Goal: Task Accomplishment & Management: Use online tool/utility

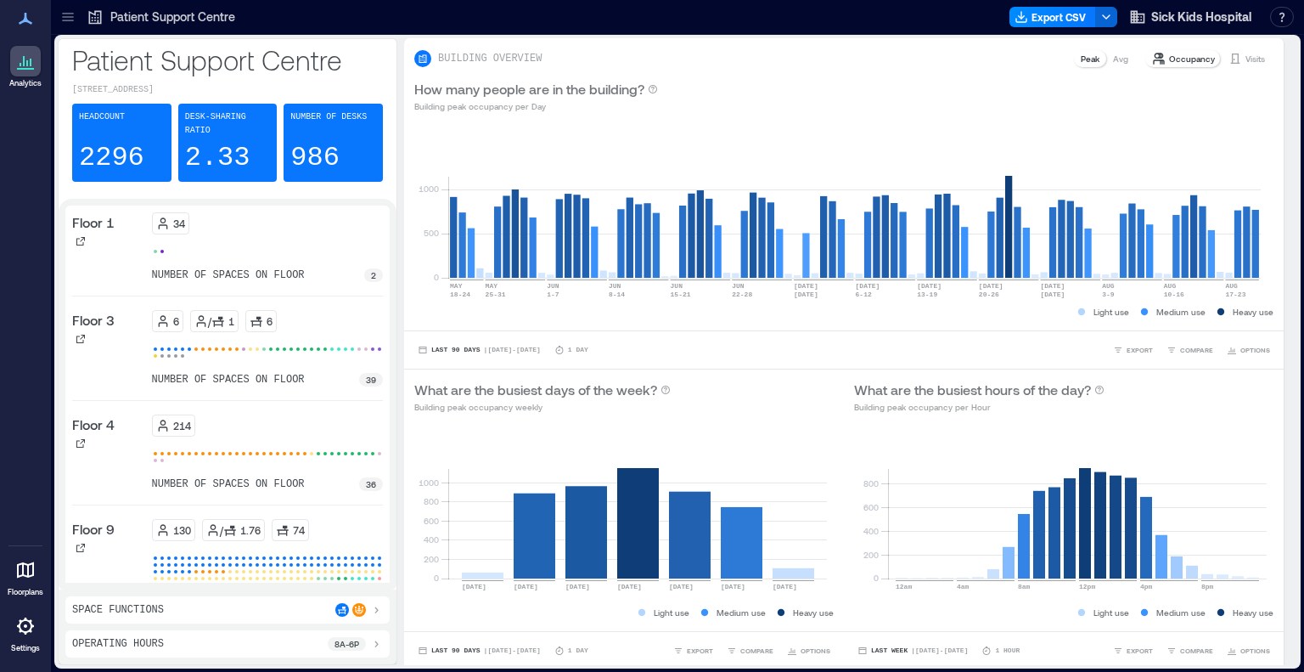
click at [70, 20] on icon at bounding box center [67, 21] width 11 height 2
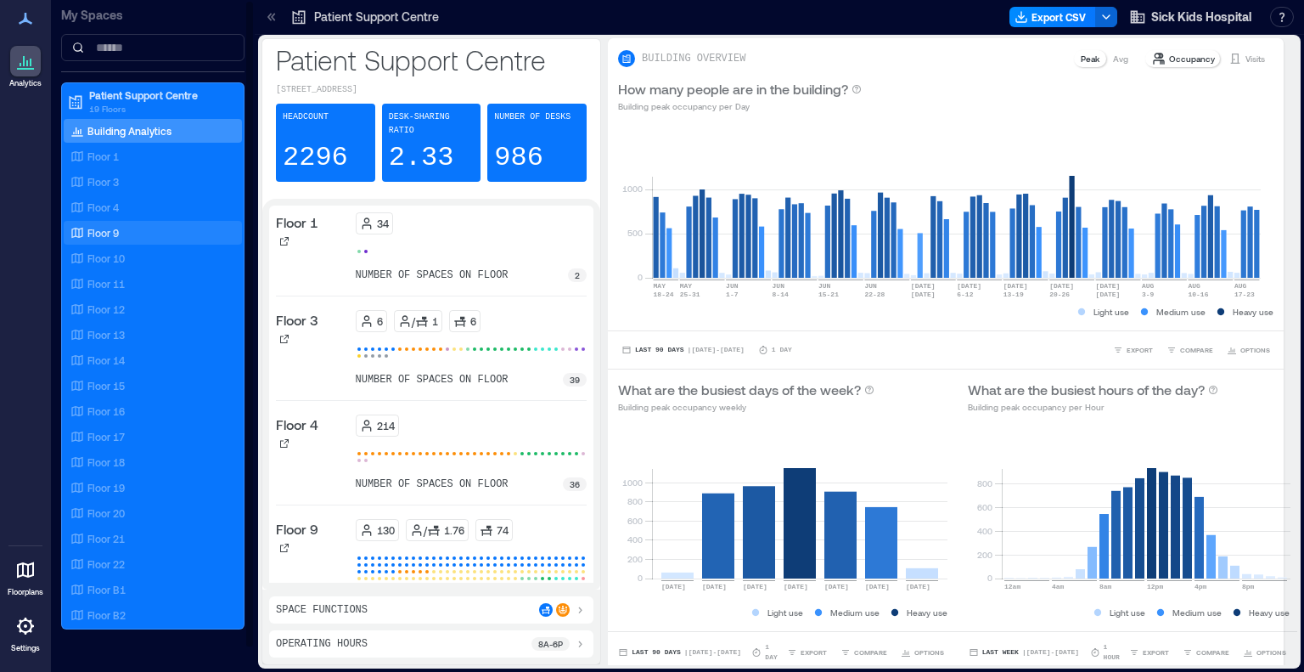
click at [113, 233] on p "Floor 9" at bounding box center [102, 233] width 31 height 14
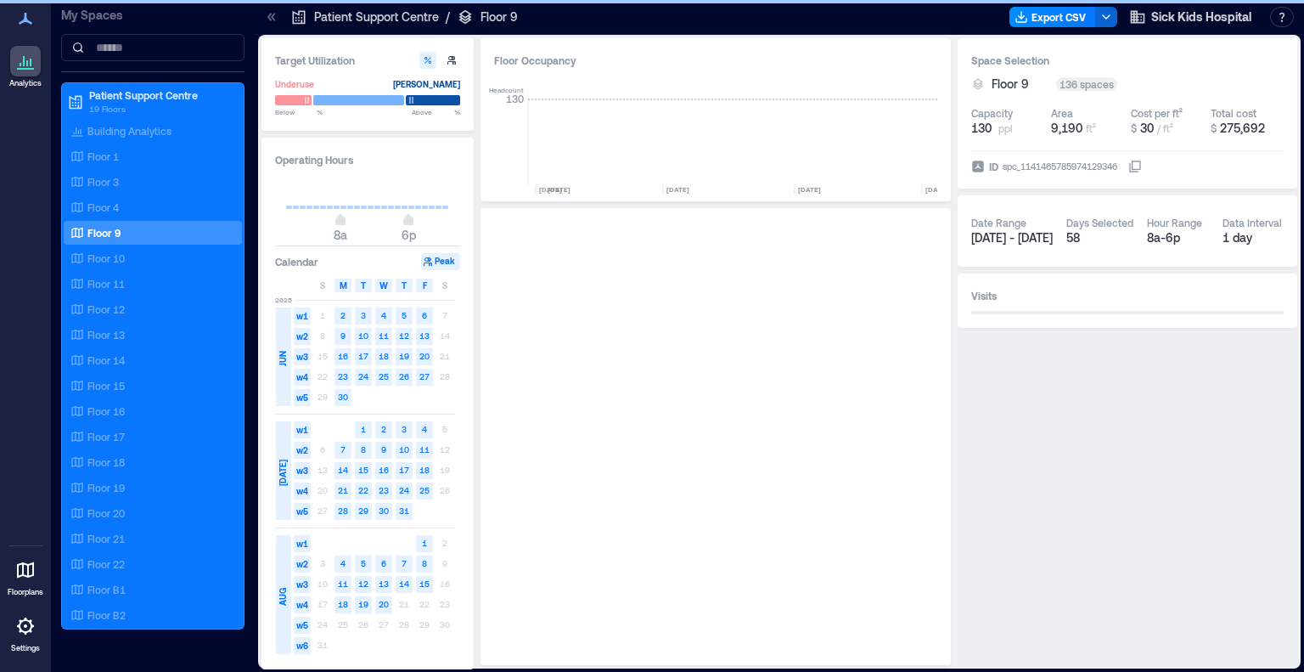
click at [264, 20] on icon at bounding box center [271, 16] width 17 height 17
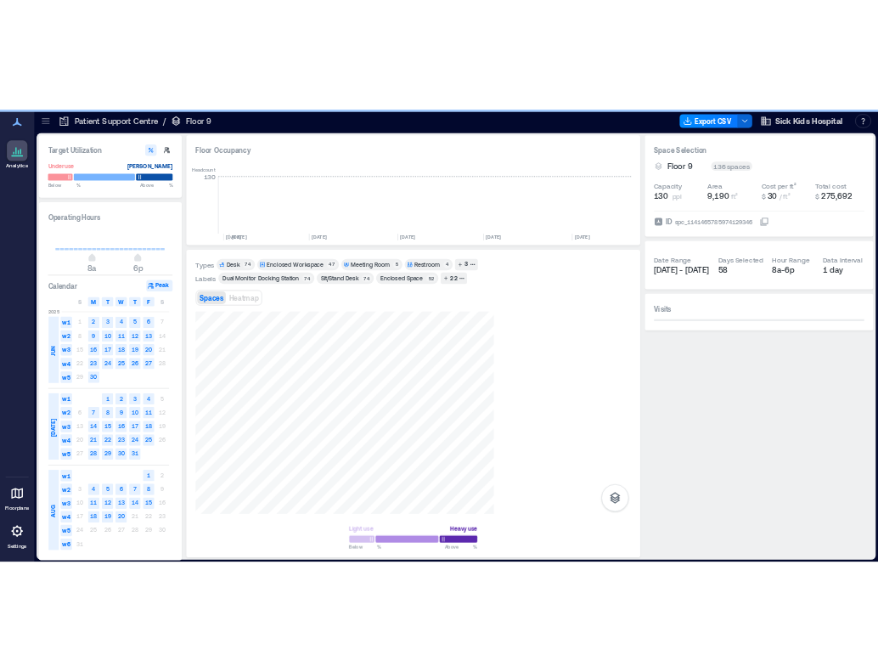
scroll to position [0, 3362]
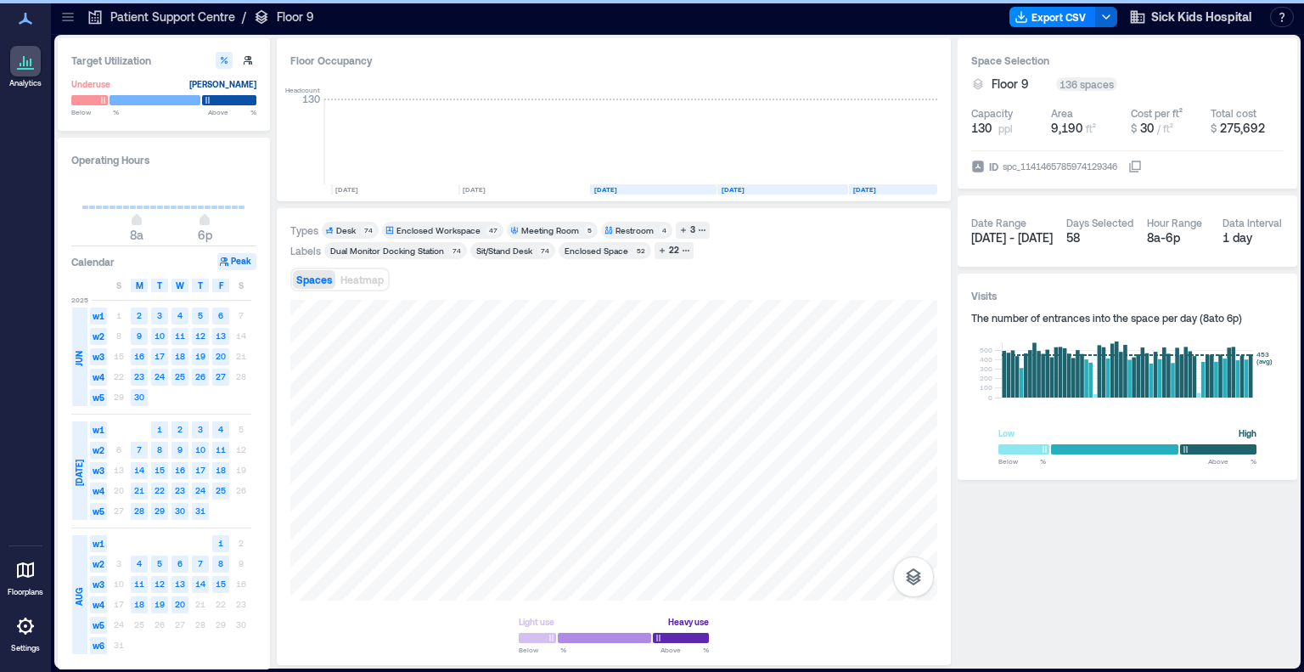
click at [348, 231] on div "Desk" at bounding box center [346, 230] width 20 height 12
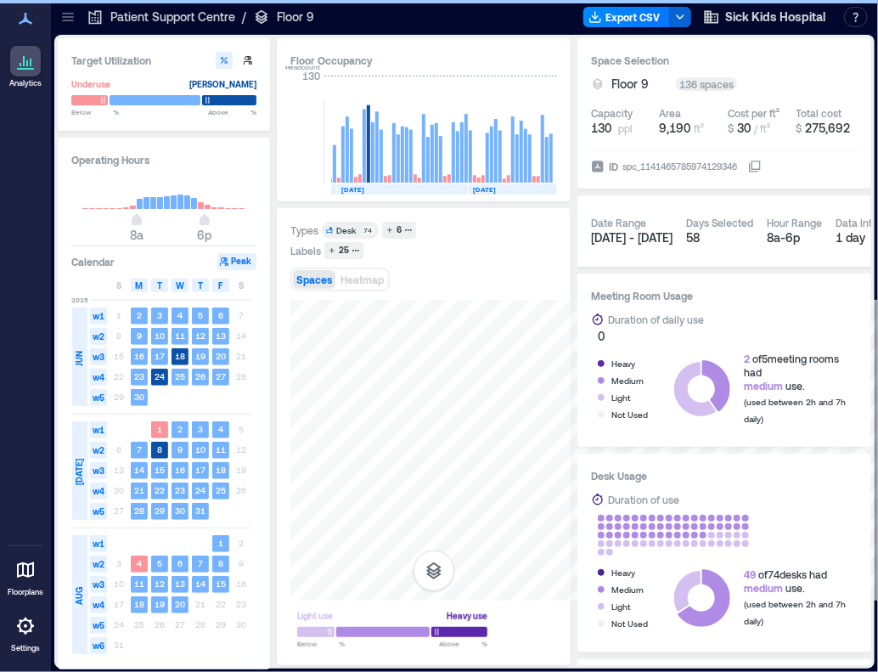
scroll to position [0, 3743]
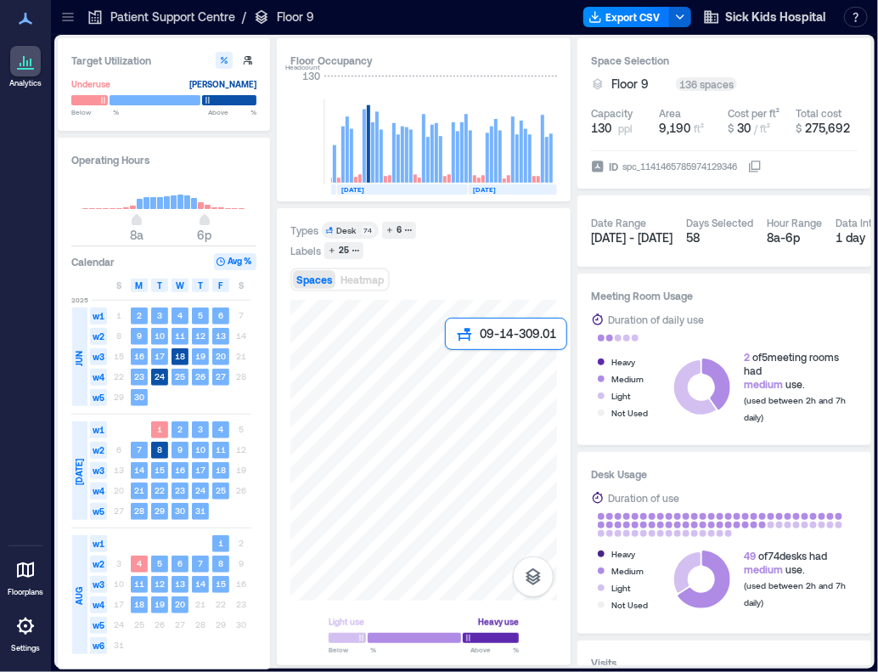
click at [450, 353] on div at bounding box center [423, 450] width 267 height 301
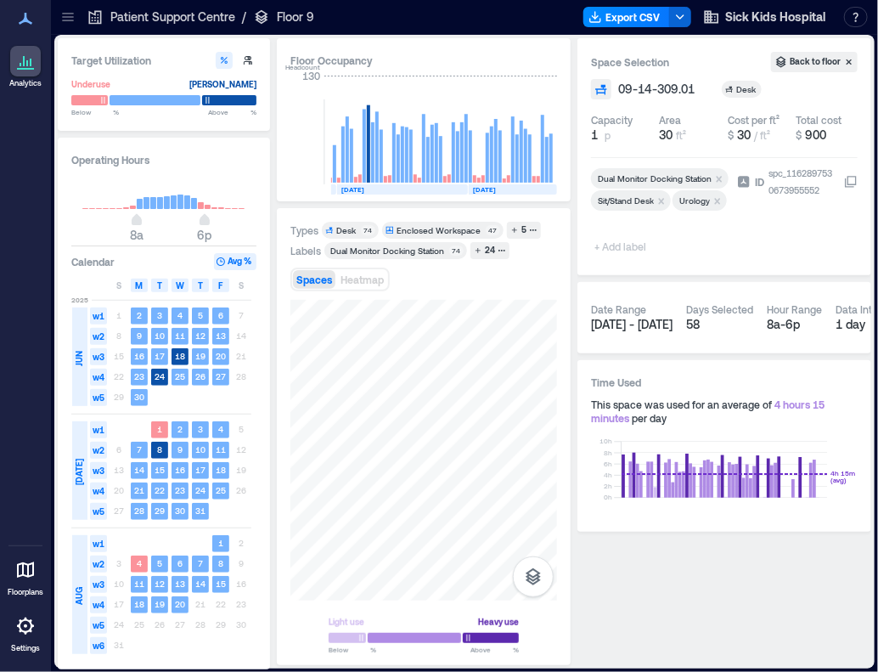
click at [635, 244] on span "+ Add label" at bounding box center [622, 246] width 62 height 24
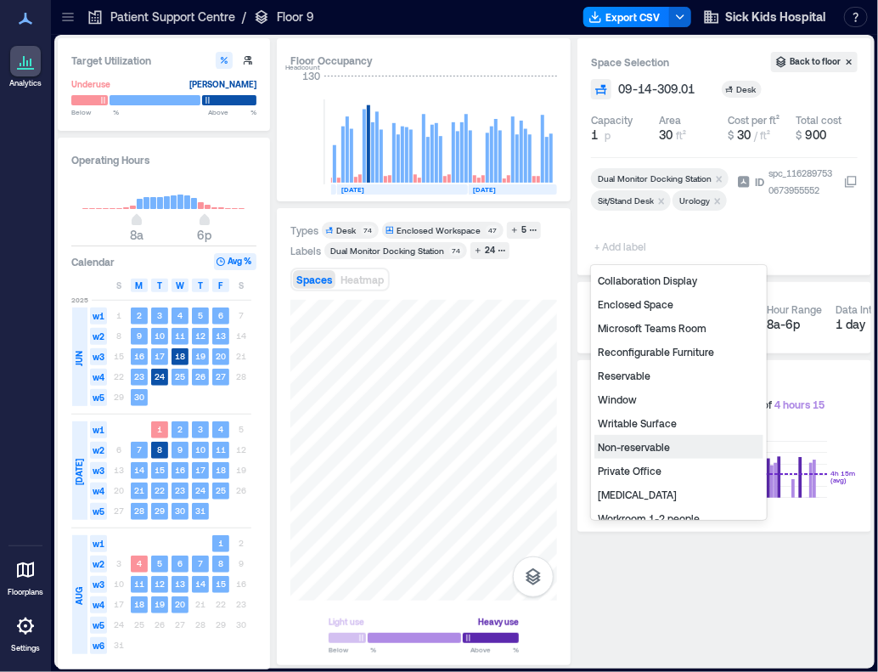
click at [642, 451] on div "Non-reservable" at bounding box center [678, 447] width 169 height 24
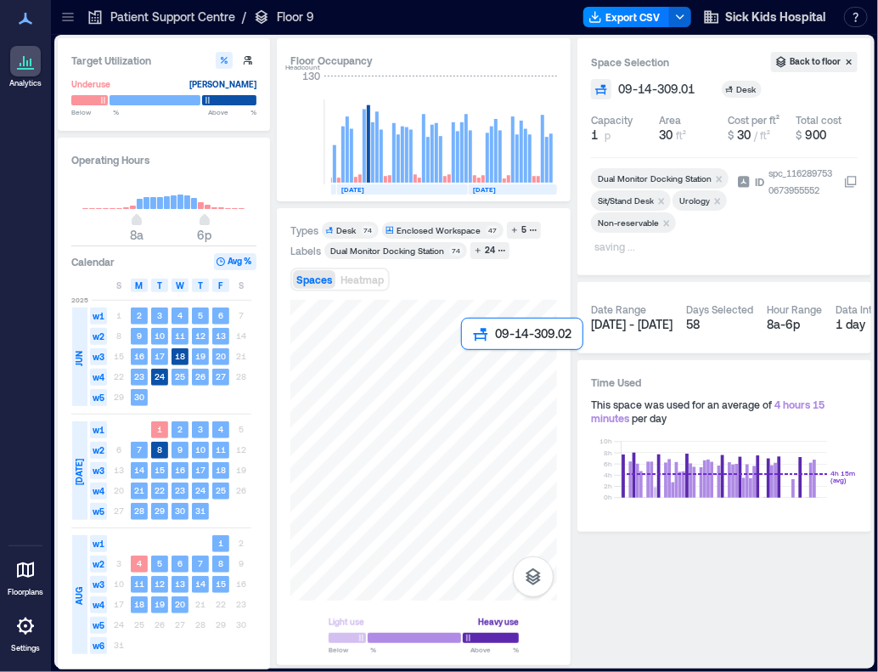
click at [472, 358] on div at bounding box center [423, 450] width 267 height 301
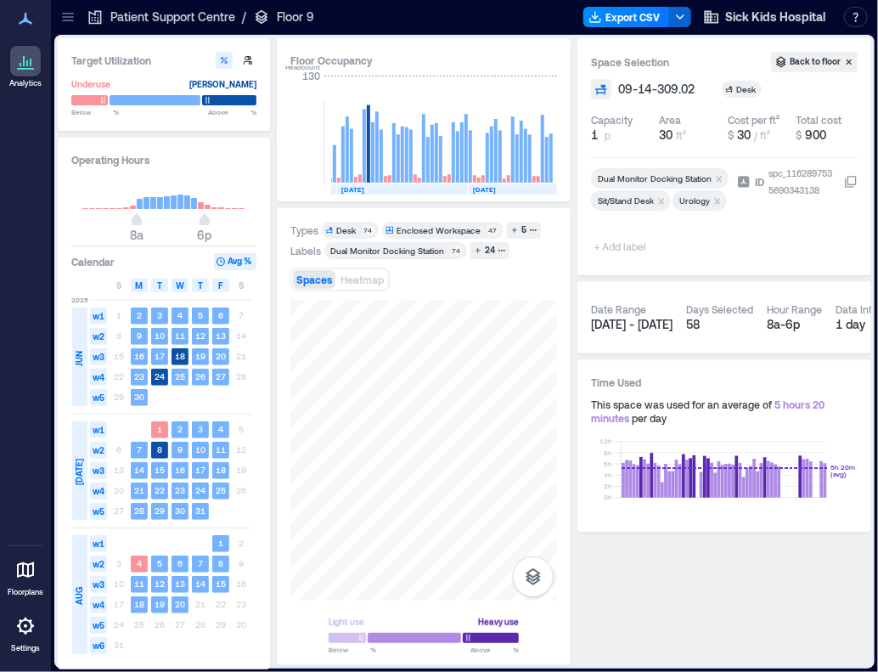
click at [638, 250] on span "+ Add label" at bounding box center [622, 246] width 62 height 24
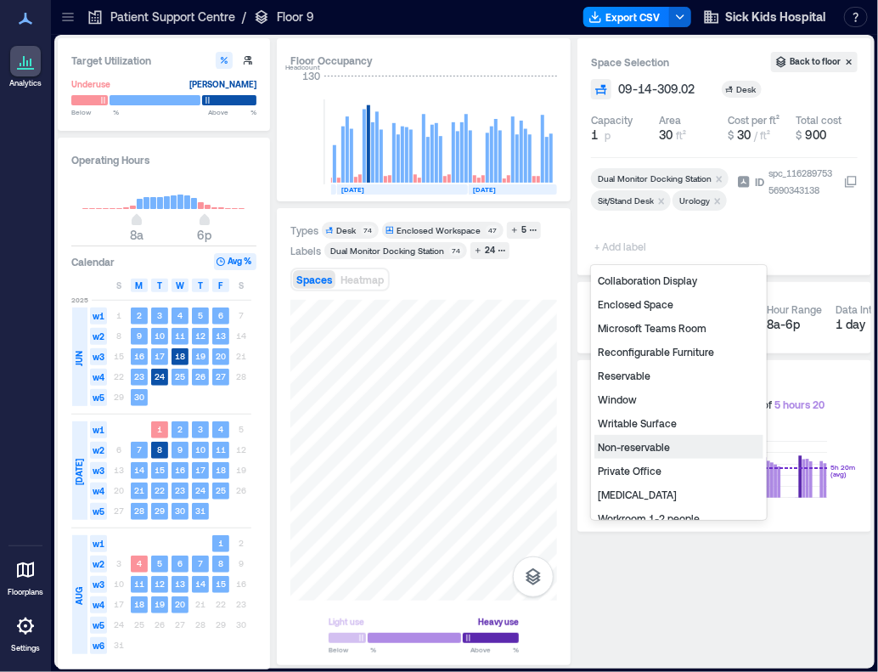
click at [661, 450] on div "Non-reservable" at bounding box center [678, 447] width 169 height 24
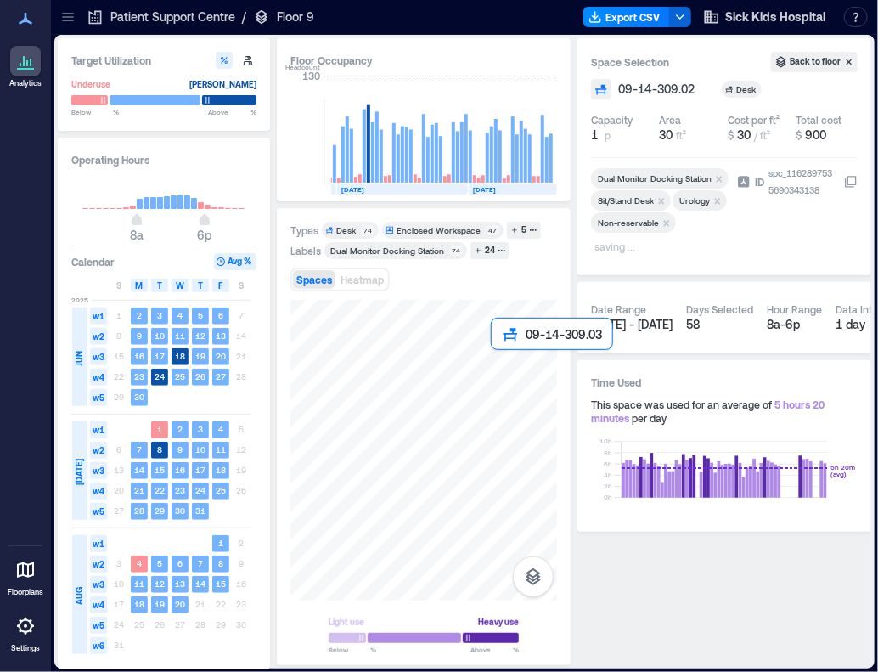
click at [496, 363] on div at bounding box center [423, 450] width 267 height 301
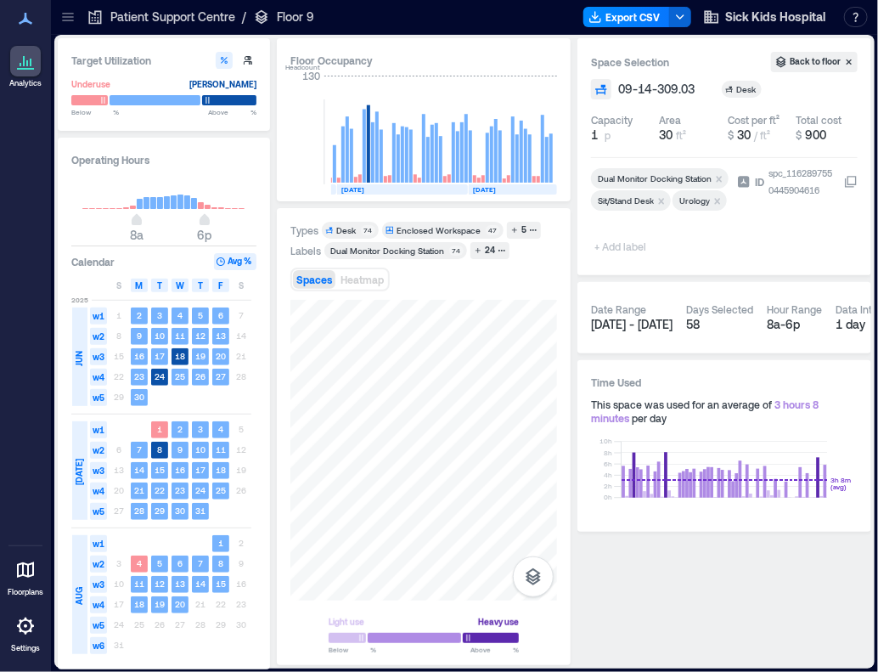
click at [628, 245] on span "+ Add label" at bounding box center [622, 246] width 62 height 24
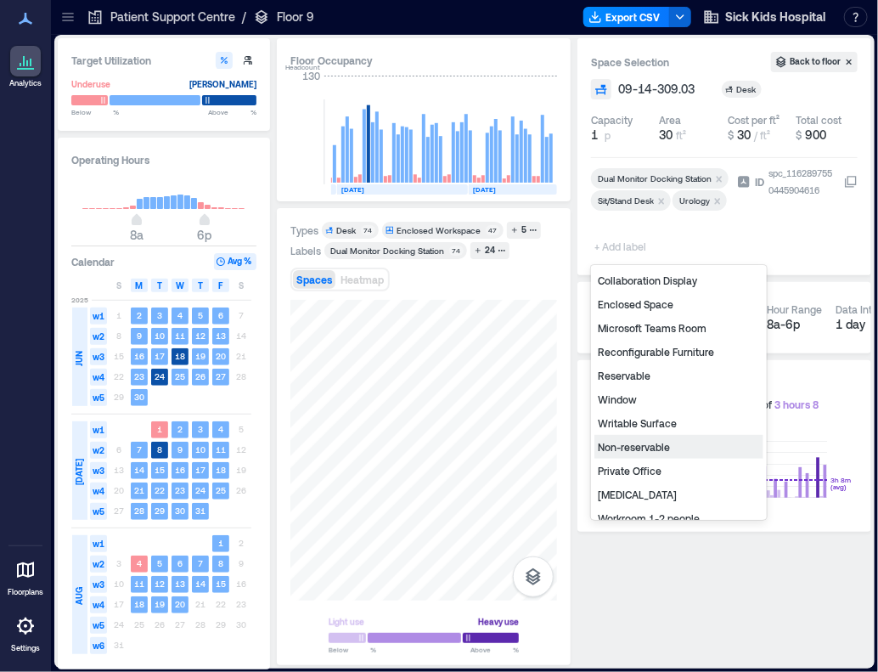
click at [635, 444] on div "Non-reservable" at bounding box center [678, 447] width 169 height 24
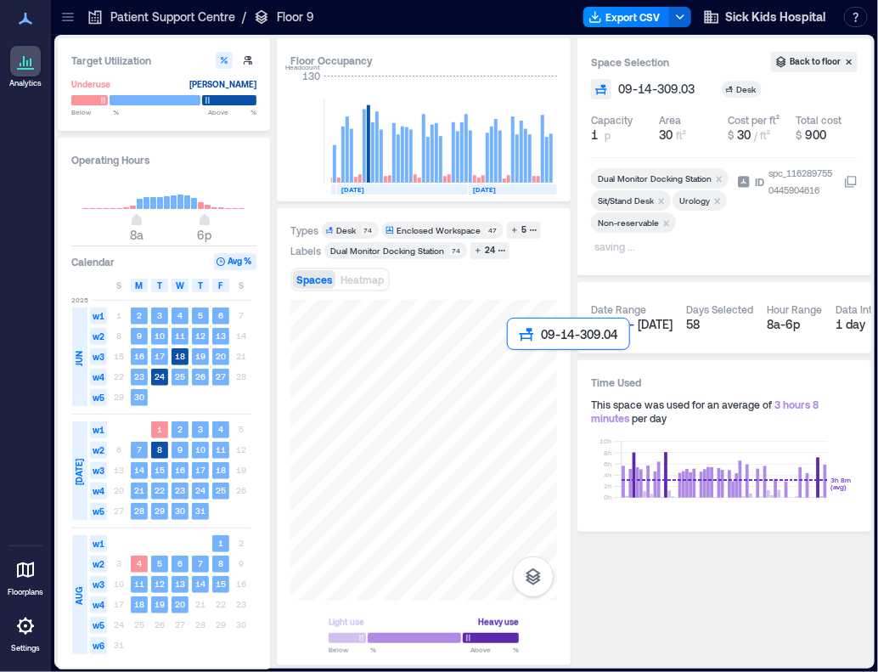
click at [515, 360] on div at bounding box center [423, 450] width 267 height 301
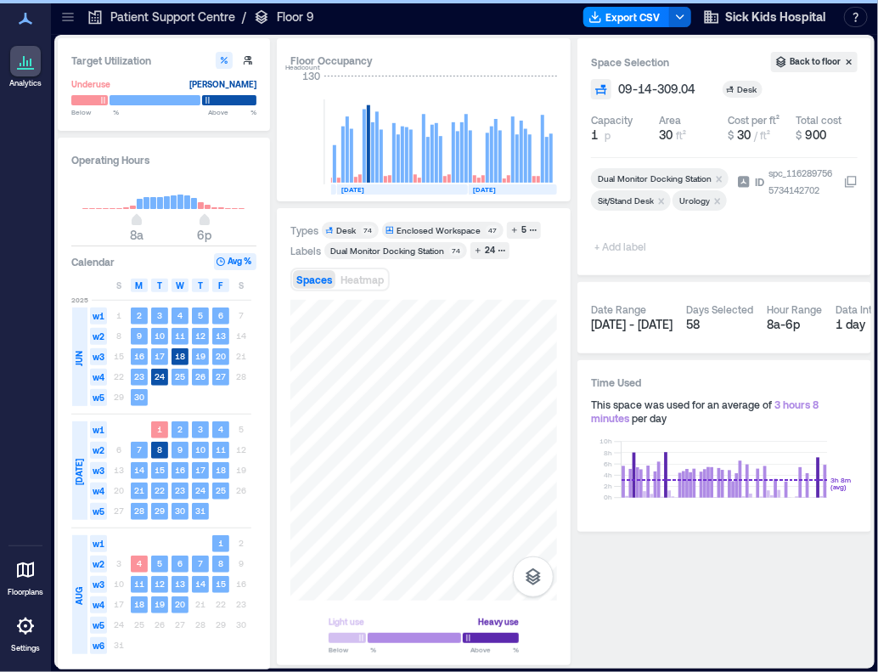
click at [612, 247] on span "+ Add label" at bounding box center [622, 246] width 62 height 24
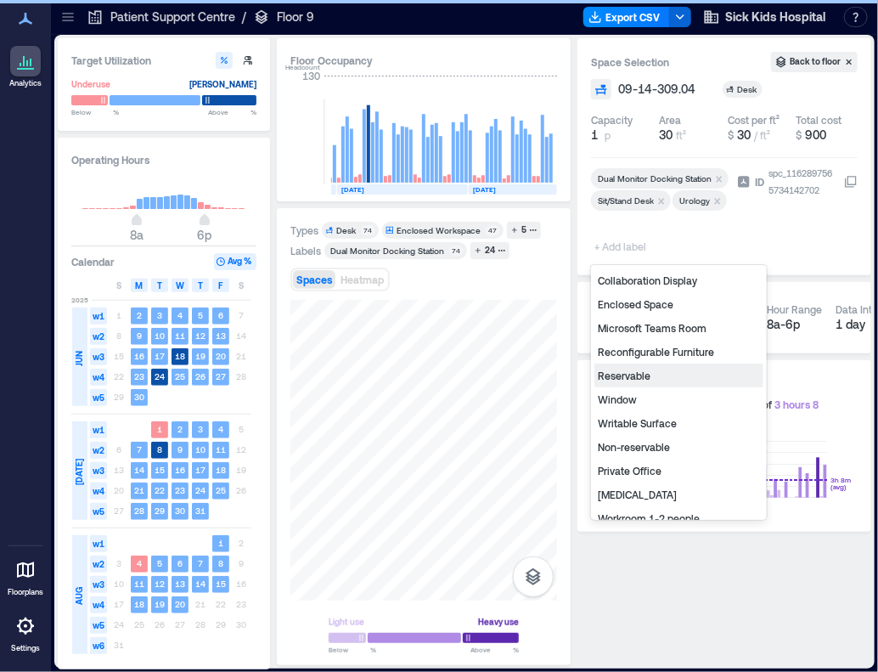
click at [640, 449] on div "Non-reservable" at bounding box center [678, 447] width 169 height 24
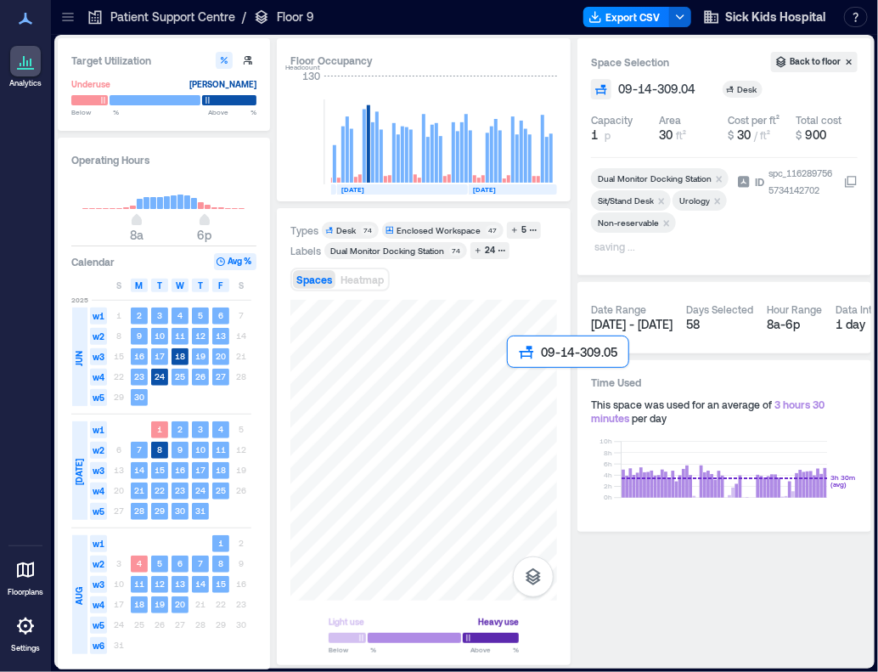
click at [512, 378] on div at bounding box center [423, 450] width 267 height 301
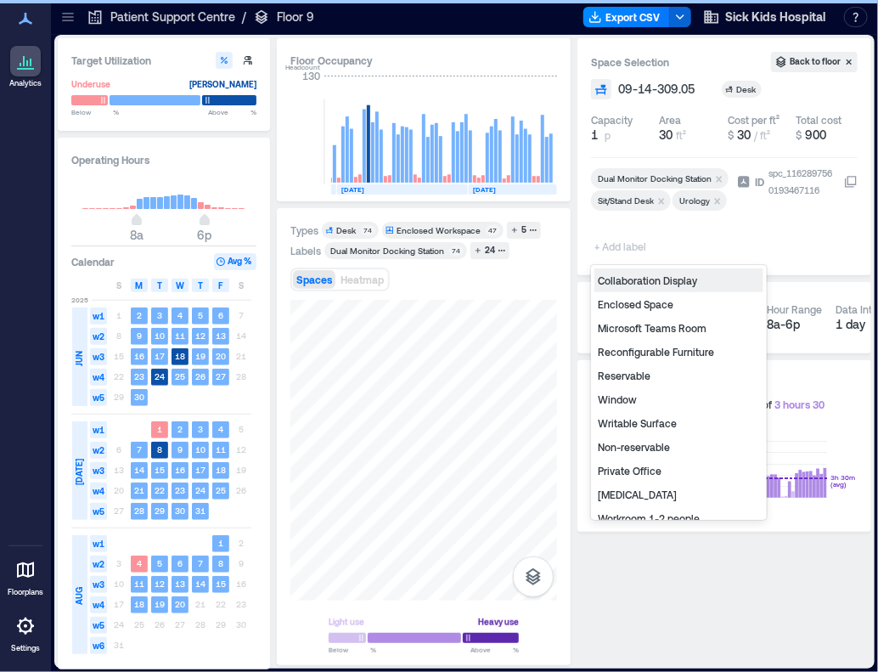
click at [637, 248] on span "+ Add label" at bounding box center [622, 246] width 62 height 24
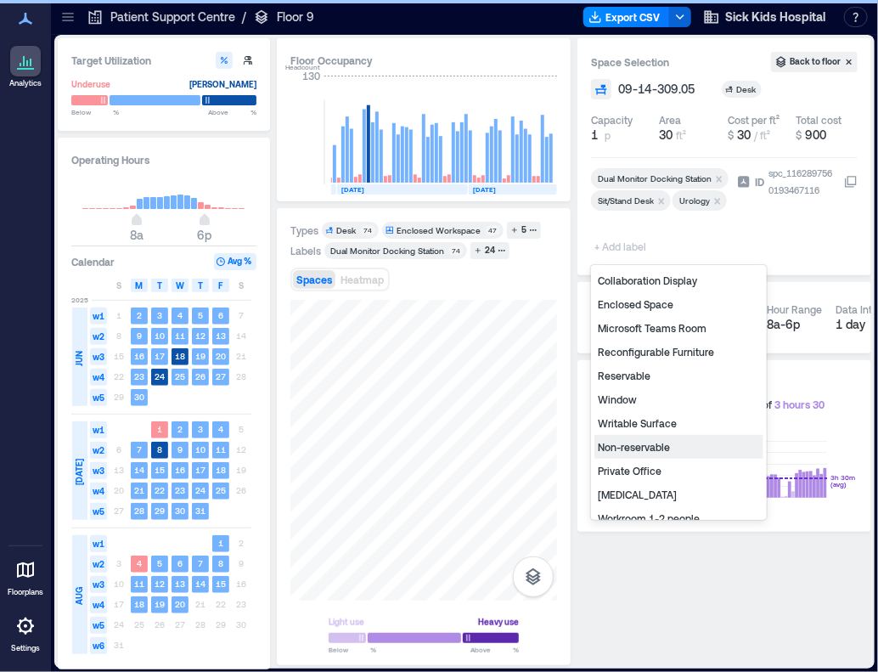
click at [638, 437] on div "Non-reservable" at bounding box center [678, 447] width 169 height 24
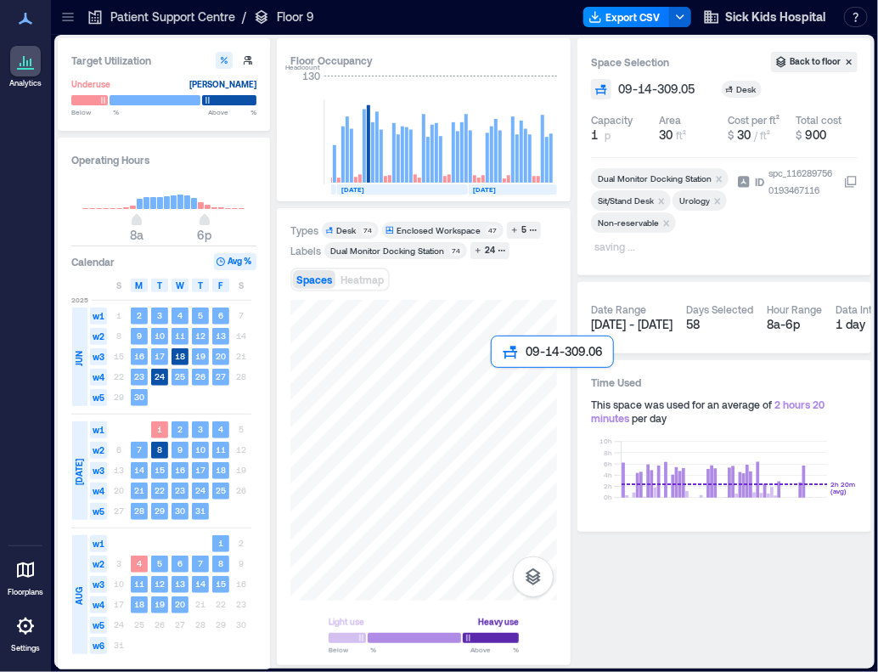
click at [501, 376] on div at bounding box center [423, 450] width 267 height 301
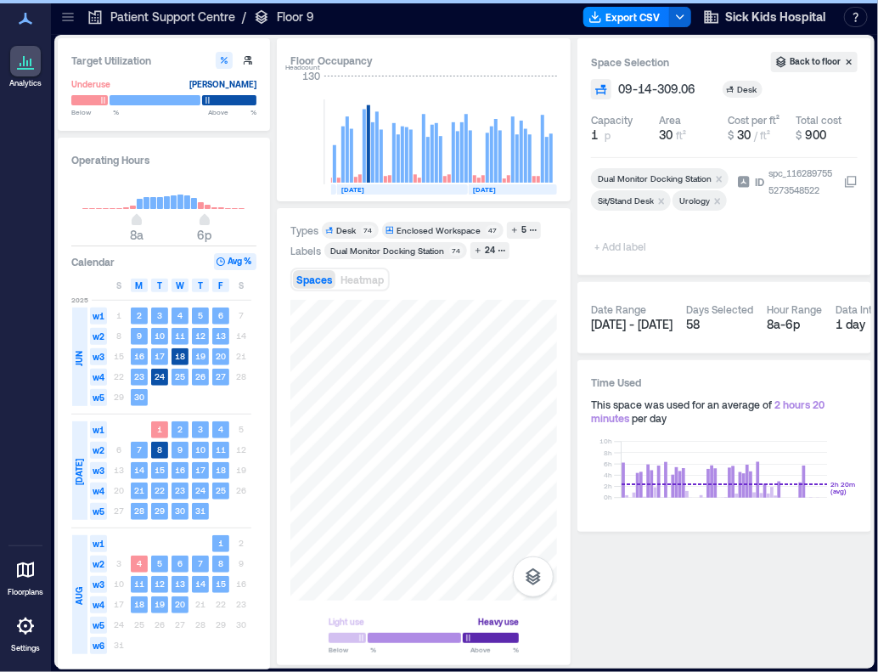
click at [629, 249] on span "+ Add label" at bounding box center [622, 246] width 62 height 24
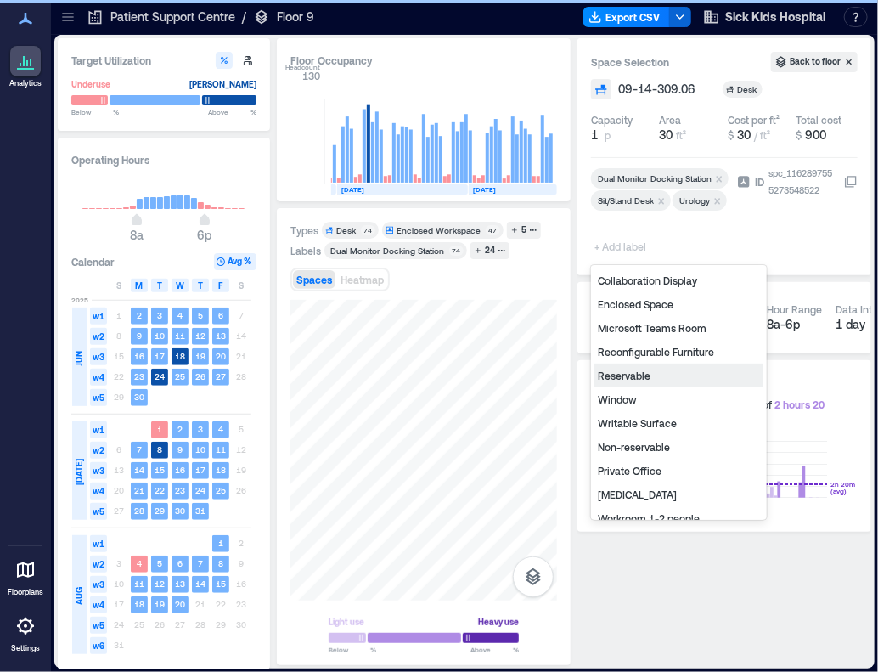
click at [649, 372] on div "Reservable" at bounding box center [678, 375] width 169 height 24
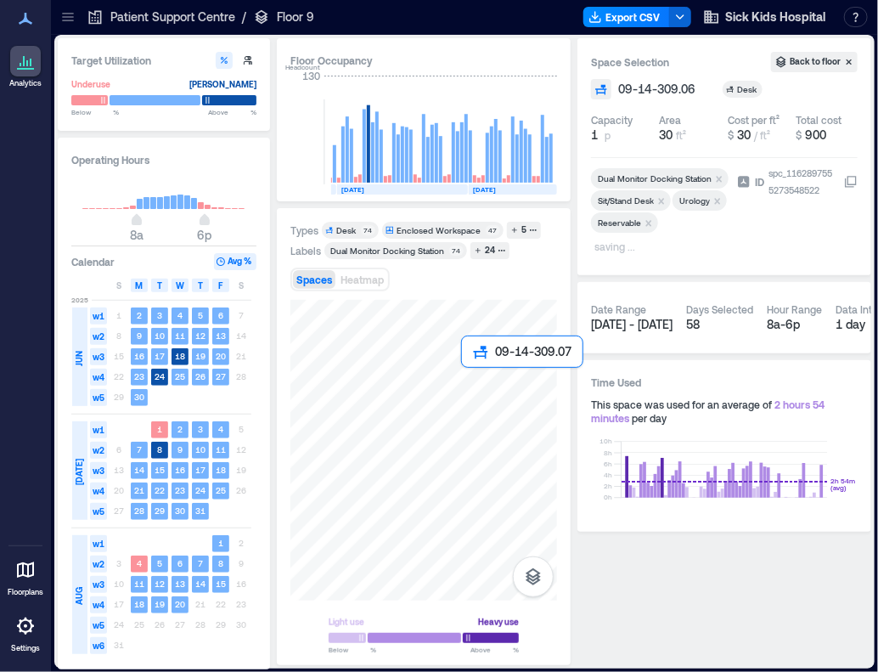
click at [466, 386] on div at bounding box center [423, 450] width 267 height 301
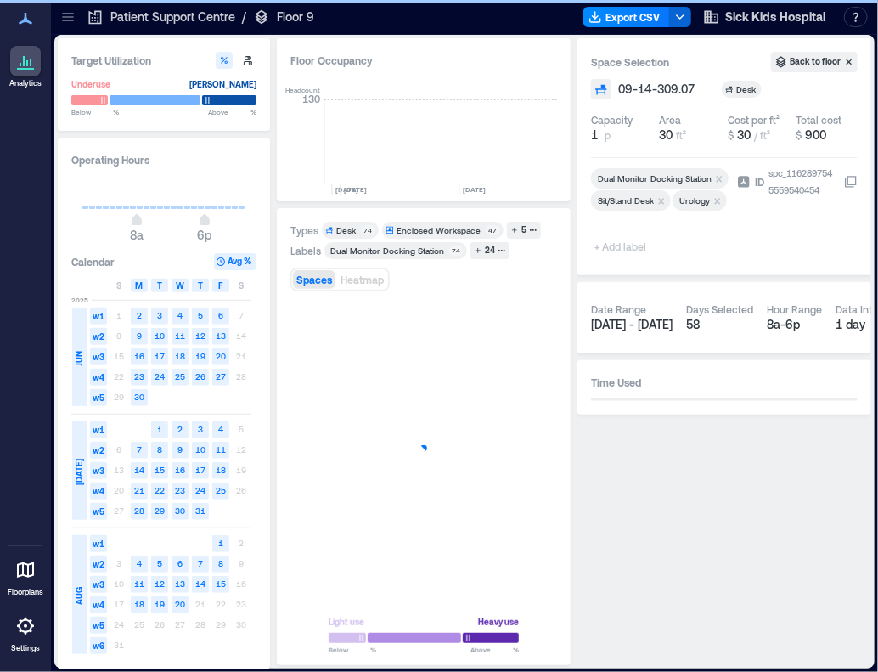
scroll to position [0, 3681]
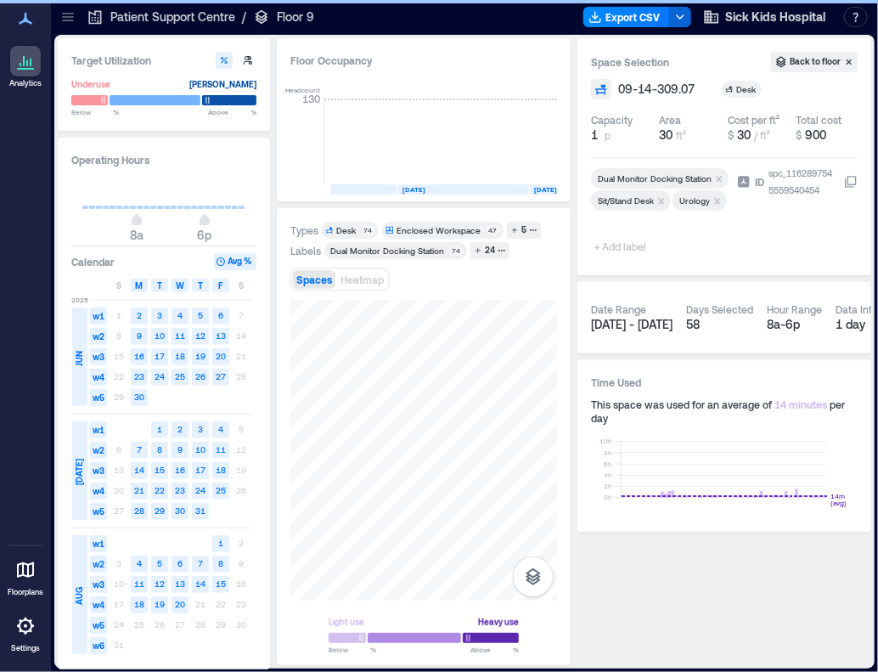
click at [623, 253] on span "+ Add label" at bounding box center [622, 246] width 62 height 24
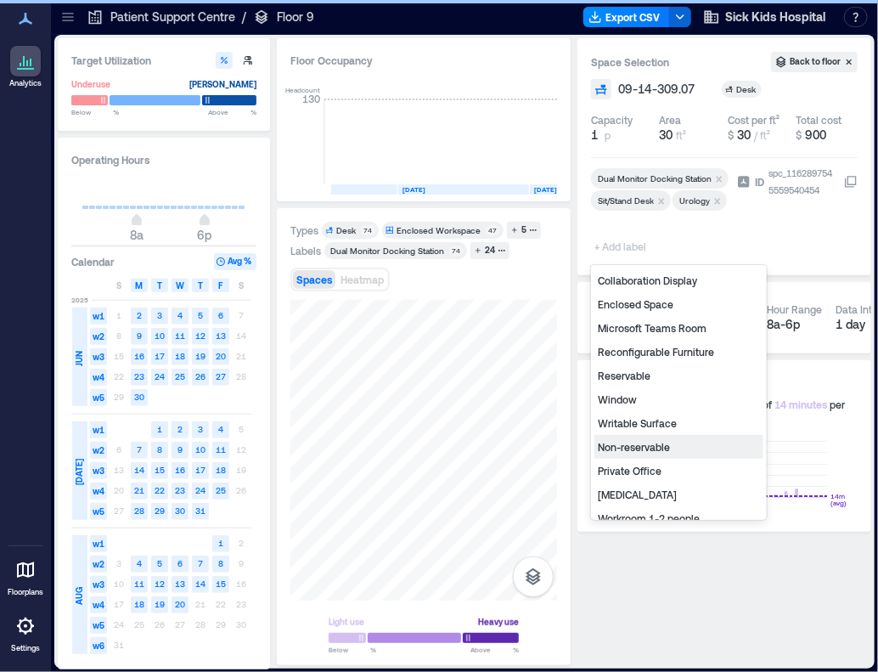
click at [637, 446] on div "Non-reservable" at bounding box center [678, 447] width 169 height 24
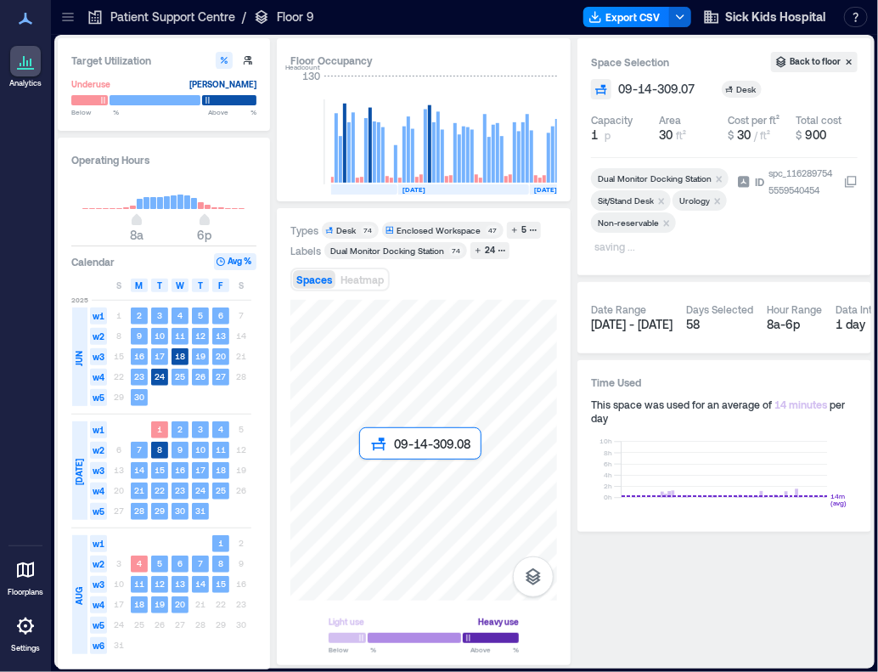
click at [377, 492] on div at bounding box center [423, 450] width 267 height 301
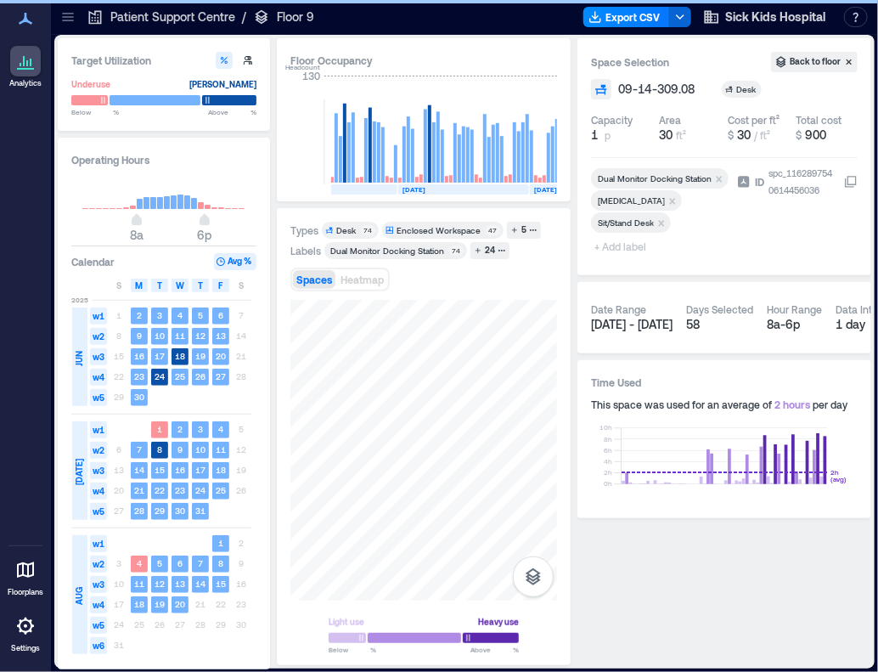
click at [619, 247] on span "+ Add label" at bounding box center [622, 246] width 62 height 24
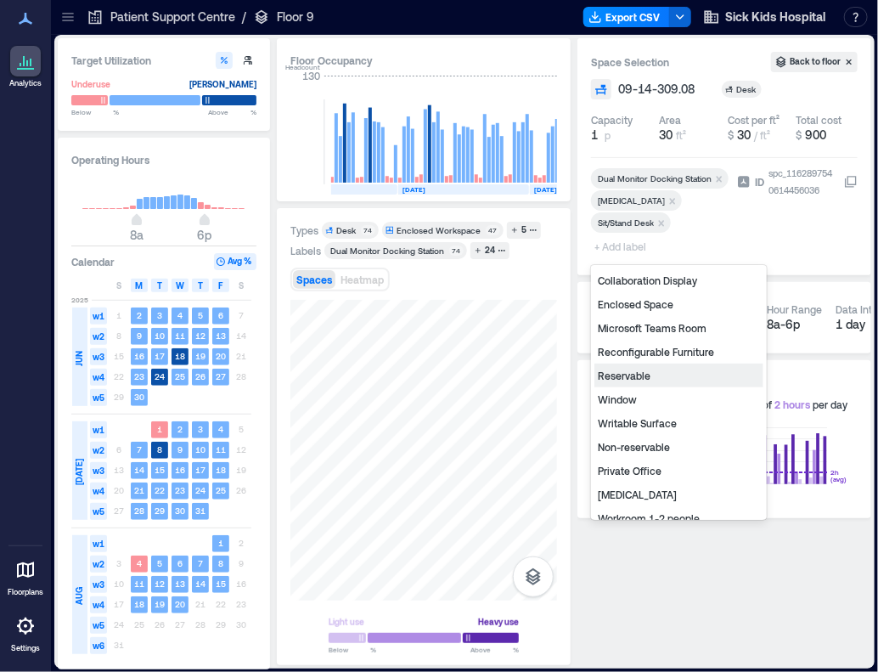
click at [620, 372] on div "Reservable" at bounding box center [678, 375] width 169 height 24
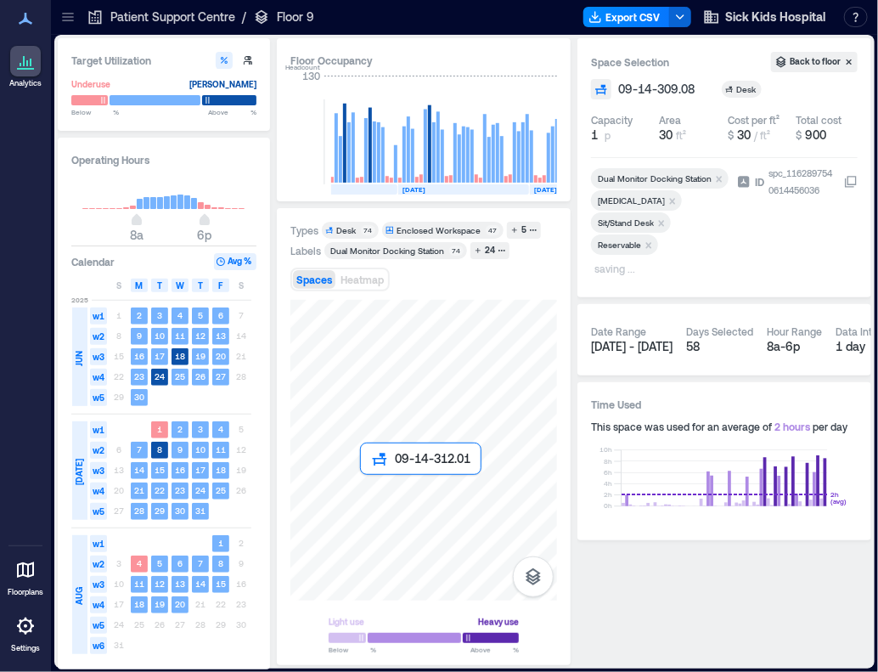
click at [367, 496] on div at bounding box center [423, 450] width 267 height 301
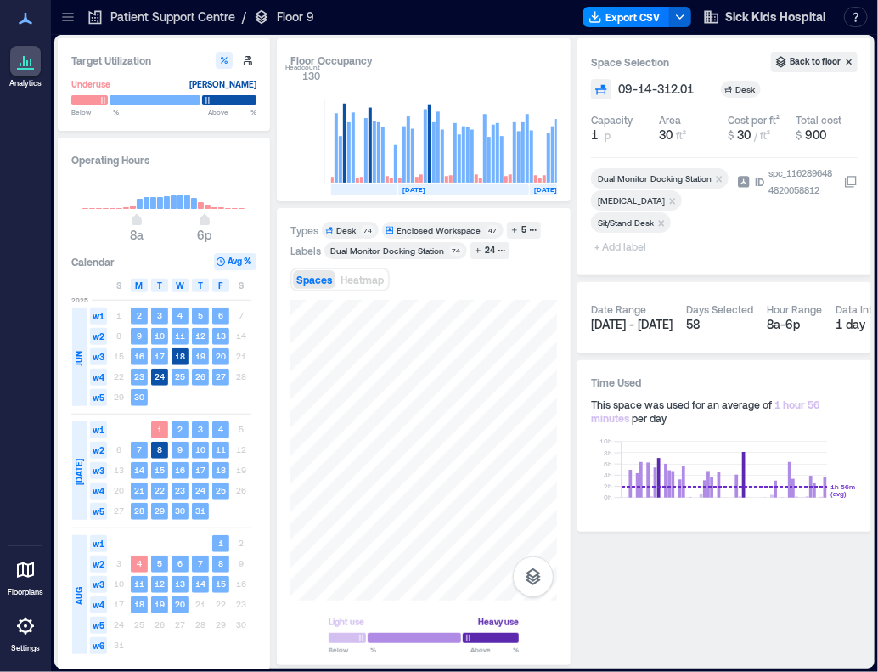
click at [628, 242] on span "+ Add label" at bounding box center [622, 246] width 62 height 24
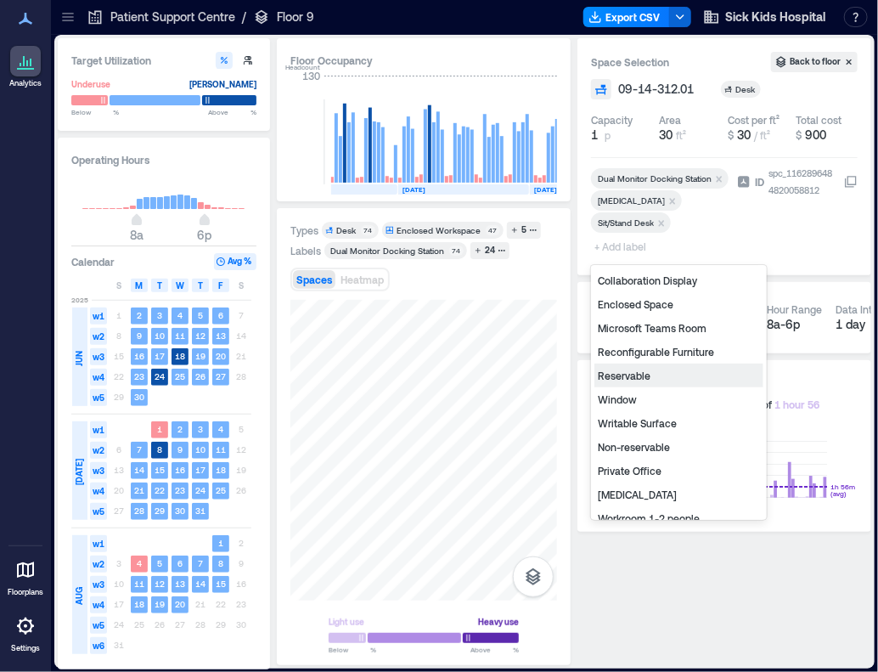
click at [623, 379] on div "Reservable" at bounding box center [678, 375] width 169 height 24
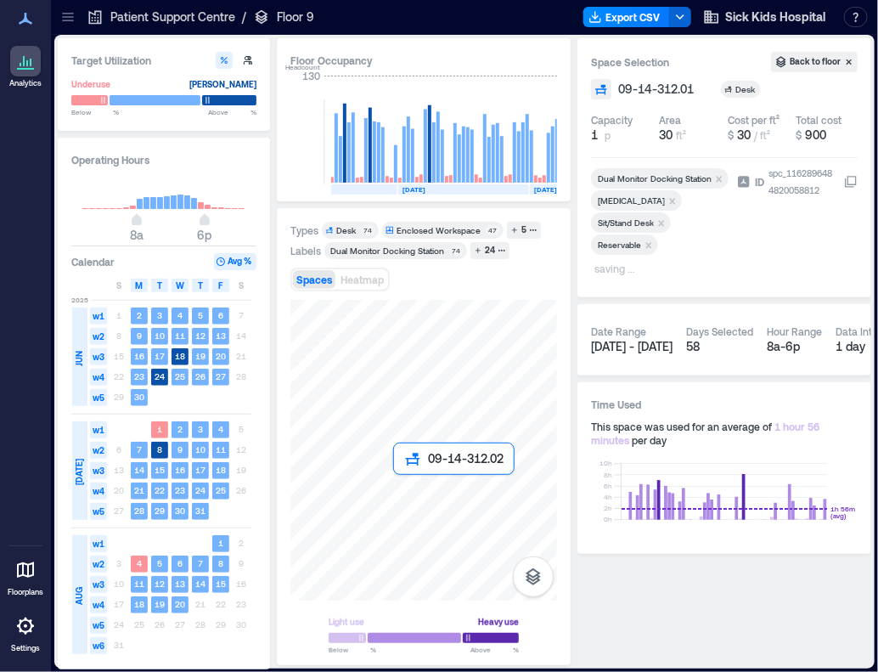
click at [404, 492] on div at bounding box center [423, 450] width 267 height 301
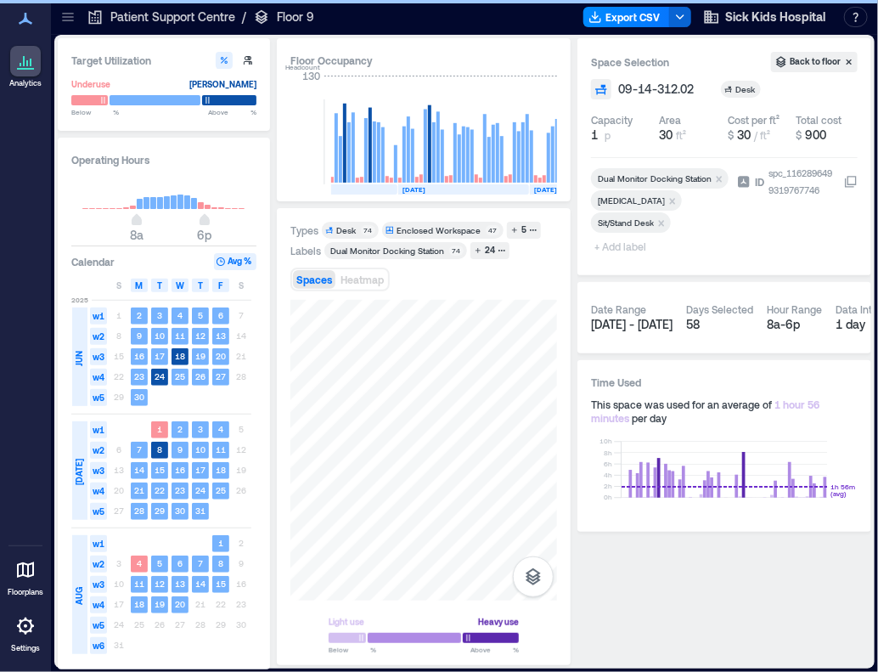
click at [637, 245] on span "+ Add label" at bounding box center [622, 246] width 62 height 24
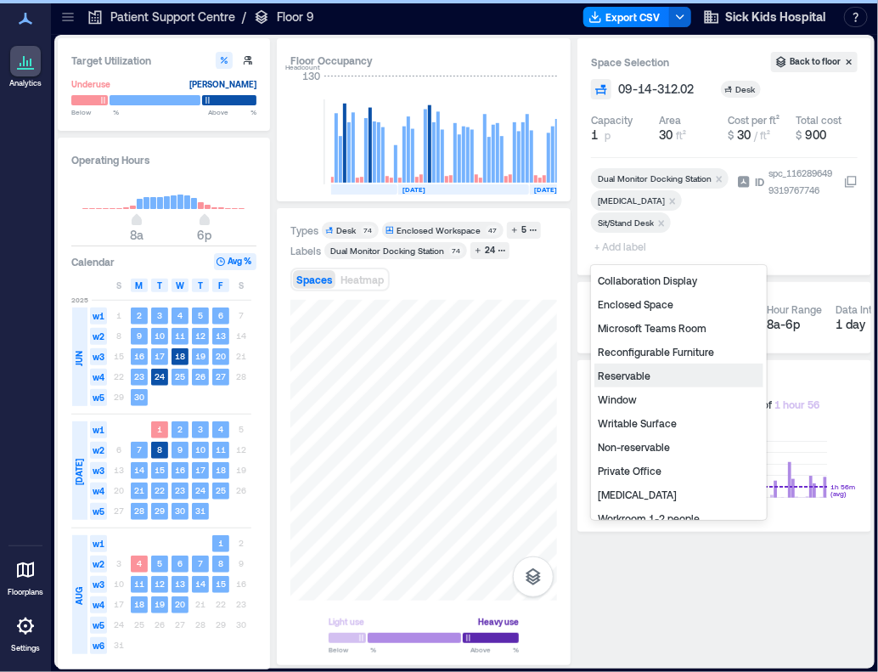
click at [634, 377] on div "Reservable" at bounding box center [678, 375] width 169 height 24
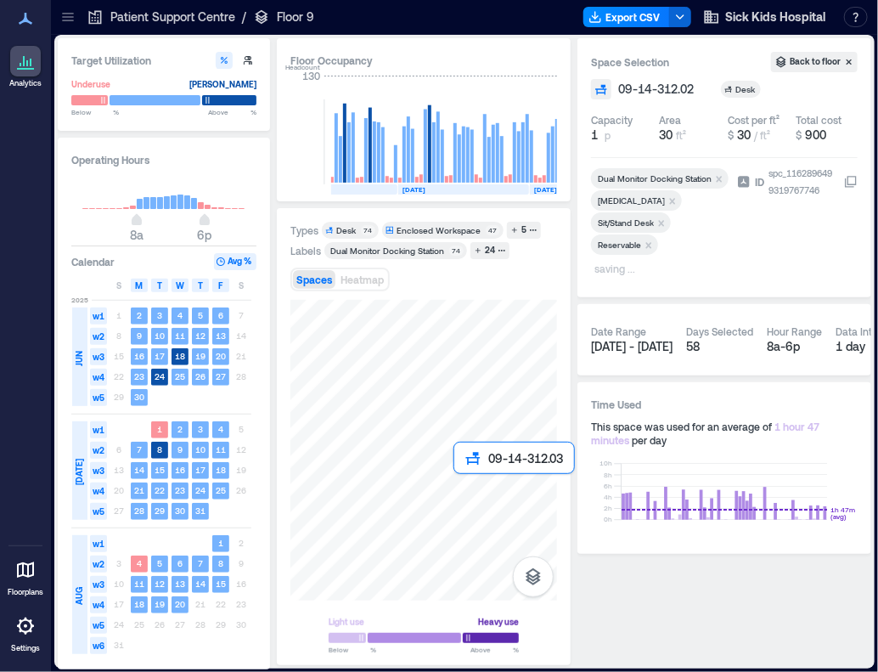
click at [479, 492] on div at bounding box center [423, 450] width 267 height 301
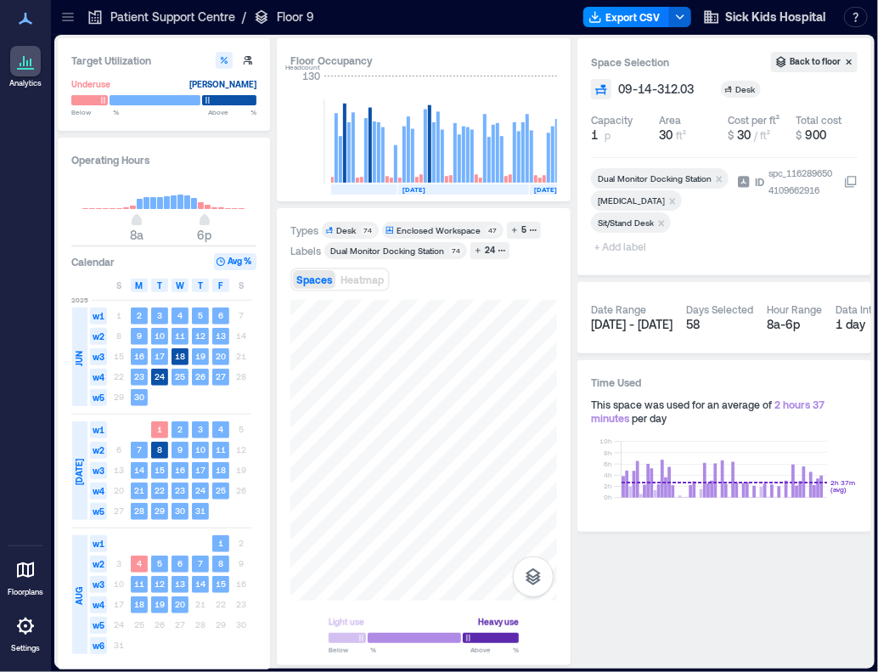
click at [627, 250] on span "+ Add label" at bounding box center [622, 246] width 62 height 24
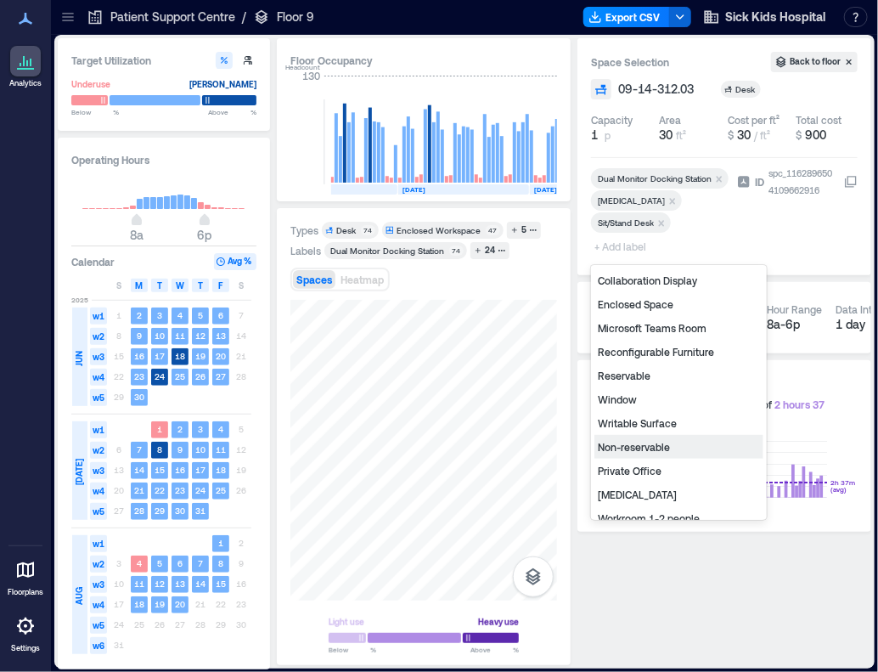
click at [642, 447] on div "Non-reservable" at bounding box center [678, 447] width 169 height 24
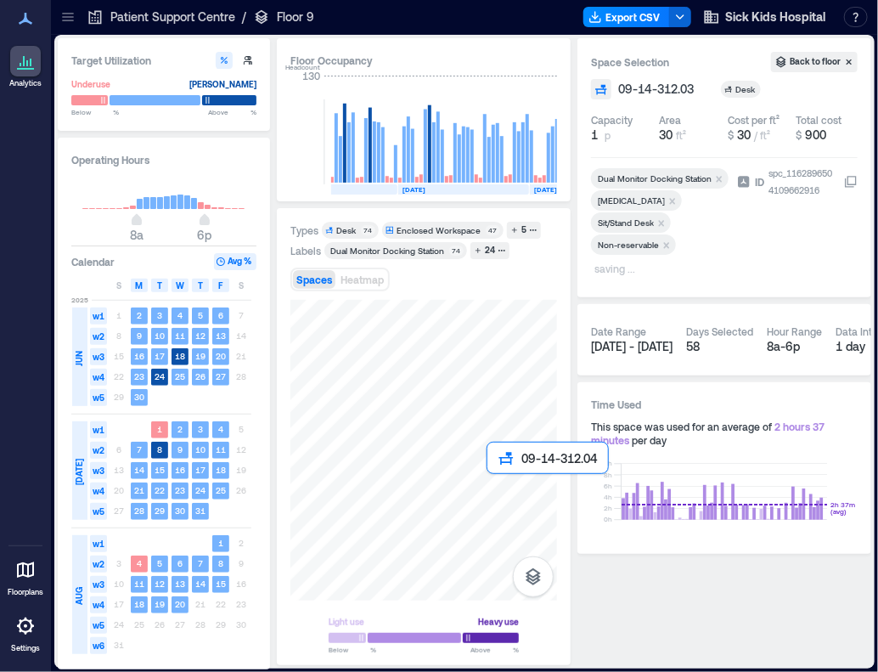
click at [505, 501] on div at bounding box center [423, 450] width 267 height 301
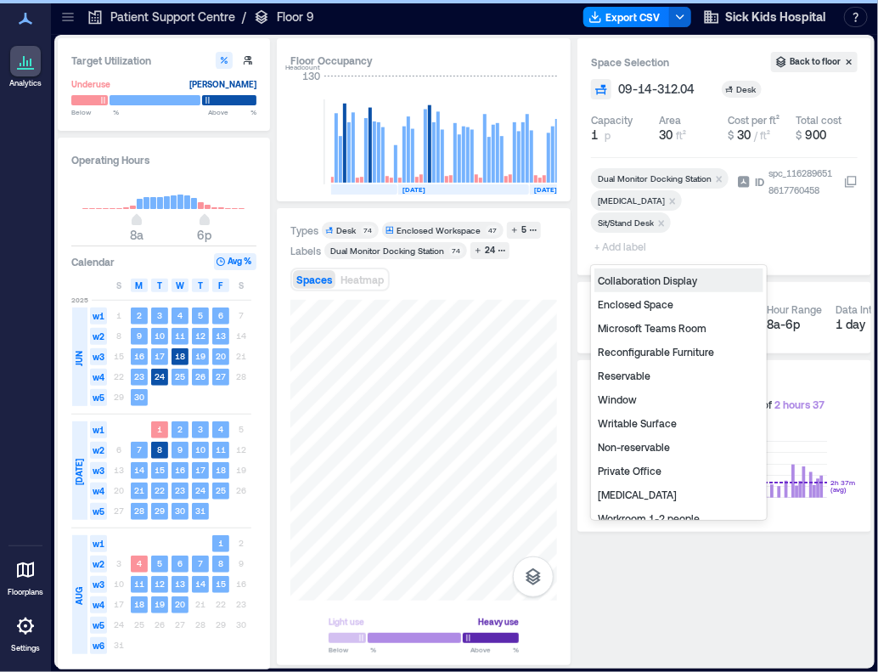
click at [610, 245] on span "+ Add label" at bounding box center [622, 246] width 62 height 24
click at [644, 440] on div "Non-reservable" at bounding box center [678, 447] width 169 height 24
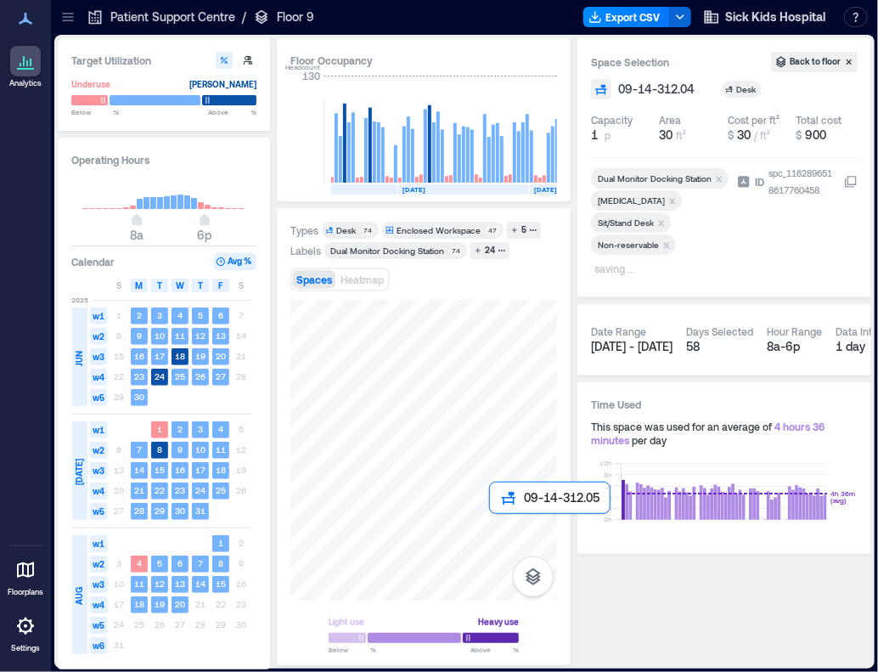
click at [498, 541] on div at bounding box center [423, 450] width 267 height 301
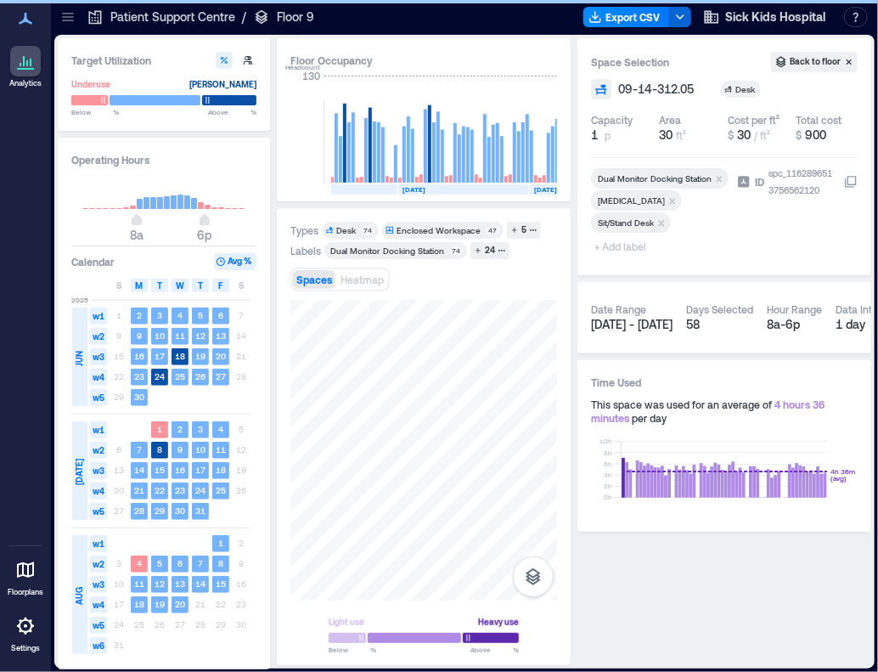
click at [623, 244] on span "+ Add label" at bounding box center [622, 246] width 62 height 24
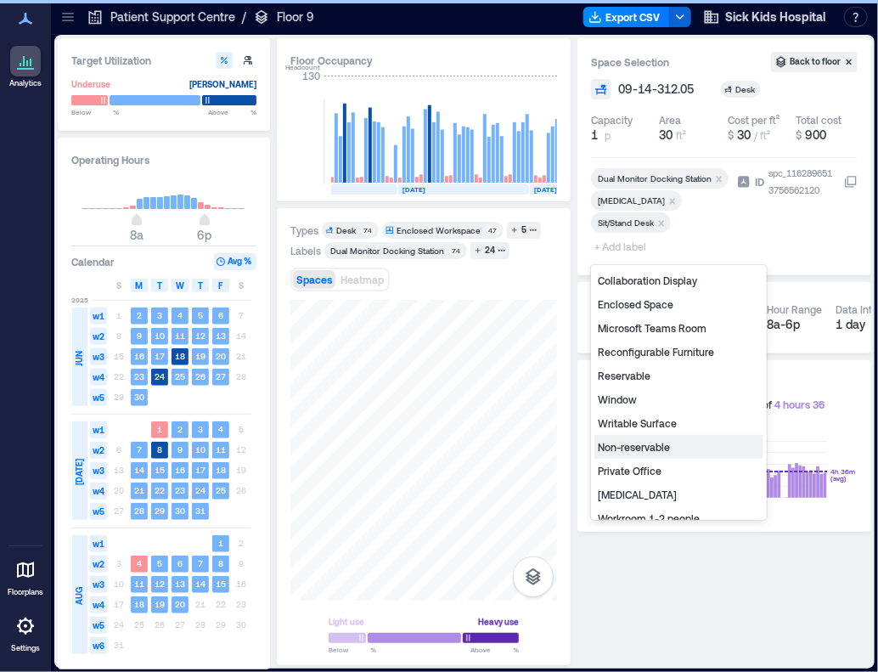
click at [648, 446] on div "Non-reservable" at bounding box center [678, 447] width 169 height 24
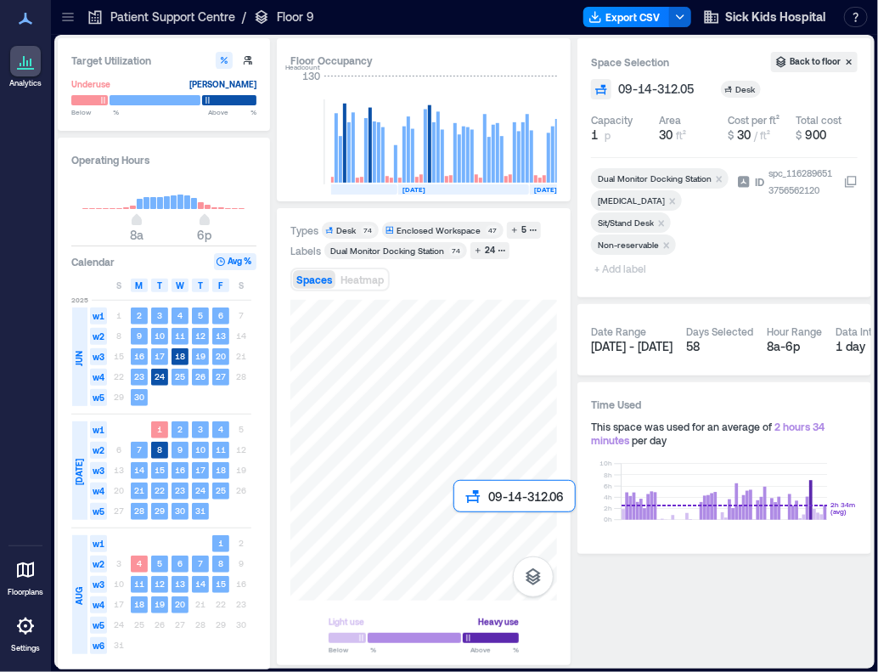
drag, startPoint x: 487, startPoint y: 537, endPoint x: 642, endPoint y: 318, distance: 268.1
click at [474, 537] on div at bounding box center [423, 450] width 267 height 301
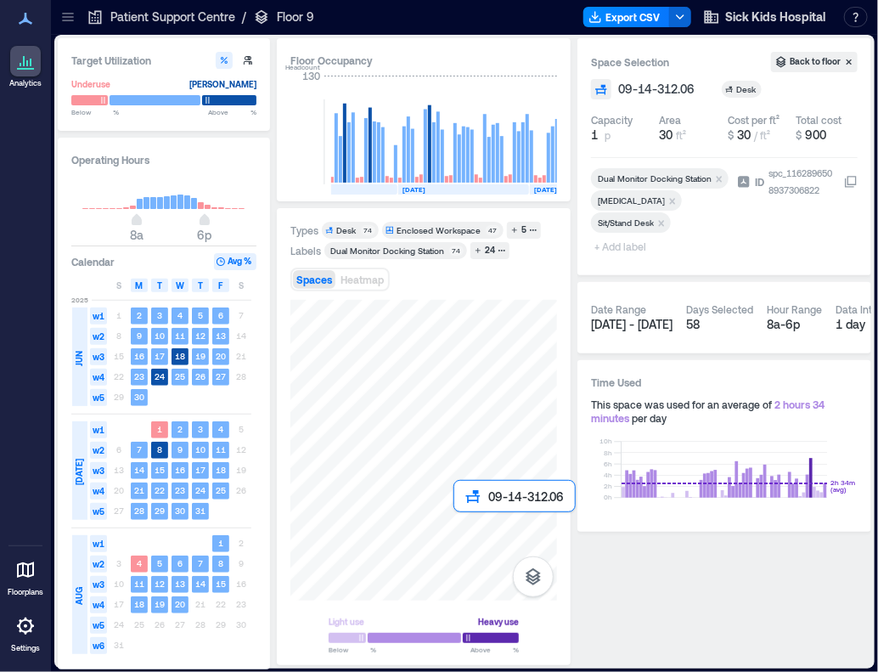
click at [463, 543] on div at bounding box center [423, 450] width 267 height 301
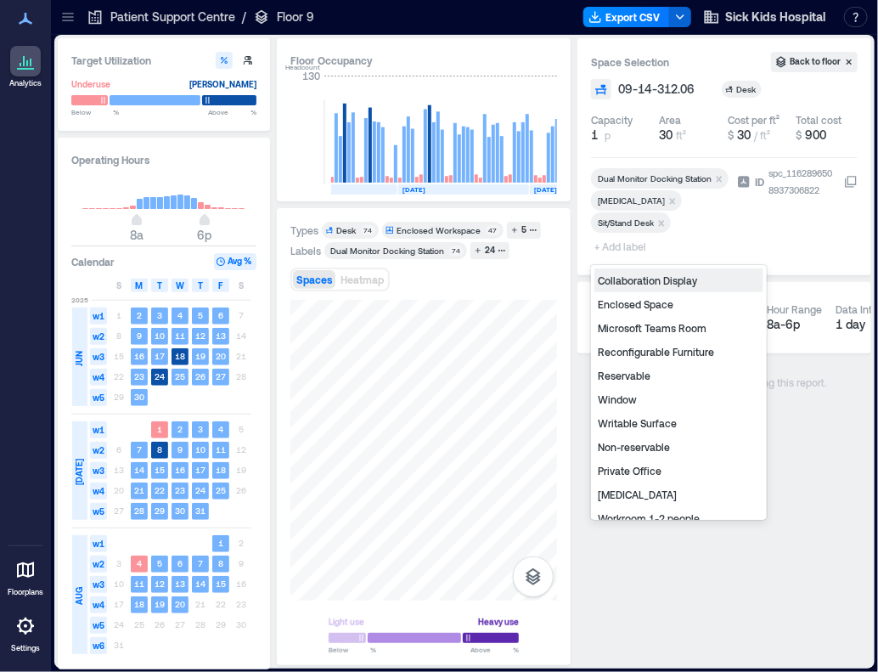
click at [625, 246] on span "+ Add label" at bounding box center [622, 246] width 62 height 24
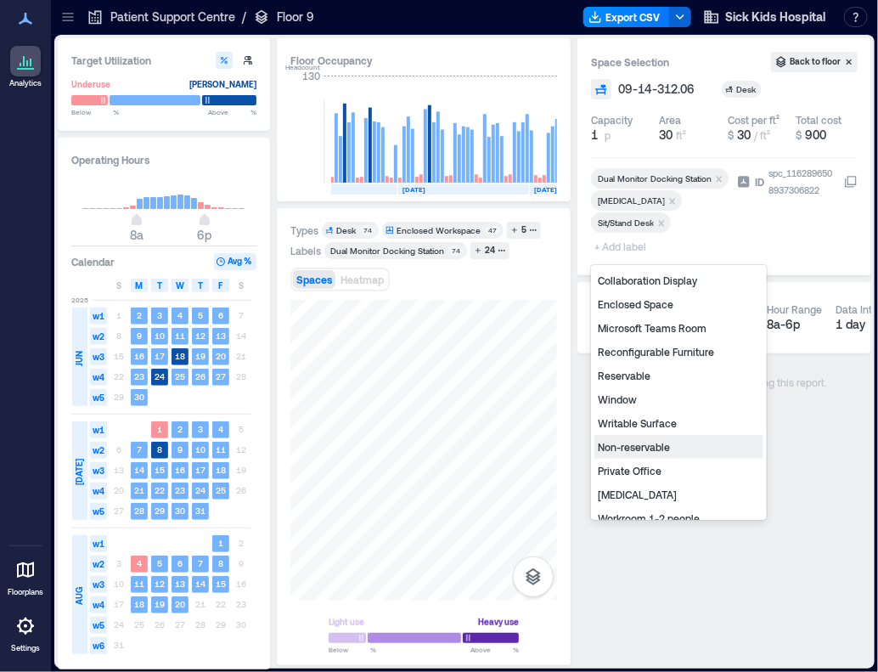
click at [647, 441] on div "Non-reservable" at bounding box center [678, 447] width 169 height 24
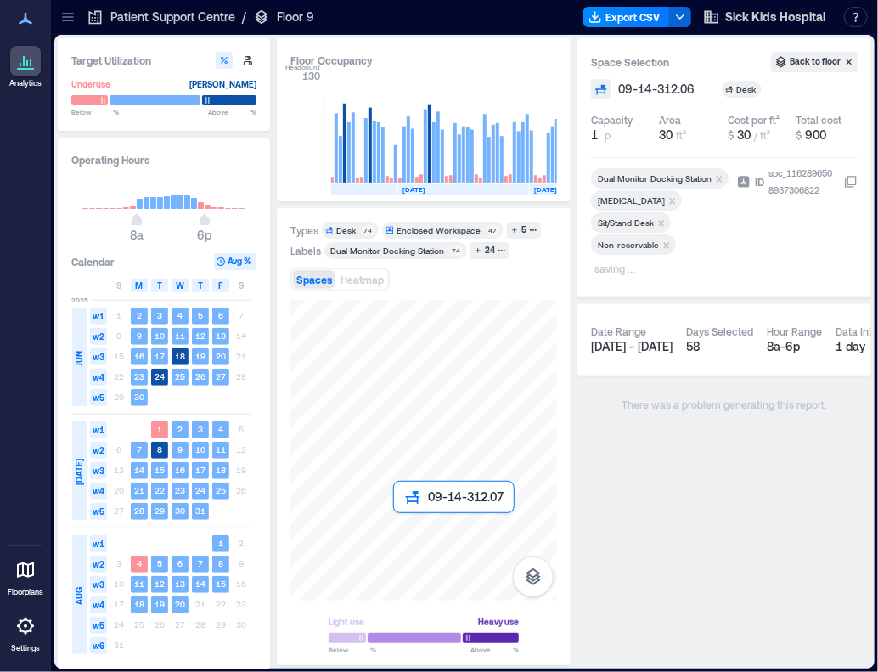
click at [405, 544] on div at bounding box center [423, 450] width 267 height 301
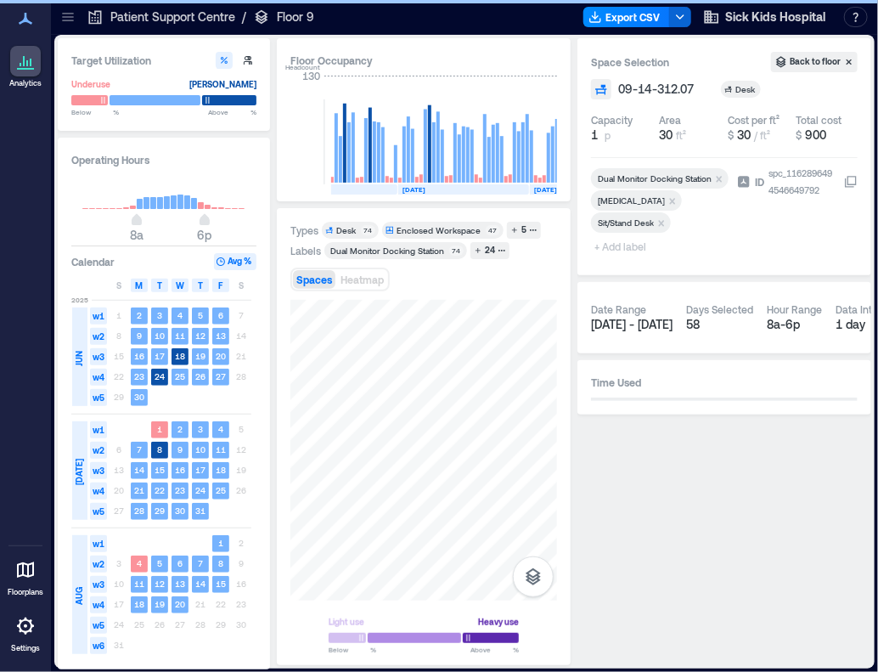
click at [616, 245] on span "+ Add label" at bounding box center [622, 246] width 62 height 24
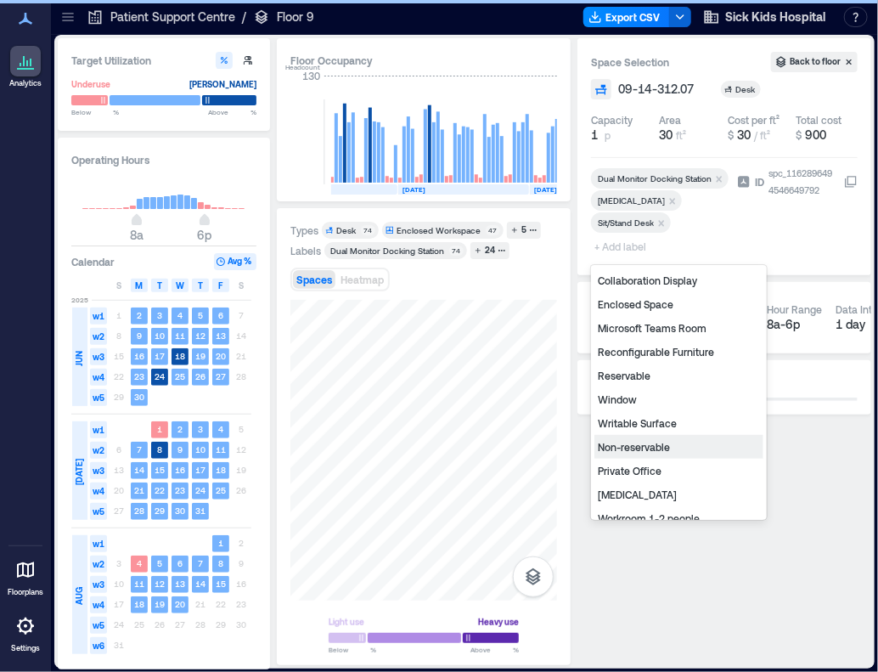
click at [628, 447] on div "Non-reservable" at bounding box center [678, 447] width 169 height 24
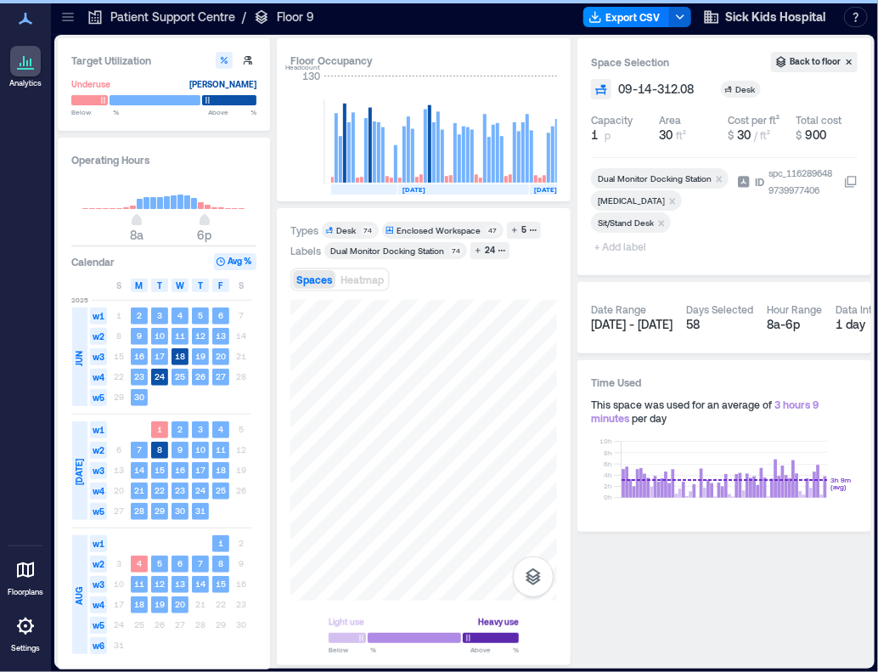
click at [624, 250] on span "+ Add label" at bounding box center [622, 246] width 62 height 24
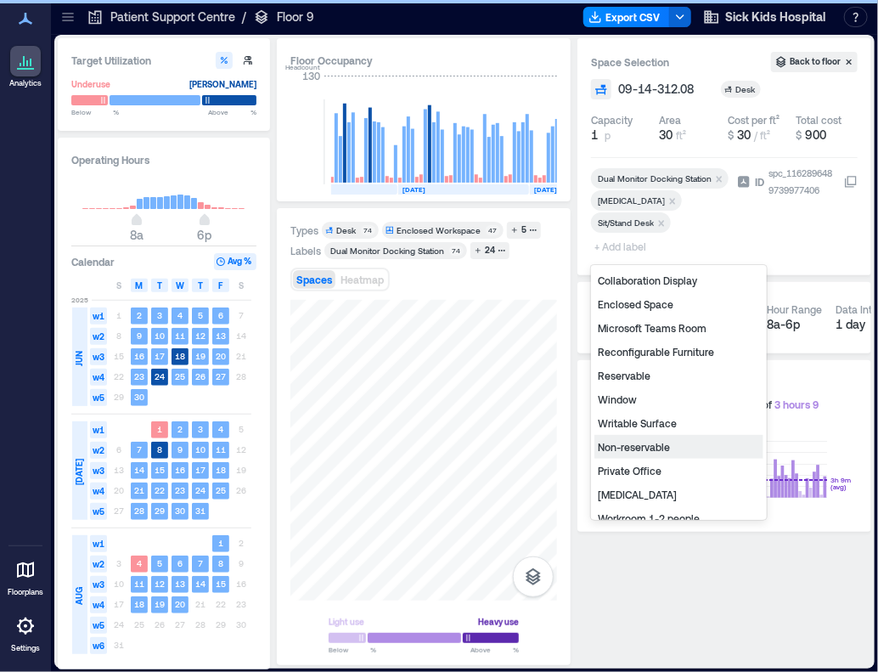
click at [635, 444] on div "Non-reservable" at bounding box center [678, 447] width 169 height 24
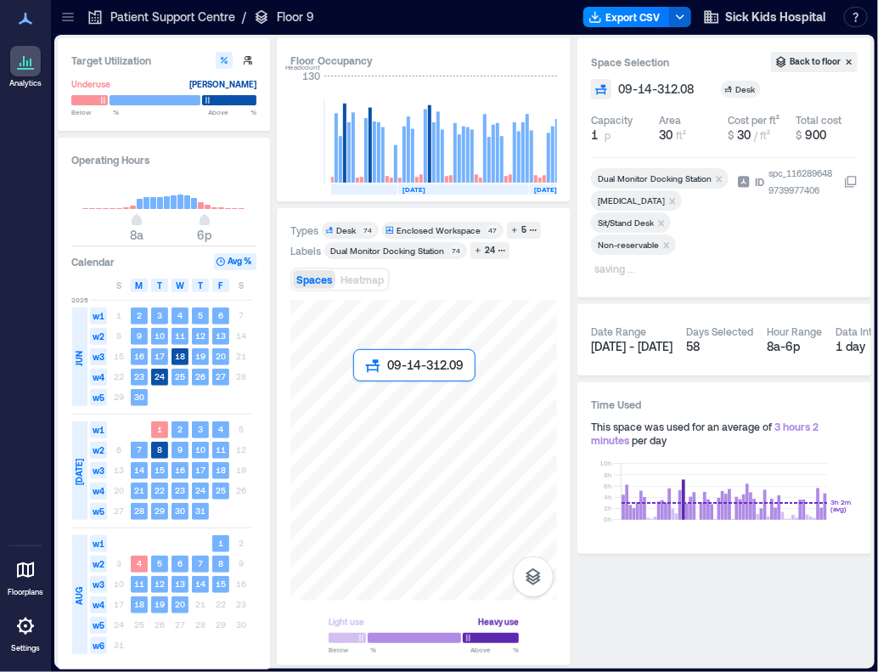
click at [363, 400] on div at bounding box center [423, 450] width 267 height 301
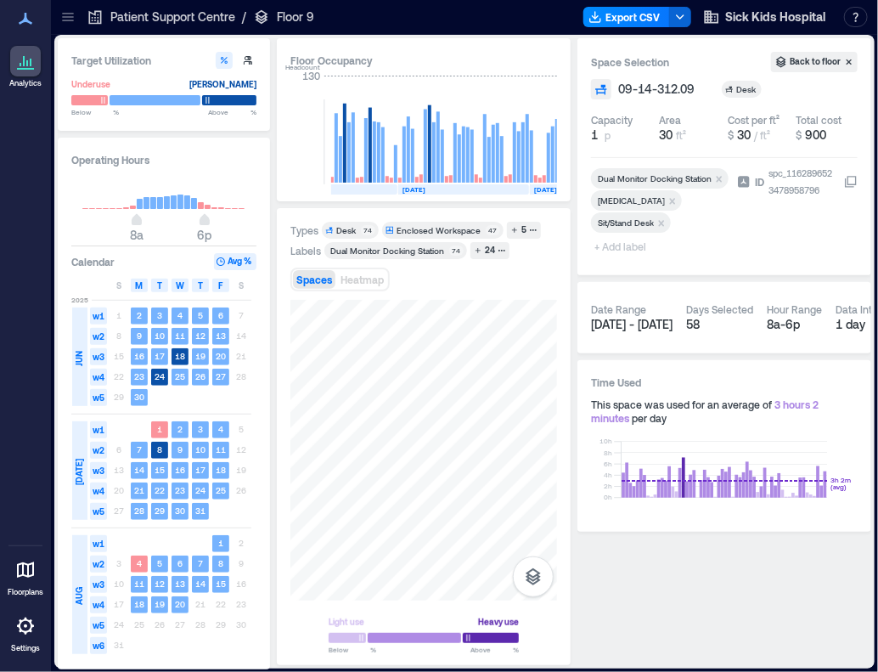
click at [627, 247] on span "+ Add label" at bounding box center [622, 246] width 62 height 24
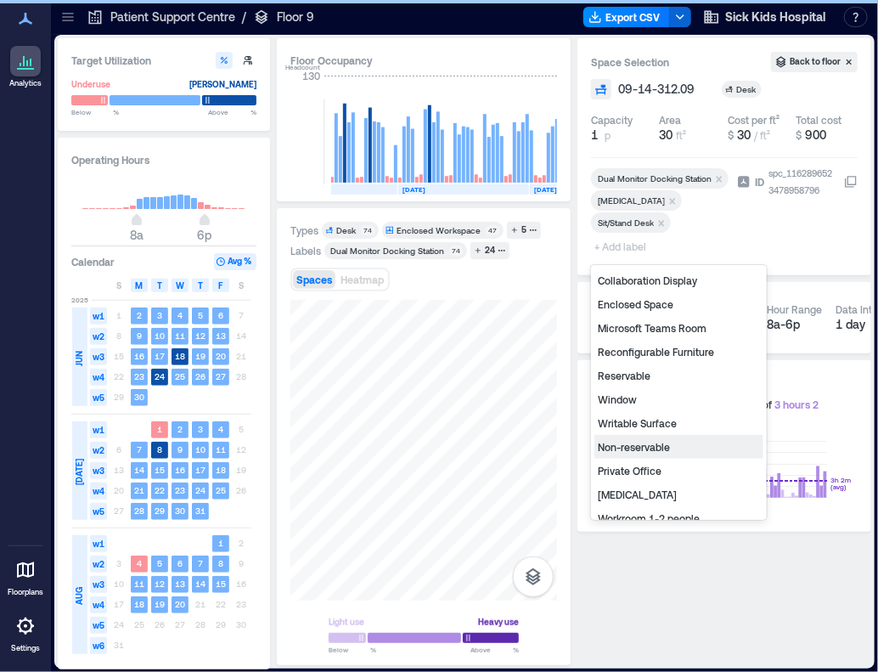
click at [641, 444] on div "Non-reservable" at bounding box center [678, 447] width 169 height 24
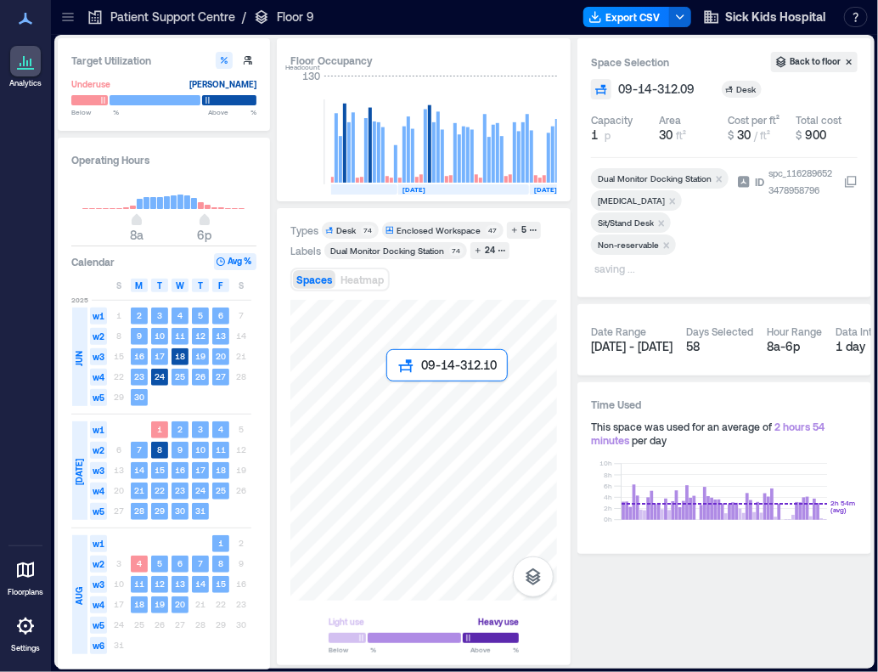
click at [405, 396] on div at bounding box center [423, 450] width 267 height 301
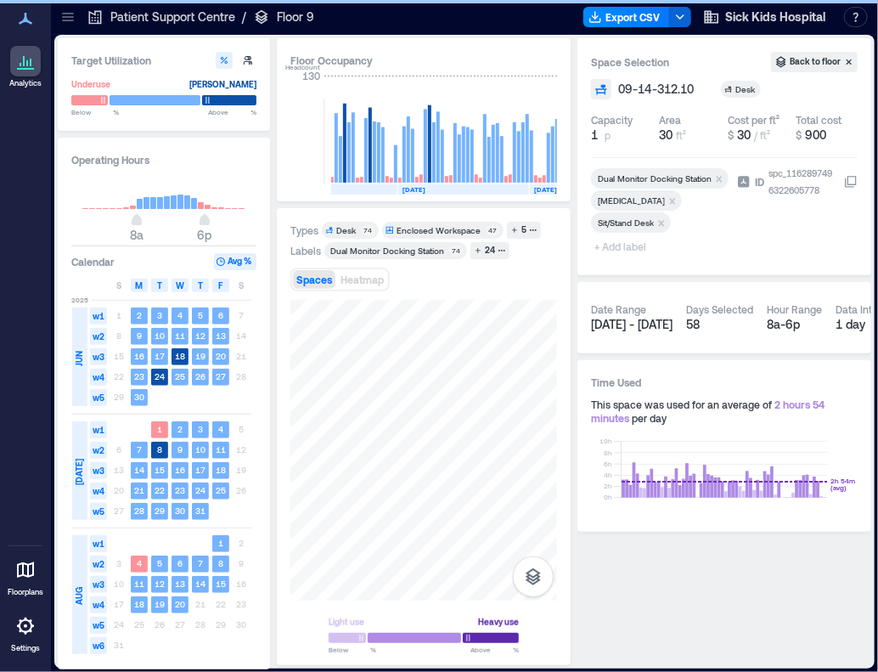
click at [622, 250] on span "+ Add label" at bounding box center [622, 246] width 62 height 24
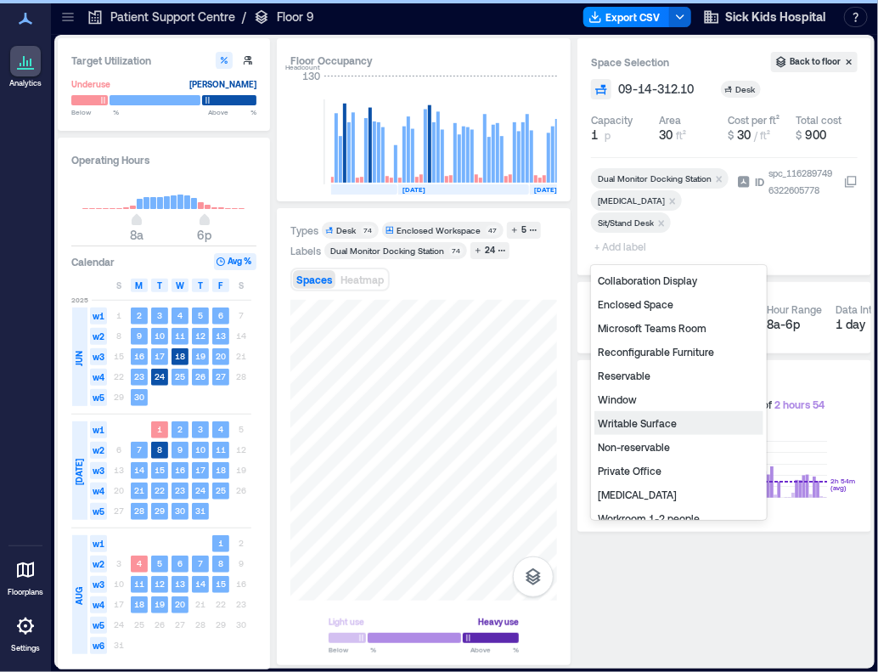
click at [645, 444] on div "Non-reservable" at bounding box center [678, 447] width 169 height 24
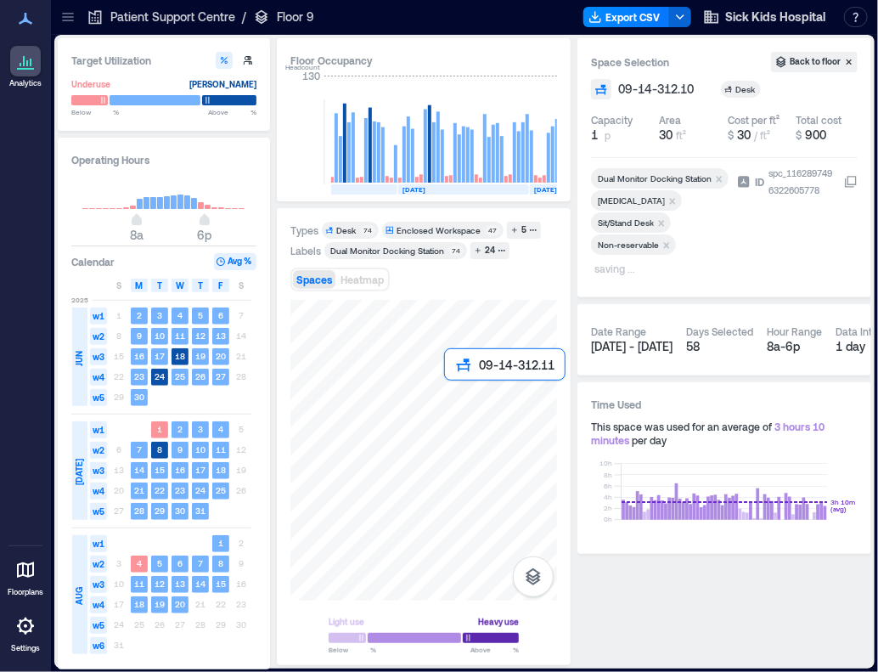
drag, startPoint x: 701, startPoint y: 468, endPoint x: 454, endPoint y: 402, distance: 255.8
click at [454, 402] on div at bounding box center [423, 450] width 267 height 301
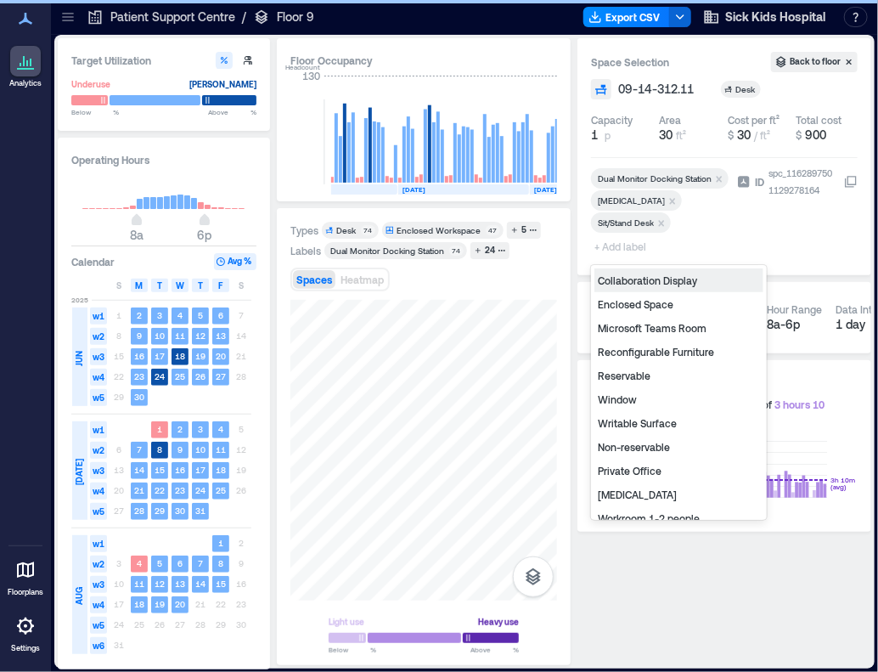
click at [610, 253] on span "+ Add label" at bounding box center [622, 246] width 62 height 24
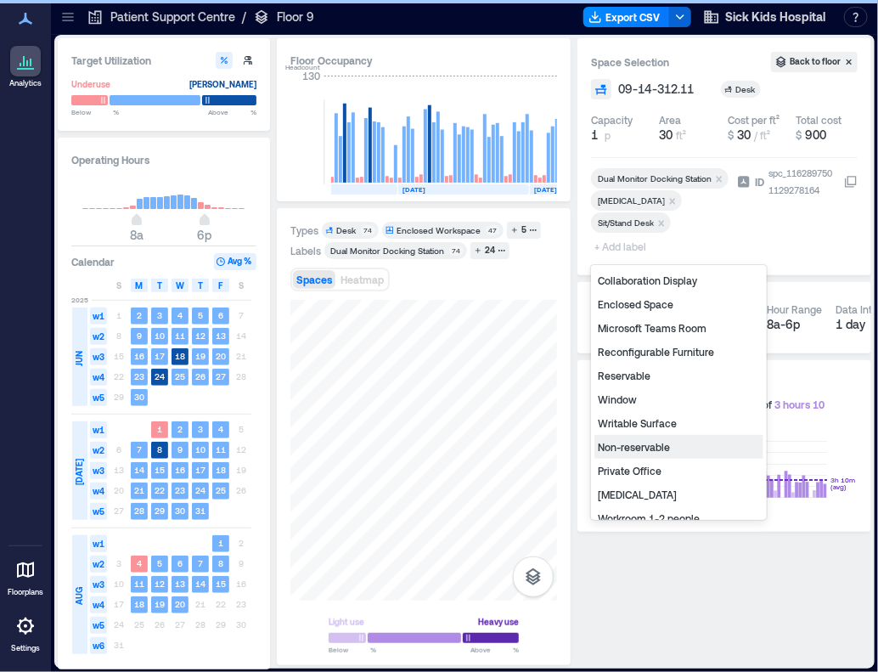
click at [618, 452] on div "Non-reservable" at bounding box center [678, 447] width 169 height 24
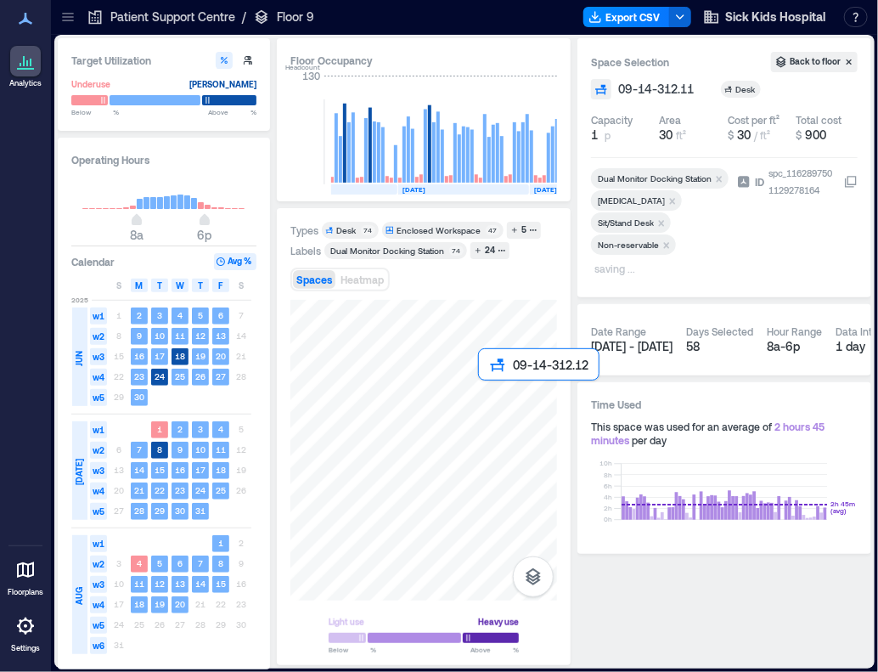
click at [499, 400] on div at bounding box center [423, 450] width 267 height 301
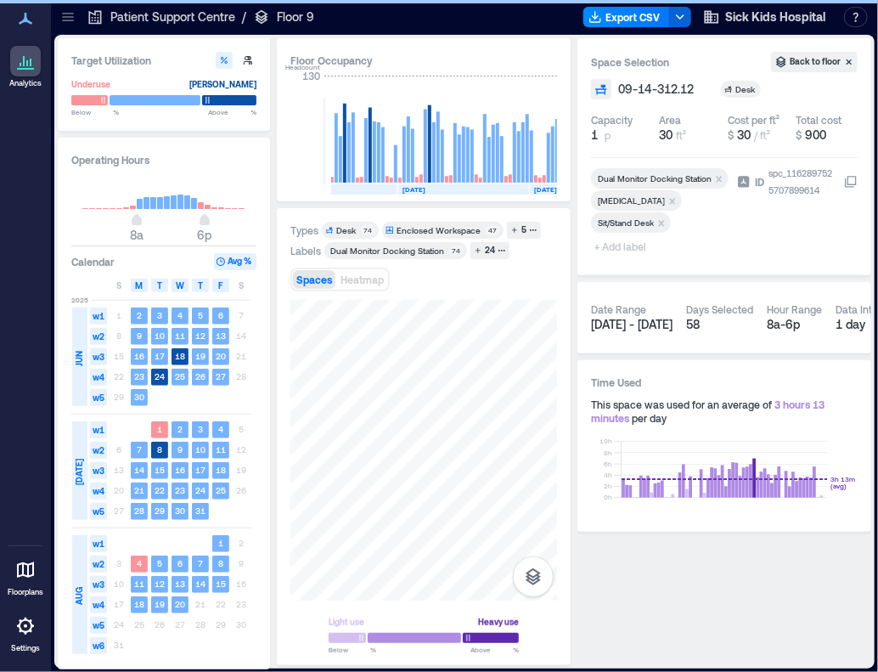
click at [629, 250] on span "+ Add label" at bounding box center [622, 246] width 62 height 24
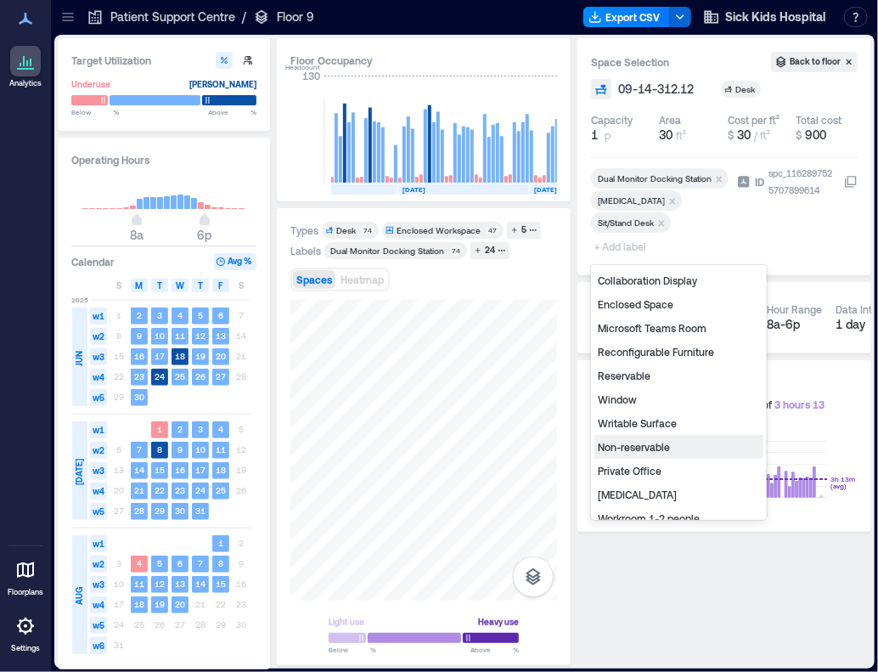
click at [637, 447] on div "Non-reservable" at bounding box center [678, 447] width 169 height 24
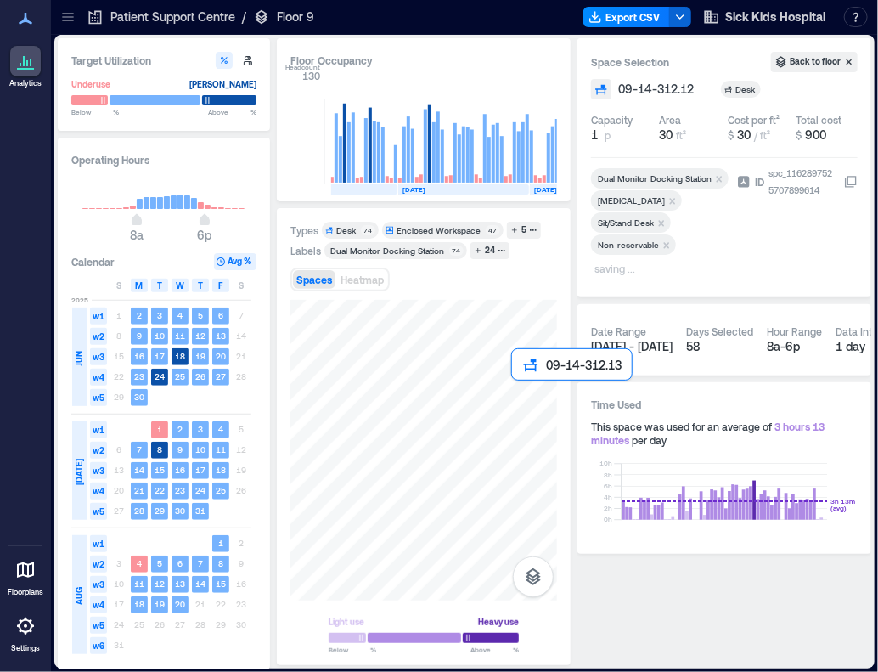
click at [529, 403] on div at bounding box center [423, 450] width 267 height 301
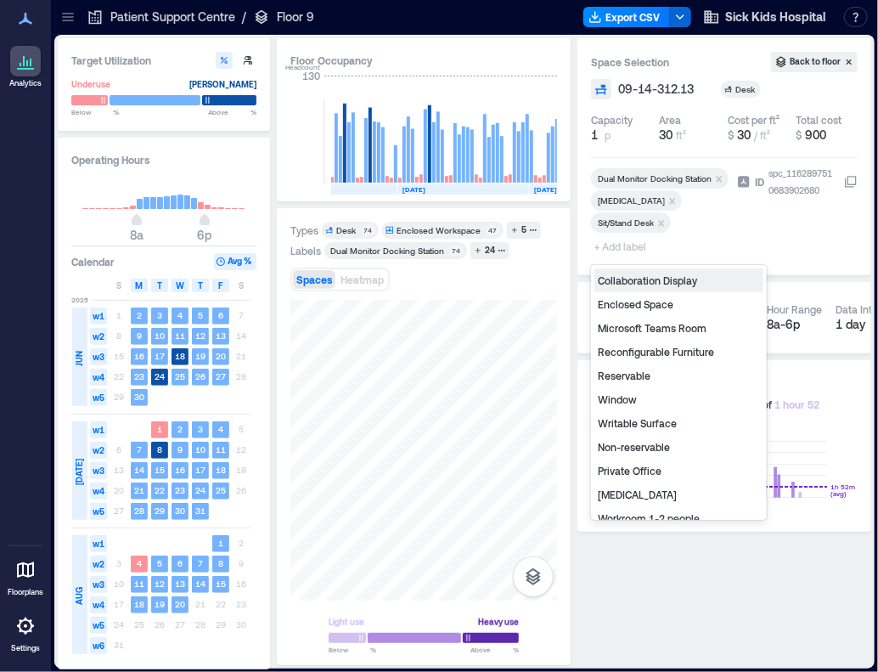
click at [628, 247] on span "+ Add label" at bounding box center [622, 246] width 62 height 24
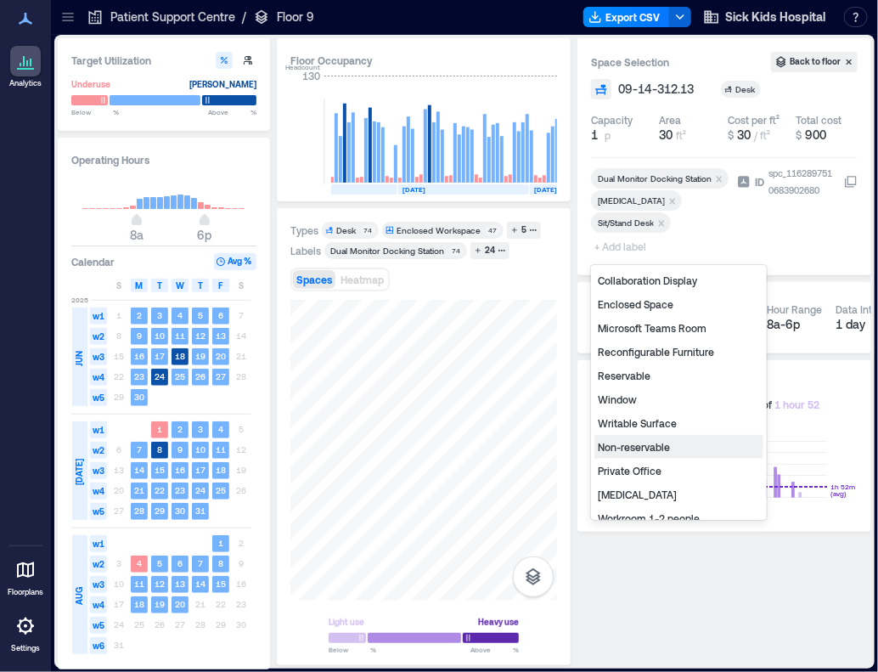
click at [667, 448] on div "Non-reservable" at bounding box center [678, 447] width 169 height 24
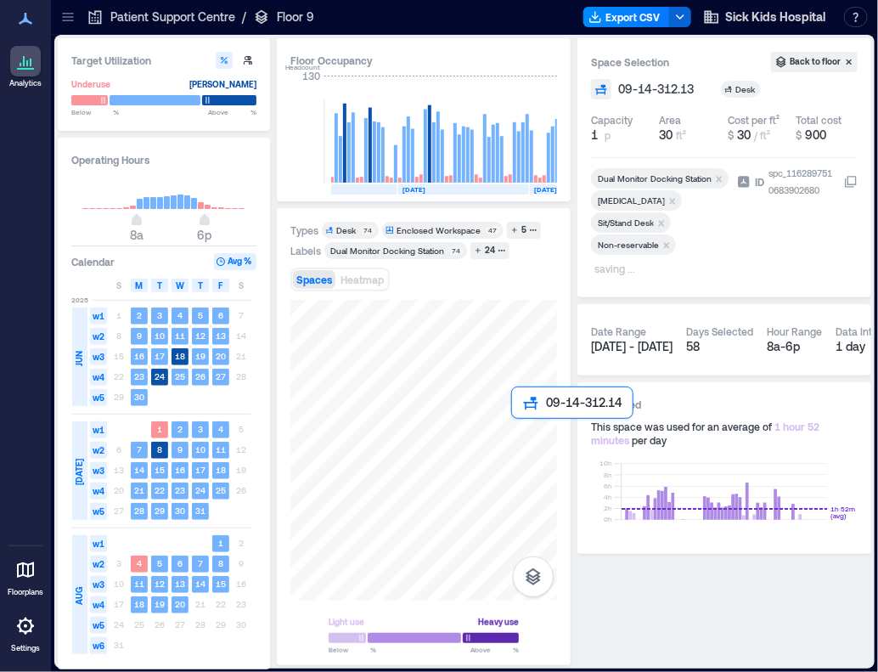
click at [526, 438] on div at bounding box center [423, 450] width 267 height 301
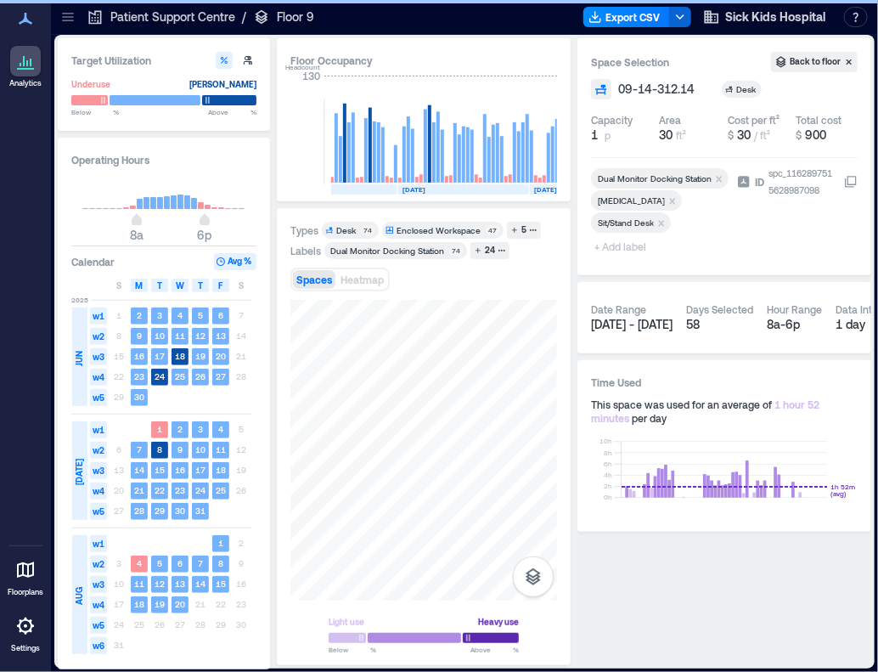
click at [637, 246] on span "+ Add label" at bounding box center [622, 246] width 62 height 24
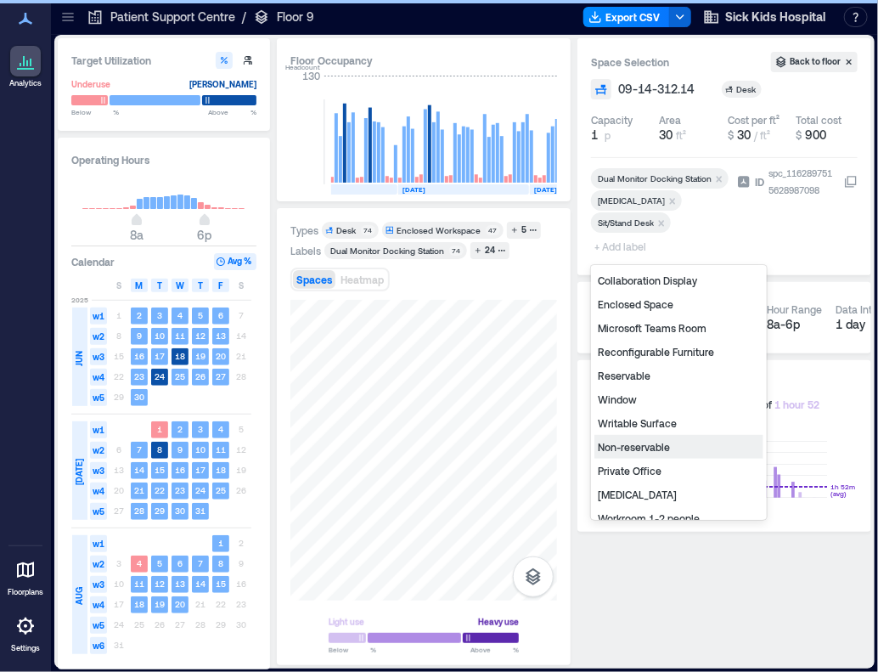
click at [640, 441] on div "Non-reservable" at bounding box center [678, 447] width 169 height 24
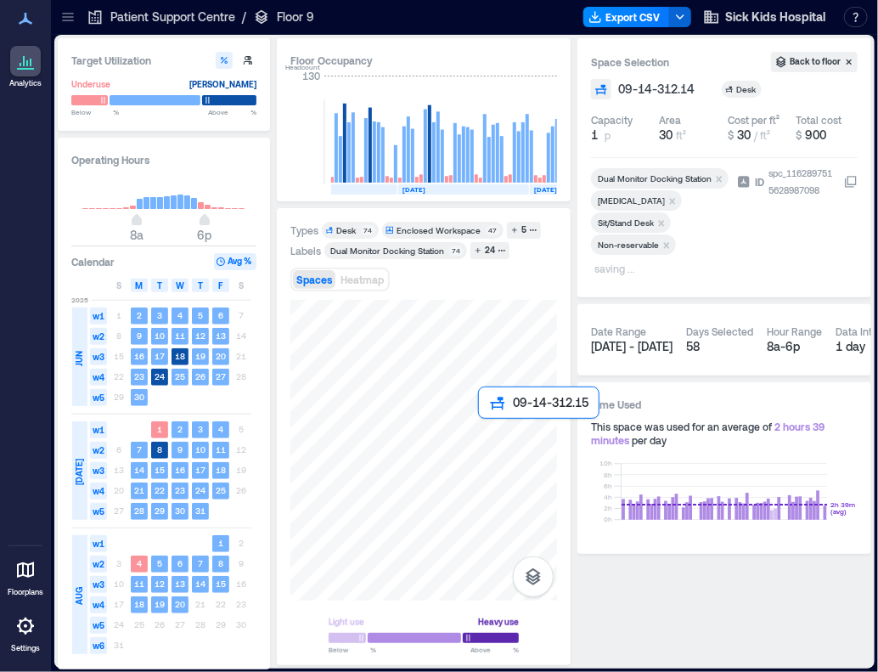
click at [490, 441] on div at bounding box center [423, 450] width 267 height 301
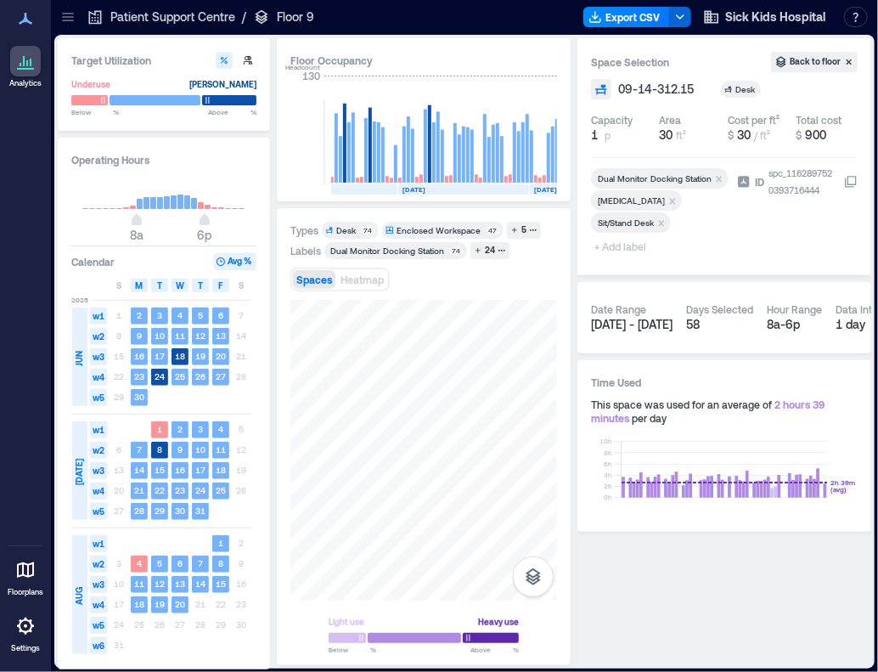
click at [621, 248] on span "+ Add label" at bounding box center [622, 246] width 62 height 24
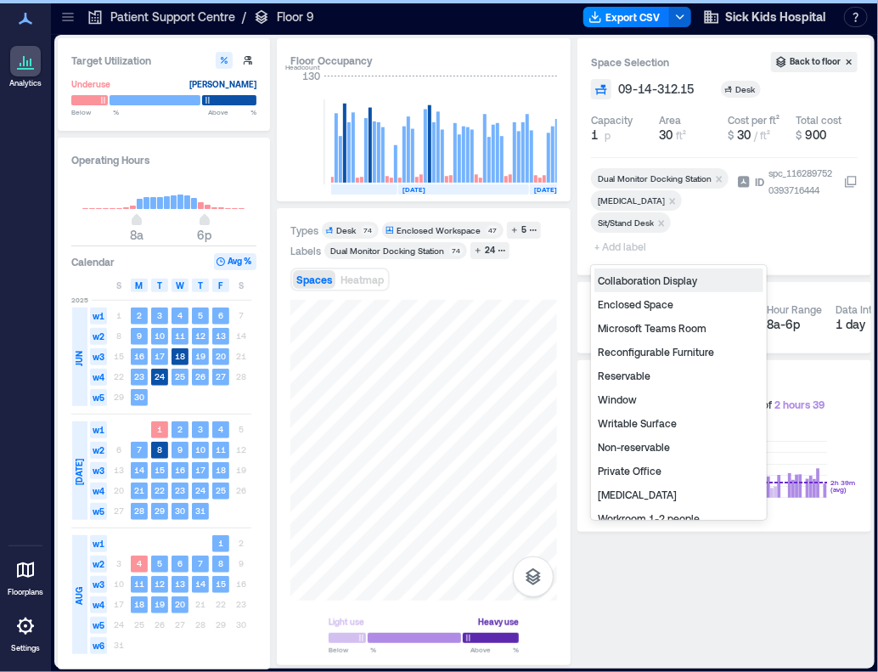
click at [627, 250] on span "+ Add label" at bounding box center [622, 246] width 62 height 24
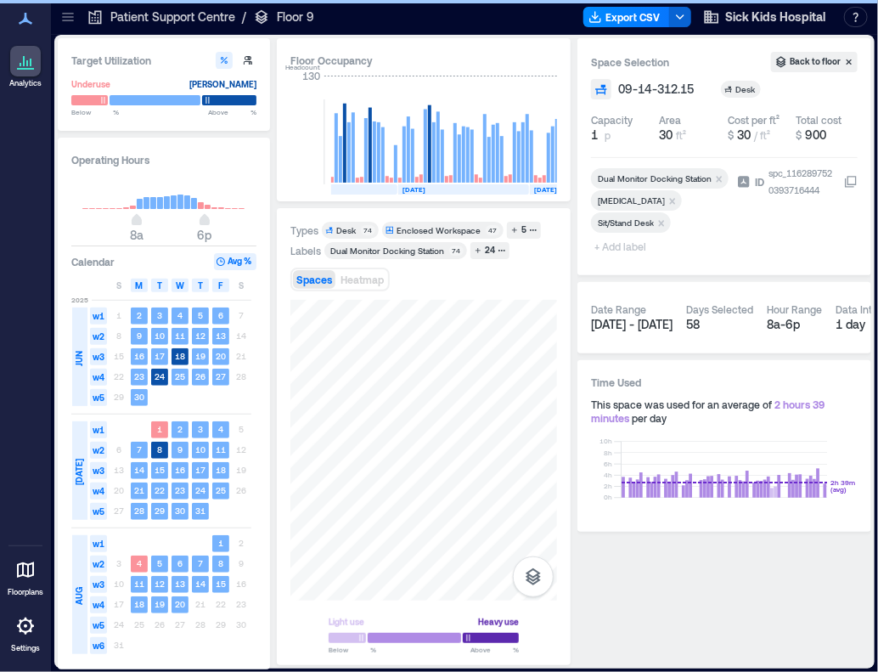
click at [627, 250] on span "+ Add label" at bounding box center [622, 246] width 62 height 24
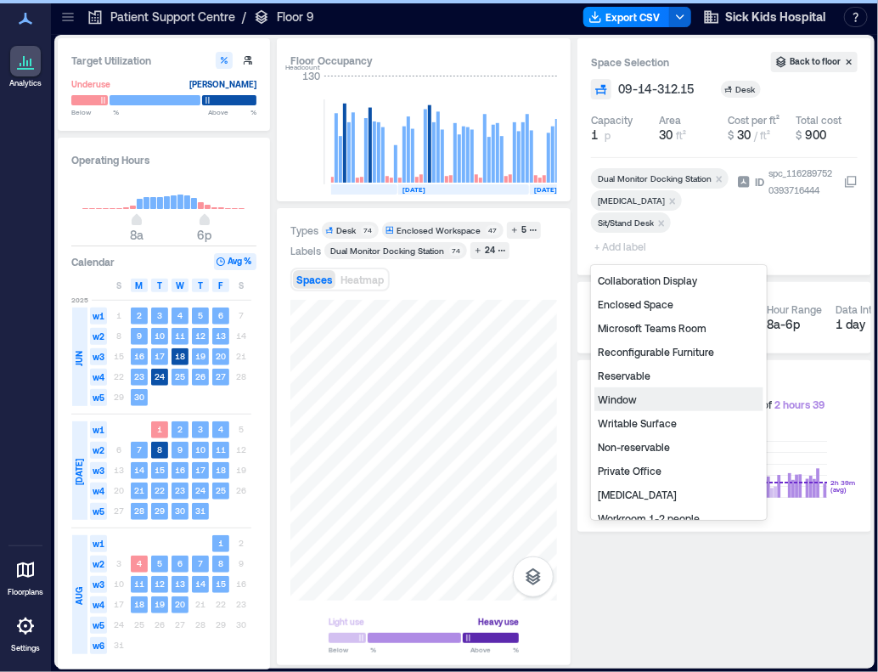
click at [662, 443] on div "Non-reservable" at bounding box center [678, 447] width 169 height 24
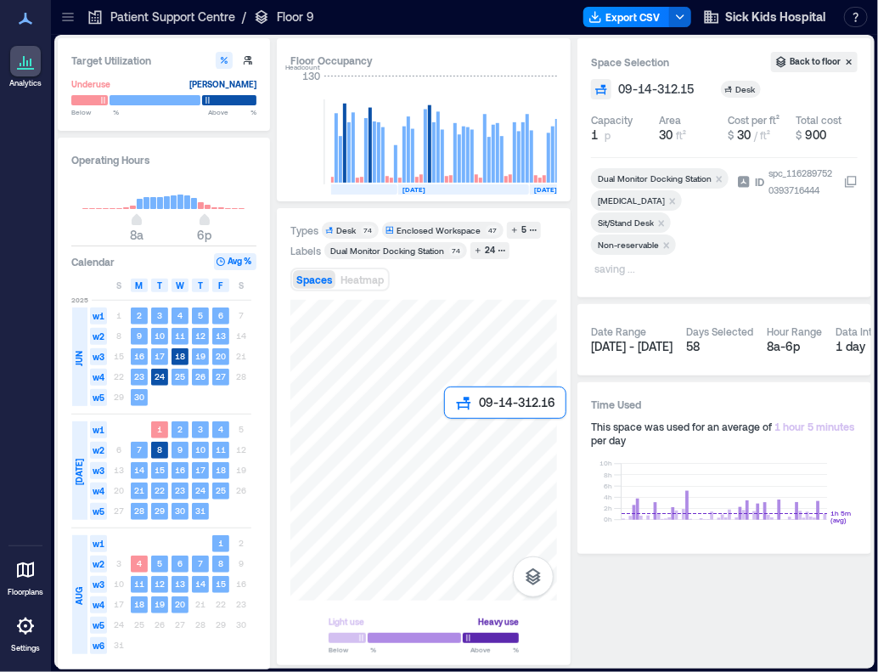
click at [458, 440] on div at bounding box center [423, 450] width 267 height 301
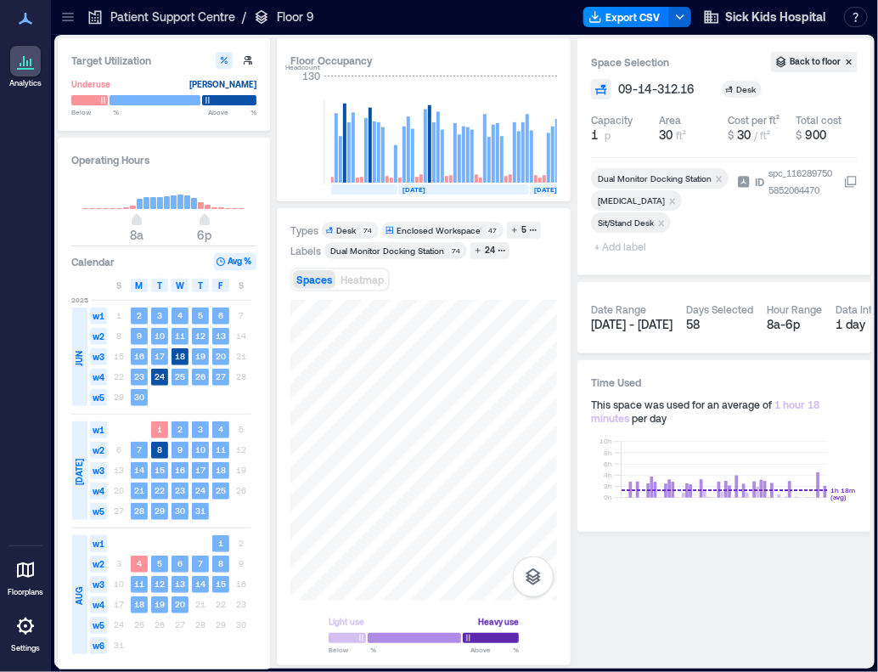
click at [621, 235] on div at bounding box center [660, 237] width 139 height 7
click at [618, 248] on span "+ Add label" at bounding box center [622, 246] width 62 height 24
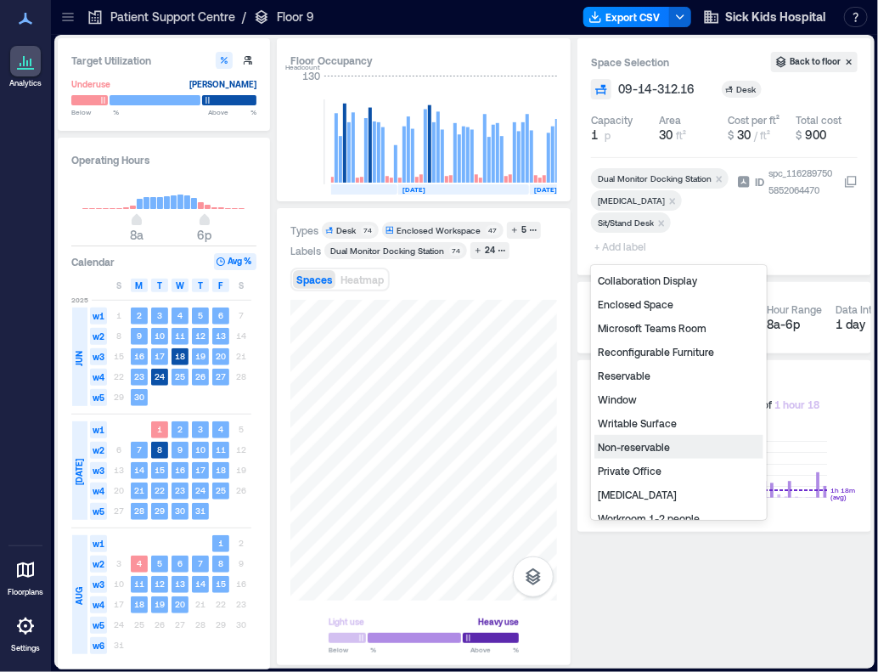
click at [660, 451] on div "Non-reservable" at bounding box center [678, 447] width 169 height 24
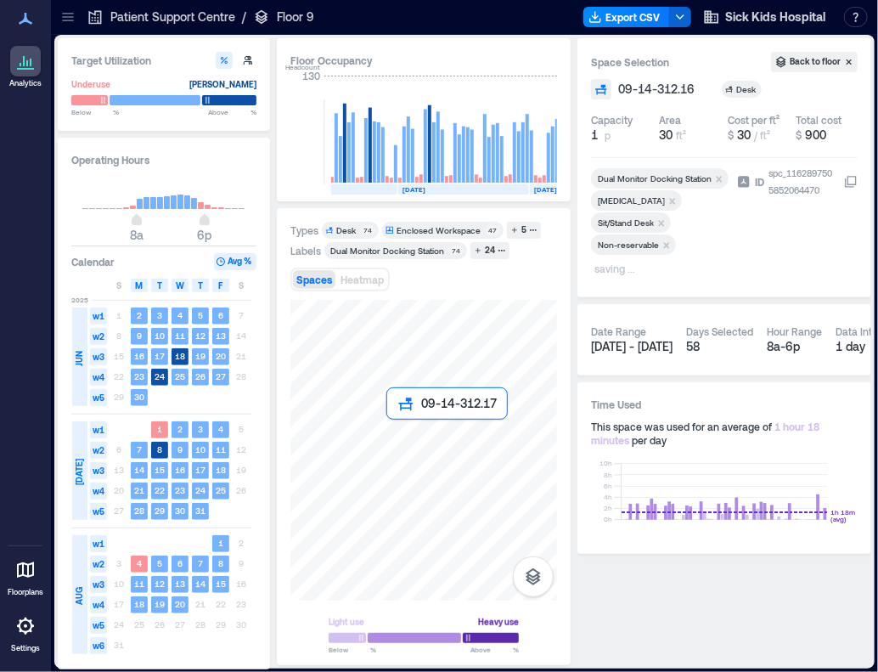
click at [402, 446] on div at bounding box center [423, 450] width 267 height 301
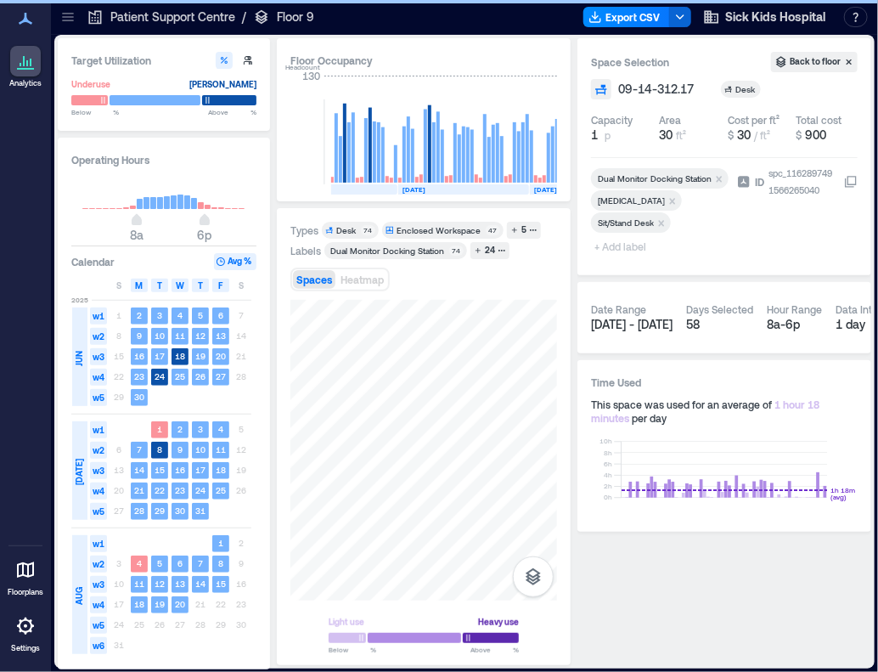
click at [621, 245] on span "+ Add label" at bounding box center [622, 246] width 62 height 24
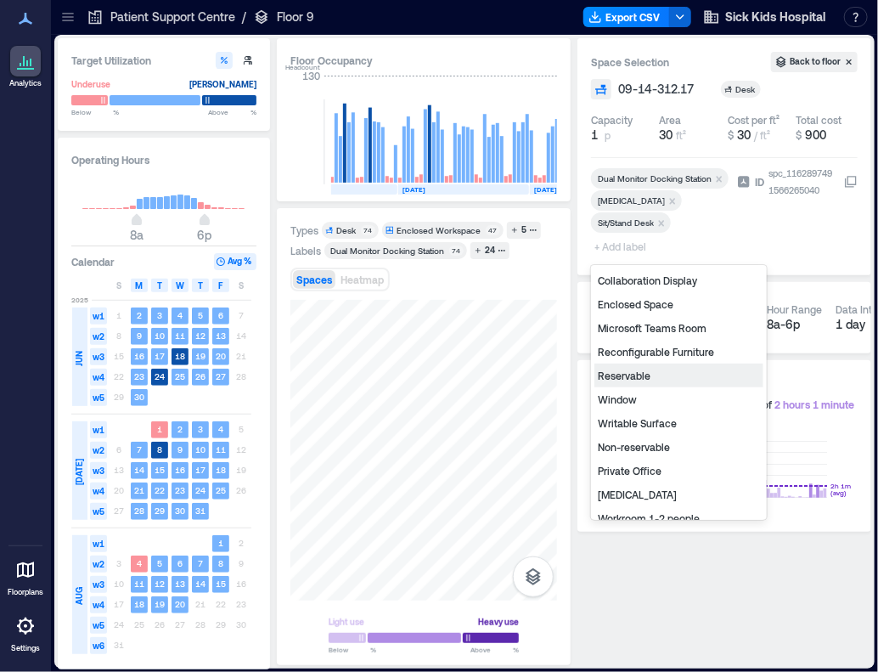
click at [638, 376] on div "Reservable" at bounding box center [678, 375] width 169 height 24
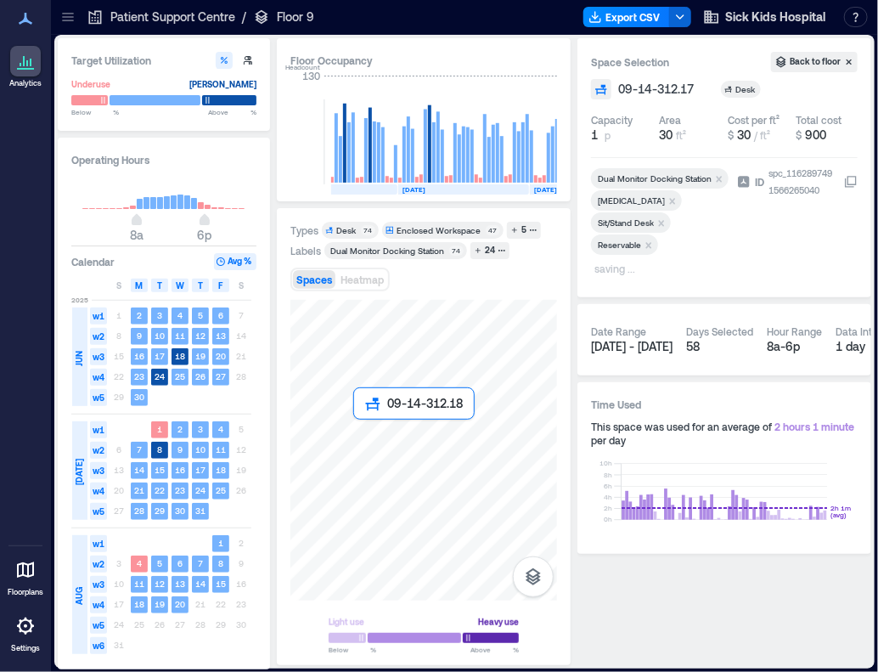
click at [370, 443] on div at bounding box center [423, 450] width 267 height 301
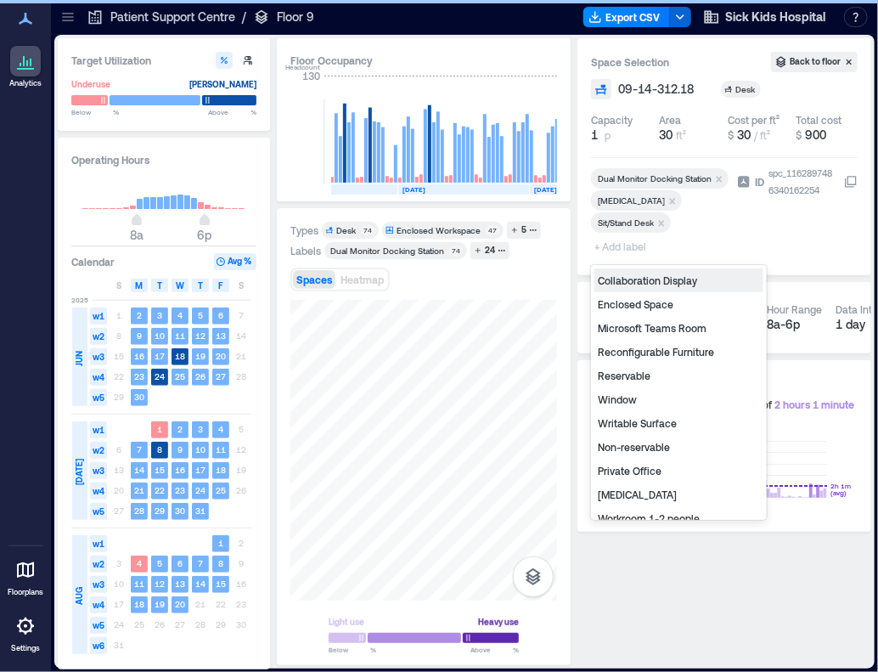
click at [630, 249] on span "+ Add label" at bounding box center [622, 246] width 62 height 24
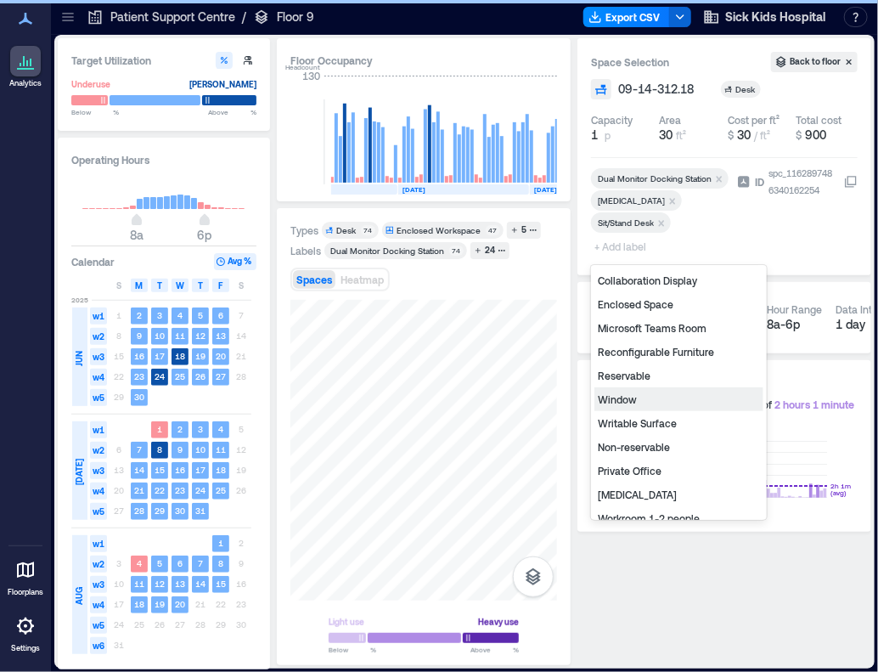
click at [633, 376] on div "Reservable" at bounding box center [678, 375] width 169 height 24
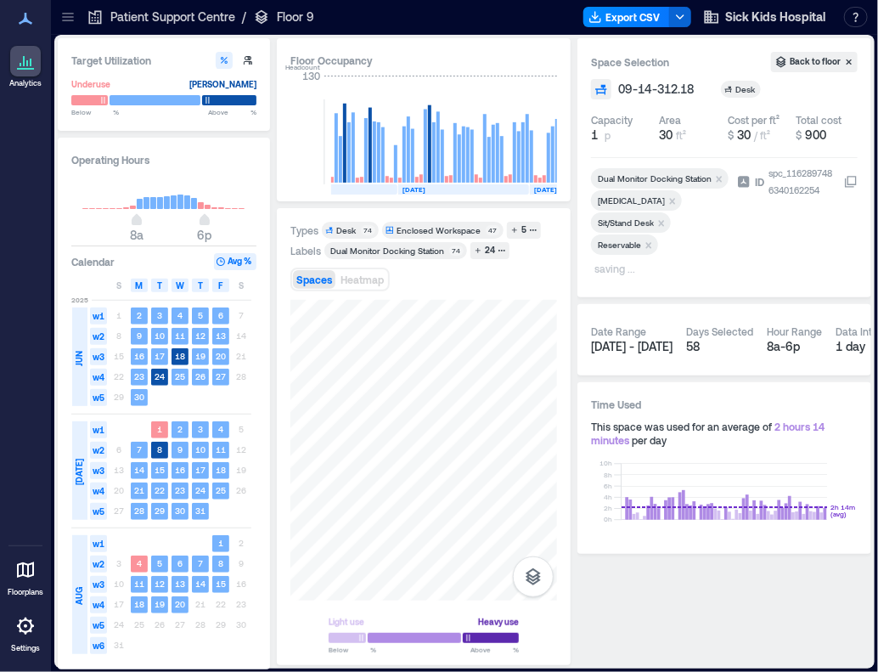
click at [443, 290] on div "Types Desk 74 Enclosed Workspace 47 5 Labels Dual Monitor Docking Station 74 24…" at bounding box center [423, 437] width 267 height 430
click at [380, 400] on div at bounding box center [423, 450] width 267 height 301
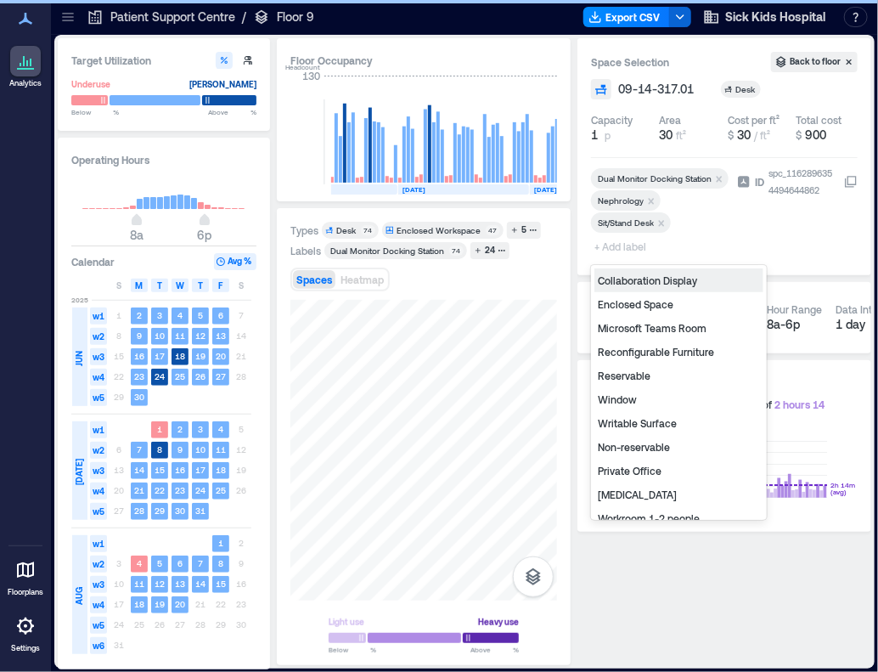
click at [621, 242] on span "+ Add label" at bounding box center [622, 246] width 62 height 24
click at [636, 377] on div "Reservable" at bounding box center [678, 375] width 169 height 24
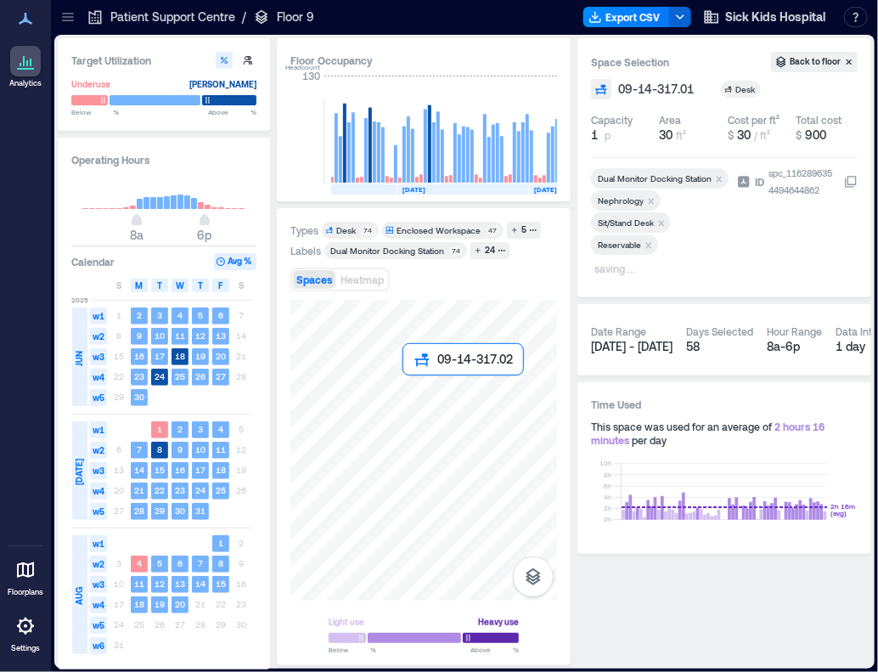
click at [414, 405] on div at bounding box center [423, 450] width 267 height 301
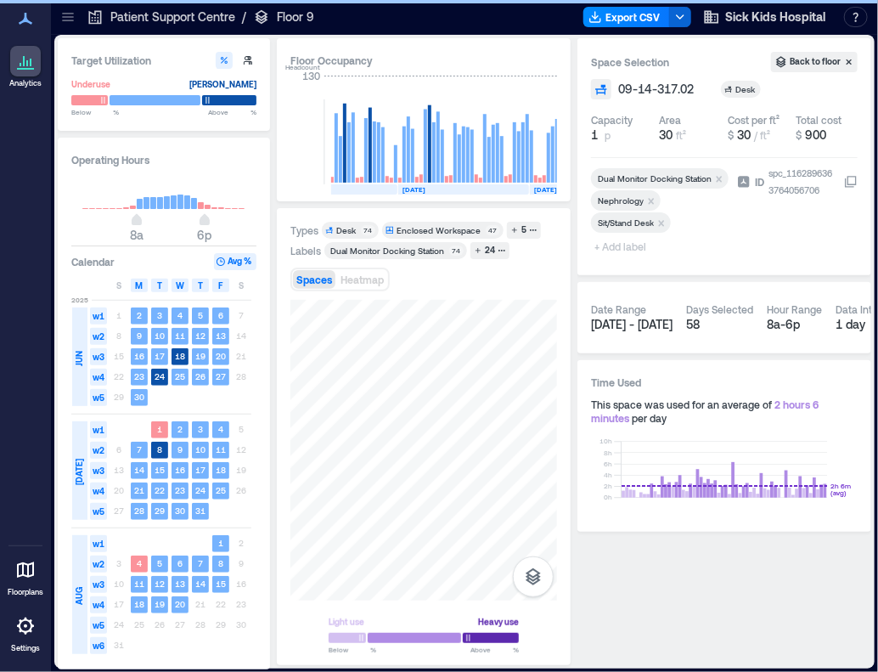
click at [605, 247] on span "+ Add label" at bounding box center [622, 246] width 62 height 24
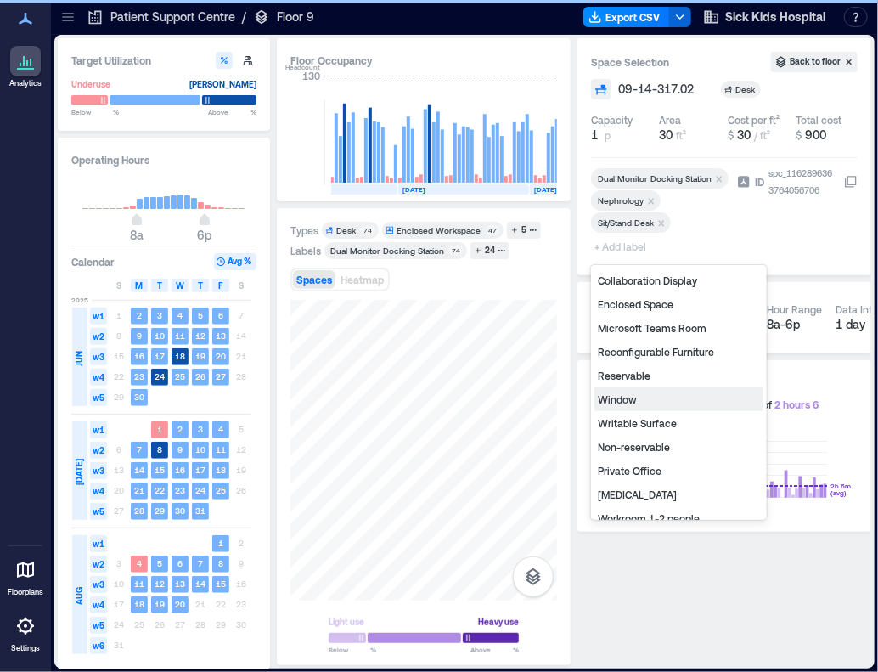
click at [642, 374] on div "Reservable" at bounding box center [678, 375] width 169 height 24
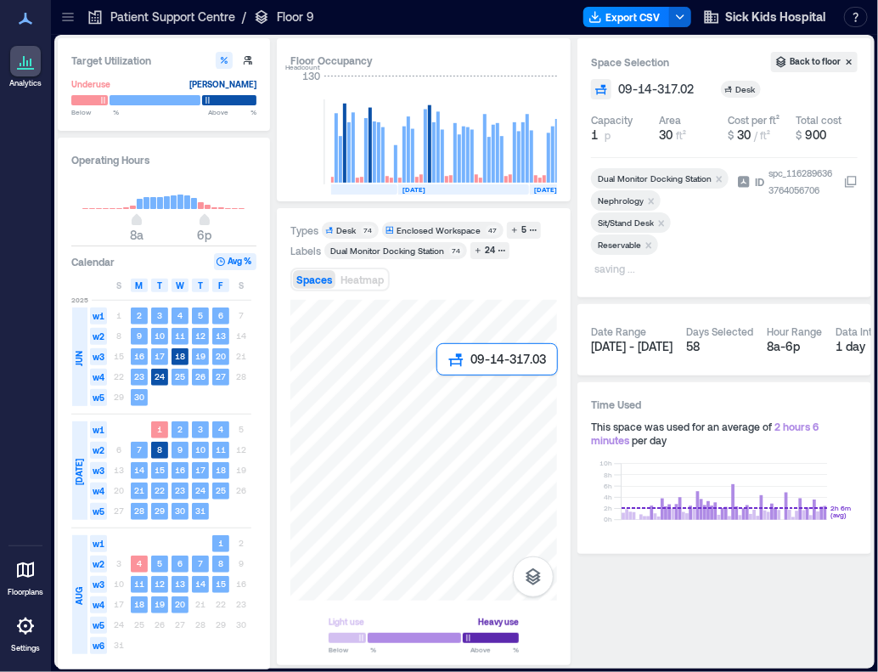
click at [453, 399] on div at bounding box center [423, 450] width 267 height 301
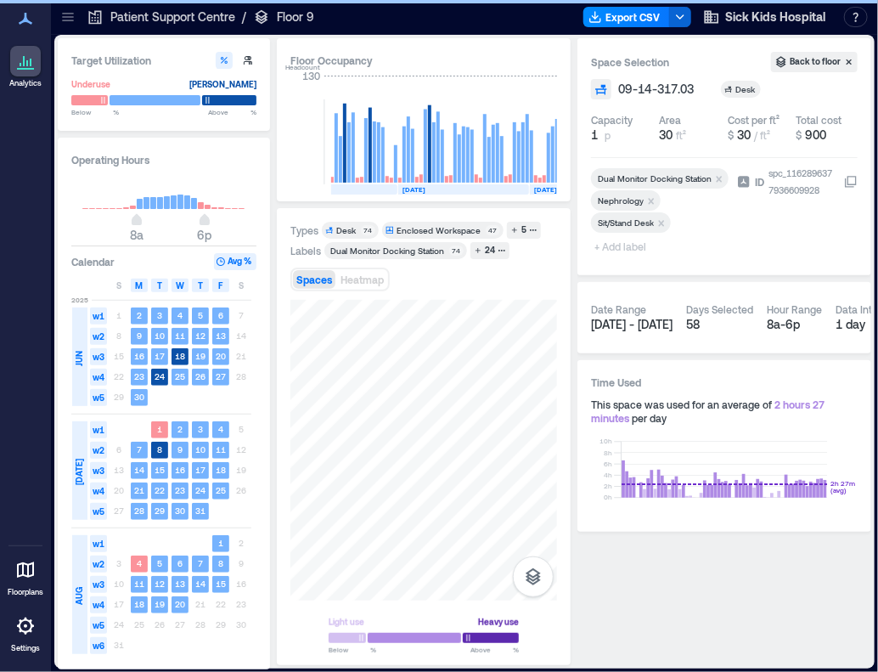
click at [616, 243] on span "+ Add label" at bounding box center [622, 246] width 62 height 24
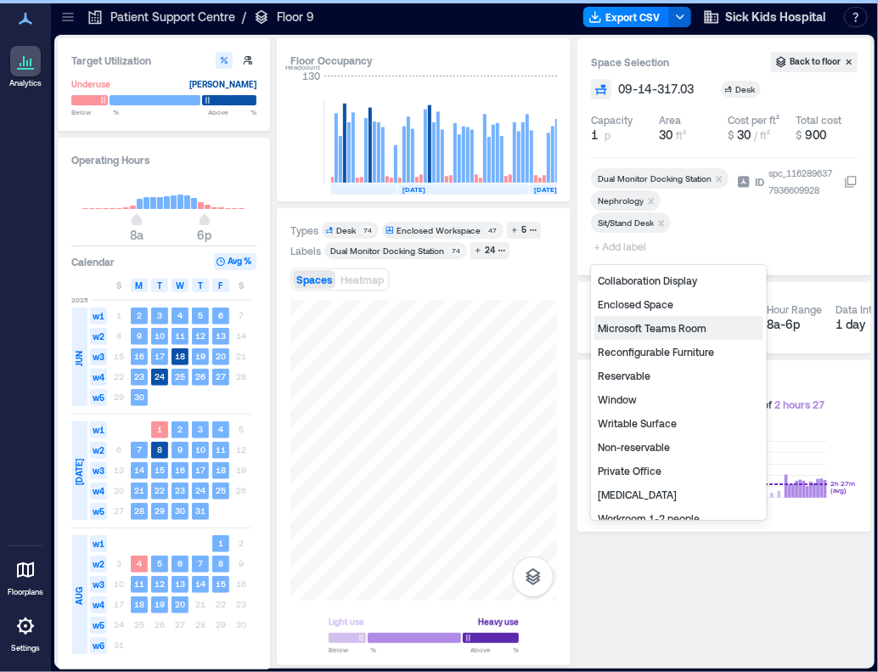
click at [632, 376] on div "Reservable" at bounding box center [678, 375] width 169 height 24
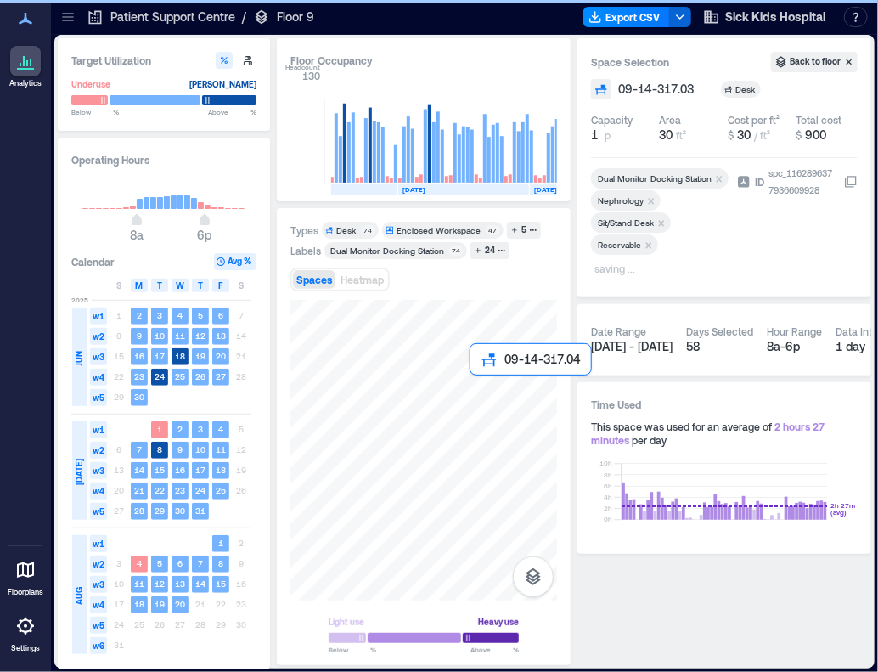
click at [492, 403] on div at bounding box center [423, 450] width 267 height 301
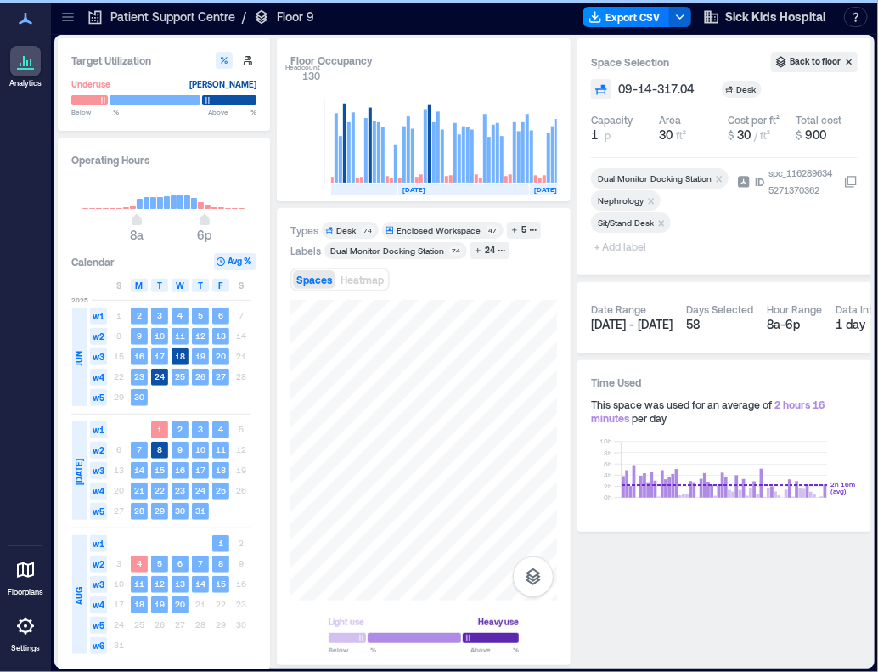
click at [624, 244] on span "+ Add label" at bounding box center [622, 246] width 62 height 24
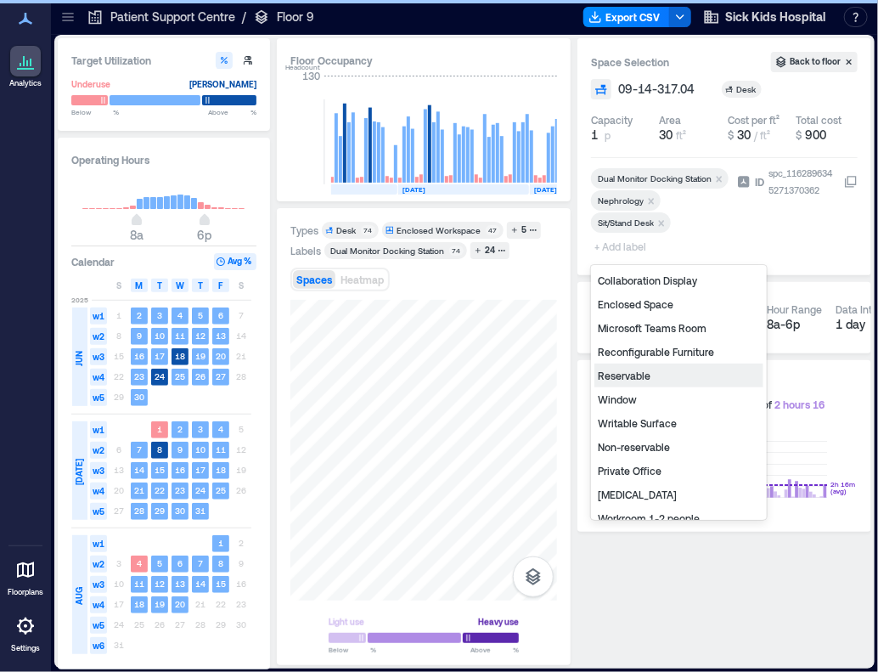
click at [632, 371] on div "Reservable" at bounding box center [678, 375] width 169 height 24
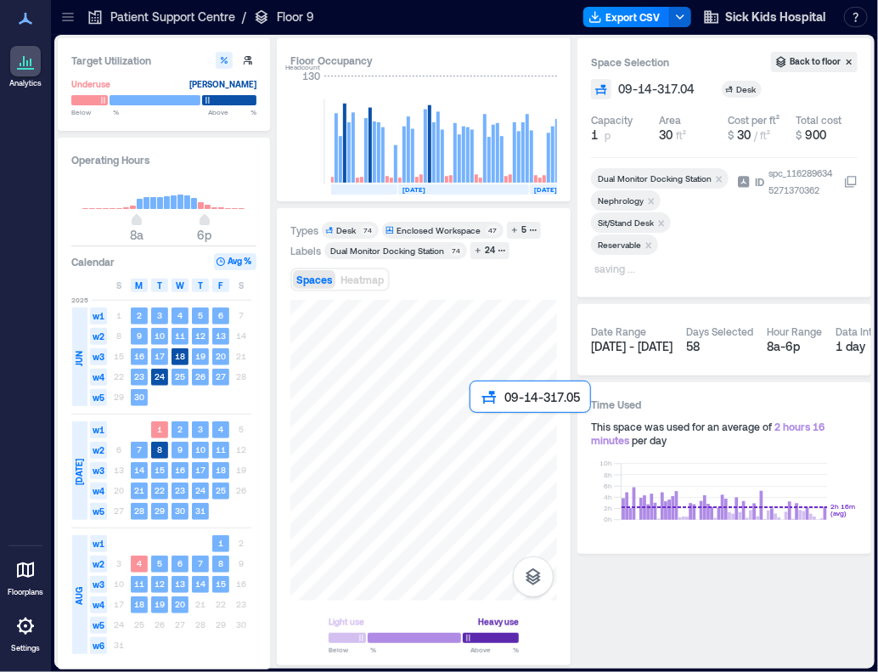
click at [489, 437] on div at bounding box center [423, 450] width 267 height 301
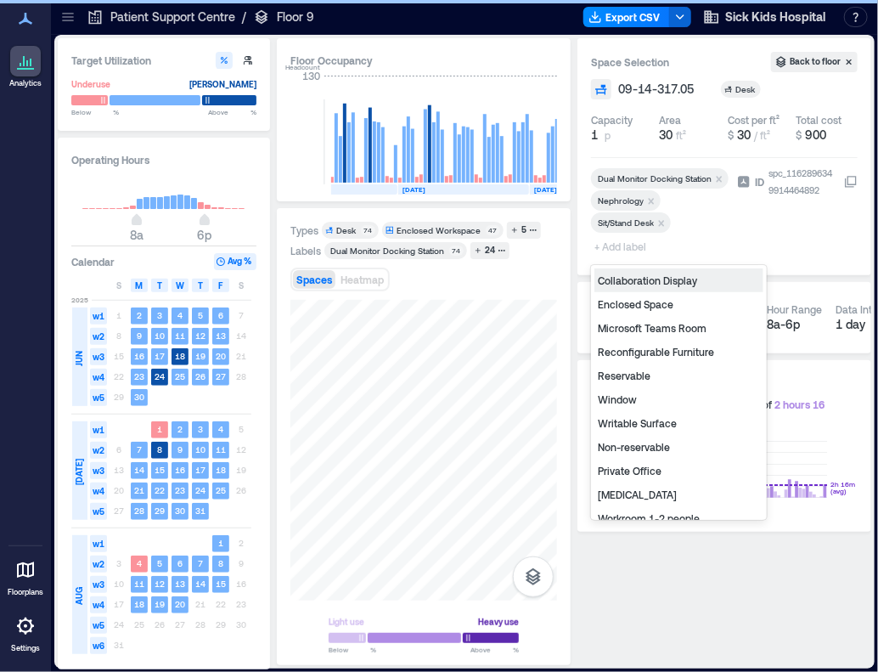
click at [611, 247] on span "+ Add label" at bounding box center [622, 246] width 62 height 24
click at [625, 376] on div "Reservable" at bounding box center [678, 375] width 169 height 24
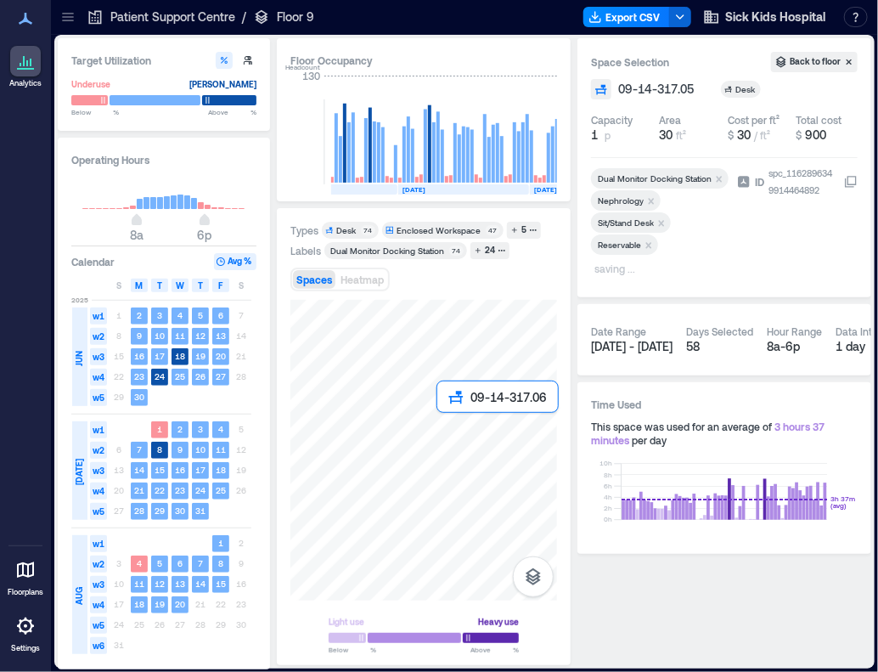
click at [452, 447] on div at bounding box center [423, 450] width 267 height 301
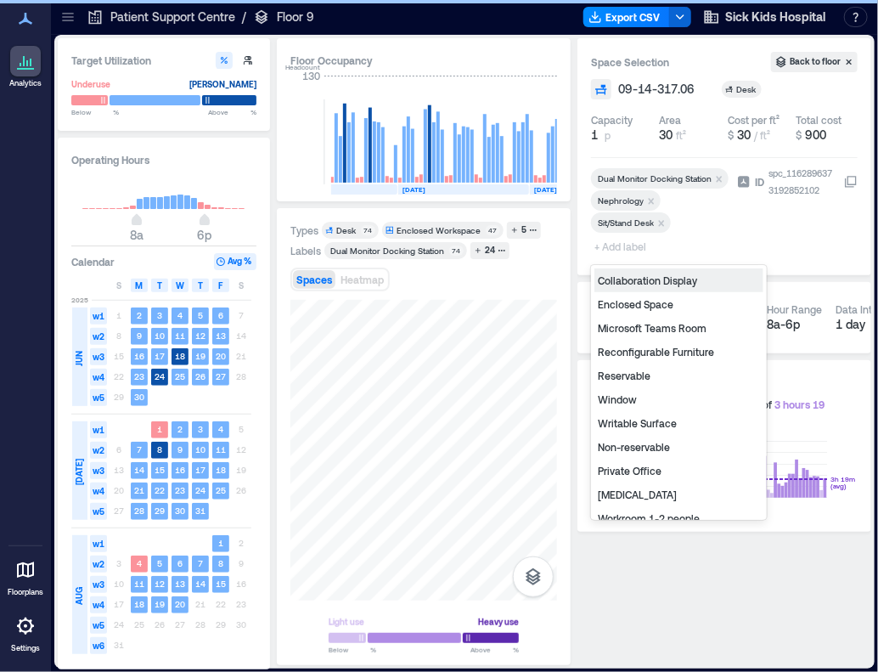
click at [625, 248] on span "+ Add label" at bounding box center [622, 246] width 62 height 24
click at [613, 380] on div "Reservable" at bounding box center [678, 375] width 169 height 24
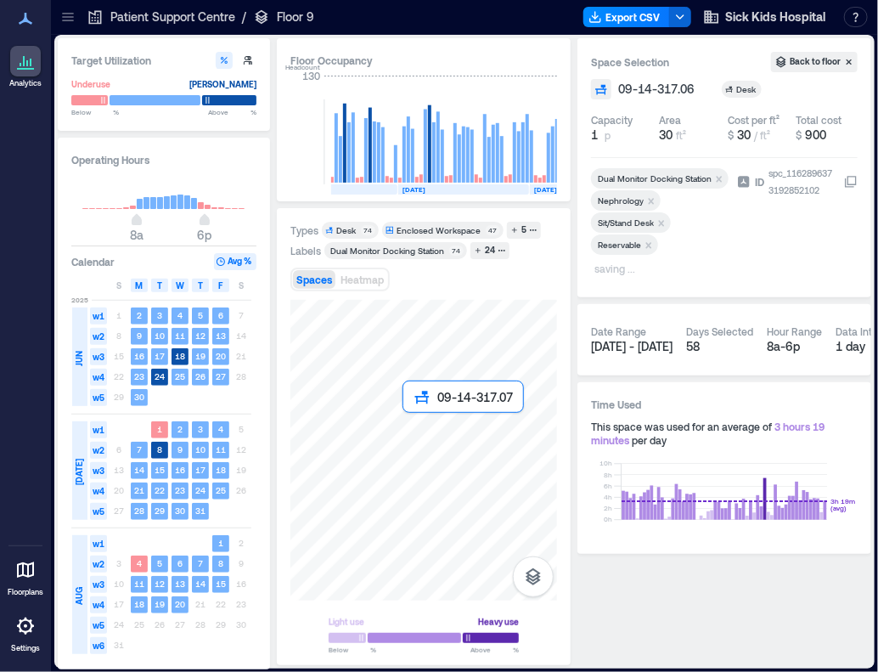
click at [414, 437] on div at bounding box center [423, 450] width 267 height 301
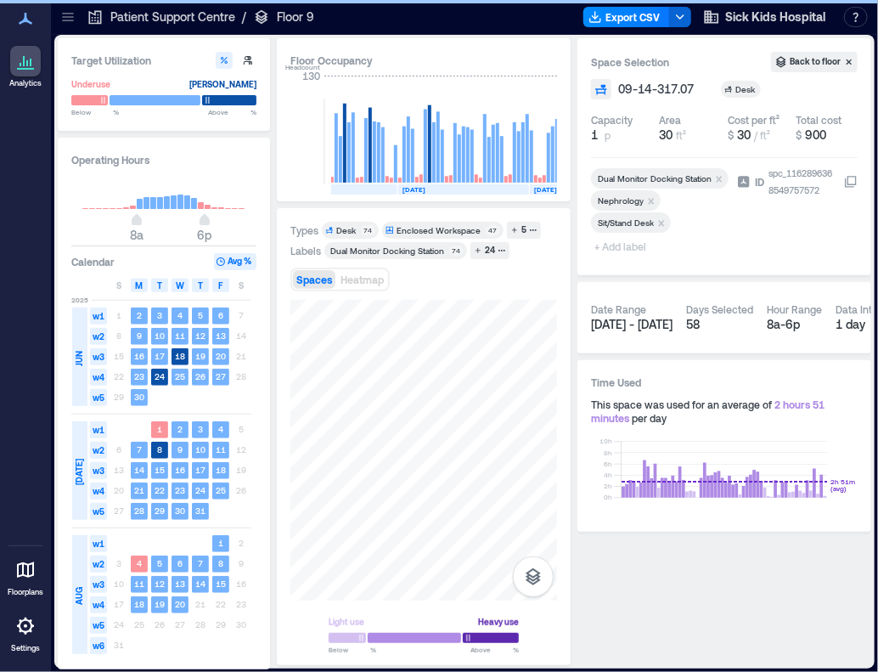
click at [626, 247] on span "+ Add label" at bounding box center [622, 246] width 62 height 24
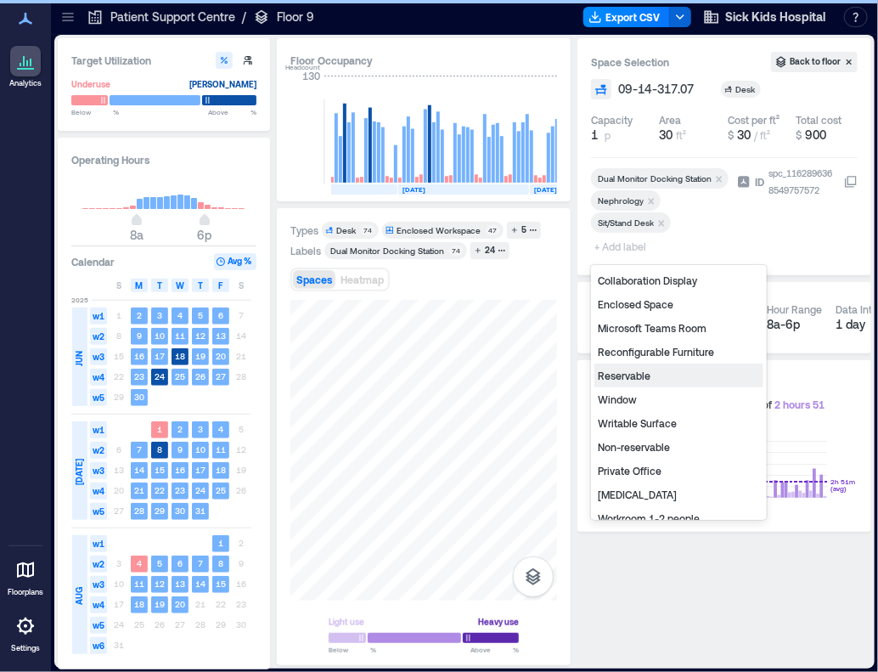
click at [652, 374] on div "Reservable" at bounding box center [678, 375] width 169 height 24
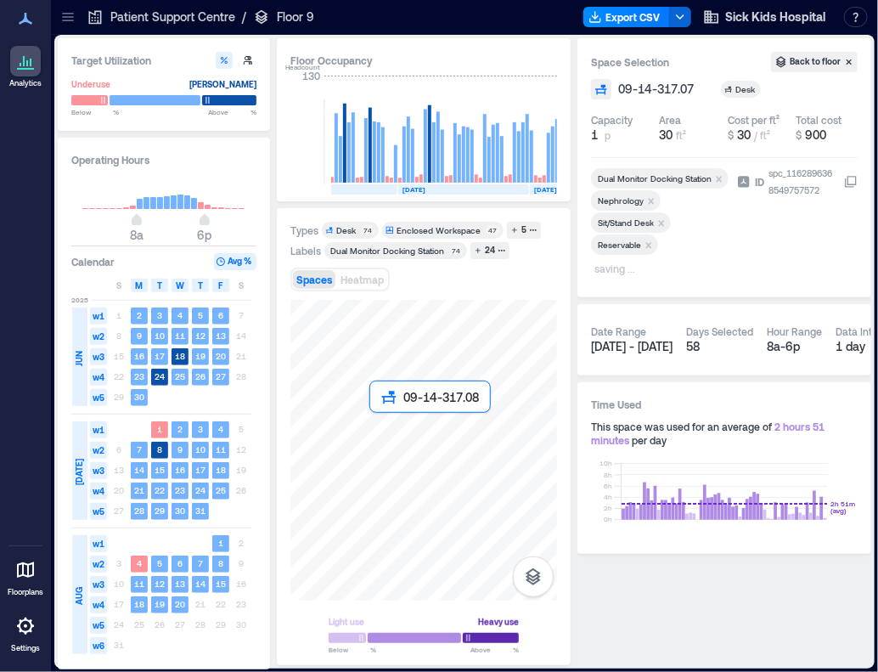
click at [386, 436] on div at bounding box center [423, 450] width 267 height 301
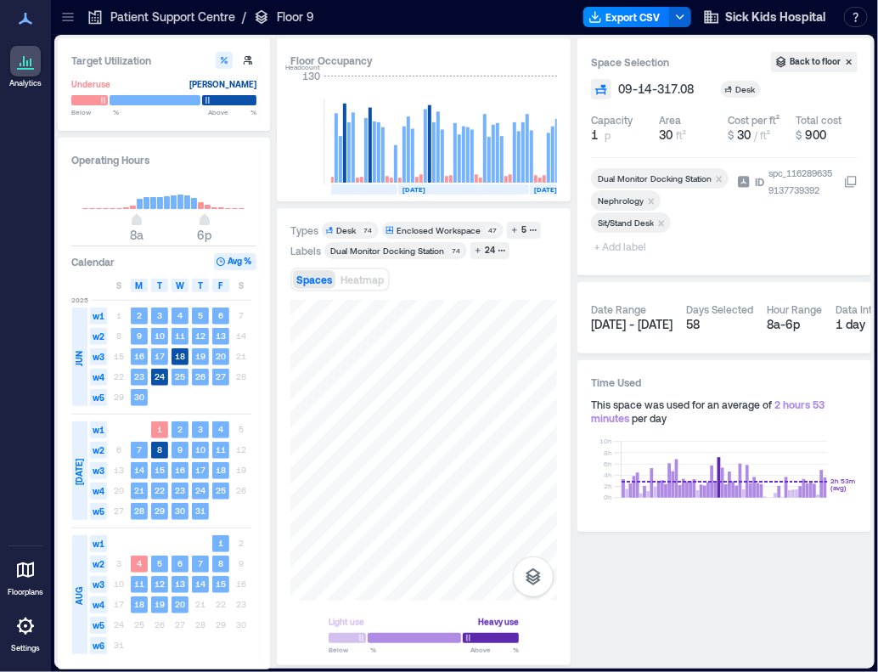
click at [621, 245] on span "+ Add label" at bounding box center [622, 246] width 62 height 24
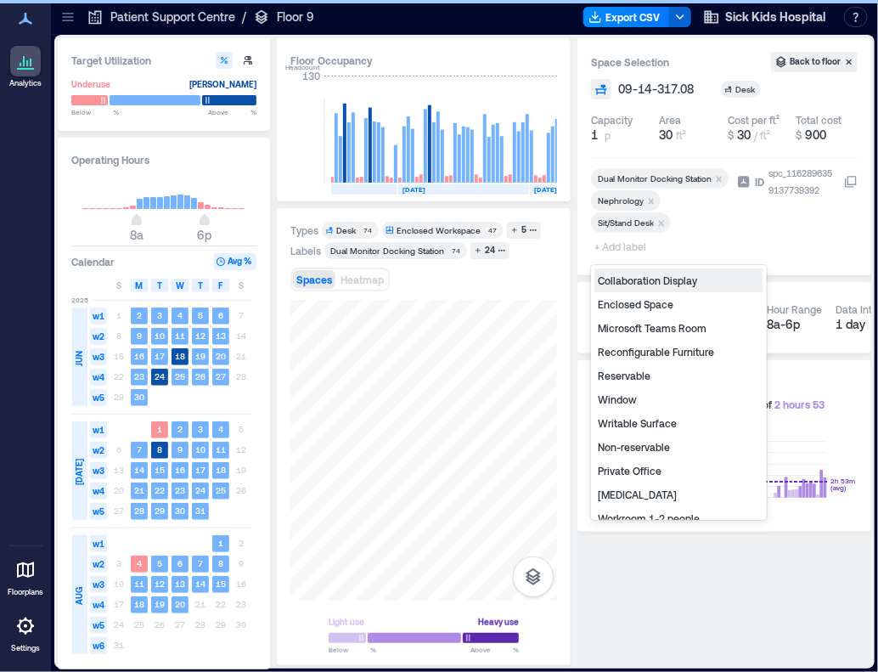
click at [621, 376] on div "Reservable" at bounding box center [678, 375] width 169 height 24
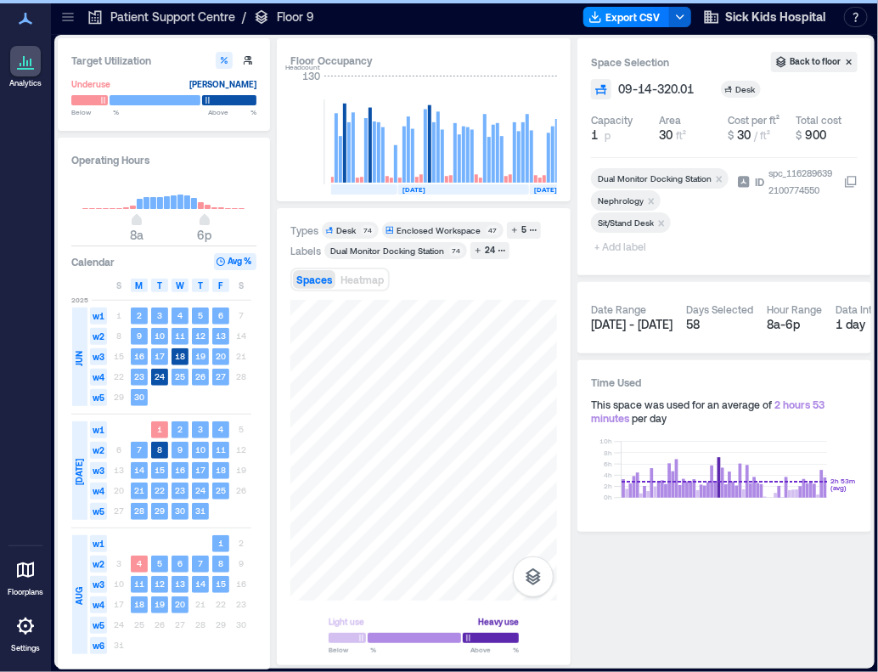
click at [615, 244] on span "+ Add label" at bounding box center [622, 246] width 62 height 24
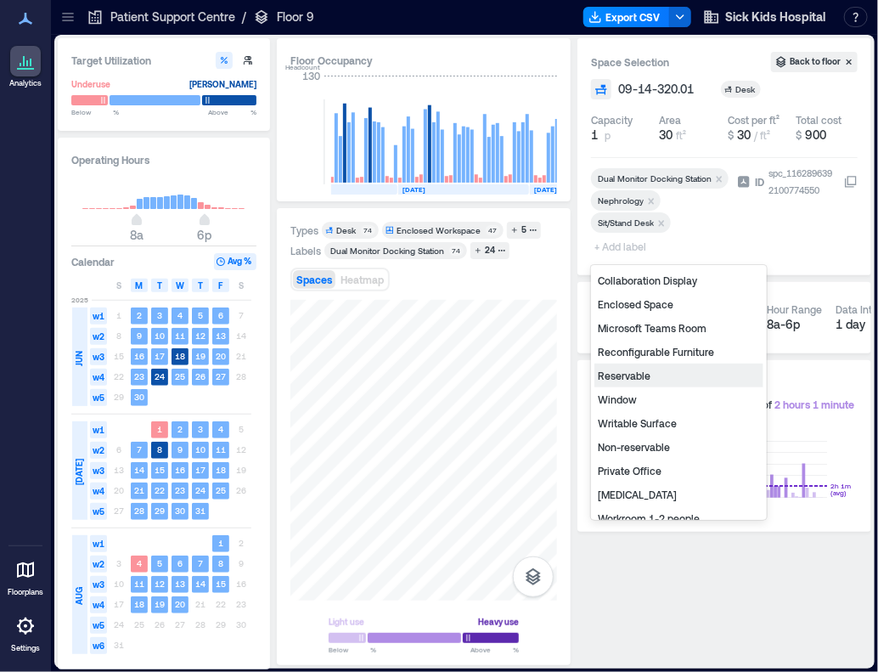
click at [625, 375] on div "Reservable" at bounding box center [678, 375] width 169 height 24
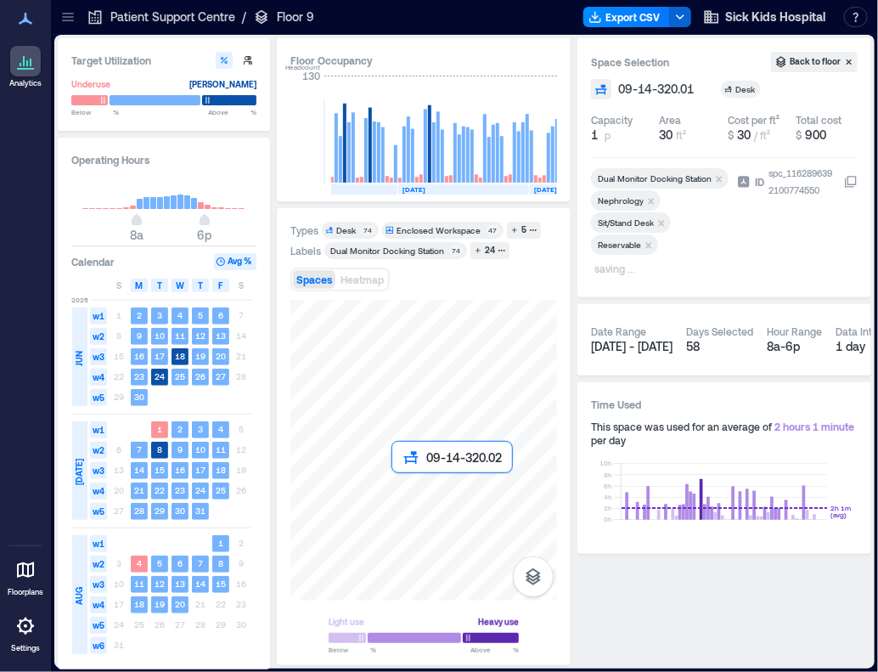
click at [406, 504] on div at bounding box center [423, 450] width 267 height 301
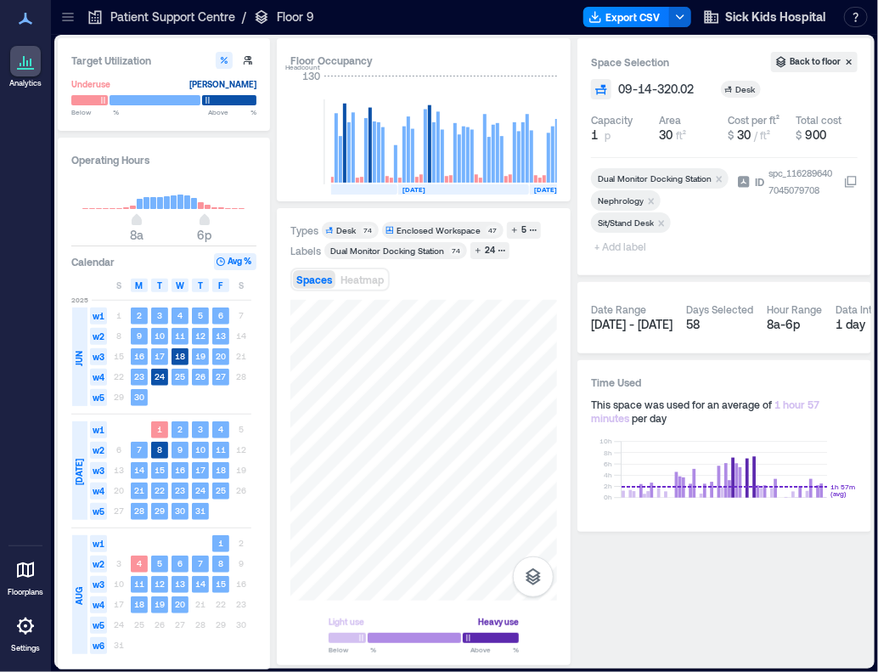
click at [627, 247] on span "+ Add label" at bounding box center [622, 246] width 62 height 24
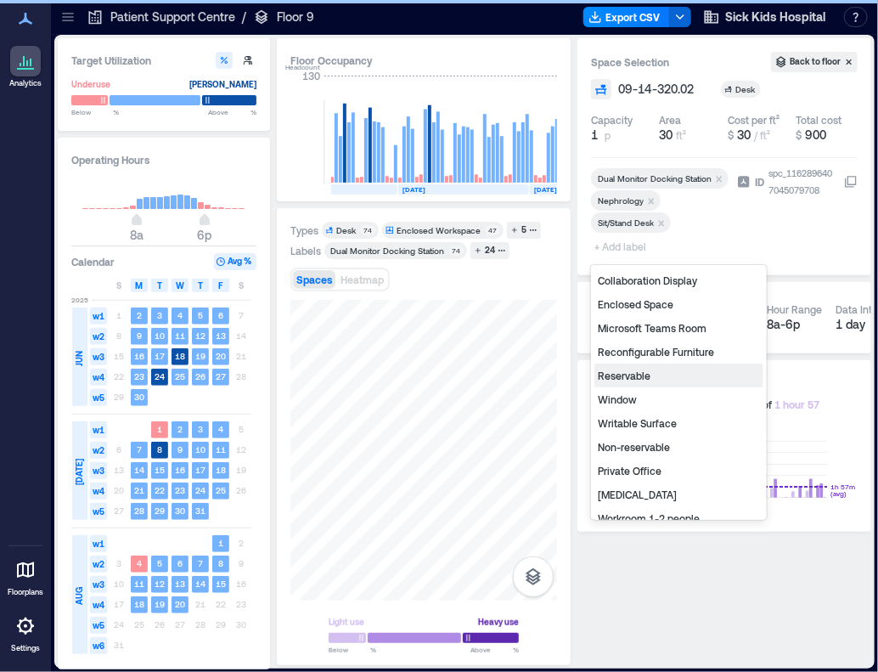
click at [649, 381] on div "Reservable" at bounding box center [678, 375] width 169 height 24
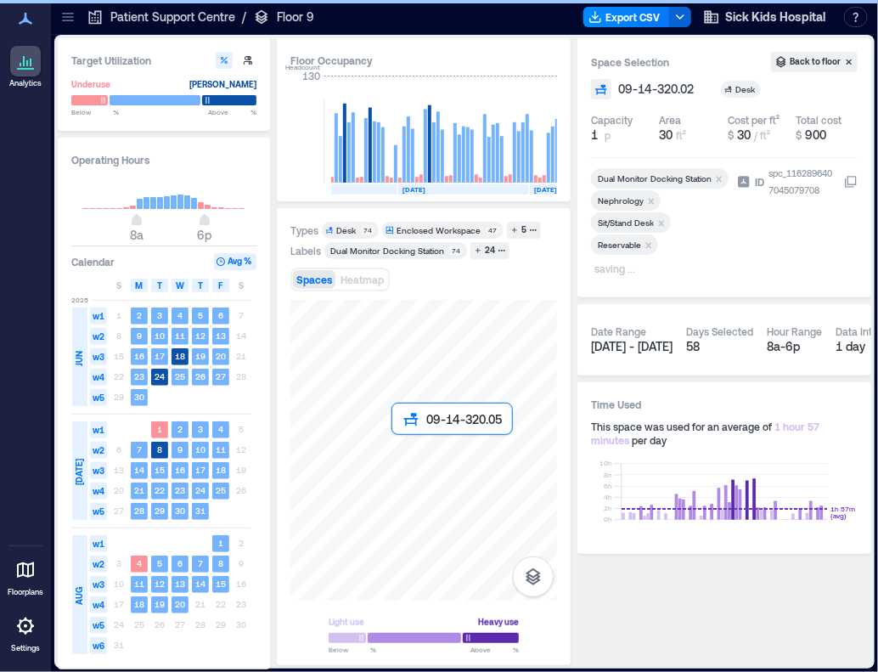
click at [380, 495] on div at bounding box center [423, 450] width 267 height 301
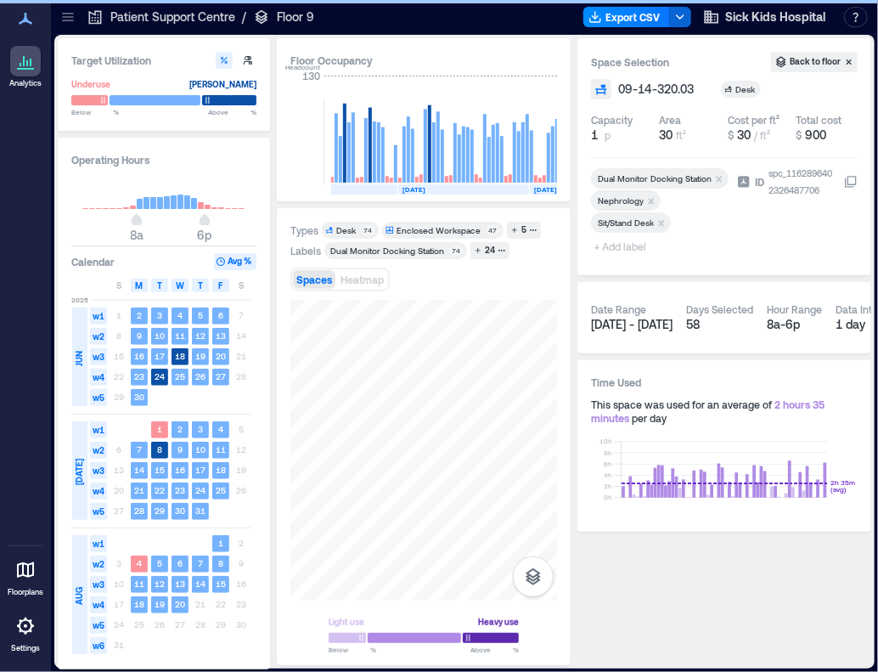
click at [622, 250] on span "+ Add label" at bounding box center [622, 246] width 62 height 24
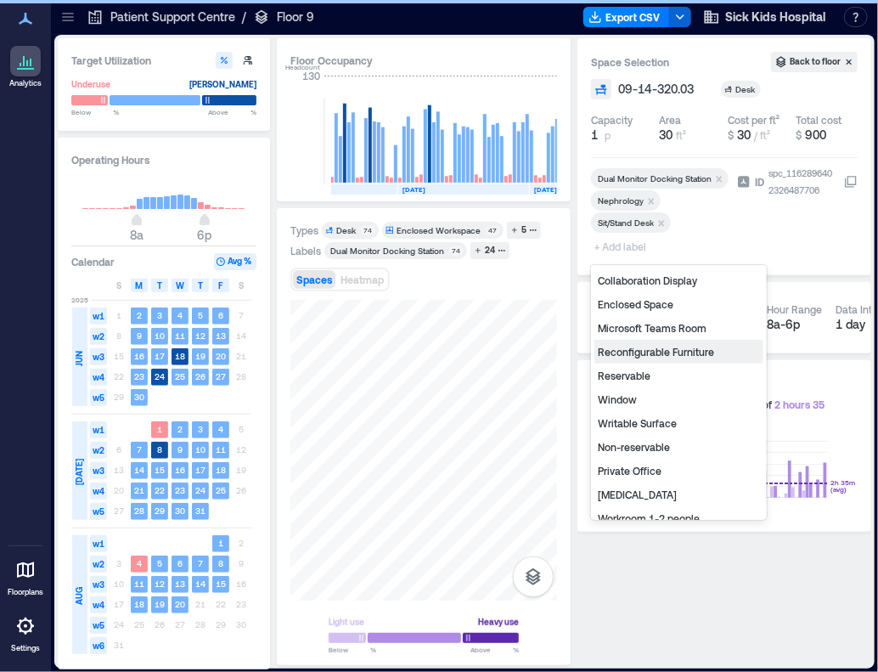
click at [629, 372] on div "Reservable" at bounding box center [678, 375] width 169 height 24
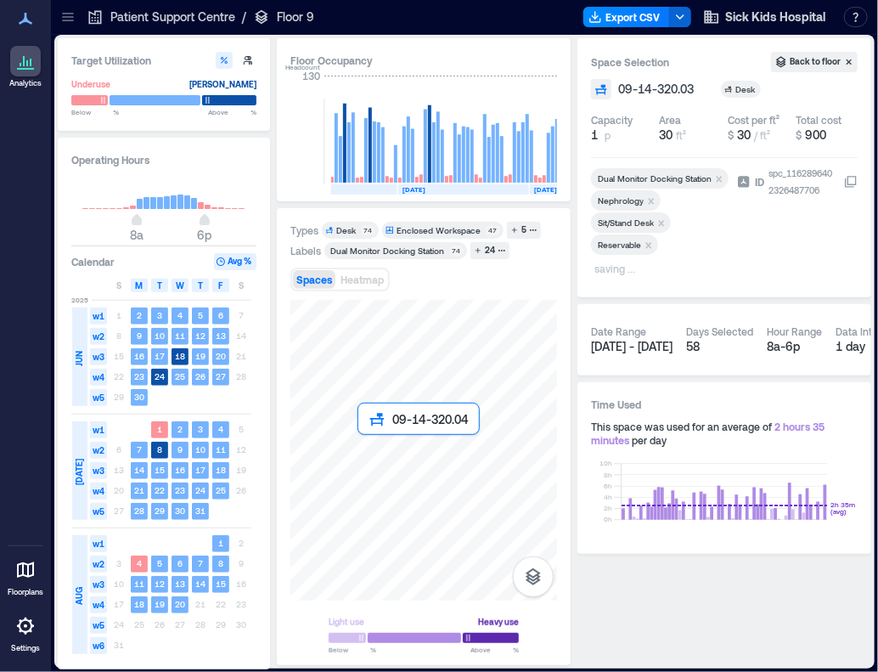
click at [373, 459] on div at bounding box center [423, 450] width 267 height 301
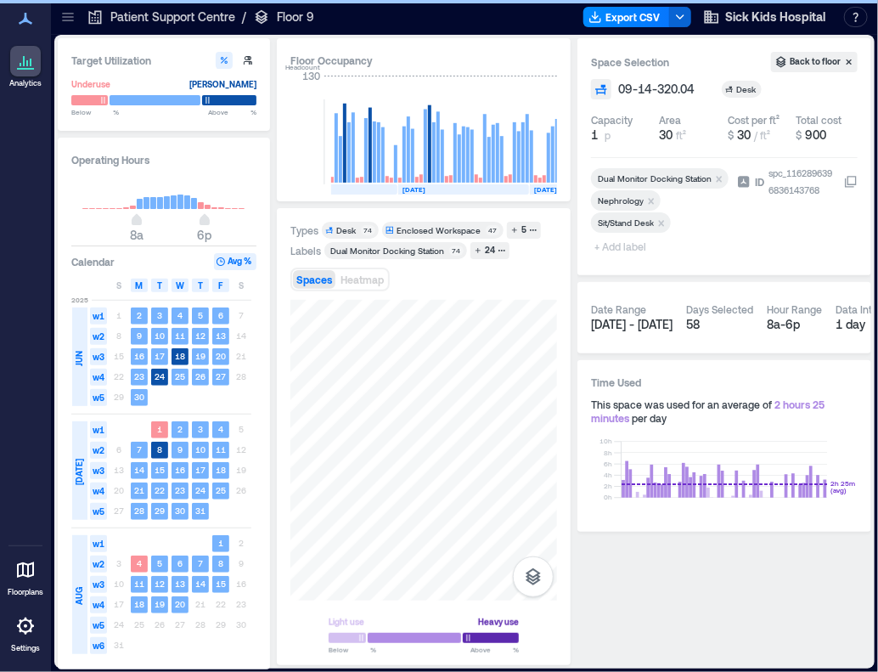
click at [624, 248] on span "+ Add label" at bounding box center [622, 246] width 62 height 24
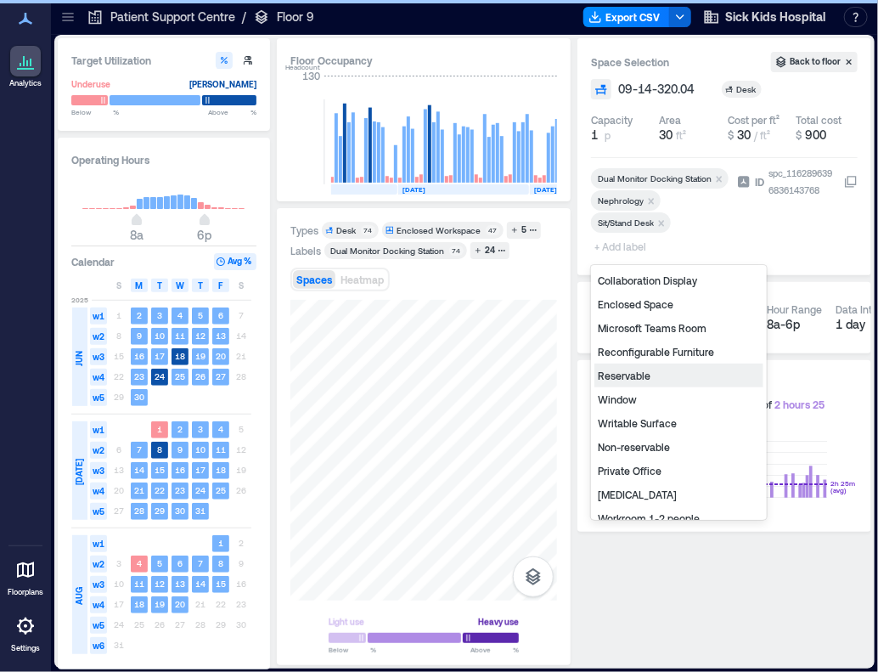
click at [644, 380] on div "Reservable" at bounding box center [678, 375] width 169 height 24
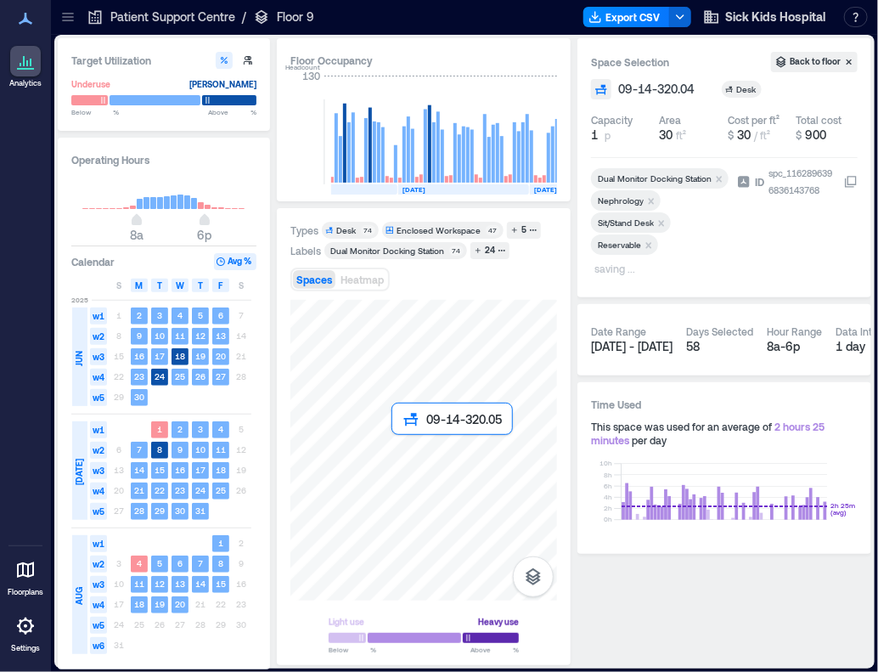
click at [409, 464] on div at bounding box center [423, 450] width 267 height 301
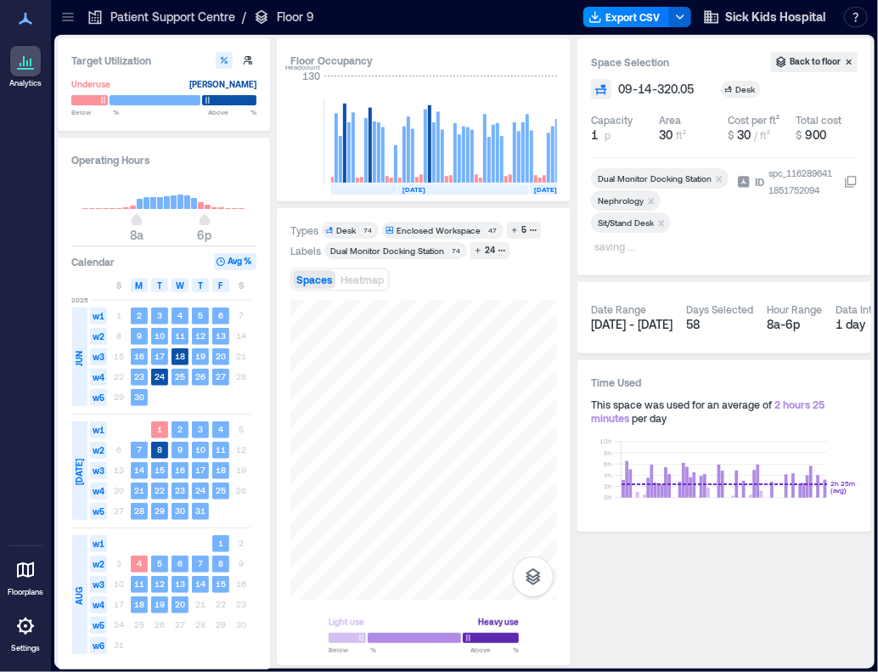
click at [616, 245] on p "saving ..." at bounding box center [658, 248] width 129 height 20
click at [614, 246] on span "+ Add label" at bounding box center [622, 246] width 62 height 24
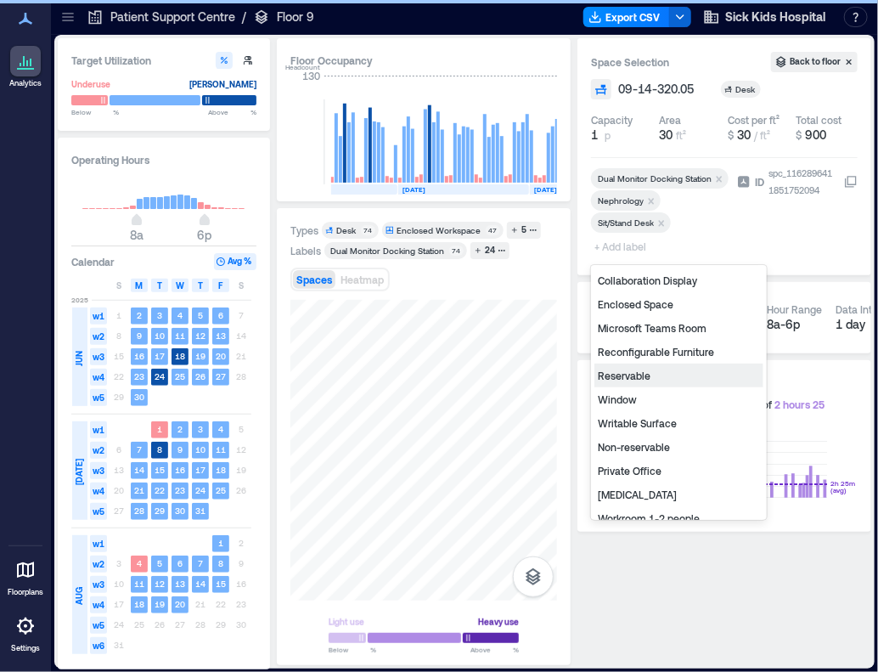
drag, startPoint x: 672, startPoint y: 380, endPoint x: 875, endPoint y: 471, distance: 222.7
click at [673, 380] on div "Reservable" at bounding box center [678, 375] width 169 height 24
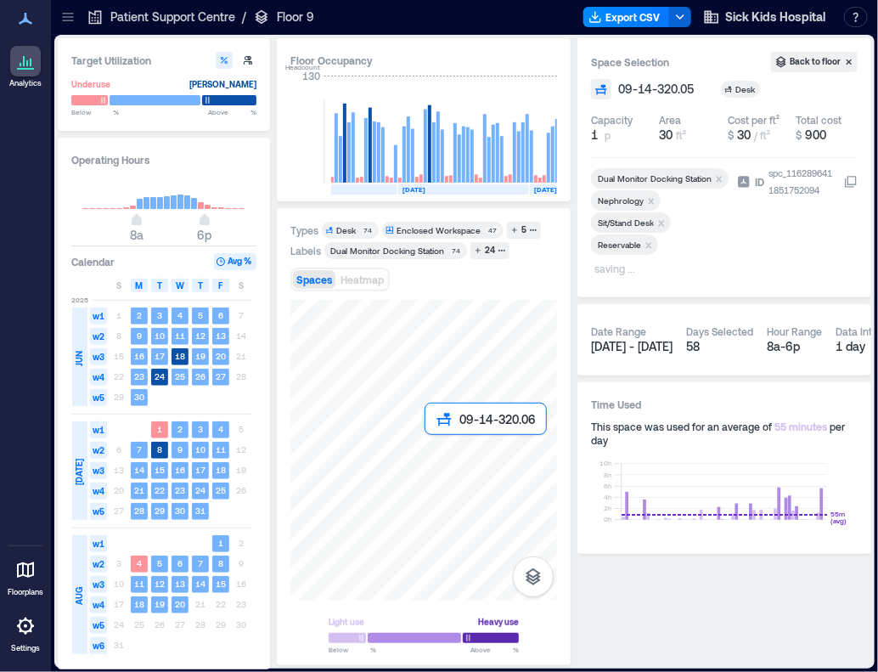
drag, startPoint x: 441, startPoint y: 436, endPoint x: 870, endPoint y: 502, distance: 433.8
click at [449, 447] on div at bounding box center [423, 450] width 267 height 301
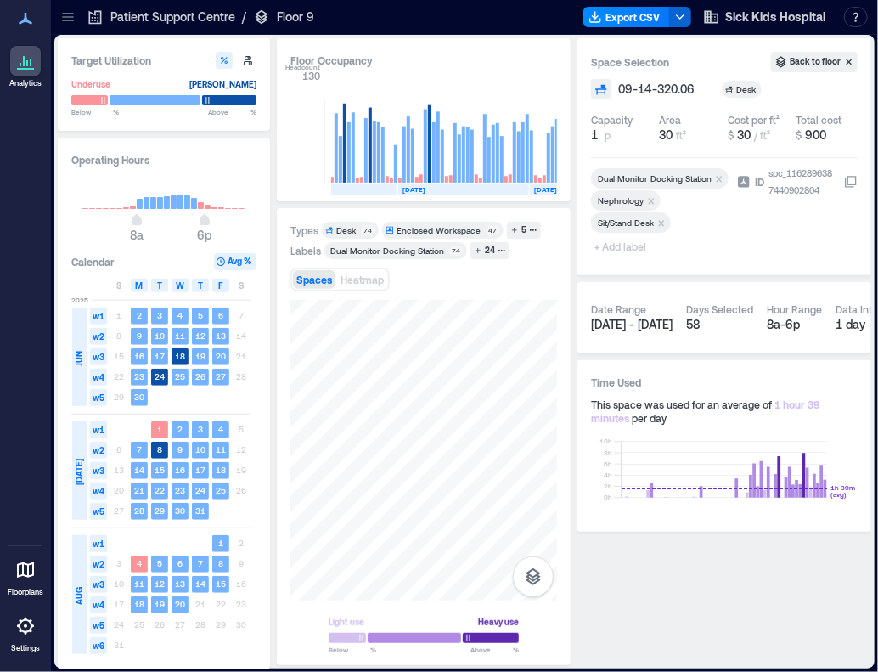
click at [632, 247] on span "+ Add label" at bounding box center [622, 246] width 62 height 24
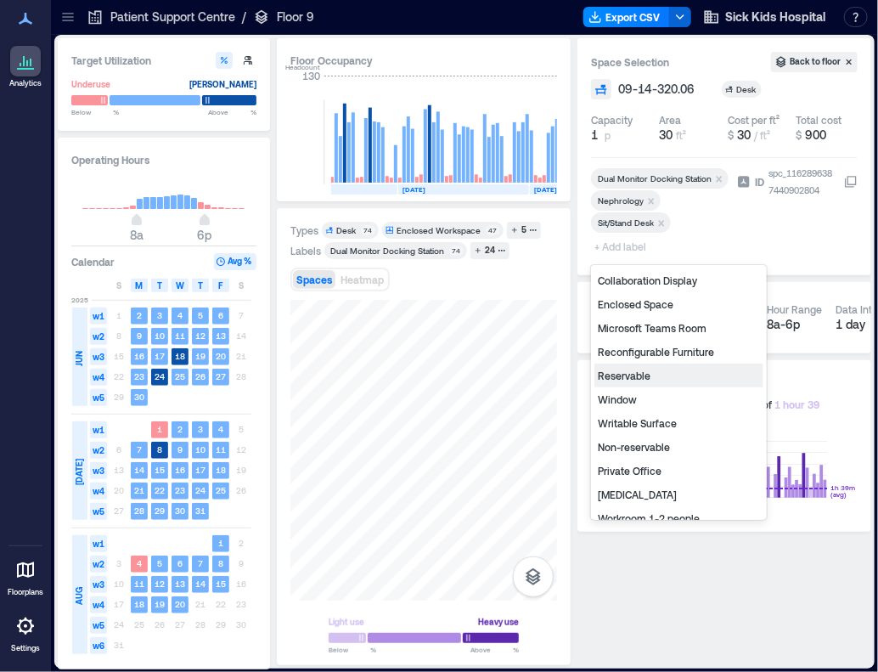
click at [655, 379] on div "Reservable" at bounding box center [678, 375] width 169 height 24
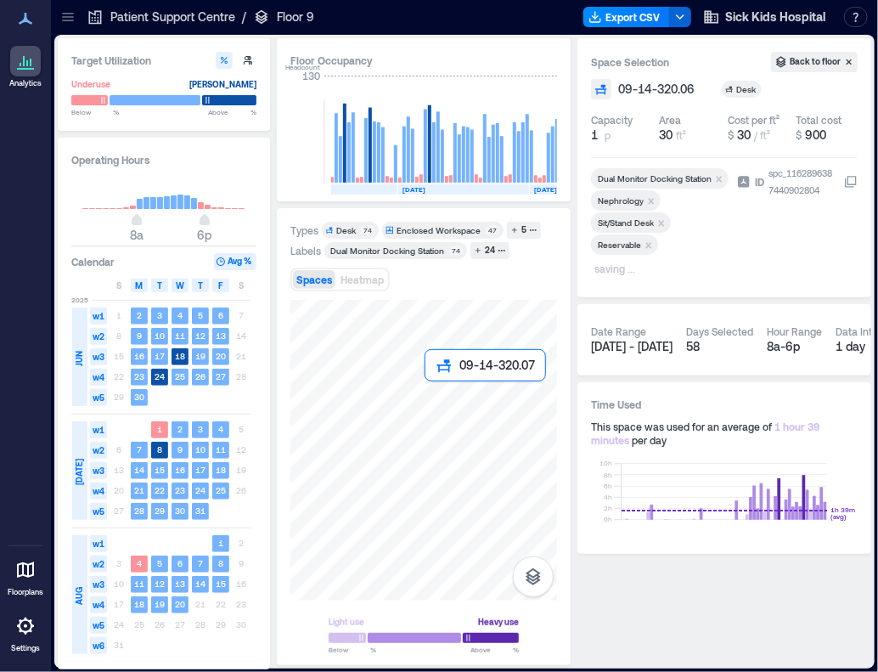
click at [447, 408] on div at bounding box center [423, 450] width 267 height 301
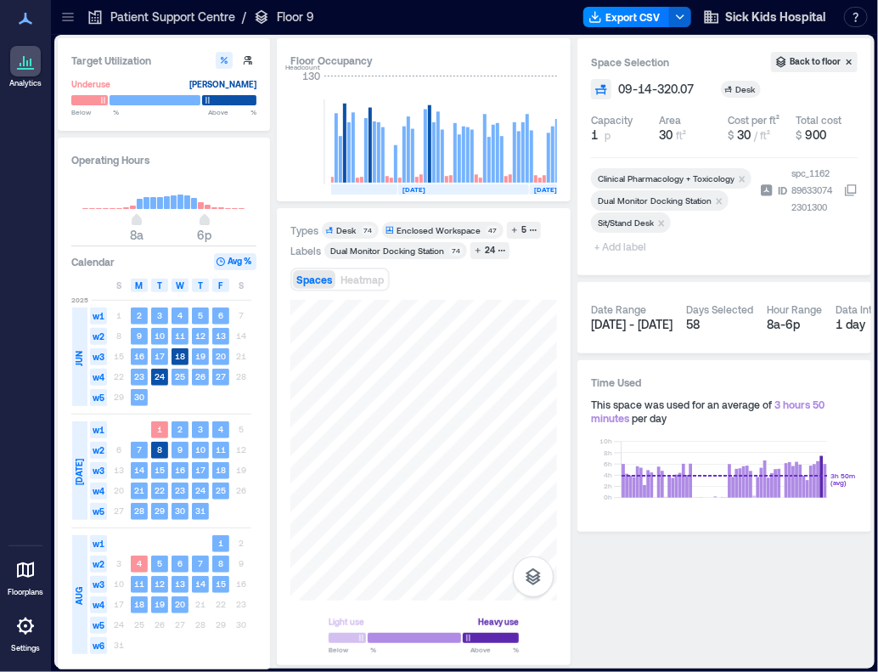
click at [627, 241] on span "+ Add label" at bounding box center [622, 246] width 62 height 24
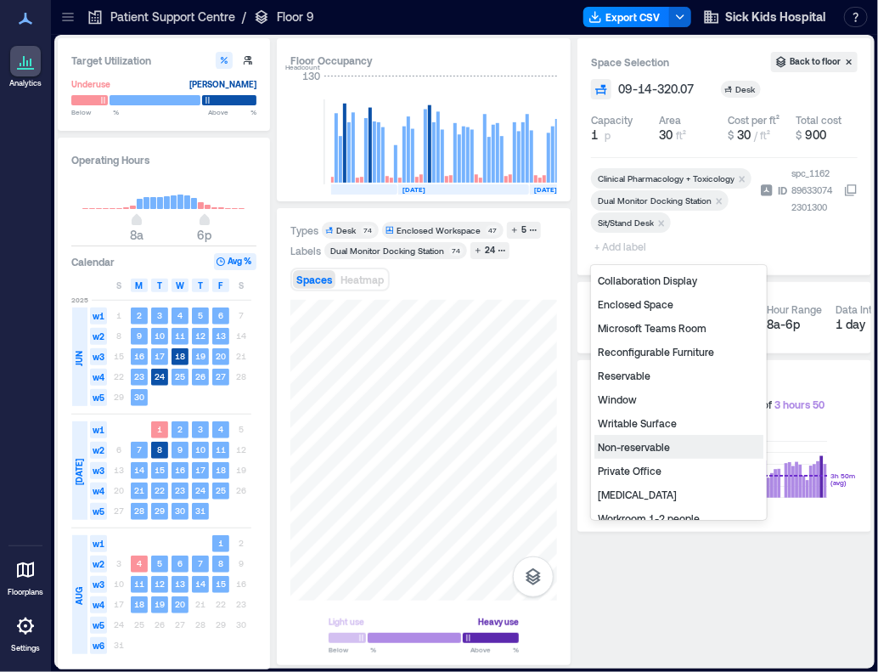
click at [624, 445] on div "Non-reservable" at bounding box center [678, 447] width 169 height 24
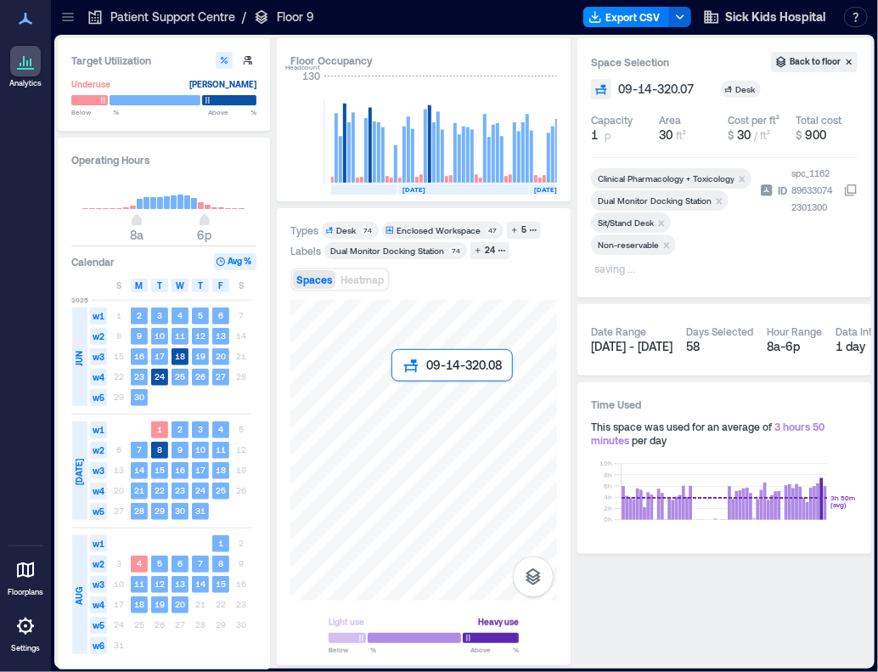
click at [410, 412] on div at bounding box center [423, 450] width 267 height 301
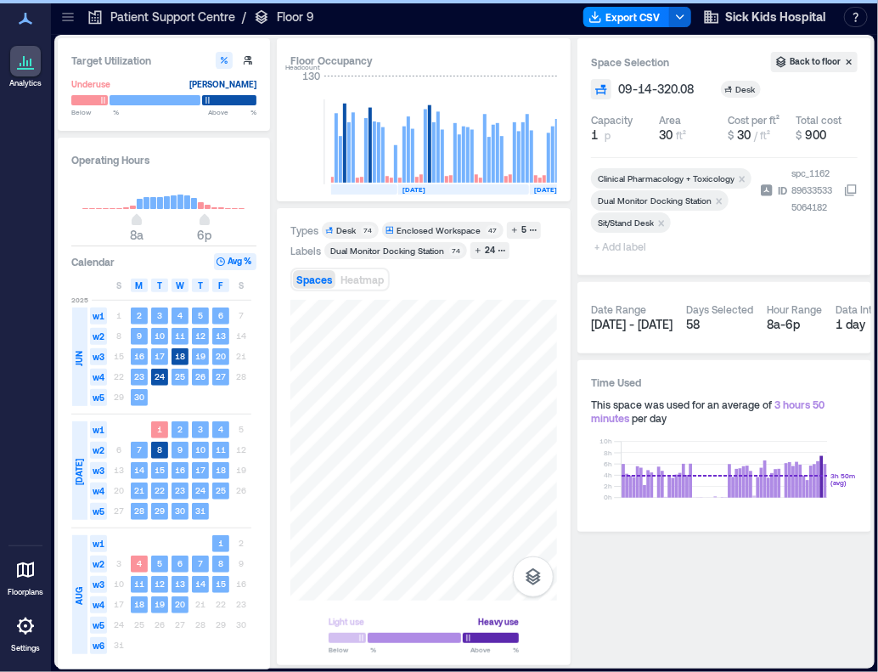
click at [625, 248] on span "+ Add label" at bounding box center [622, 246] width 62 height 24
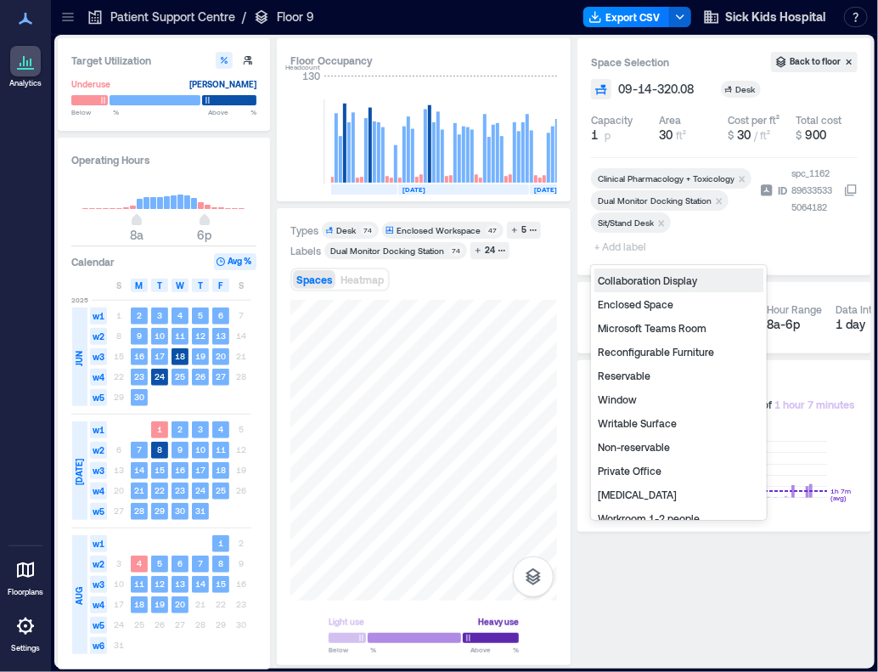
click at [636, 454] on div "Non-reservable" at bounding box center [678, 447] width 169 height 24
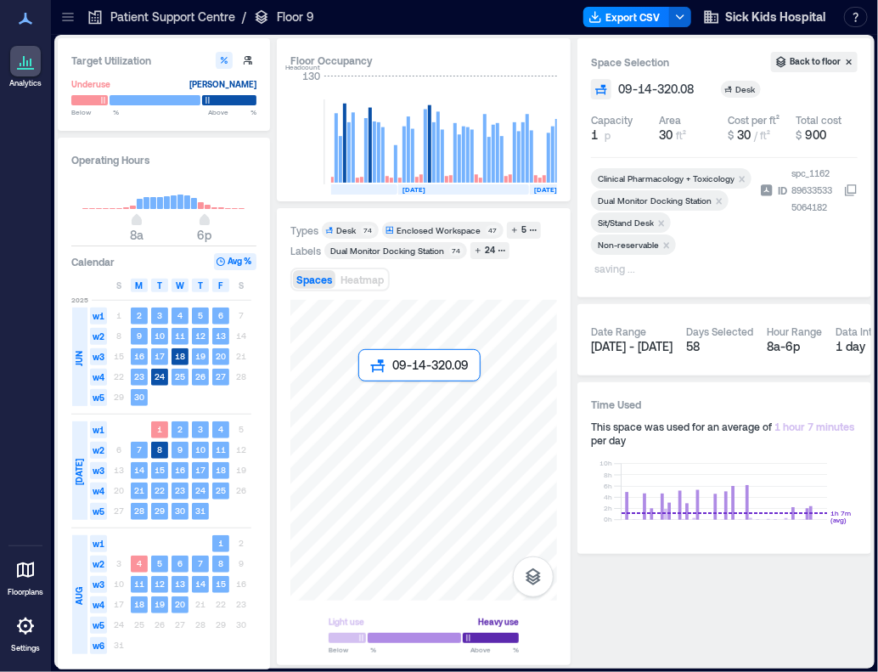
click at [364, 405] on div at bounding box center [423, 450] width 267 height 301
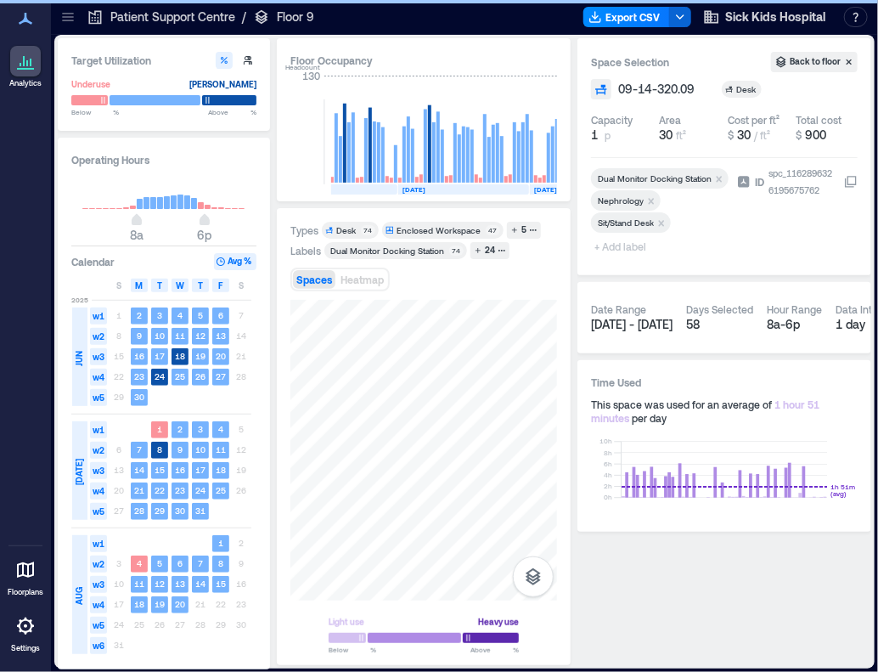
click at [621, 246] on span "+ Add label" at bounding box center [622, 246] width 62 height 24
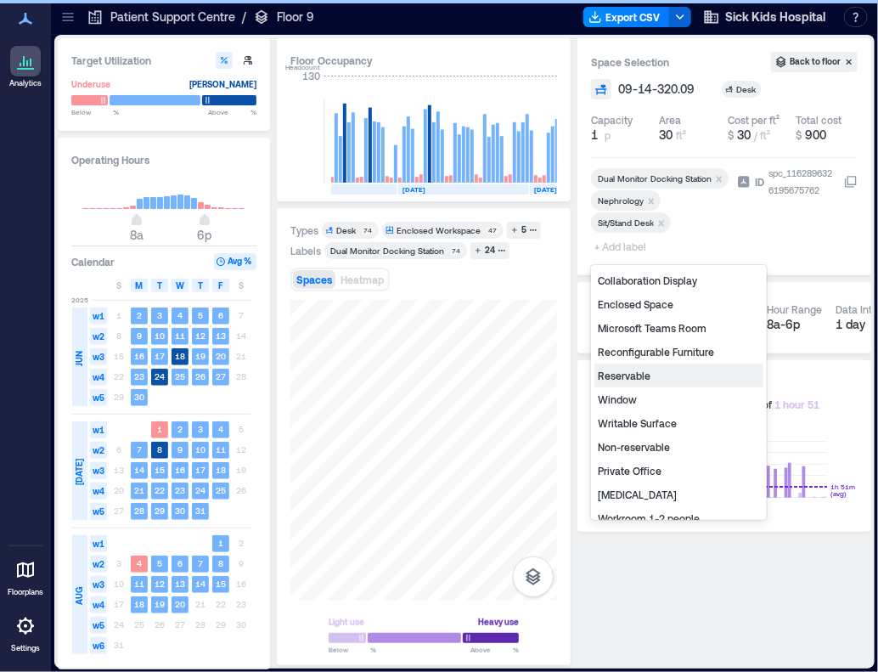
click at [640, 379] on div "Reservable" at bounding box center [678, 375] width 169 height 24
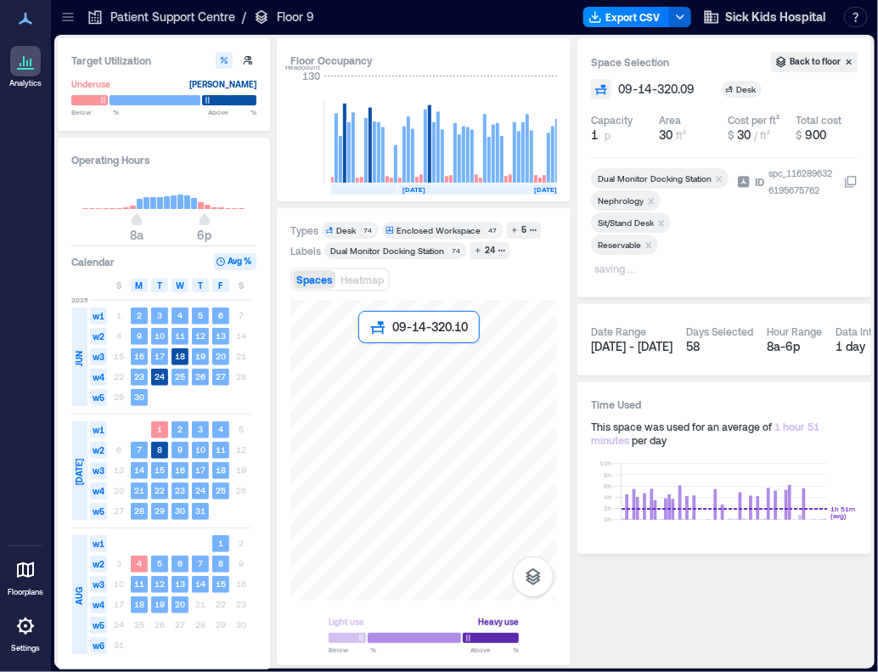
click at [374, 374] on div at bounding box center [423, 450] width 267 height 301
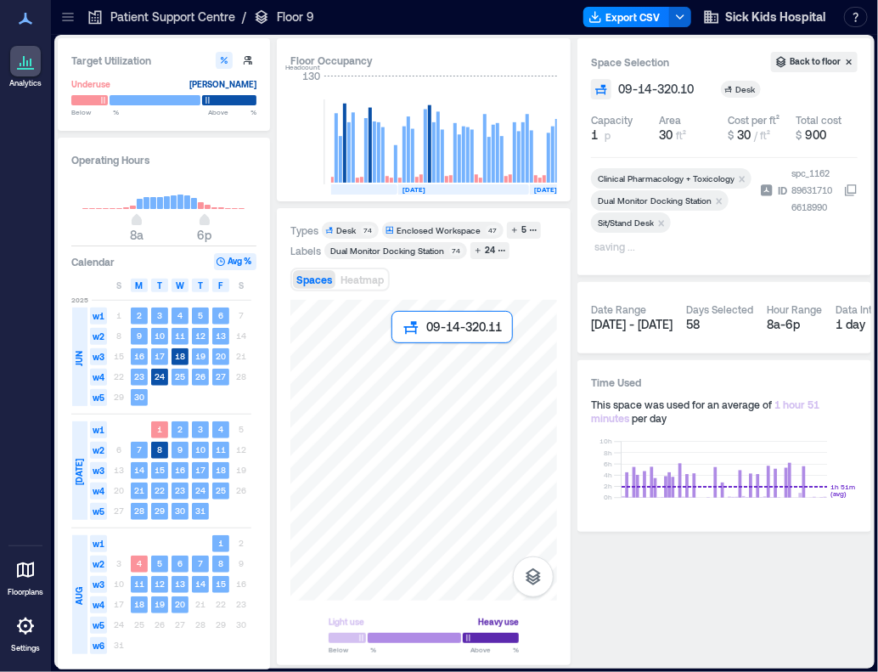
click at [408, 374] on div at bounding box center [423, 450] width 267 height 301
click at [441, 374] on div at bounding box center [423, 450] width 267 height 301
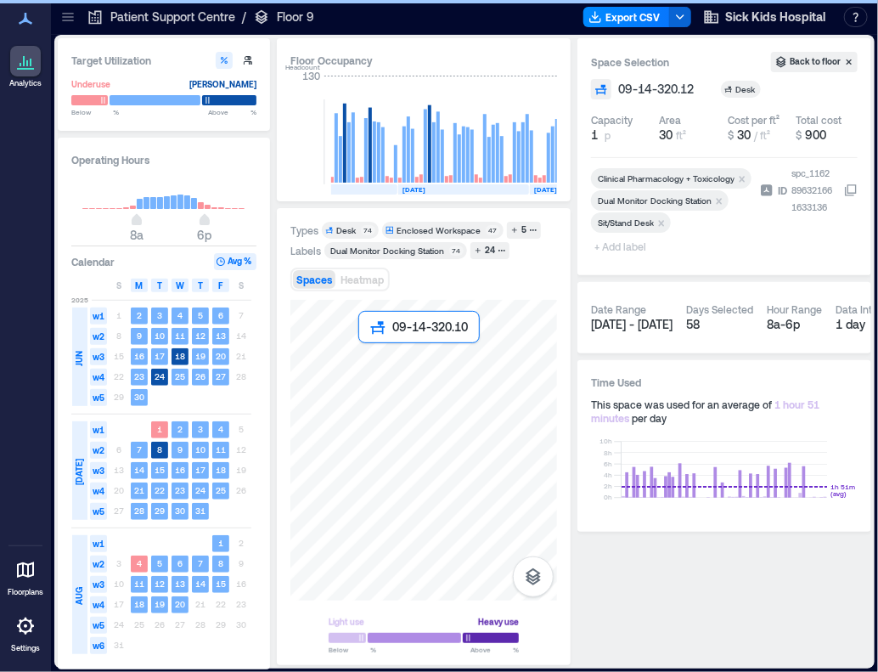
click at [381, 374] on div at bounding box center [423, 450] width 267 height 301
click at [631, 246] on span "+ Add label" at bounding box center [622, 246] width 62 height 24
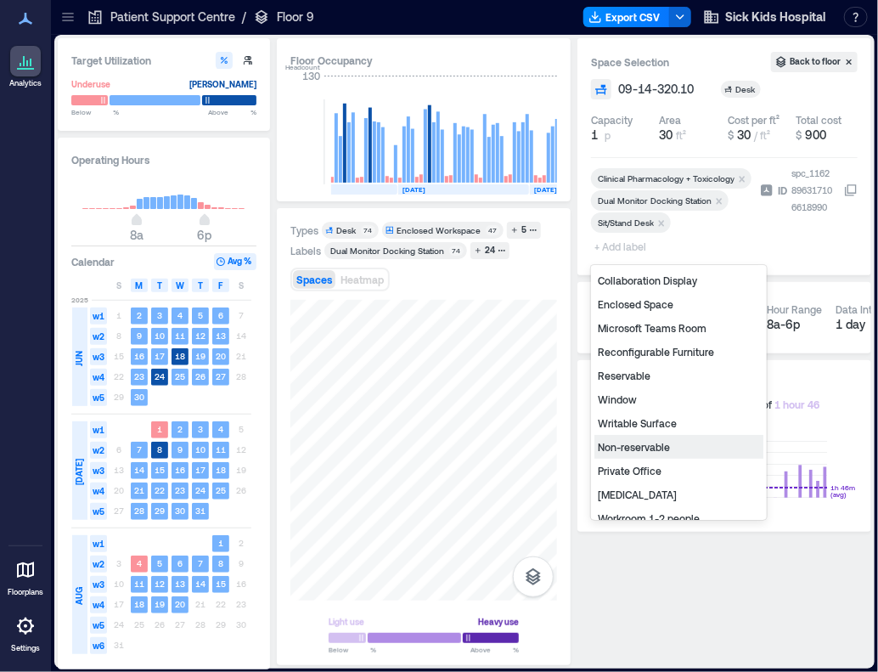
click at [640, 450] on div "Non-reservable" at bounding box center [678, 447] width 169 height 24
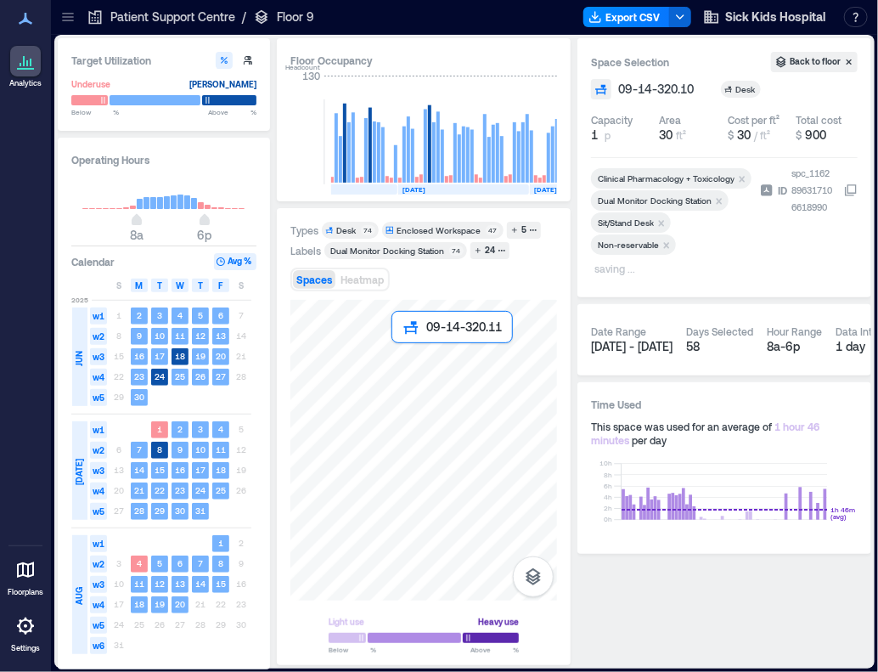
click at [411, 364] on div at bounding box center [423, 450] width 267 height 301
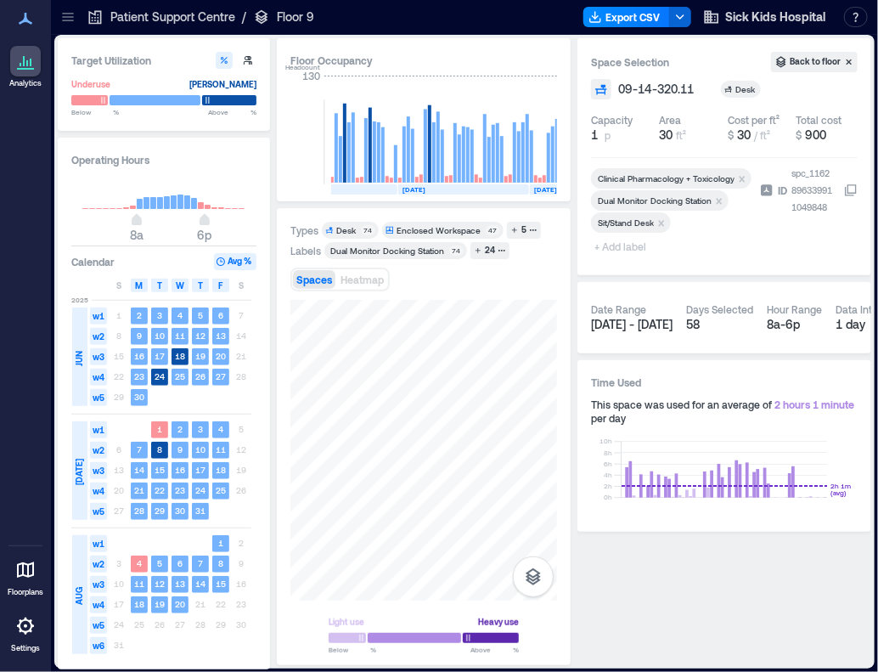
click at [618, 250] on span "+ Add label" at bounding box center [622, 246] width 62 height 24
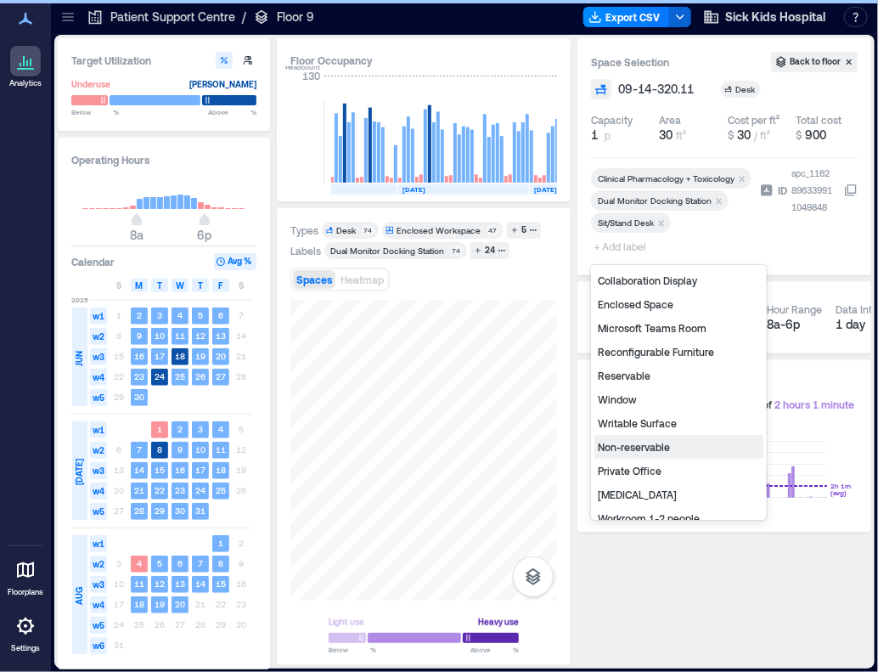
click at [645, 448] on div "Non-reservable" at bounding box center [678, 447] width 169 height 24
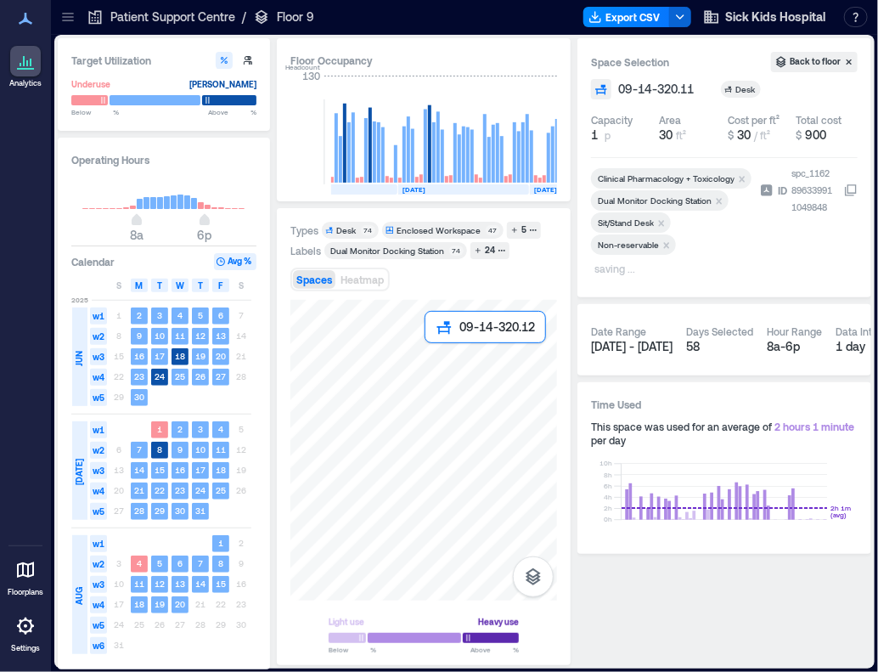
click at [441, 368] on div at bounding box center [423, 450] width 267 height 301
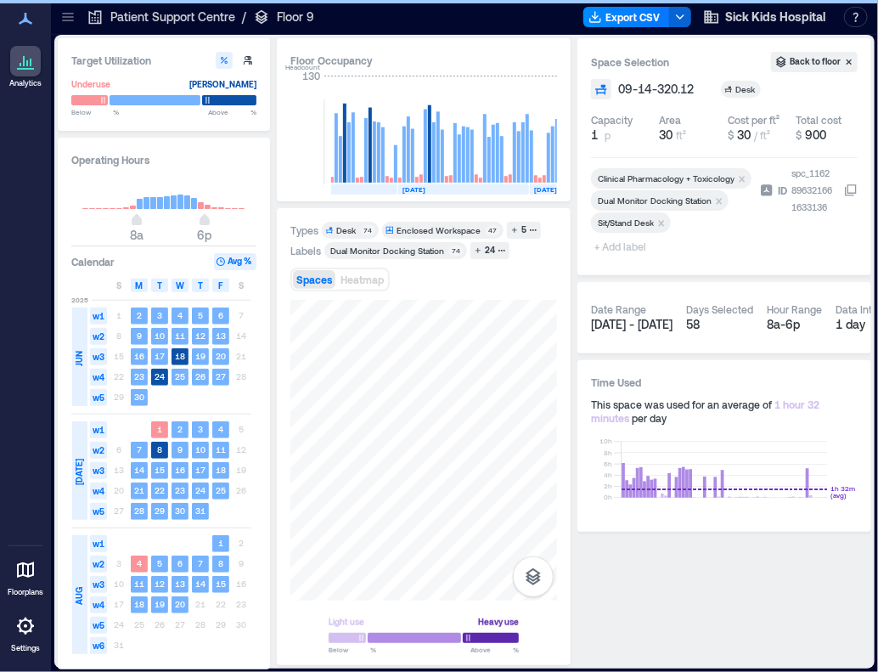
click at [616, 250] on span "+ Add label" at bounding box center [622, 246] width 62 height 24
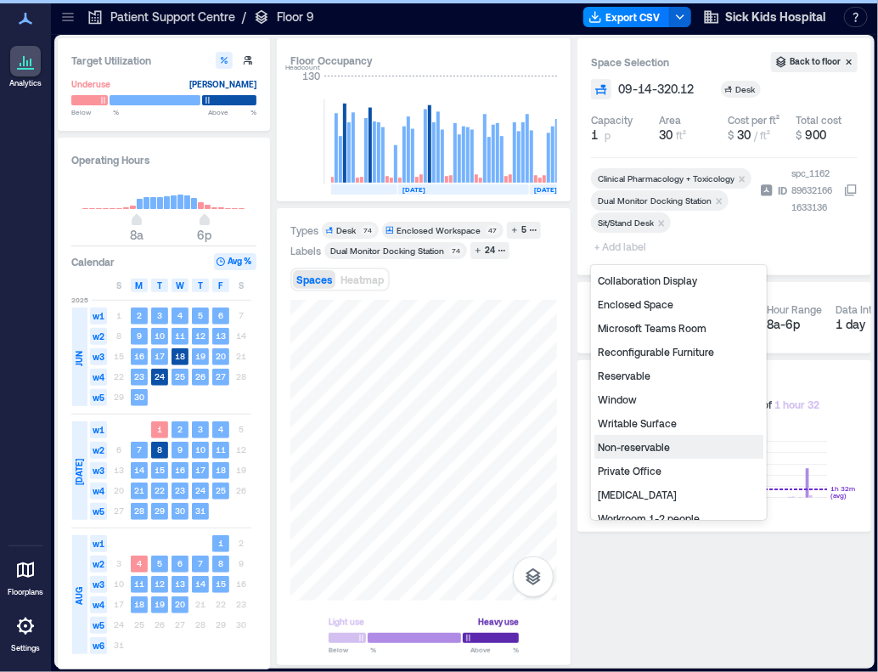
click at [650, 445] on div "Non-reservable" at bounding box center [678, 447] width 169 height 24
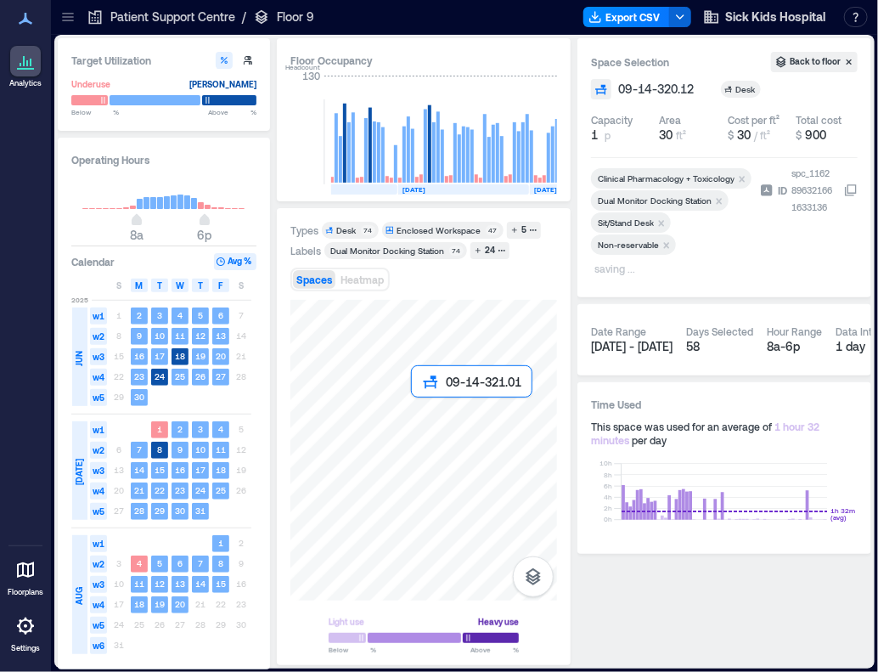
click at [430, 418] on div at bounding box center [423, 450] width 267 height 301
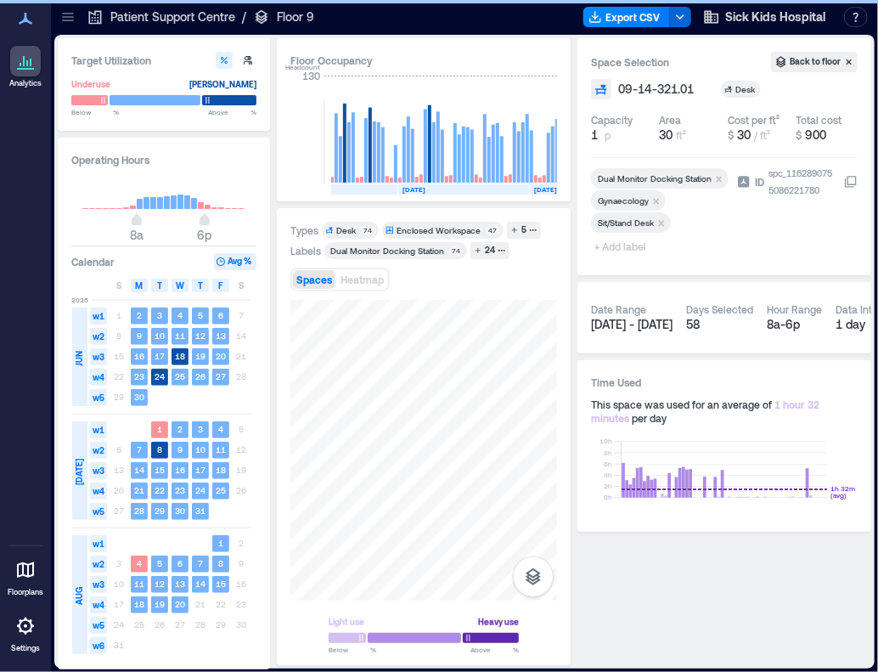
click at [622, 246] on span "+ Add label" at bounding box center [622, 246] width 62 height 24
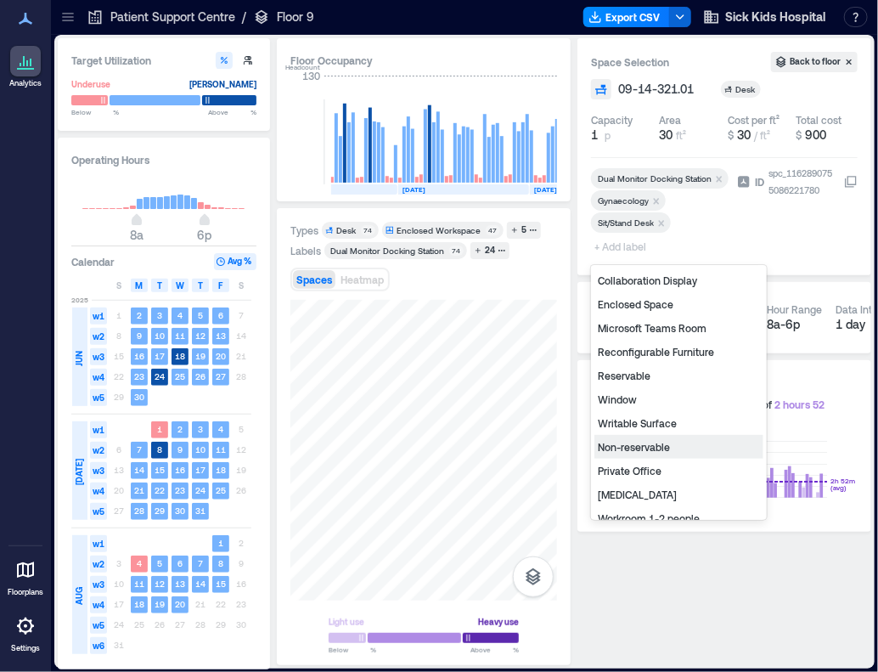
click at [639, 443] on div "Non-reservable" at bounding box center [678, 447] width 169 height 24
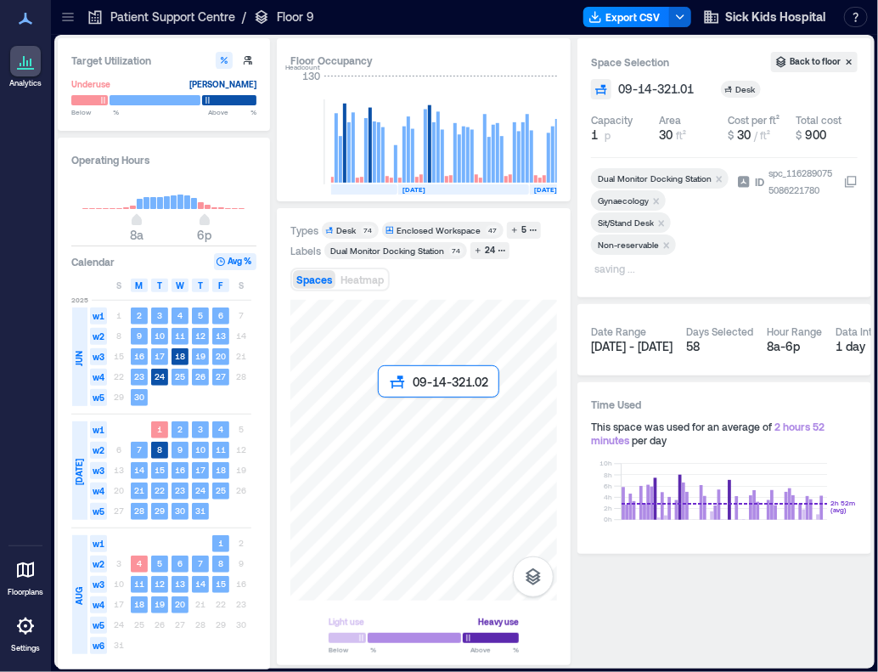
click at [391, 431] on div at bounding box center [423, 450] width 267 height 301
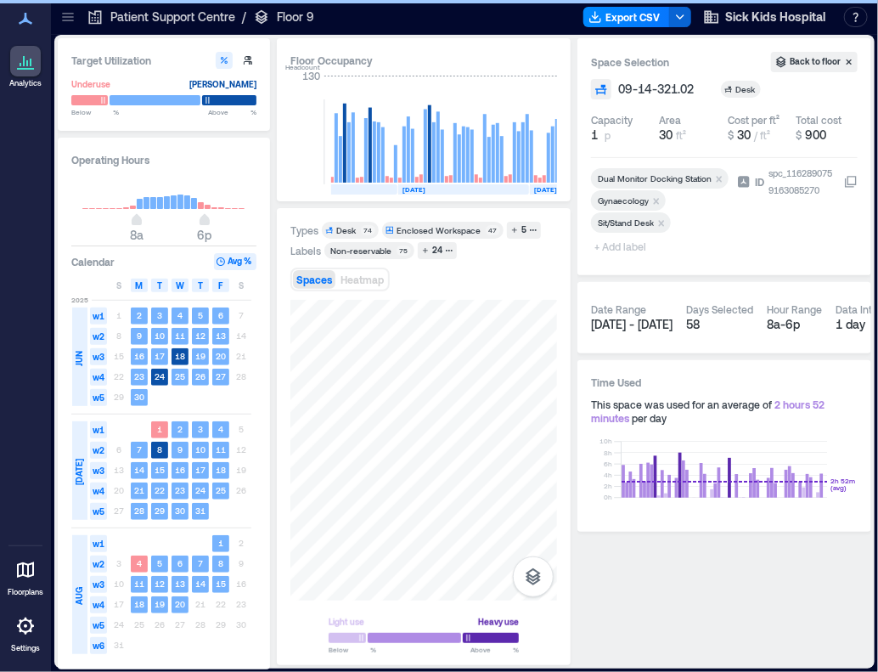
click at [618, 246] on span "+ Add label" at bounding box center [622, 246] width 62 height 24
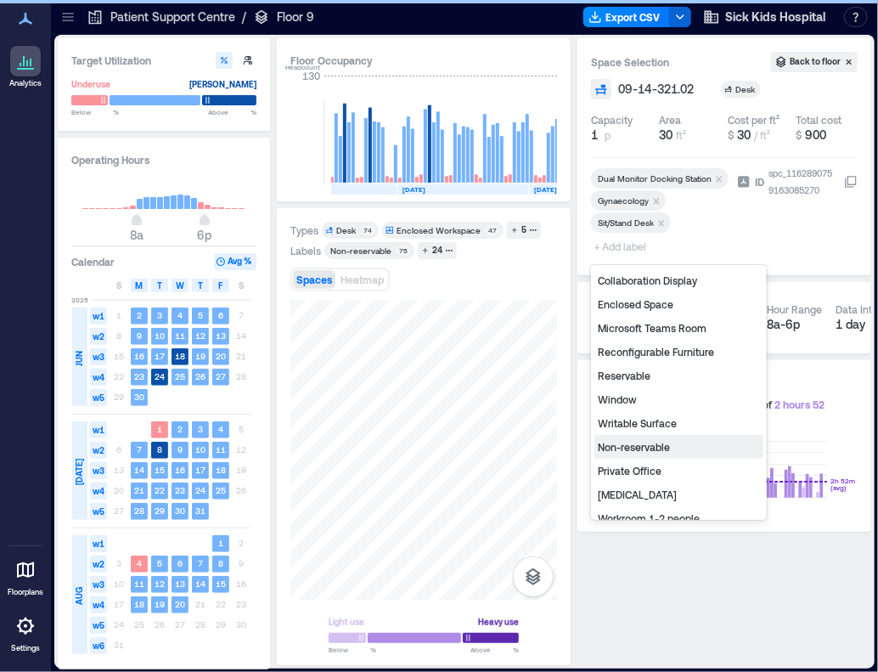
click at [658, 444] on div "Non-reservable" at bounding box center [678, 447] width 169 height 24
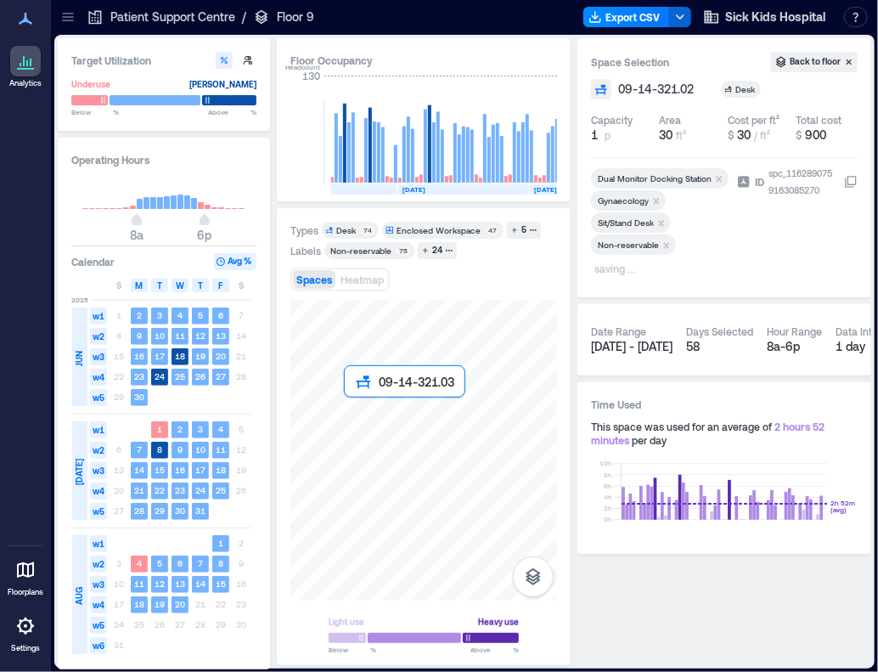
click at [363, 423] on div at bounding box center [423, 450] width 267 height 301
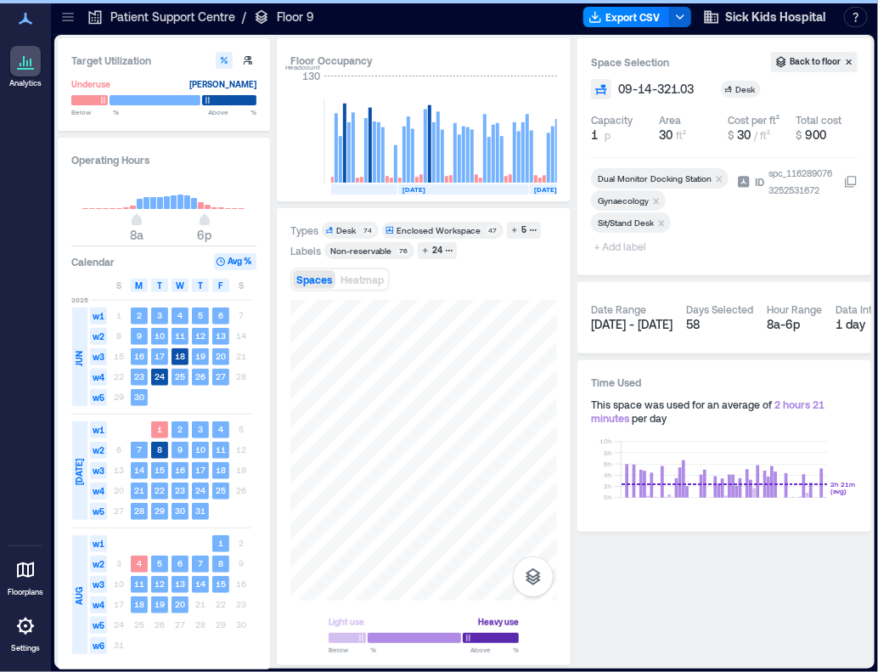
click at [621, 247] on span "+ Add label" at bounding box center [622, 246] width 62 height 24
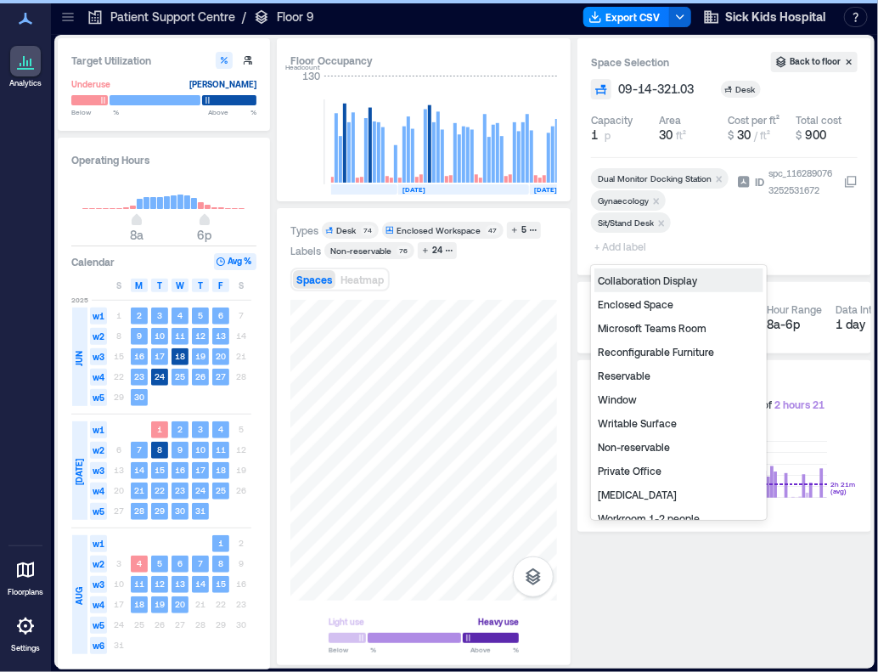
click at [628, 445] on div "Non-reservable" at bounding box center [678, 447] width 169 height 24
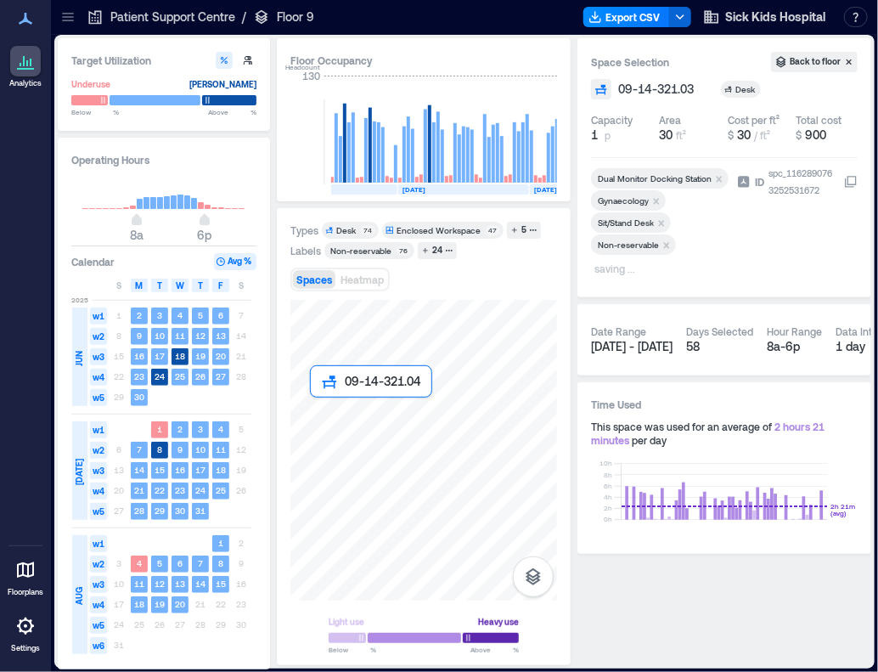
drag, startPoint x: 319, startPoint y: 420, endPoint x: 384, endPoint y: 424, distance: 64.6
click at [319, 420] on div at bounding box center [423, 450] width 267 height 301
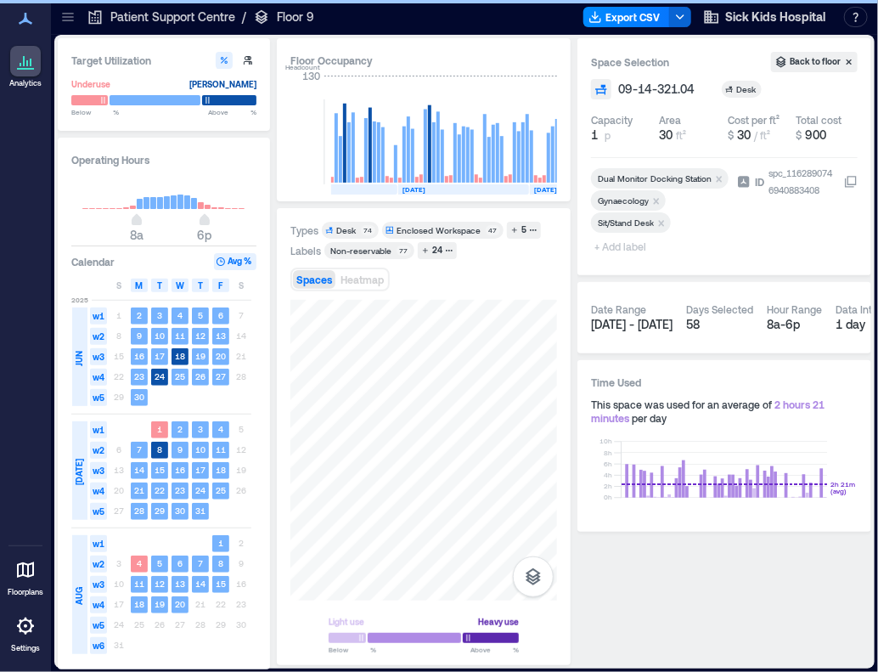
click at [616, 245] on span "+ Add label" at bounding box center [622, 246] width 62 height 24
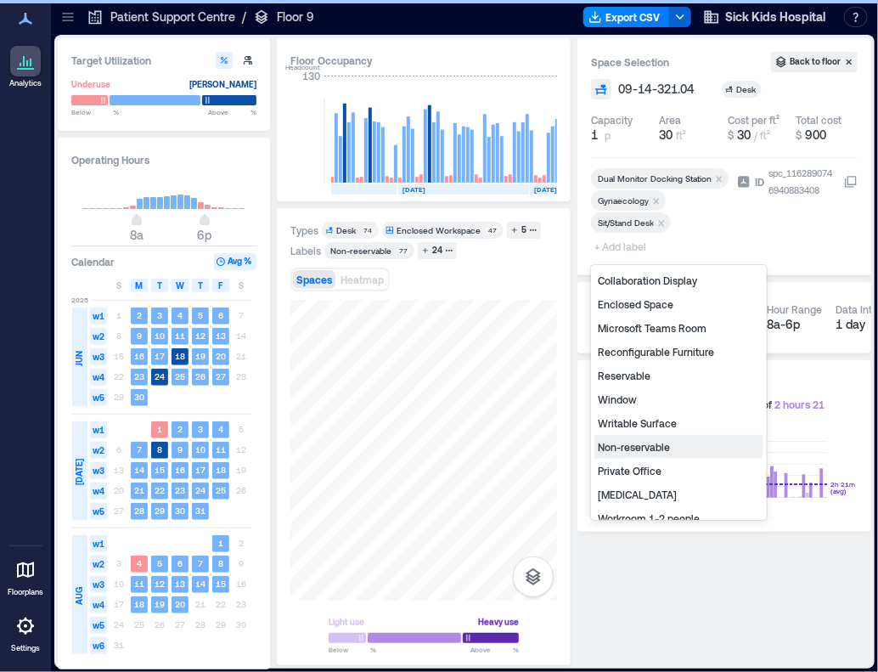
click at [624, 446] on div "Non-reservable" at bounding box center [678, 447] width 169 height 24
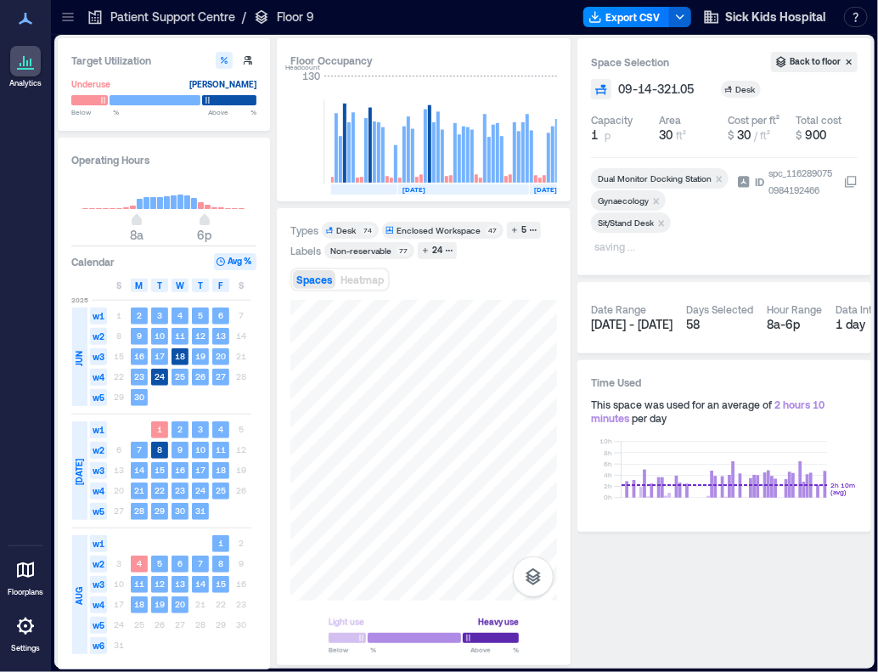
drag, startPoint x: 655, startPoint y: 200, endPoint x: 740, endPoint y: 390, distance: 208.3
click at [655, 200] on icon "Remove Gynaecology" at bounding box center [657, 201] width 6 height 6
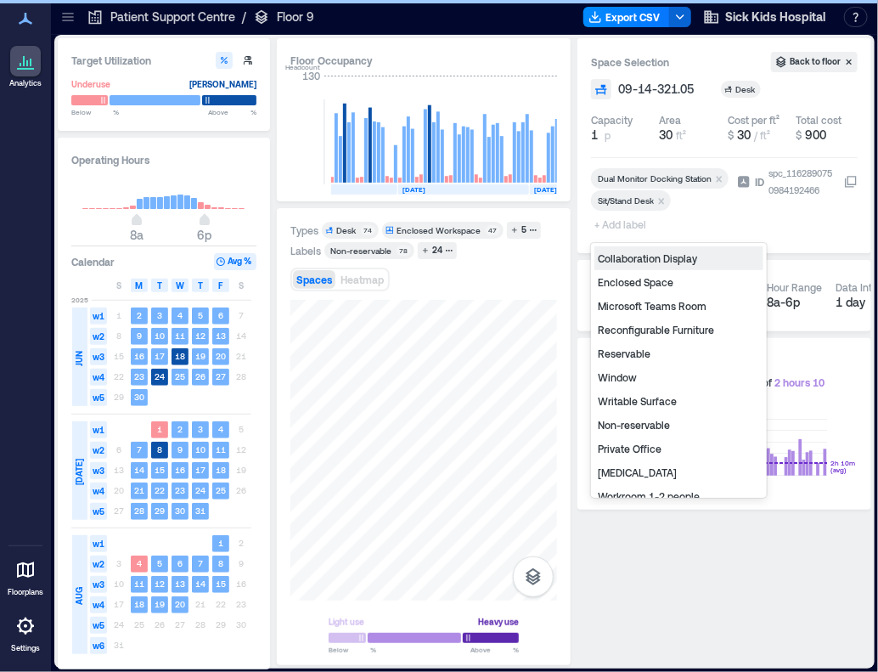
click at [622, 221] on span "+ Add label" at bounding box center [622, 224] width 62 height 24
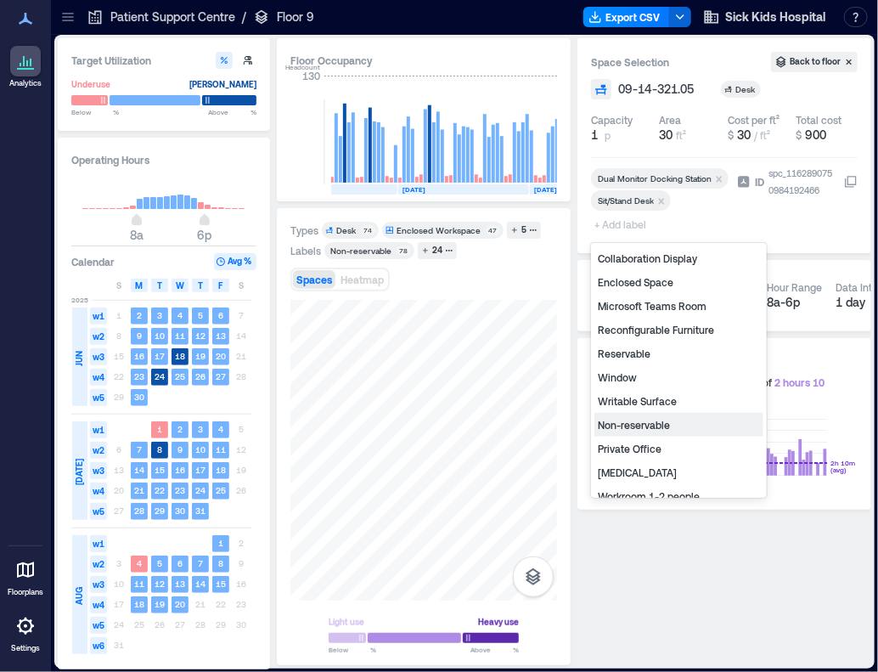
click at [633, 426] on div "Non-reservable" at bounding box center [678, 425] width 169 height 24
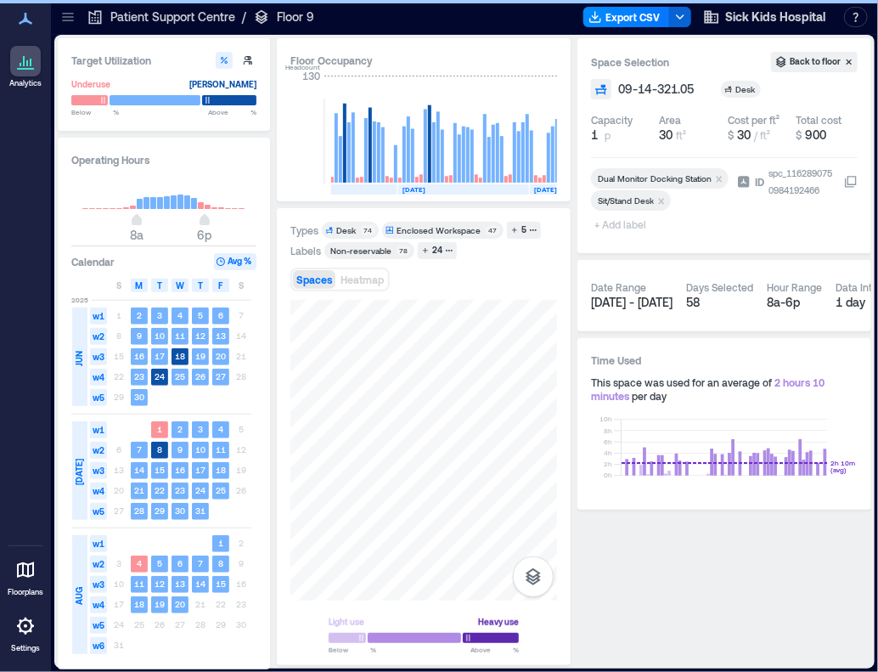
click at [616, 227] on span "+ Add label" at bounding box center [622, 224] width 62 height 24
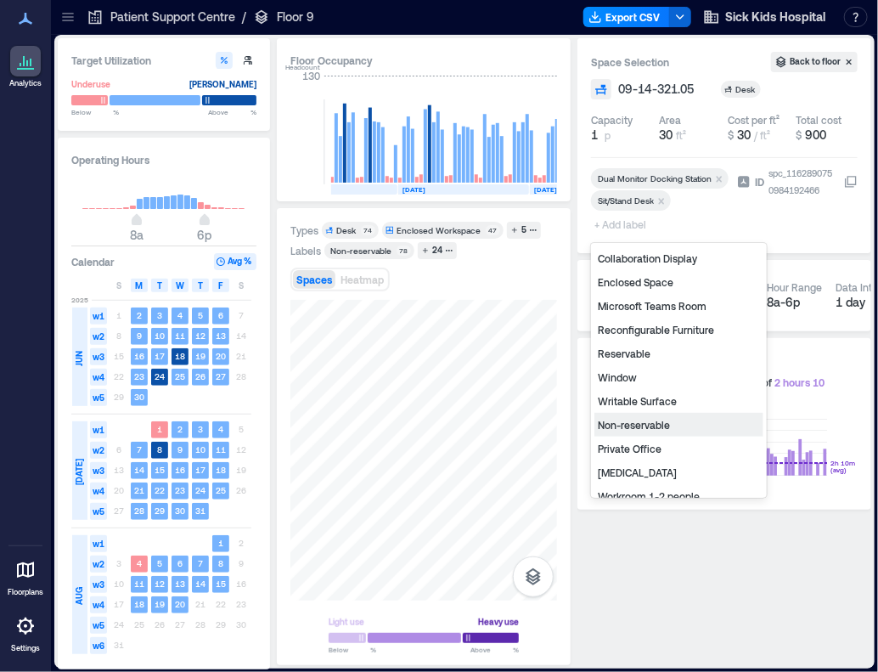
scroll to position [312, 0]
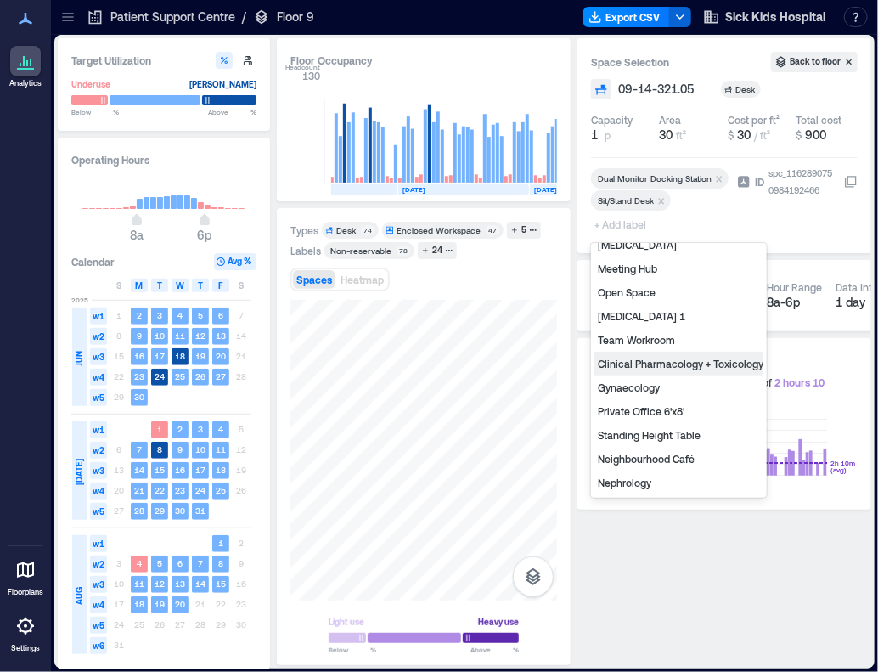
click at [662, 351] on div "Clinical Pharmacology + Toxicology" at bounding box center [678, 363] width 169 height 24
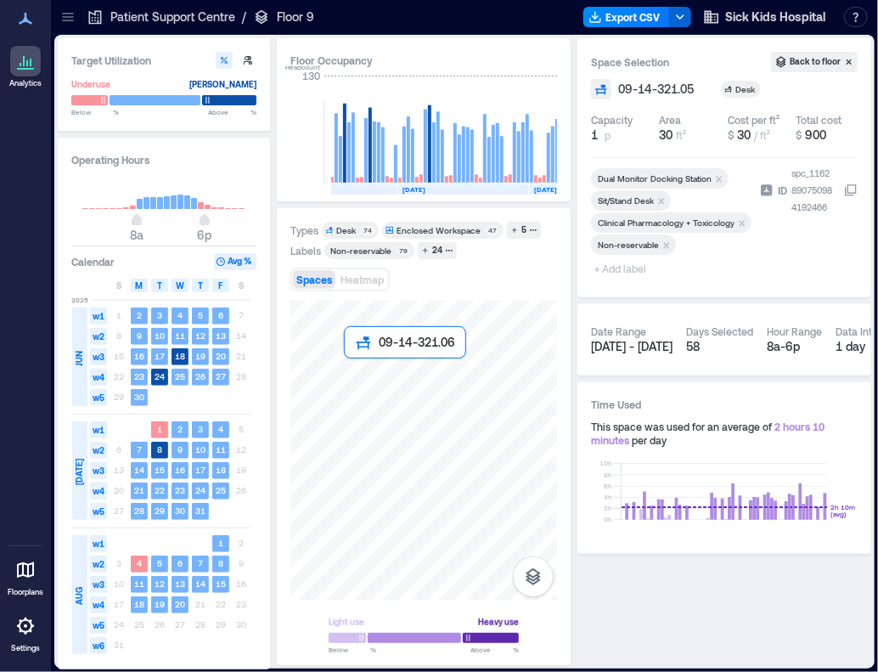
click at [360, 386] on div at bounding box center [423, 450] width 267 height 301
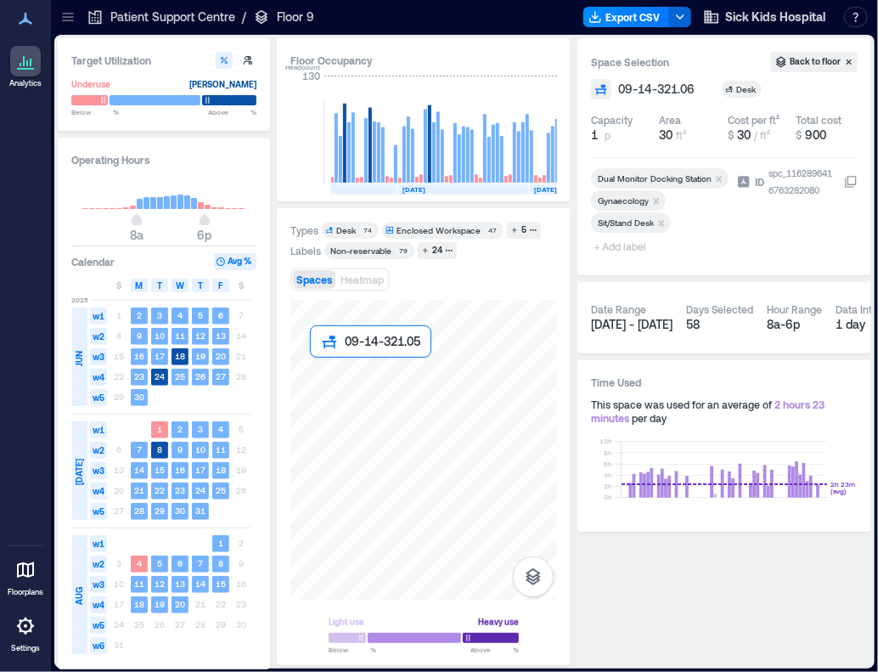
click at [320, 385] on div at bounding box center [423, 450] width 267 height 301
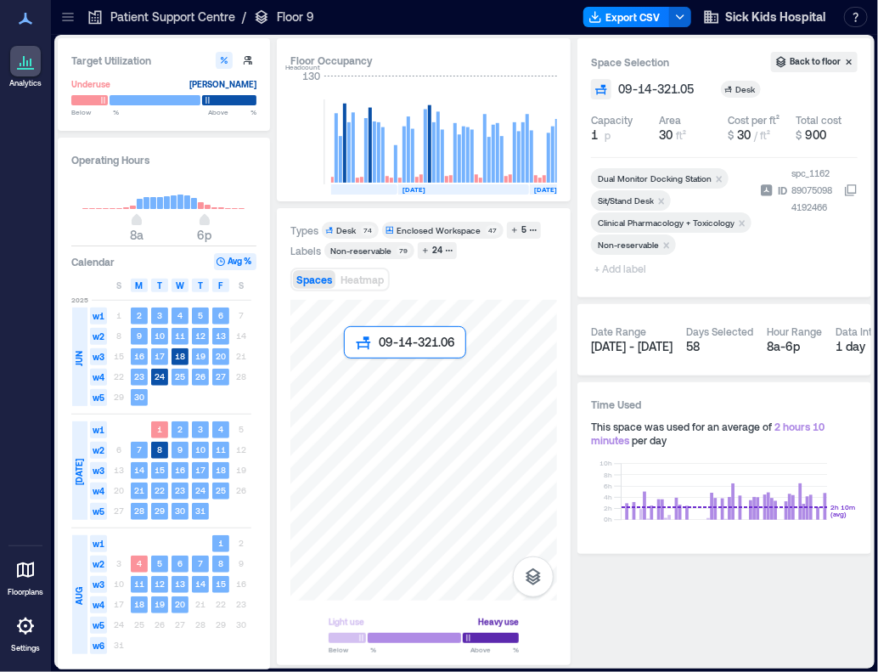
click at [356, 385] on div at bounding box center [423, 450] width 267 height 301
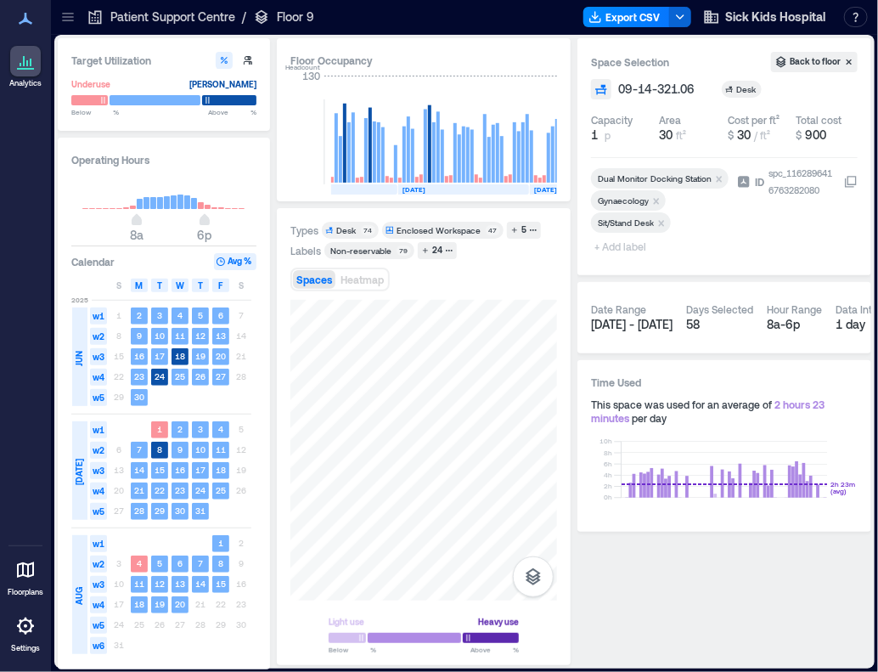
click at [655, 203] on icon "Remove Gynaecology" at bounding box center [656, 201] width 12 height 12
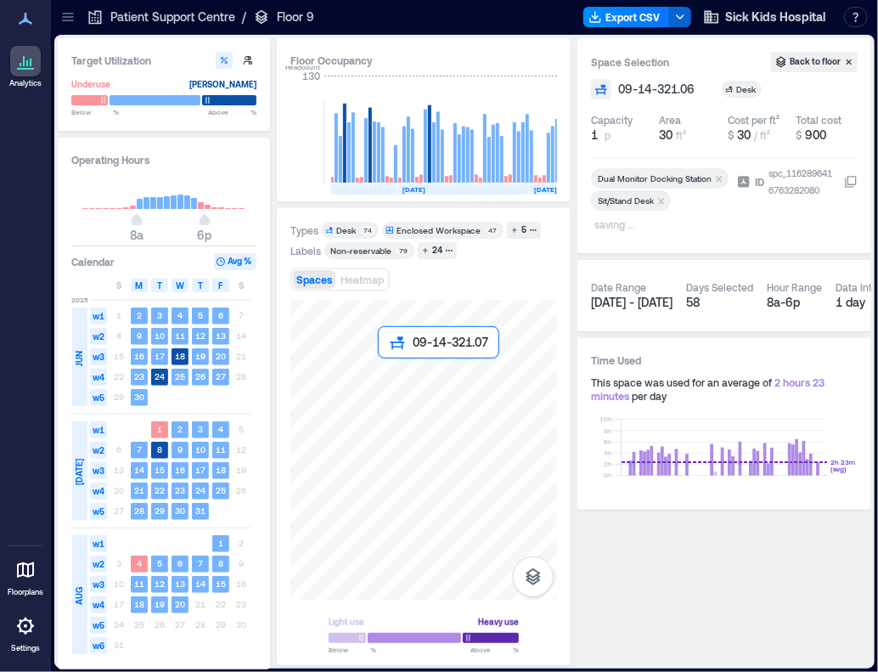
click at [402, 374] on div at bounding box center [423, 450] width 267 height 301
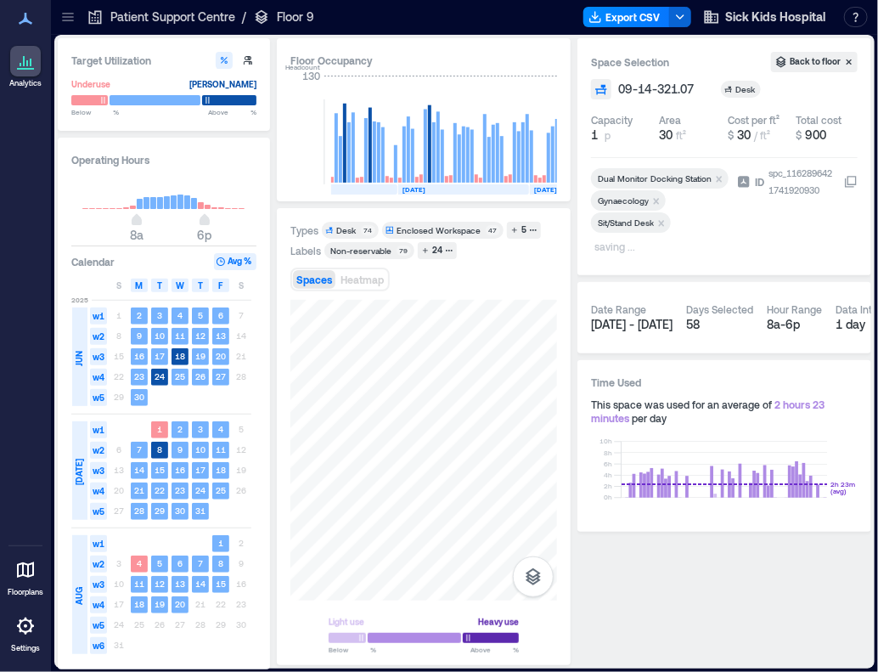
click at [658, 203] on icon "Remove Gynaecology" at bounding box center [657, 201] width 6 height 6
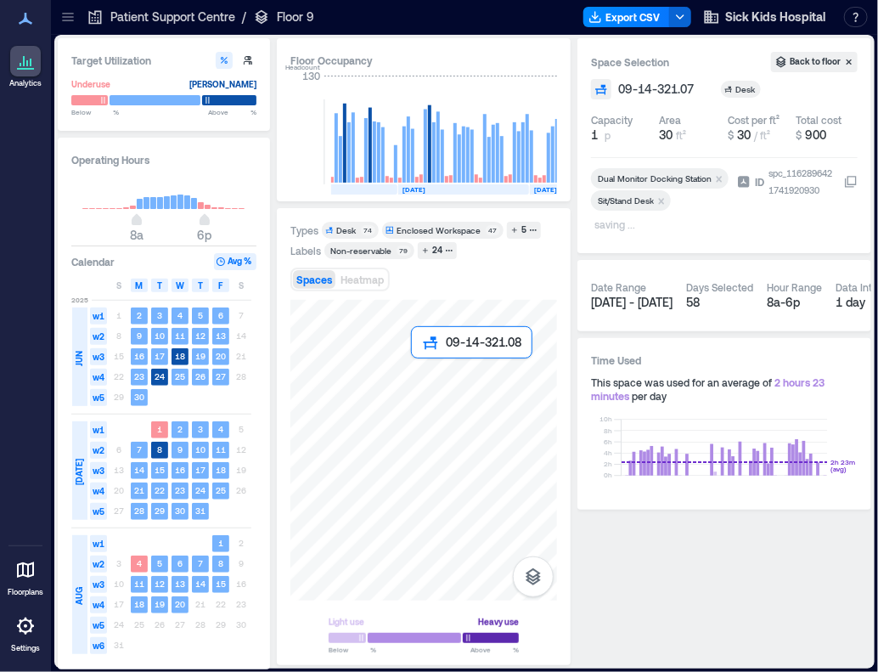
click at [421, 368] on div at bounding box center [423, 450] width 267 height 301
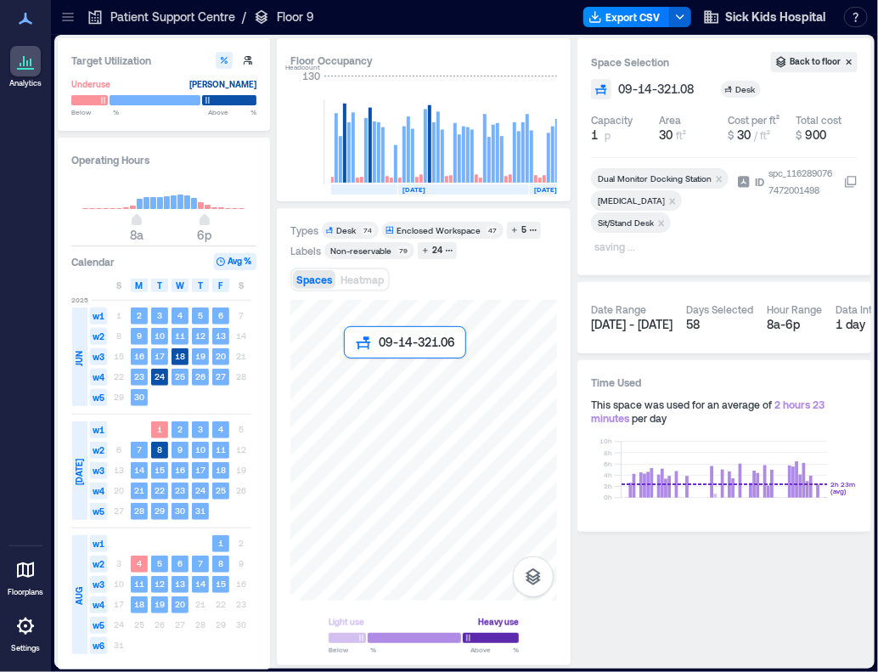
click at [366, 381] on div at bounding box center [423, 450] width 267 height 301
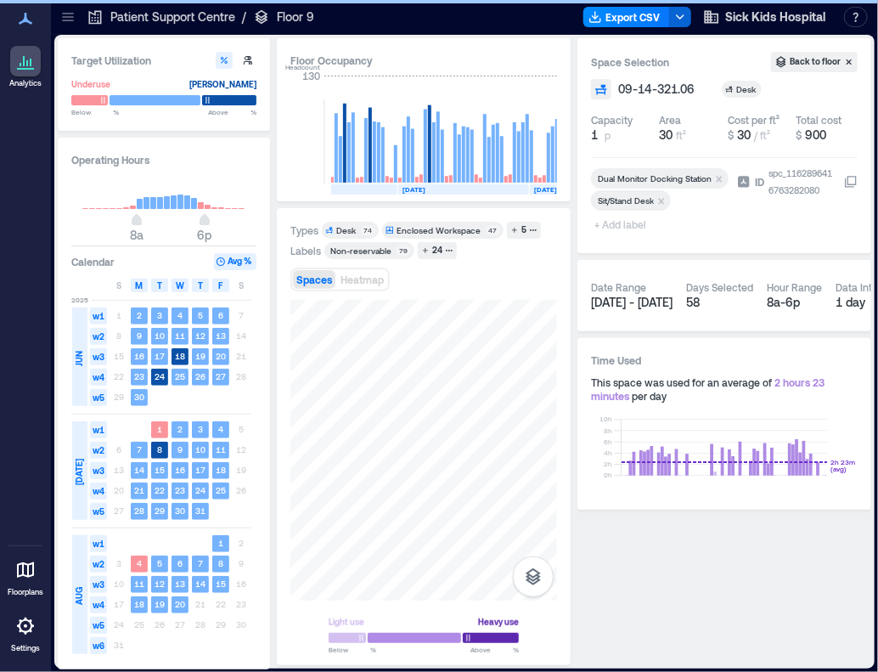
click at [625, 226] on span "+ Add label" at bounding box center [622, 224] width 62 height 24
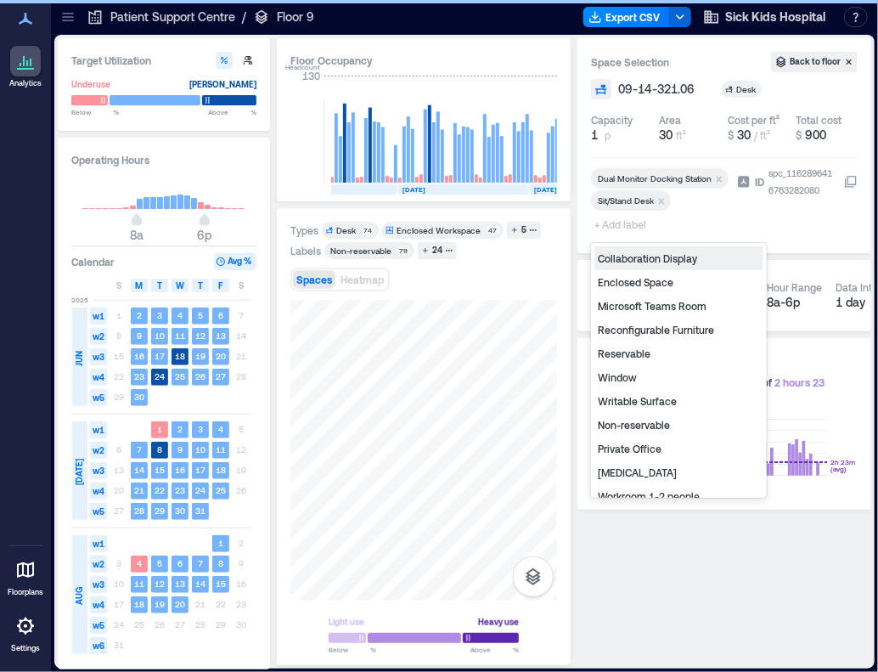
click at [650, 428] on div "Non-reservable" at bounding box center [678, 425] width 169 height 24
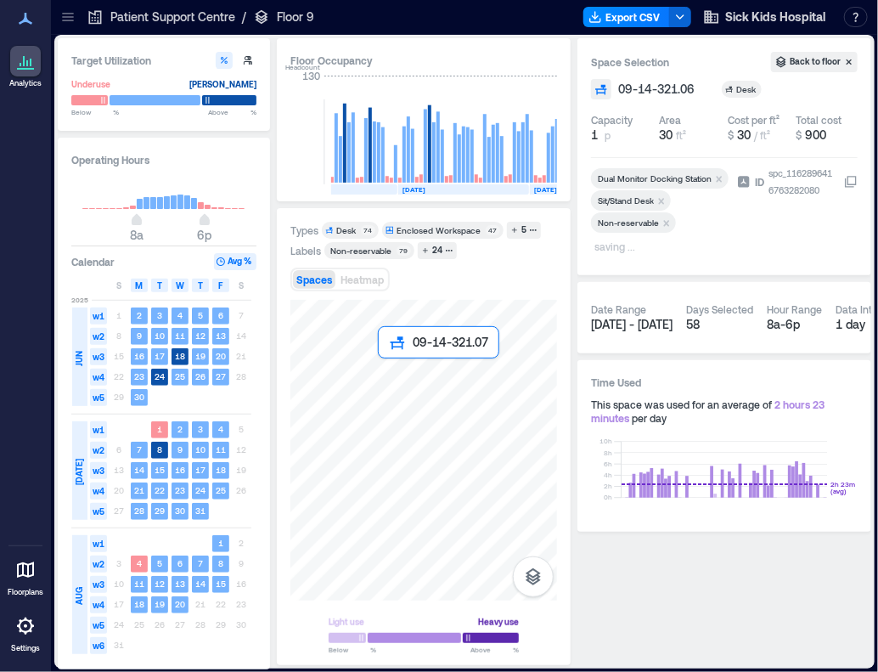
click at [385, 384] on div at bounding box center [423, 450] width 267 height 301
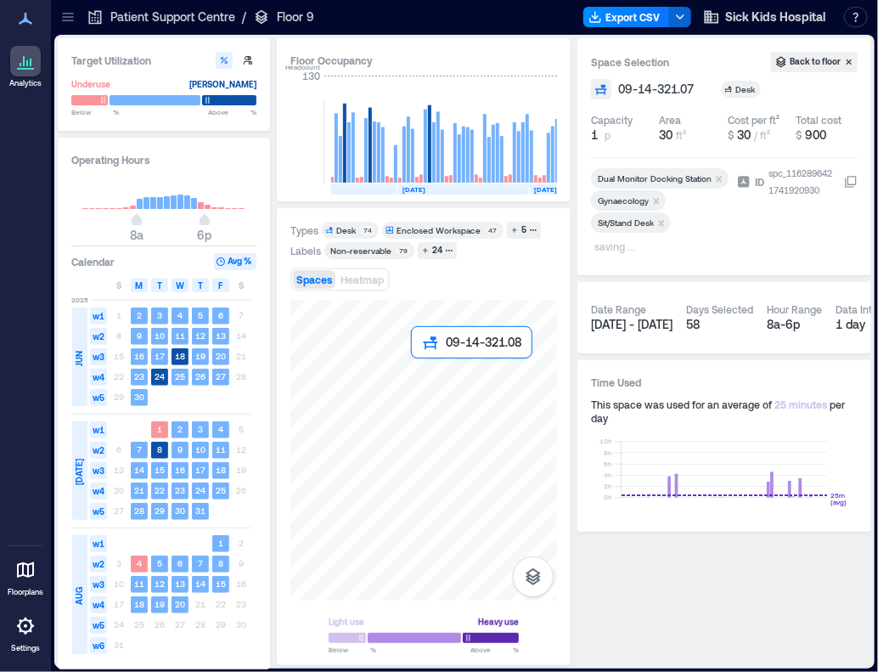
click at [428, 380] on div at bounding box center [423, 450] width 267 height 301
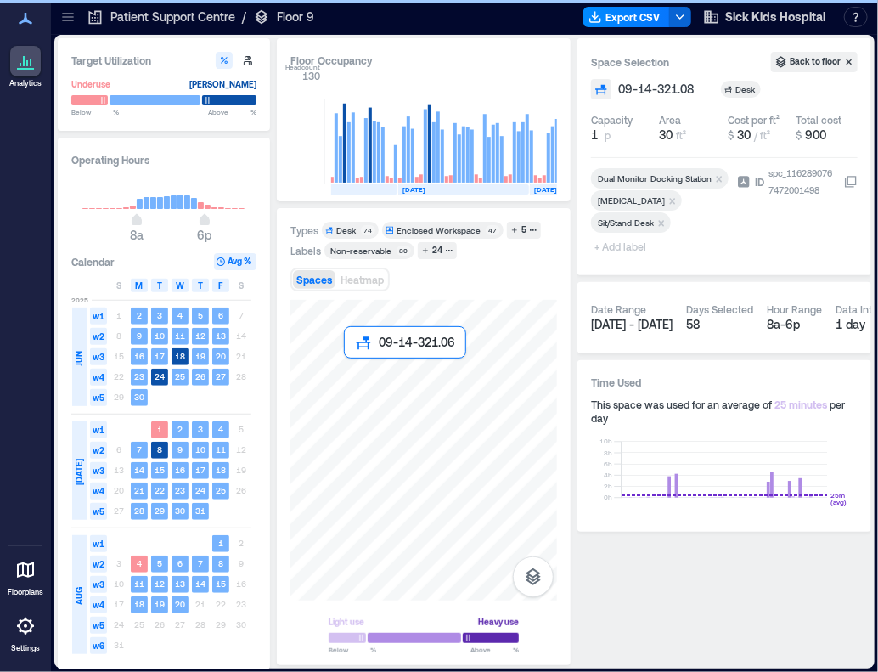
click at [362, 391] on div at bounding box center [423, 450] width 267 height 301
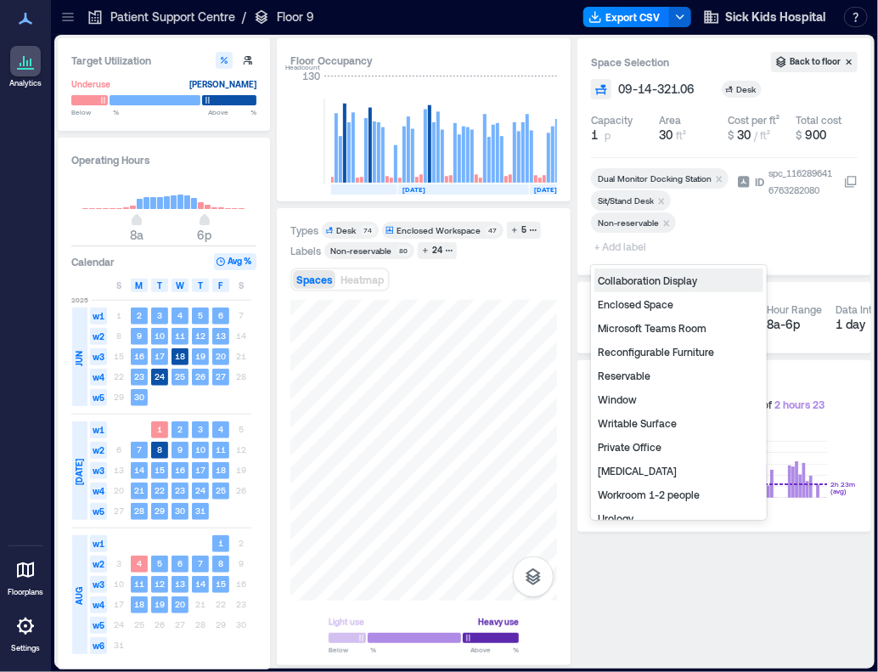
click at [624, 249] on span "+ Add label" at bounding box center [622, 246] width 62 height 24
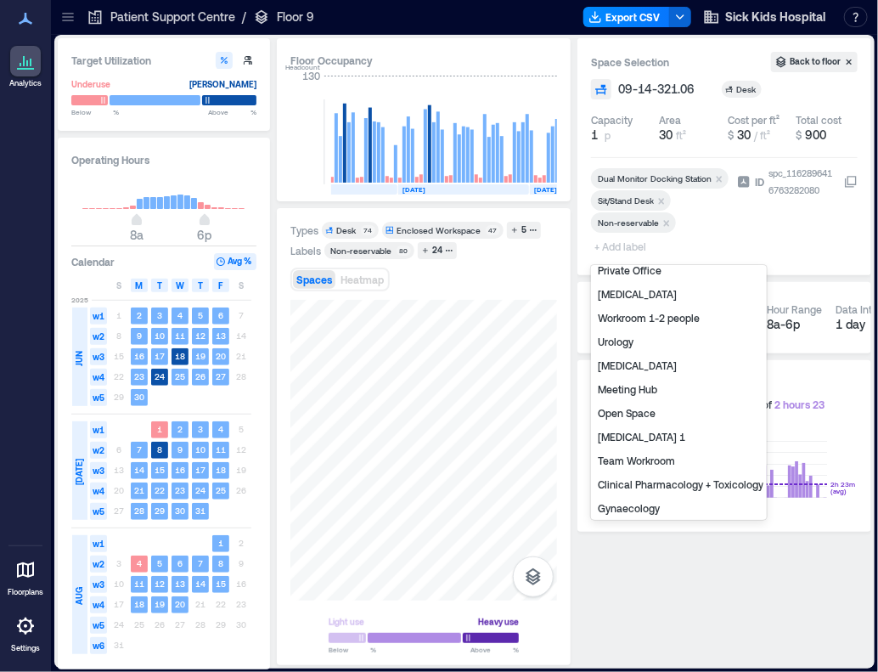
scroll to position [255, 0]
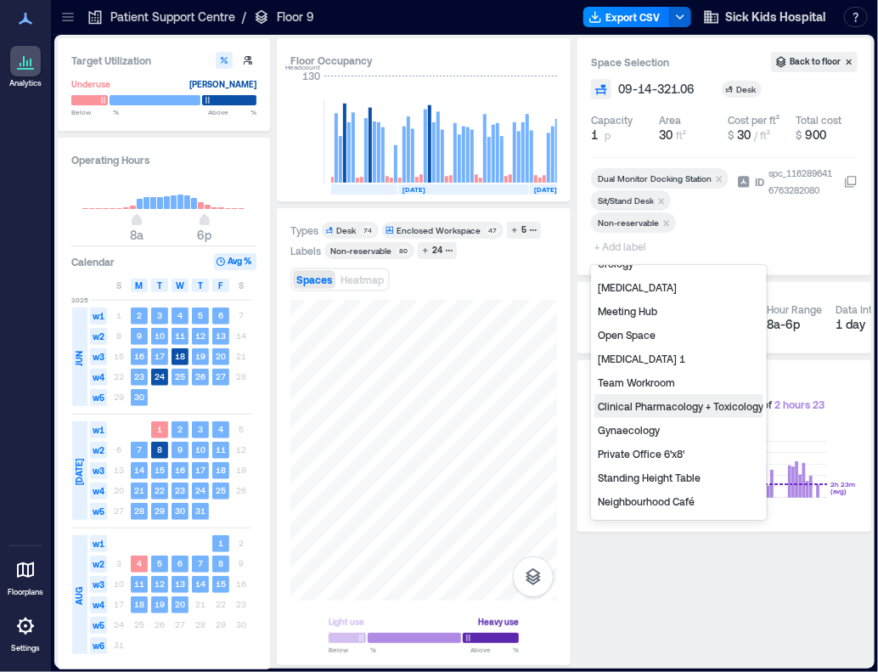
click at [649, 408] on div "Clinical Pharmacology + Toxicology" at bounding box center [678, 406] width 169 height 24
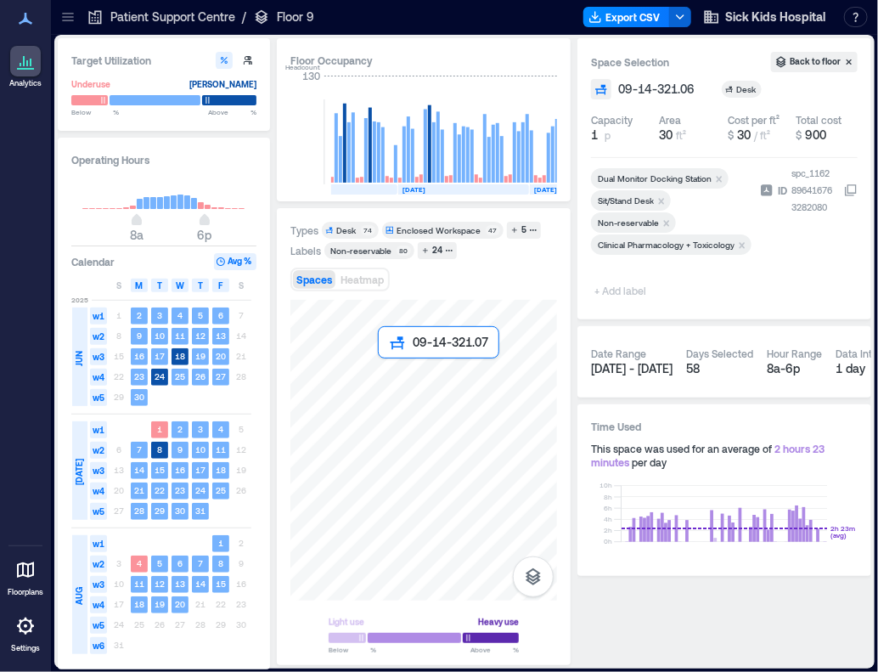
click at [394, 385] on div at bounding box center [423, 450] width 267 height 301
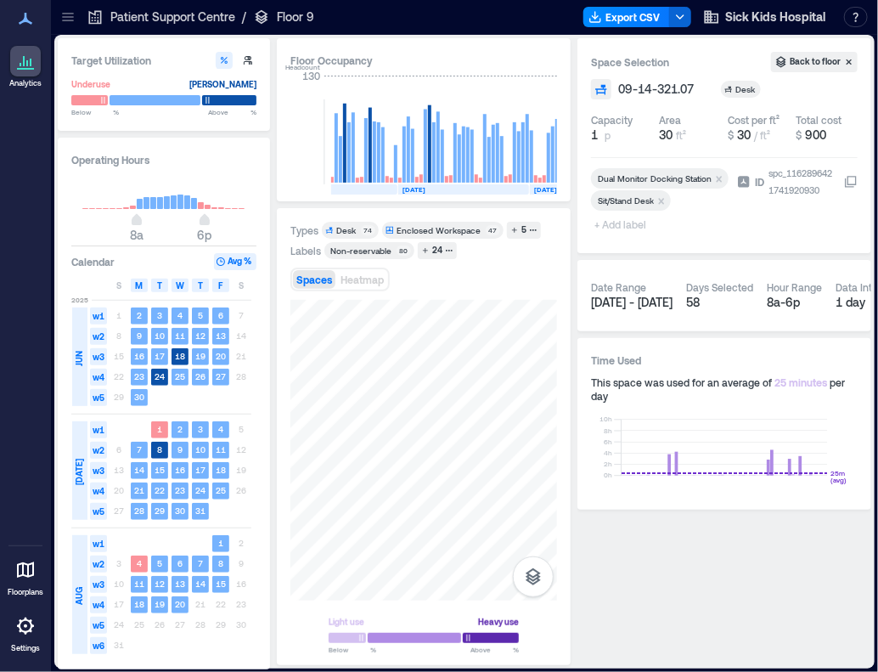
click at [625, 228] on span "+ Add label" at bounding box center [622, 224] width 62 height 24
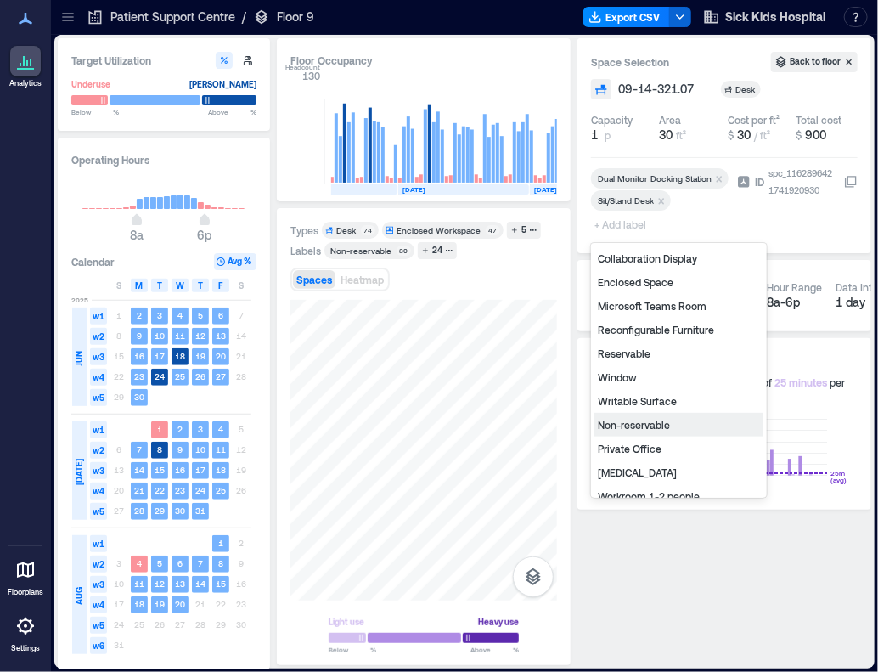
click at [628, 424] on div "Non-reservable" at bounding box center [678, 425] width 169 height 24
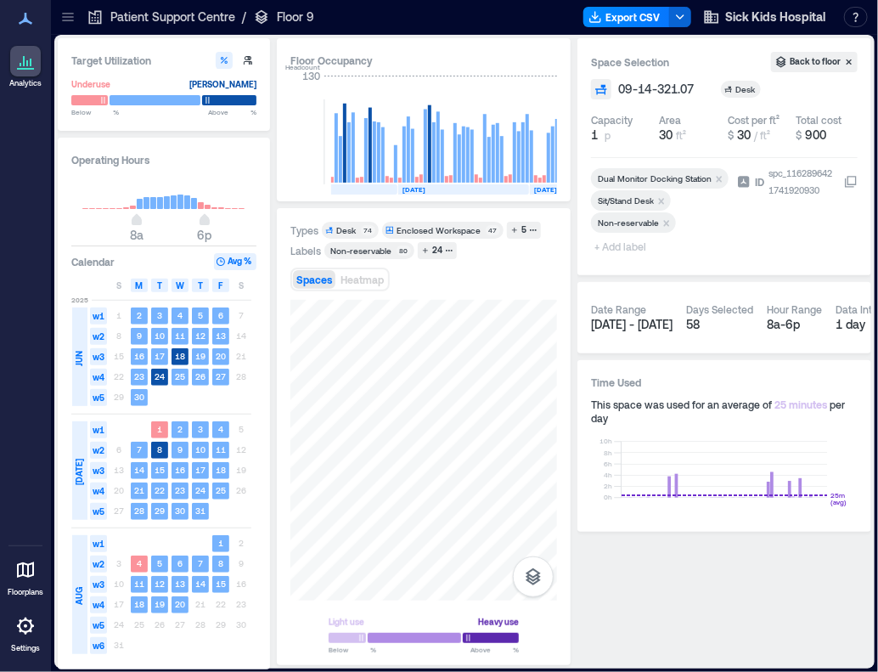
click at [621, 245] on span "+ Add label" at bounding box center [622, 246] width 62 height 24
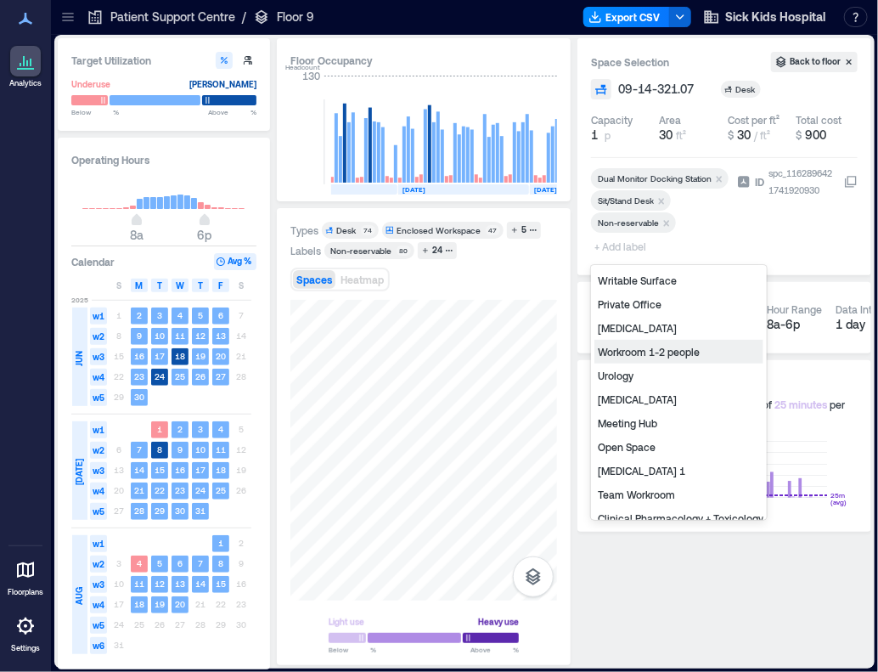
scroll to position [170, 0]
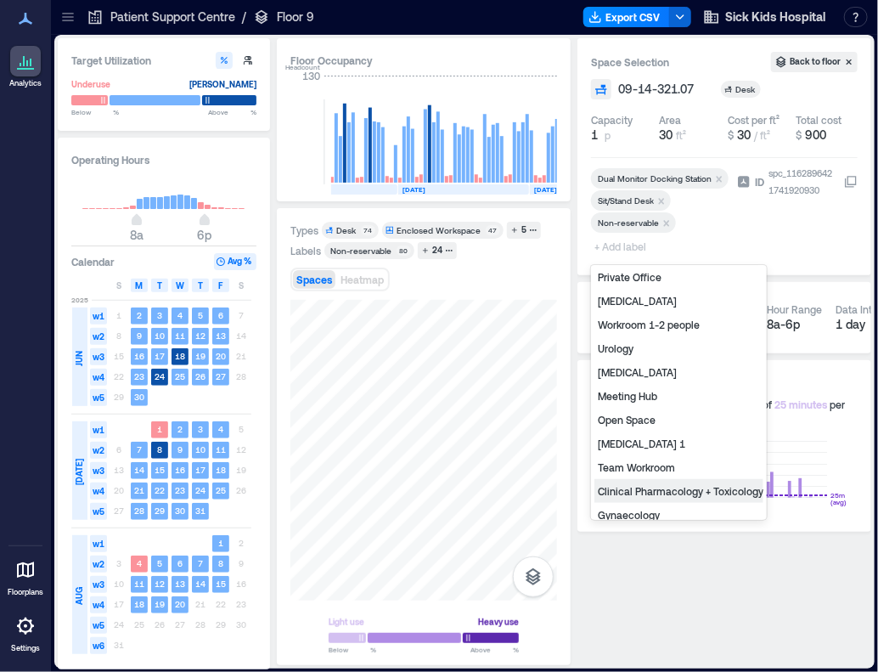
click at [652, 489] on div "Clinical Pharmacology + Toxicology" at bounding box center [678, 491] width 169 height 24
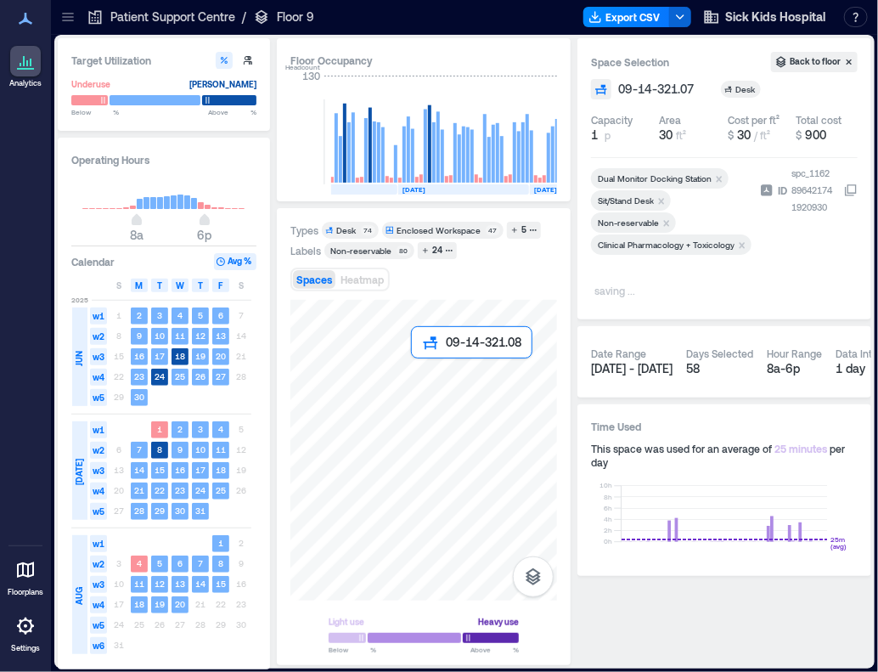
click at [431, 380] on div at bounding box center [423, 450] width 267 height 301
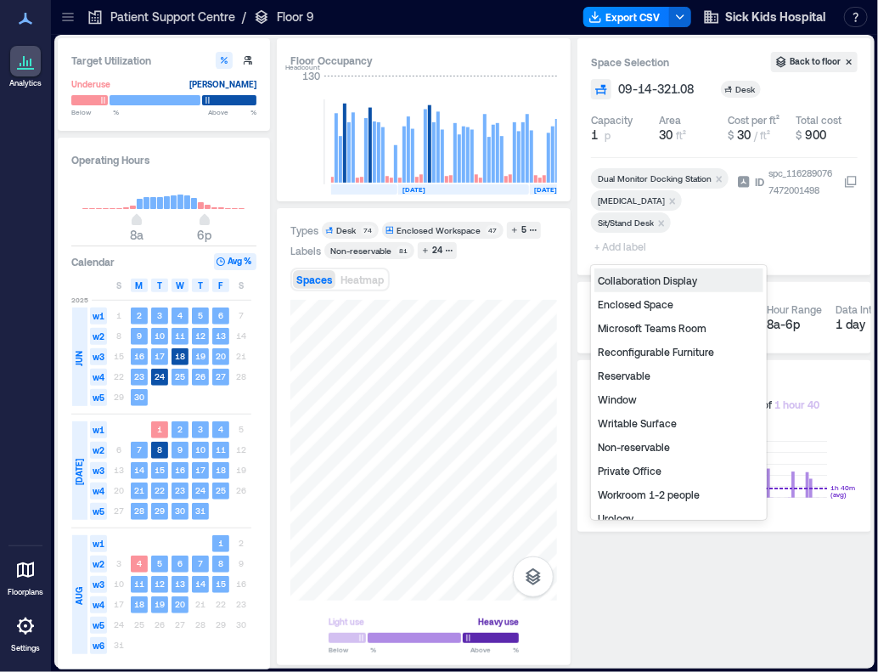
click at [620, 247] on span "+ Add label" at bounding box center [622, 246] width 62 height 24
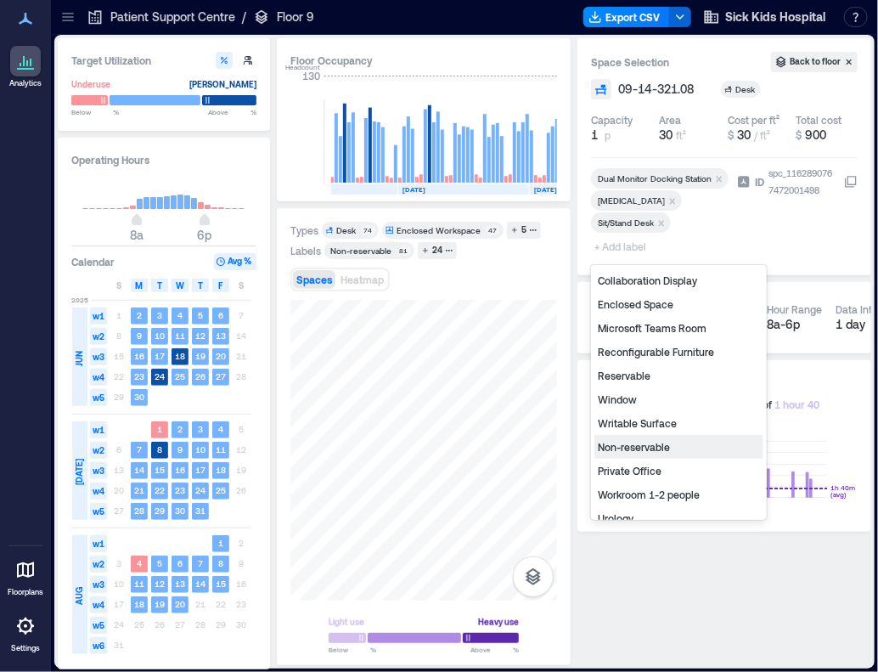
click at [631, 443] on div "Non-reservable" at bounding box center [678, 447] width 169 height 24
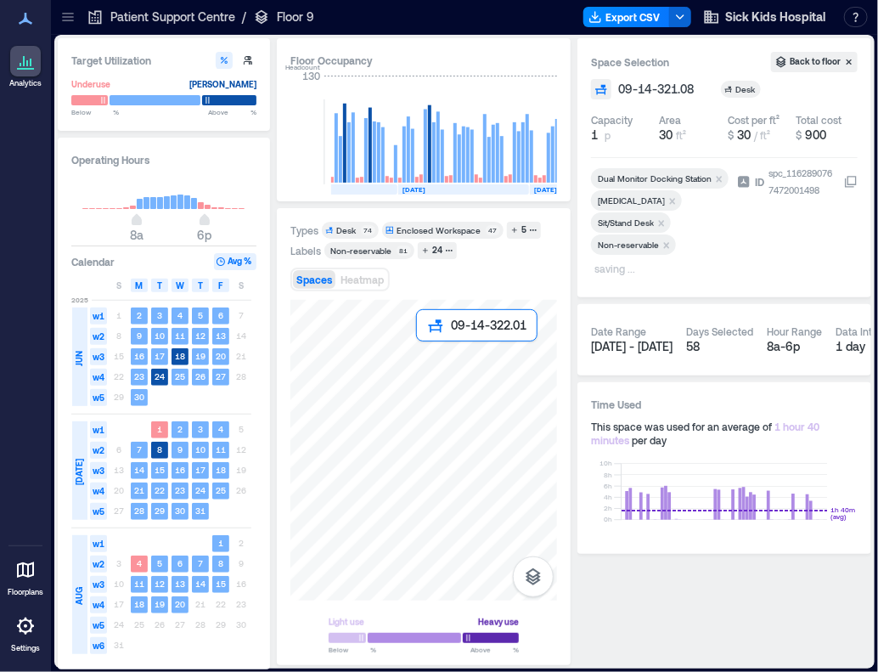
click at [441, 366] on div at bounding box center [423, 450] width 267 height 301
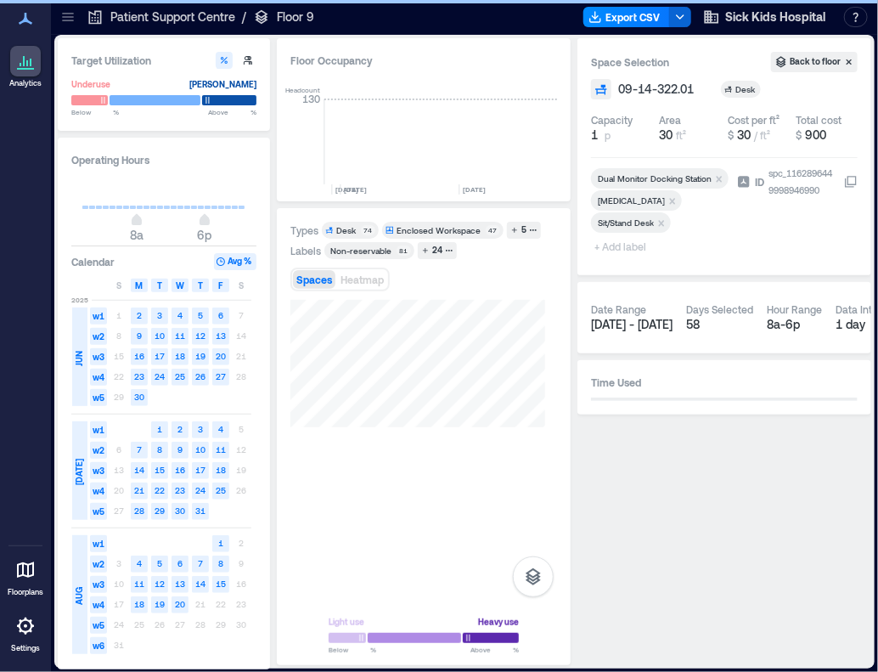
scroll to position [0, 3681]
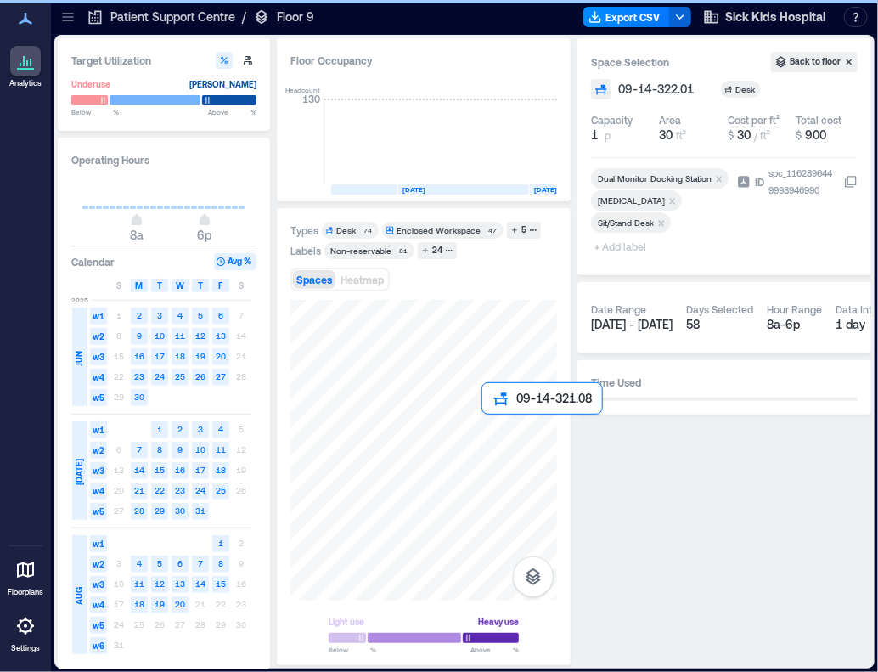
click at [503, 437] on div at bounding box center [423, 450] width 267 height 301
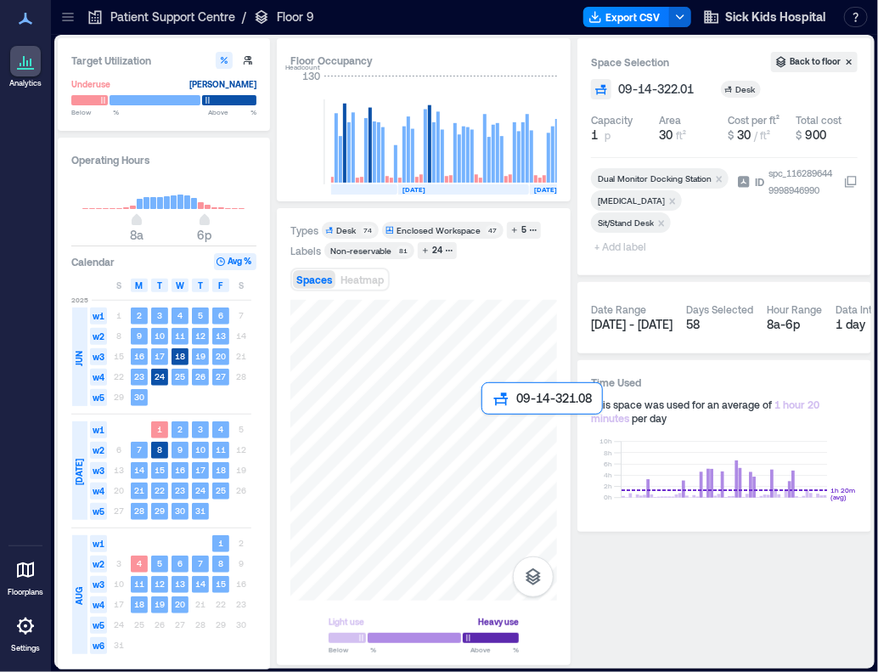
click at [492, 434] on div at bounding box center [423, 450] width 267 height 301
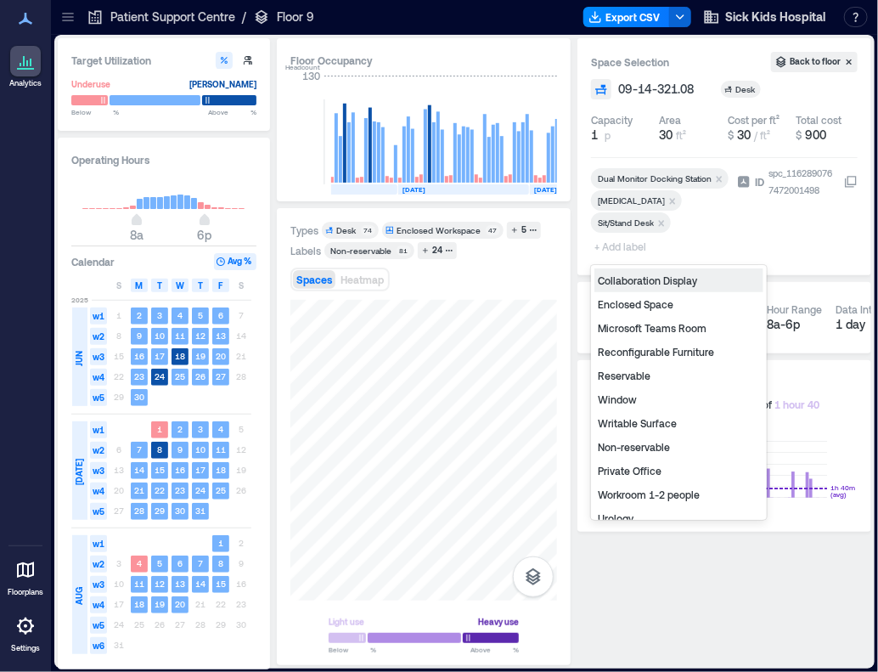
click at [628, 248] on span "+ Add label" at bounding box center [622, 246] width 62 height 24
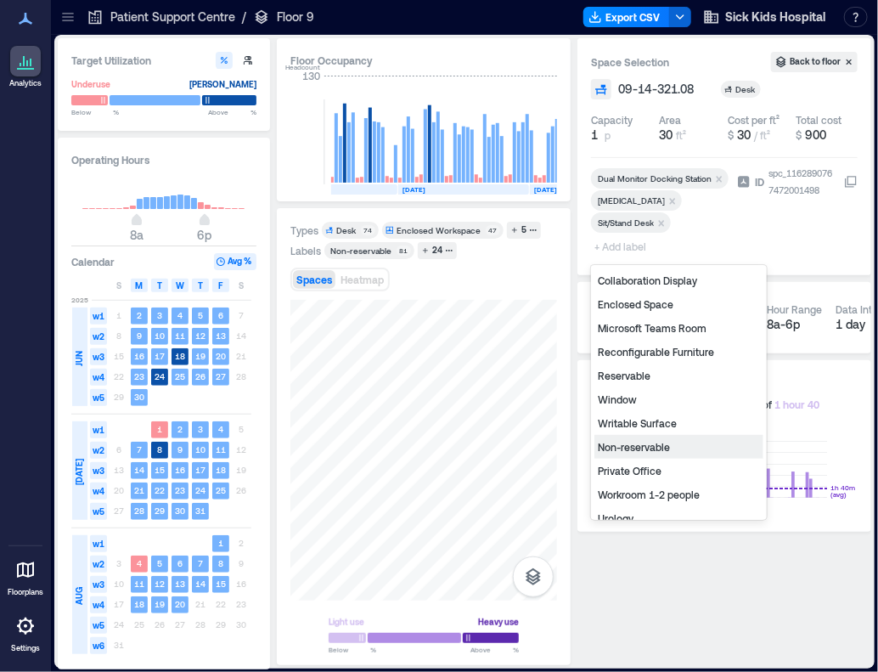
click at [624, 441] on div "Non-reservable" at bounding box center [678, 447] width 169 height 24
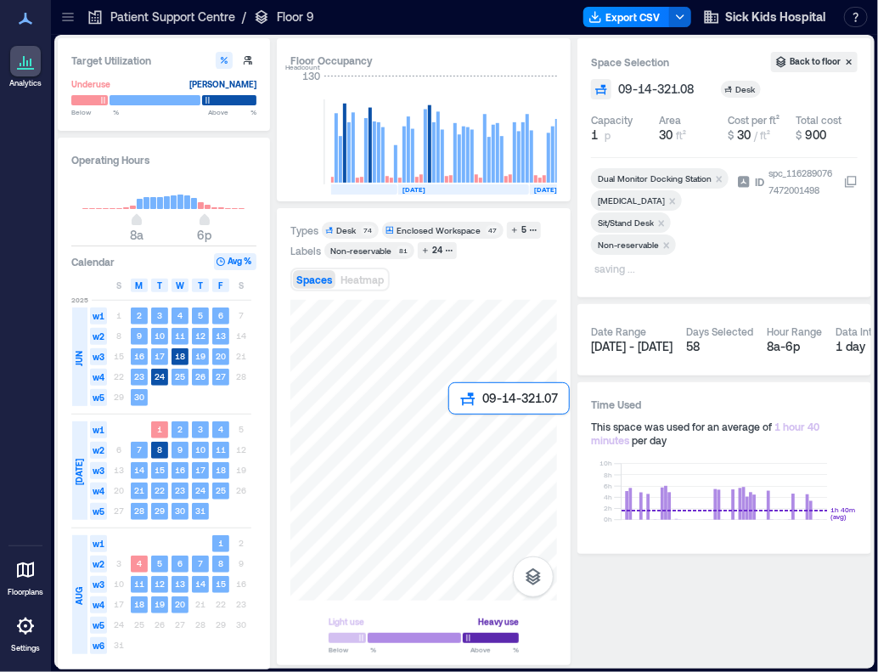
click at [469, 444] on div at bounding box center [423, 450] width 267 height 301
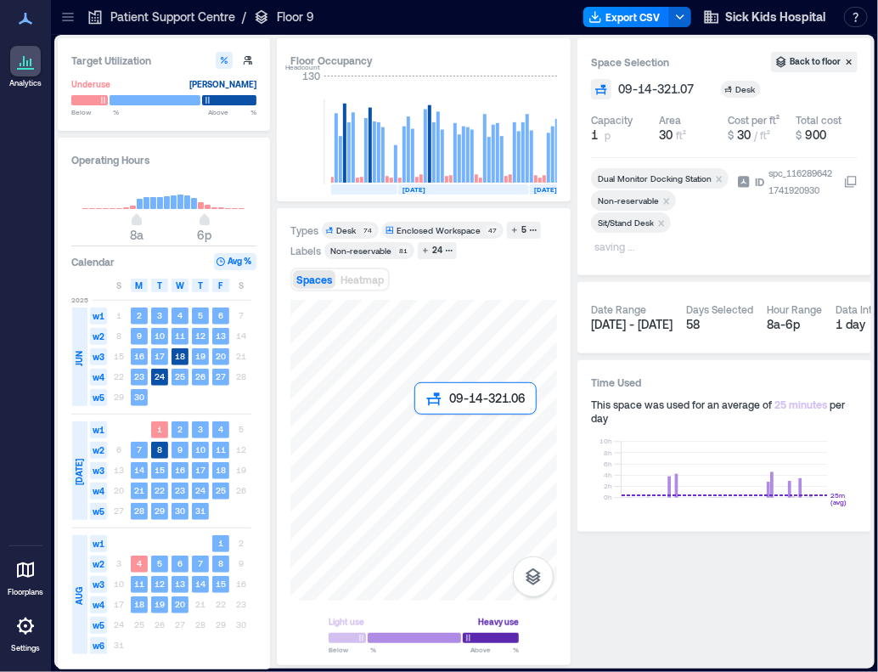
click at [431, 440] on div at bounding box center [423, 450] width 267 height 301
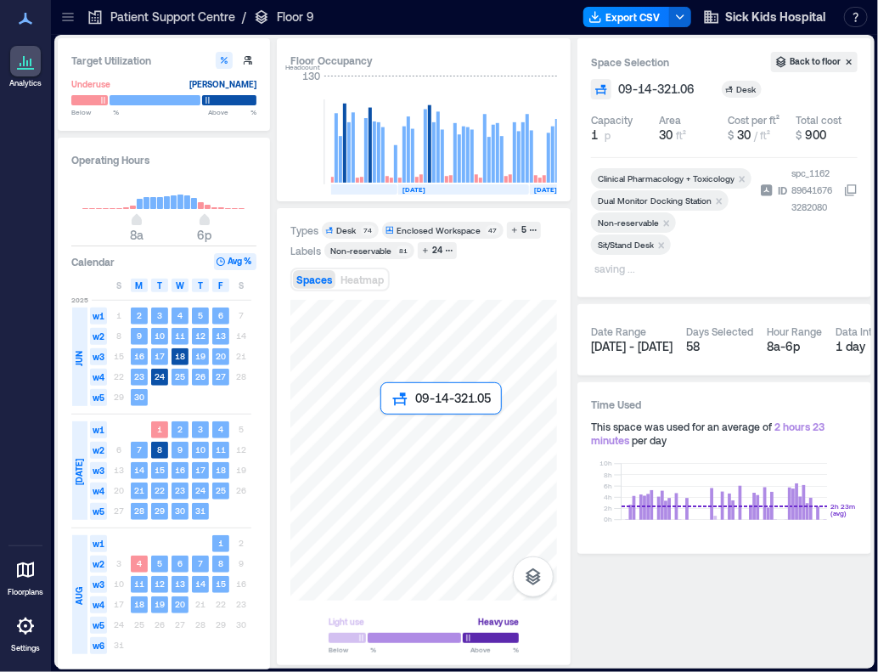
click at [394, 439] on div at bounding box center [423, 450] width 267 height 301
click at [435, 436] on div at bounding box center [423, 450] width 267 height 301
click at [464, 437] on div at bounding box center [423, 450] width 267 height 301
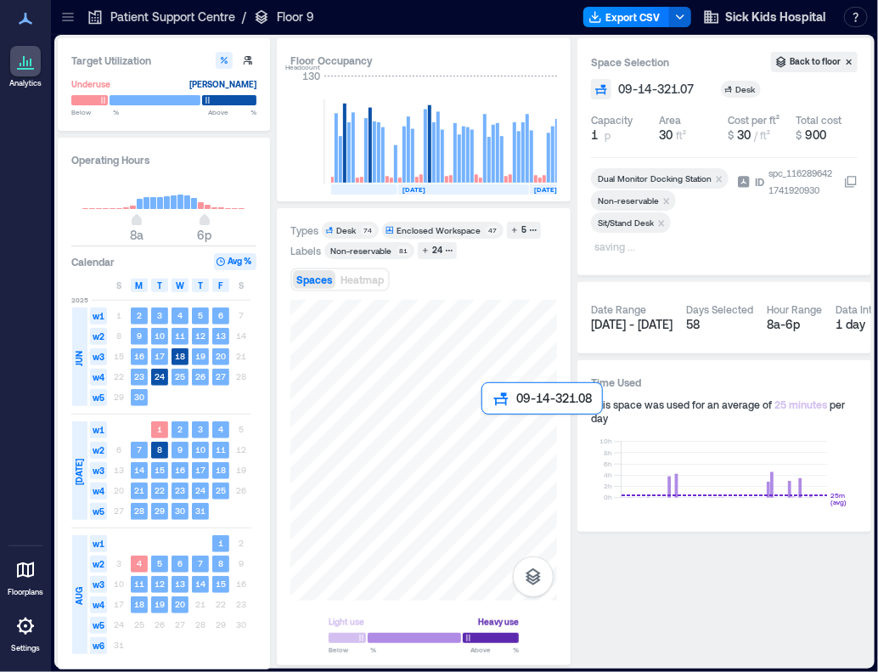
click at [499, 437] on div at bounding box center [423, 450] width 267 height 301
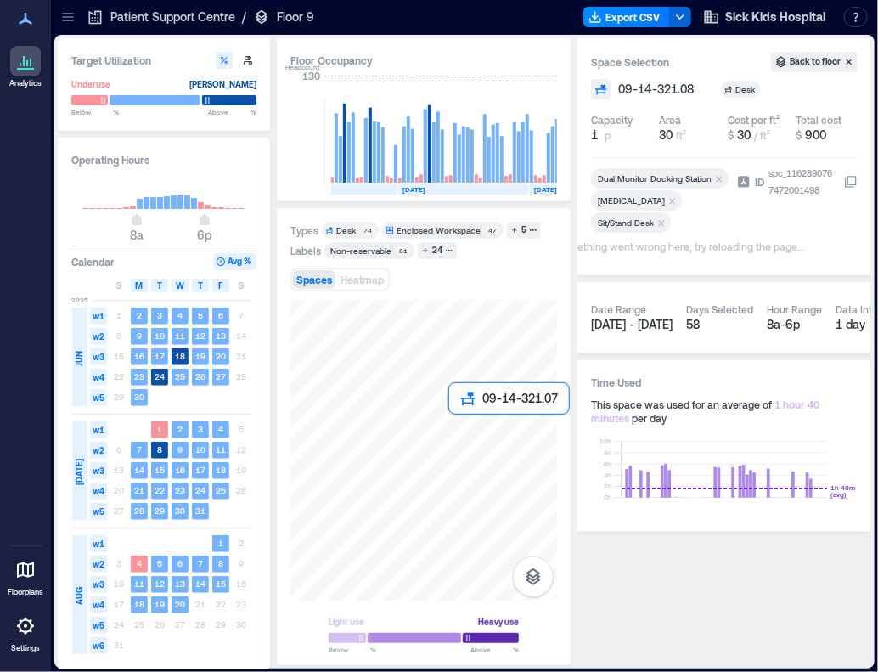
click at [469, 437] on div at bounding box center [423, 450] width 267 height 301
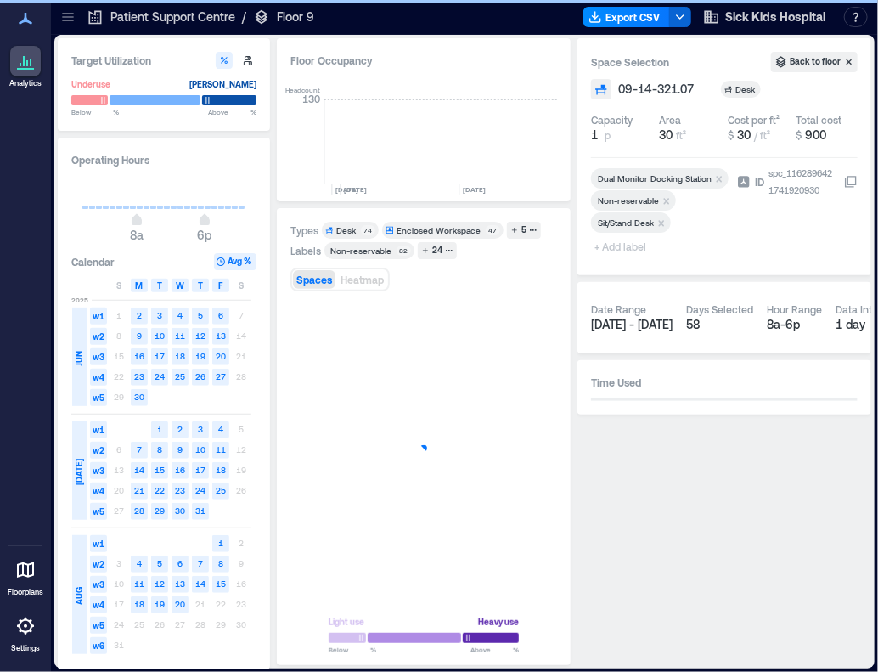
scroll to position [0, 3681]
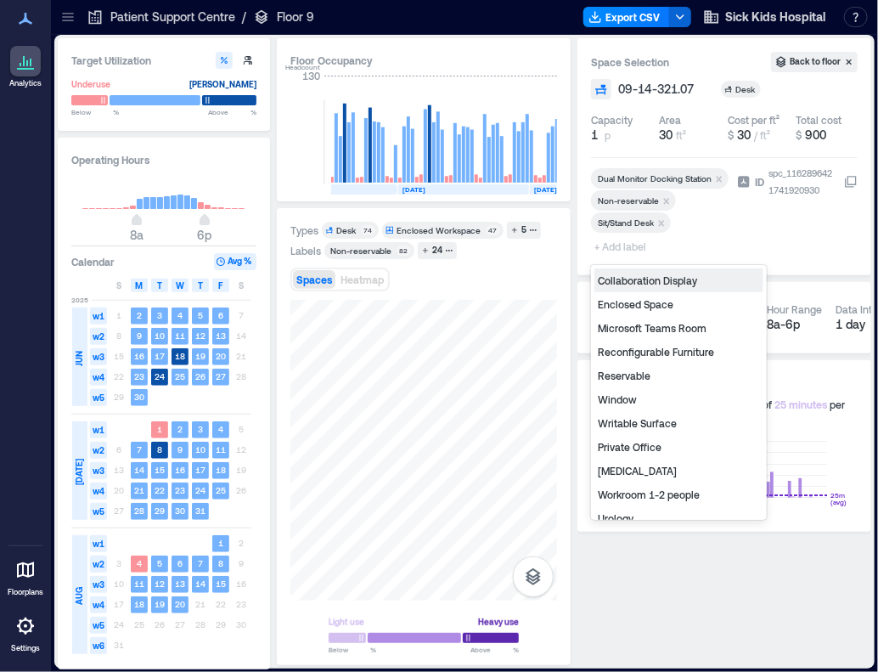
click at [633, 245] on span "+ Add label" at bounding box center [622, 246] width 62 height 24
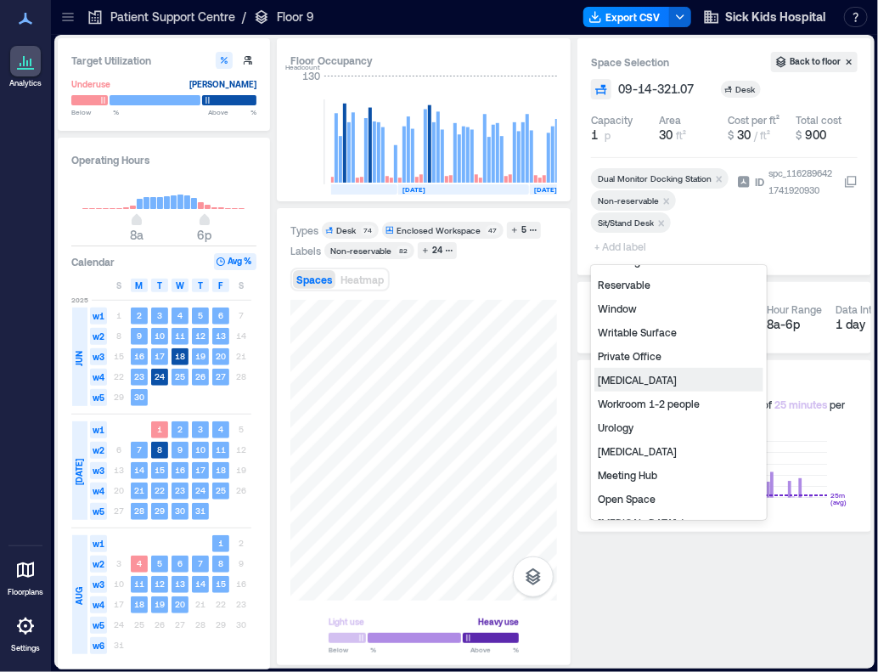
scroll to position [170, 0]
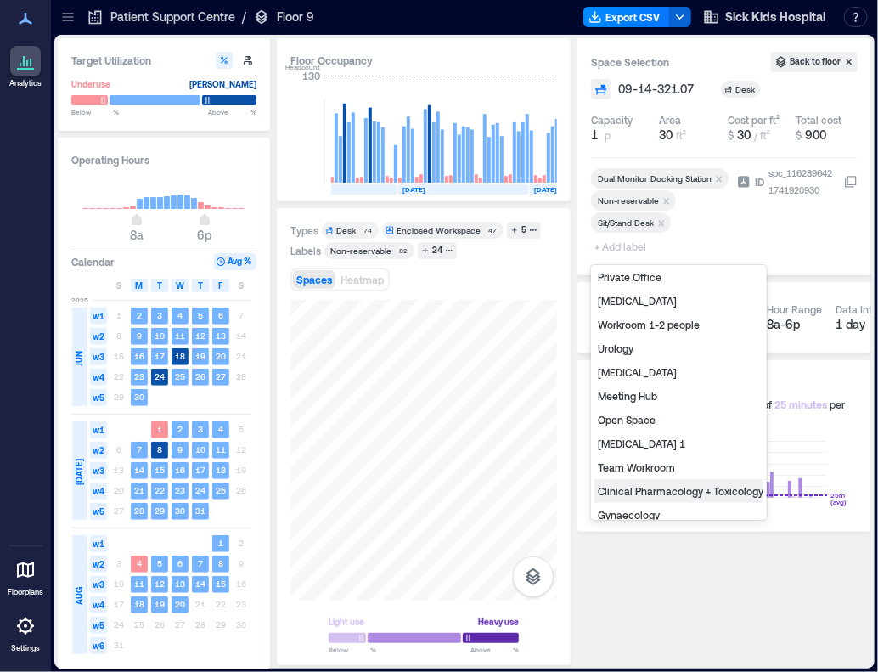
click at [655, 481] on div "Clinical Pharmacology + Toxicology" at bounding box center [678, 491] width 169 height 24
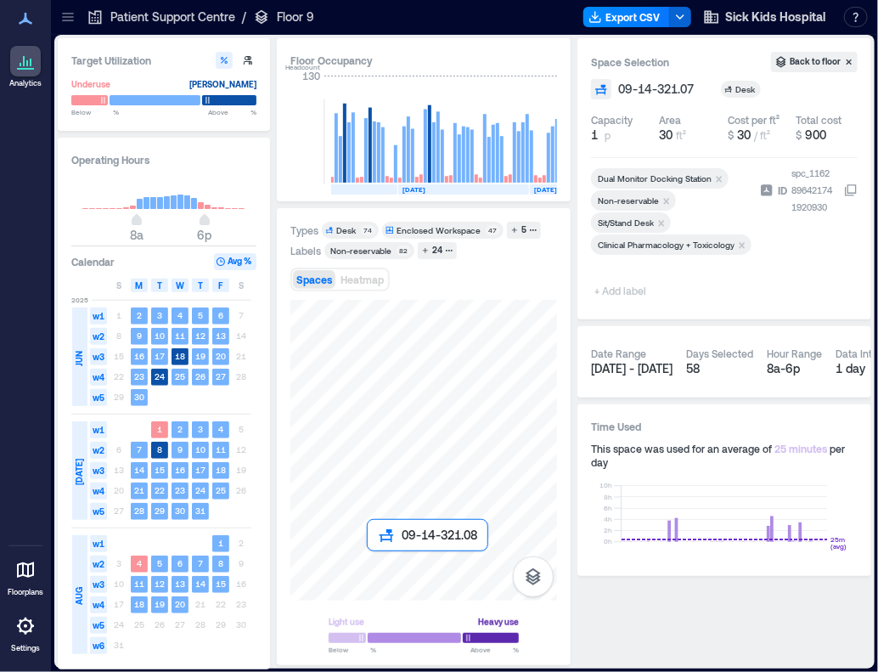
click at [380, 571] on div at bounding box center [423, 450] width 267 height 301
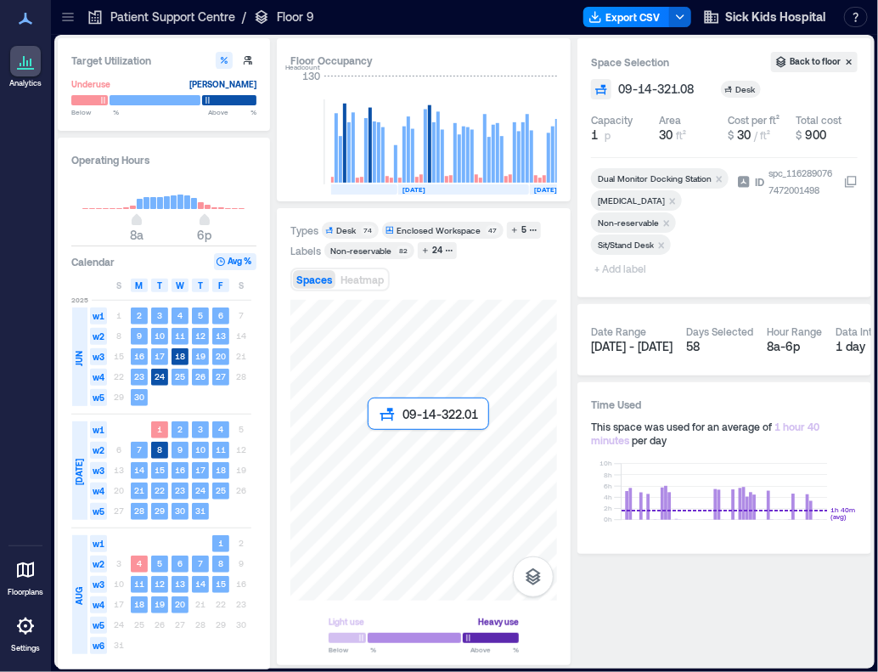
click at [387, 448] on div at bounding box center [423, 450] width 267 height 301
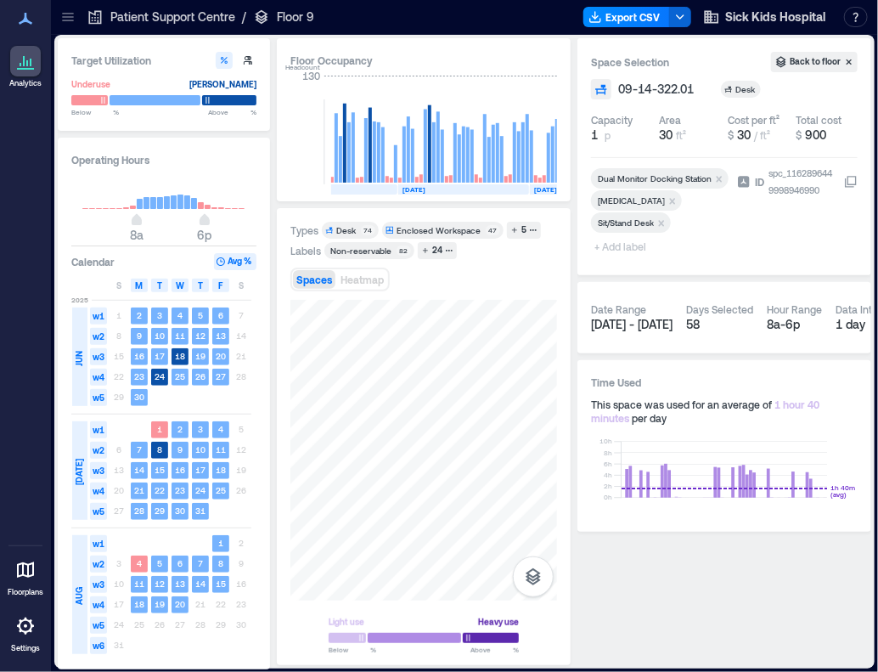
click at [621, 249] on span "+ Add label" at bounding box center [622, 246] width 62 height 24
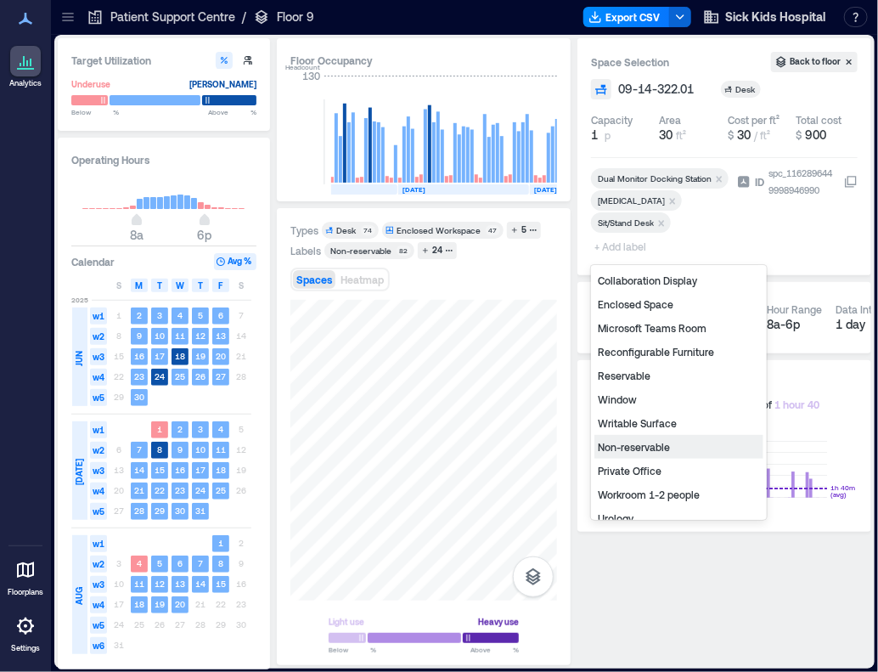
click at [649, 442] on div "Non-reservable" at bounding box center [678, 447] width 169 height 24
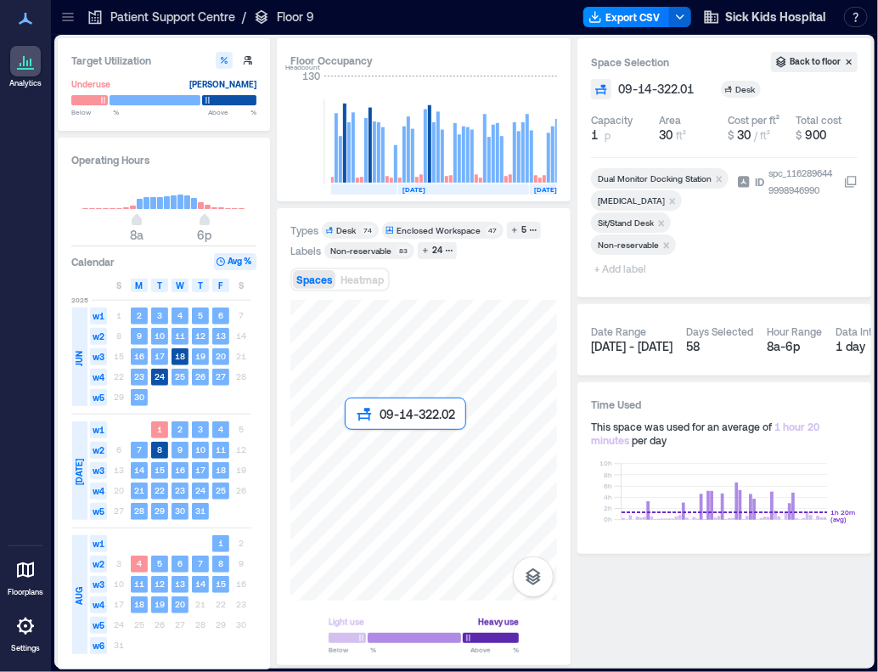
click at [353, 441] on div at bounding box center [423, 450] width 267 height 301
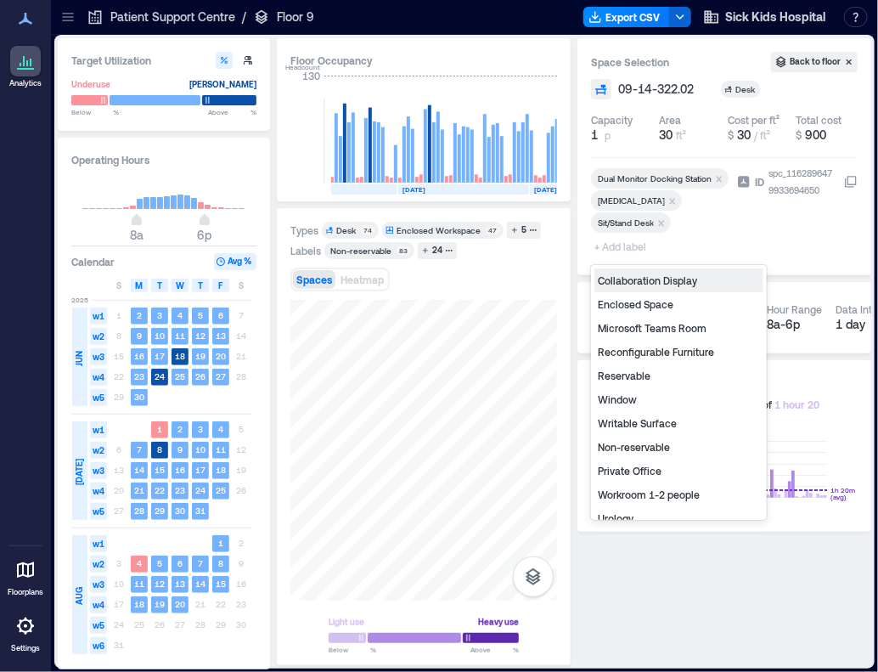
click at [635, 250] on span "+ Add label" at bounding box center [622, 246] width 62 height 24
click at [648, 451] on div "Non-reservable" at bounding box center [678, 447] width 169 height 24
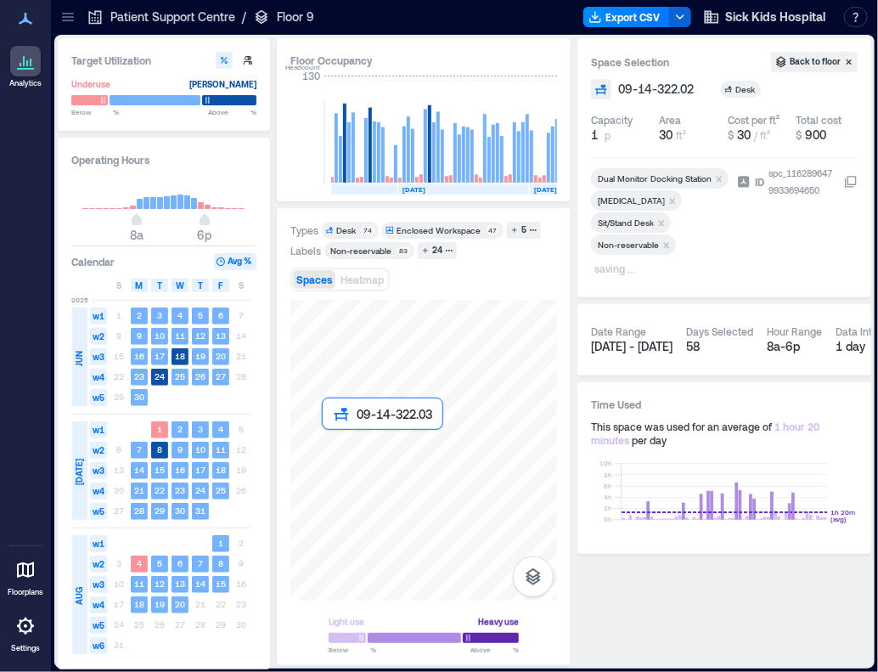
click at [327, 447] on div at bounding box center [423, 450] width 267 height 301
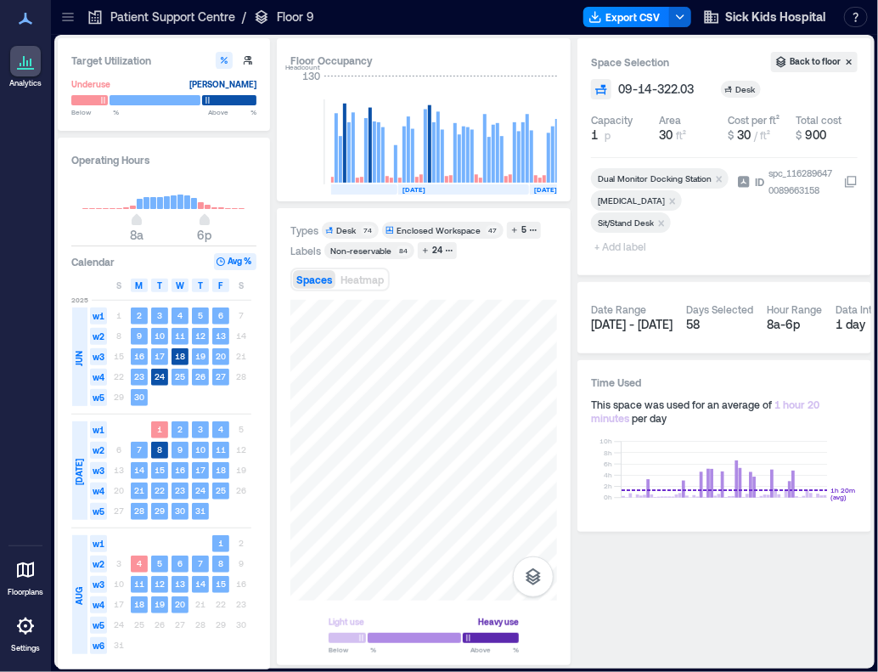
click at [615, 248] on span "+ Add label" at bounding box center [622, 246] width 62 height 24
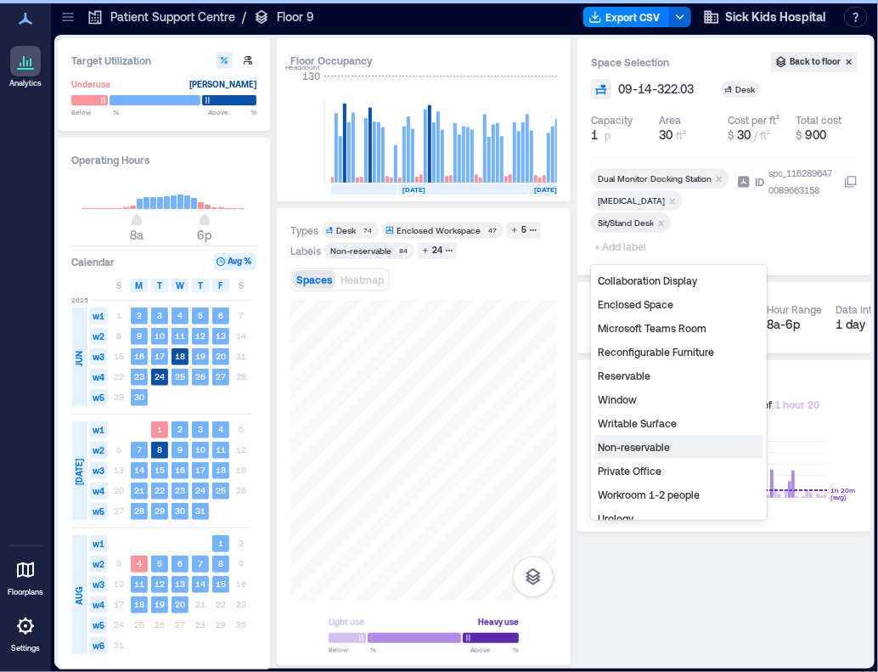
click at [644, 447] on div "Non-reservable" at bounding box center [678, 447] width 169 height 24
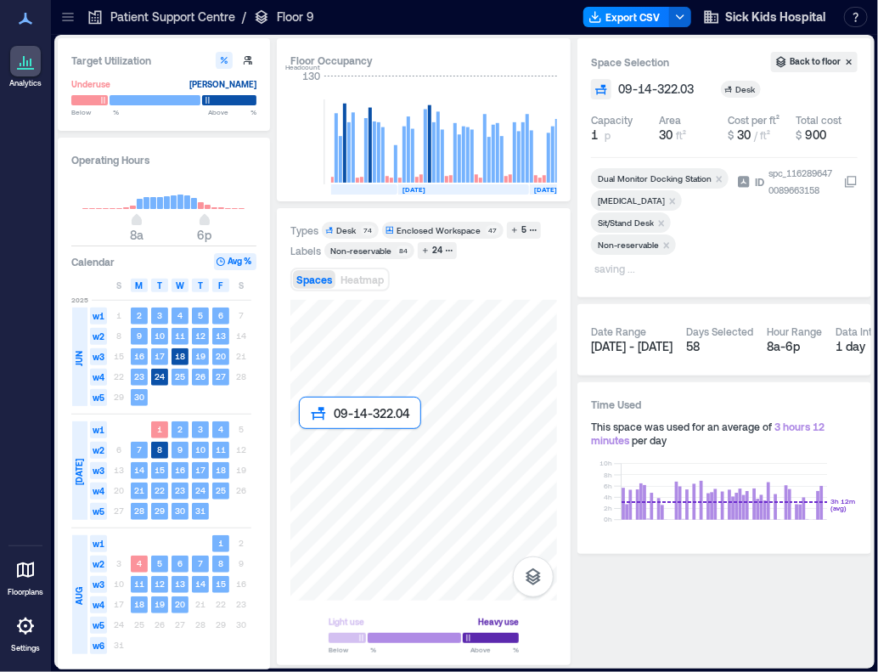
click at [316, 447] on div at bounding box center [423, 450] width 267 height 301
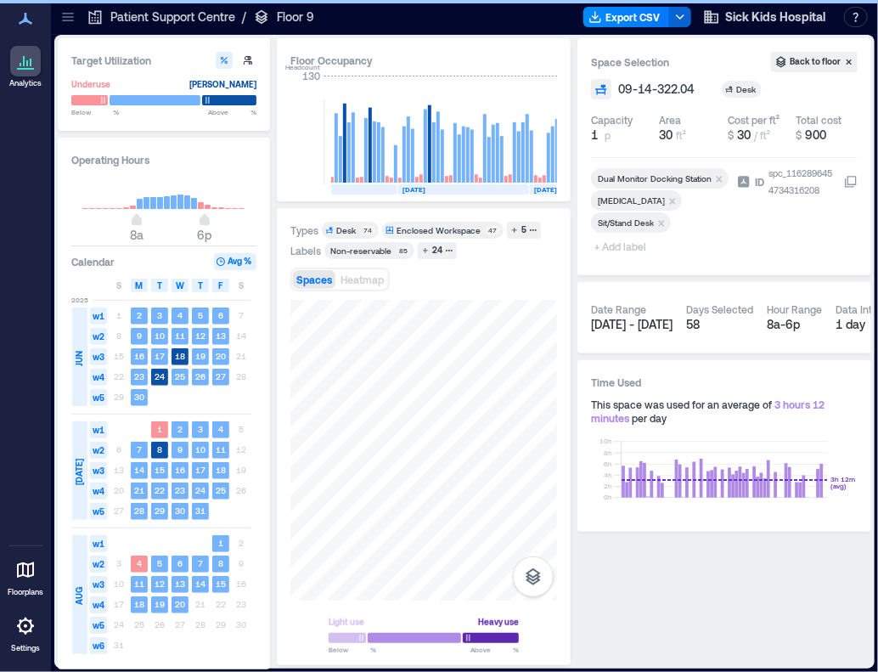
click at [630, 252] on span "+ Add label" at bounding box center [622, 246] width 62 height 24
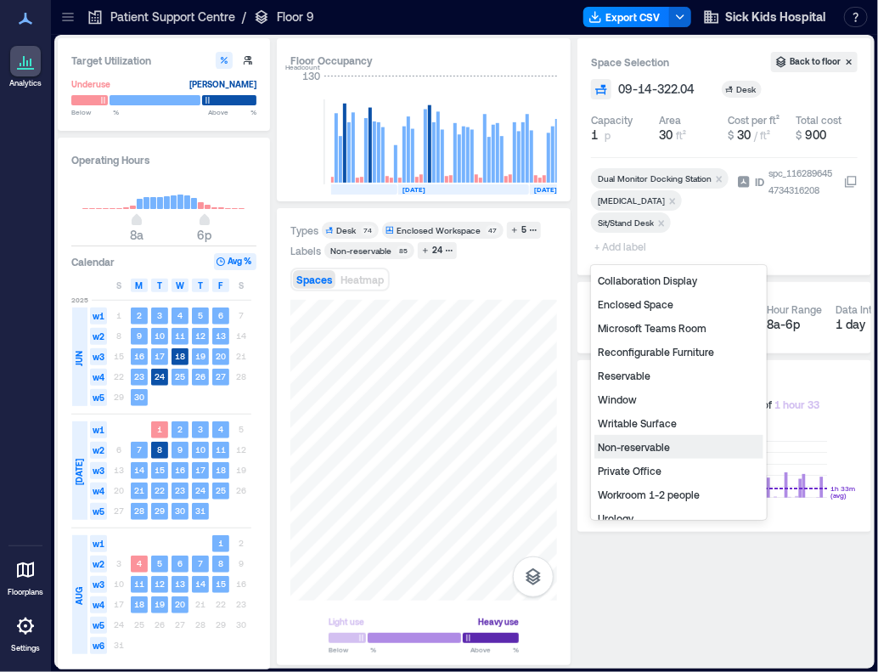
click at [652, 446] on div "Non-reservable" at bounding box center [678, 447] width 169 height 24
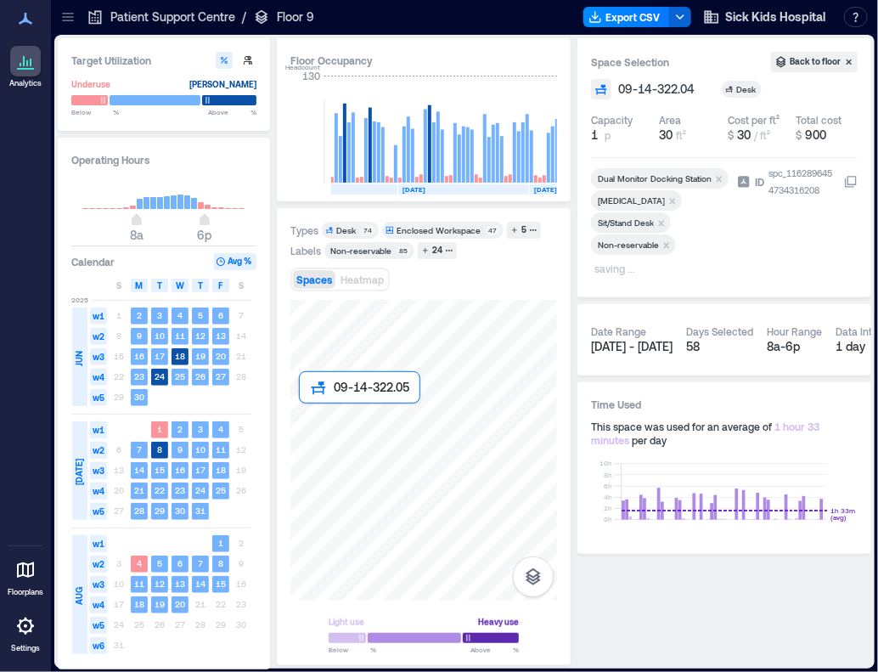
click at [310, 424] on div at bounding box center [423, 450] width 267 height 301
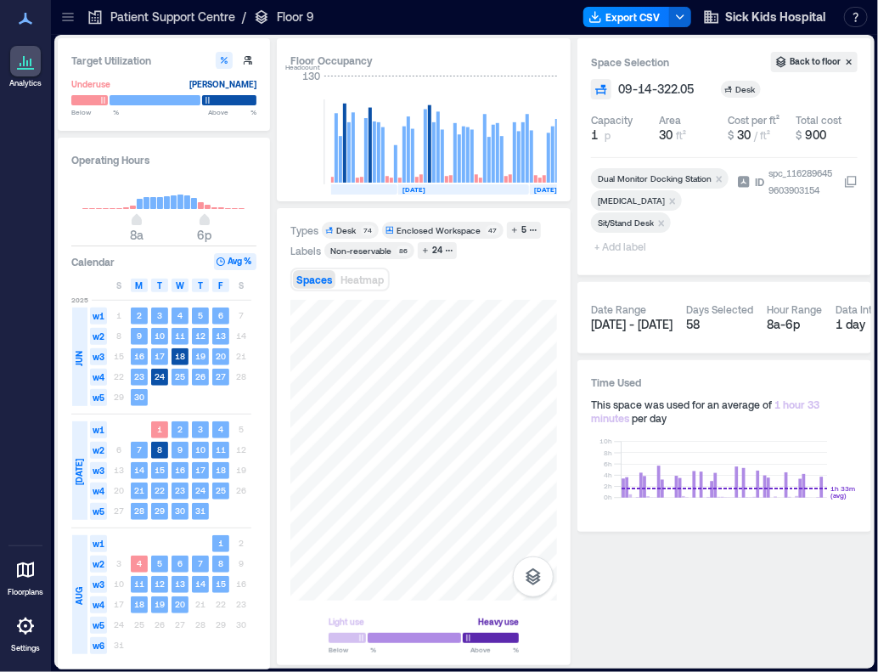
click at [613, 249] on span "+ Add label" at bounding box center [622, 246] width 62 height 24
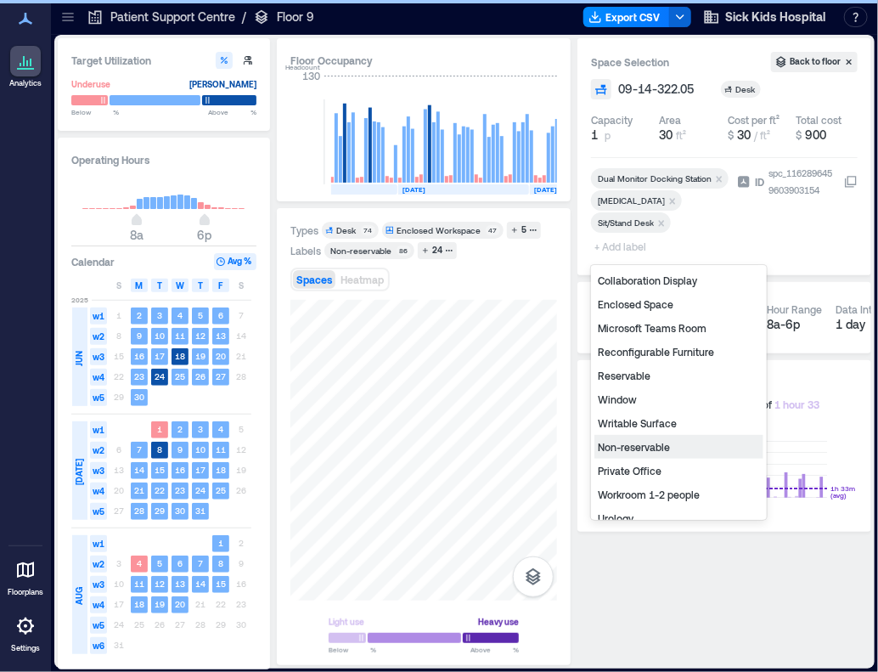
click at [629, 447] on div "Non-reservable" at bounding box center [678, 447] width 169 height 24
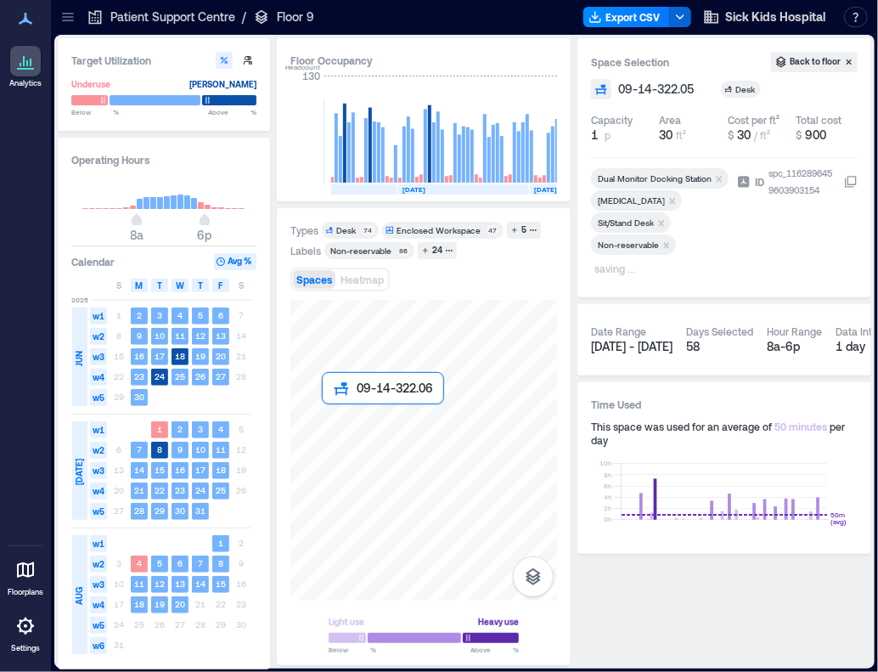
click at [336, 417] on div at bounding box center [423, 450] width 267 height 301
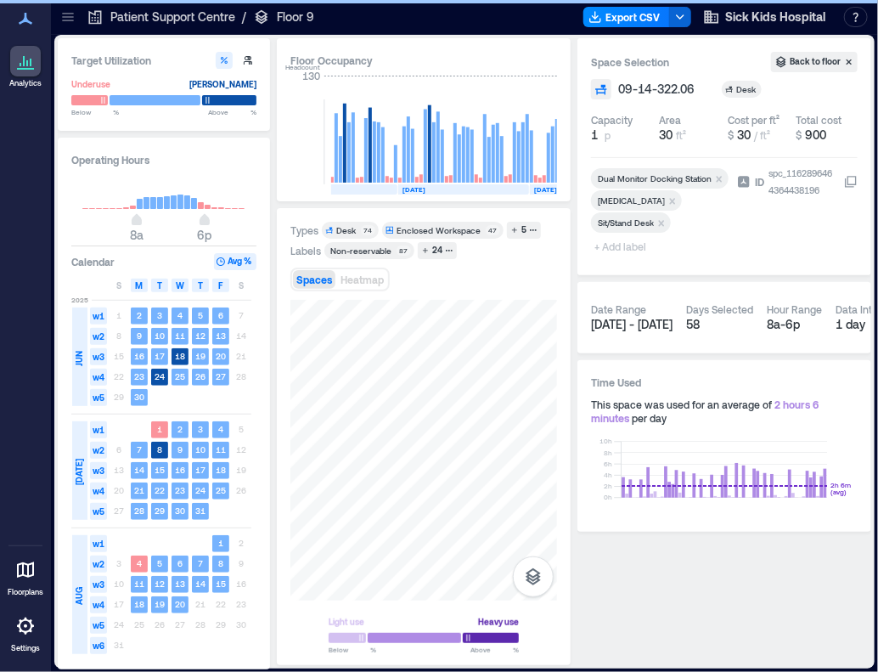
click at [629, 251] on span "+ Add label" at bounding box center [622, 246] width 62 height 24
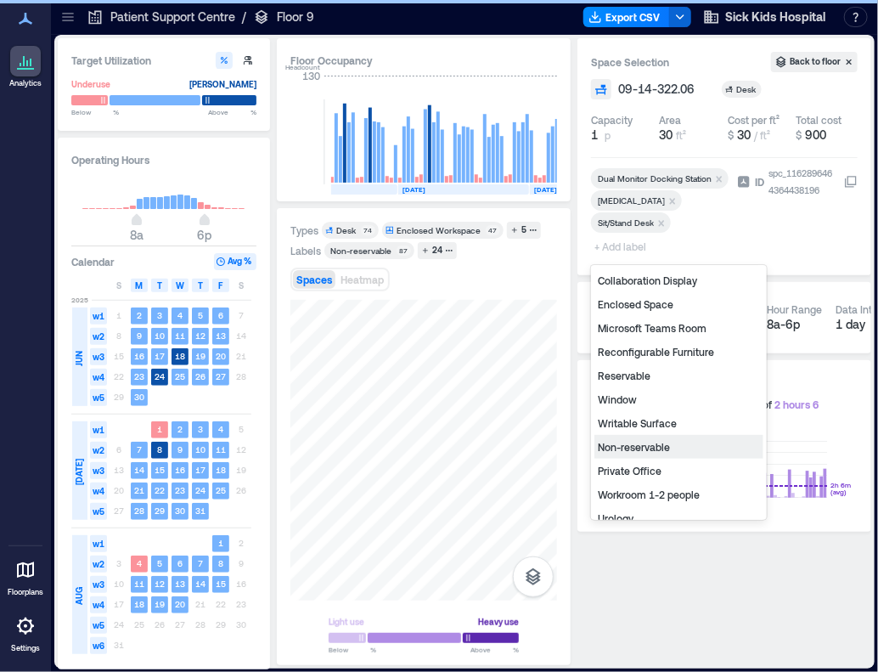
click at [631, 444] on div "Non-reservable" at bounding box center [678, 447] width 169 height 24
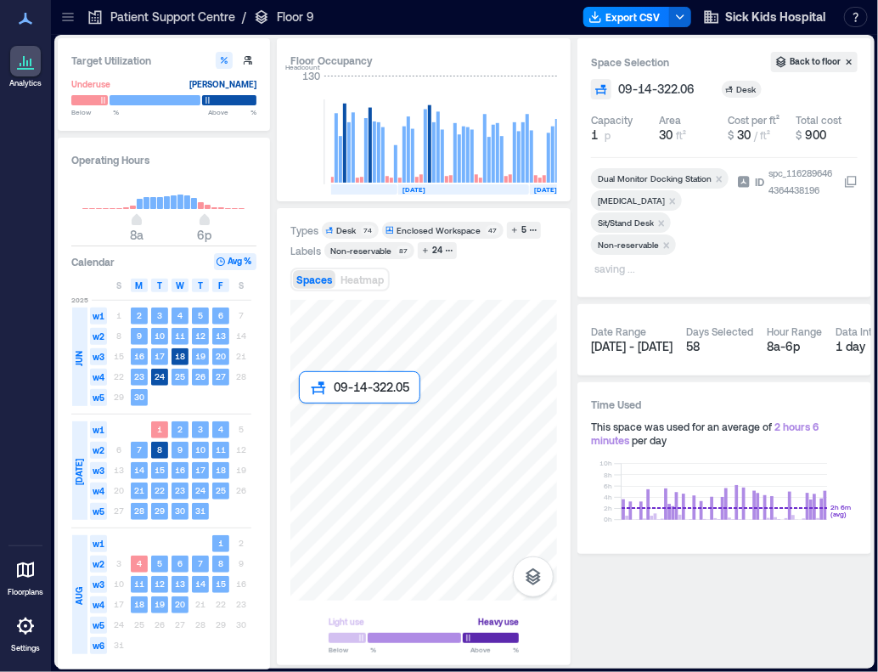
click at [310, 416] on div at bounding box center [423, 450] width 267 height 301
click at [356, 418] on div at bounding box center [423, 450] width 267 height 301
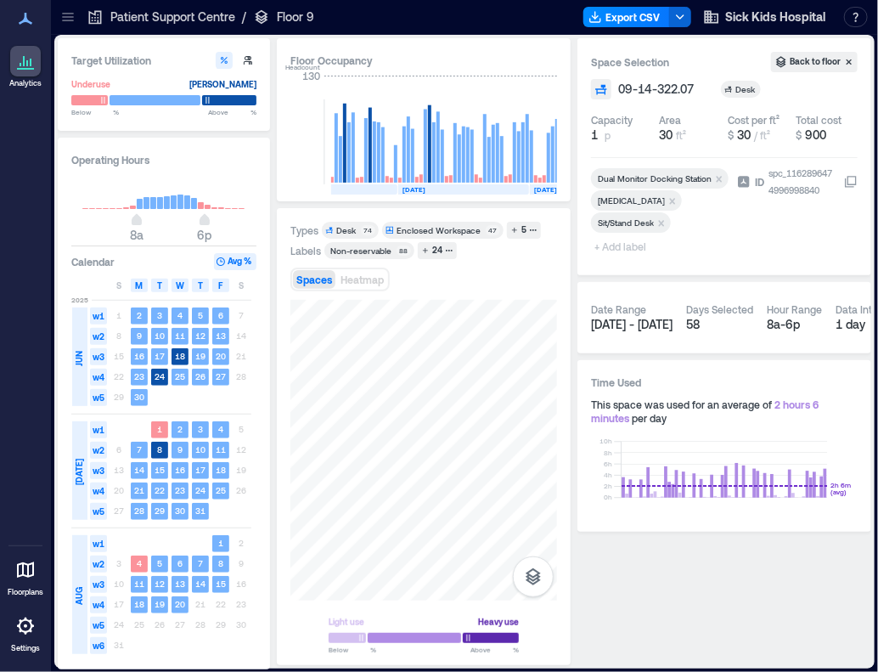
click at [618, 248] on span "+ Add label" at bounding box center [622, 246] width 62 height 24
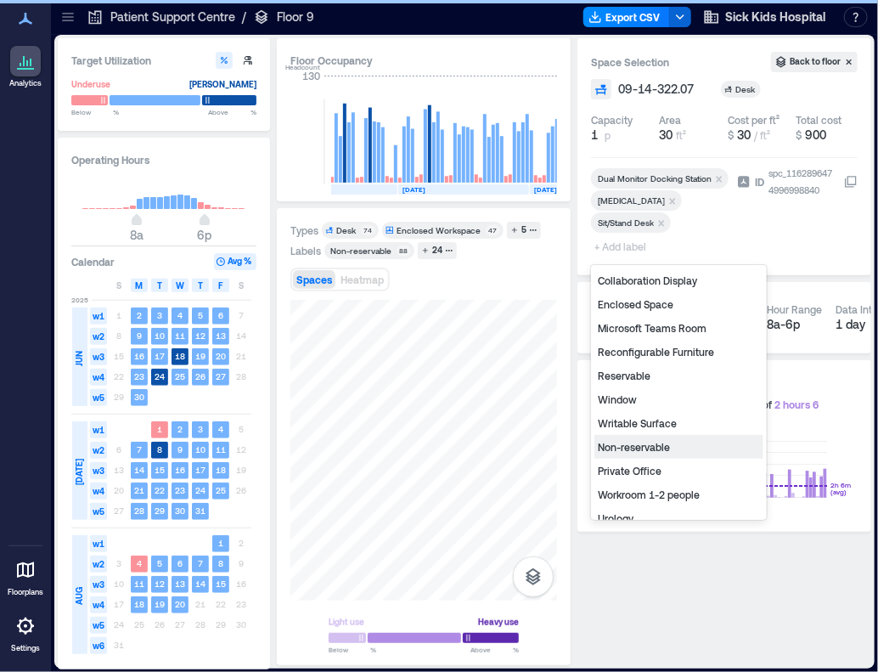
click at [638, 447] on div "Non-reservable" at bounding box center [678, 447] width 169 height 24
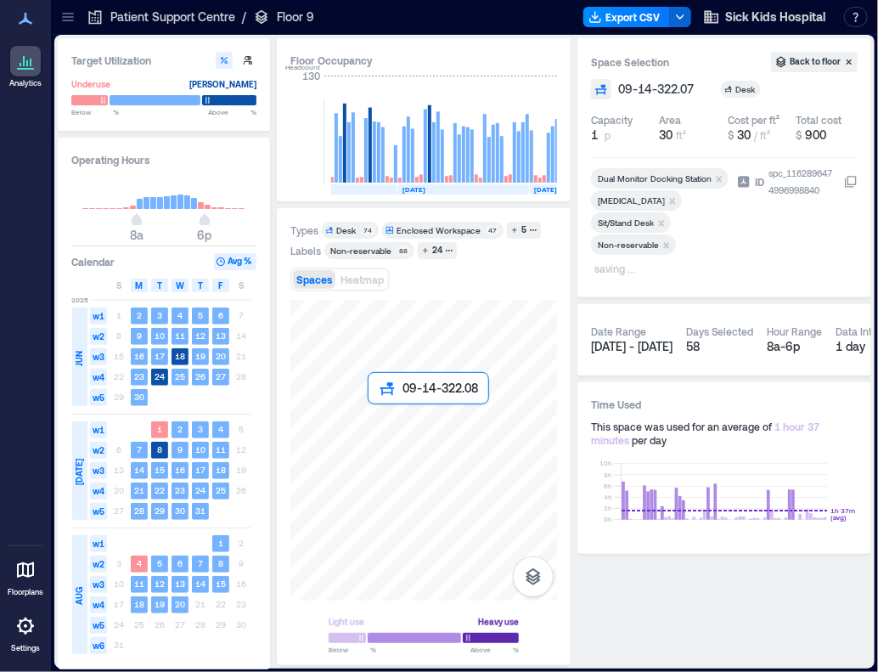
click at [374, 418] on div at bounding box center [423, 450] width 267 height 301
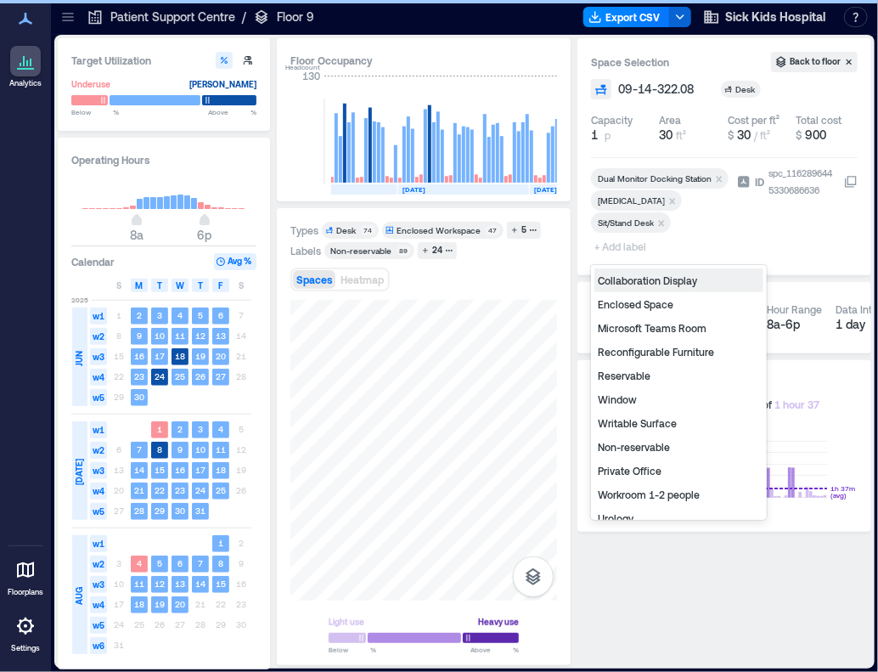
click at [632, 245] on span "+ Add label" at bounding box center [622, 246] width 62 height 24
click at [635, 451] on div "Non-reservable" at bounding box center [678, 447] width 169 height 24
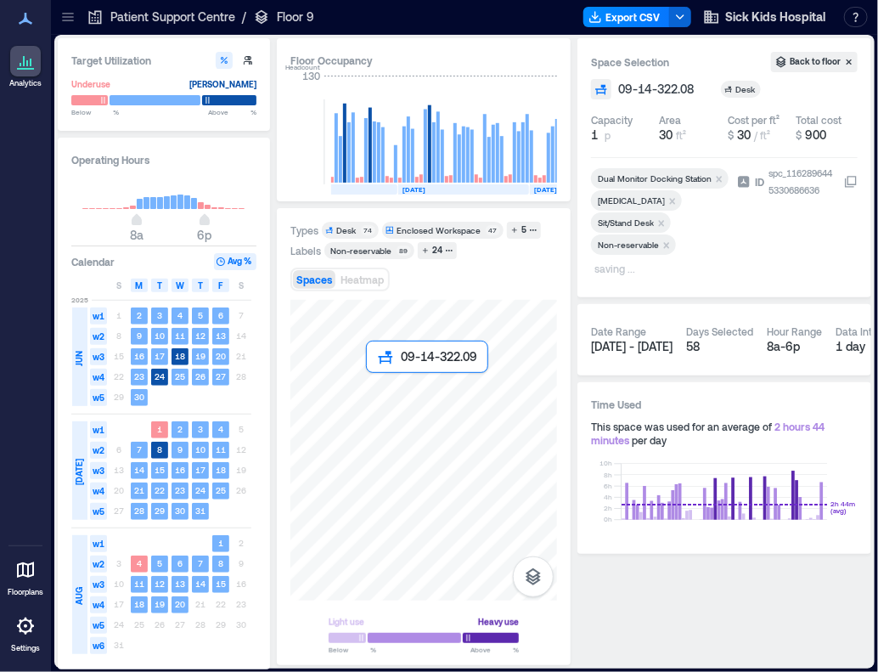
click at [380, 385] on div at bounding box center [423, 450] width 267 height 301
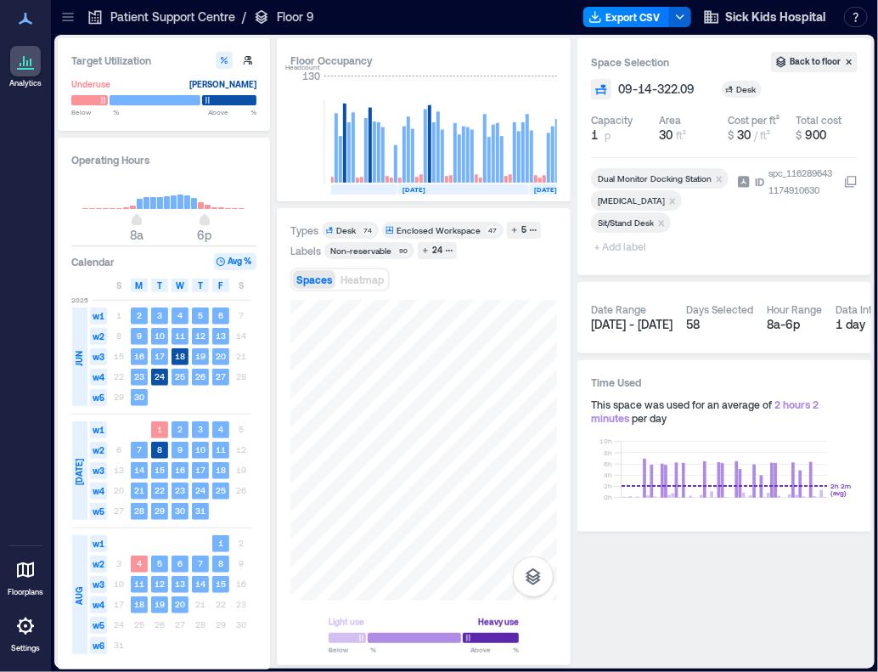
click at [669, 200] on icon "Remove General Surgery" at bounding box center [672, 201] width 12 height 12
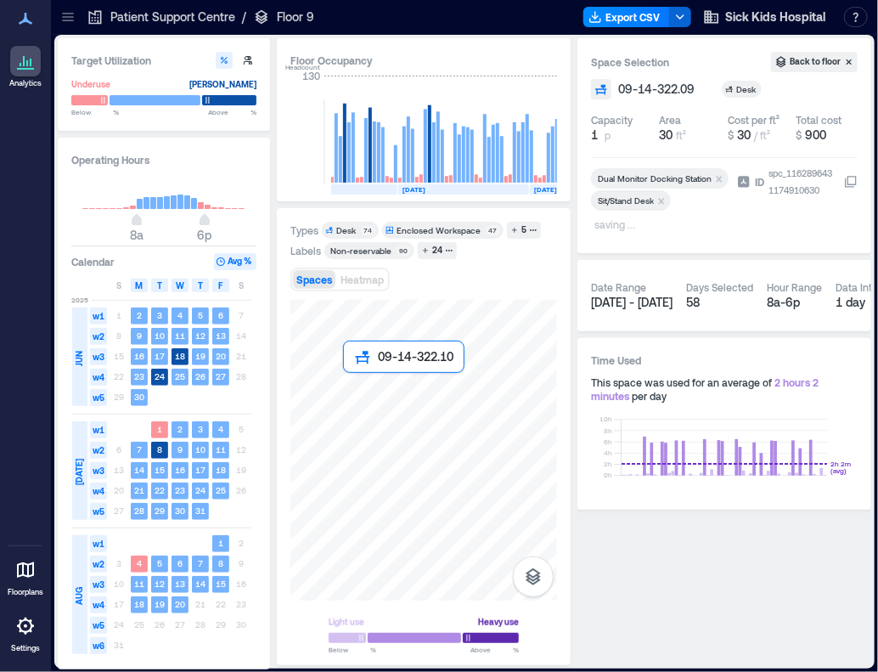
click at [357, 384] on div at bounding box center [423, 450] width 267 height 301
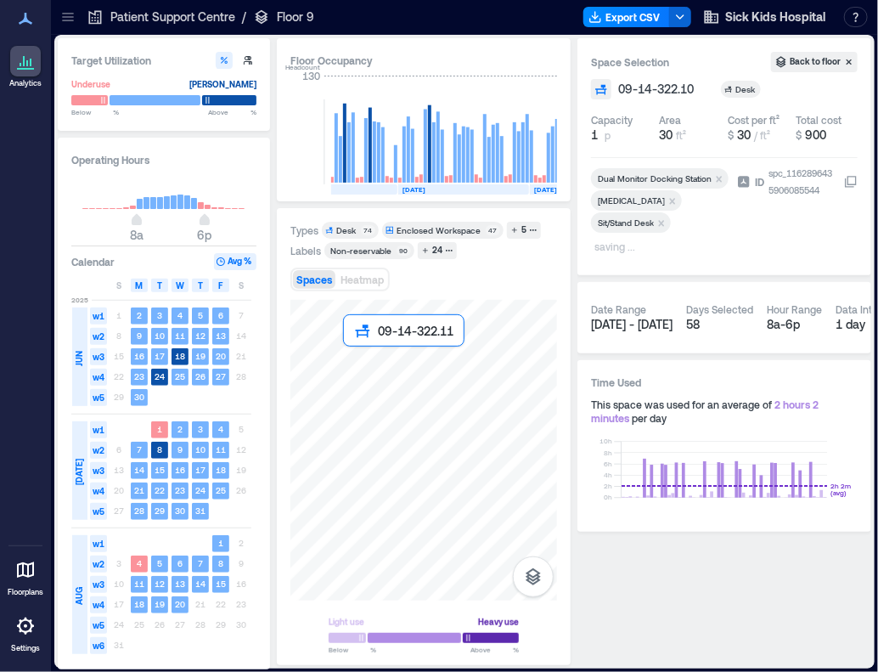
click at [358, 363] on div at bounding box center [423, 450] width 267 height 301
click at [382, 359] on div at bounding box center [423, 450] width 267 height 301
click at [381, 387] on div at bounding box center [423, 450] width 267 height 301
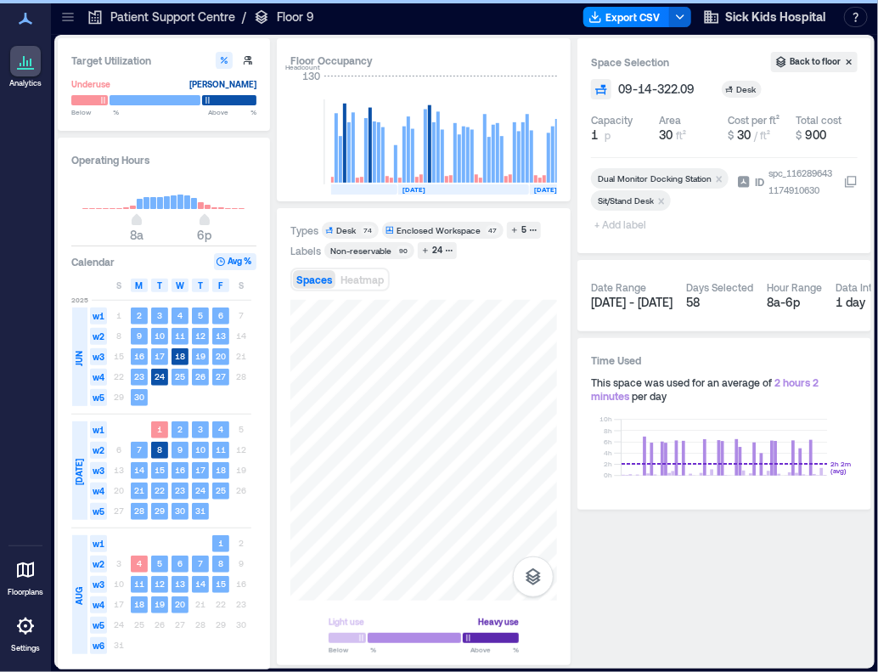
click at [624, 224] on span "+ Add label" at bounding box center [622, 224] width 62 height 24
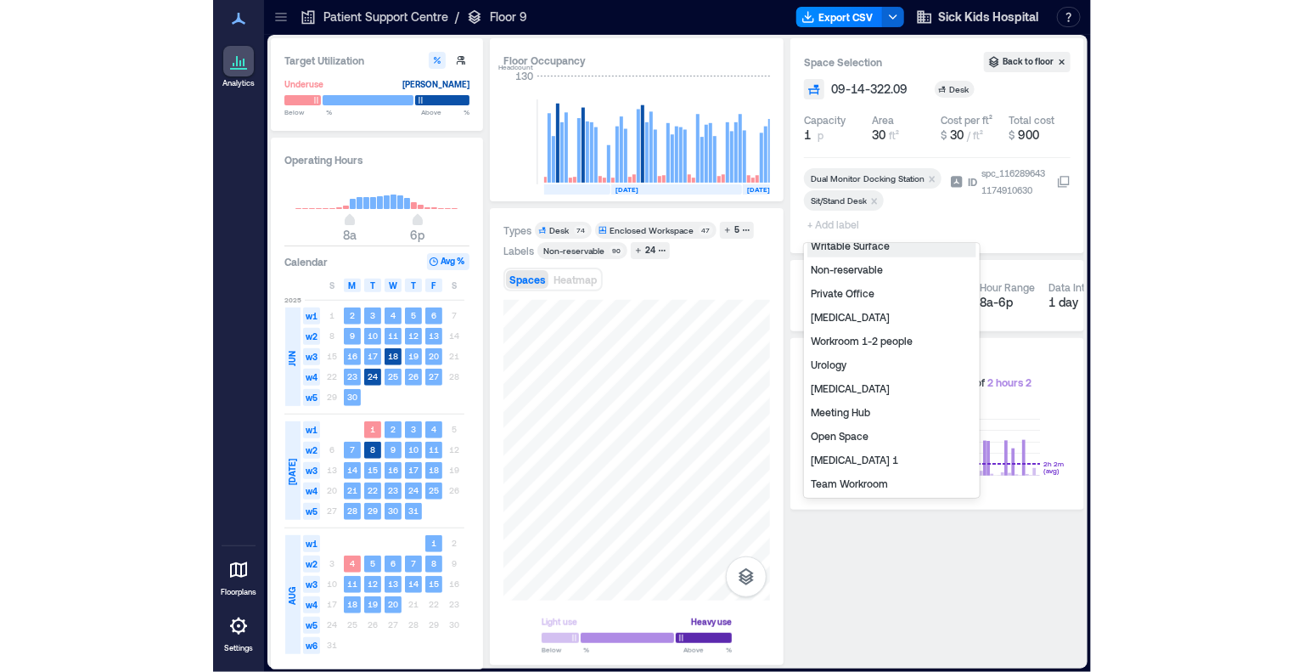
scroll to position [170, 0]
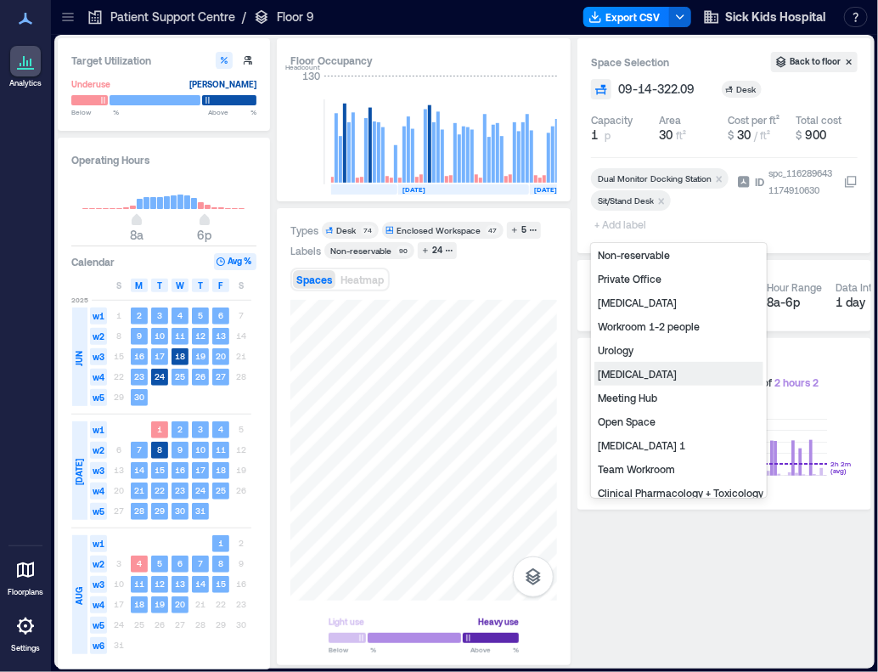
click at [664, 374] on div "Infectious Diseases" at bounding box center [678, 374] width 169 height 24
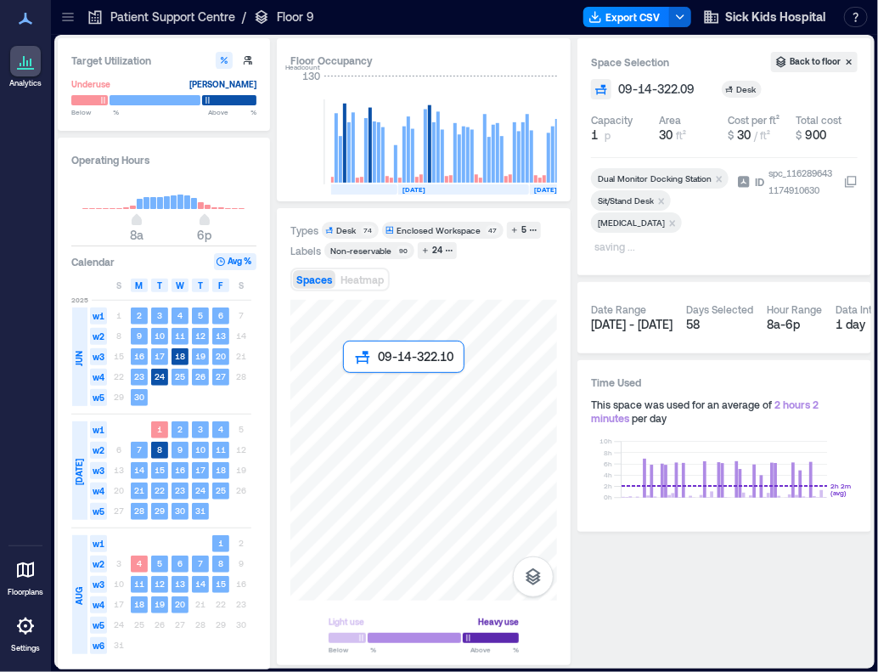
click at [356, 391] on div at bounding box center [423, 450] width 267 height 301
click at [380, 392] on div at bounding box center [423, 450] width 267 height 301
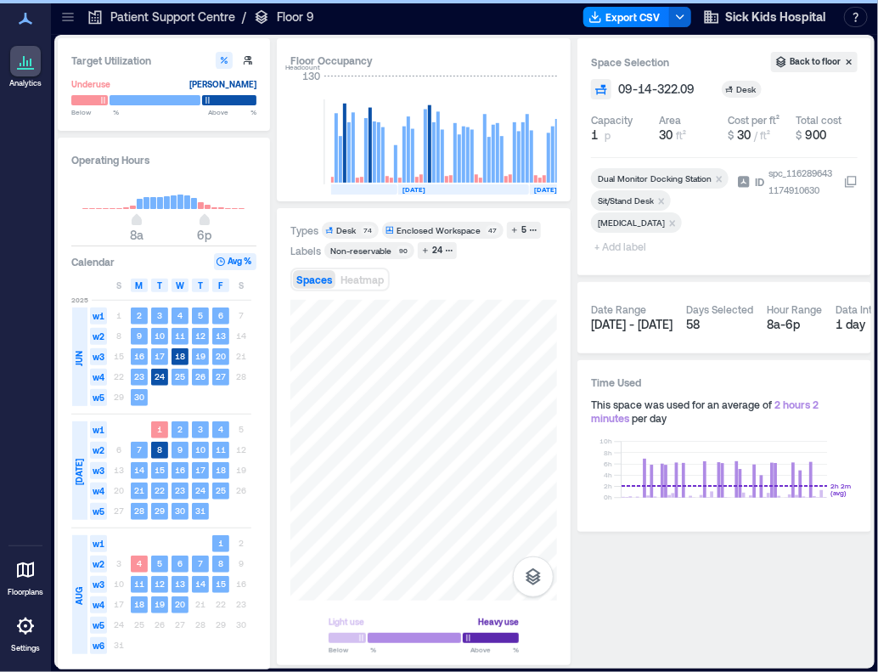
click at [635, 245] on span "+ Add label" at bounding box center [622, 246] width 62 height 24
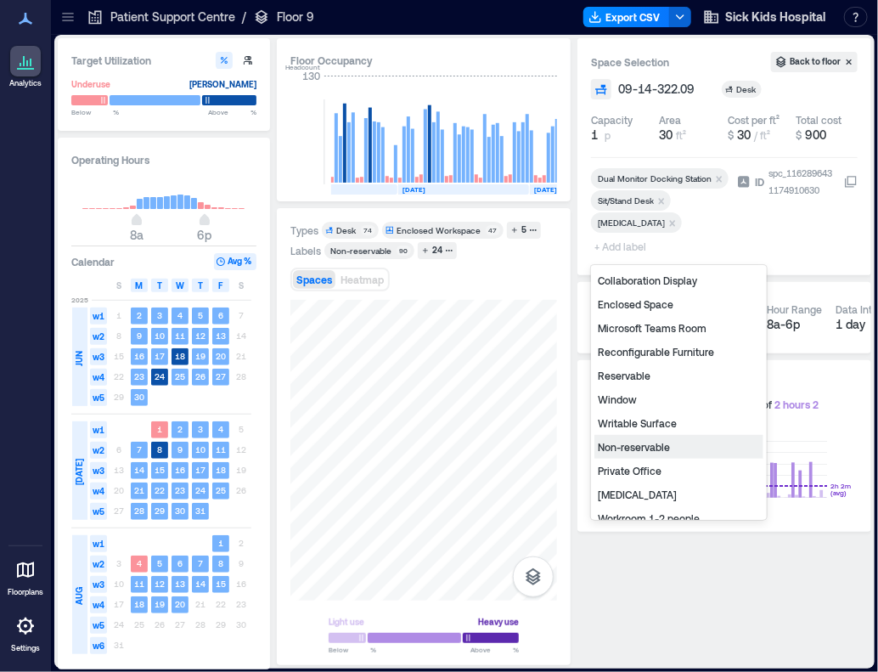
click at [630, 450] on div "Non-reservable" at bounding box center [678, 447] width 169 height 24
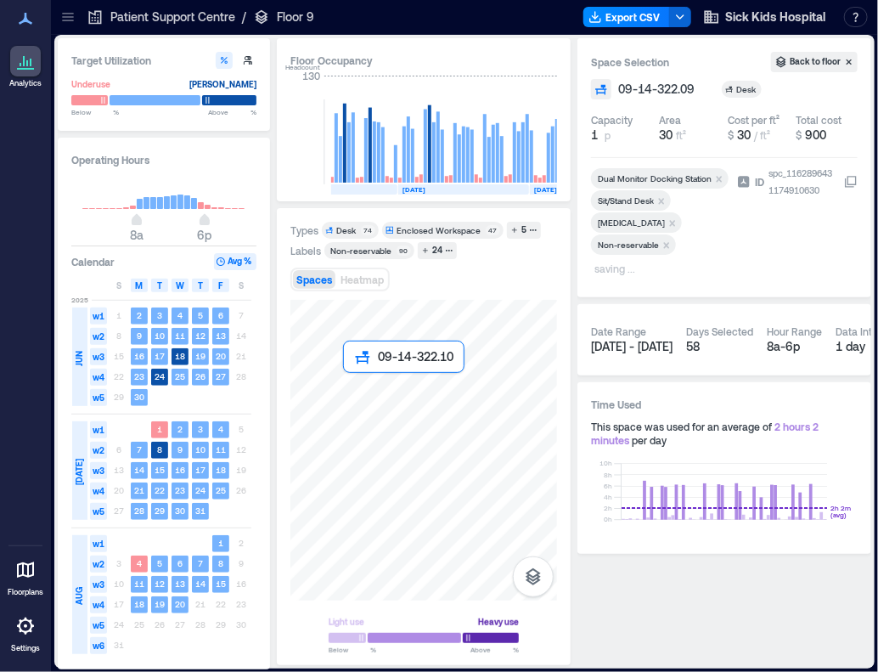
click at [357, 391] on div at bounding box center [423, 450] width 267 height 301
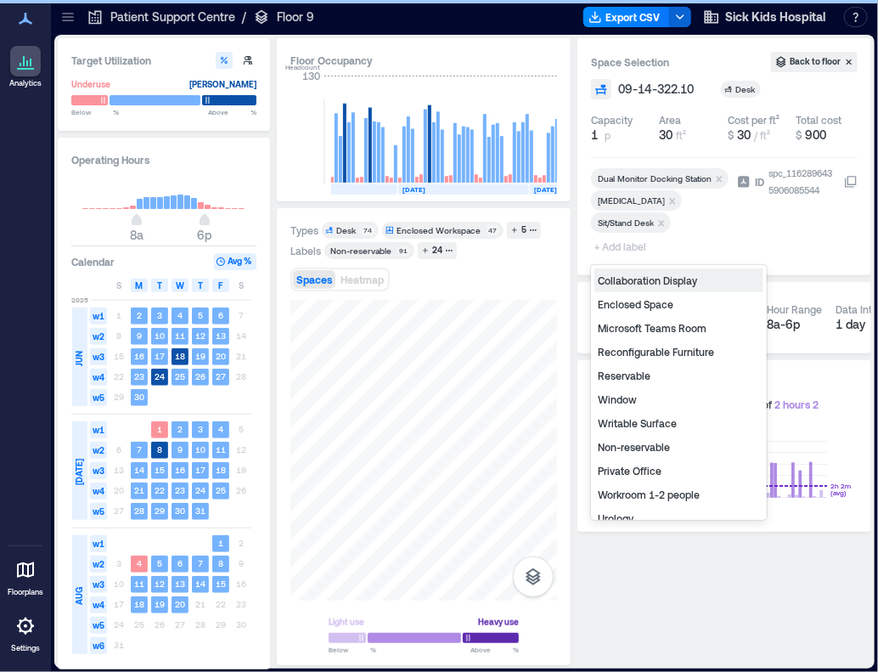
click at [622, 250] on span "+ Add label" at bounding box center [622, 246] width 62 height 24
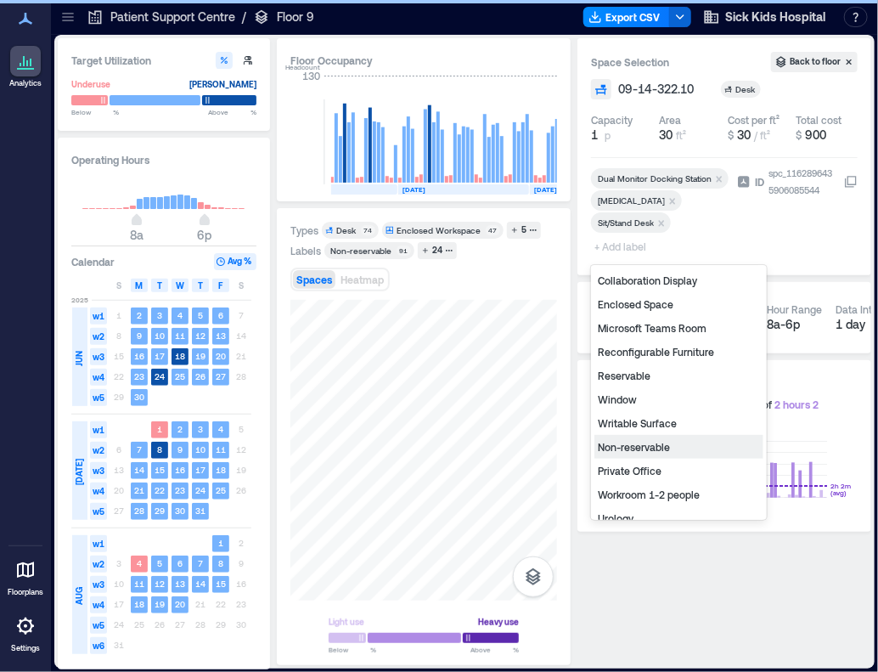
click at [658, 448] on div "Non-reservable" at bounding box center [678, 447] width 169 height 24
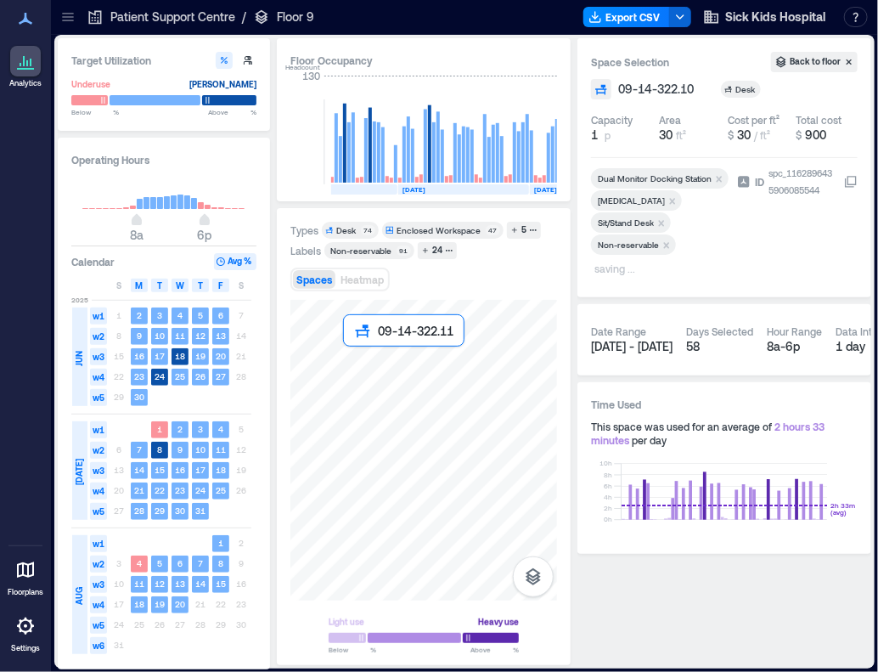
drag, startPoint x: 350, startPoint y: 364, endPoint x: 657, endPoint y: 400, distance: 309.4
click at [350, 364] on div at bounding box center [423, 450] width 267 height 301
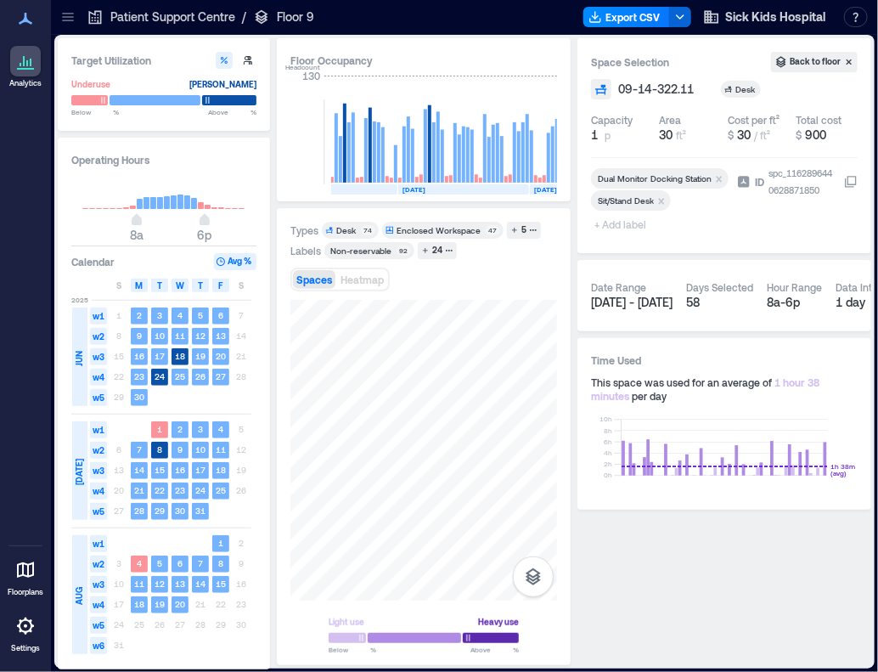
click at [626, 223] on span "+ Add label" at bounding box center [622, 224] width 62 height 24
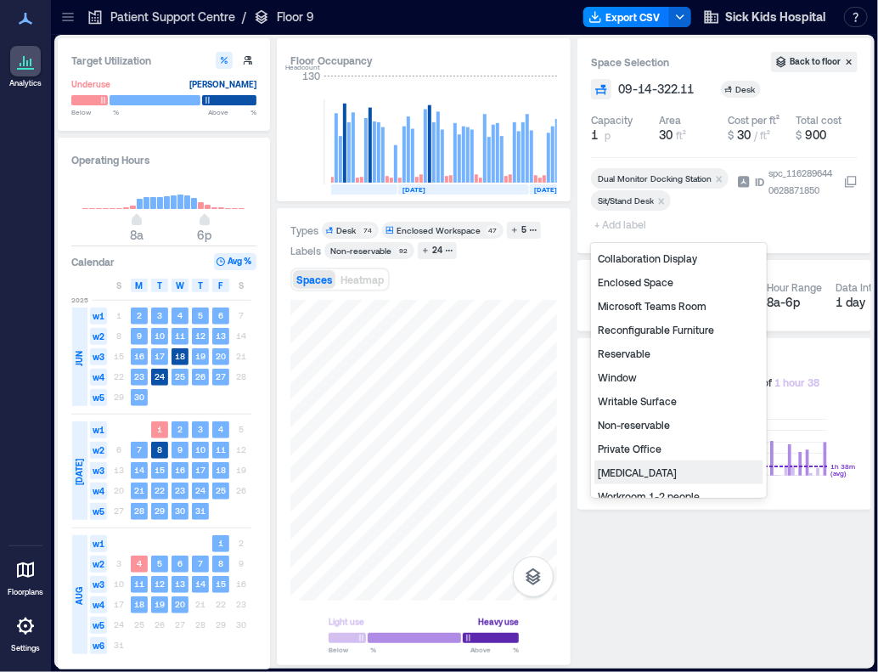
click at [659, 478] on div "General Surgery" at bounding box center [678, 472] width 169 height 24
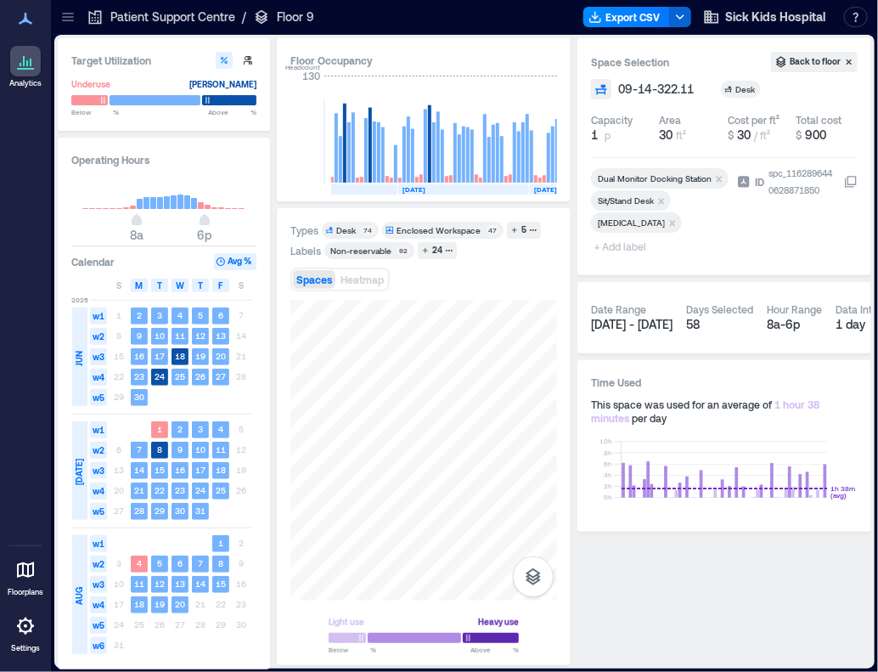
click at [624, 246] on span "+ Add label" at bounding box center [622, 246] width 62 height 24
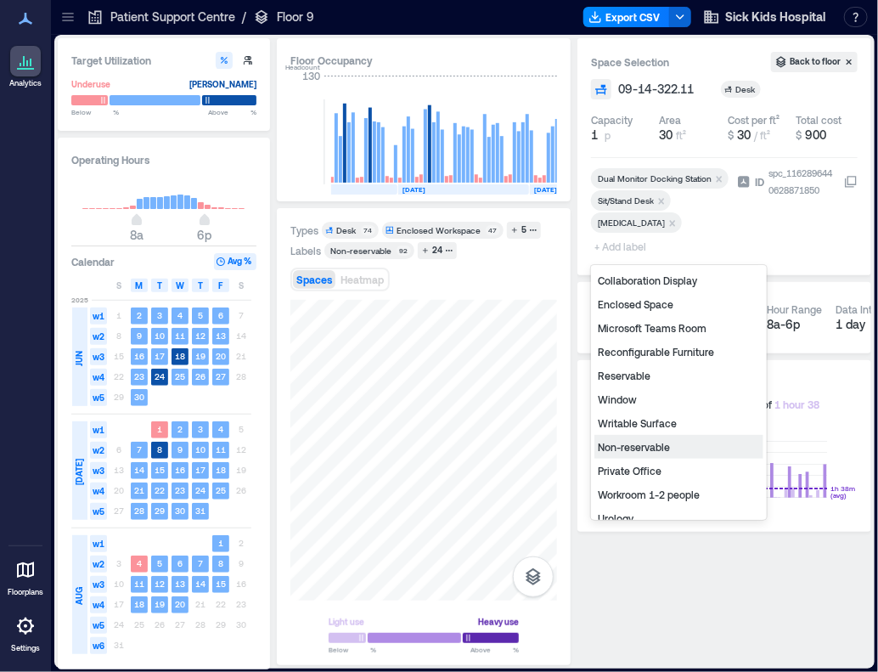
click at [629, 446] on div "Non-reservable" at bounding box center [678, 447] width 169 height 24
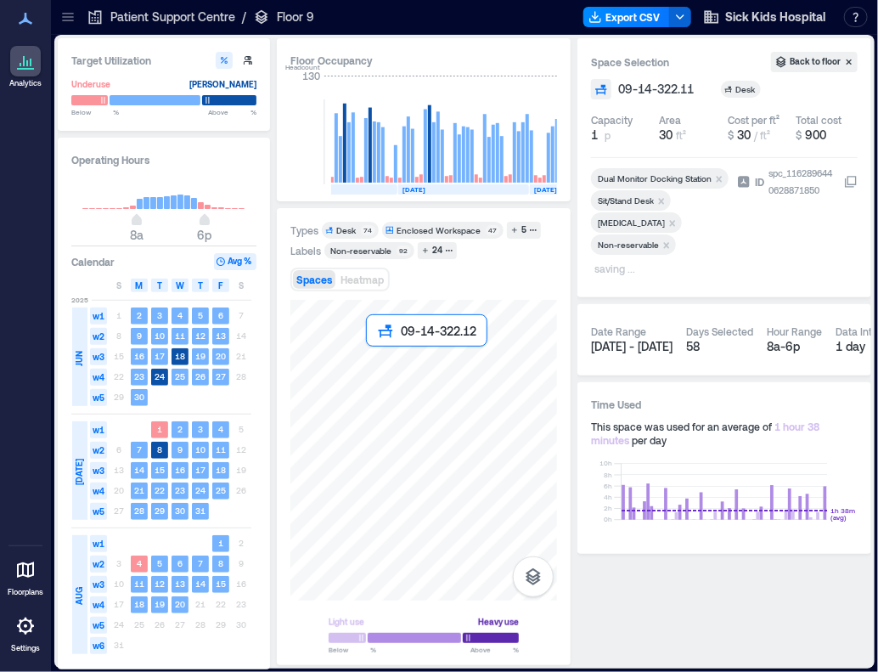
click at [378, 365] on div at bounding box center [423, 450] width 267 height 301
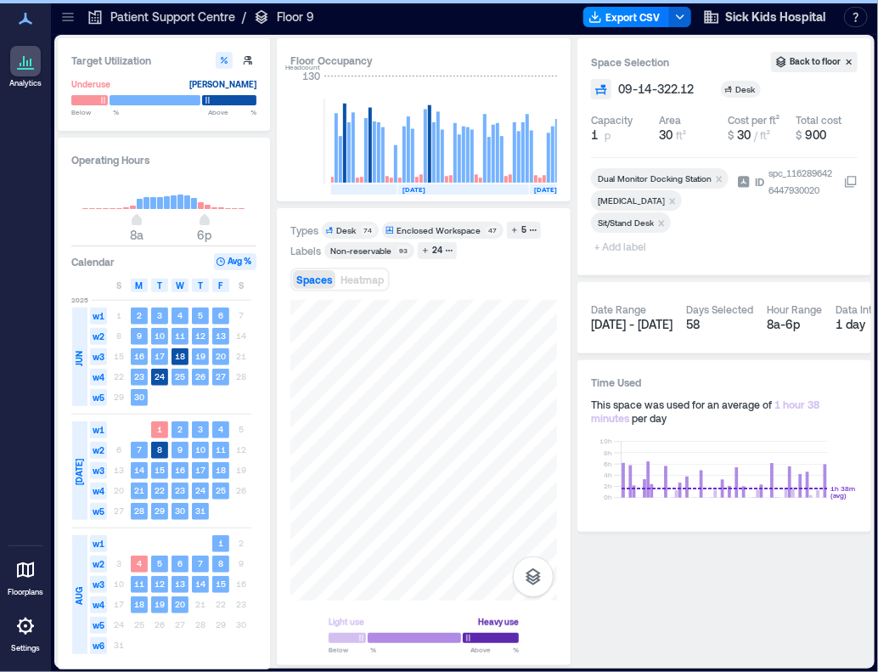
click at [611, 250] on span "+ Add label" at bounding box center [622, 246] width 62 height 24
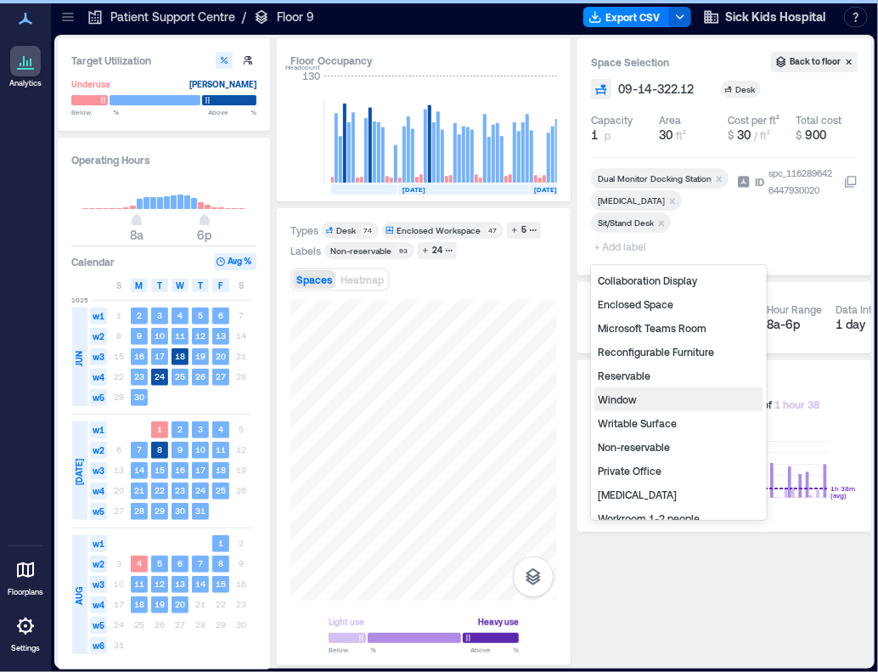
click at [652, 377] on div "Reservable" at bounding box center [678, 375] width 169 height 24
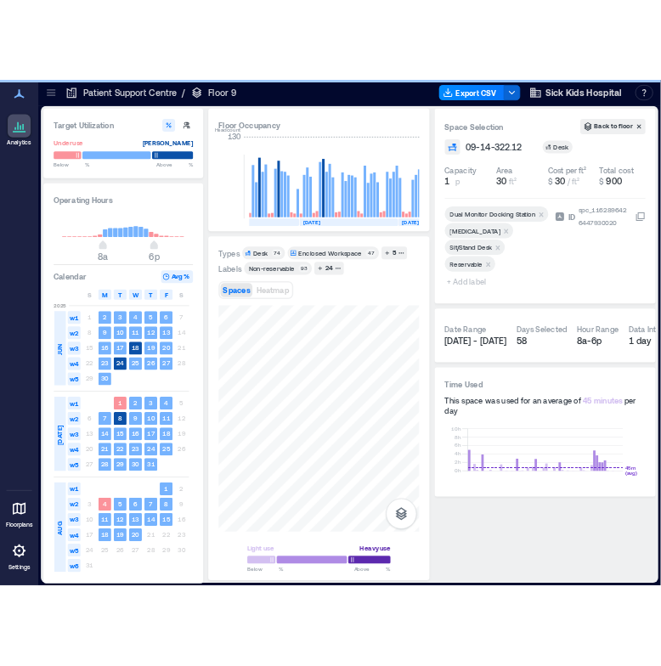
scroll to position [0, 3362]
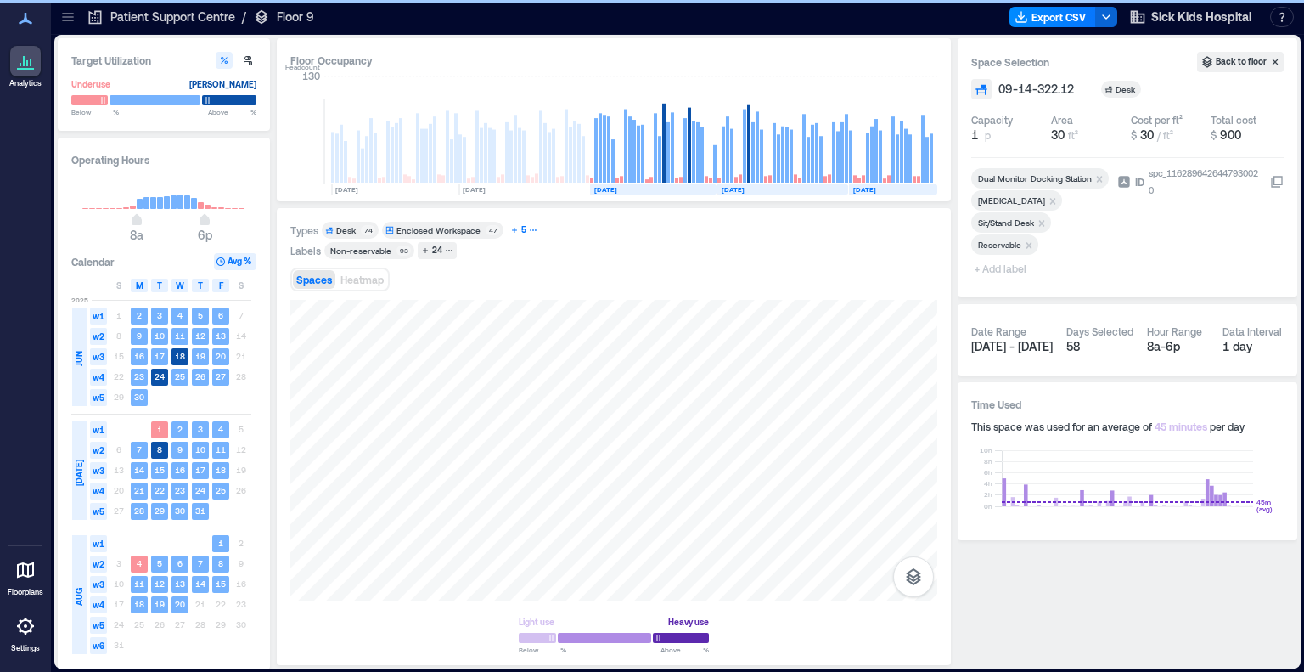
click at [512, 229] on icon "button" at bounding box center [514, 230] width 5 height 5
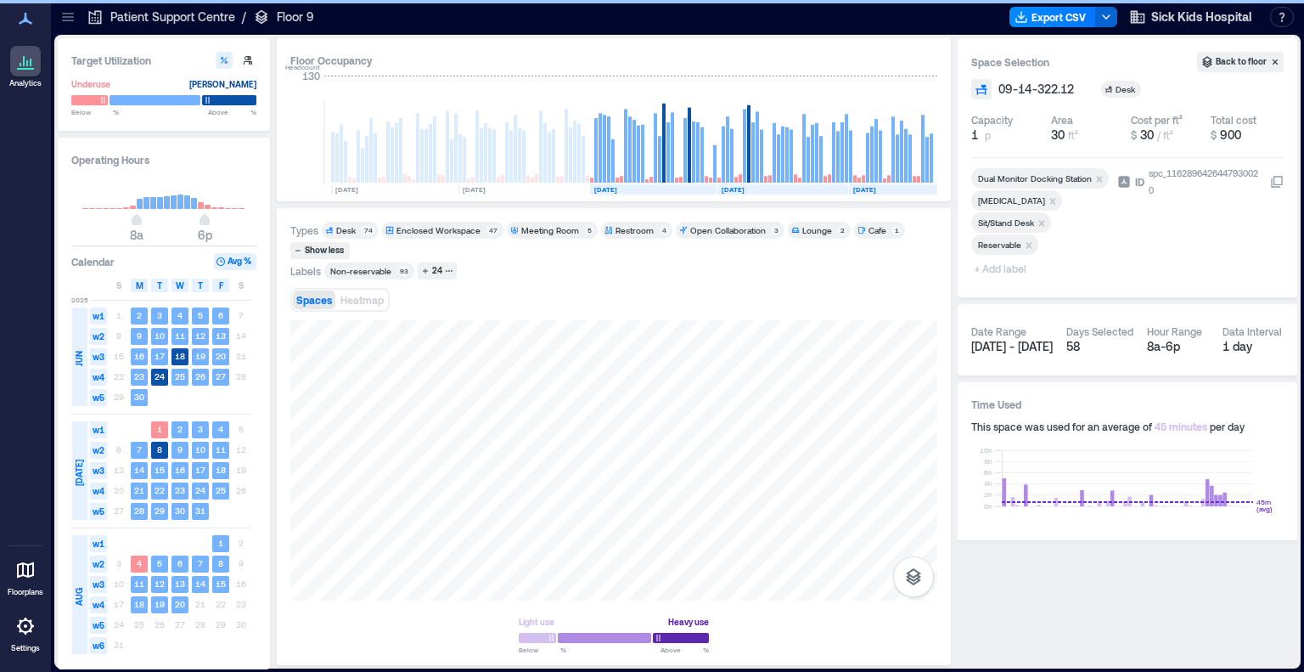
click at [448, 229] on div "Enclosed Workspace" at bounding box center [438, 230] width 84 height 12
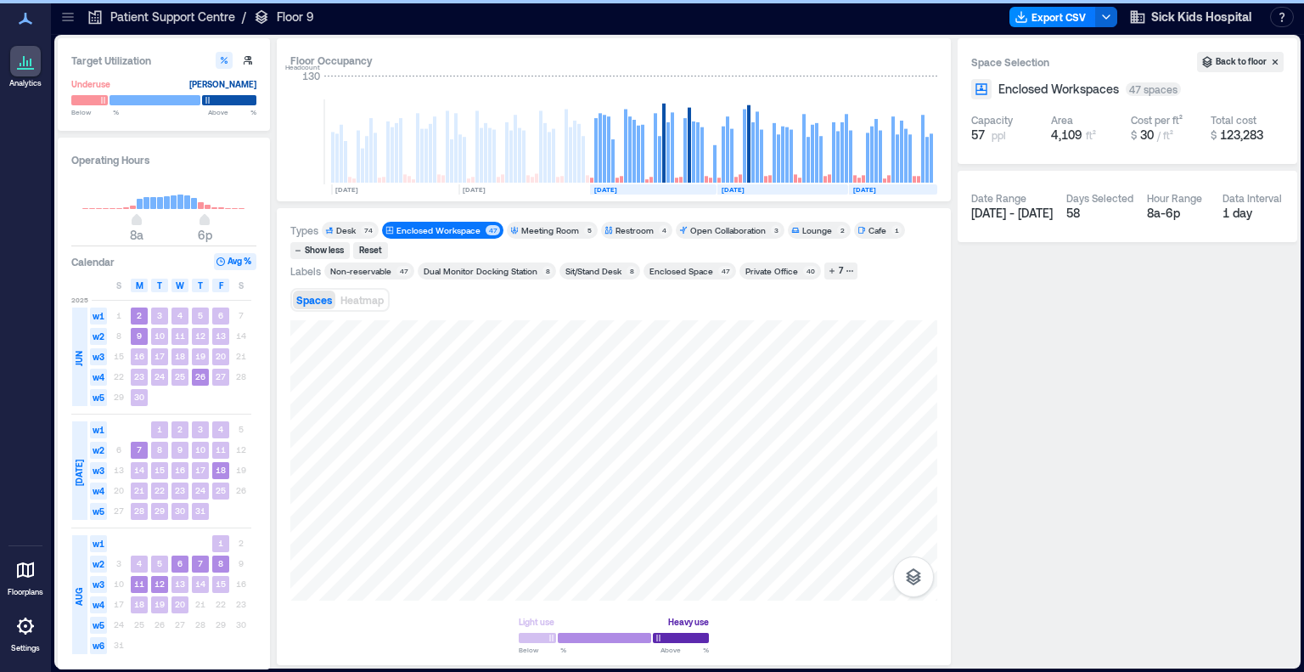
click at [778, 275] on div "Private Office" at bounding box center [771, 271] width 53 height 12
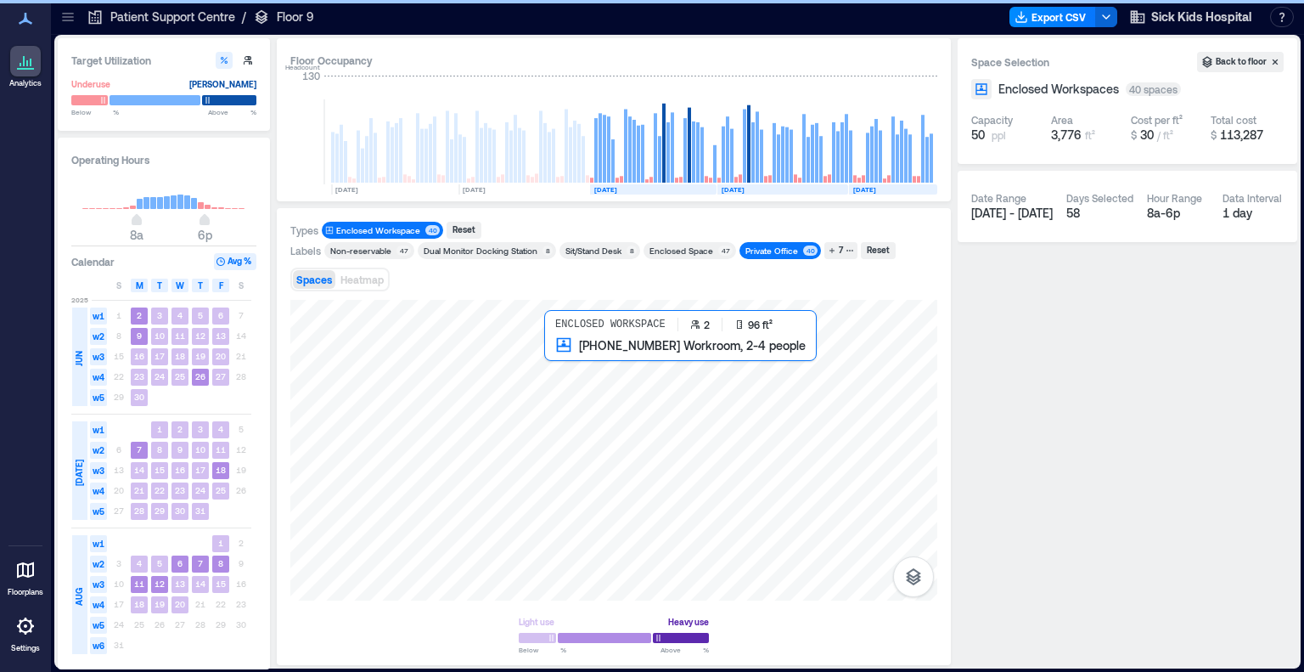
click at [557, 359] on div at bounding box center [613, 450] width 647 height 301
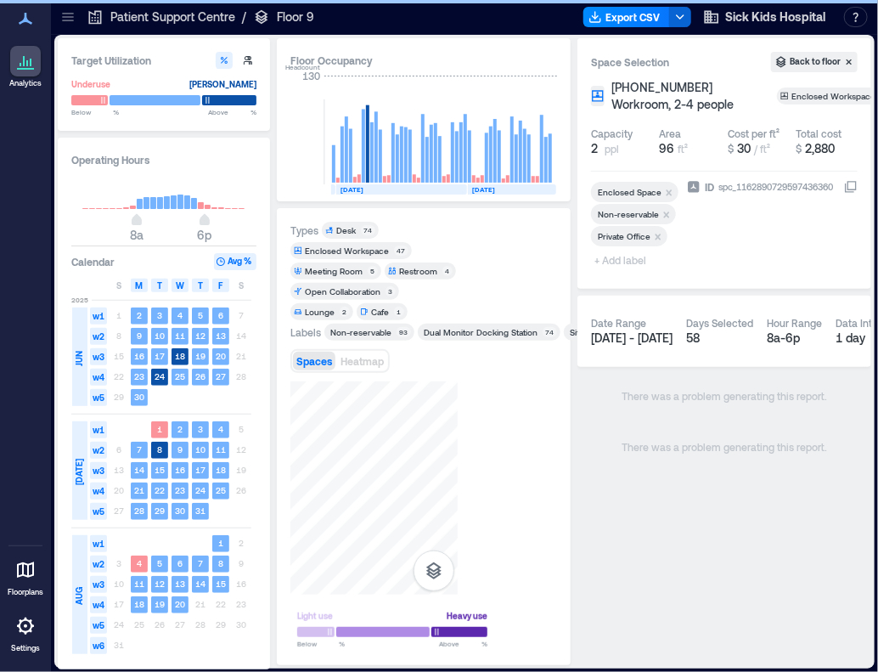
scroll to position [0, 3743]
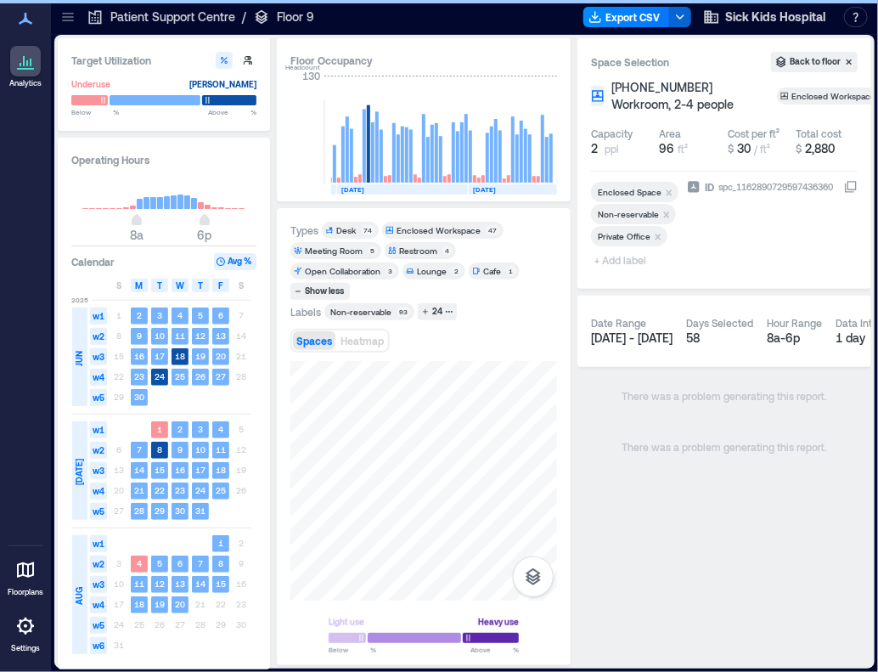
click at [635, 258] on span "+ Add label" at bounding box center [622, 260] width 62 height 24
click at [631, 257] on span "+ Add label" at bounding box center [622, 260] width 62 height 24
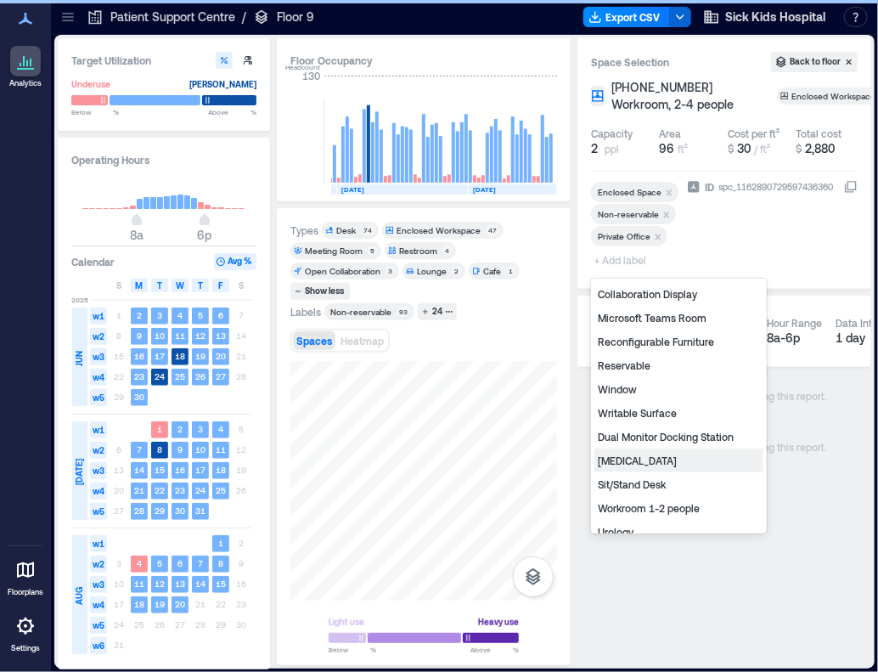
click at [665, 451] on div "General Surgery" at bounding box center [678, 460] width 169 height 24
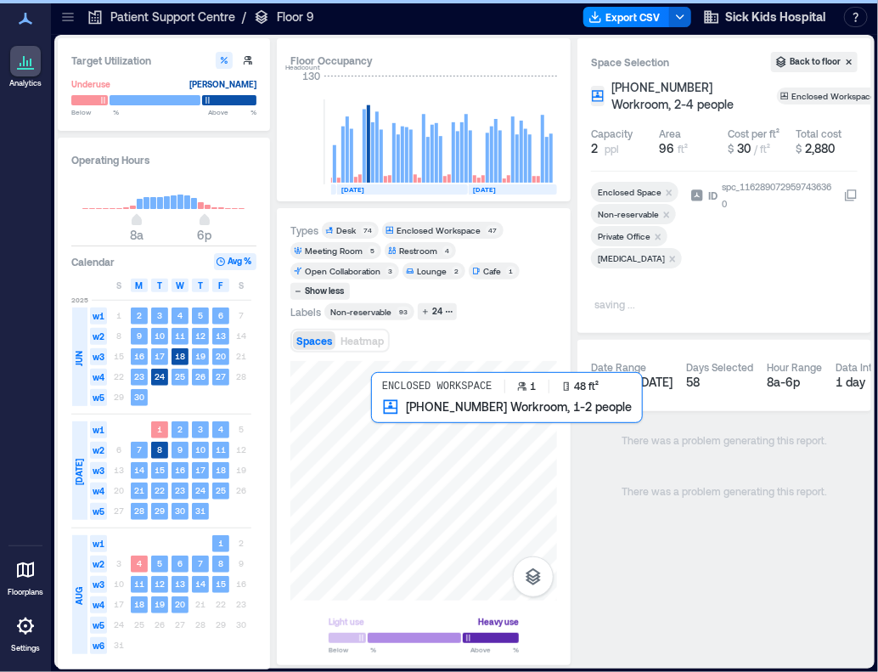
click at [380, 410] on div at bounding box center [423, 480] width 267 height 239
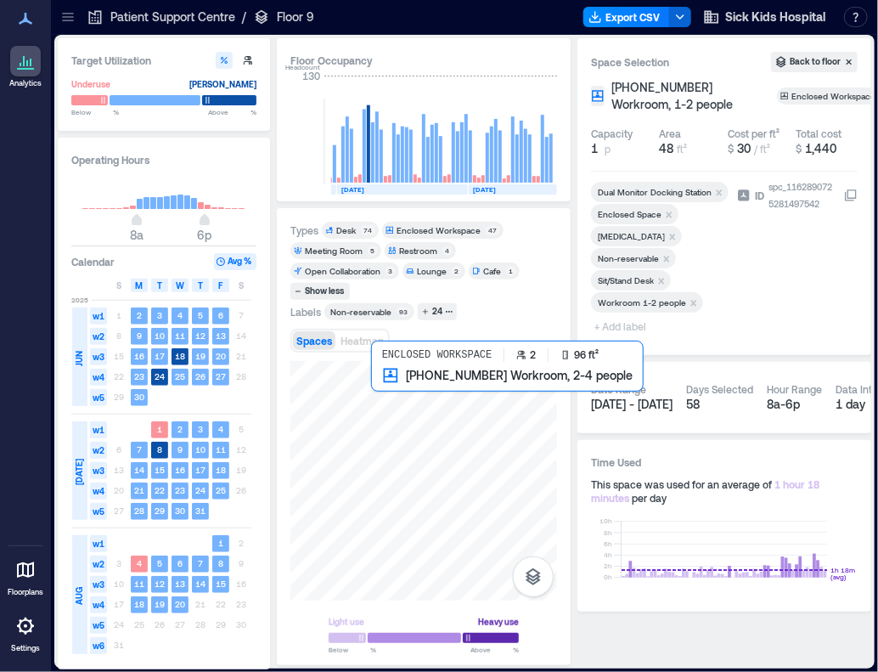
click at [379, 393] on div at bounding box center [423, 480] width 267 height 239
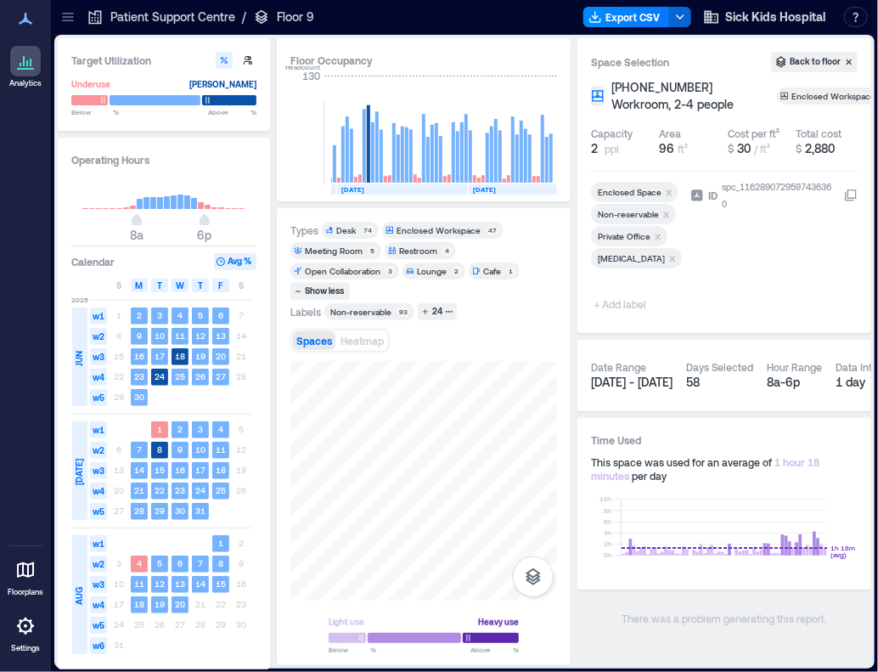
click at [619, 304] on span "+ Add label" at bounding box center [622, 304] width 62 height 24
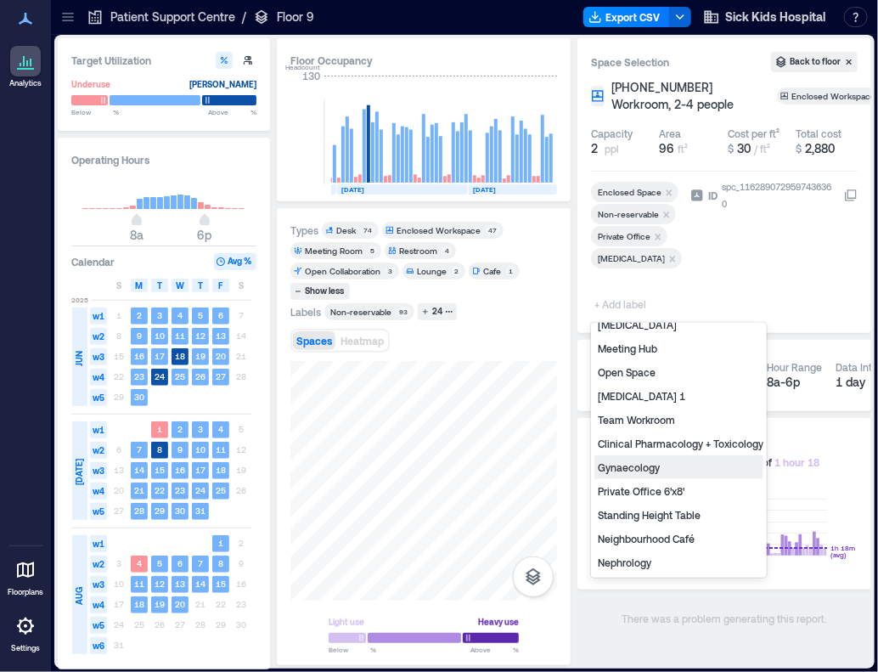
scroll to position [263, 0]
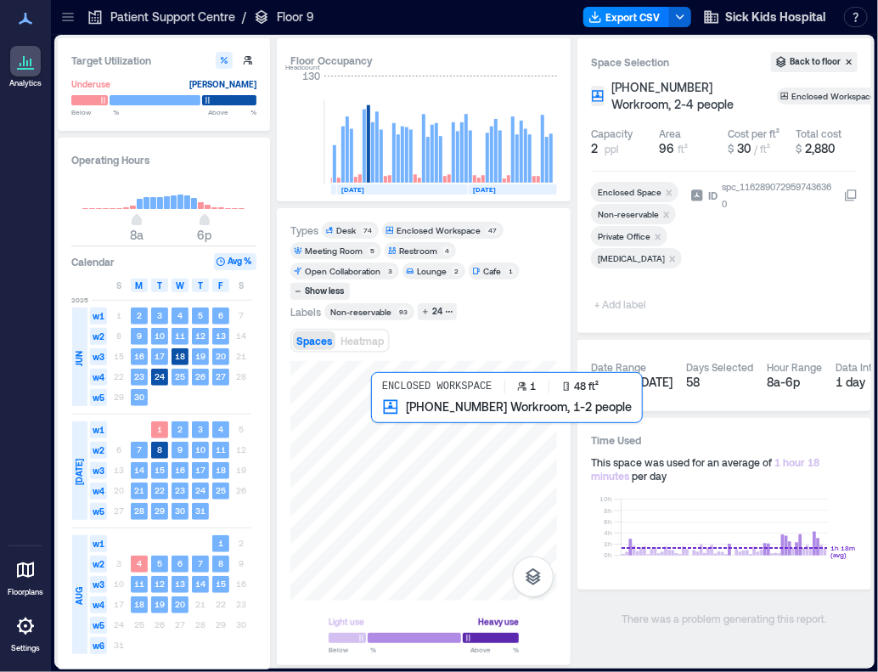
click at [387, 414] on div at bounding box center [423, 480] width 267 height 239
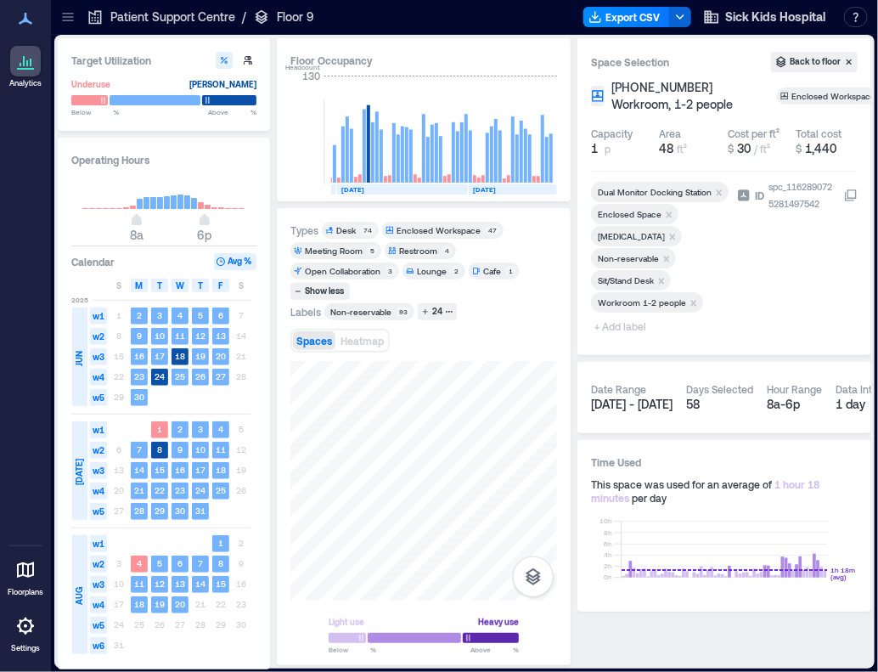
click at [696, 304] on icon "Remove Workroom 1-2 people" at bounding box center [694, 303] width 12 height 12
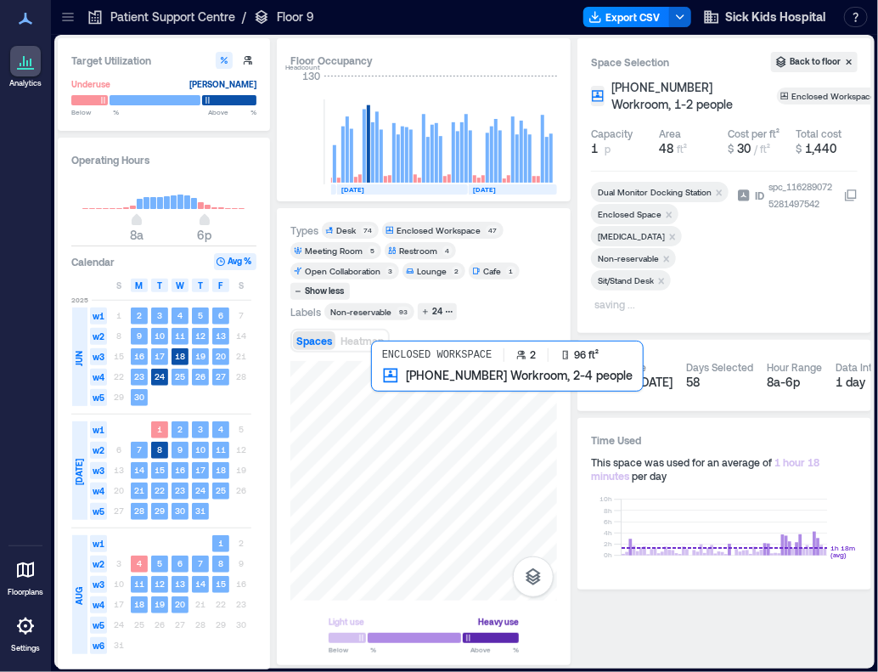
click at [381, 395] on div at bounding box center [423, 480] width 267 height 239
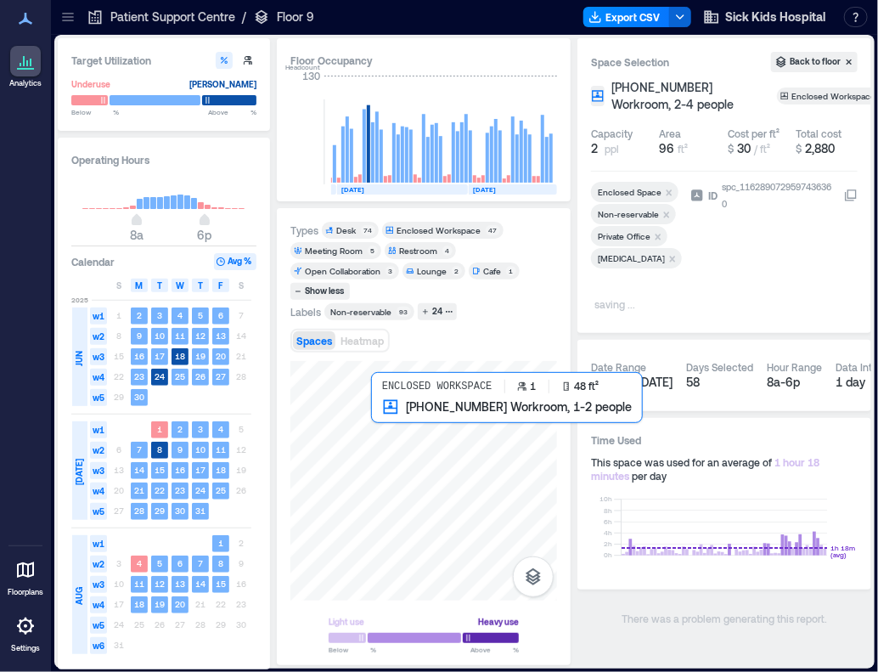
click at [384, 414] on div at bounding box center [423, 480] width 267 height 239
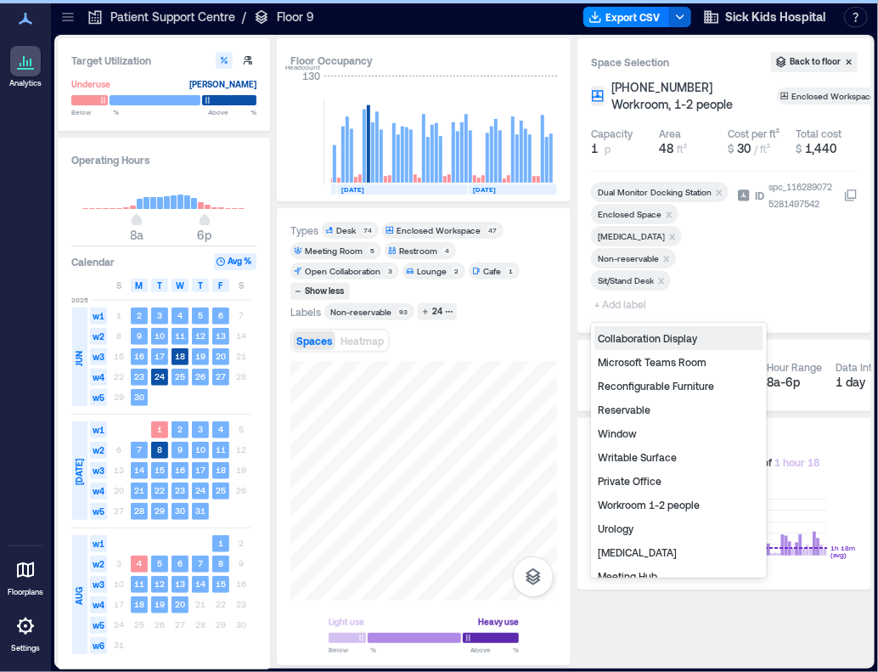
click at [630, 306] on span "+ Add label" at bounding box center [622, 304] width 62 height 24
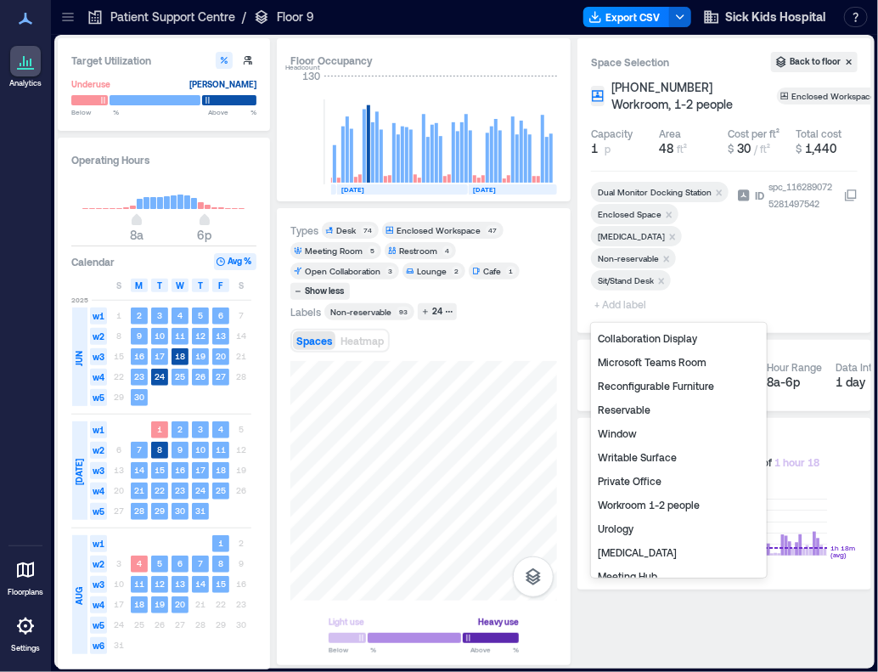
scroll to position [240, 0]
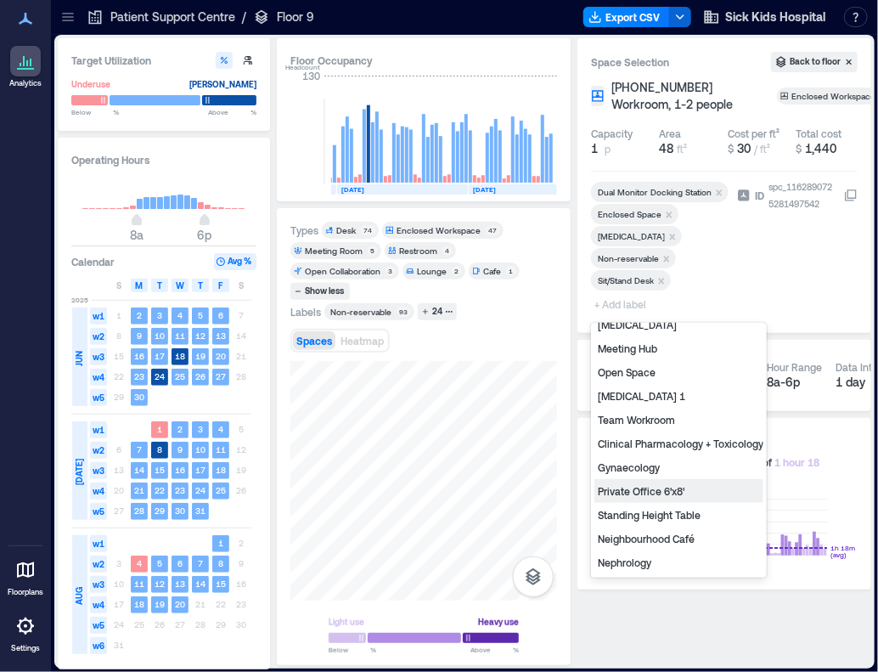
click at [648, 479] on div "Private Office 6'x8'" at bounding box center [678, 491] width 169 height 24
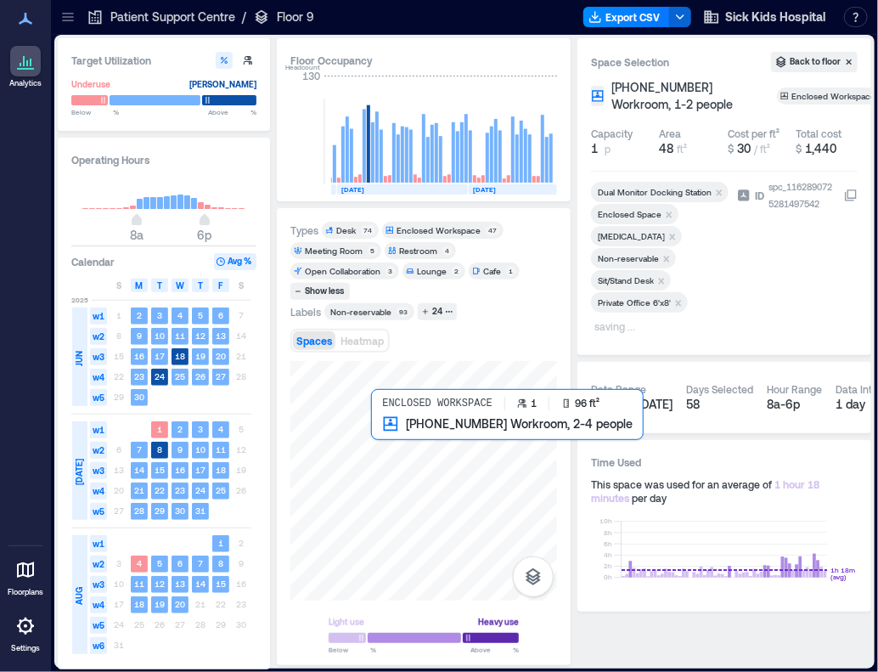
click at [385, 439] on div at bounding box center [423, 480] width 267 height 239
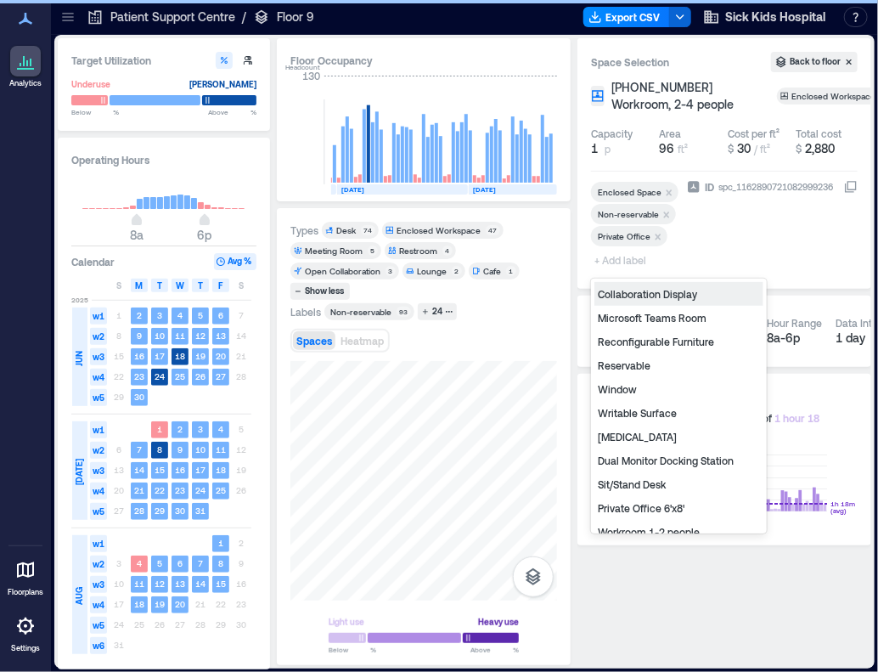
click at [627, 261] on span "+ Add label" at bounding box center [622, 260] width 62 height 24
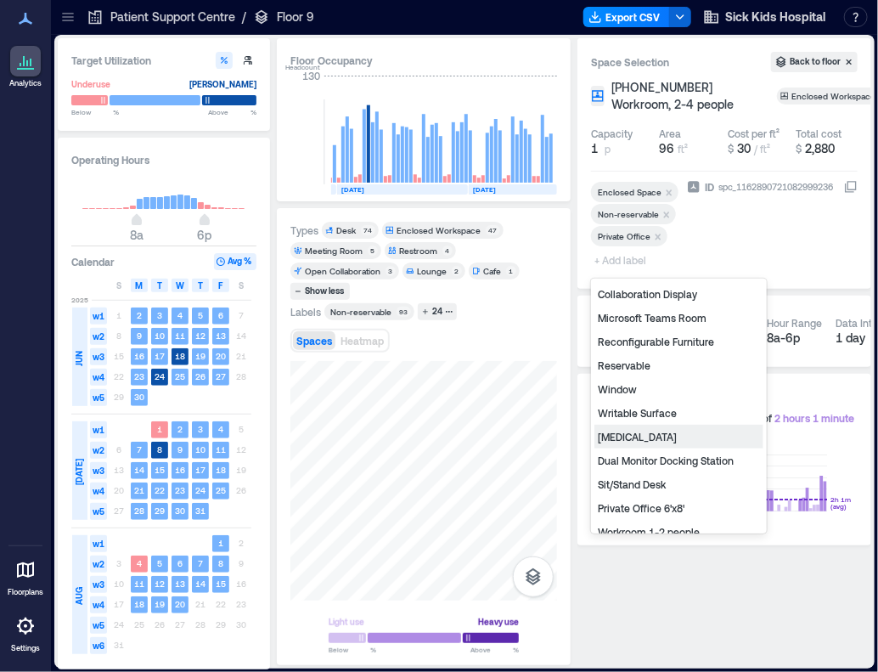
click at [644, 437] on div "General Surgery" at bounding box center [678, 437] width 169 height 24
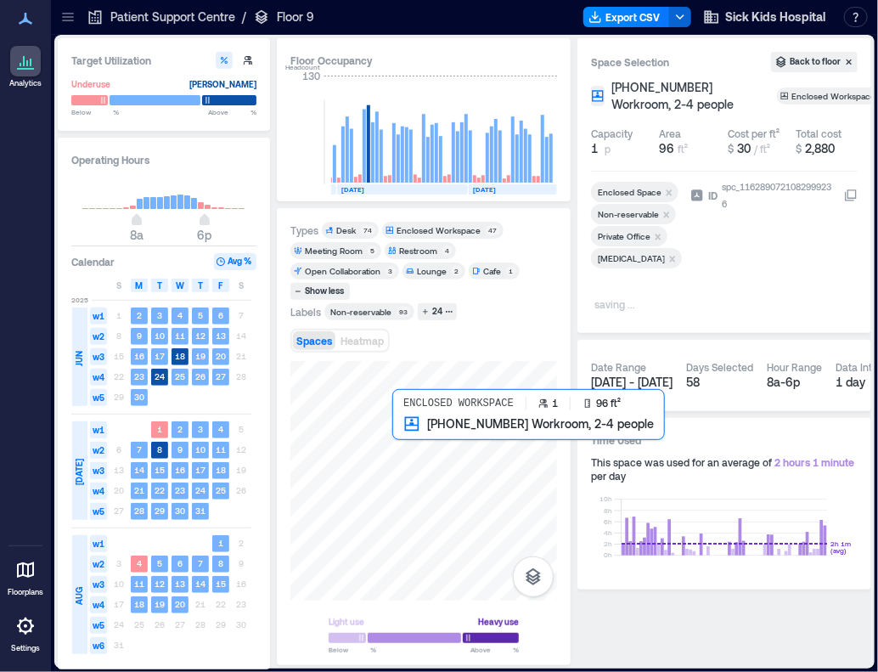
click at [404, 438] on div at bounding box center [423, 480] width 267 height 239
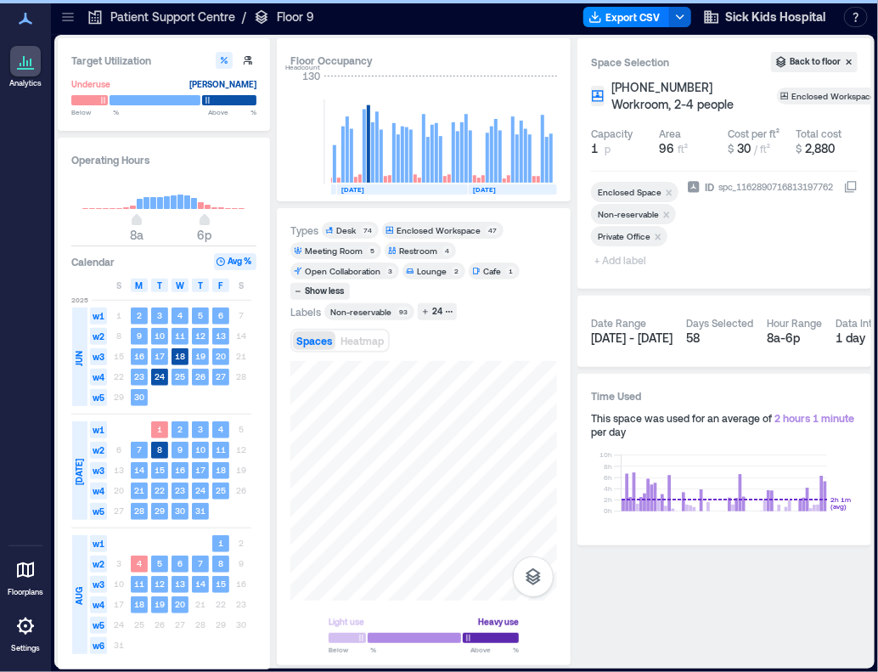
click at [618, 254] on div at bounding box center [635, 251] width 89 height 7
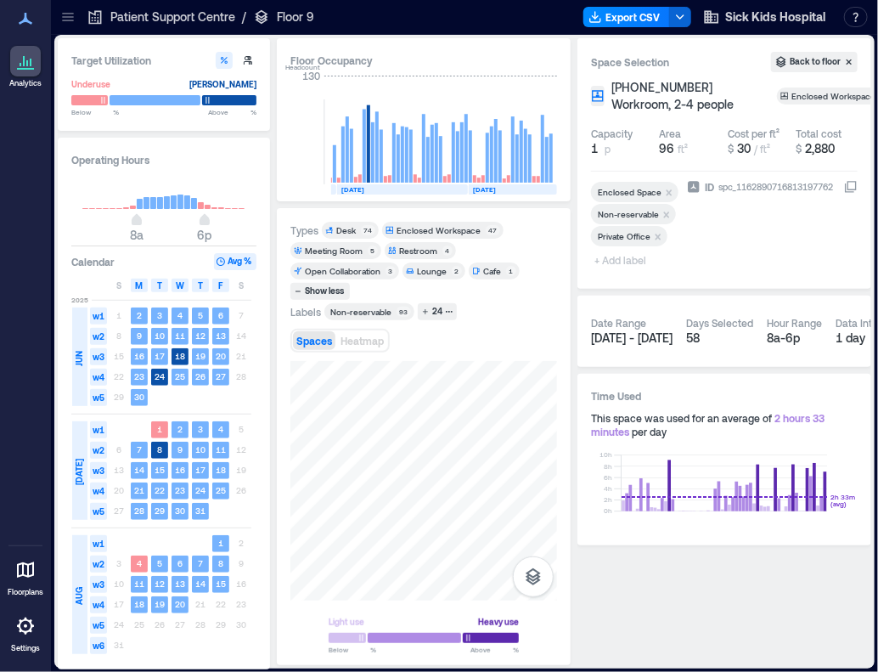
click at [621, 262] on span "+ Add label" at bounding box center [622, 260] width 62 height 24
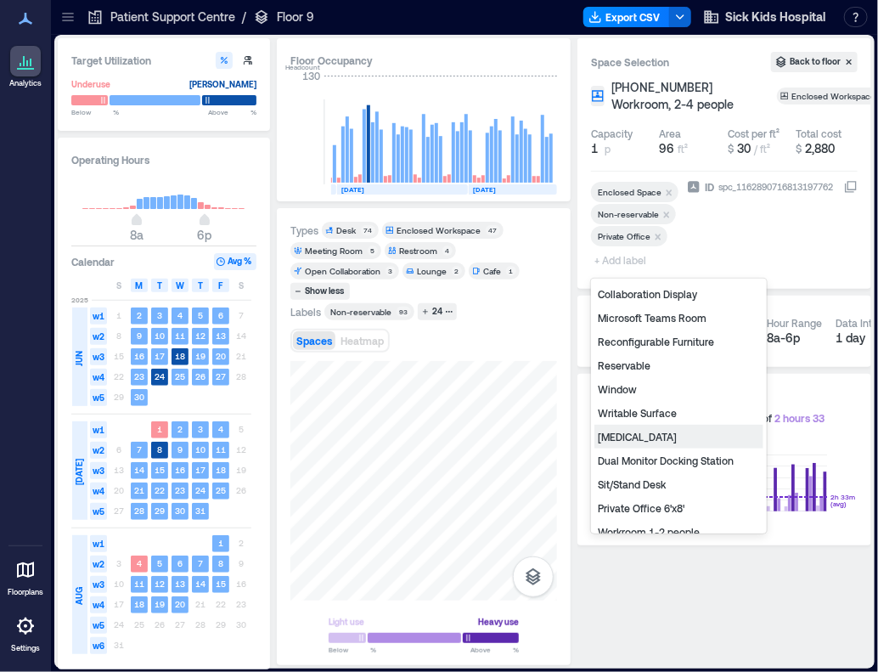
click at [641, 433] on div "General Surgery" at bounding box center [678, 437] width 169 height 24
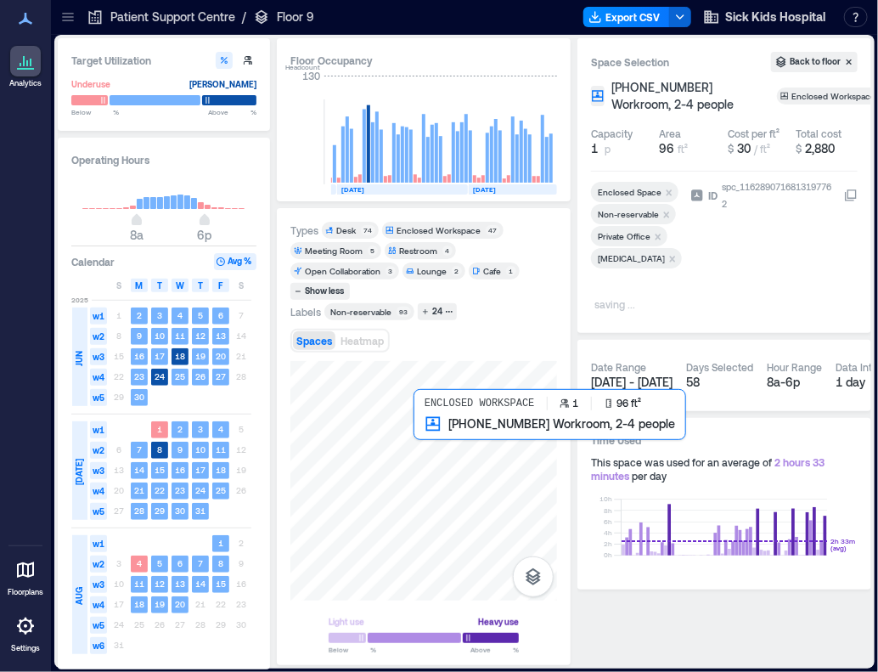
click at [428, 442] on div at bounding box center [423, 480] width 267 height 239
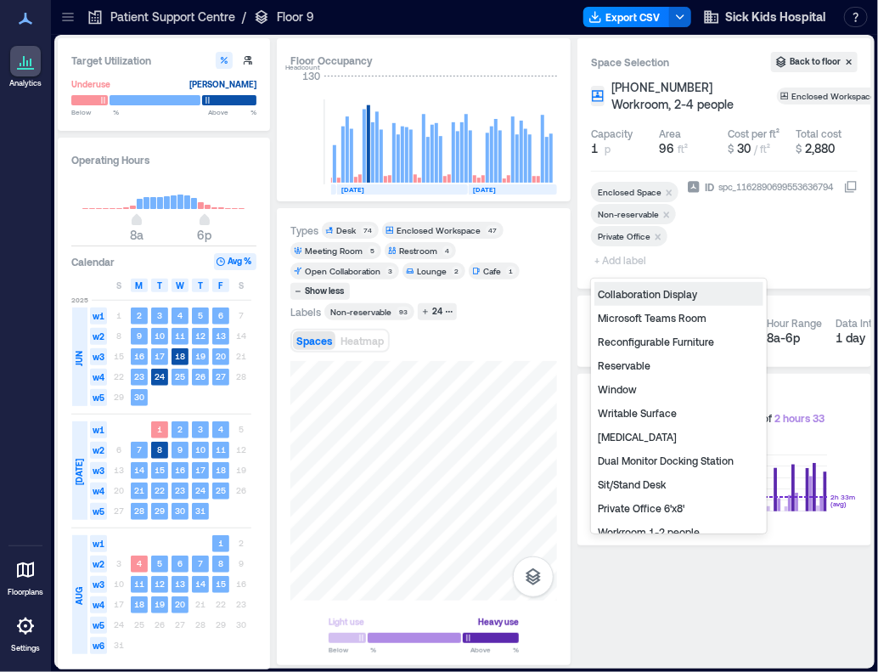
click at [618, 262] on span "+ Add label" at bounding box center [622, 260] width 62 height 24
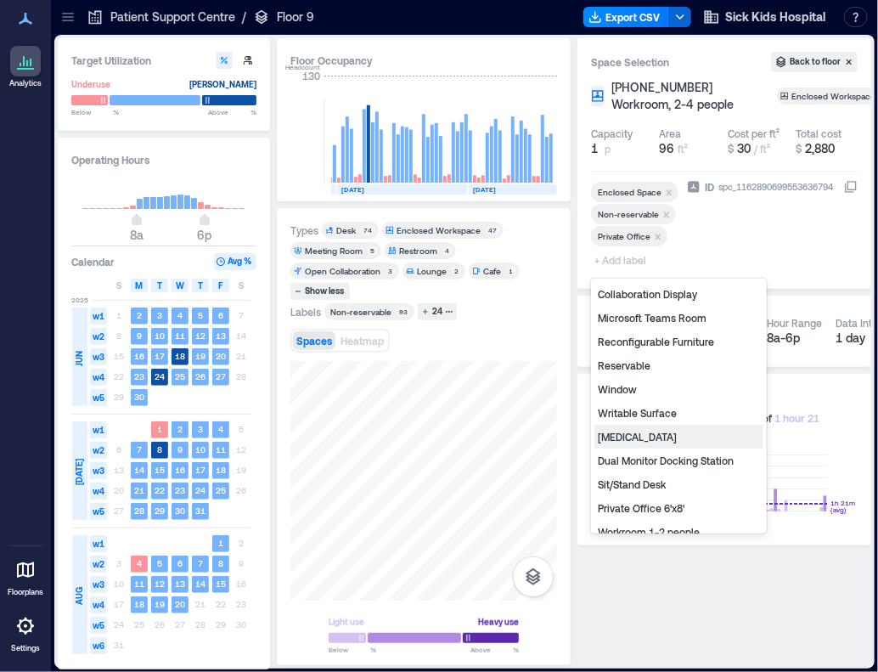
click at [629, 436] on div "General Surgery" at bounding box center [678, 437] width 169 height 24
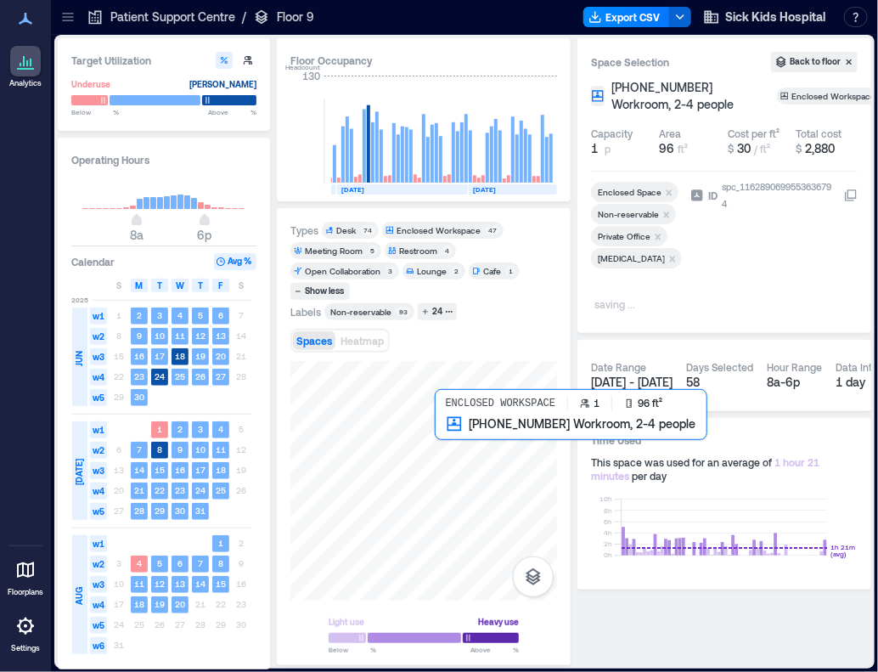
click at [441, 441] on div at bounding box center [423, 480] width 267 height 239
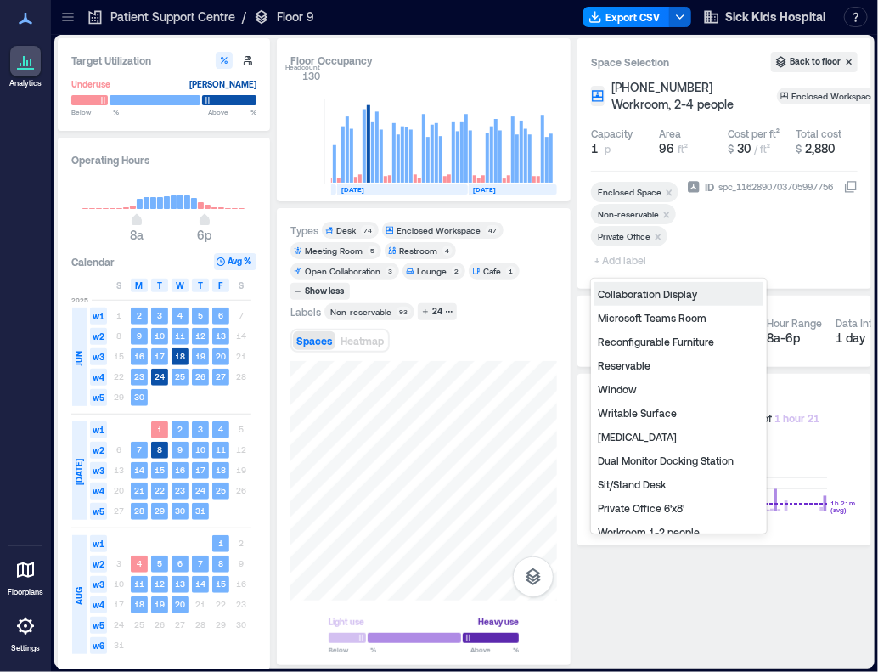
click at [611, 257] on span "+ Add label" at bounding box center [622, 260] width 62 height 24
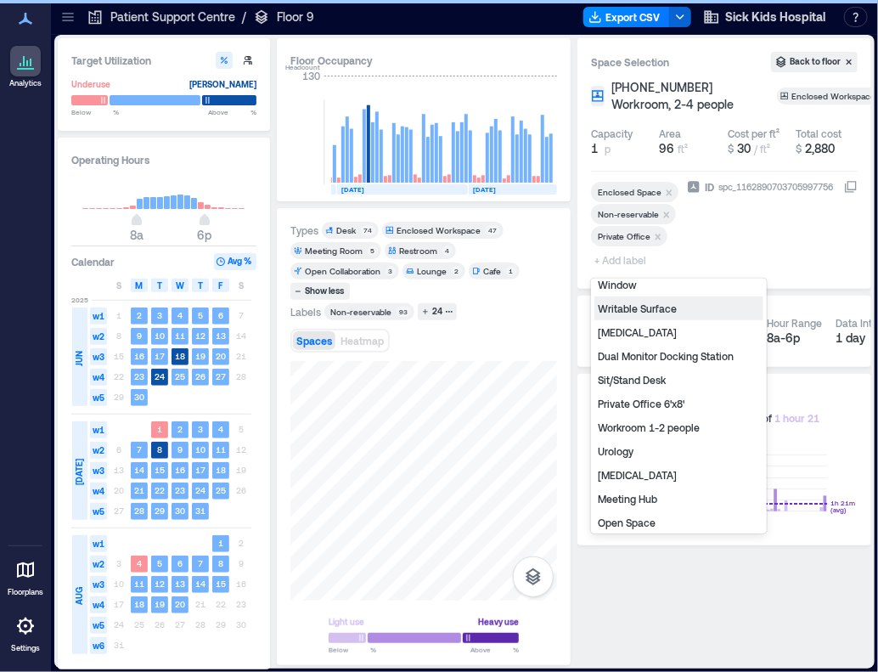
scroll to position [211, 0]
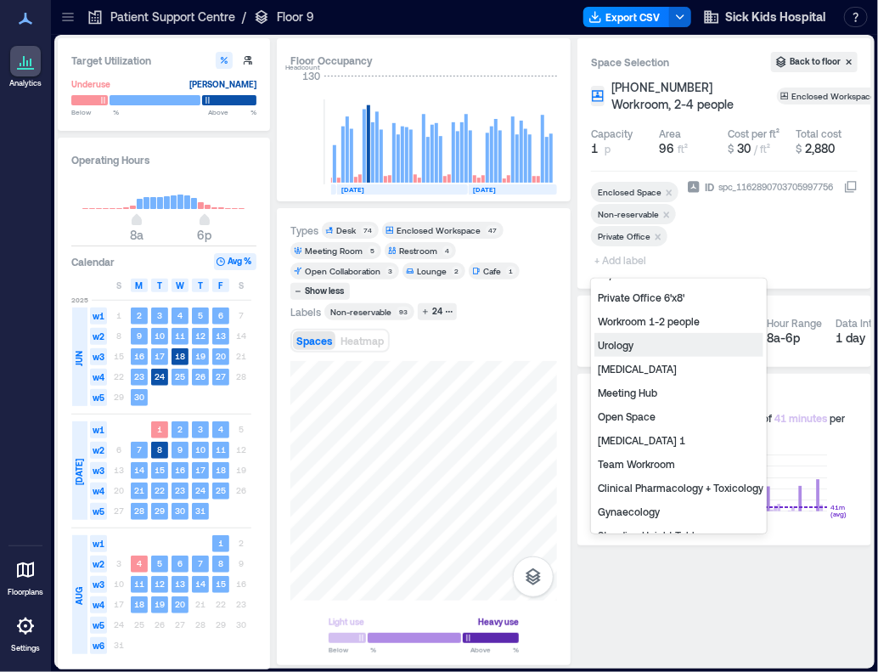
click at [666, 340] on div "Urology" at bounding box center [678, 345] width 169 height 24
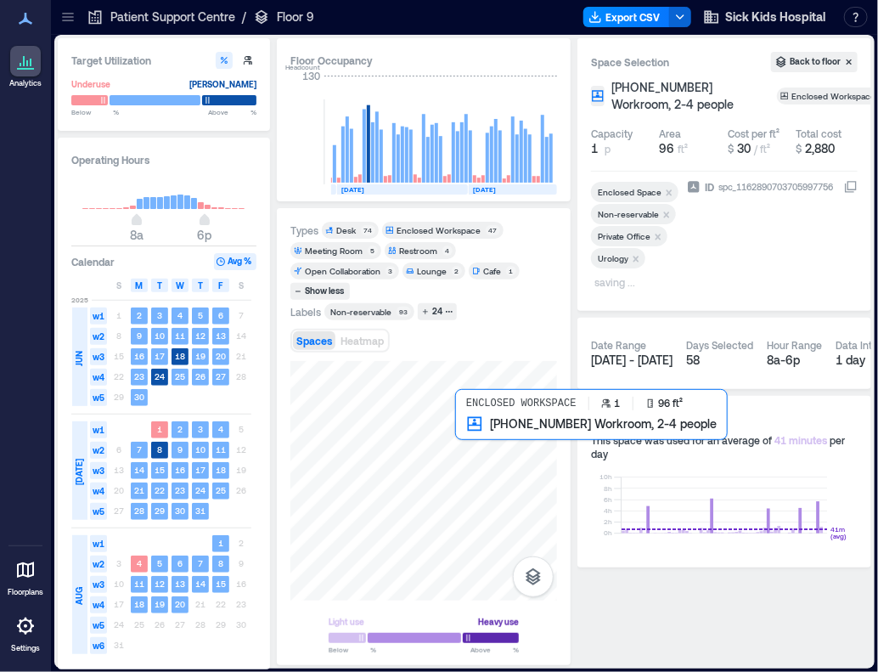
click at [471, 443] on div at bounding box center [423, 480] width 267 height 239
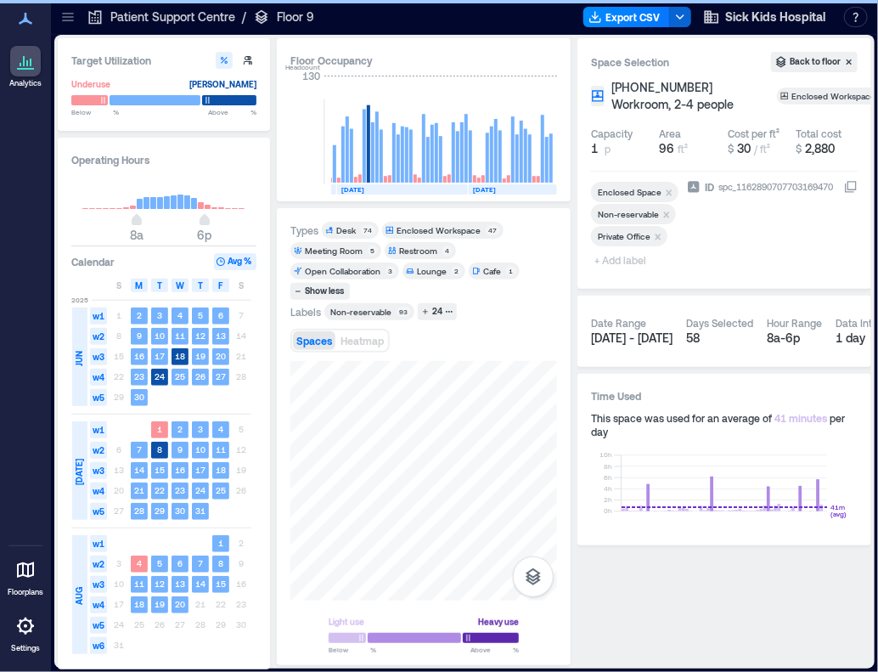
click at [638, 258] on span "+ Add label" at bounding box center [622, 260] width 62 height 24
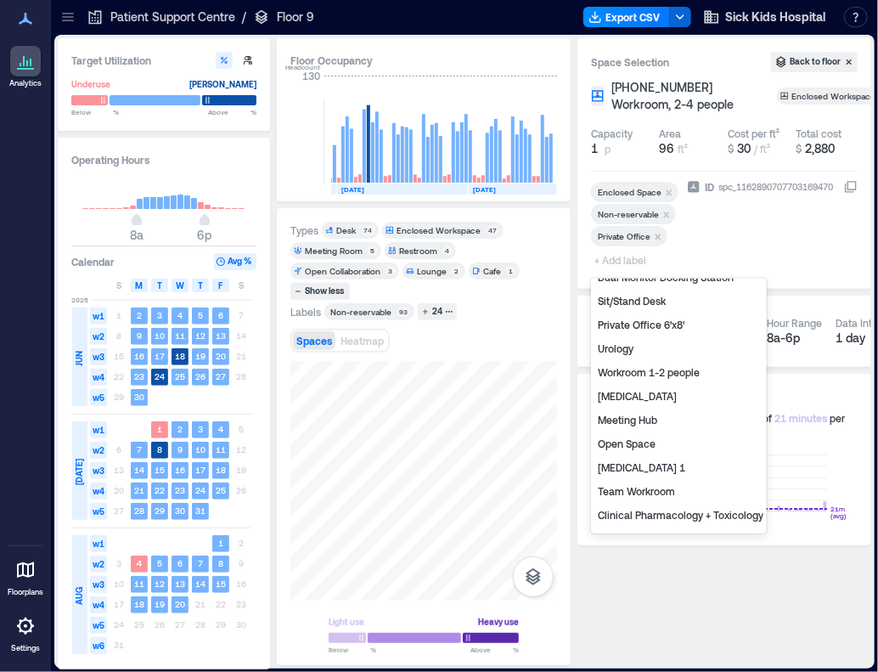
scroll to position [211, 0]
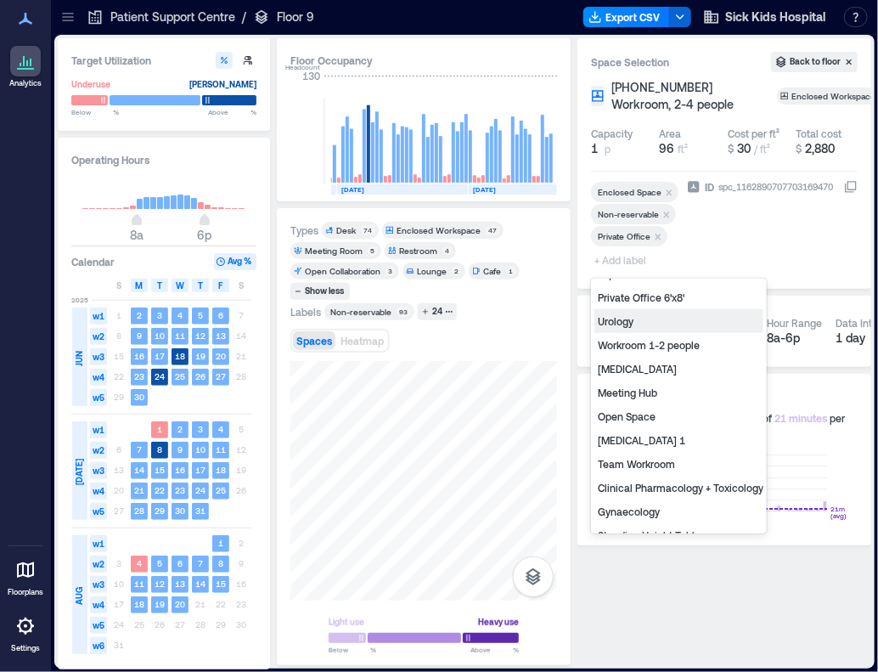
click at [647, 323] on div "Urology" at bounding box center [678, 321] width 169 height 24
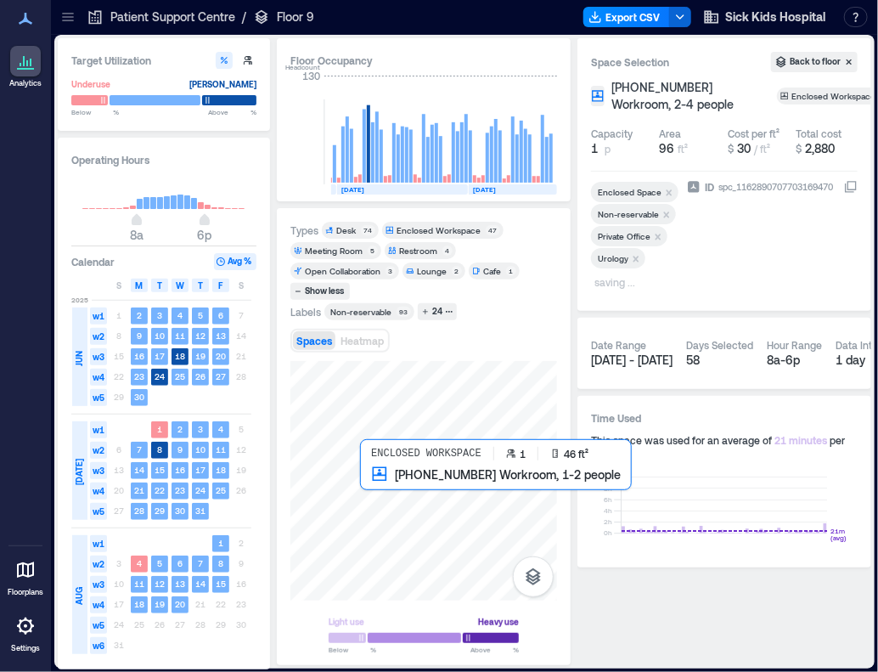
click at [367, 484] on div at bounding box center [423, 480] width 267 height 239
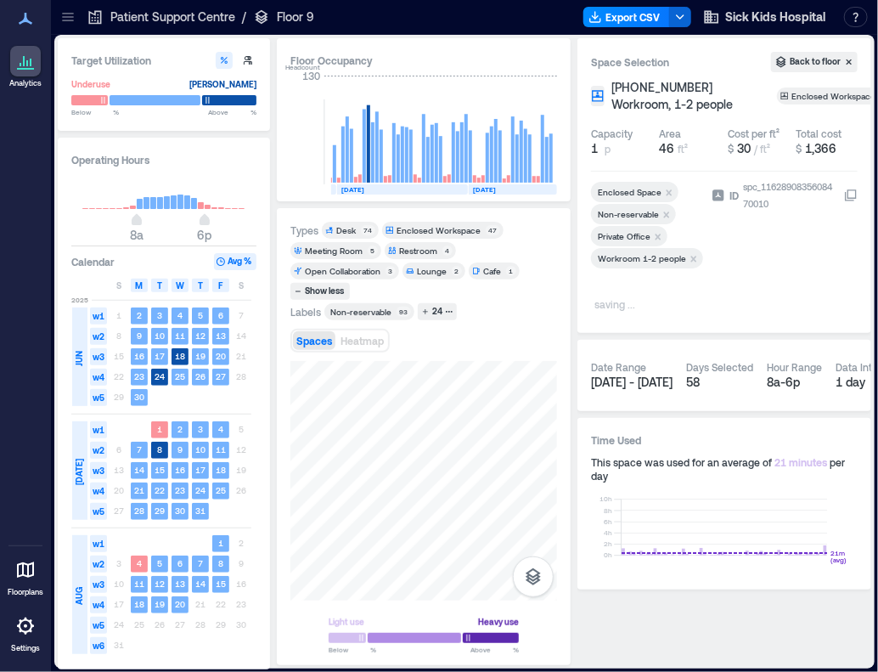
click at [655, 235] on icon "Remove Private Office" at bounding box center [658, 236] width 6 height 6
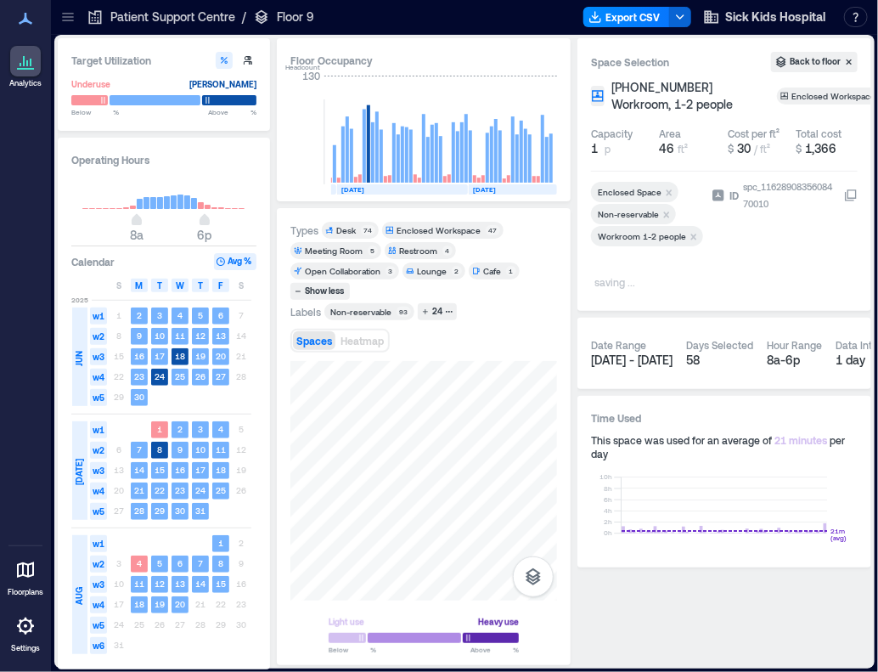
click at [689, 233] on icon "Remove Workroom 1-2 people" at bounding box center [694, 237] width 12 height 12
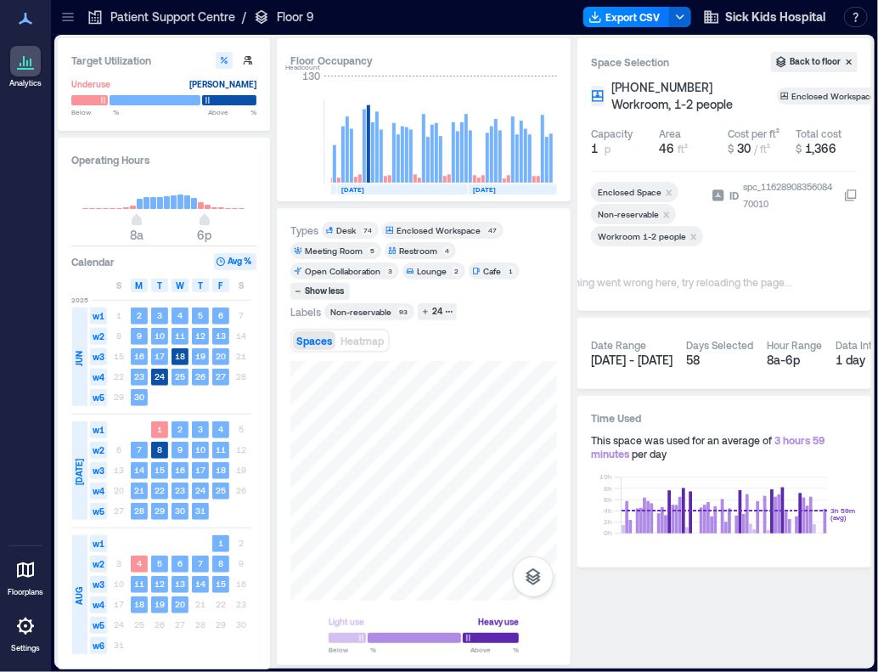
click at [689, 233] on icon "Remove Workroom 1-2 people" at bounding box center [694, 237] width 12 height 12
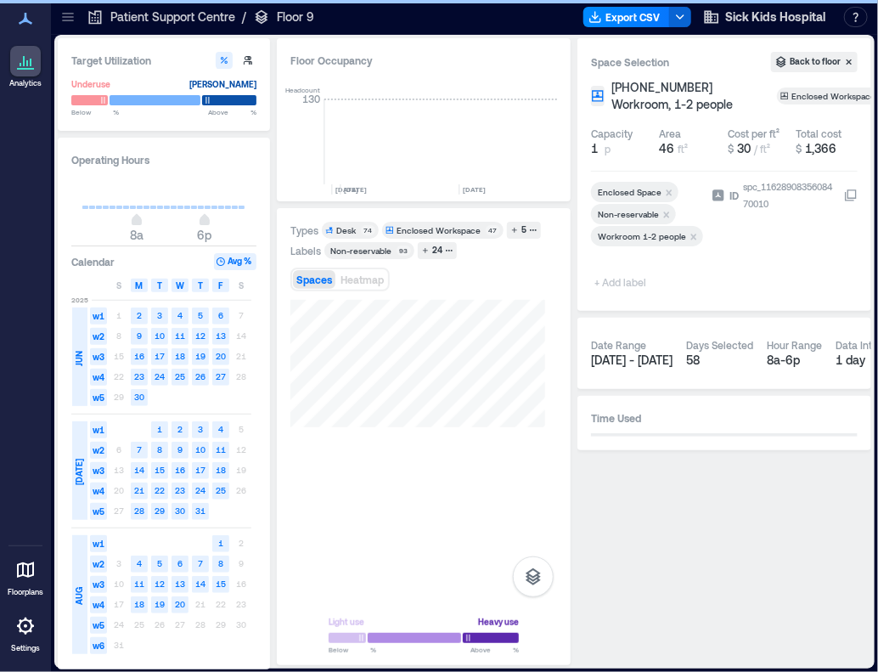
scroll to position [0, 3681]
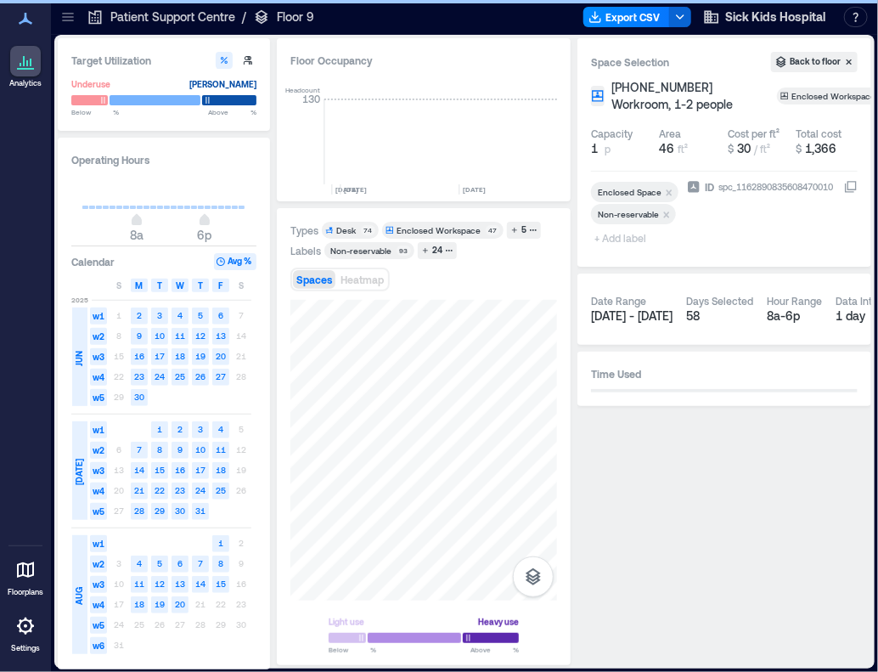
scroll to position [0, 3681]
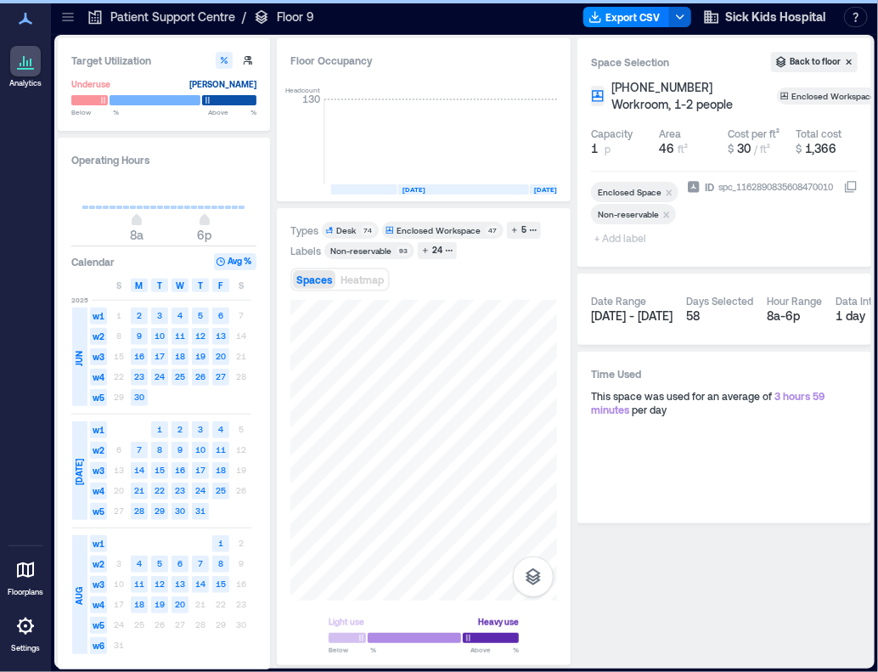
click at [614, 233] on div at bounding box center [635, 229] width 89 height 7
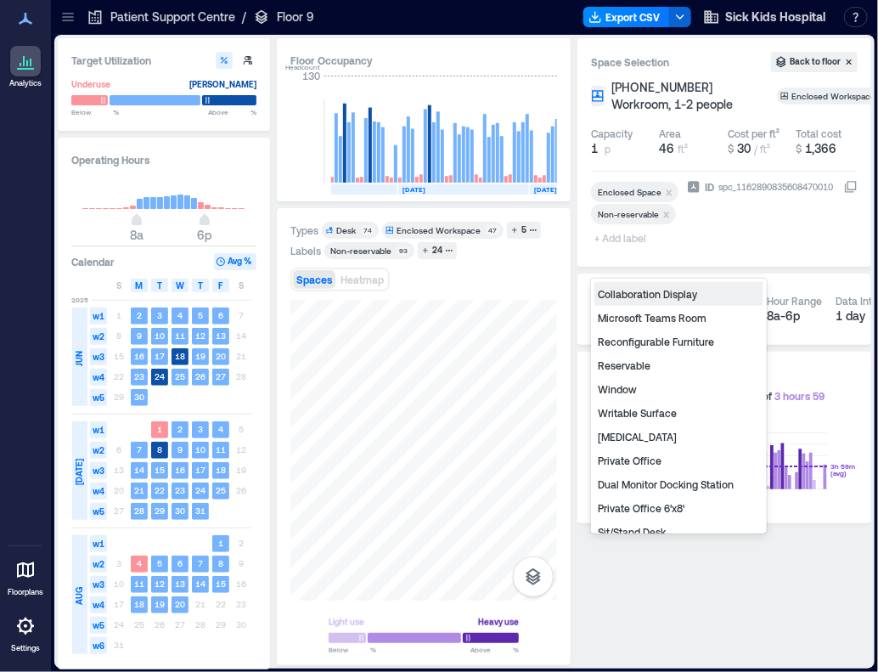
click at [621, 250] on span "+ Add label" at bounding box center [622, 238] width 62 height 24
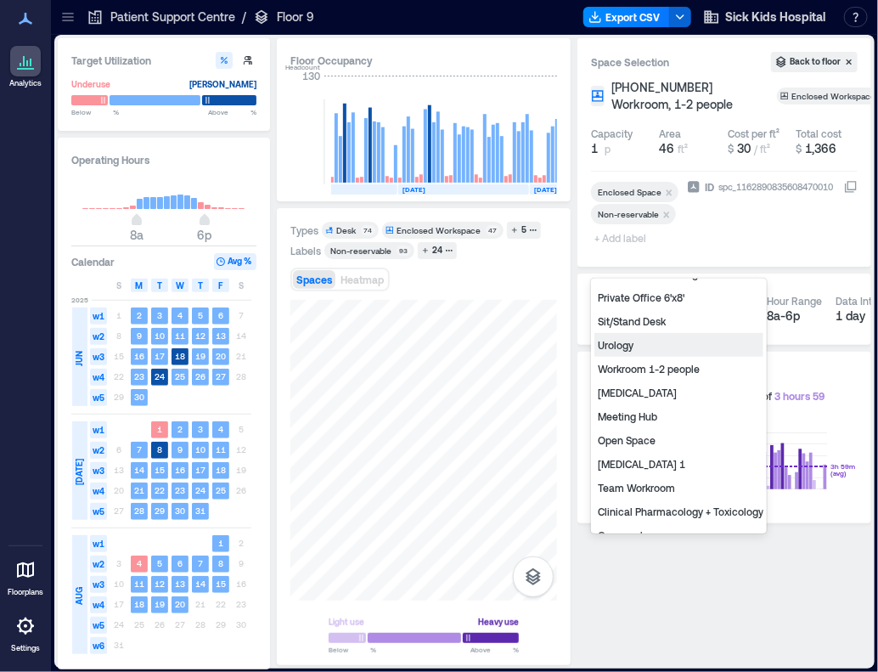
click at [675, 352] on div "Urology" at bounding box center [678, 345] width 169 height 24
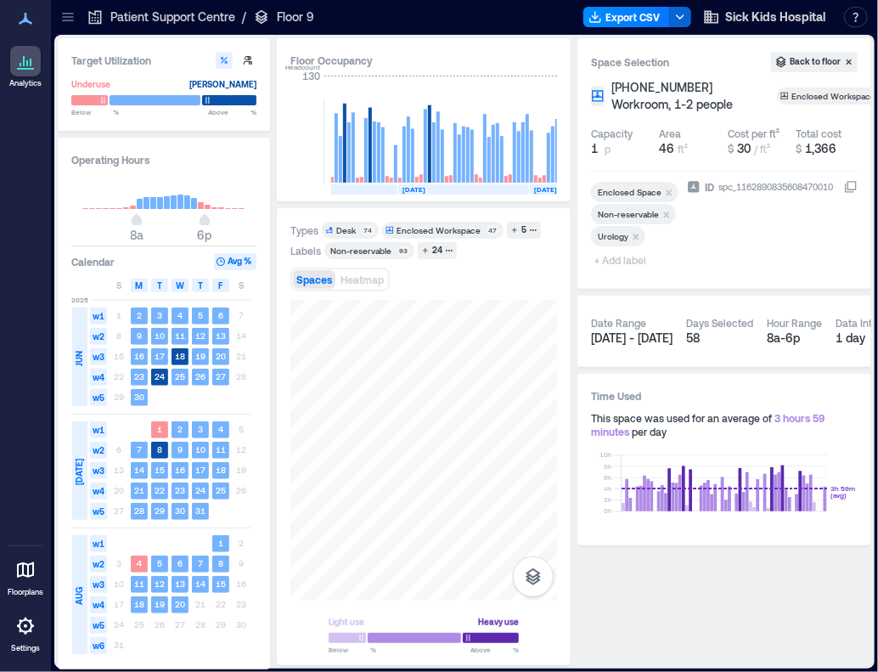
click at [640, 260] on span "+ Add label" at bounding box center [622, 260] width 62 height 24
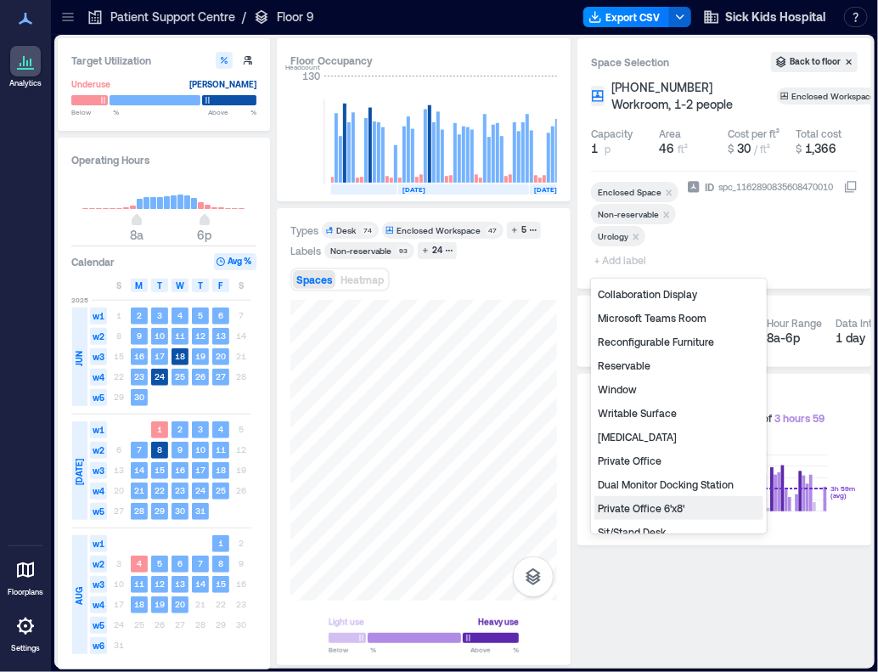
click at [656, 502] on div "Private Office 6'x8'" at bounding box center [678, 508] width 169 height 24
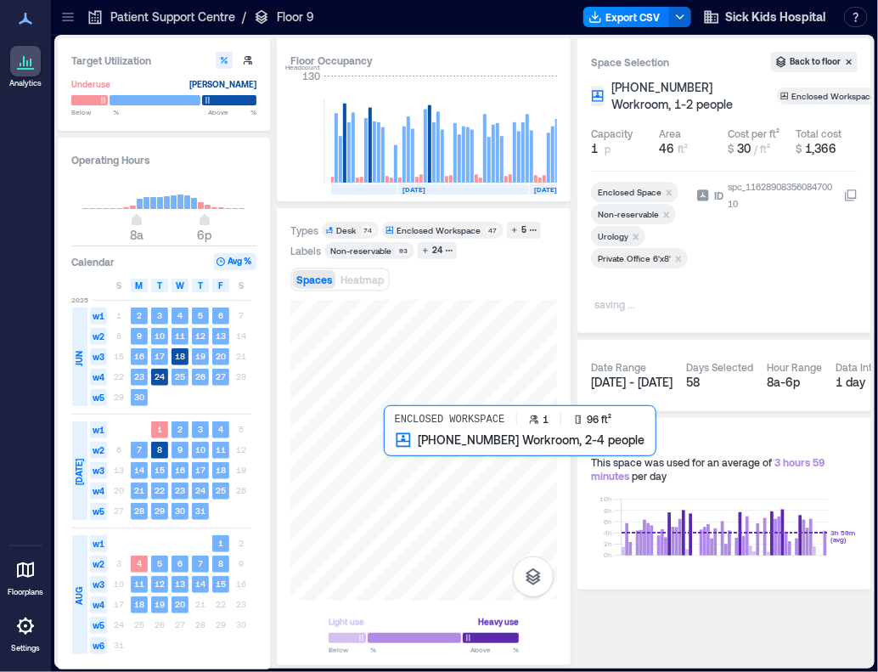
click at [395, 444] on div at bounding box center [423, 450] width 267 height 301
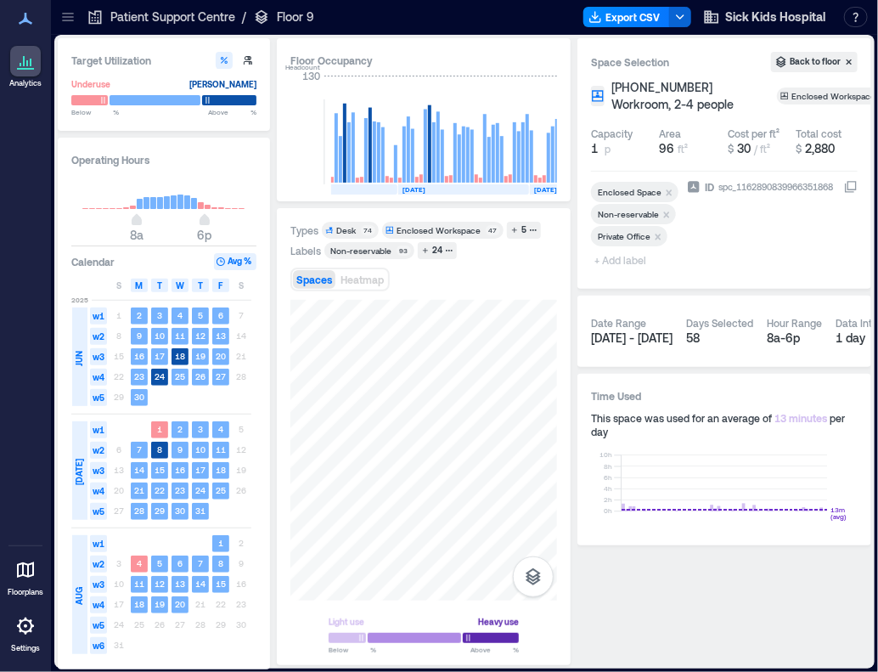
click at [633, 262] on span "+ Add label" at bounding box center [622, 260] width 62 height 24
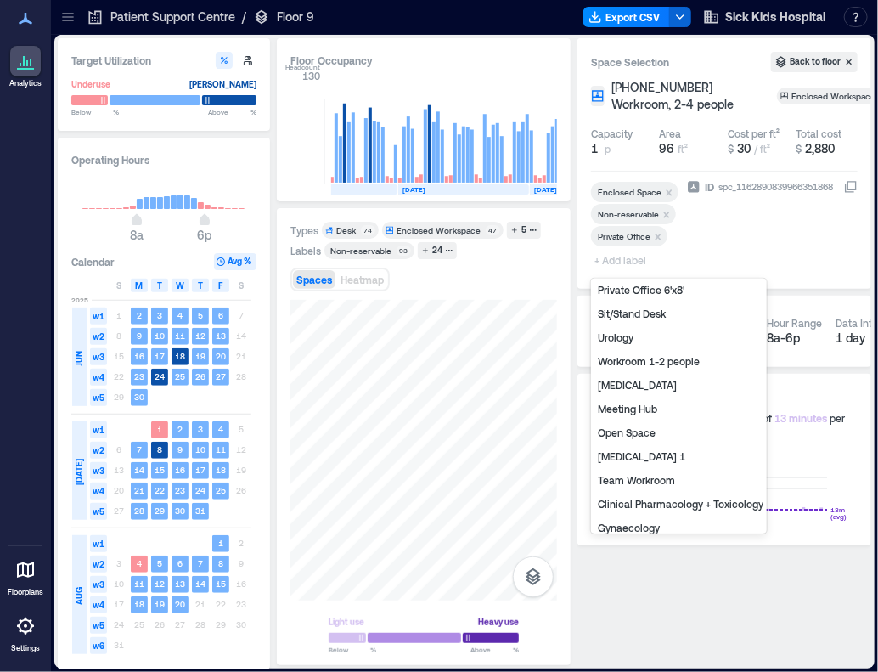
scroll to position [211, 0]
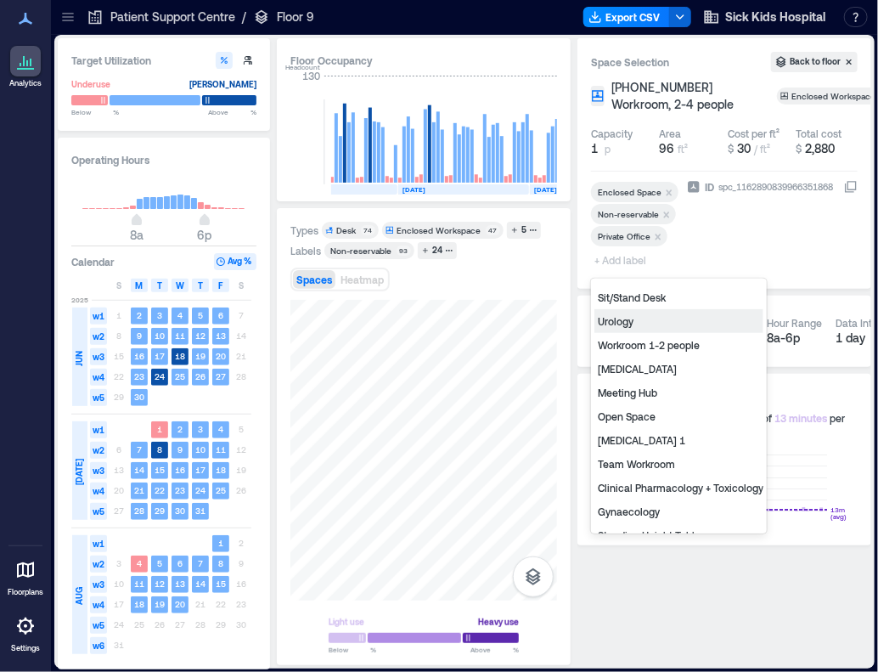
click at [650, 328] on div "Urology" at bounding box center [678, 321] width 169 height 24
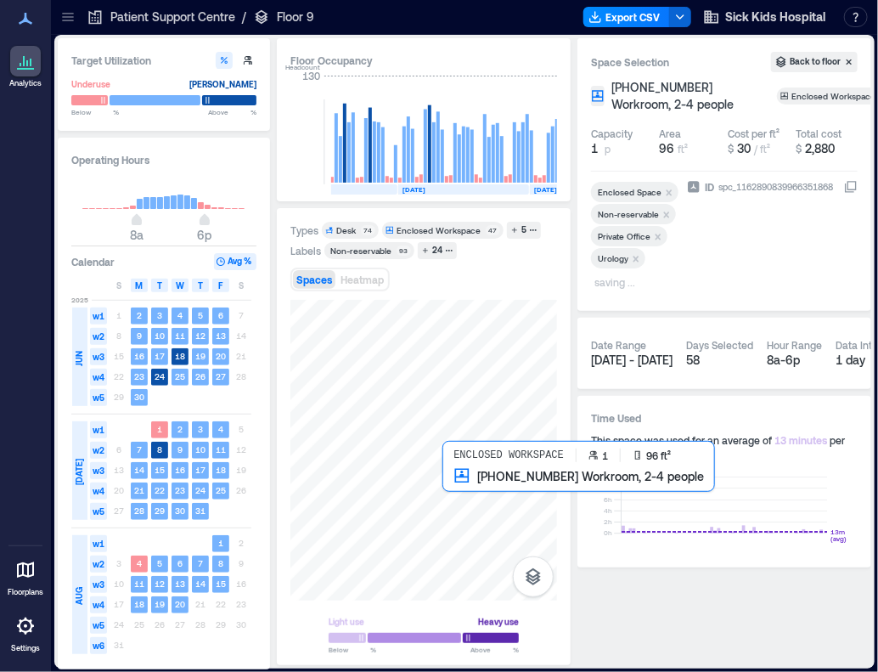
click at [466, 478] on div at bounding box center [423, 450] width 267 height 301
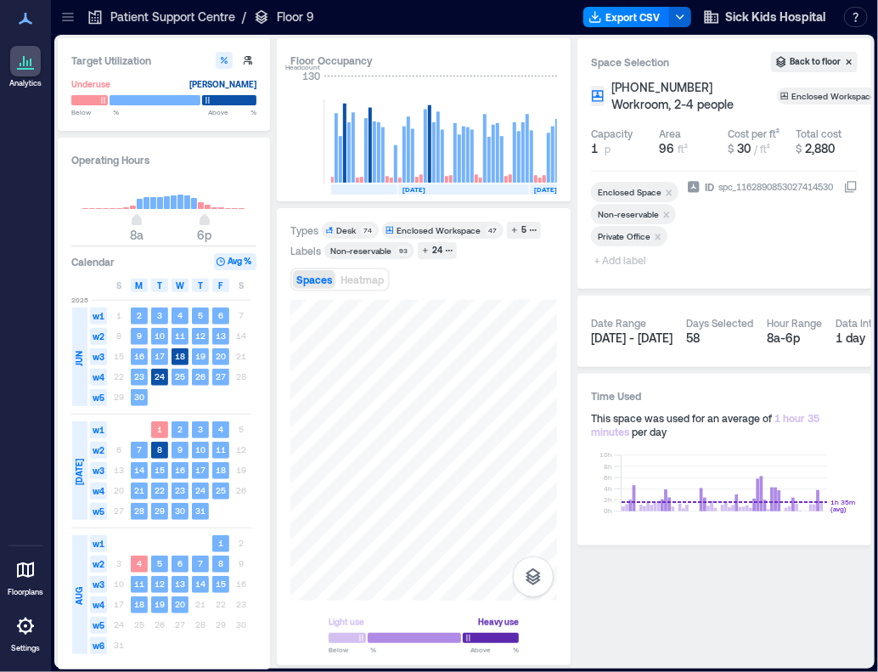
click at [628, 262] on span "+ Add label" at bounding box center [622, 260] width 62 height 24
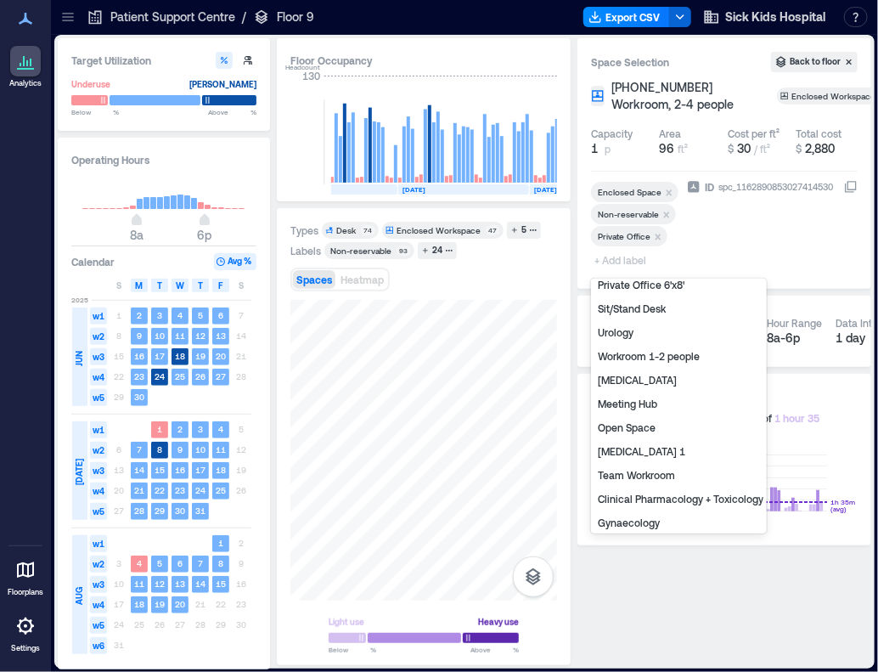
scroll to position [211, 0]
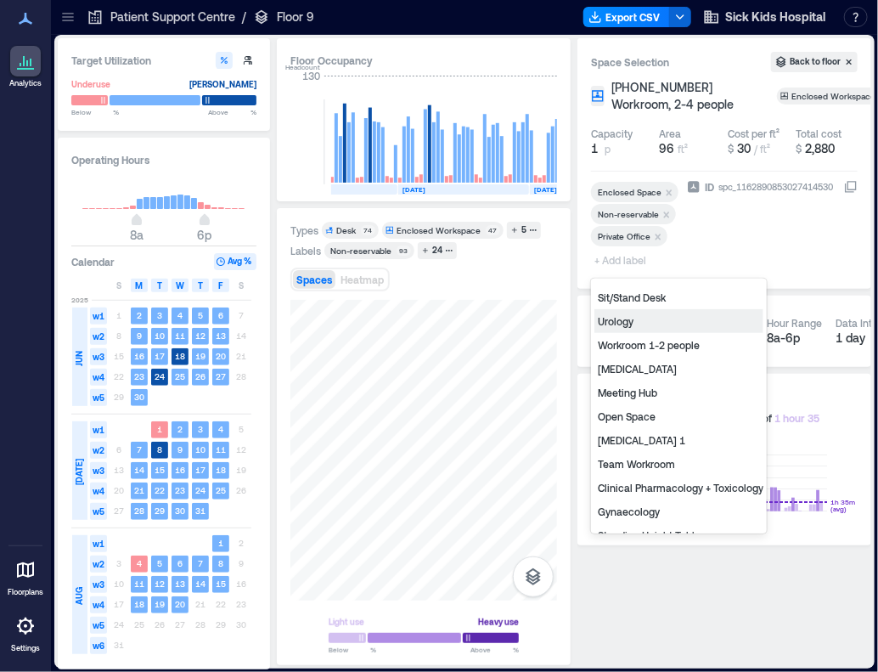
click at [649, 328] on div "Urology" at bounding box center [678, 321] width 169 height 24
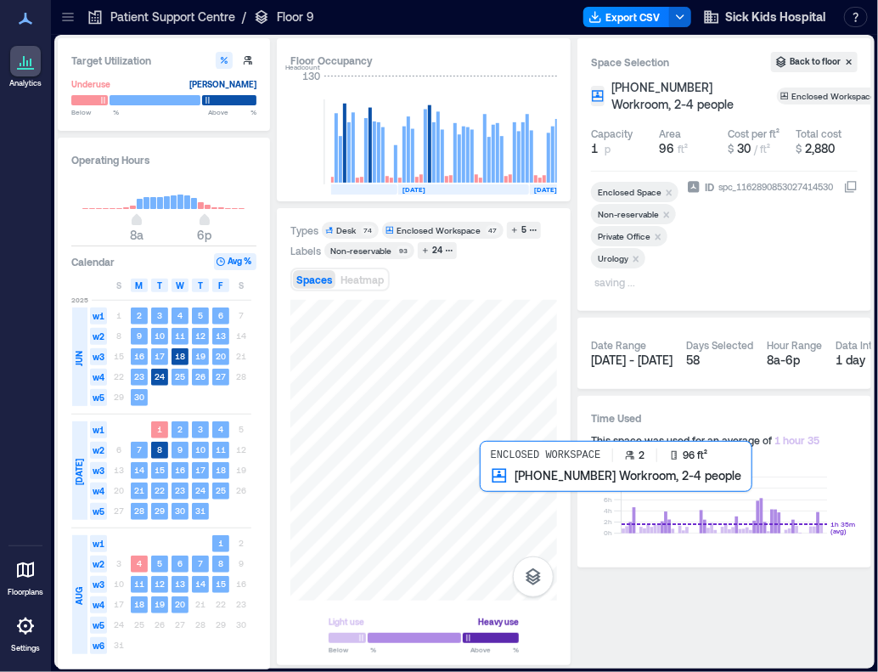
click at [492, 483] on div at bounding box center [423, 450] width 267 height 301
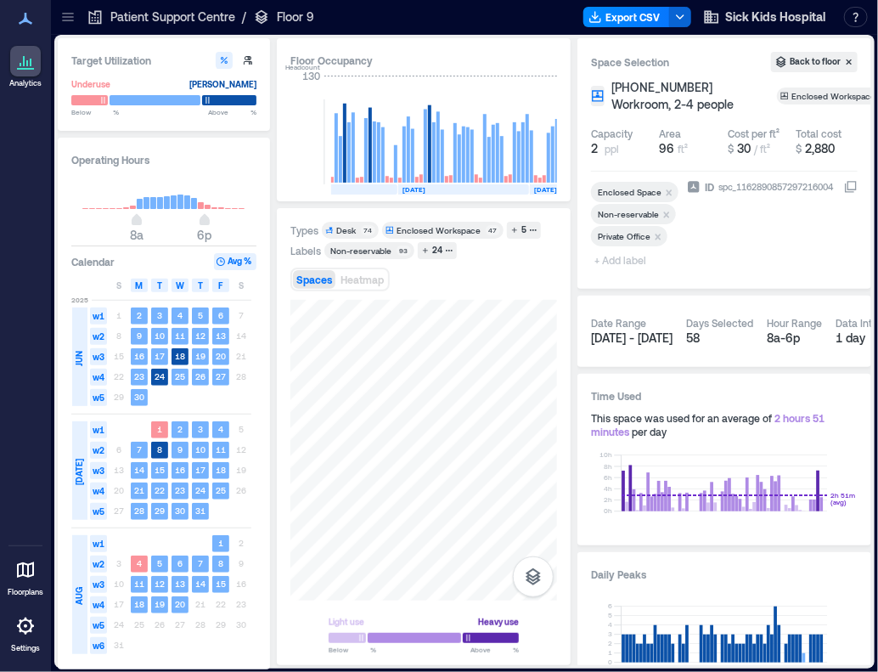
drag, startPoint x: 629, startPoint y: 261, endPoint x: 636, endPoint y: 273, distance: 13.7
click at [629, 261] on span "+ Add label" at bounding box center [622, 260] width 62 height 24
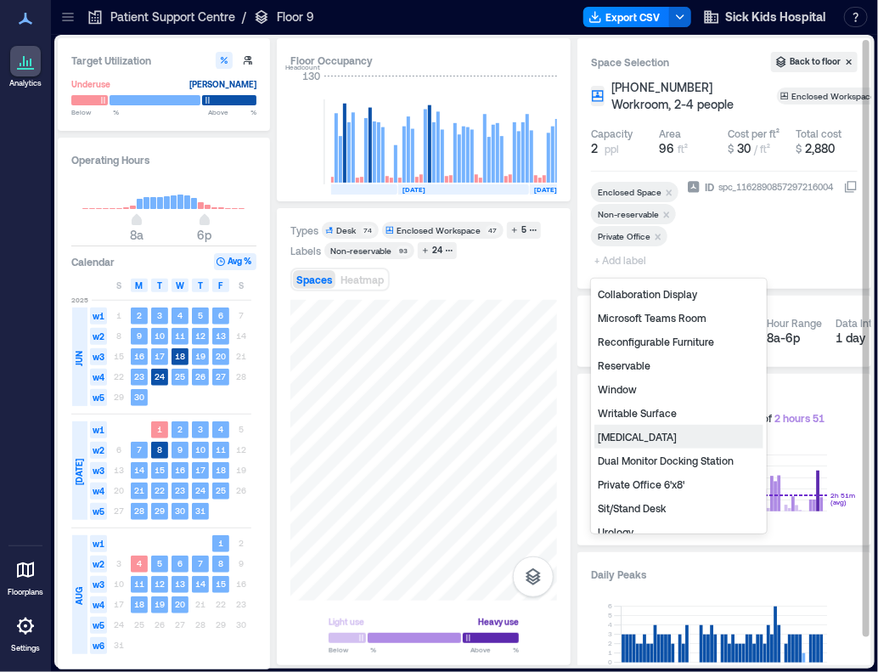
scroll to position [211, 0]
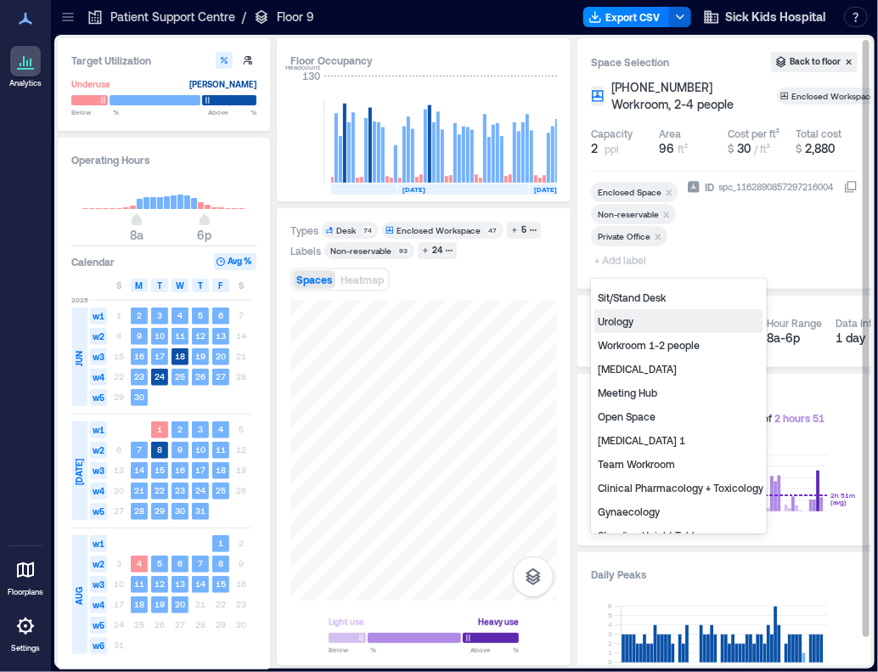
click at [644, 327] on div "Urology" at bounding box center [678, 321] width 169 height 24
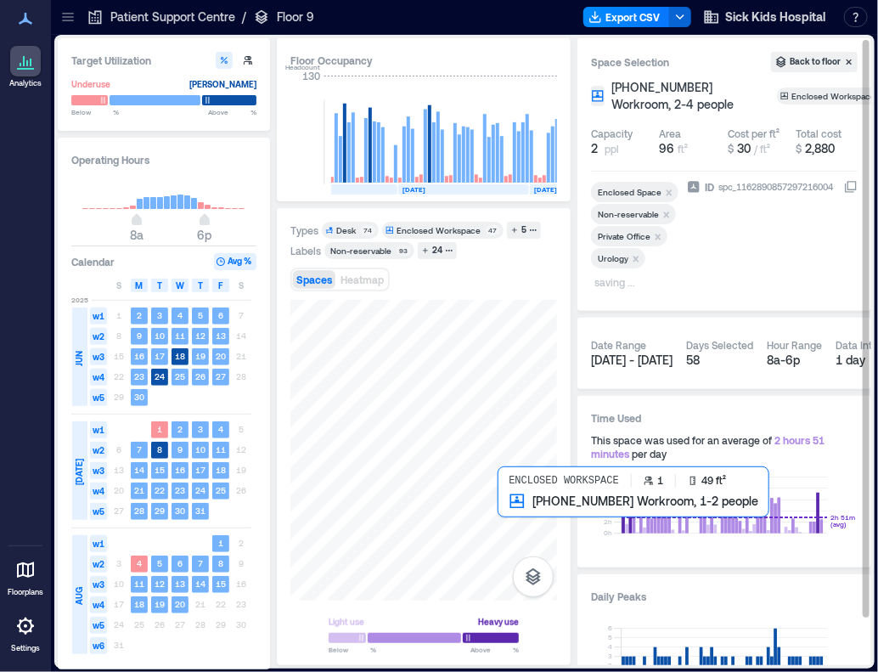
click at [509, 518] on div at bounding box center [423, 450] width 267 height 301
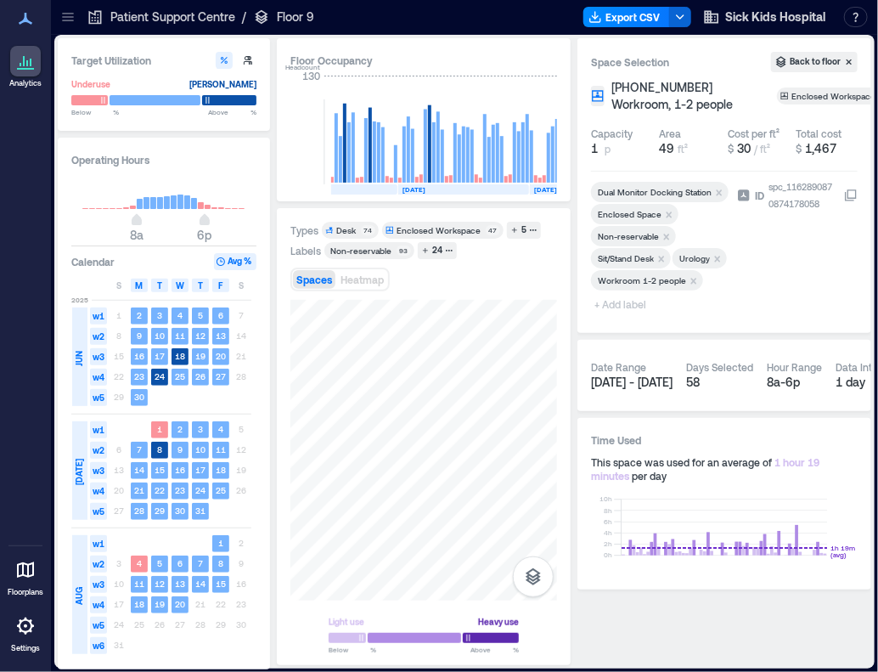
click at [722, 257] on icon "Remove Urology" at bounding box center [717, 259] width 12 height 12
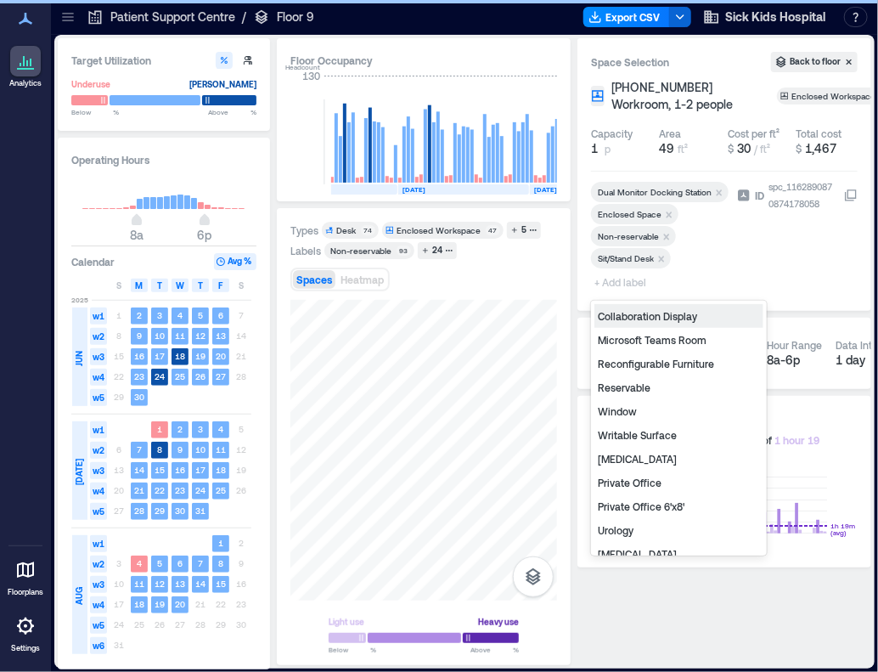
click at [615, 286] on span "+ Add label" at bounding box center [622, 282] width 62 height 24
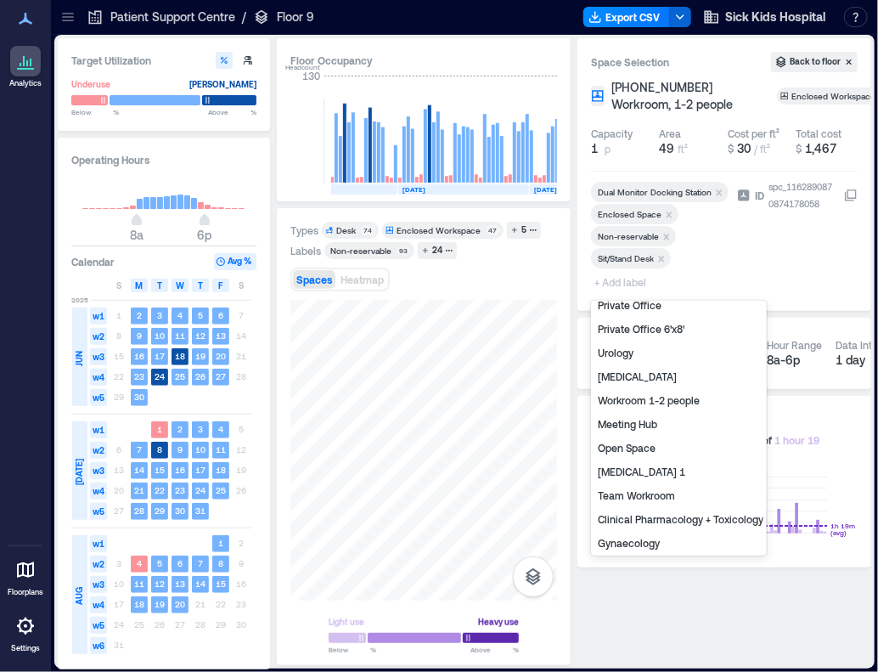
scroll to position [211, 0]
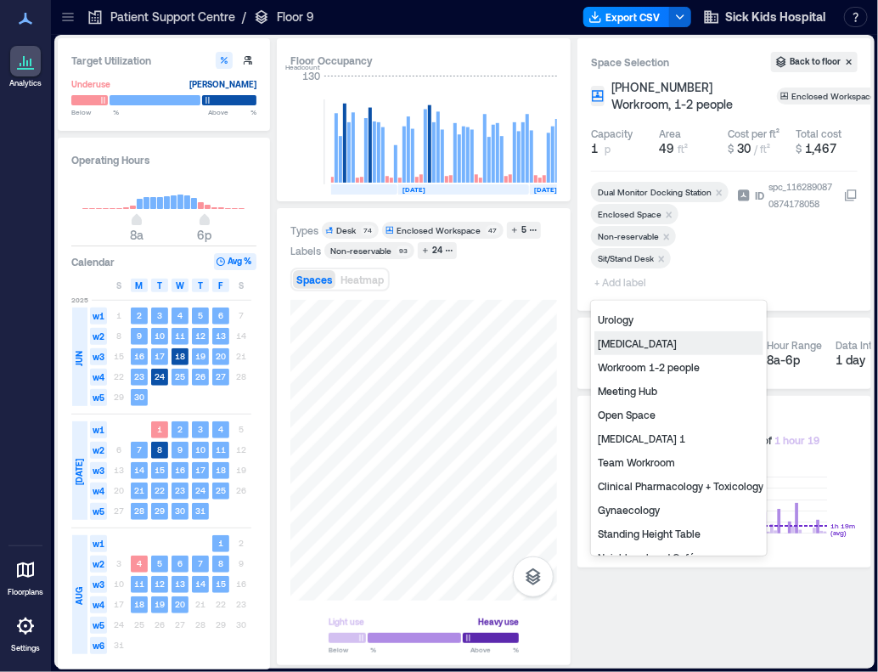
click at [686, 352] on div "[MEDICAL_DATA]" at bounding box center [678, 343] width 169 height 24
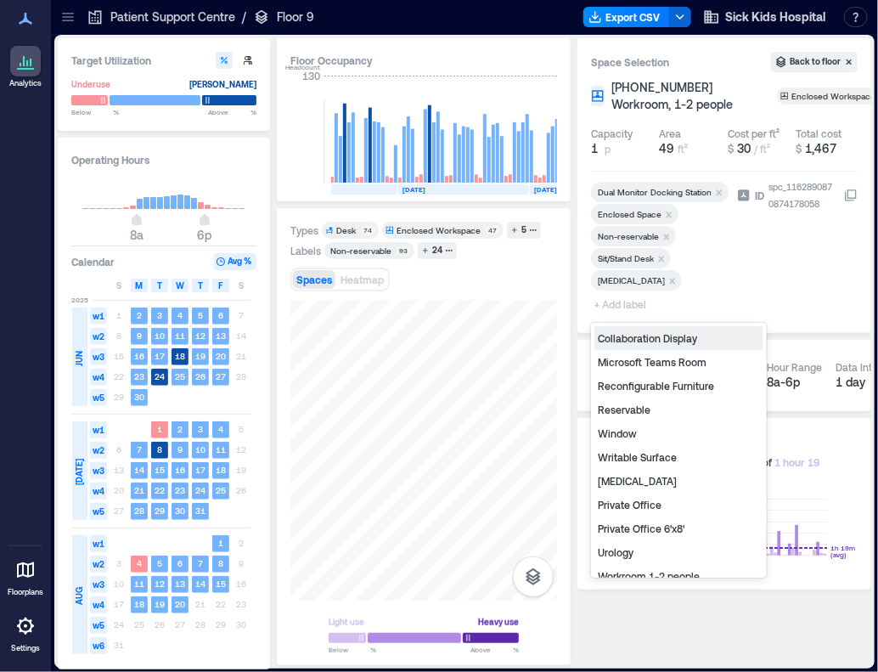
click at [631, 307] on span "+ Add label" at bounding box center [622, 304] width 62 height 24
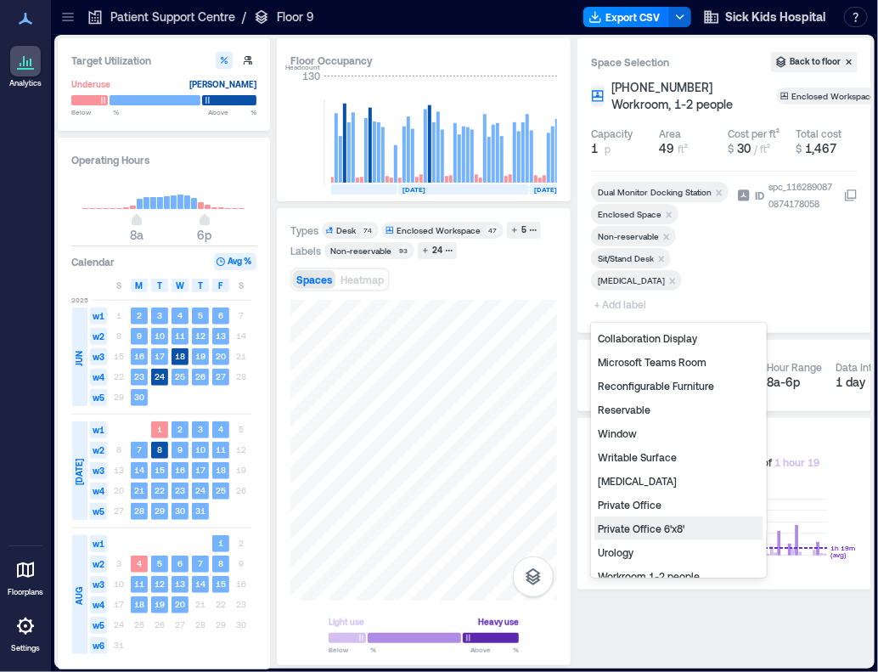
click at [691, 532] on div "Private Office 6'x8'" at bounding box center [678, 528] width 169 height 24
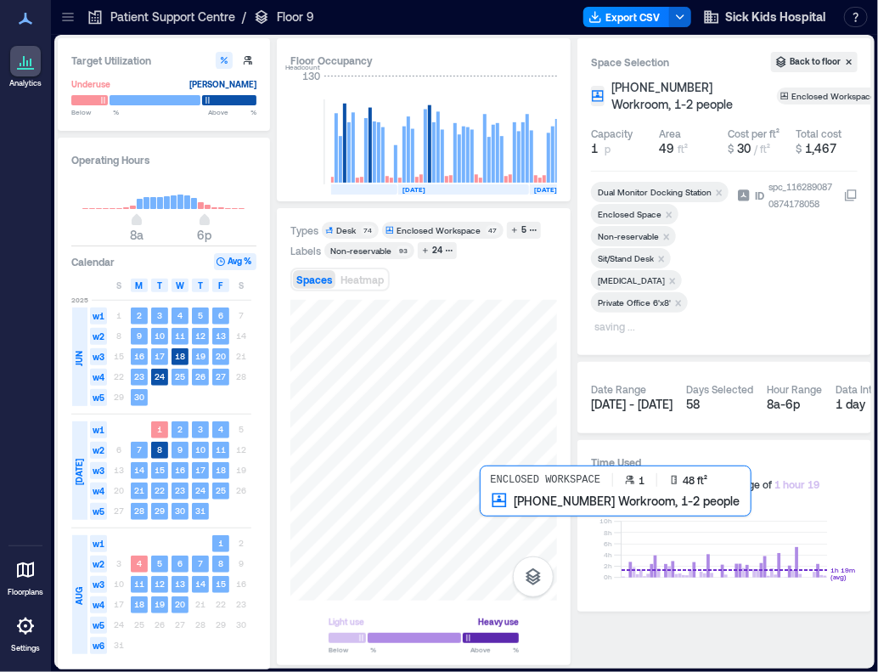
click at [487, 517] on div at bounding box center [423, 450] width 267 height 301
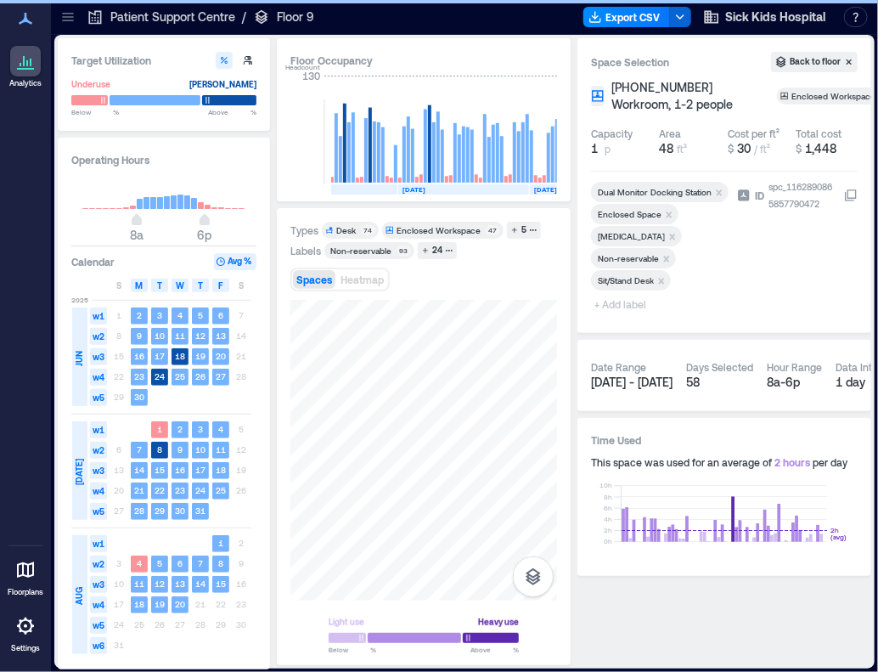
click at [628, 306] on span "+ Add label" at bounding box center [622, 304] width 62 height 24
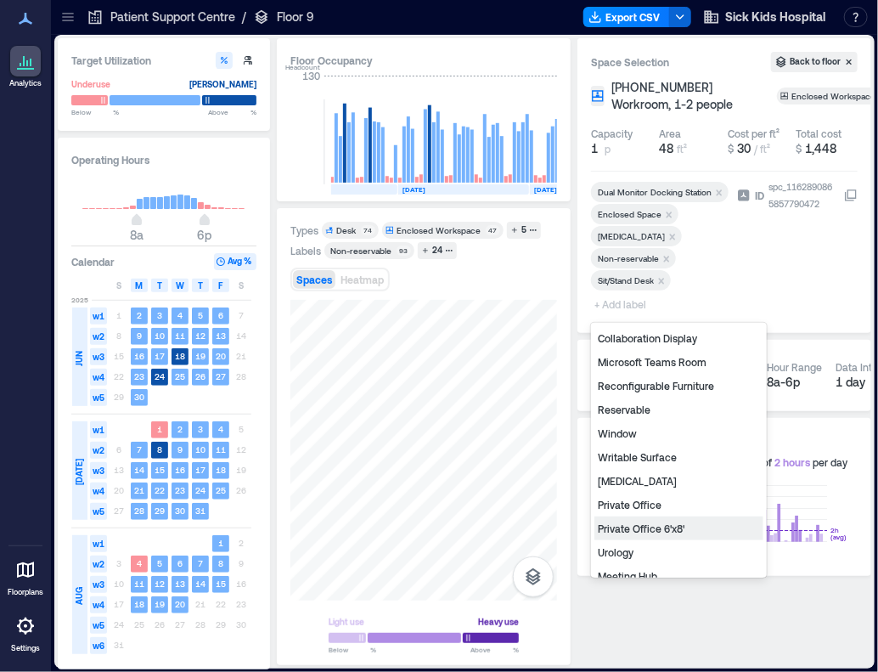
click at [678, 531] on div "Private Office 6'x8'" at bounding box center [678, 528] width 169 height 24
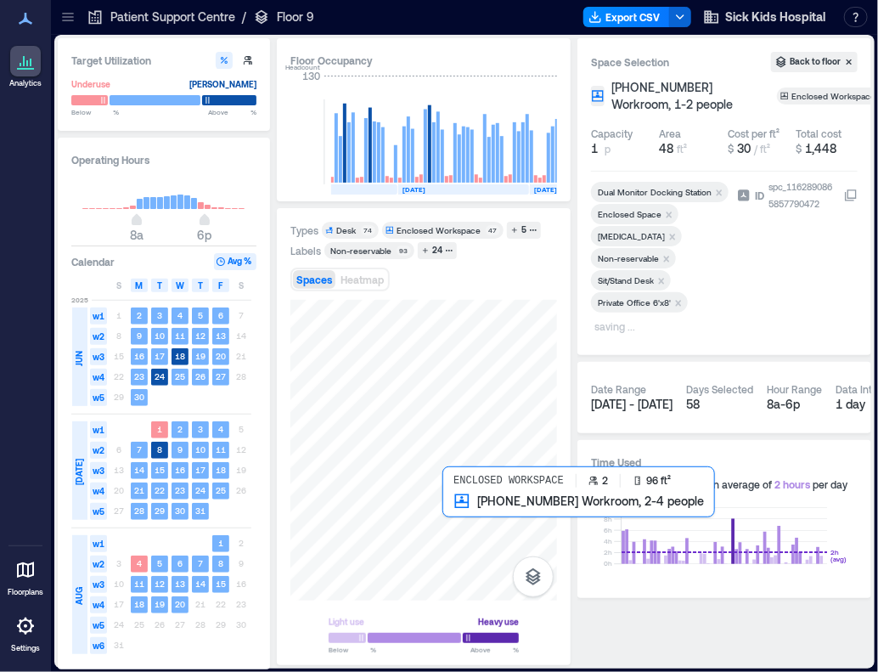
click at [462, 520] on div at bounding box center [423, 450] width 267 height 301
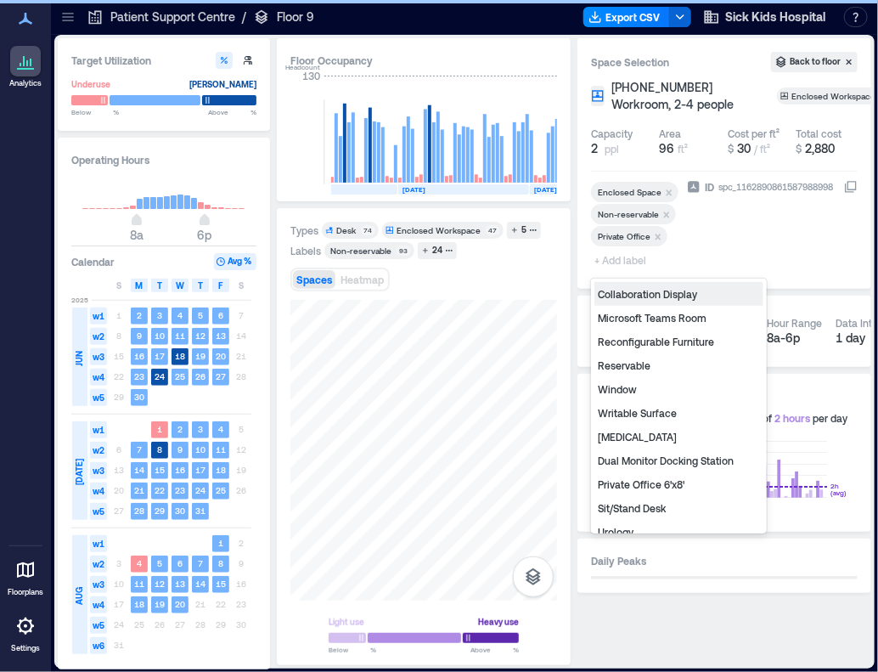
click at [633, 262] on span "+ Add label" at bounding box center [622, 260] width 62 height 24
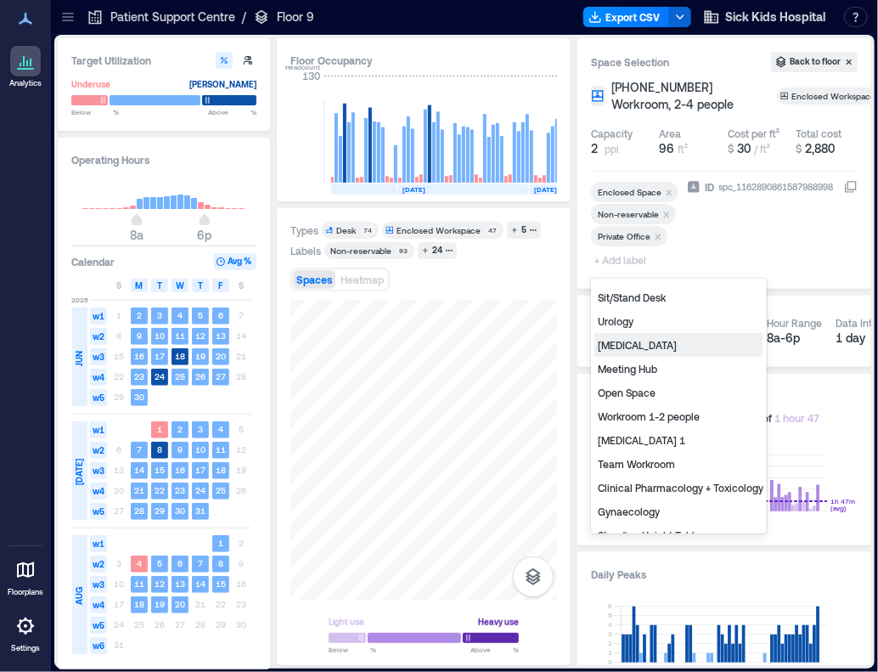
click at [691, 349] on div "Infectious Diseases" at bounding box center [678, 345] width 169 height 24
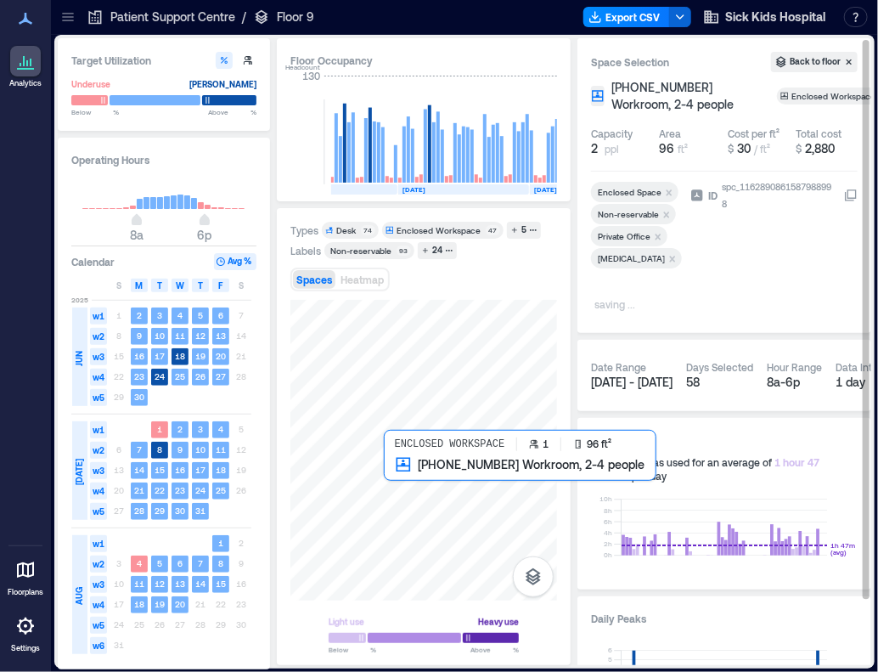
click at [408, 471] on div at bounding box center [423, 450] width 267 height 301
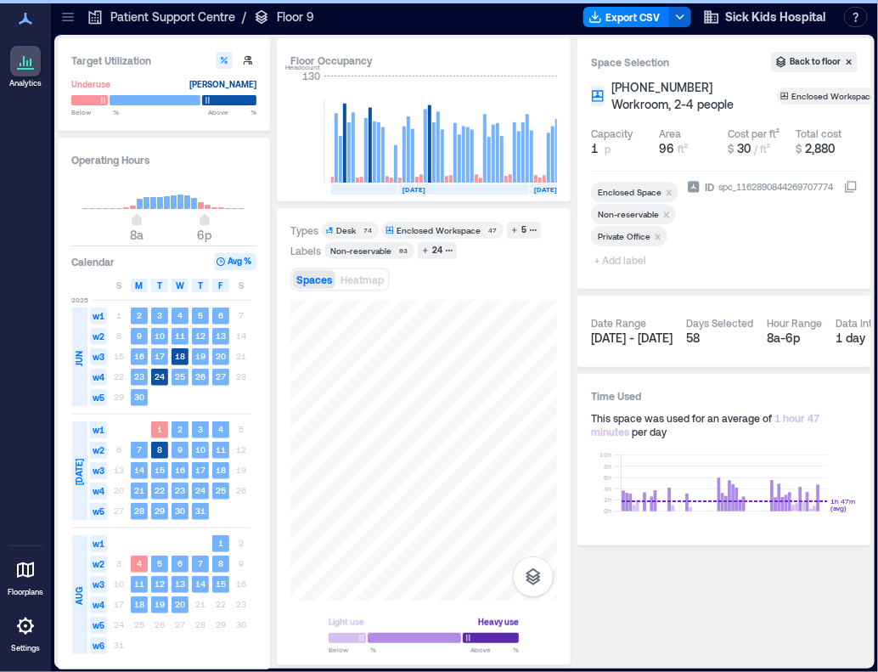
click at [615, 259] on span "+ Add label" at bounding box center [622, 260] width 62 height 24
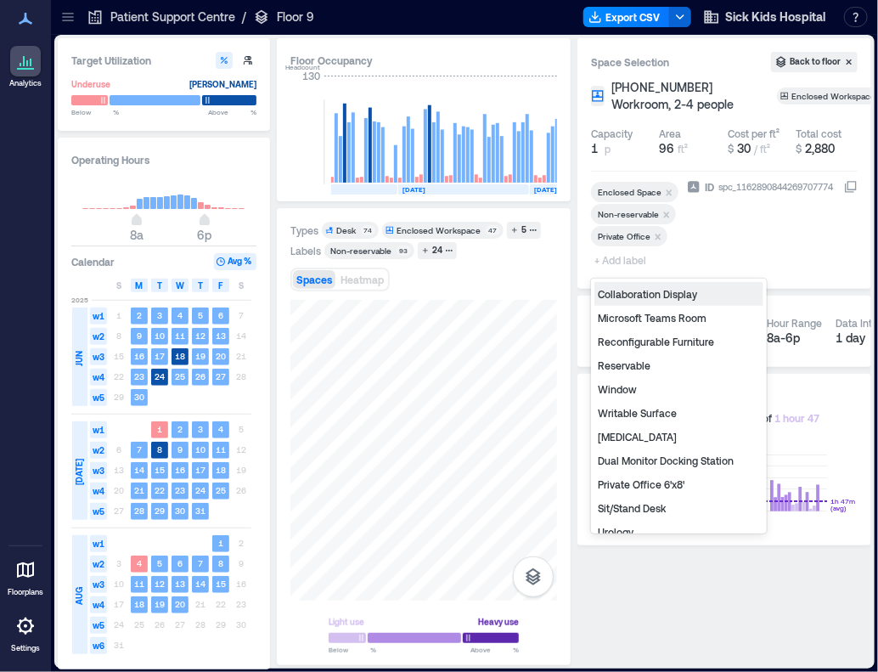
scroll to position [211, 0]
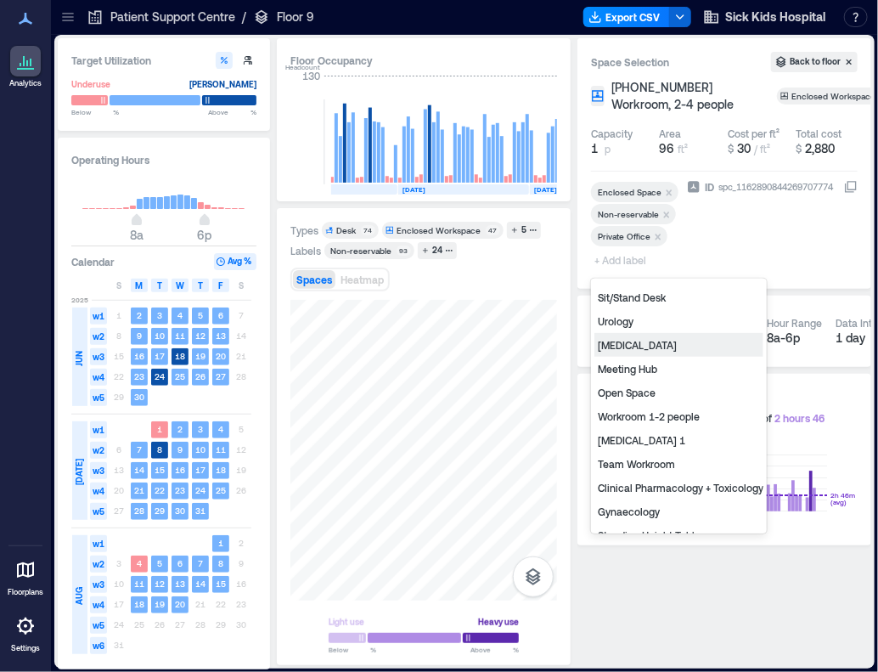
click at [678, 346] on div "Infectious Diseases" at bounding box center [678, 345] width 169 height 24
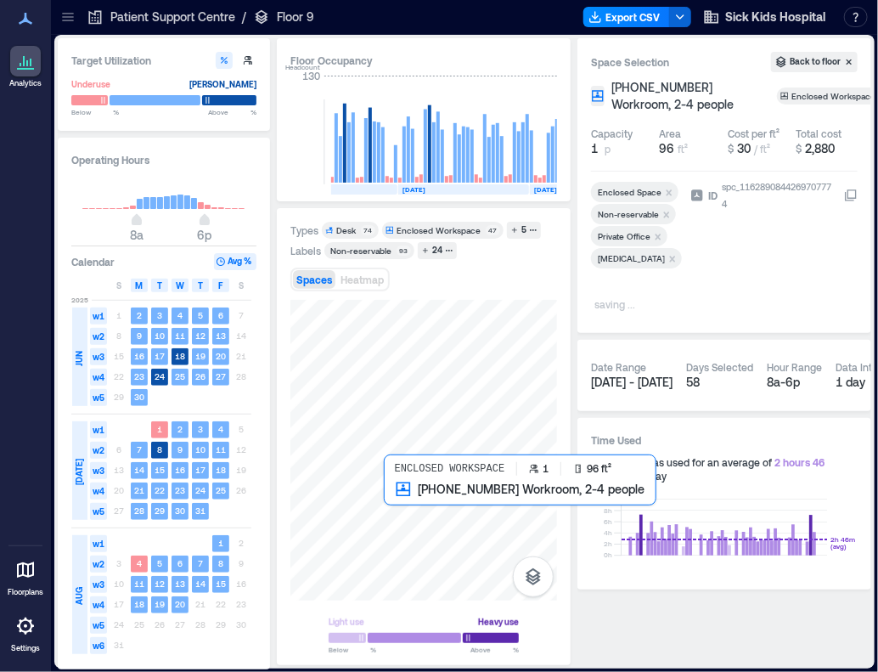
click at [398, 500] on div at bounding box center [423, 450] width 267 height 301
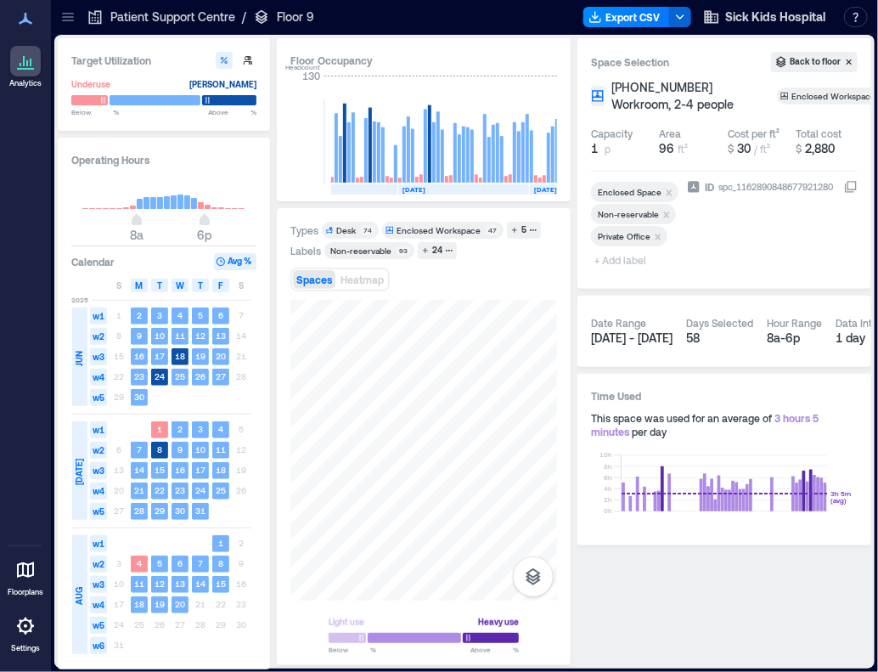
click at [638, 260] on span "+ Add label" at bounding box center [622, 260] width 62 height 24
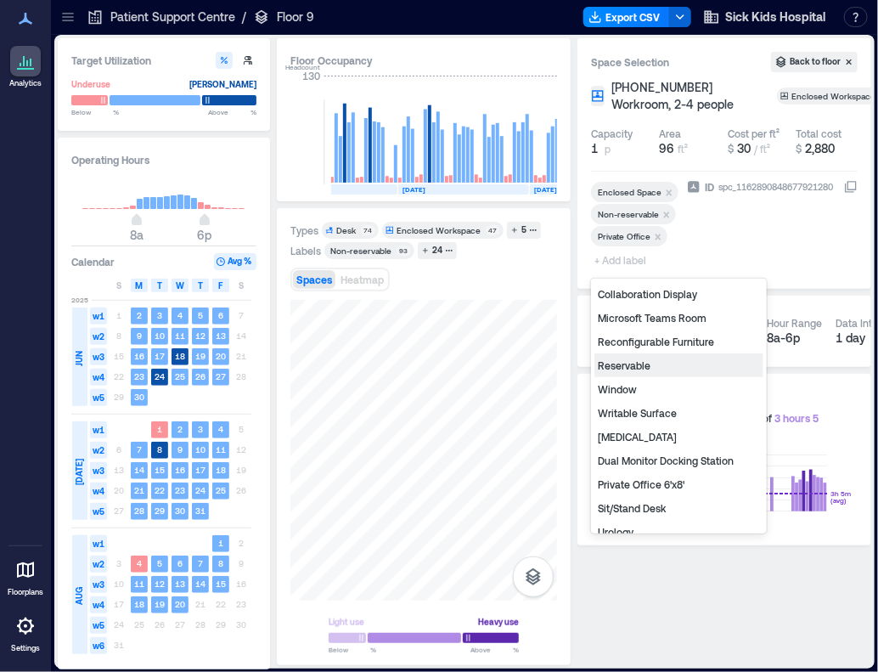
scroll to position [211, 0]
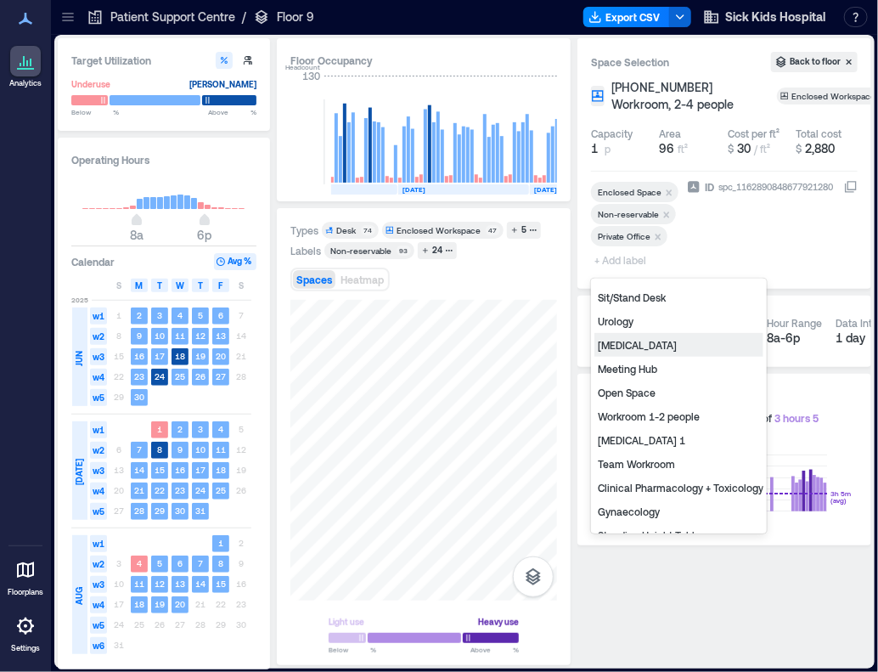
click at [663, 351] on div "Infectious Diseases" at bounding box center [678, 345] width 169 height 24
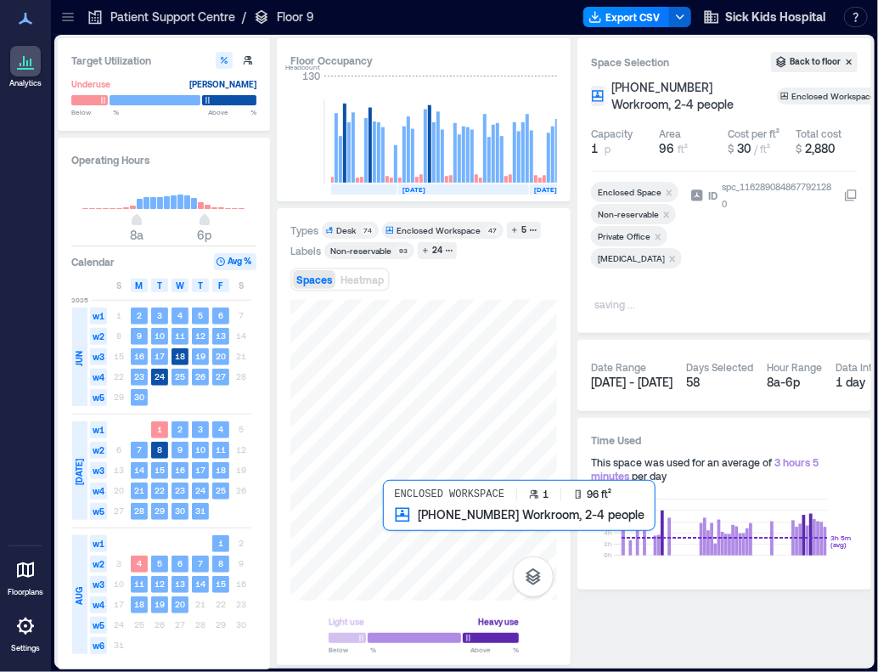
click at [412, 526] on div at bounding box center [423, 450] width 267 height 301
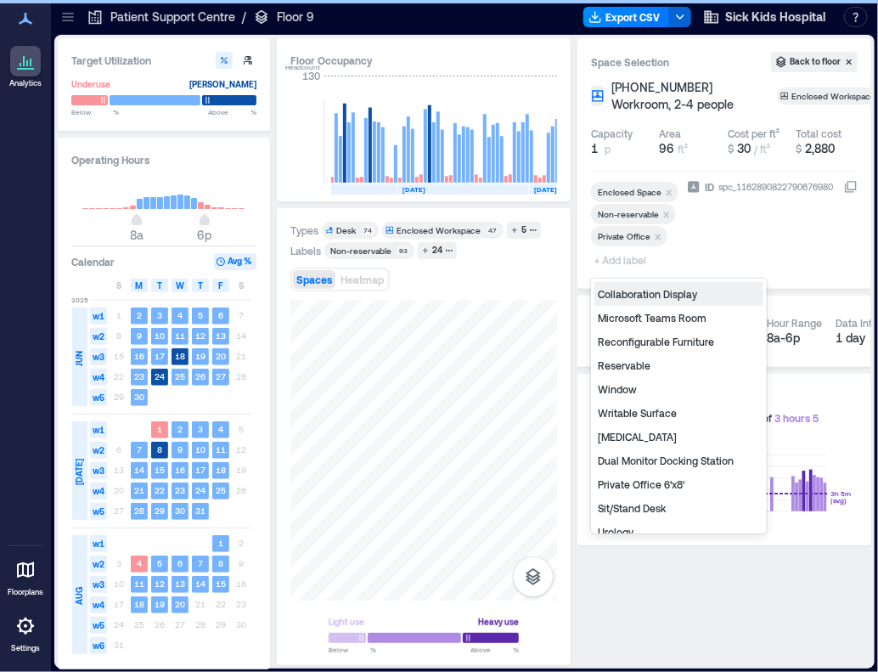
click at [628, 262] on span "+ Add label" at bounding box center [622, 260] width 62 height 24
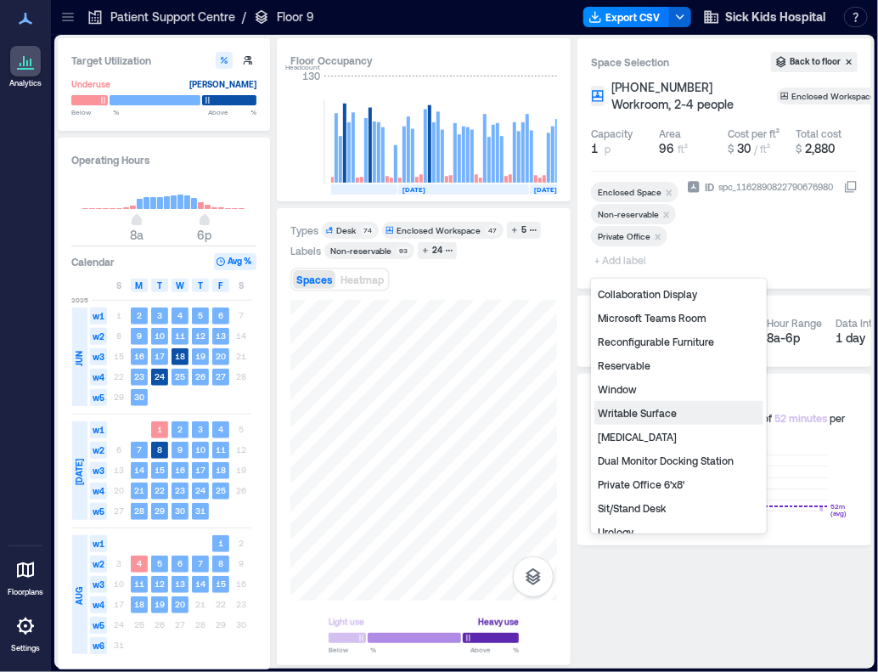
scroll to position [211, 0]
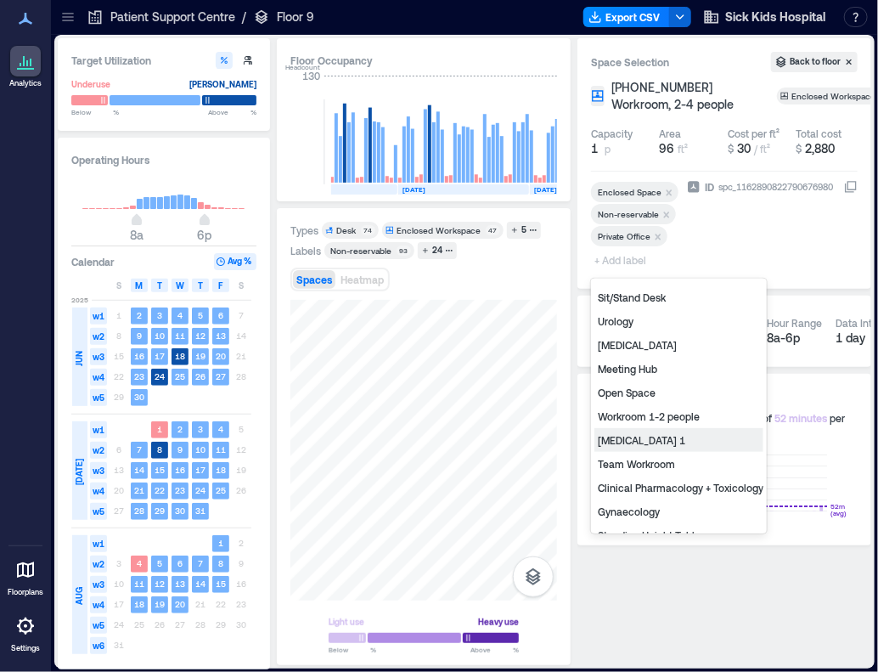
click at [689, 429] on div "Infectious Diseases 1" at bounding box center [678, 440] width 169 height 24
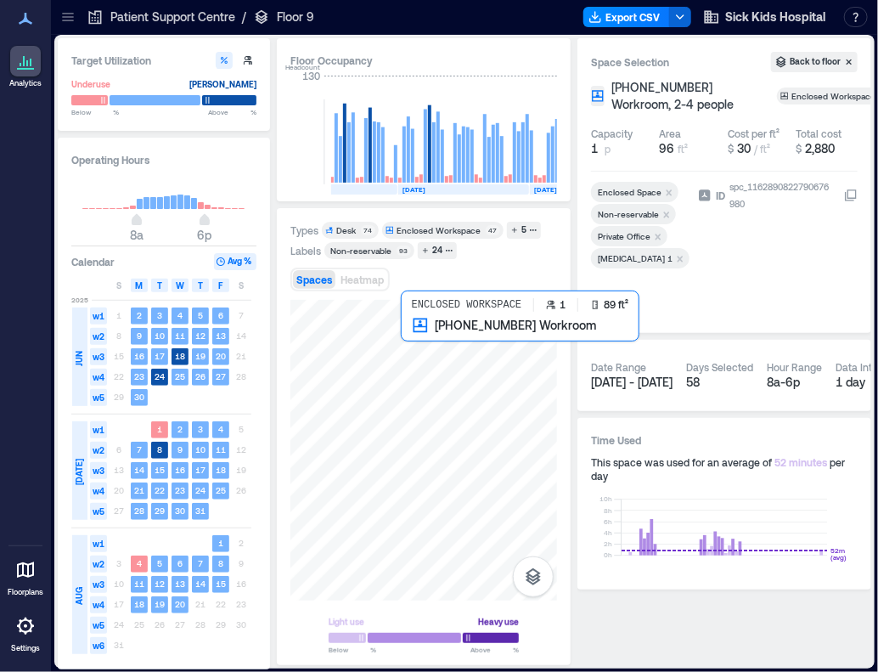
click at [421, 345] on div at bounding box center [423, 450] width 267 height 301
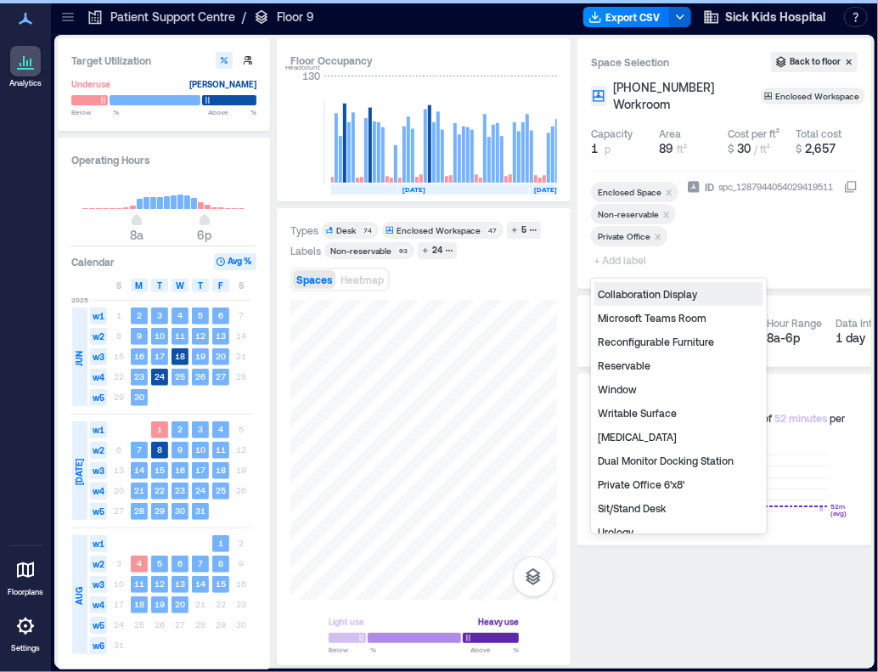
click at [627, 262] on span "+ Add label" at bounding box center [622, 260] width 62 height 24
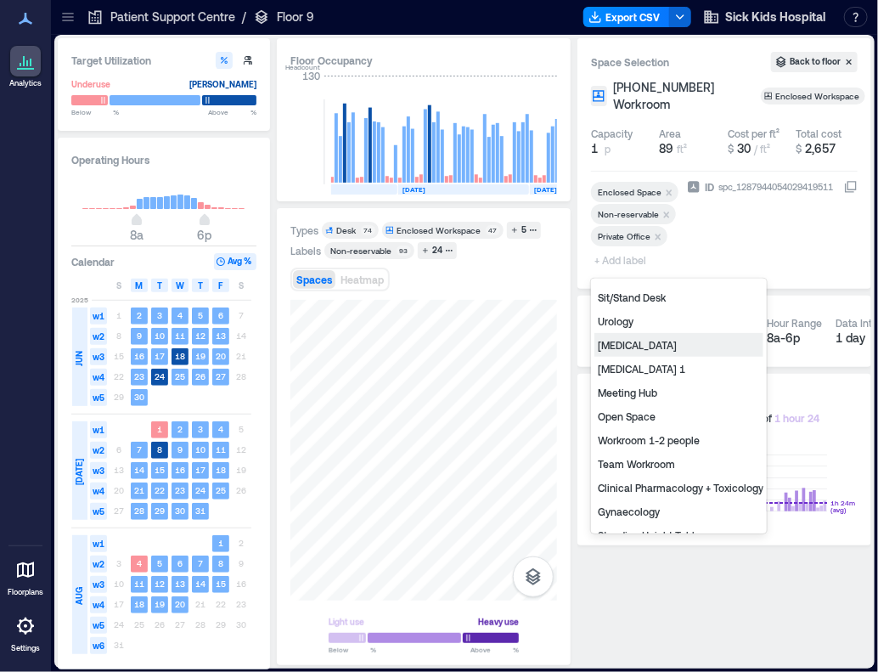
click at [676, 346] on div "Infectious Diseases" at bounding box center [678, 345] width 169 height 24
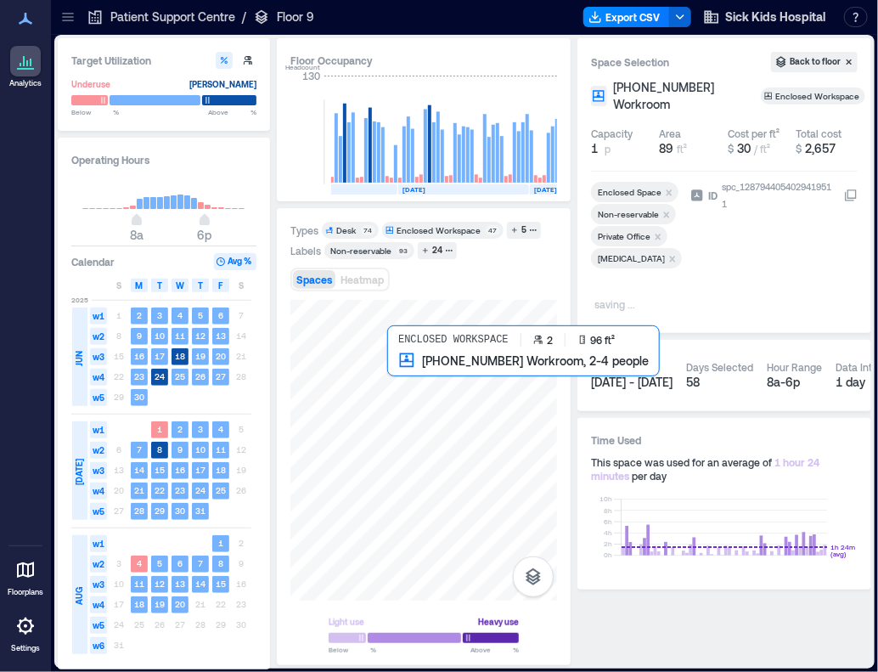
click at [412, 371] on div at bounding box center [423, 450] width 267 height 301
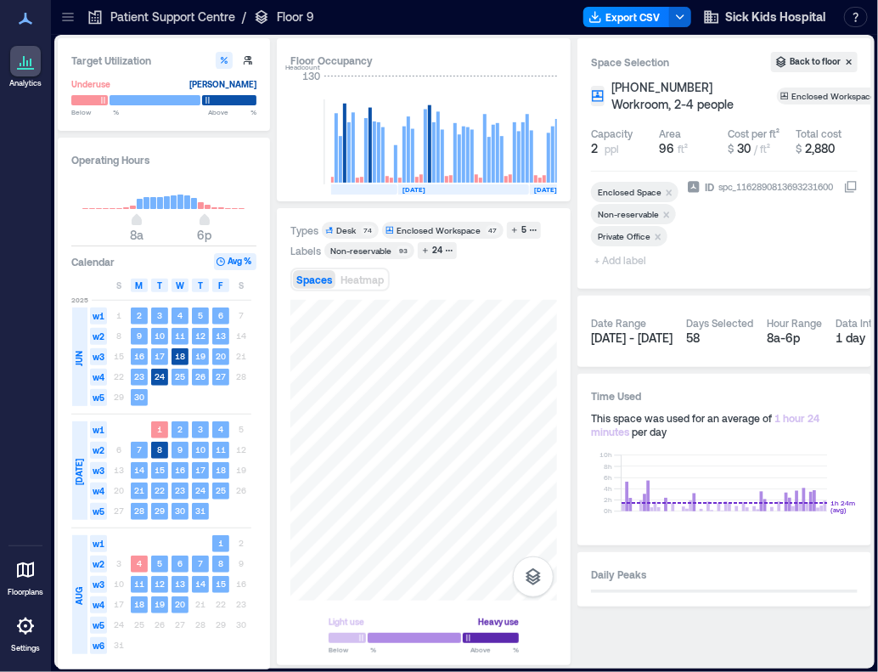
click at [615, 259] on span "+ Add label" at bounding box center [622, 260] width 62 height 24
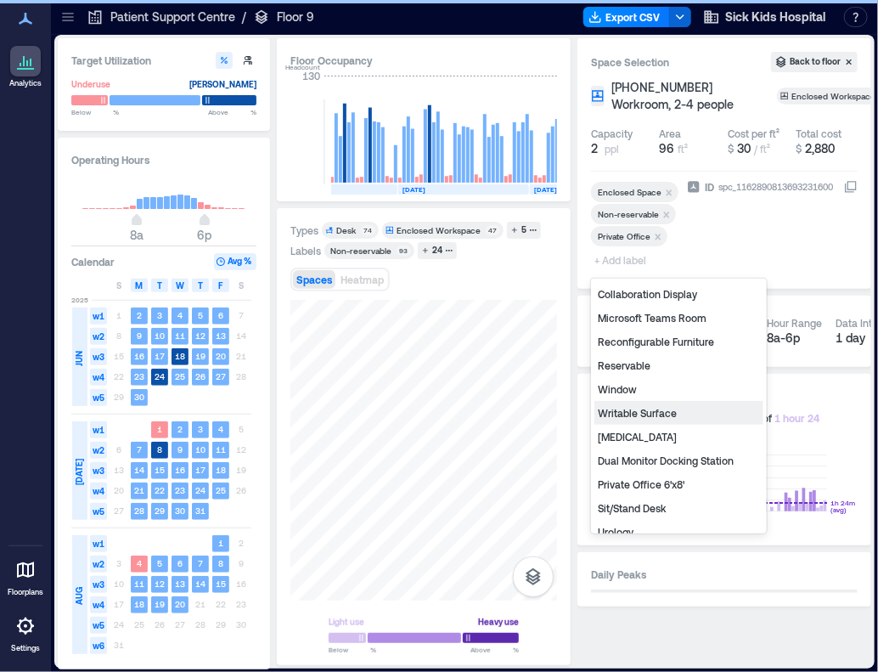
scroll to position [211, 0]
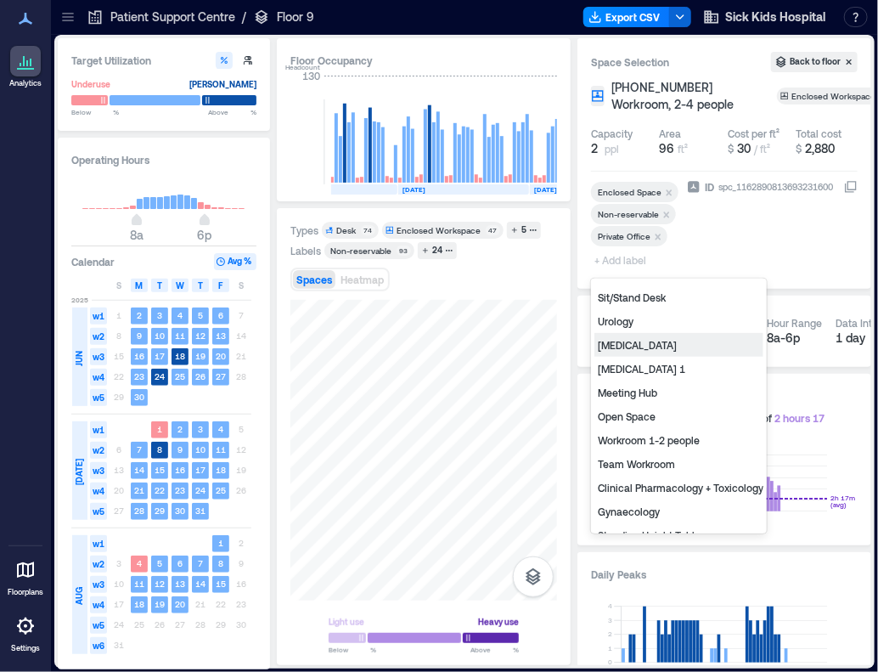
click at [653, 350] on div "Infectious Diseases" at bounding box center [678, 345] width 169 height 24
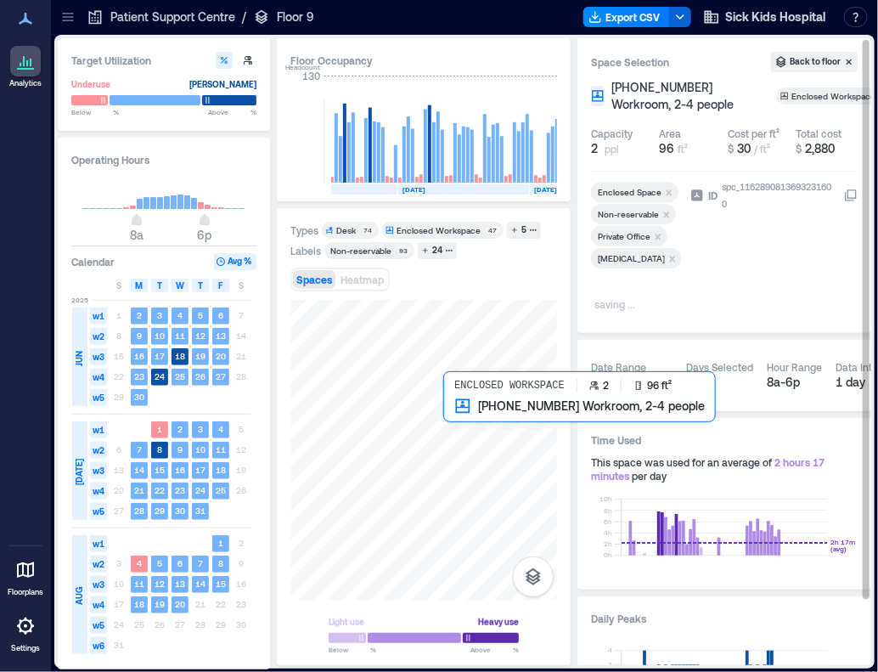
click at [459, 428] on div at bounding box center [423, 450] width 267 height 301
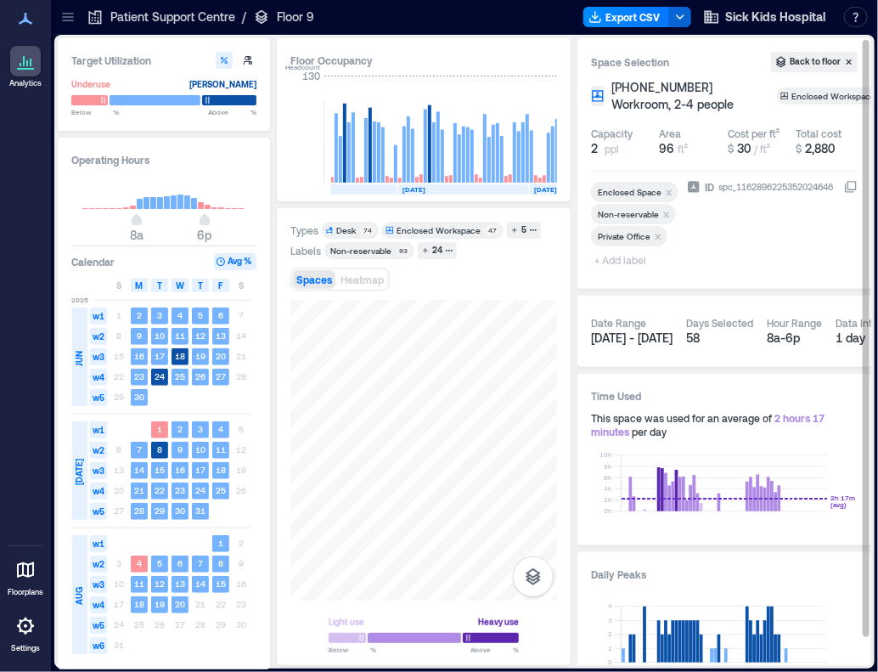
click at [627, 256] on span "+ Add label" at bounding box center [622, 260] width 62 height 24
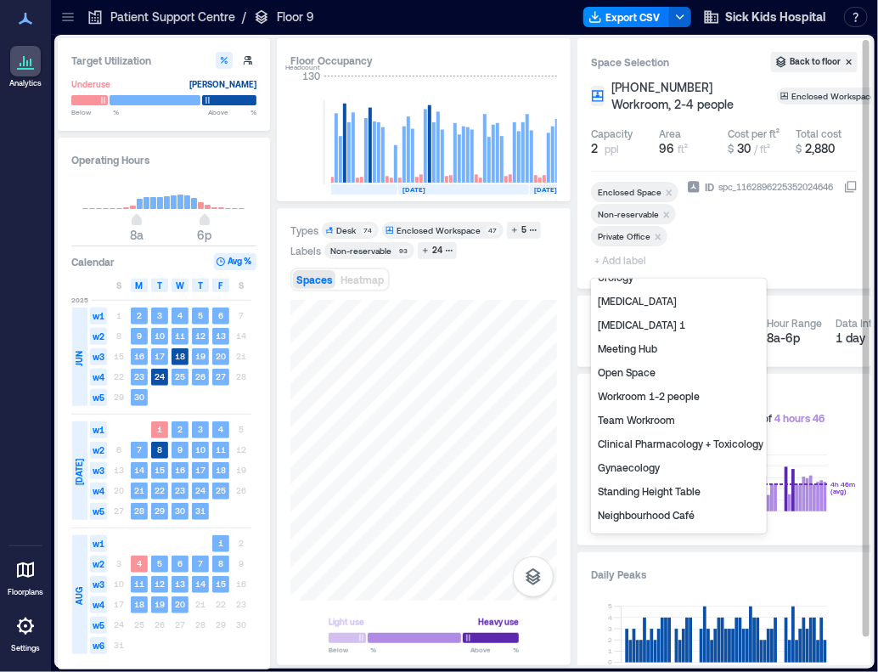
scroll to position [288, 0]
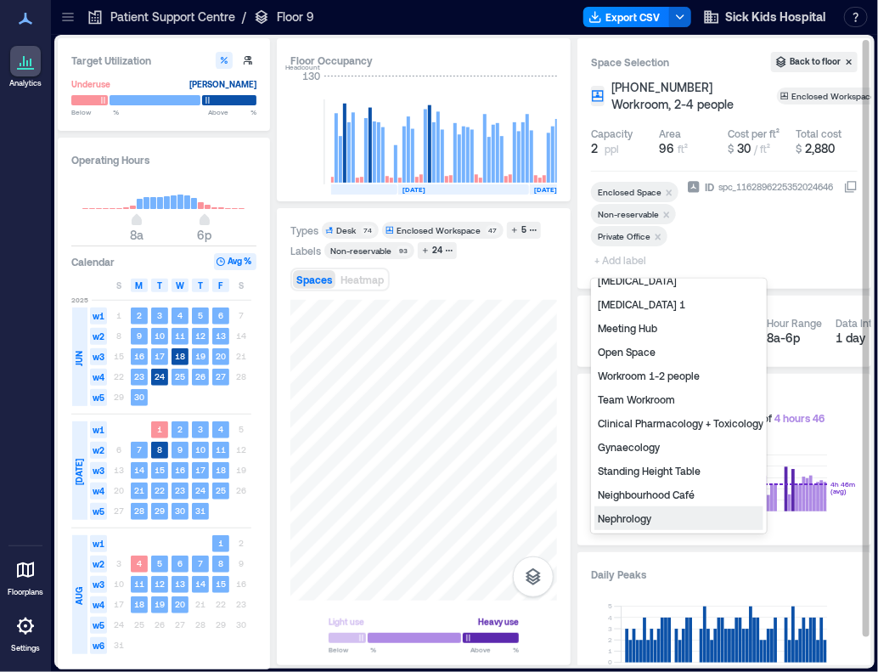
click at [706, 506] on div "Nephrology" at bounding box center [678, 518] width 169 height 24
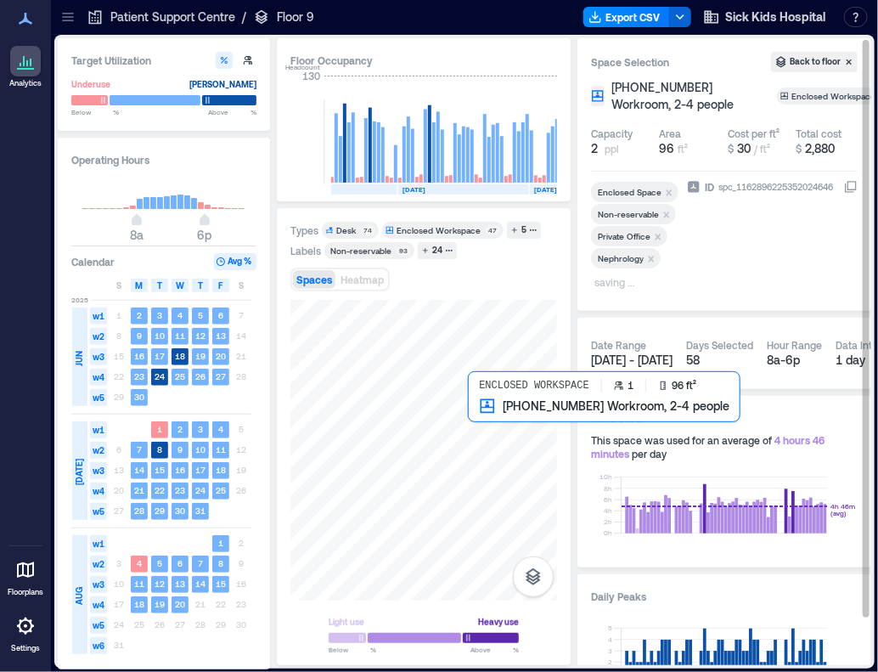
click at [486, 432] on div at bounding box center [423, 450] width 267 height 301
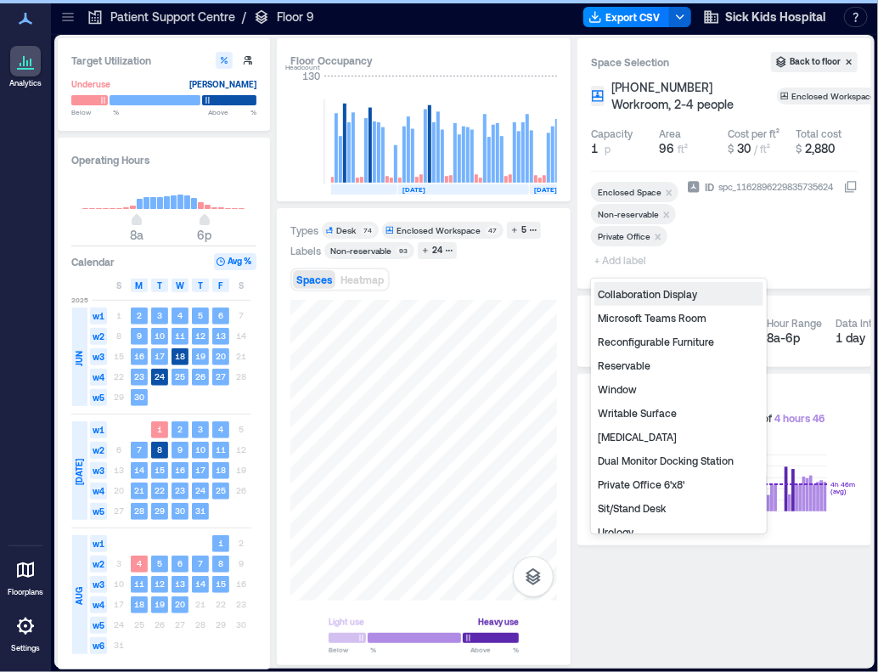
click at [619, 260] on span "+ Add label" at bounding box center [622, 260] width 62 height 24
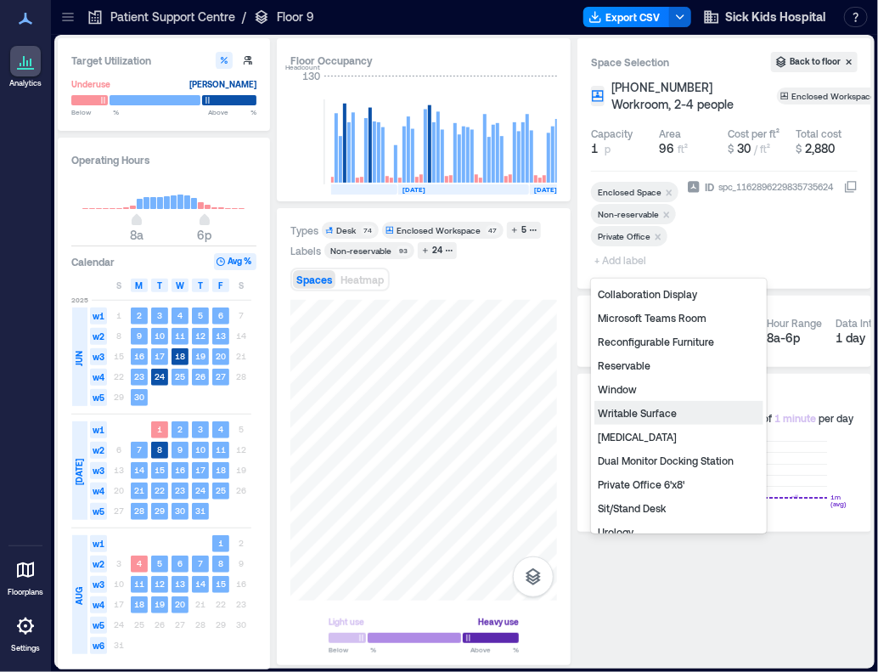
click at [764, 441] on div "Collaboration Display Microsoft Teams Room Reconfigurable Furniture Reservable …" at bounding box center [679, 405] width 176 height 255
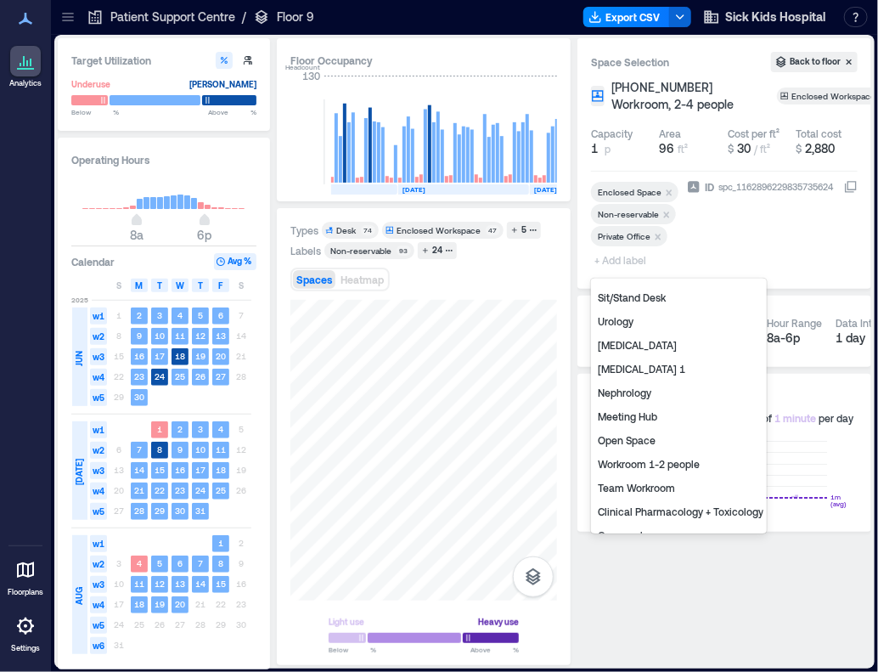
scroll to position [288, 0]
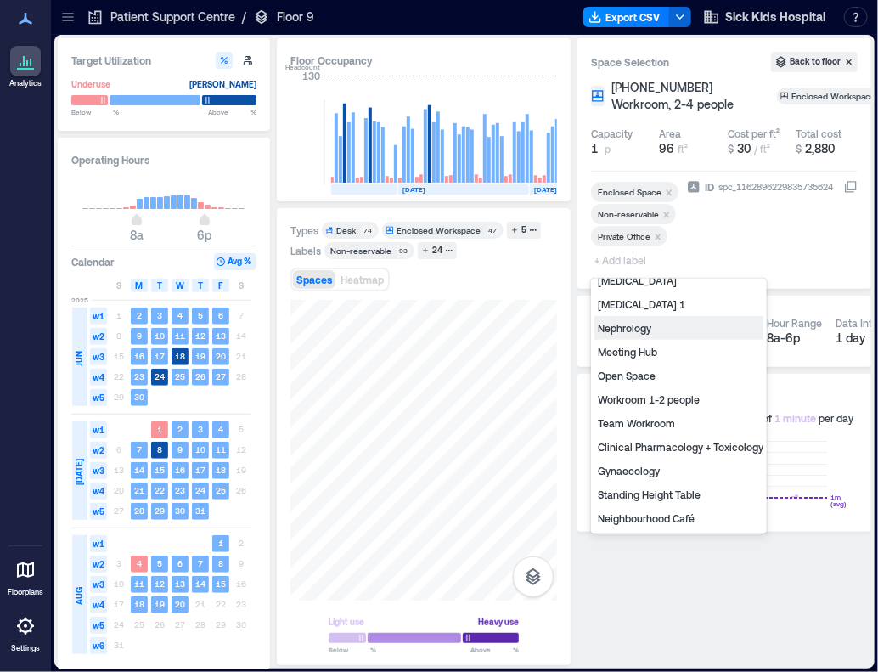
click at [659, 318] on div "Nephrology" at bounding box center [678, 328] width 169 height 24
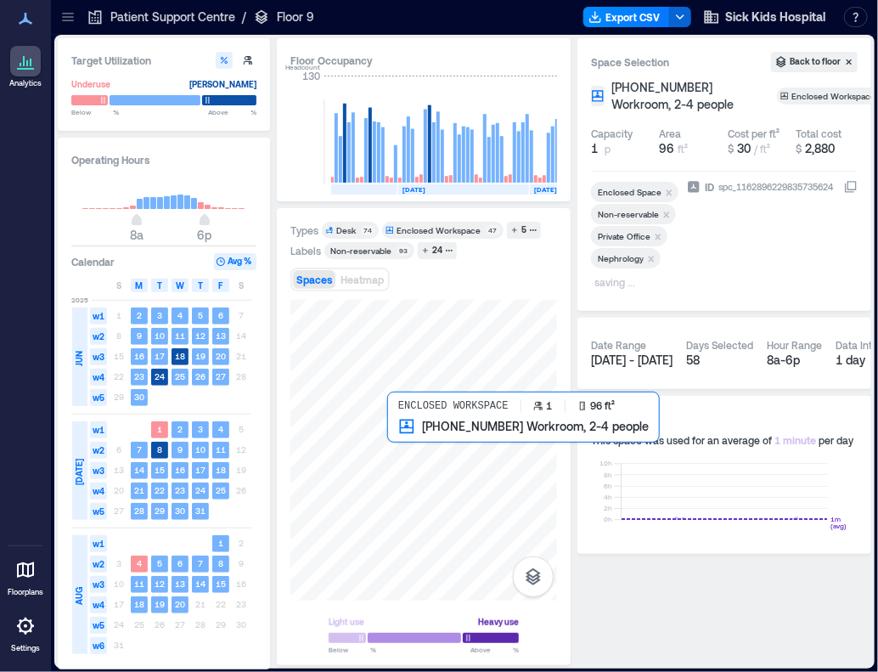
drag, startPoint x: 574, startPoint y: 489, endPoint x: 407, endPoint y: 442, distance: 173.7
click at [407, 442] on div at bounding box center [423, 450] width 267 height 301
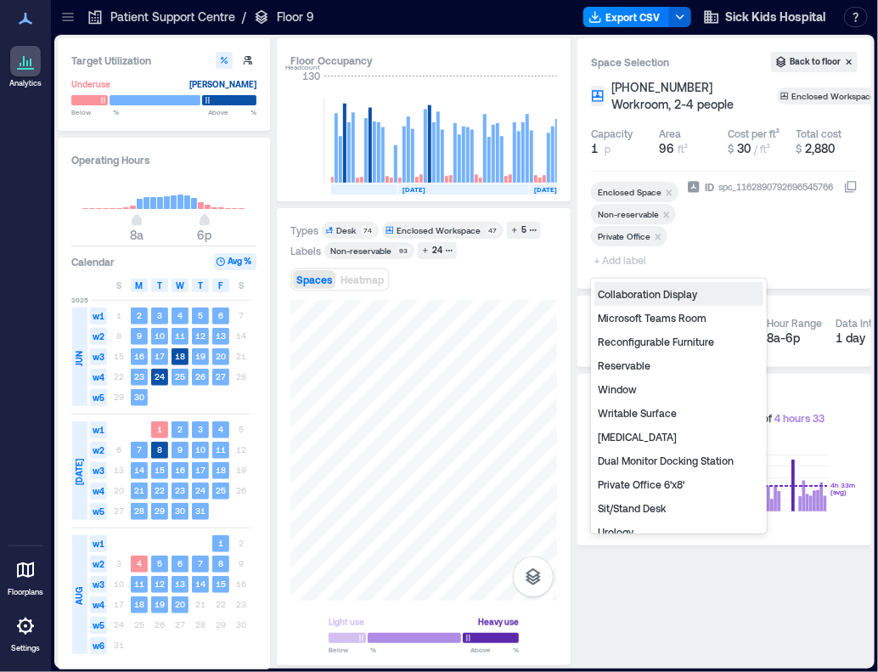
click at [625, 259] on span "+ Add label" at bounding box center [622, 260] width 62 height 24
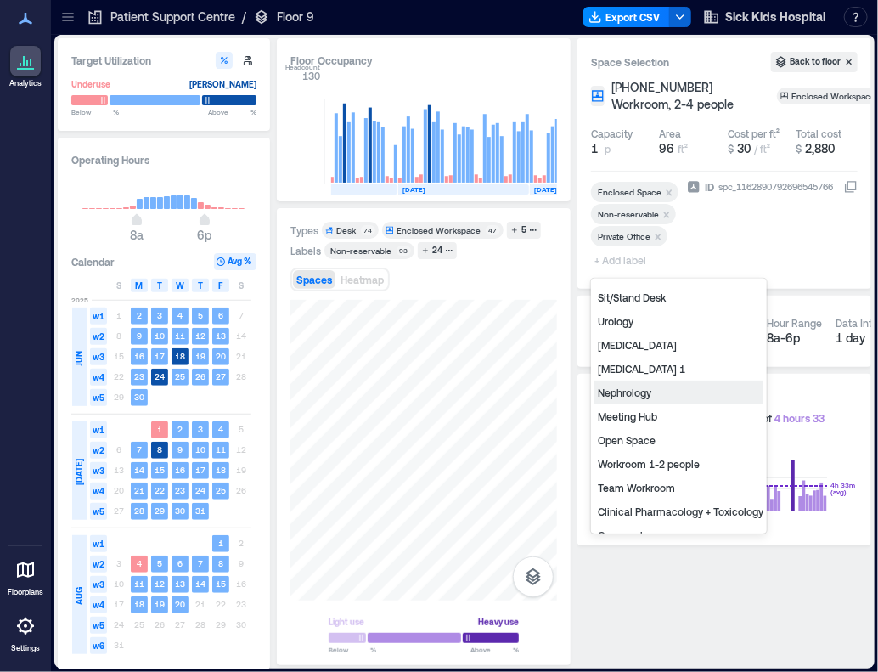
click at [696, 381] on div "Nephrology" at bounding box center [678, 392] width 169 height 24
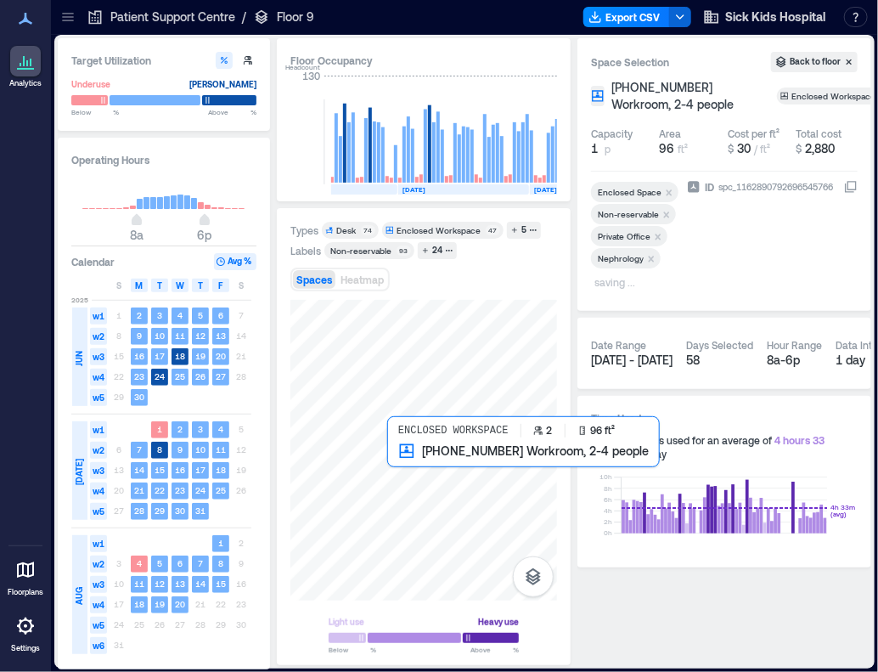
click at [406, 461] on div at bounding box center [423, 450] width 267 height 301
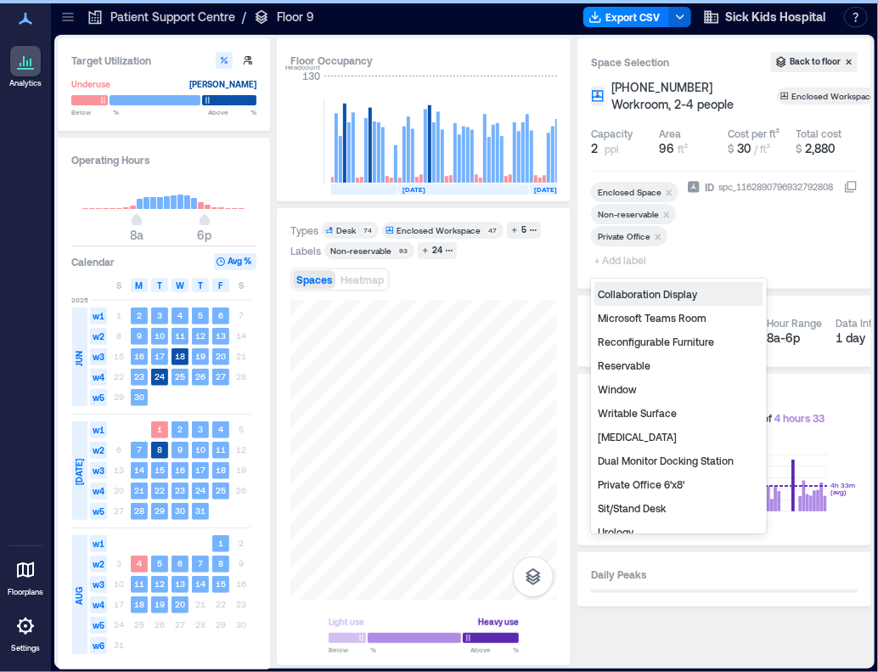
click at [633, 264] on span "+ Add label" at bounding box center [622, 260] width 62 height 24
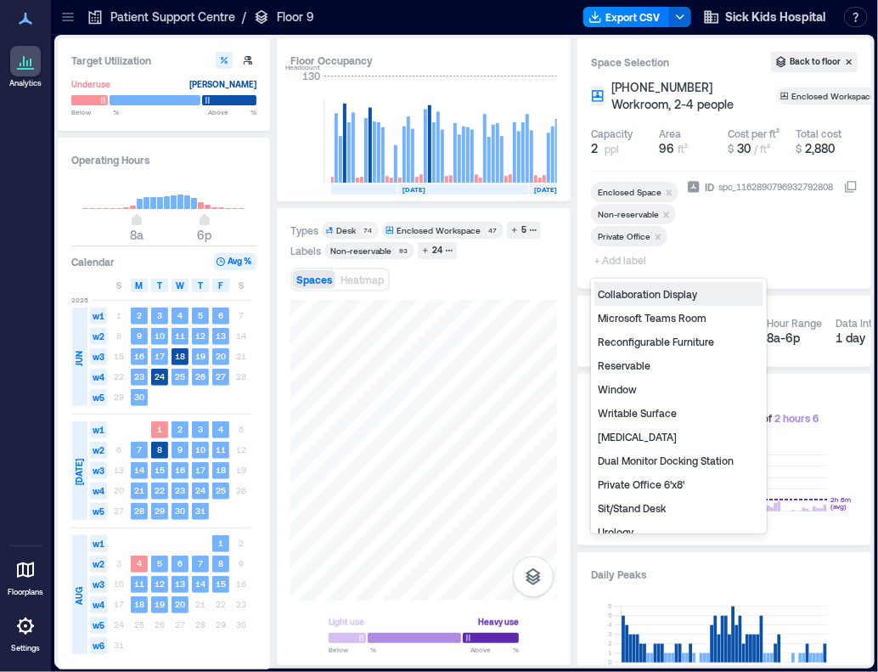
scroll to position [211, 0]
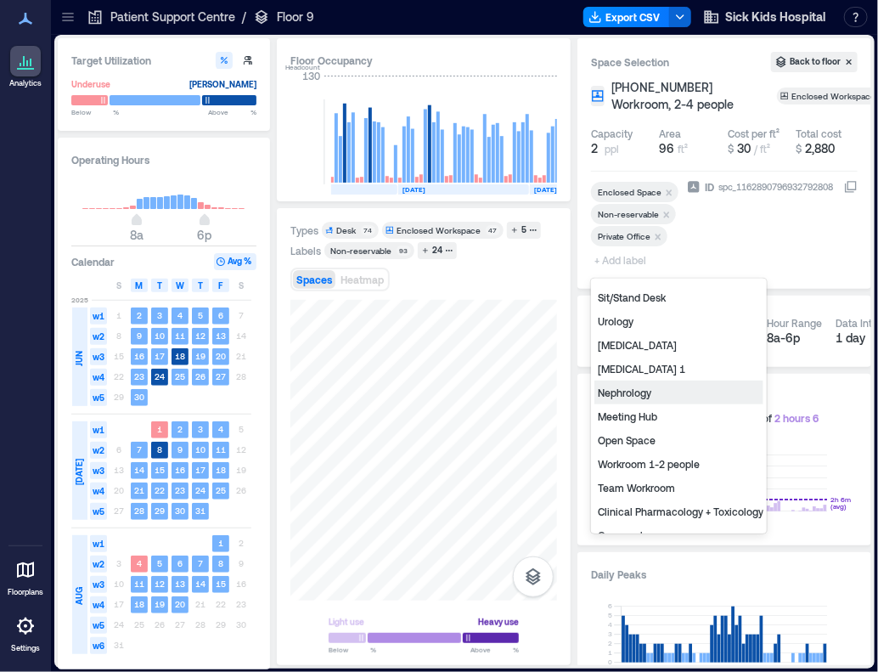
click at [703, 384] on div "Nephrology" at bounding box center [678, 392] width 169 height 24
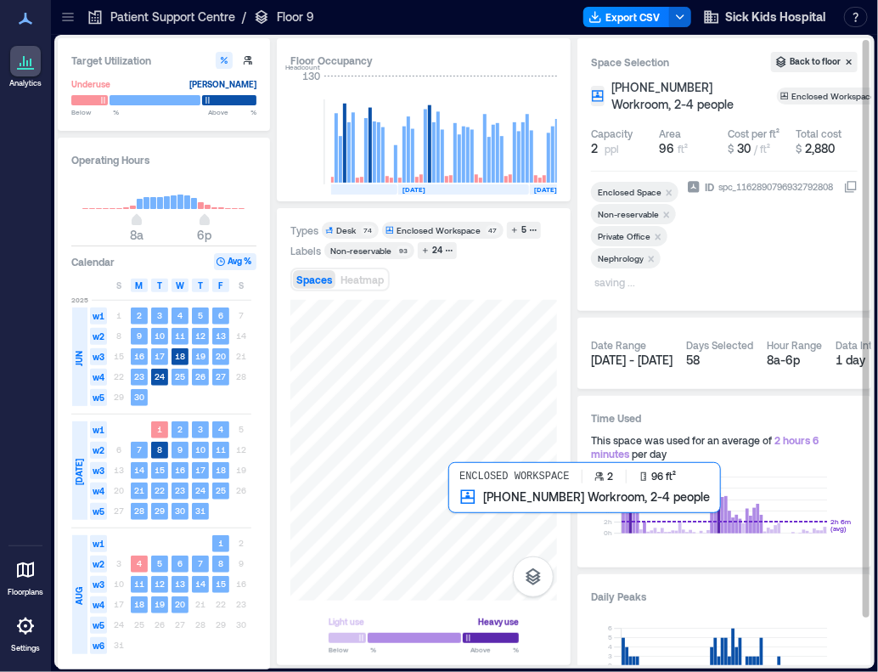
click at [463, 505] on div at bounding box center [423, 450] width 267 height 301
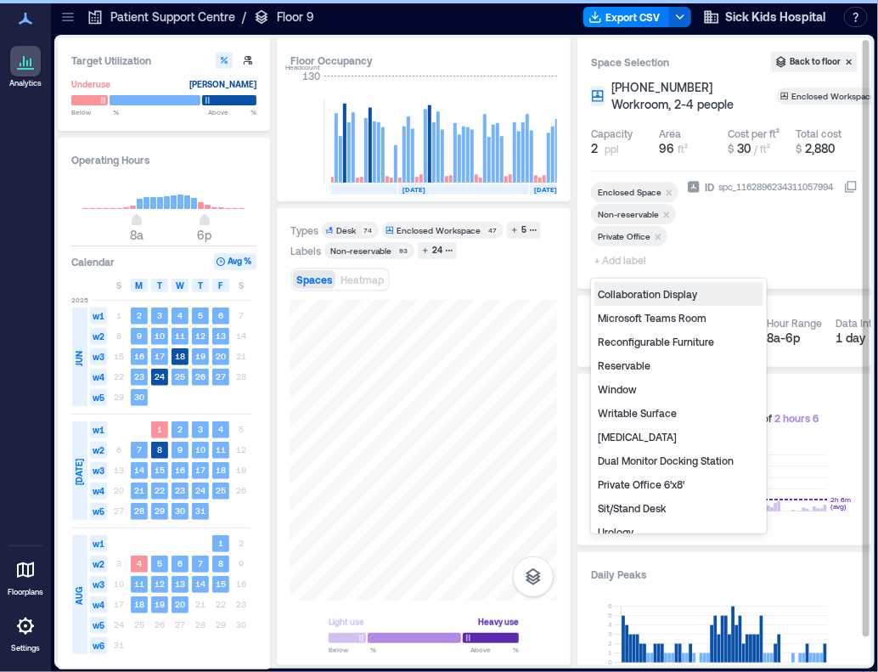
click at [632, 262] on span "+ Add label" at bounding box center [622, 260] width 62 height 24
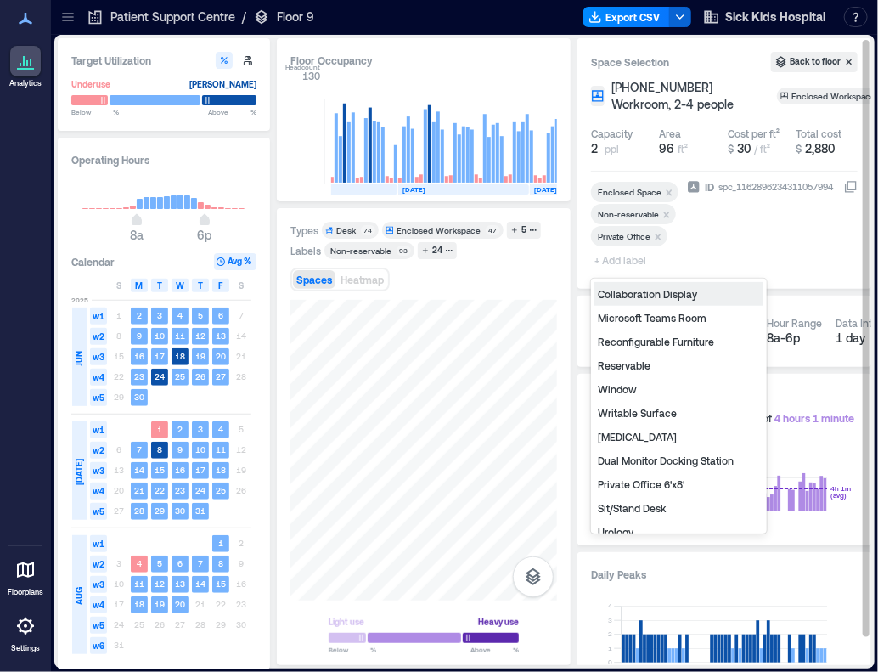
scroll to position [211, 0]
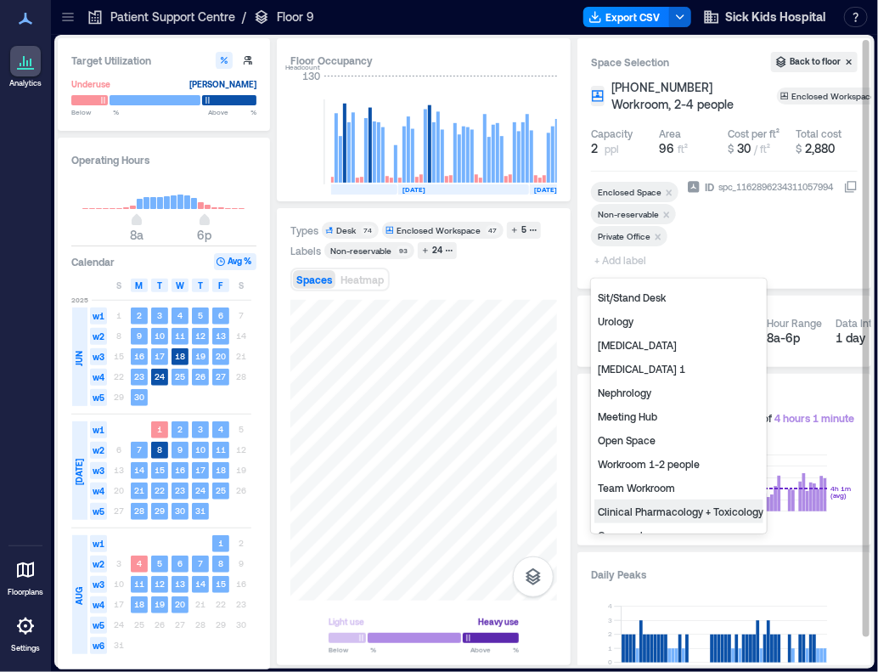
click at [717, 506] on div "Clinical Pharmacology + Toxicology" at bounding box center [678, 511] width 169 height 24
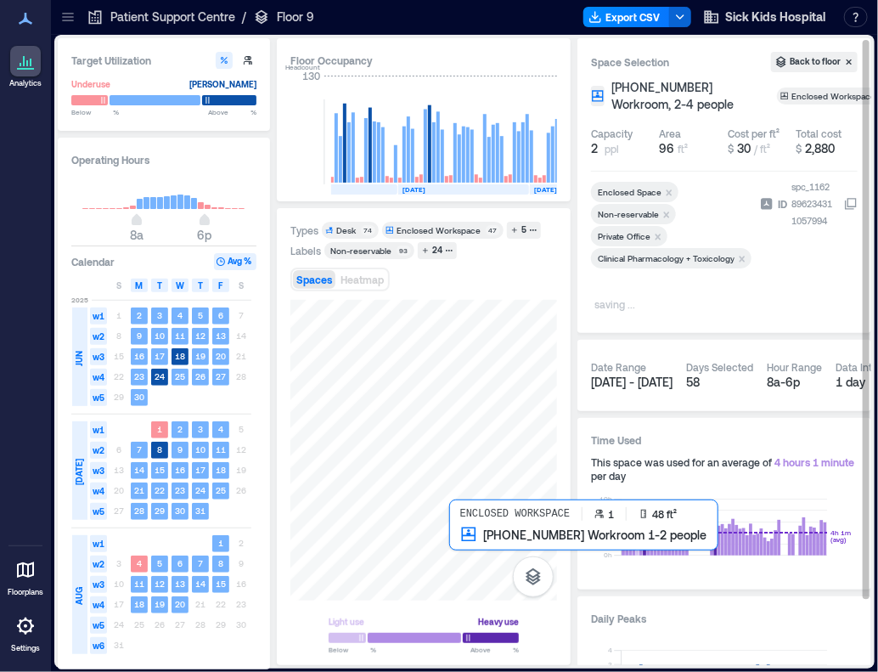
click at [455, 540] on div at bounding box center [423, 450] width 267 height 301
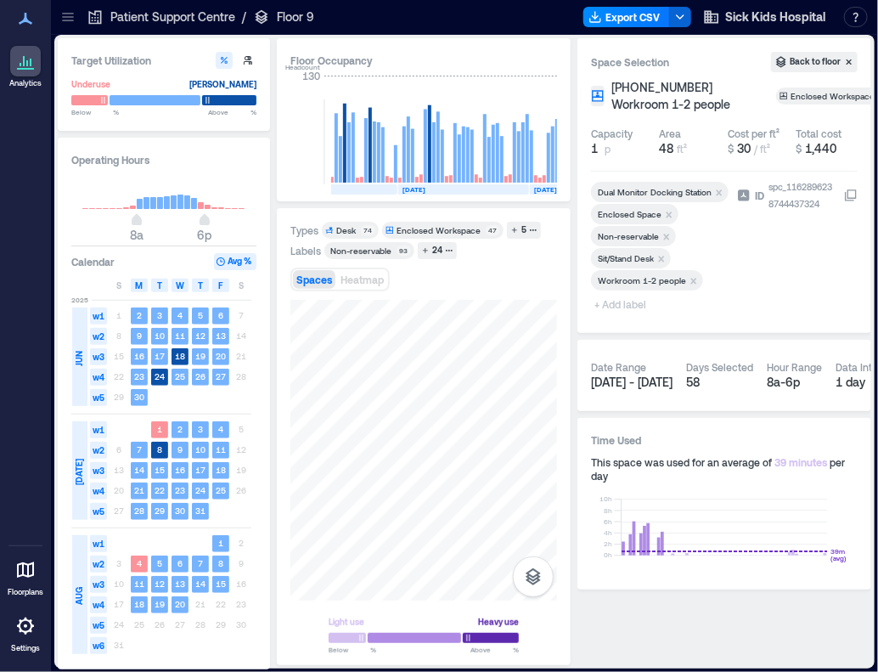
click at [693, 285] on icon "Remove Workroom 1-2 people" at bounding box center [694, 281] width 12 height 12
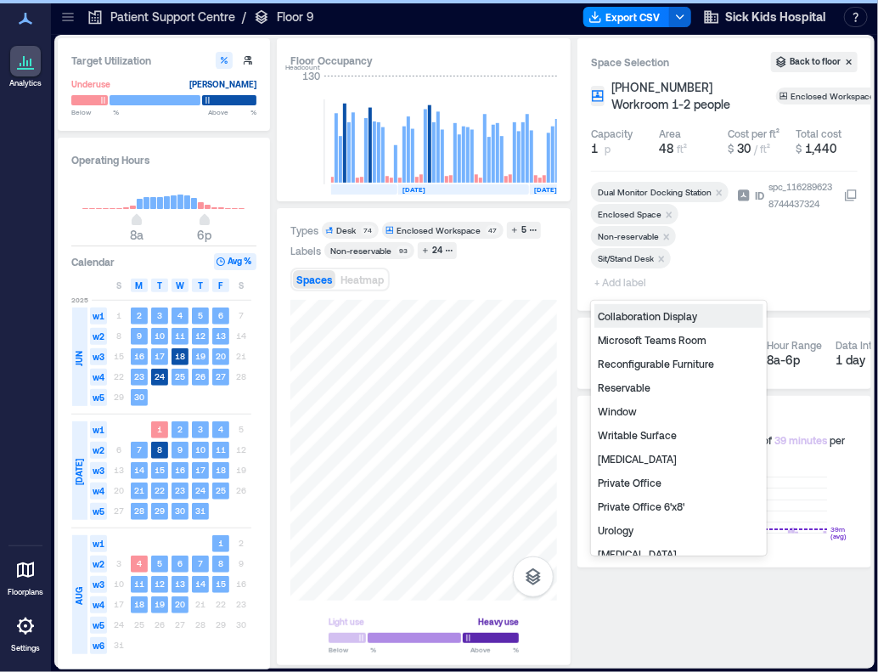
click at [621, 283] on span "+ Add label" at bounding box center [622, 282] width 62 height 24
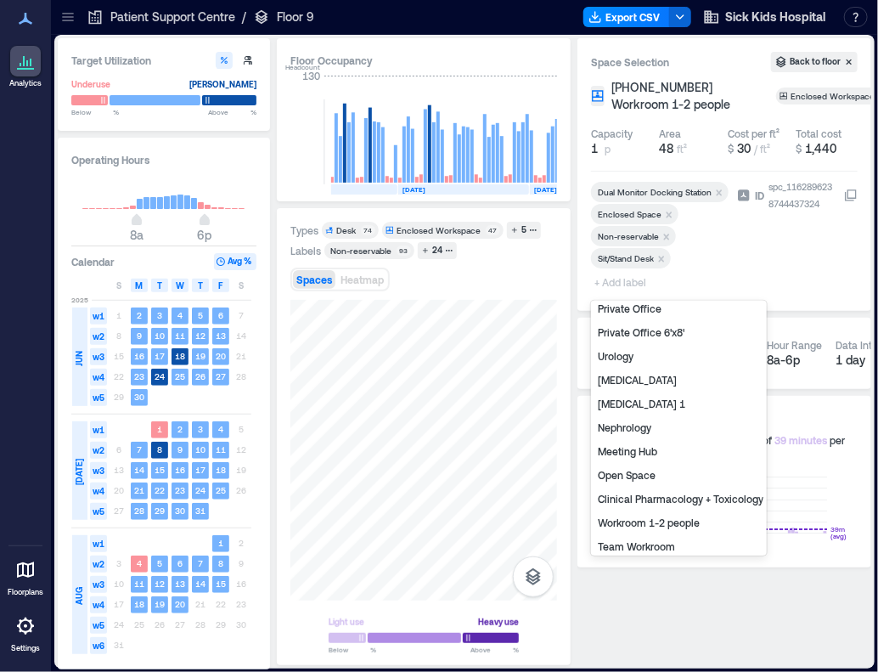
scroll to position [211, 0]
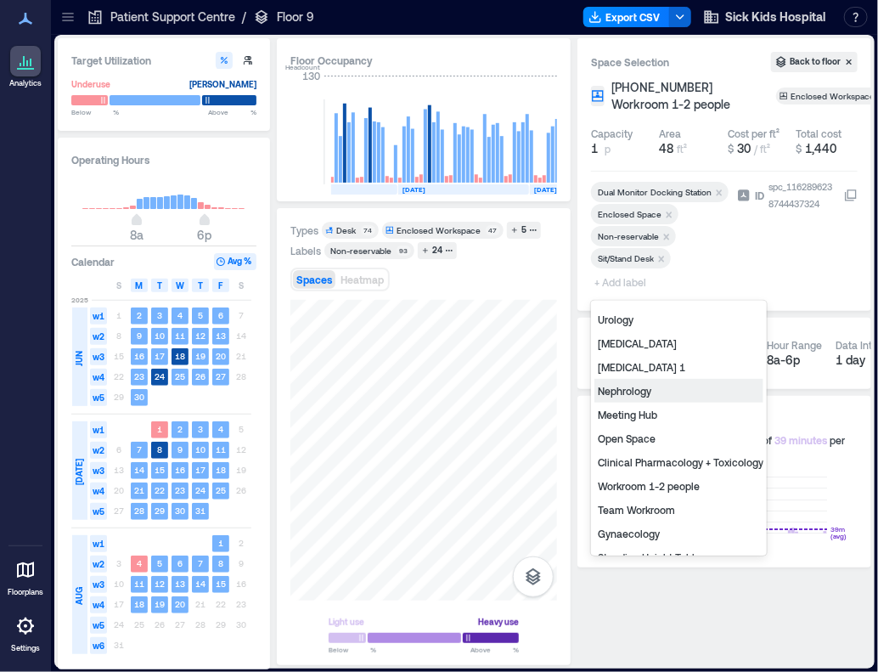
click at [687, 393] on div "Nephrology" at bounding box center [678, 391] width 169 height 24
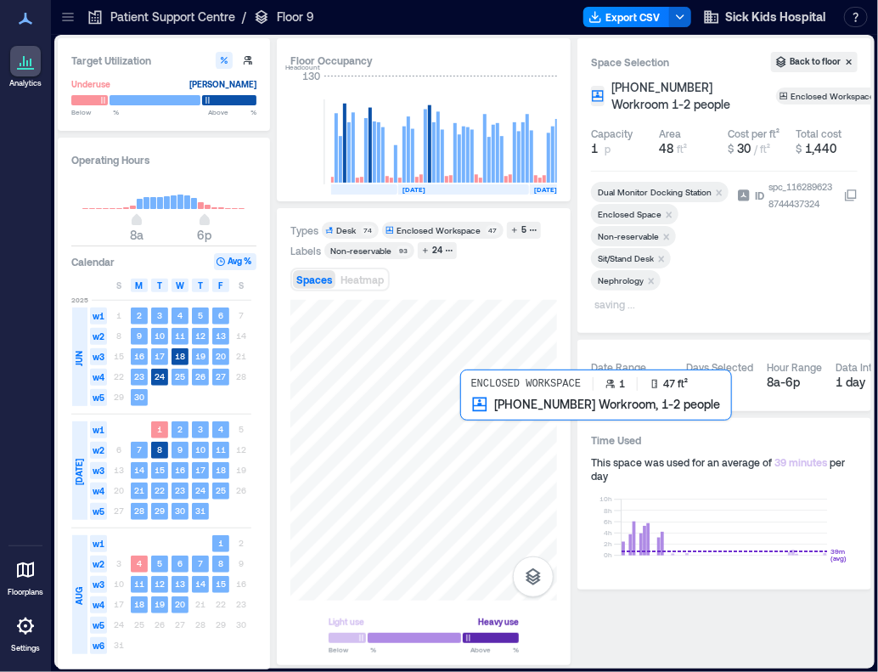
click at [472, 413] on div at bounding box center [423, 450] width 267 height 301
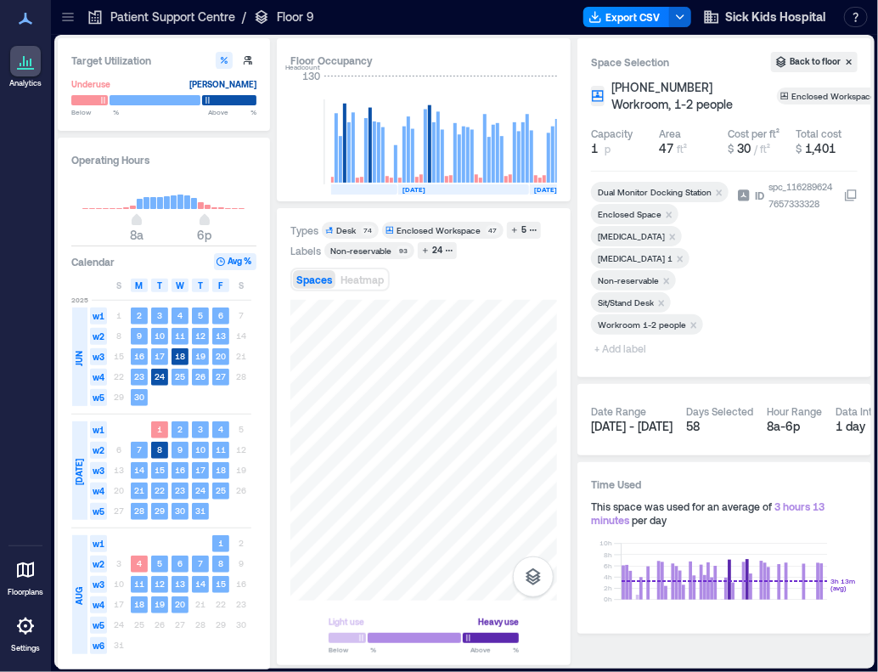
click at [678, 239] on icon "Remove Infectious Diseases" at bounding box center [672, 237] width 12 height 12
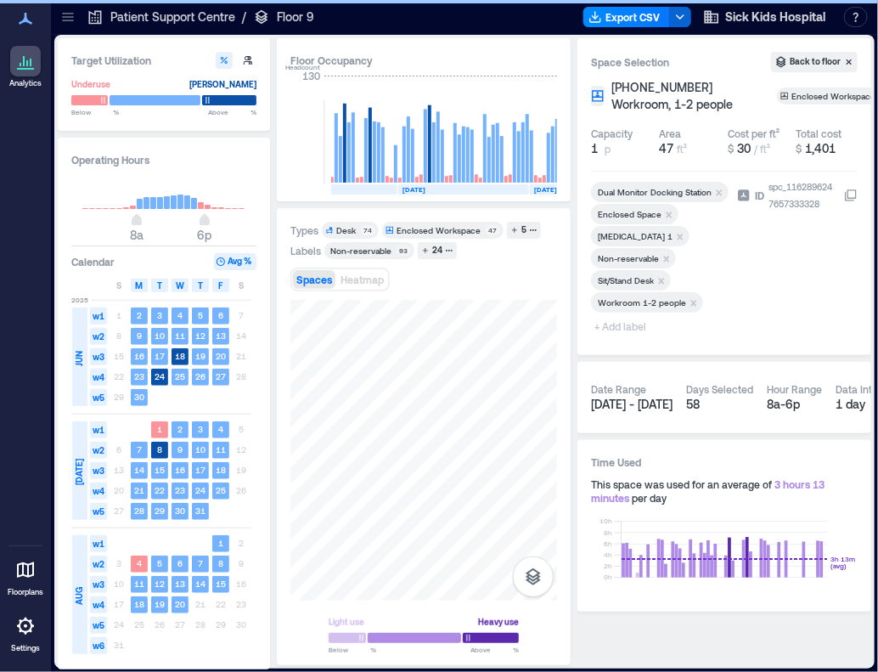
click at [683, 239] on icon "Remove Infectious Diseases 1" at bounding box center [680, 237] width 12 height 12
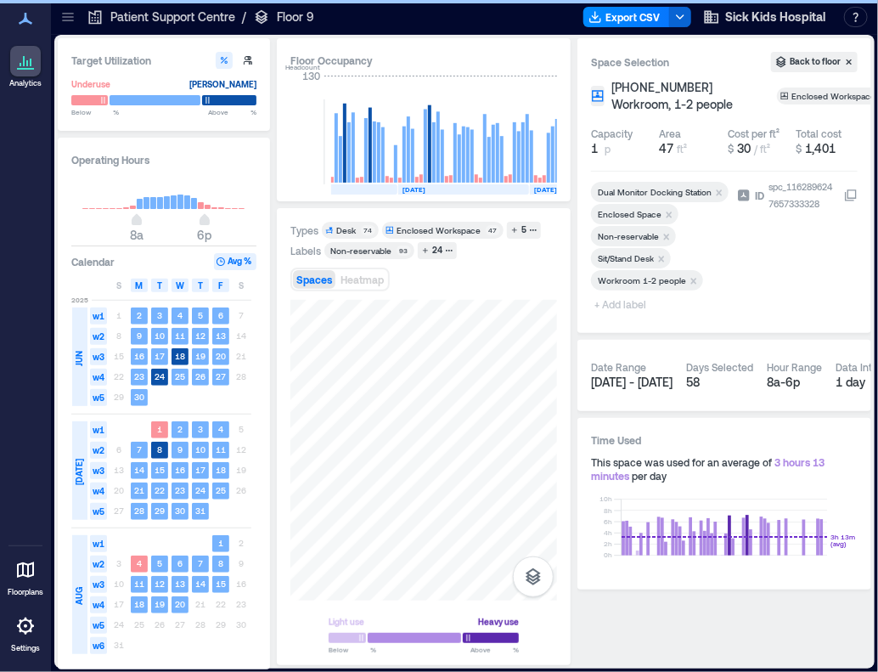
click at [690, 278] on icon "Remove Workroom 1-2 people" at bounding box center [694, 281] width 12 height 12
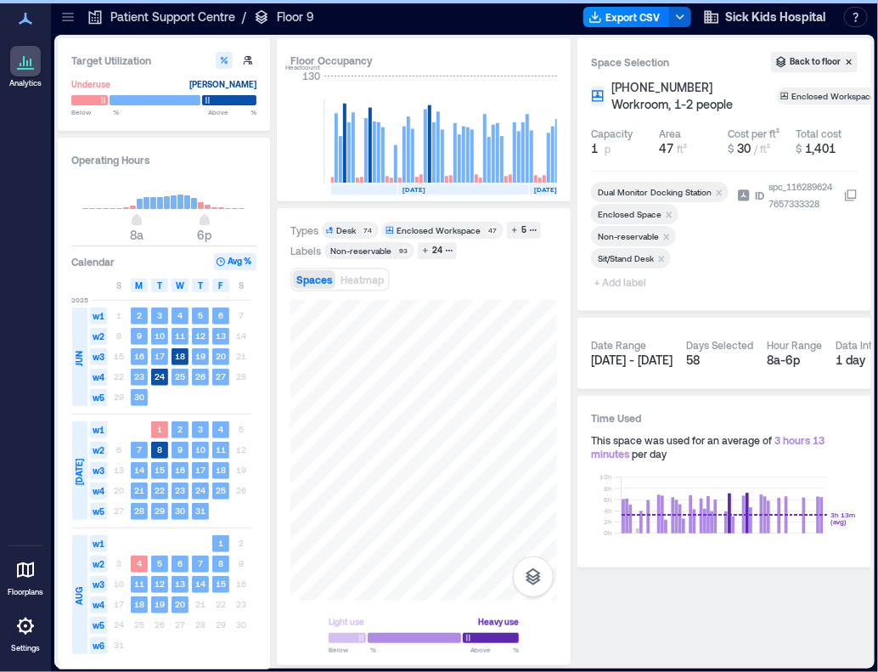
click at [644, 278] on span "+ Add label" at bounding box center [622, 282] width 62 height 24
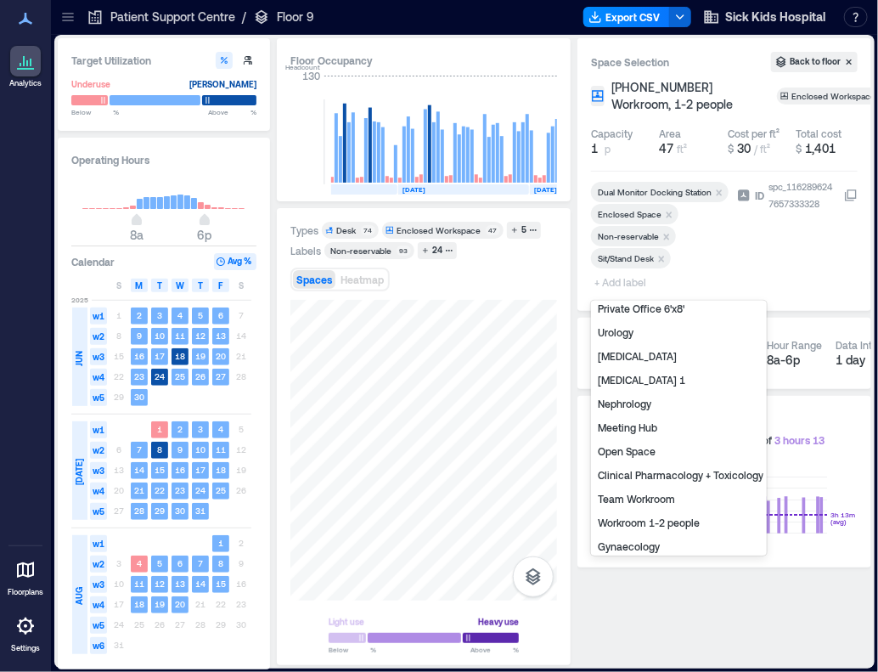
scroll to position [211, 0]
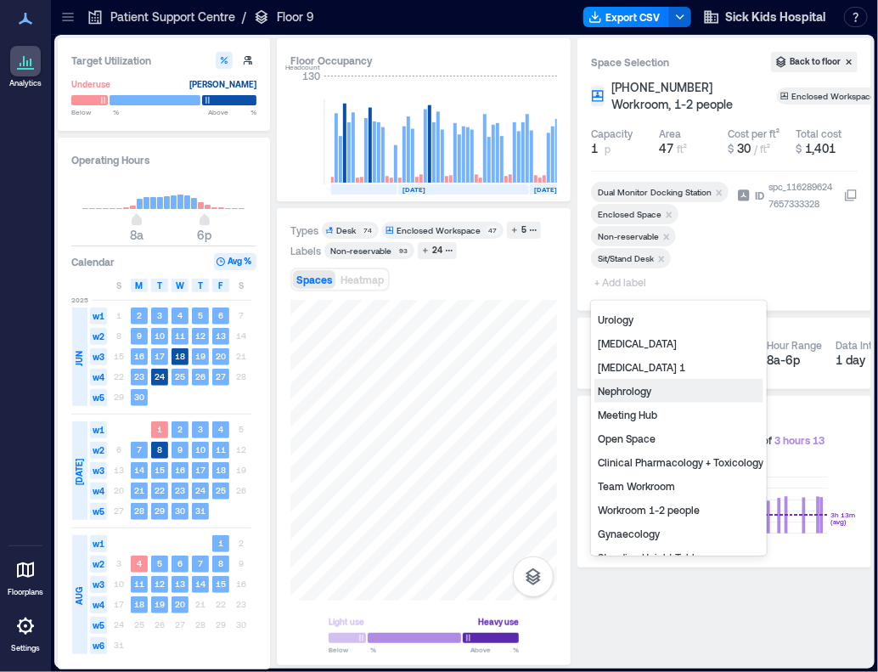
click at [671, 392] on div "Nephrology" at bounding box center [678, 391] width 169 height 24
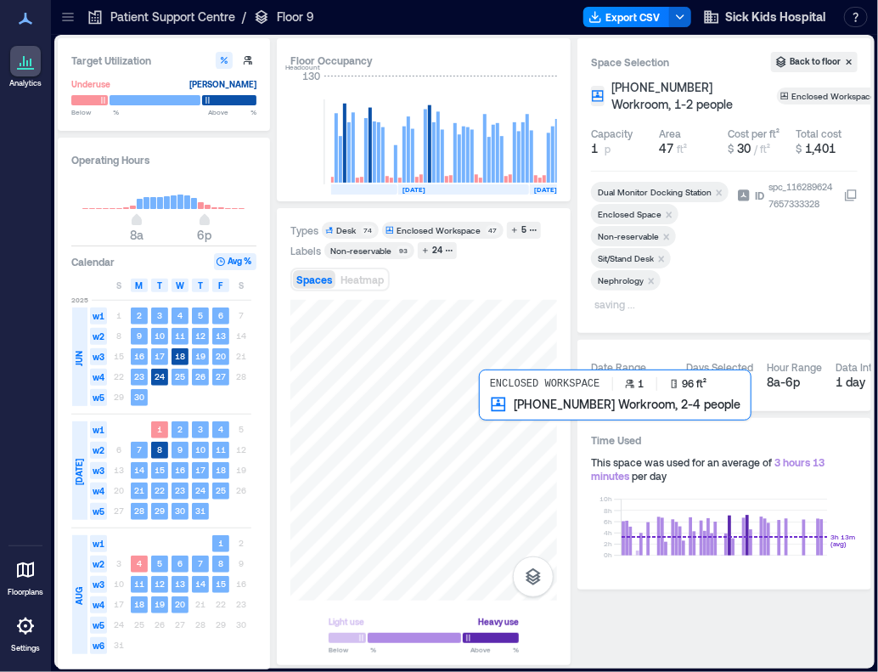
click at [500, 420] on div at bounding box center [423, 450] width 267 height 301
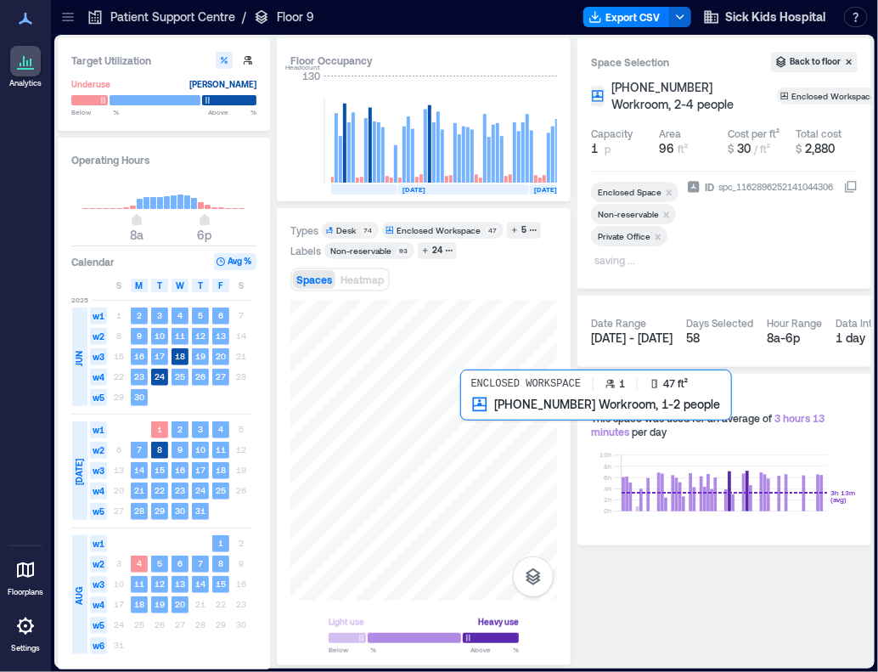
click at [465, 422] on div at bounding box center [423, 450] width 267 height 301
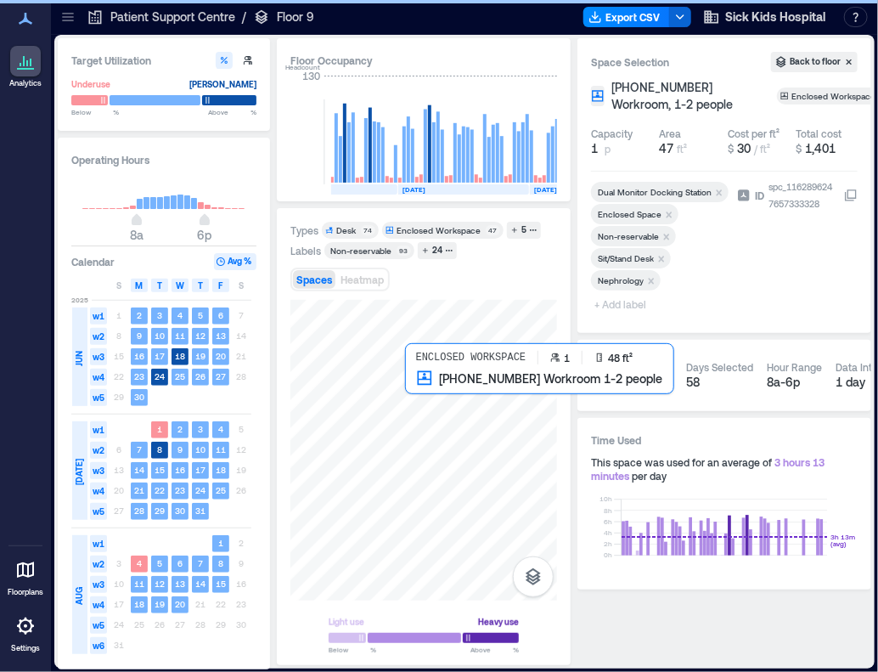
click at [425, 388] on div at bounding box center [423, 450] width 267 height 301
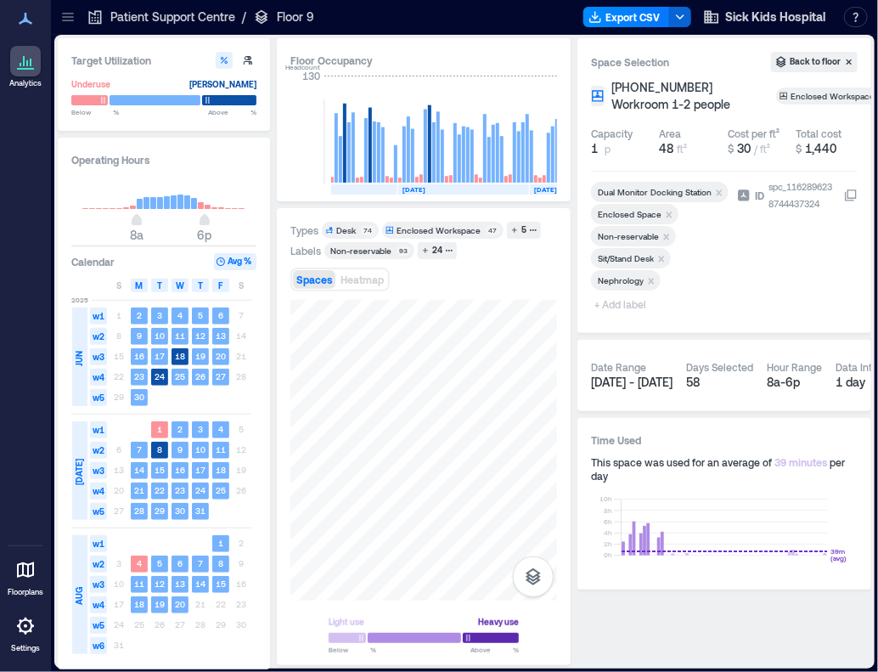
click at [623, 306] on span "+ Add label" at bounding box center [622, 304] width 62 height 24
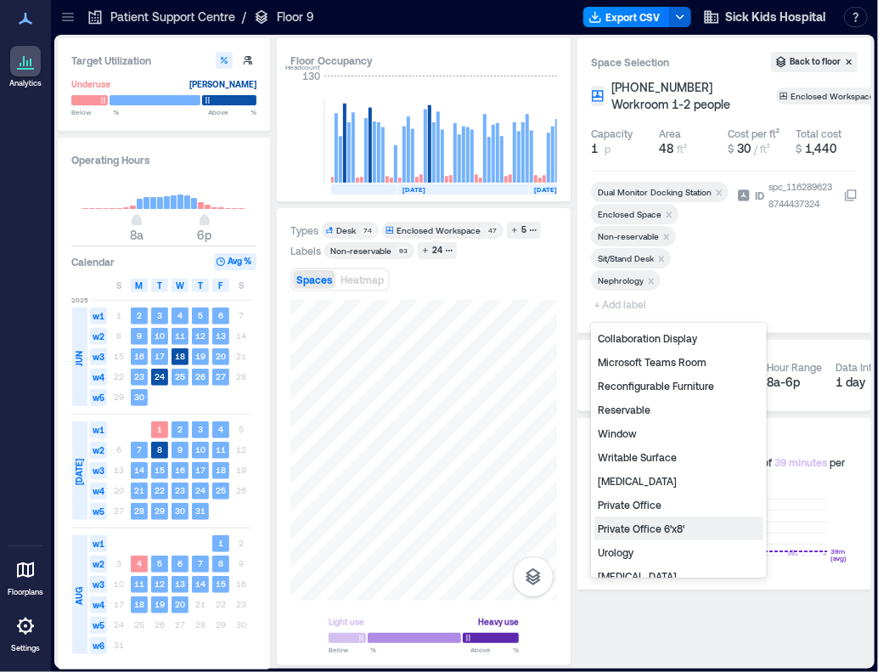
click at [677, 521] on div "Private Office 6'x8'" at bounding box center [678, 528] width 169 height 24
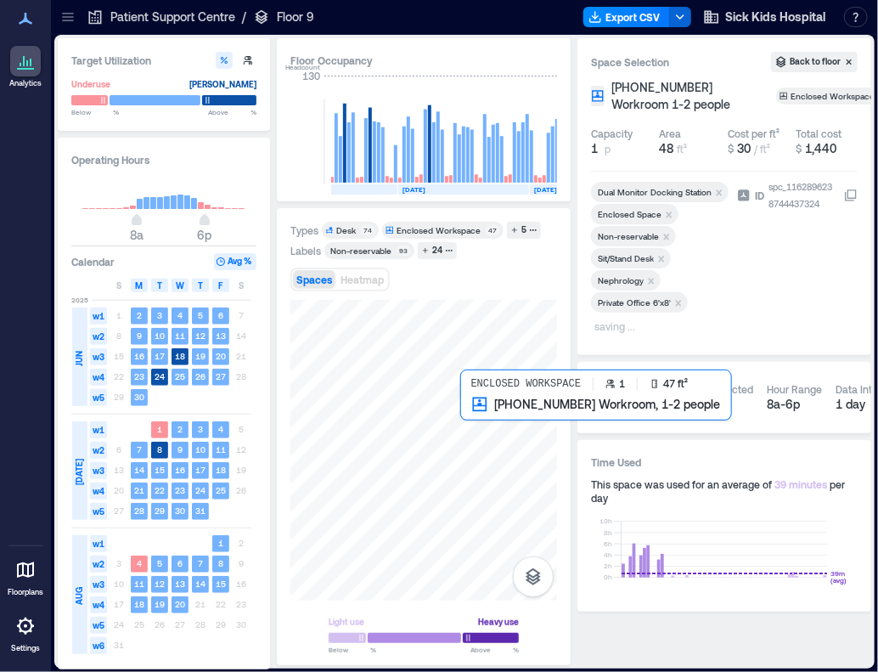
click at [467, 416] on div at bounding box center [423, 450] width 267 height 301
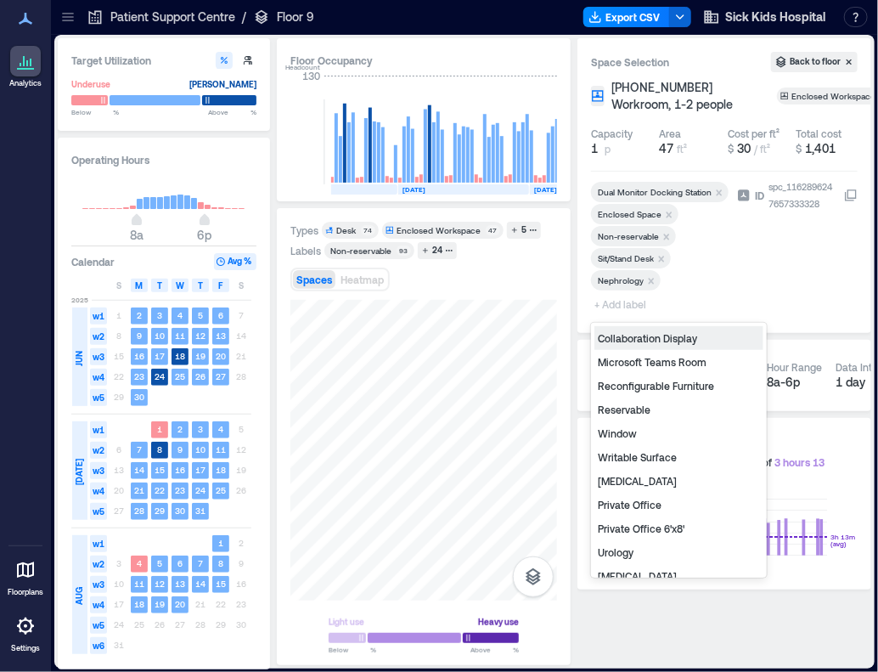
click at [628, 298] on span "+ Add label" at bounding box center [622, 304] width 62 height 24
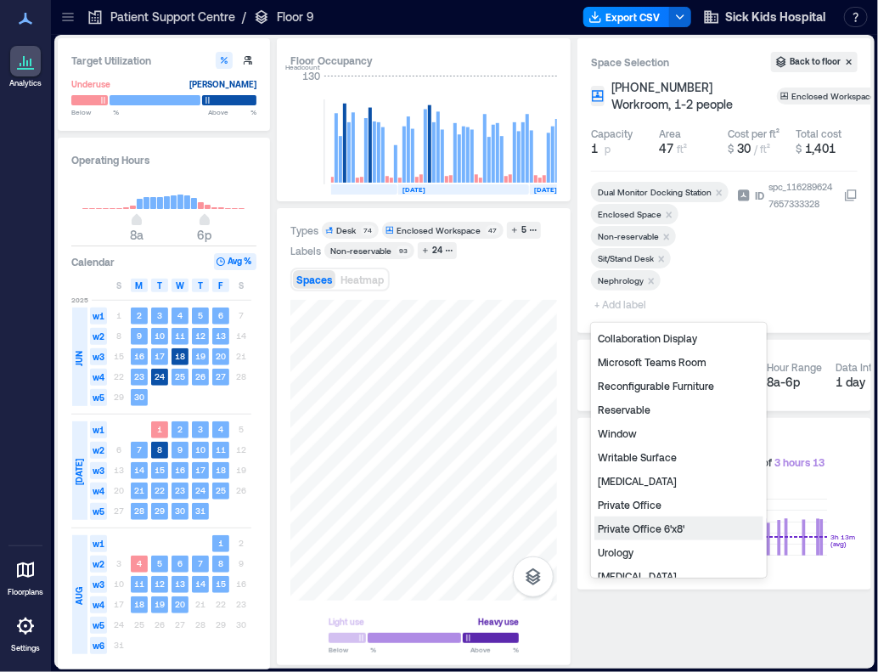
click at [705, 526] on div "Private Office 6'x8'" at bounding box center [678, 528] width 169 height 24
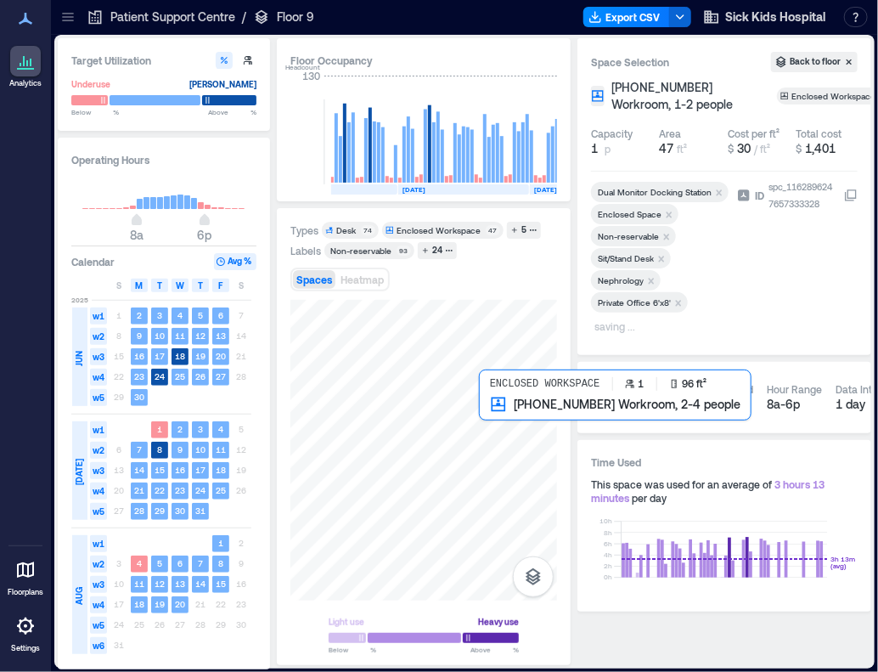
click at [503, 422] on div at bounding box center [423, 450] width 267 height 301
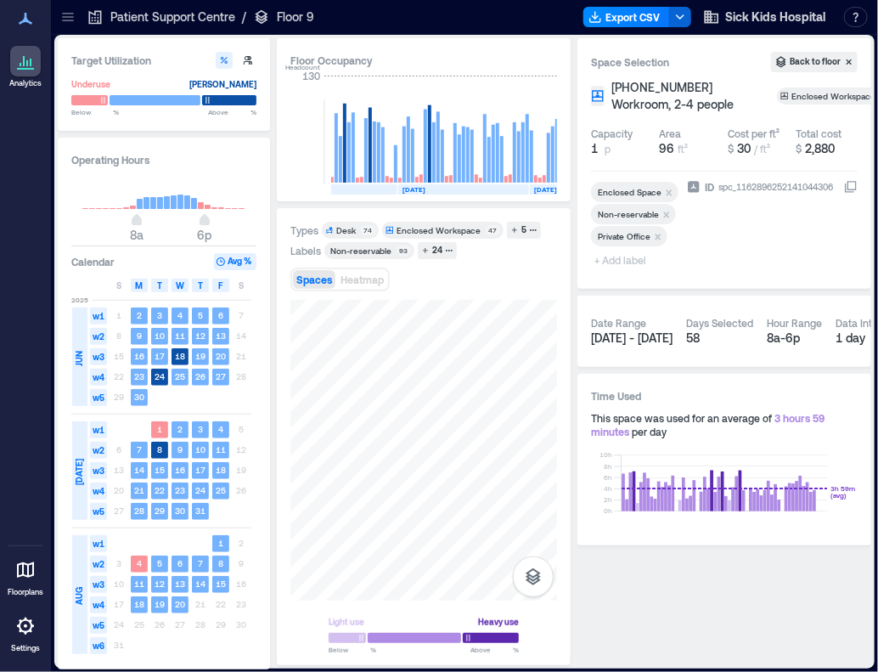
click at [632, 262] on span "+ Add label" at bounding box center [622, 260] width 62 height 24
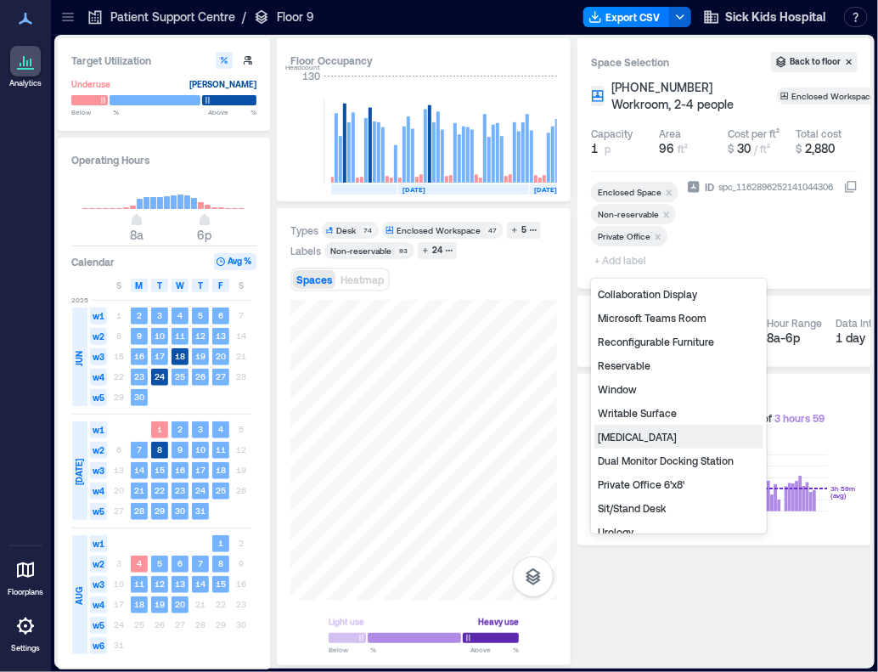
scroll to position [211, 0]
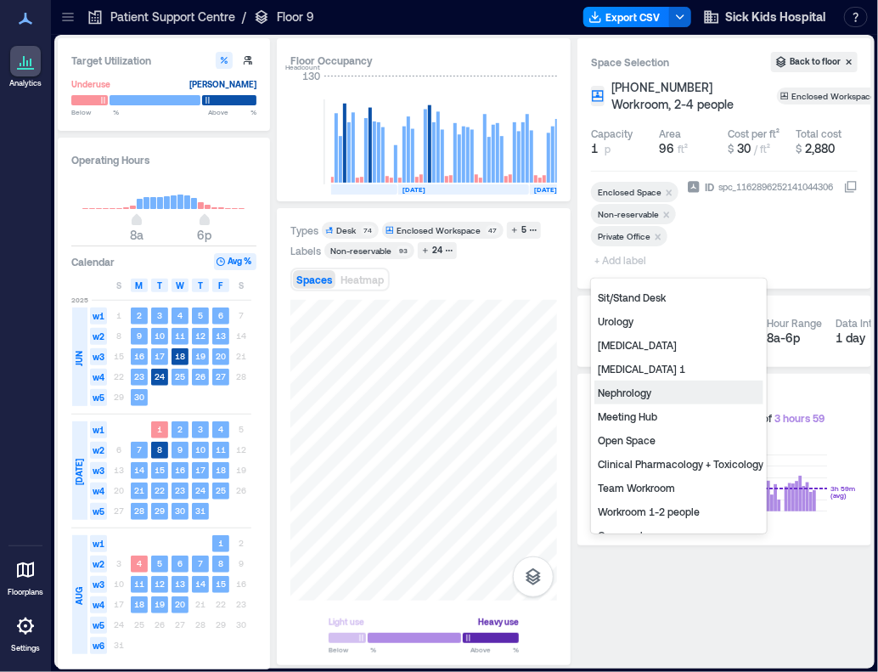
click at [680, 400] on div "Nephrology" at bounding box center [678, 392] width 169 height 24
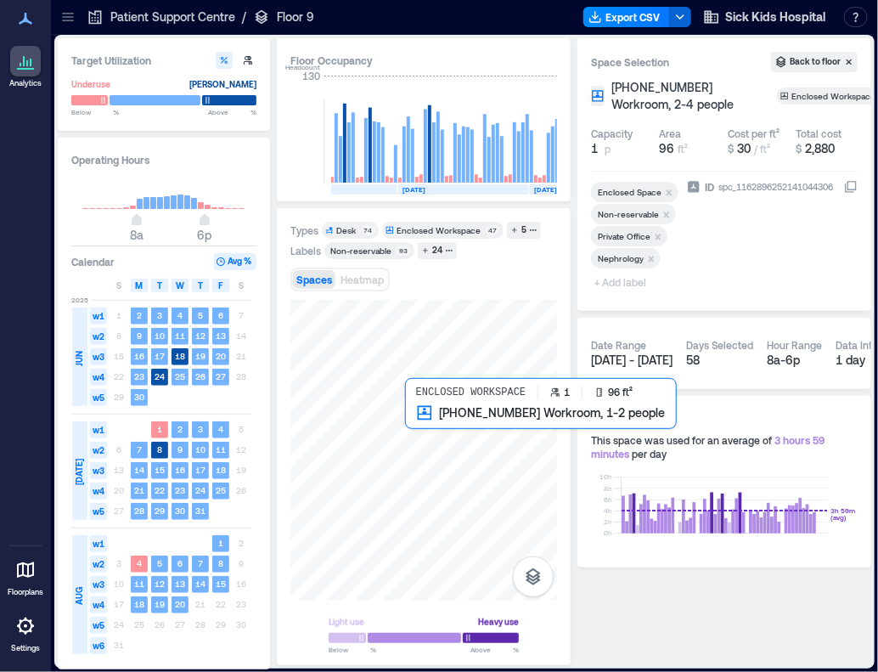
click at [418, 425] on div at bounding box center [423, 450] width 267 height 301
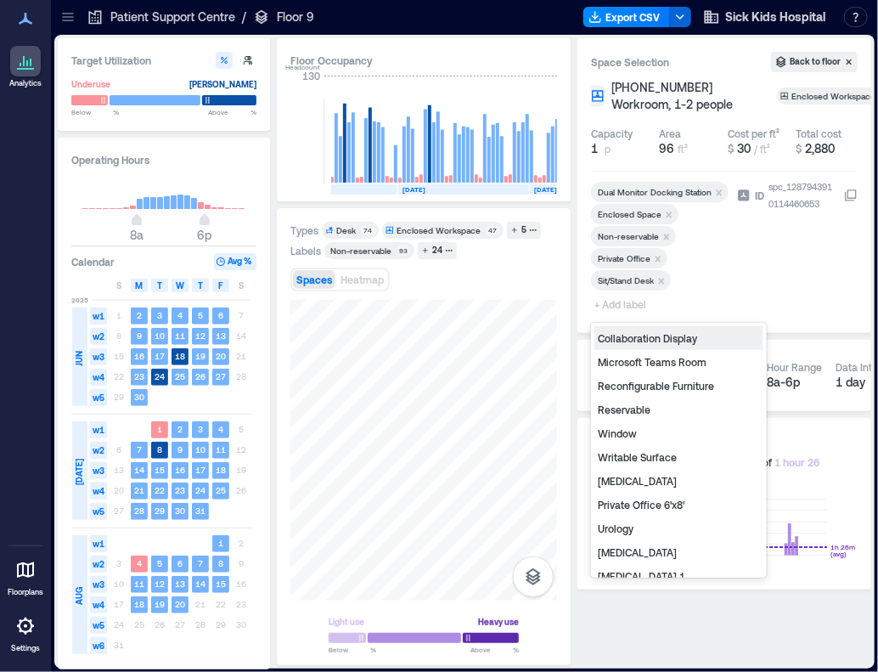
click at [636, 301] on span "+ Add label" at bounding box center [622, 304] width 62 height 24
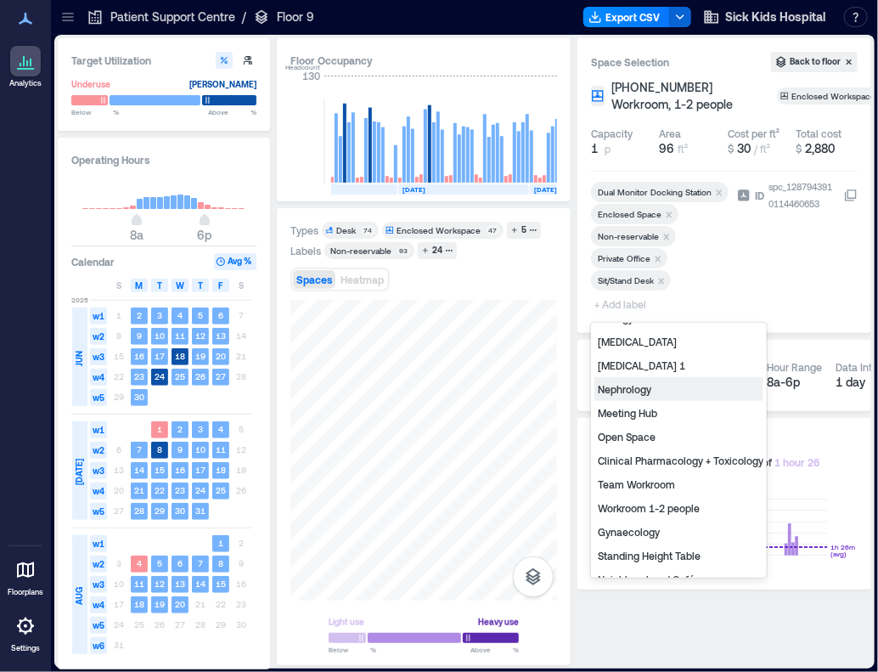
click at [666, 383] on div "Nephrology" at bounding box center [678, 389] width 169 height 24
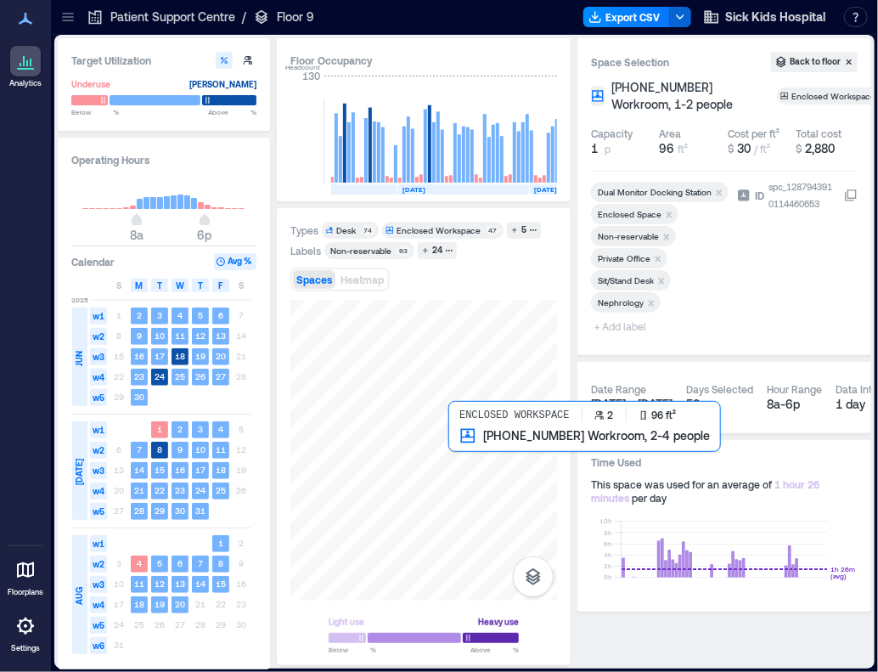
click at [465, 445] on div at bounding box center [423, 450] width 267 height 301
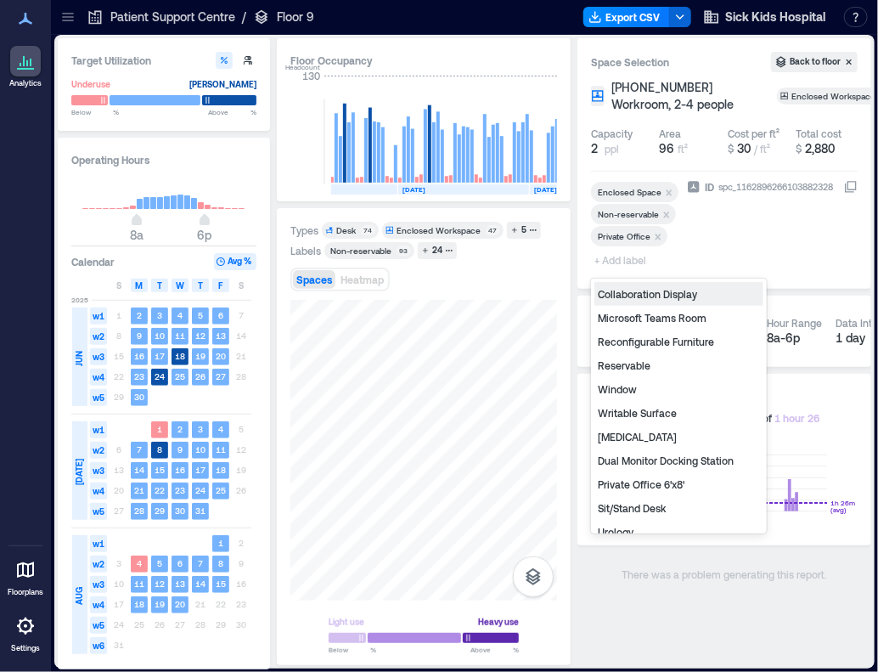
click at [612, 261] on span "+ Add label" at bounding box center [622, 260] width 62 height 24
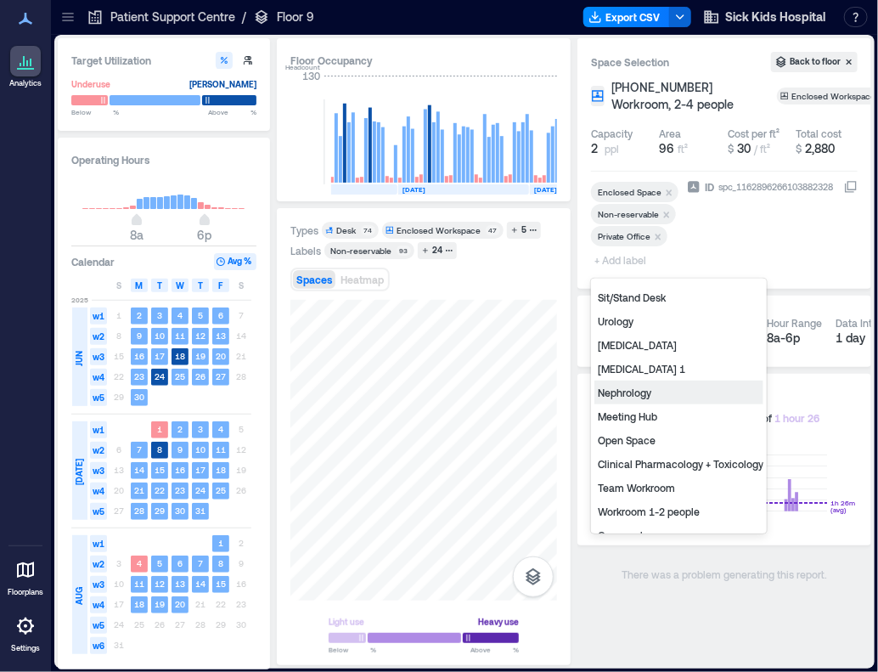
click at [679, 391] on div "Nephrology" at bounding box center [678, 392] width 169 height 24
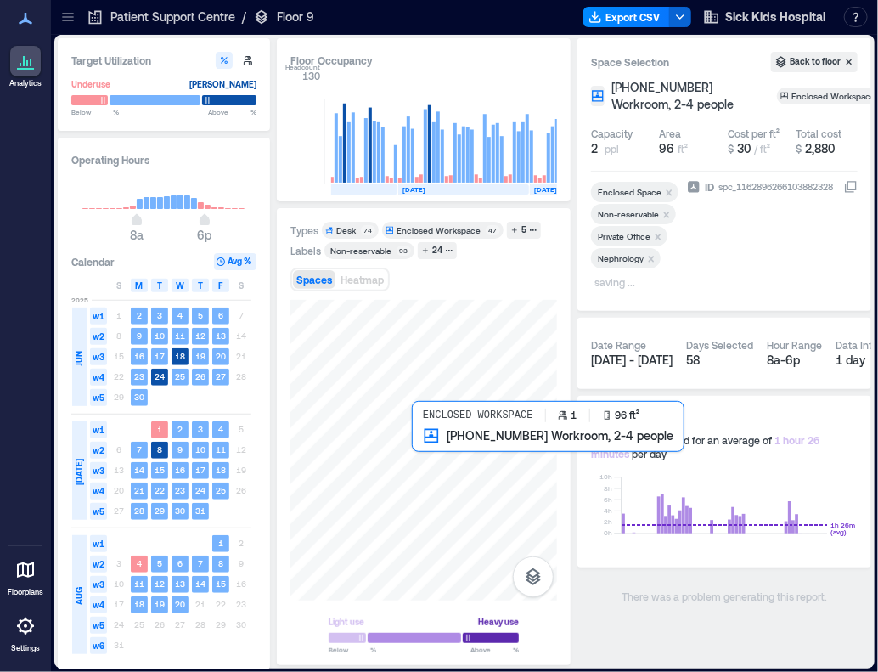
click at [426, 437] on div at bounding box center [423, 450] width 267 height 301
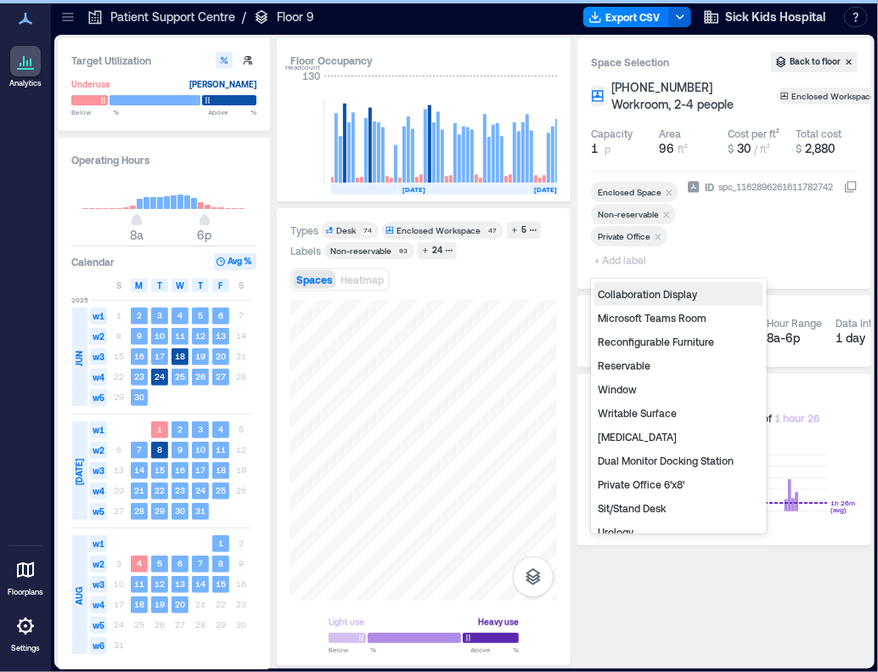
click at [640, 264] on span "+ Add label" at bounding box center [622, 260] width 62 height 24
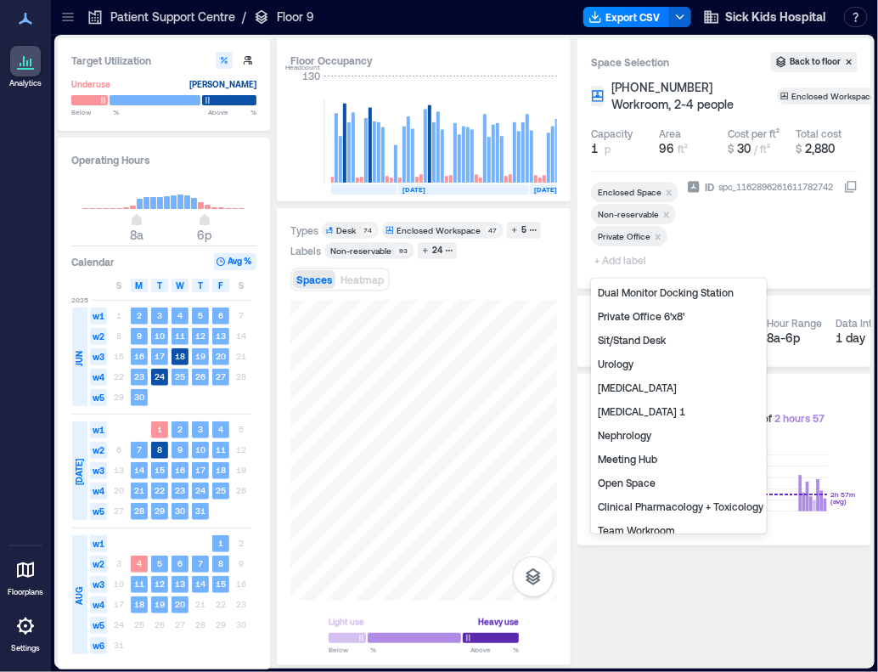
scroll to position [211, 0]
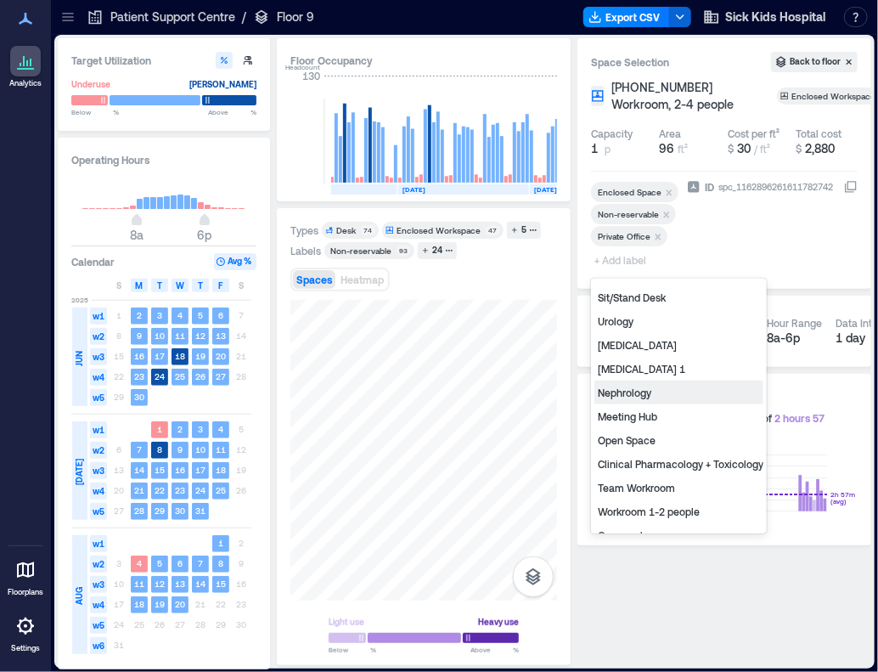
click at [642, 391] on div "Nephrology" at bounding box center [678, 392] width 169 height 24
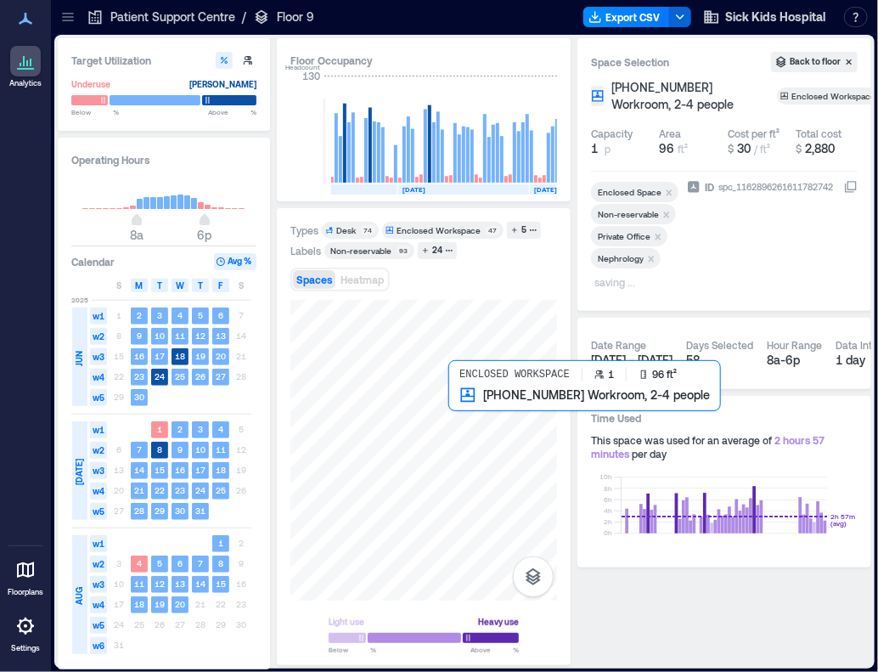
click at [464, 412] on div at bounding box center [423, 450] width 267 height 301
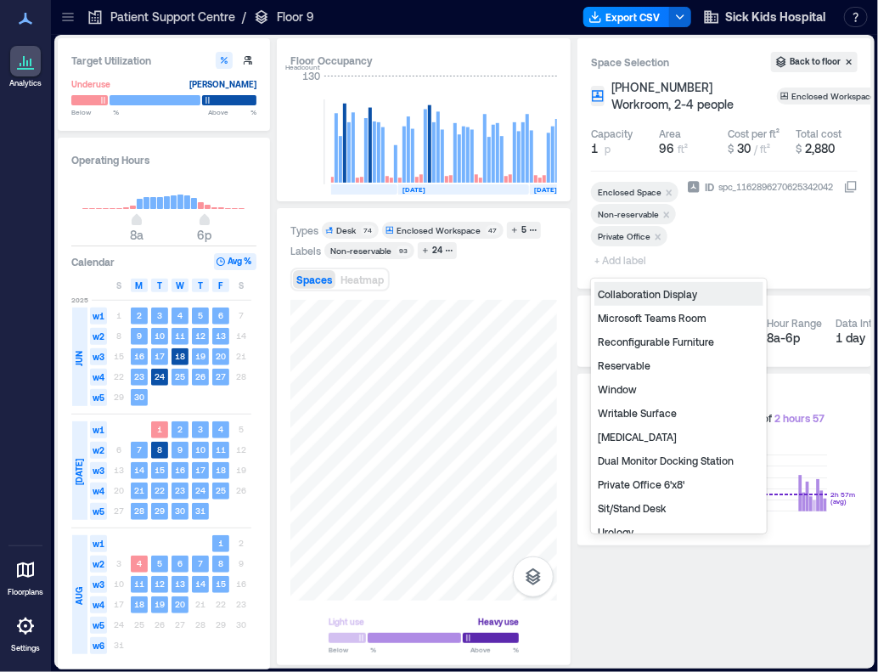
click at [623, 262] on span "+ Add label" at bounding box center [622, 260] width 62 height 24
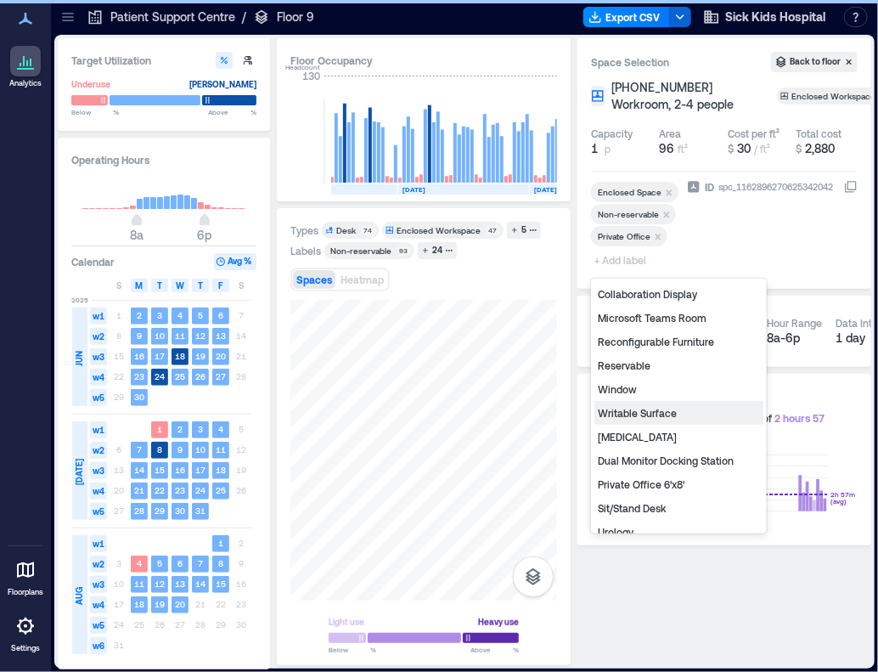
scroll to position [211, 0]
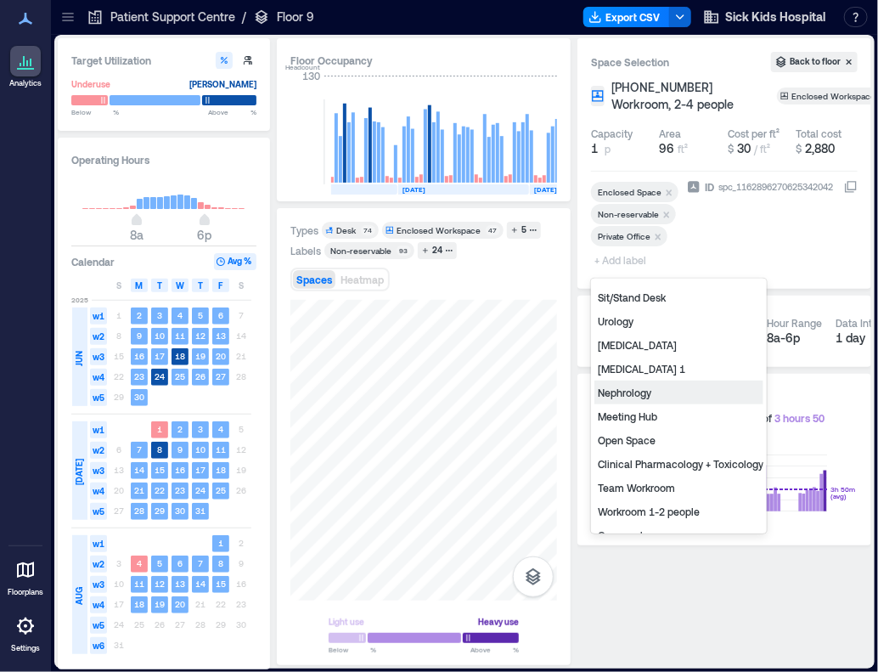
click at [678, 396] on div "Nephrology" at bounding box center [678, 392] width 169 height 24
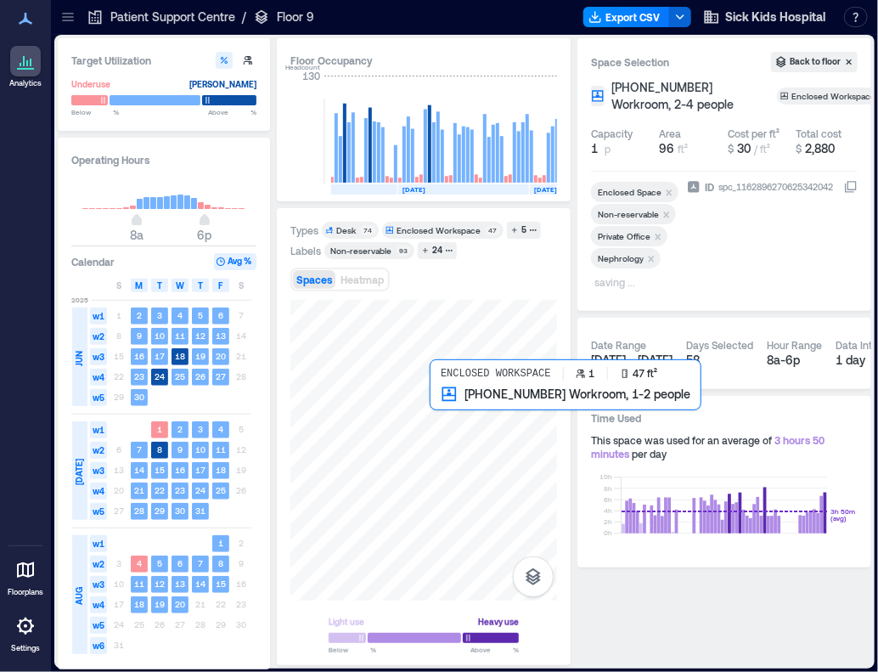
click at [438, 404] on div at bounding box center [423, 450] width 267 height 301
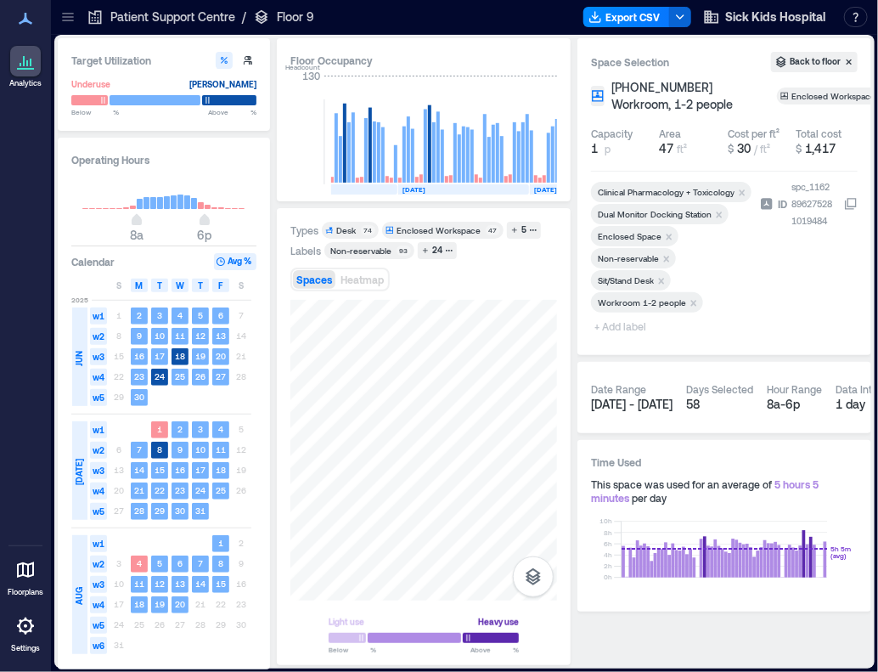
click at [692, 301] on icon "Remove Workroom 1-2 people" at bounding box center [694, 303] width 6 height 6
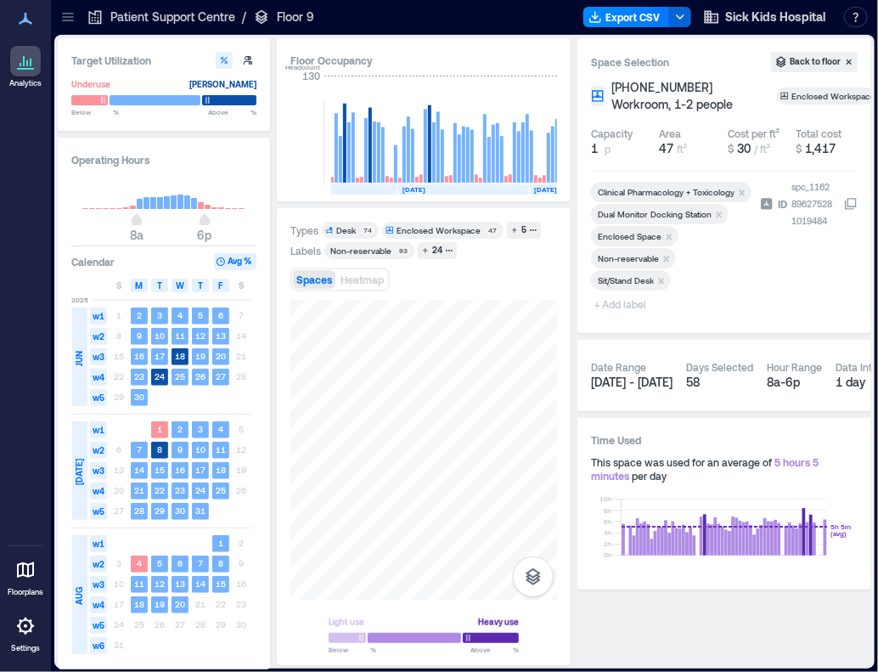
click at [627, 306] on span "+ Add label" at bounding box center [622, 304] width 62 height 24
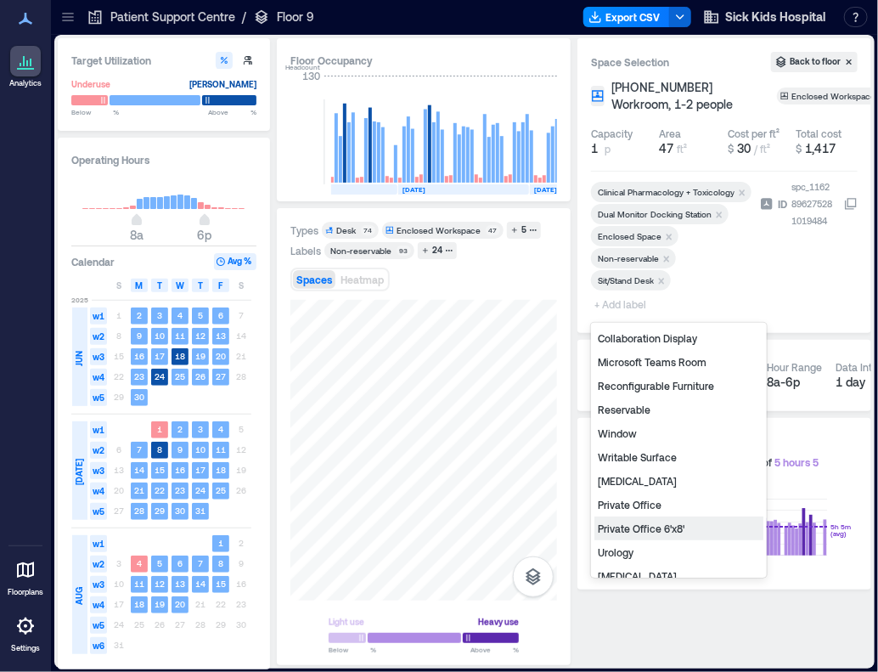
click at [650, 522] on div "Private Office 6'x8'" at bounding box center [678, 528] width 169 height 24
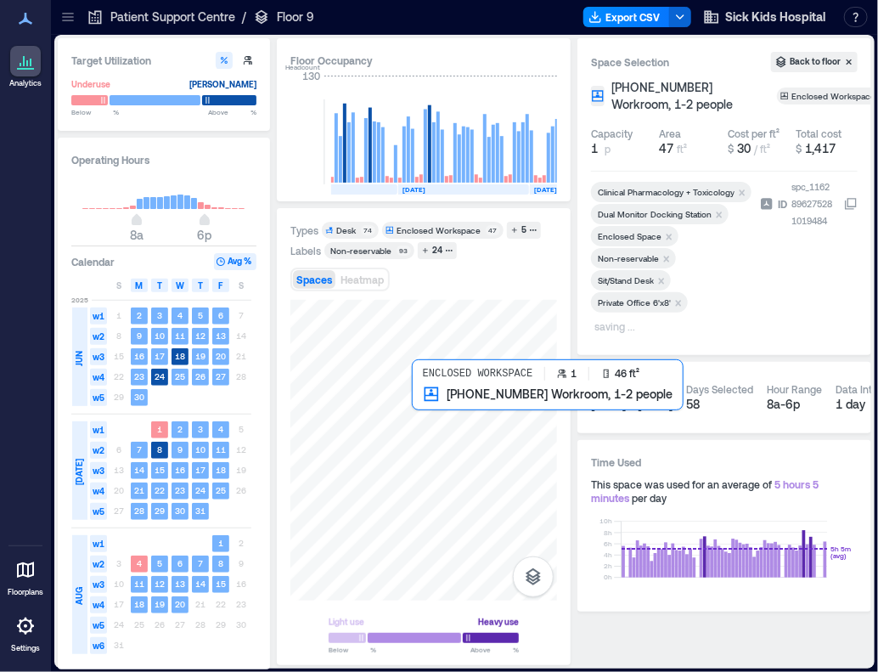
click at [418, 405] on div at bounding box center [423, 450] width 267 height 301
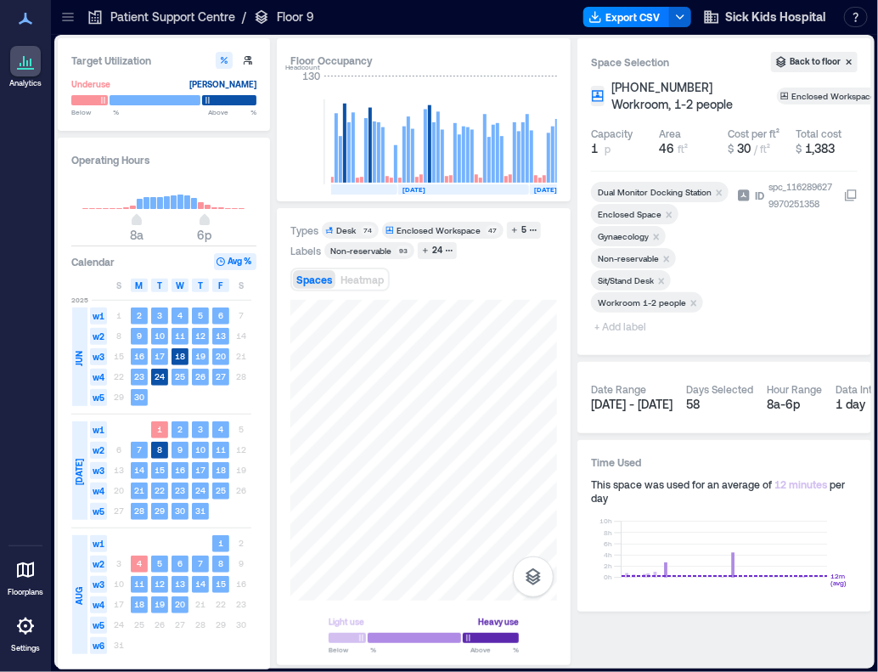
click at [693, 305] on icon "Remove Workroom 1-2 people" at bounding box center [694, 303] width 6 height 6
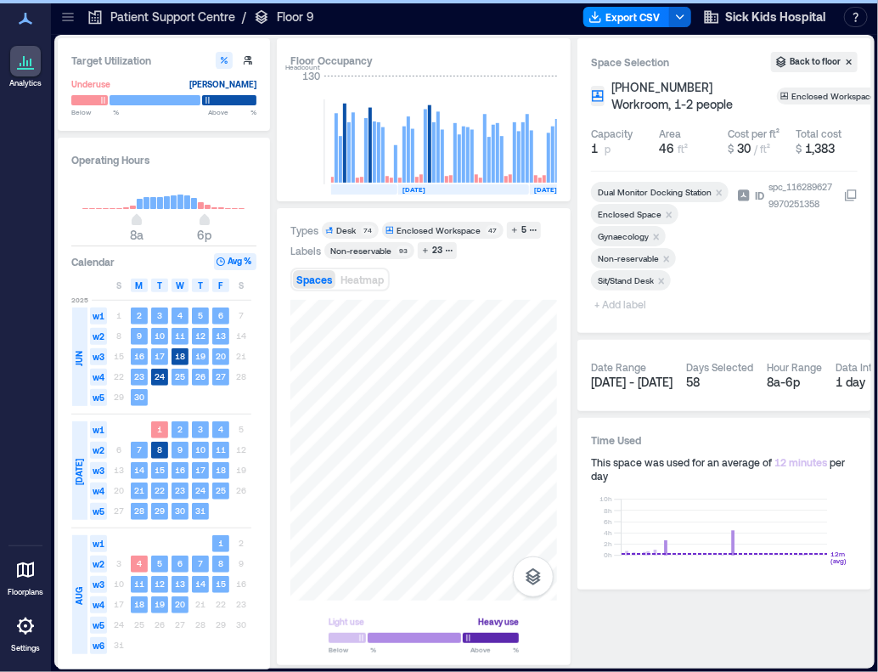
click at [609, 305] on span "+ Add label" at bounding box center [622, 304] width 62 height 24
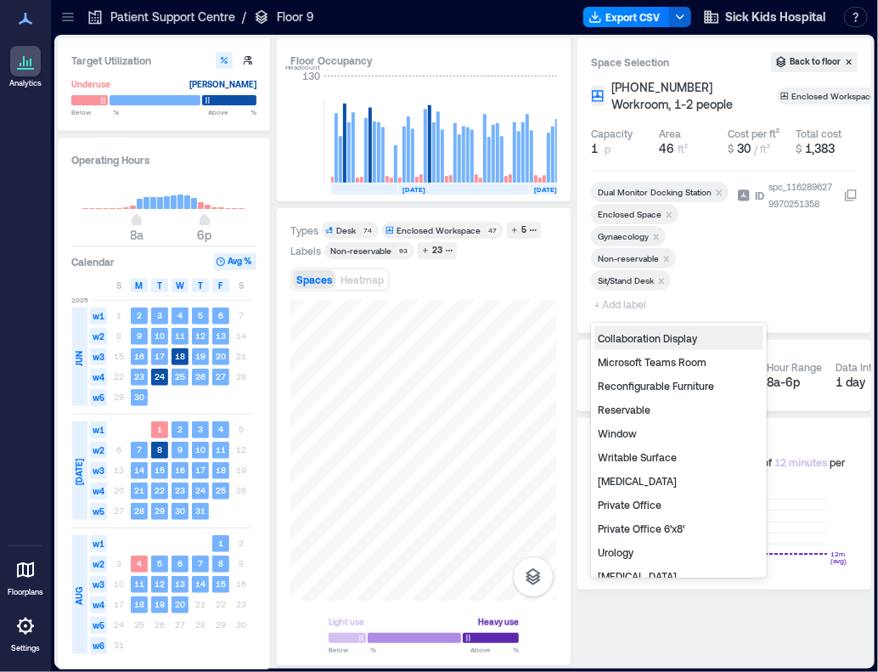
click at [673, 527] on div "Private Office 6'x8'" at bounding box center [678, 528] width 169 height 24
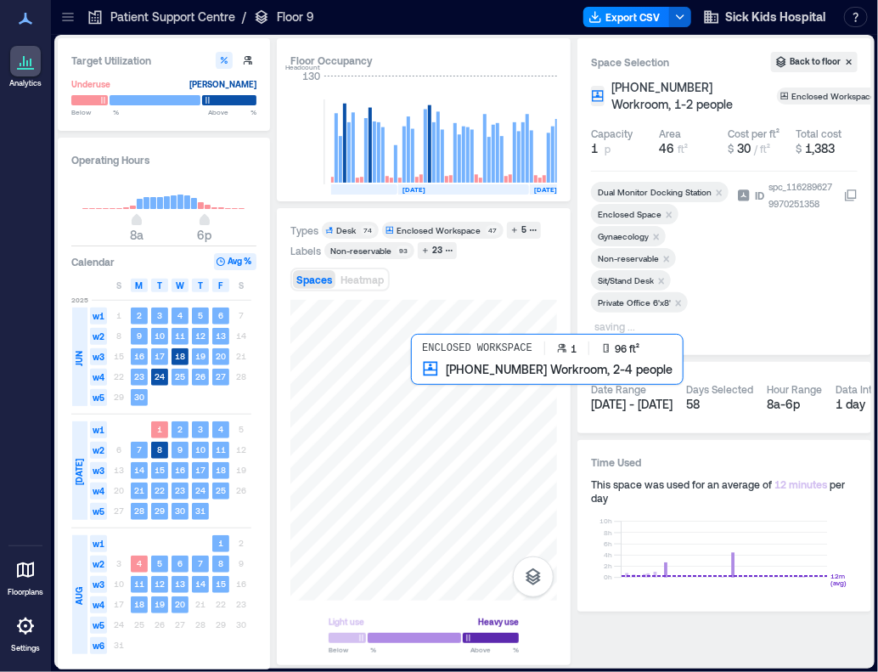
click at [438, 380] on div at bounding box center [423, 450] width 267 height 301
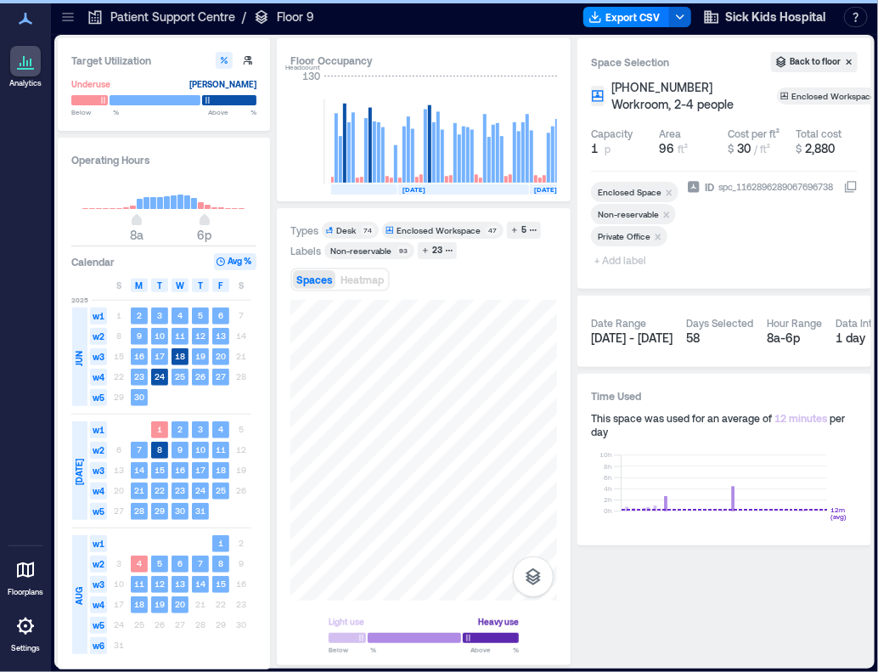
click at [624, 262] on span "+ Add label" at bounding box center [622, 260] width 62 height 24
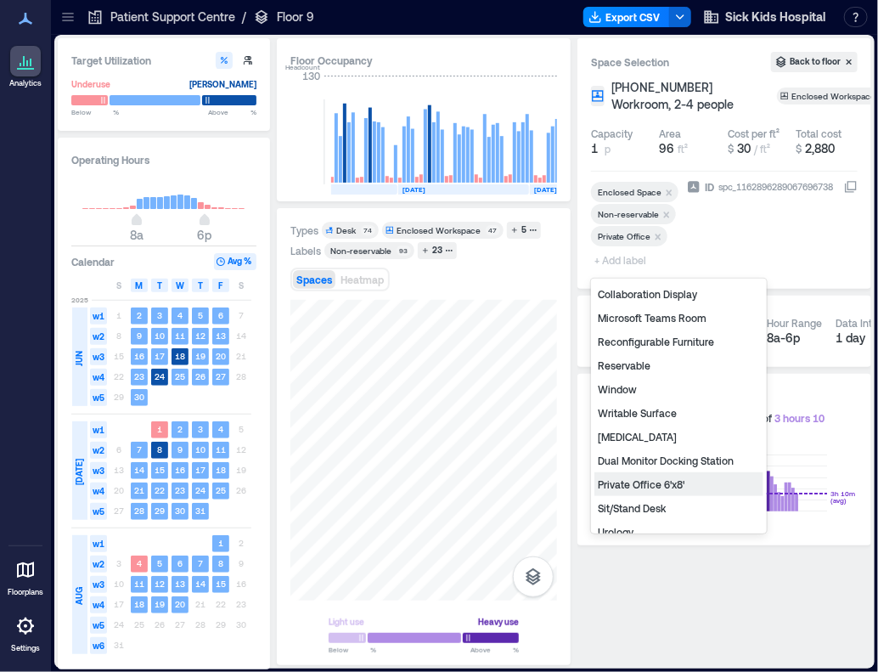
click at [764, 487] on div "Collaboration Display Microsoft Teams Room Reconfigurable Furniture Reservable …" at bounding box center [679, 405] width 176 height 255
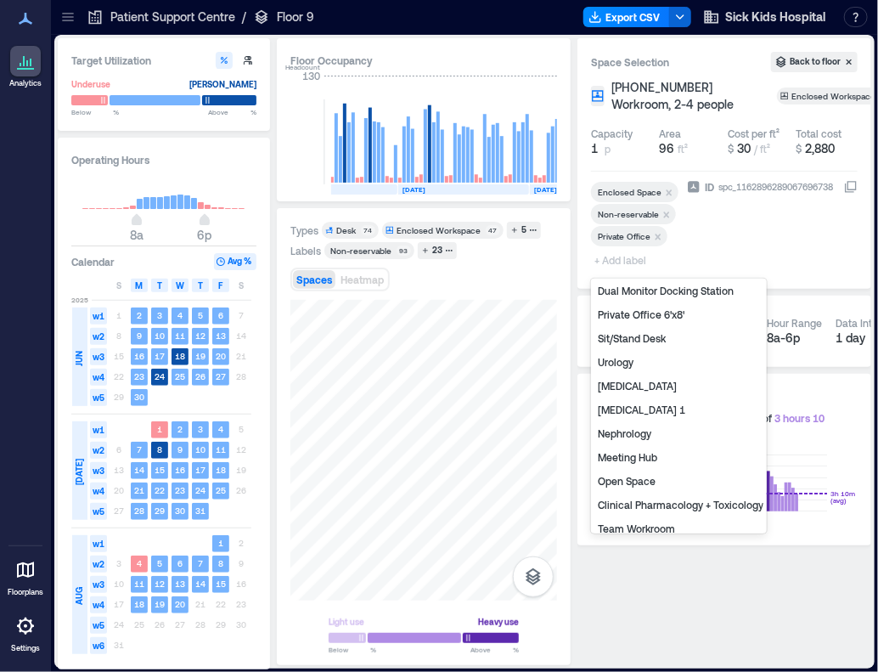
scroll to position [211, 0]
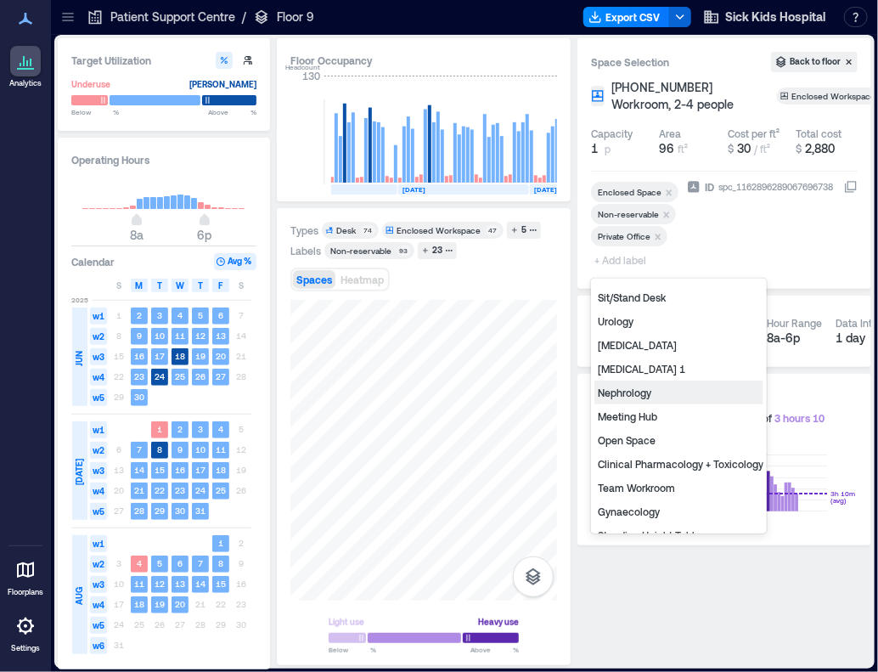
click at [652, 392] on div "Nephrology" at bounding box center [678, 392] width 169 height 24
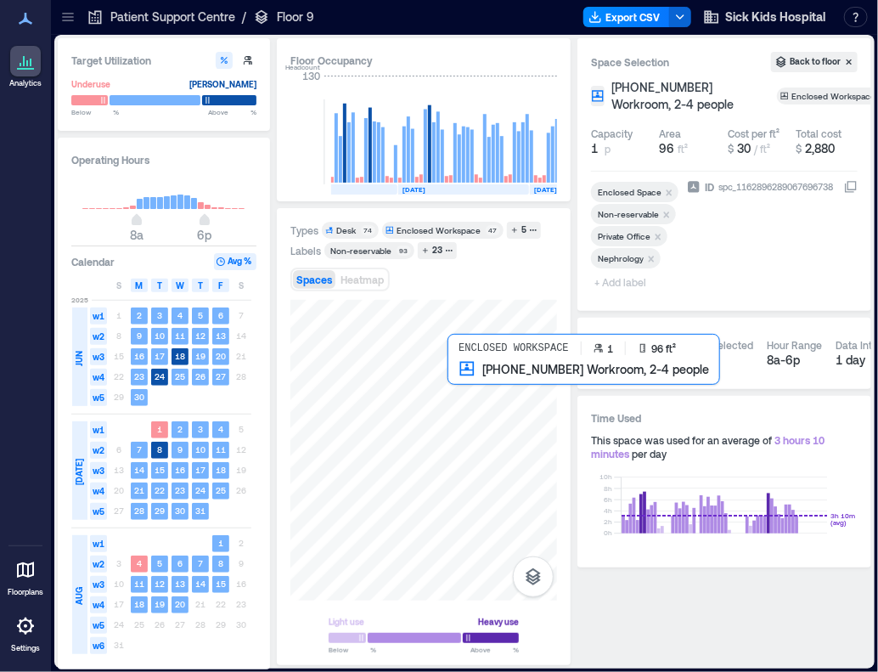
click at [471, 382] on div at bounding box center [423, 450] width 267 height 301
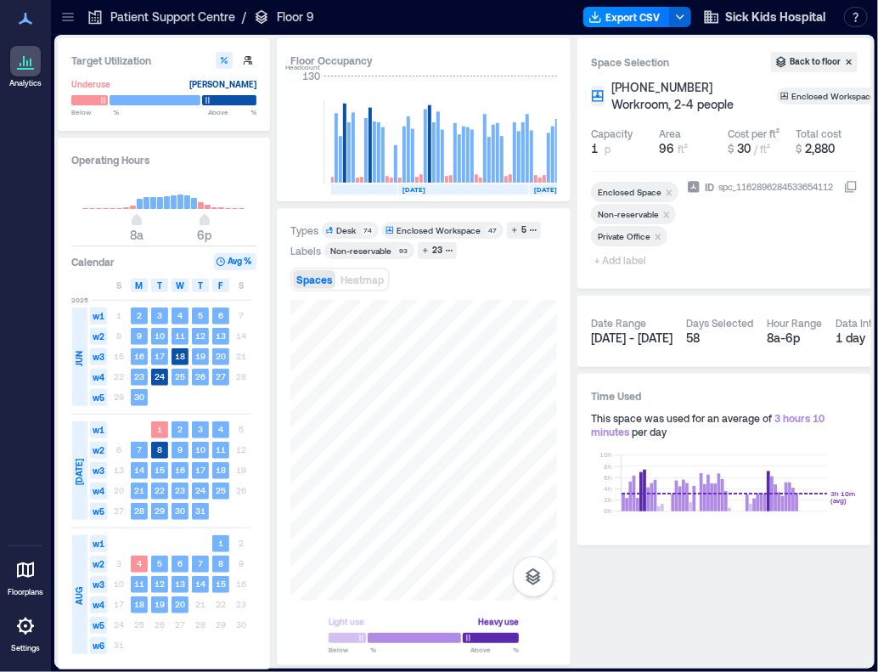
click at [633, 262] on span "+ Add label" at bounding box center [622, 260] width 62 height 24
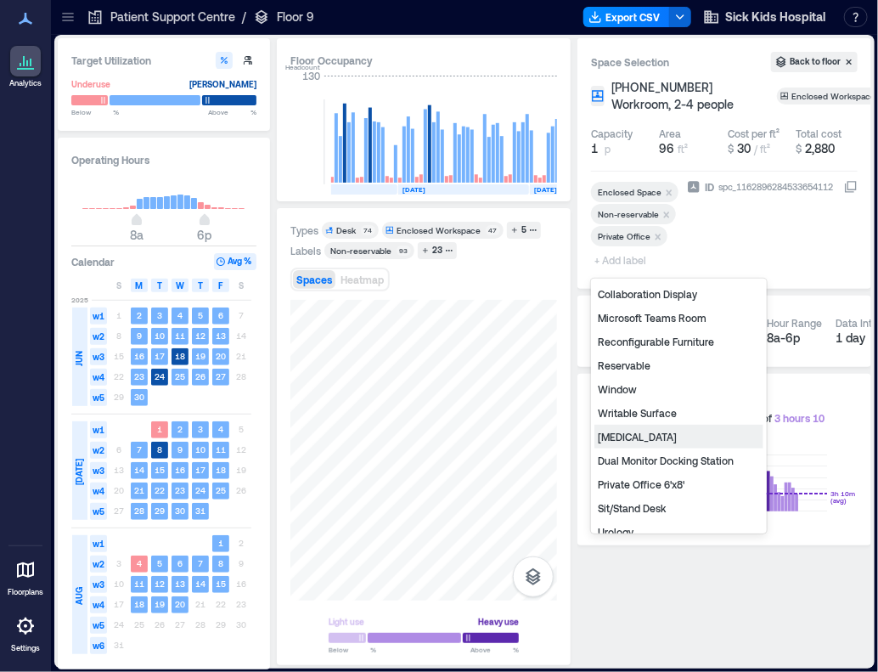
scroll to position [211, 0]
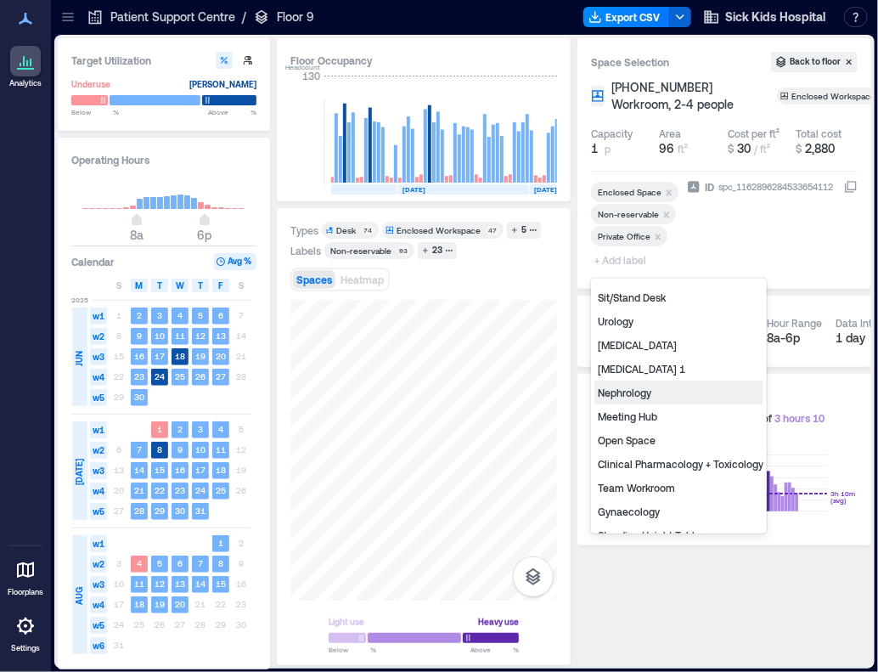
click at [669, 386] on div "Nephrology" at bounding box center [678, 392] width 169 height 24
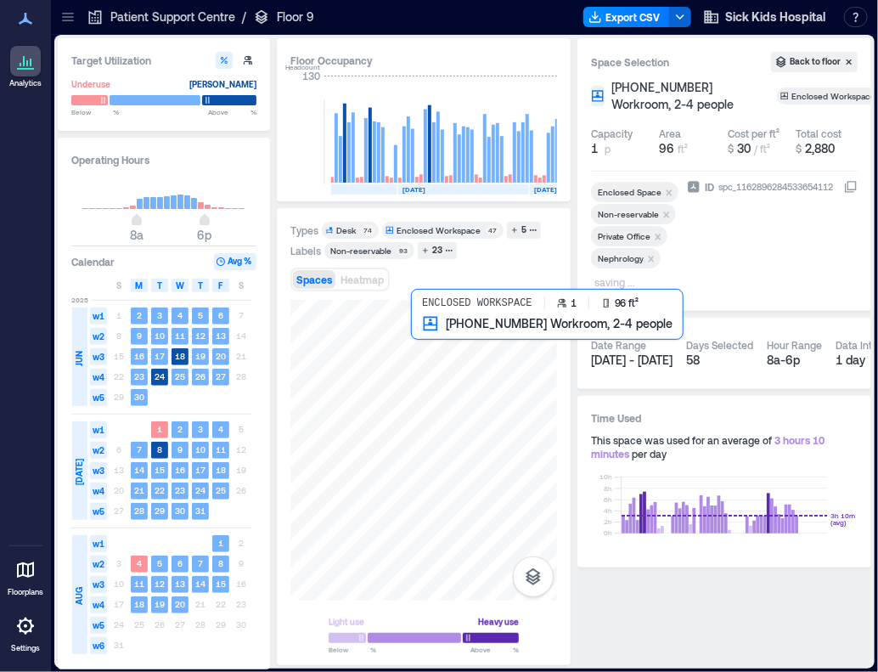
click at [428, 329] on div at bounding box center [423, 450] width 267 height 301
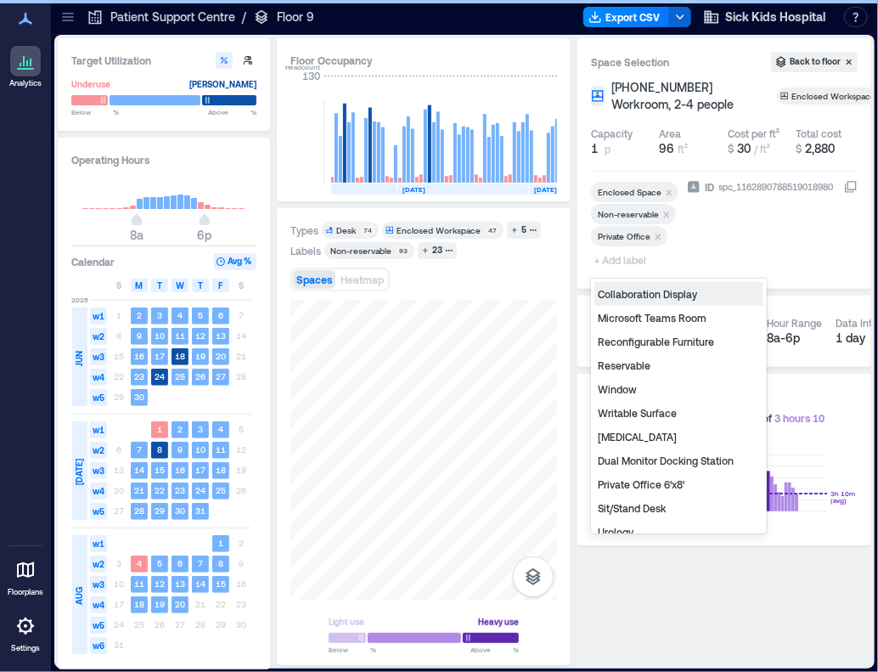
click at [615, 261] on span "+ Add label" at bounding box center [622, 260] width 62 height 24
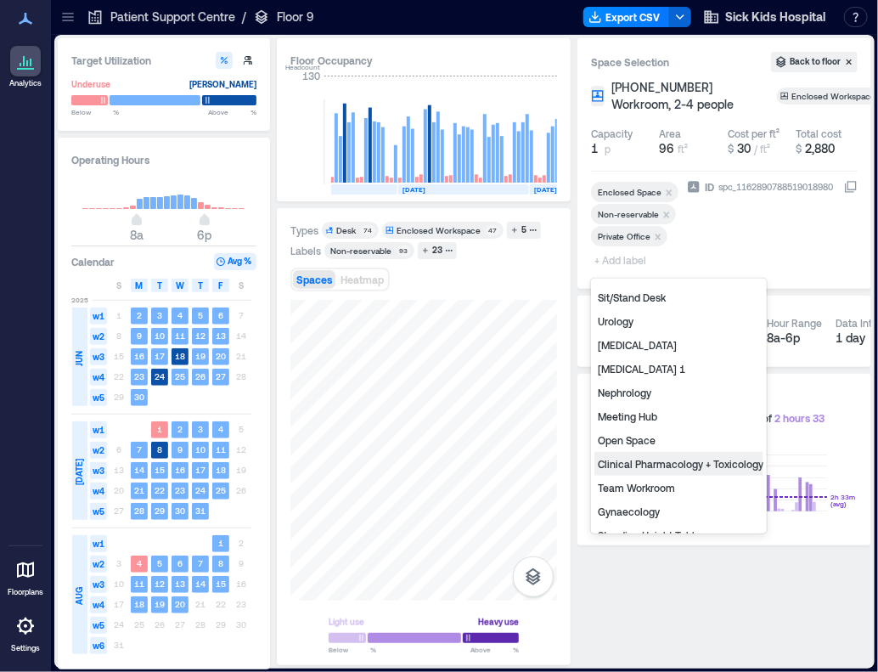
click at [713, 452] on div "Clinical Pharmacology + Toxicology" at bounding box center [678, 464] width 169 height 24
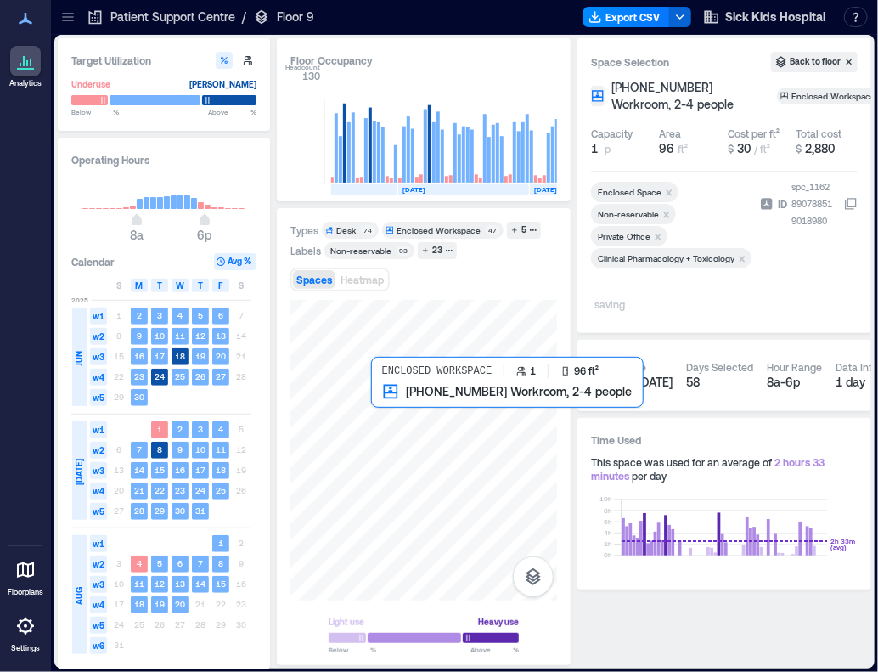
click at [389, 413] on div at bounding box center [423, 450] width 267 height 301
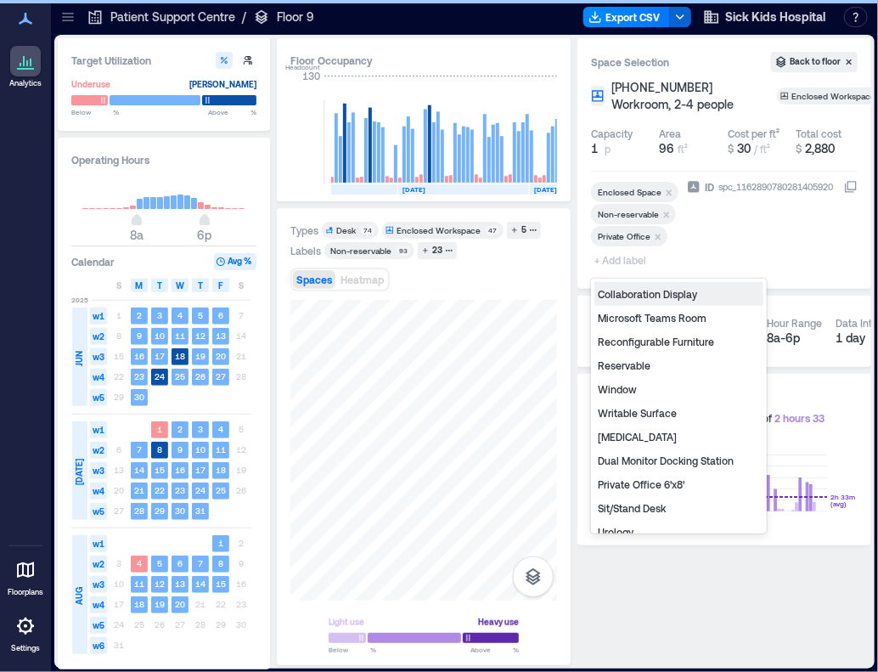
click at [627, 264] on span "+ Add label" at bounding box center [622, 260] width 62 height 24
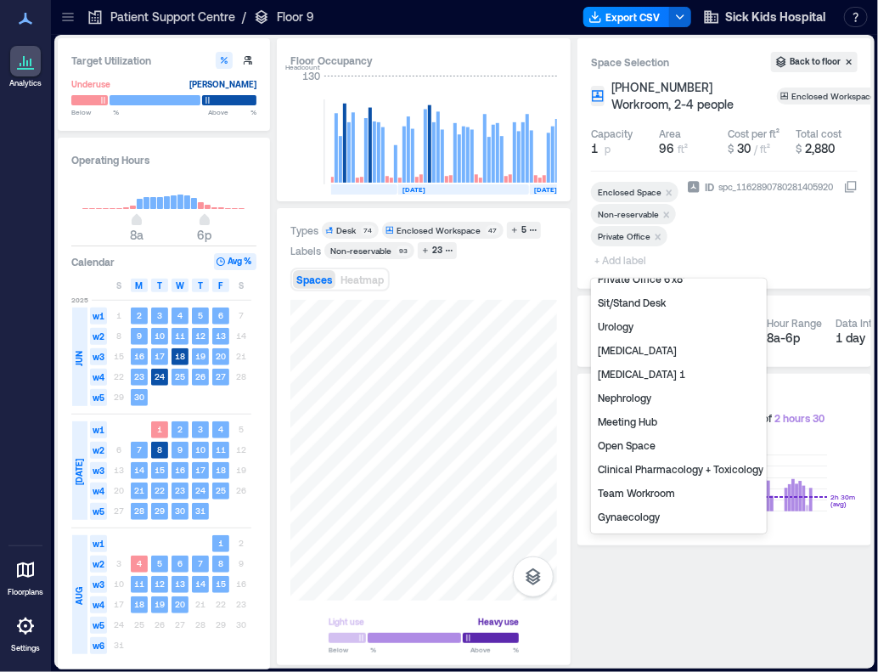
scroll to position [211, 0]
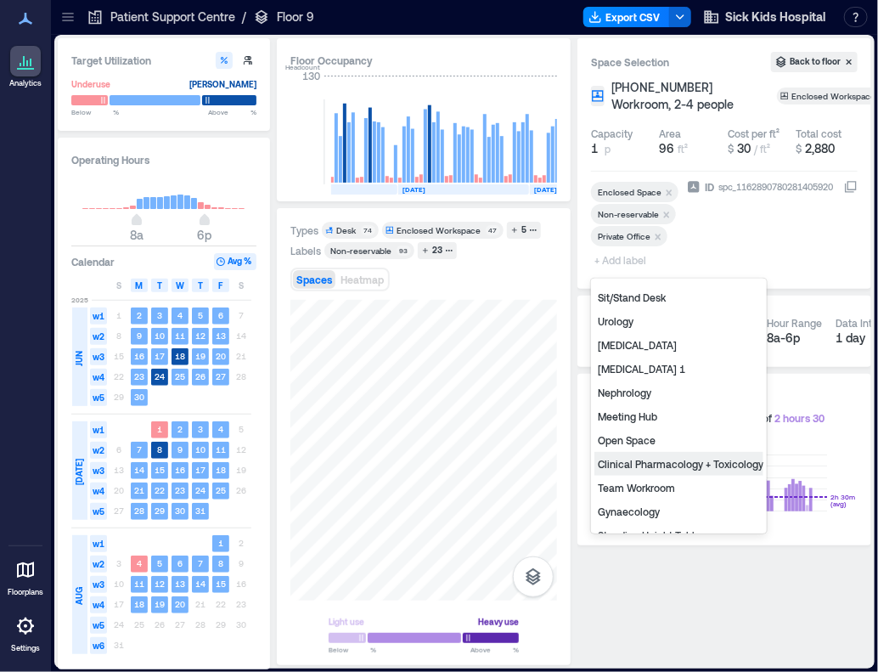
click at [694, 464] on div "Clinical Pharmacology + Toxicology" at bounding box center [678, 464] width 169 height 24
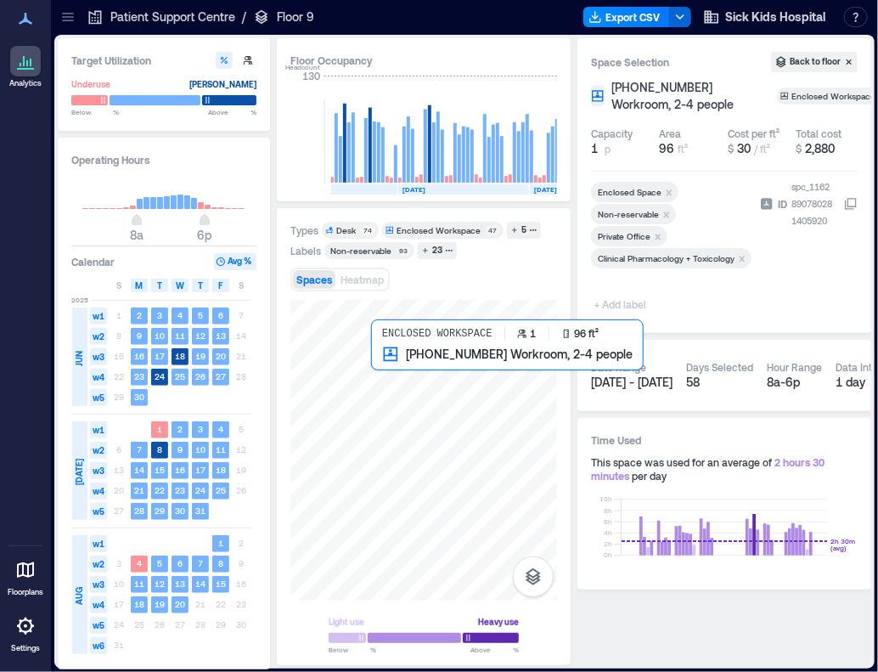
click at [385, 368] on div at bounding box center [423, 450] width 267 height 301
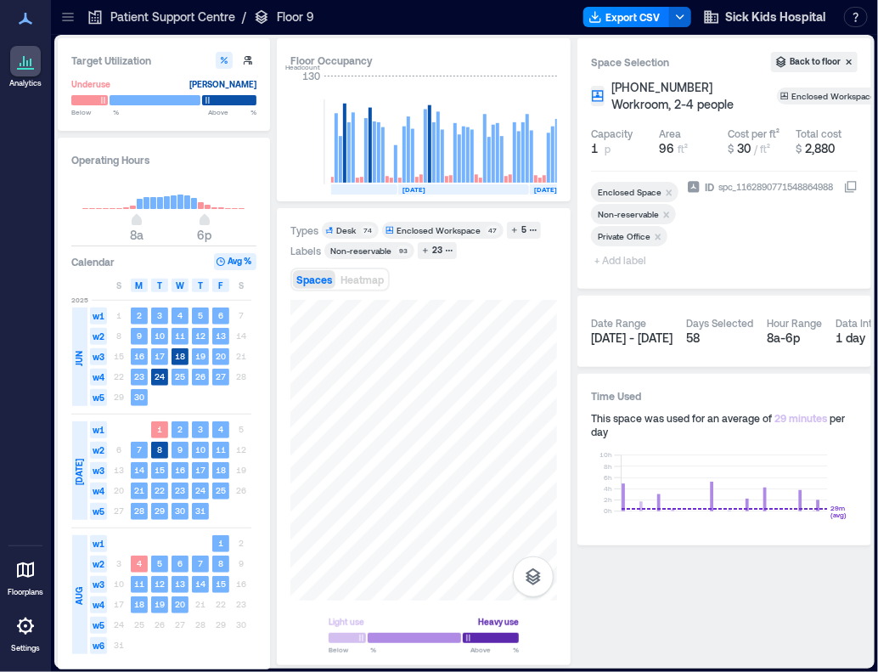
click at [633, 258] on span "+ Add label" at bounding box center [622, 260] width 62 height 24
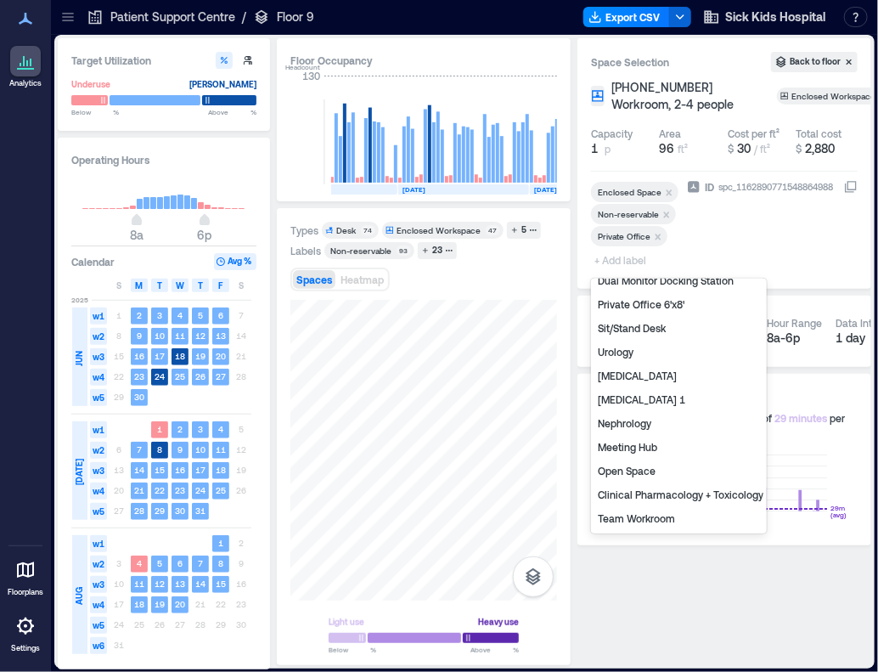
scroll to position [211, 0]
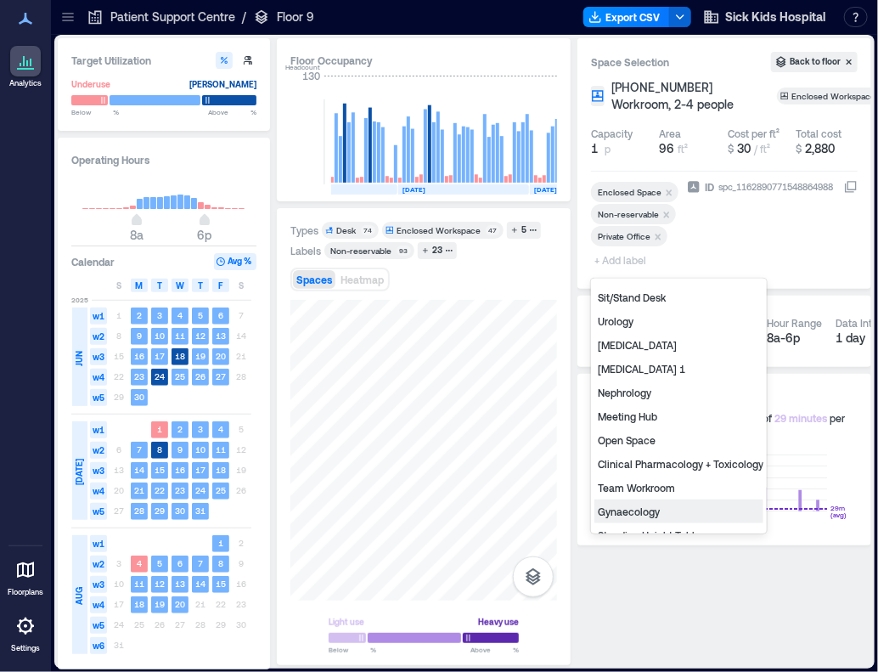
click at [699, 511] on div "Gynaecology" at bounding box center [678, 511] width 169 height 24
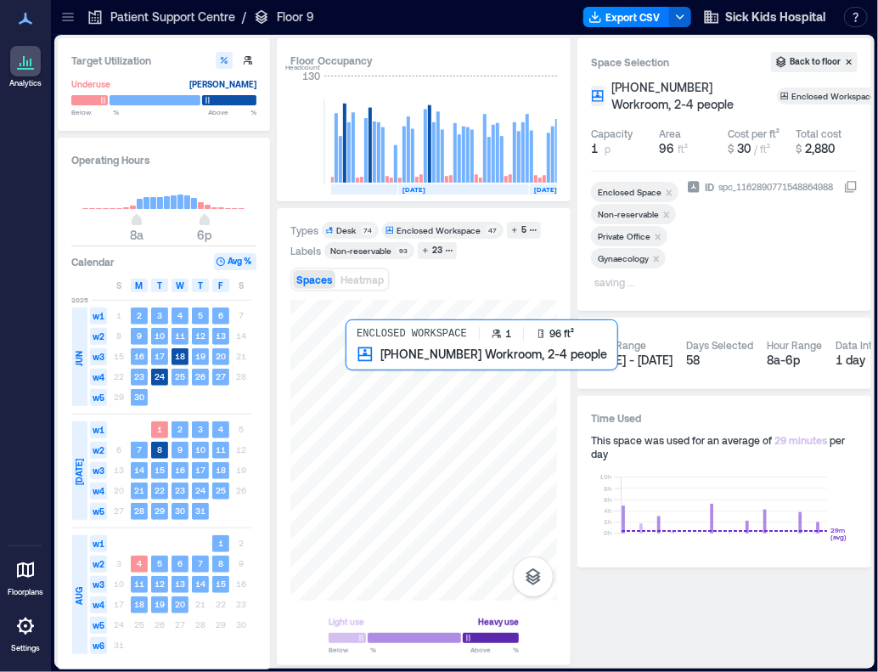
drag, startPoint x: 312, startPoint y: 396, endPoint x: 367, endPoint y: 374, distance: 58.7
click at [367, 374] on div at bounding box center [423, 450] width 267 height 301
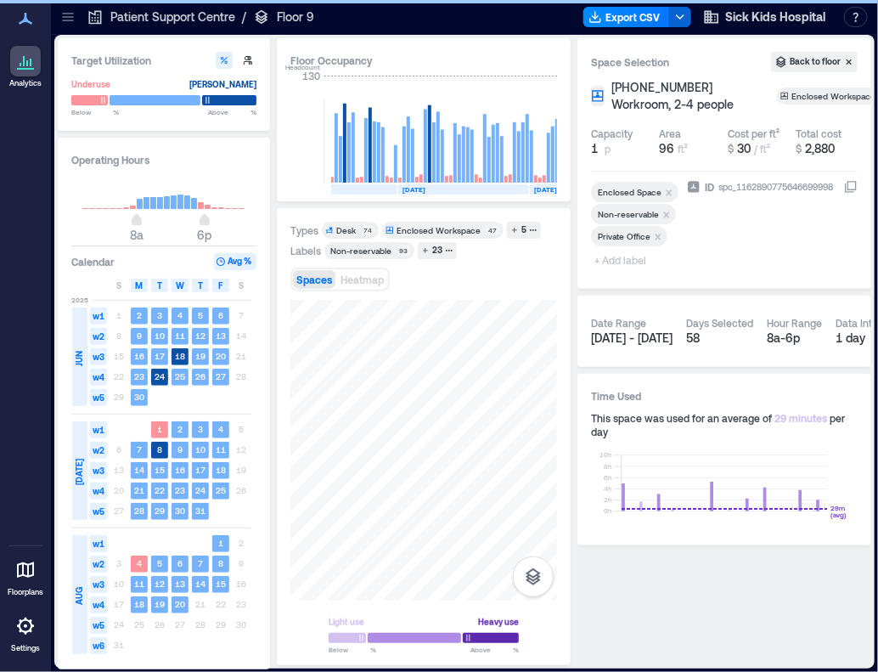
click at [626, 259] on span "+ Add label" at bounding box center [622, 260] width 62 height 24
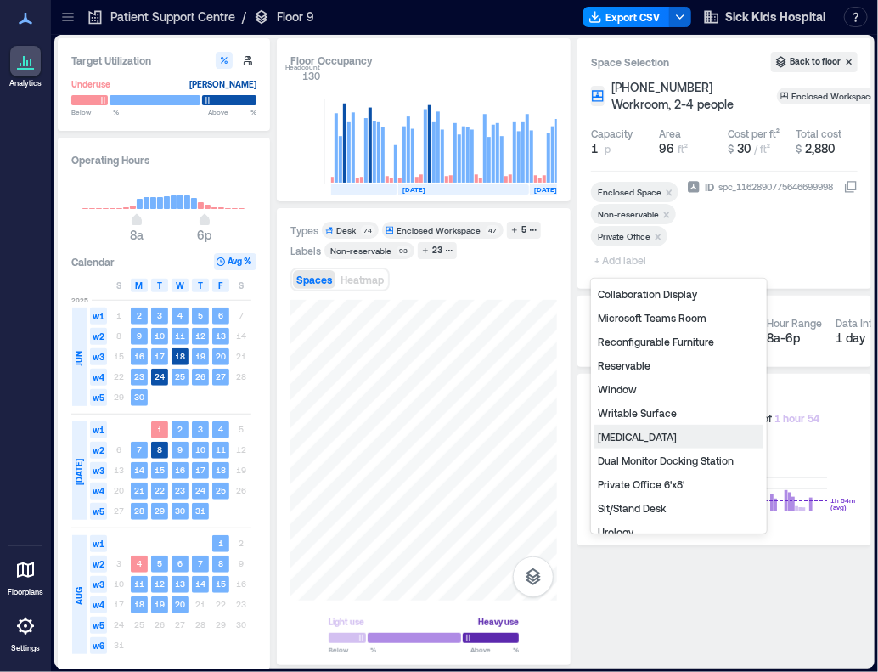
click at [729, 441] on div "General Surgery" at bounding box center [678, 437] width 169 height 24
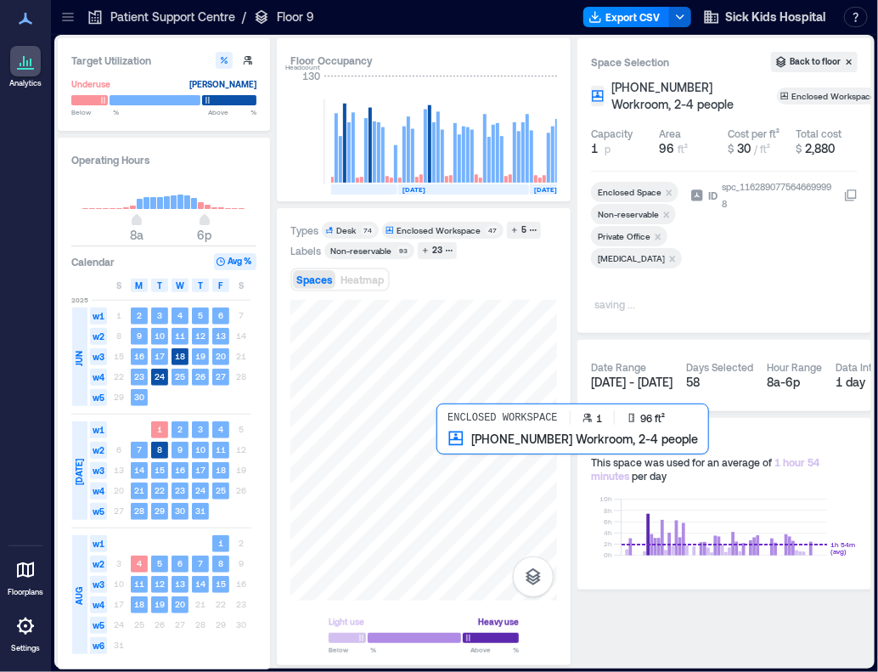
click at [458, 455] on div at bounding box center [423, 450] width 267 height 301
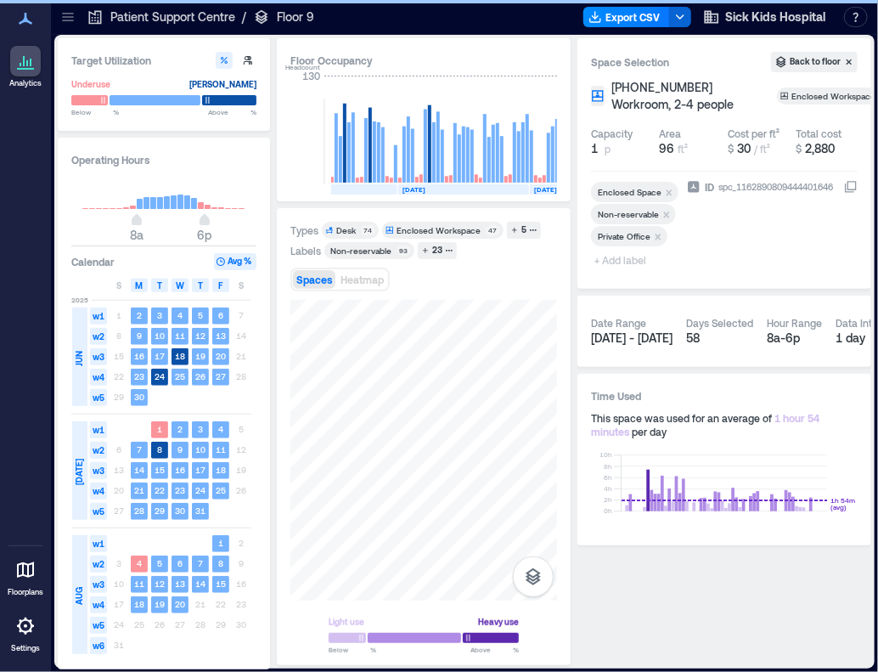
click at [625, 258] on span "+ Add label" at bounding box center [622, 260] width 62 height 24
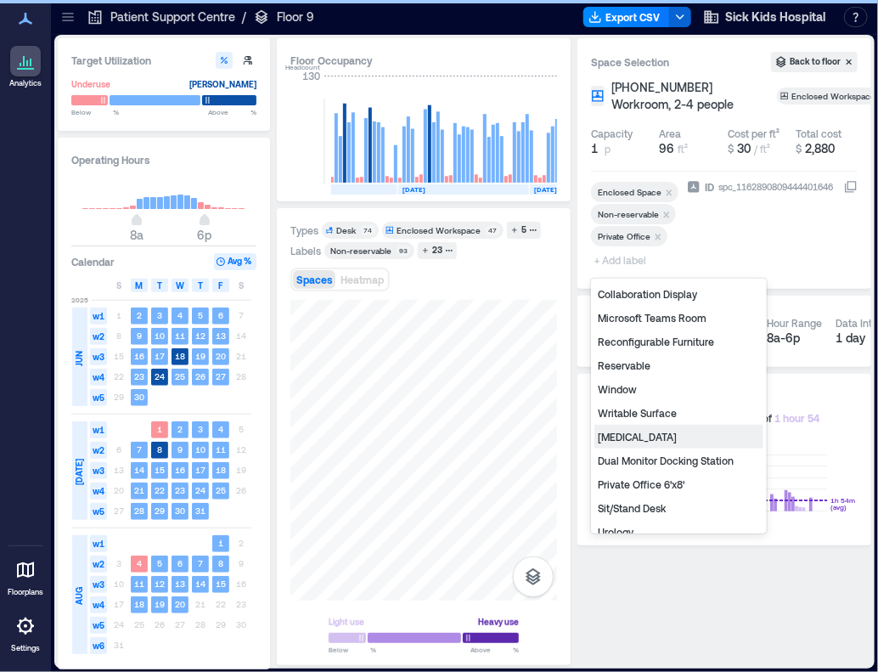
click at [636, 437] on div "General Surgery" at bounding box center [678, 437] width 169 height 24
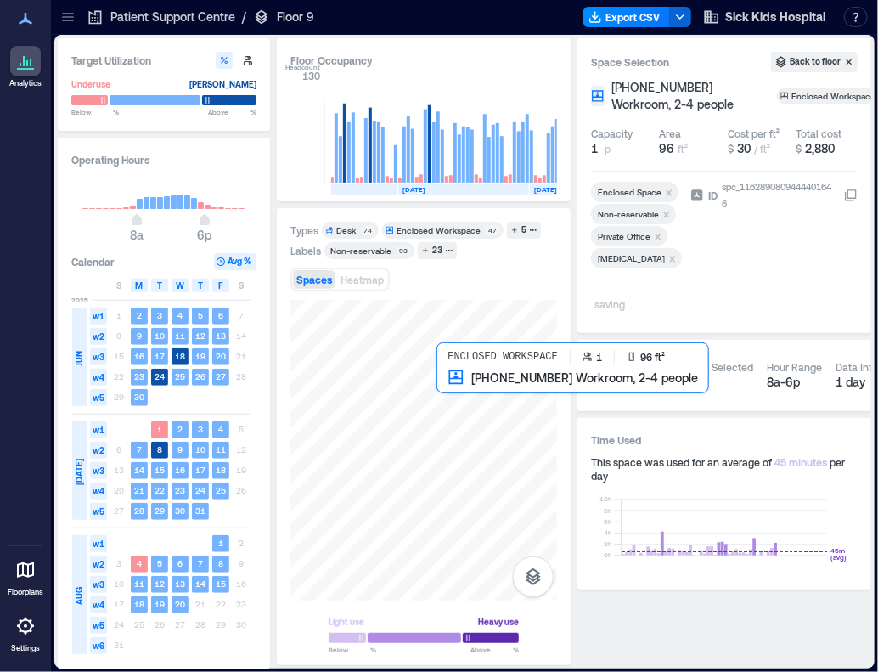
click at [462, 393] on div at bounding box center [423, 450] width 267 height 301
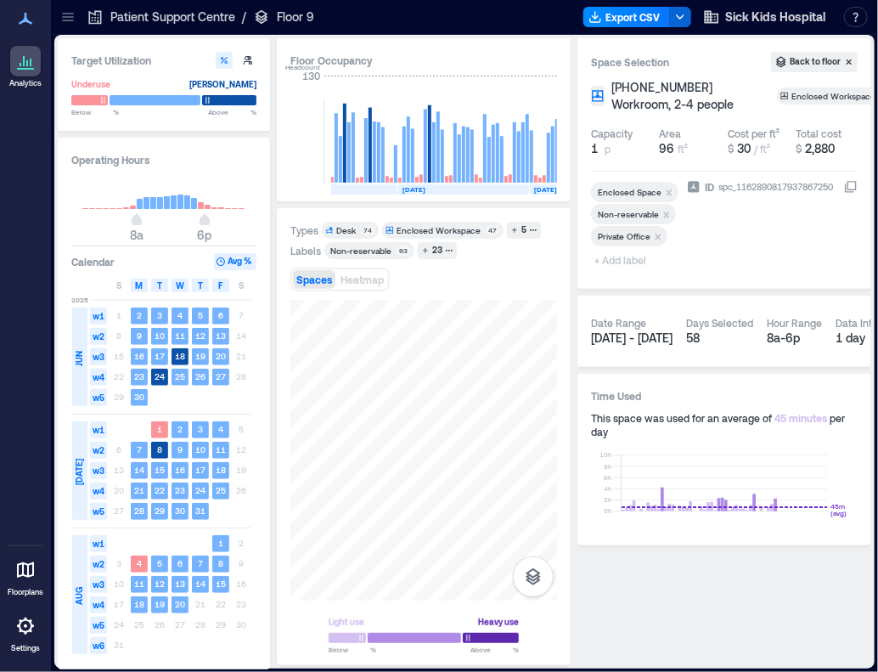
click at [622, 257] on span "+ Add label" at bounding box center [622, 260] width 62 height 24
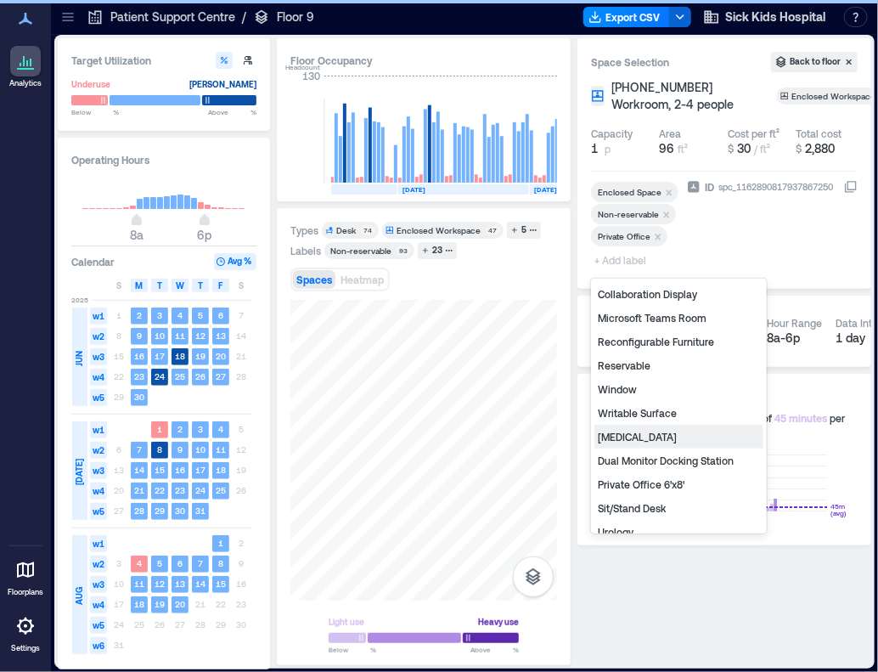
click at [630, 434] on div "General Surgery" at bounding box center [678, 437] width 169 height 24
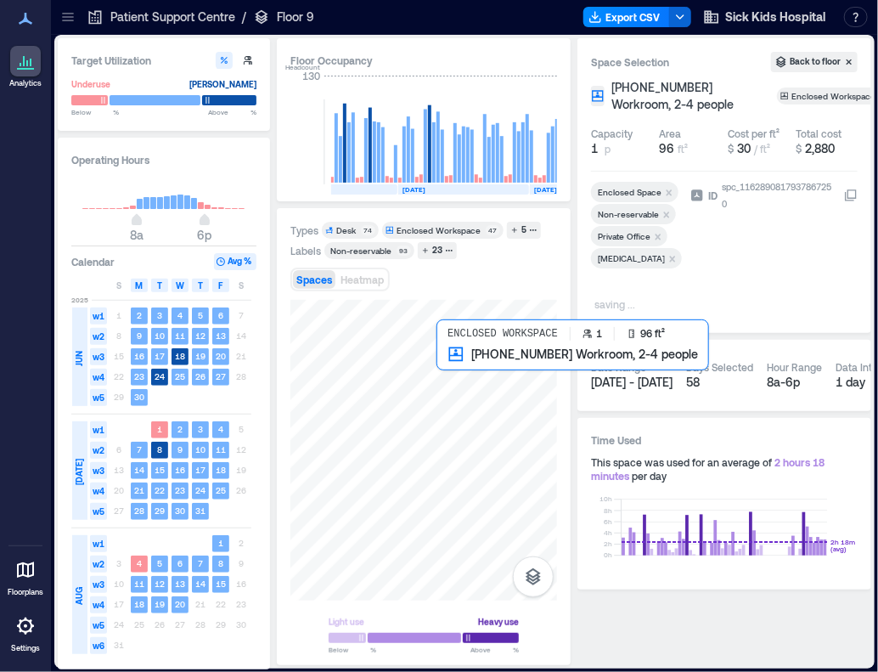
click at [468, 366] on div at bounding box center [423, 450] width 267 height 301
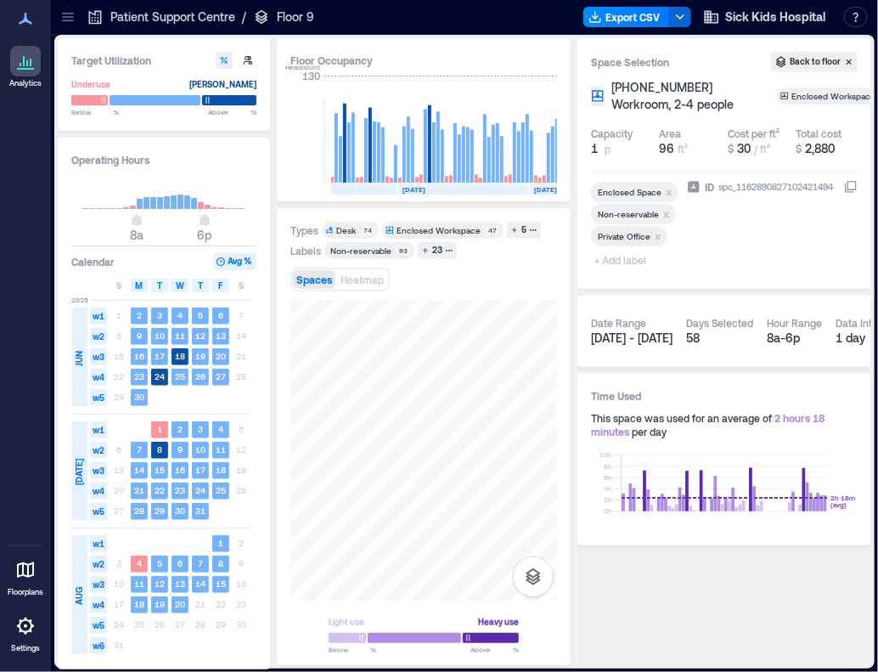
click at [620, 264] on span "+ Add label" at bounding box center [622, 260] width 62 height 24
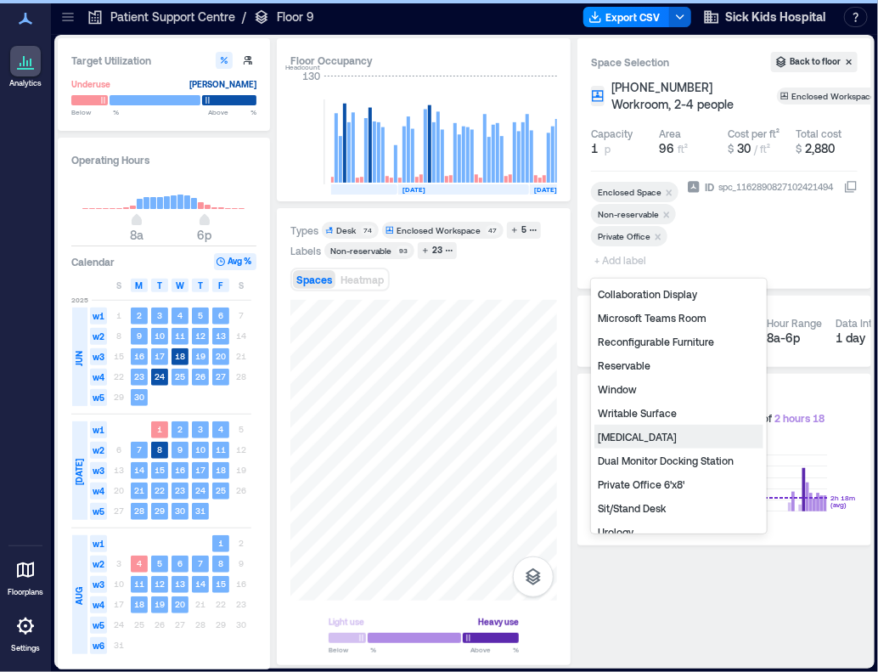
click at [648, 432] on div "General Surgery" at bounding box center [678, 437] width 169 height 24
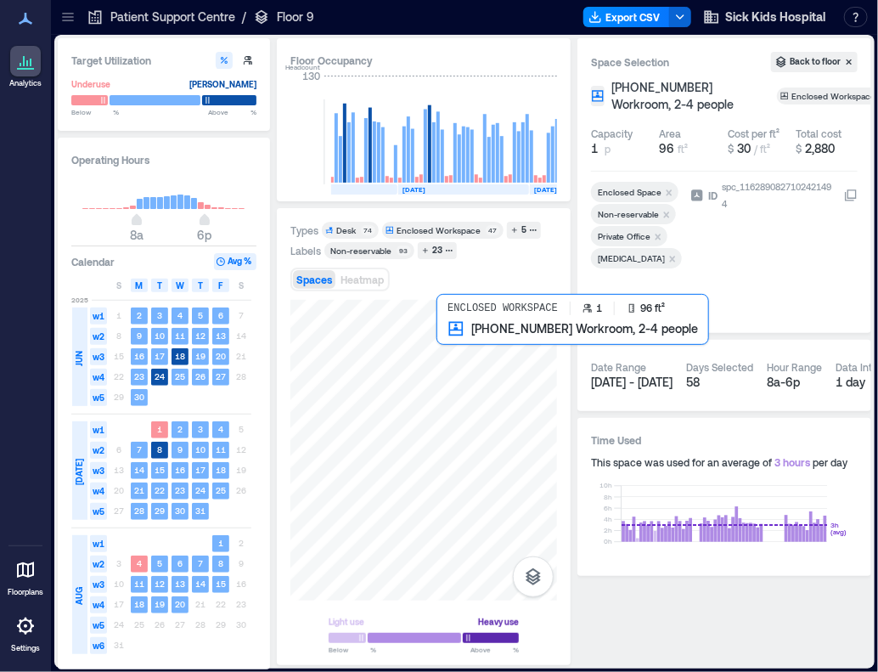
click at [455, 341] on div at bounding box center [423, 450] width 267 height 301
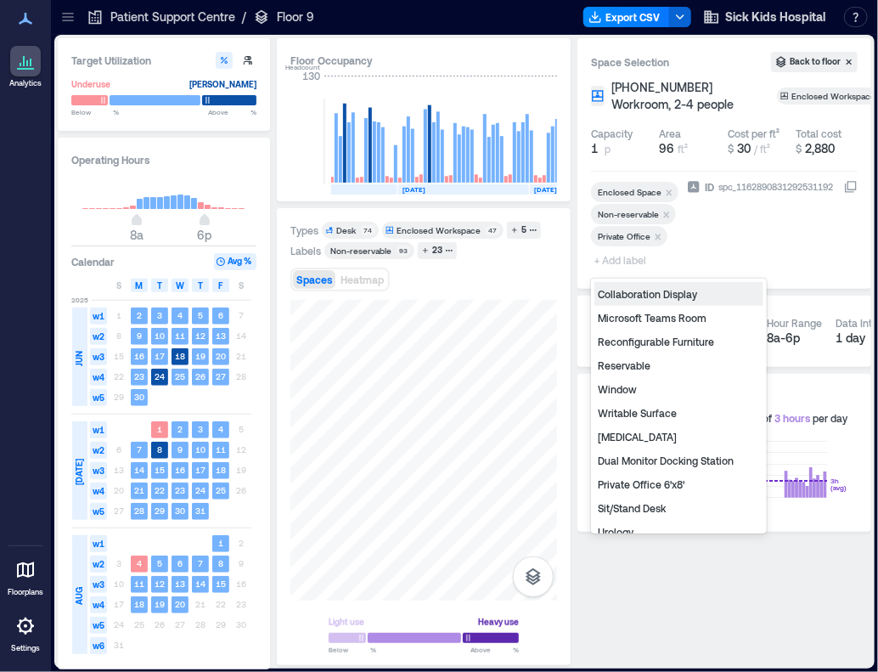
click at [634, 264] on span "+ Add label" at bounding box center [622, 260] width 62 height 24
click at [638, 434] on div "General Surgery" at bounding box center [678, 437] width 169 height 24
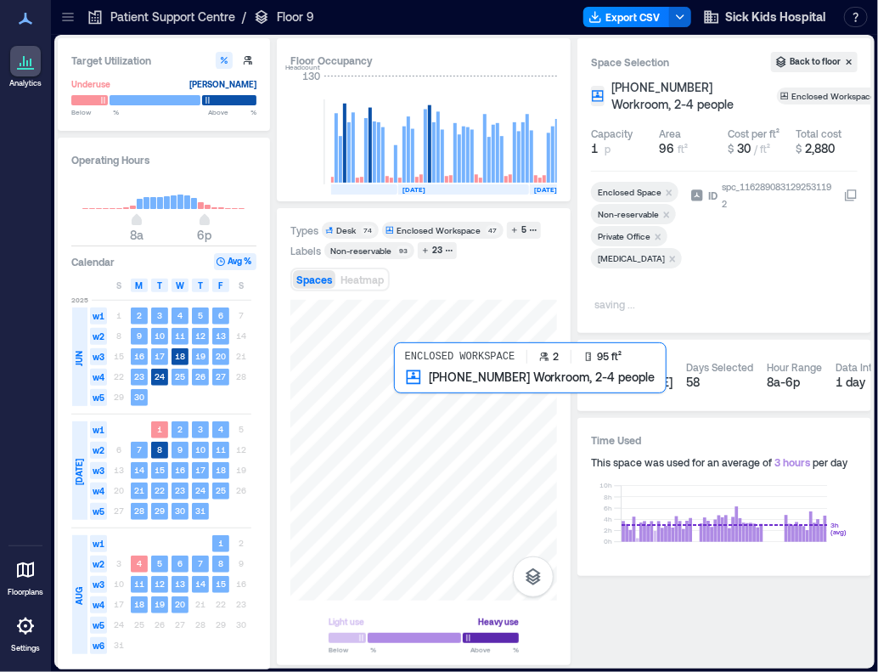
click at [408, 407] on div at bounding box center [423, 450] width 267 height 301
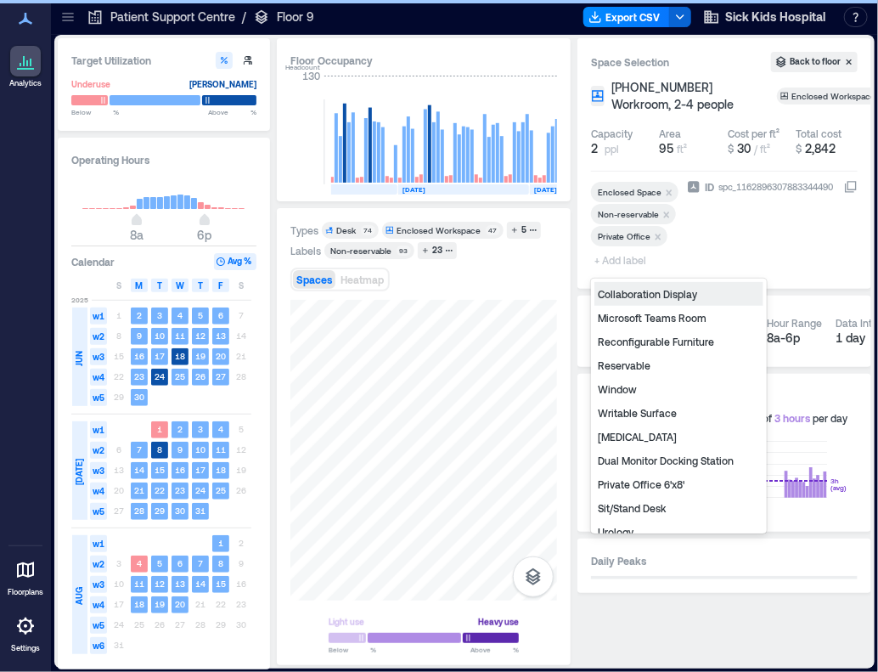
click at [626, 262] on span "+ Add label" at bounding box center [622, 260] width 62 height 24
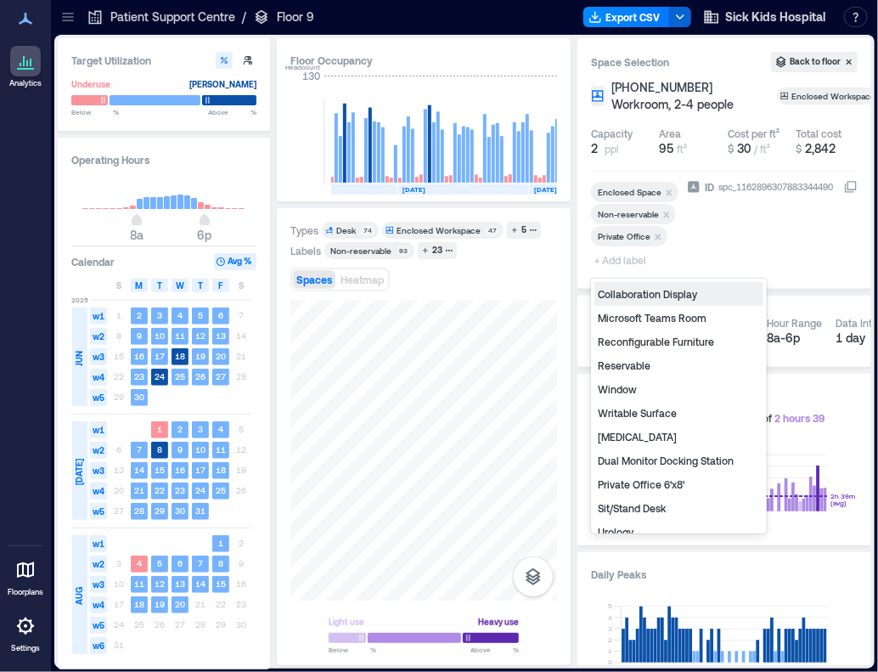
click at [649, 440] on div "General Surgery" at bounding box center [678, 437] width 169 height 24
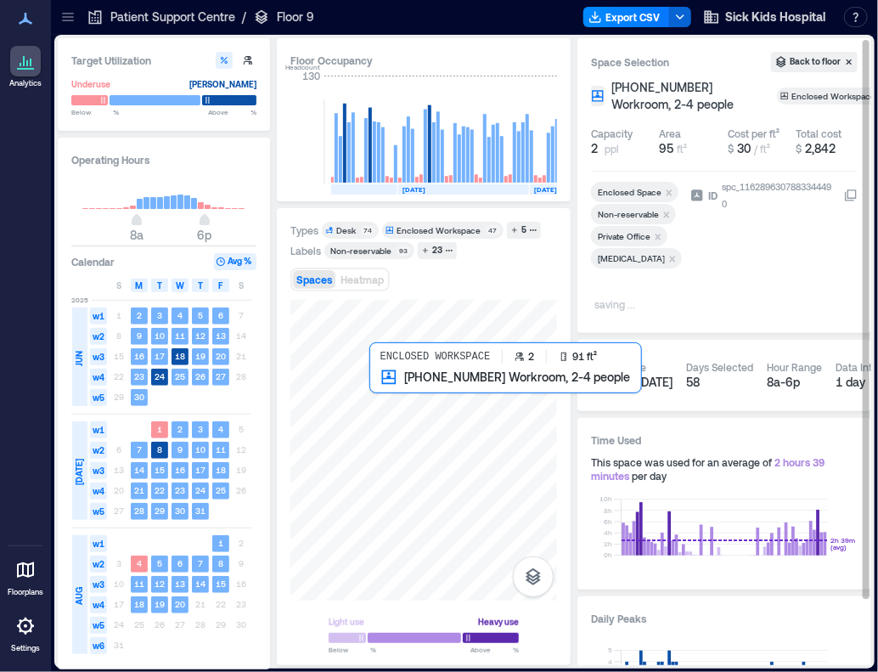
click at [385, 396] on div at bounding box center [423, 450] width 267 height 301
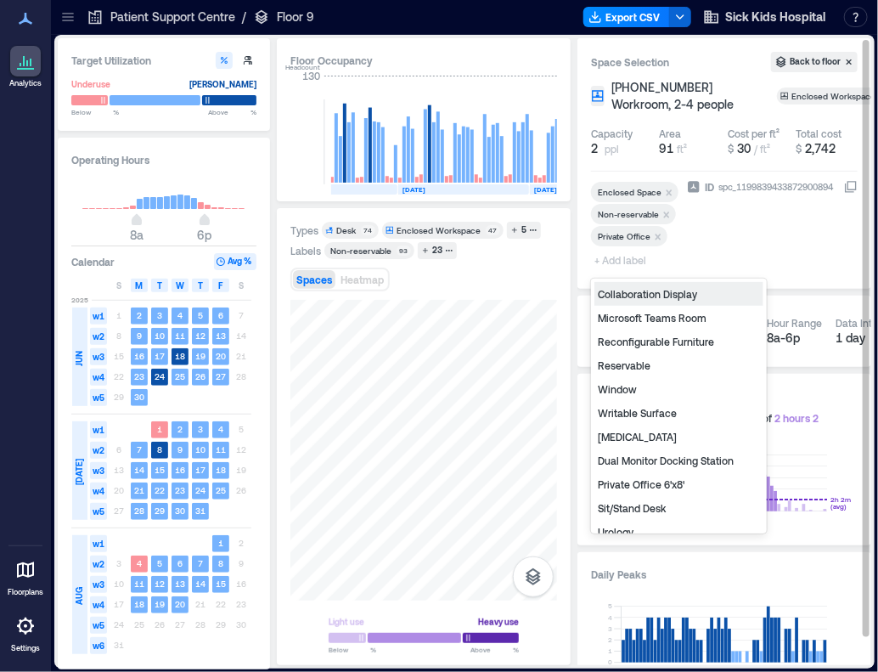
click at [622, 255] on span "+ Add label" at bounding box center [622, 260] width 62 height 24
click at [633, 434] on div "General Surgery" at bounding box center [678, 437] width 169 height 24
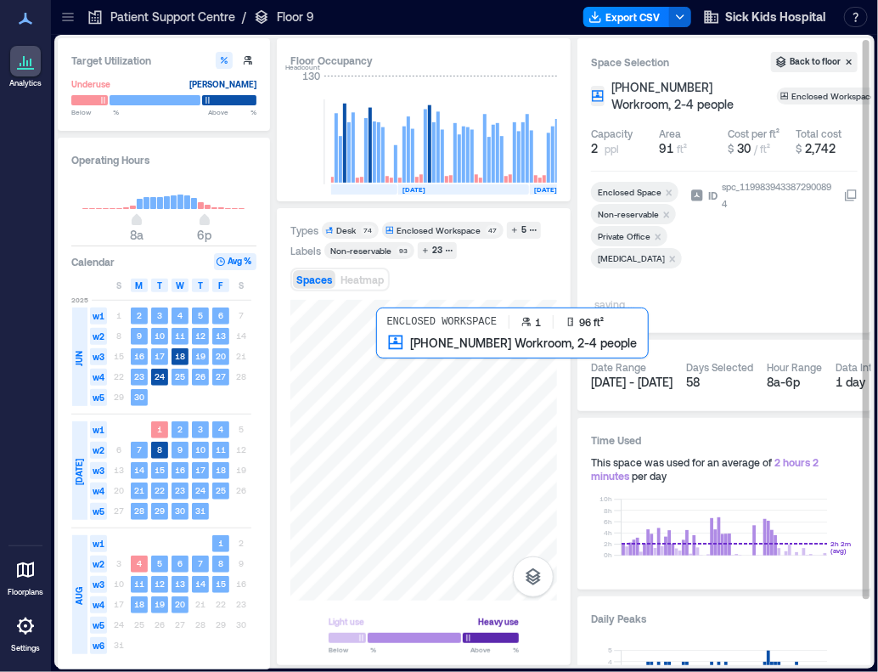
click at [394, 368] on div at bounding box center [423, 450] width 267 height 301
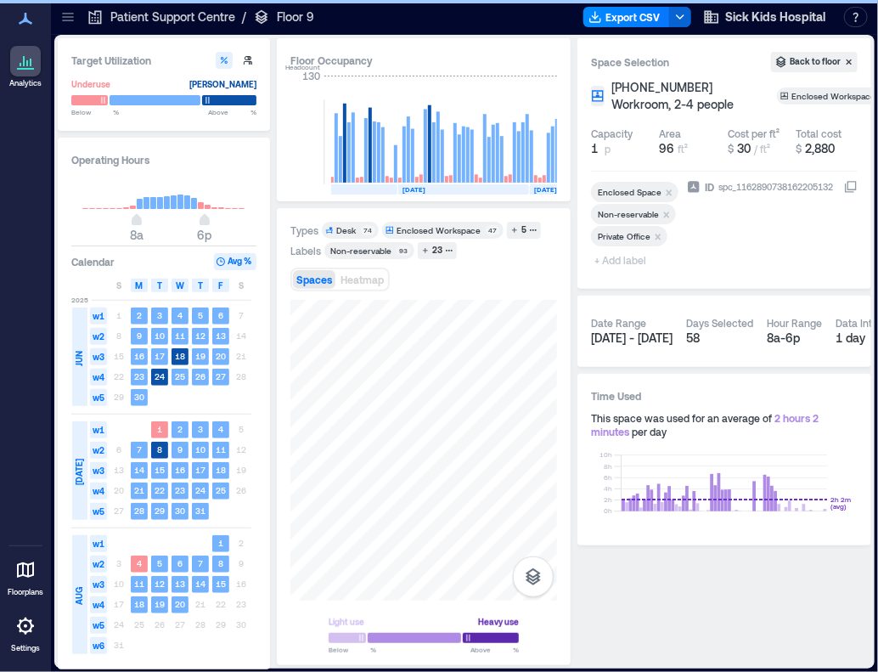
click at [625, 263] on span "+ Add label" at bounding box center [622, 260] width 62 height 24
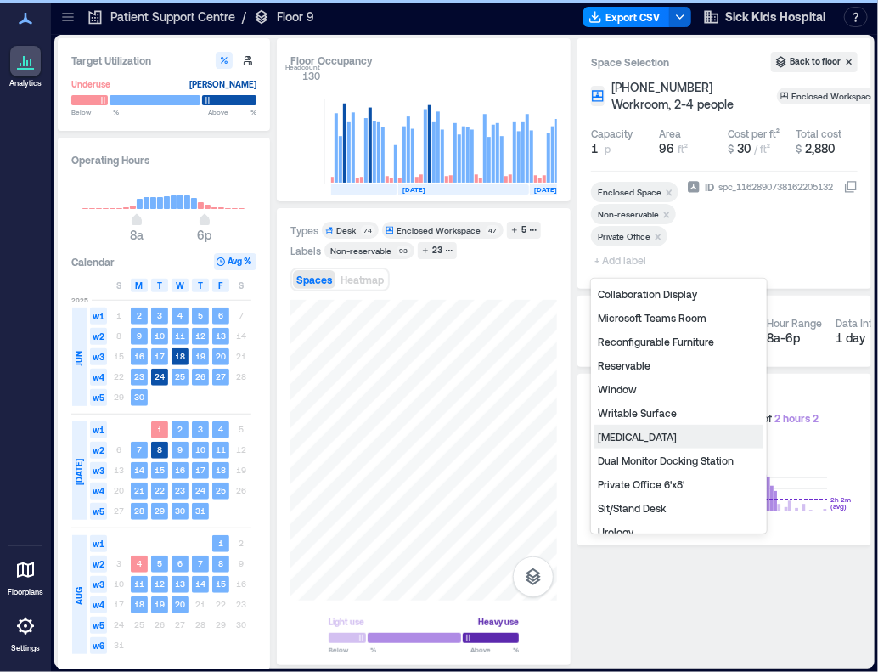
click at [635, 432] on div "General Surgery" at bounding box center [678, 437] width 169 height 24
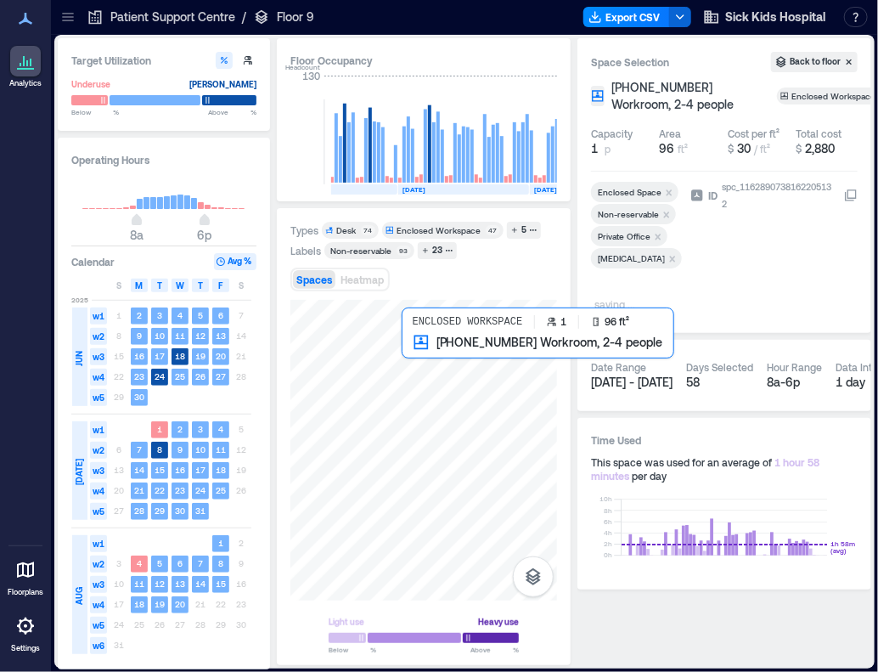
click at [406, 359] on div at bounding box center [423, 450] width 267 height 301
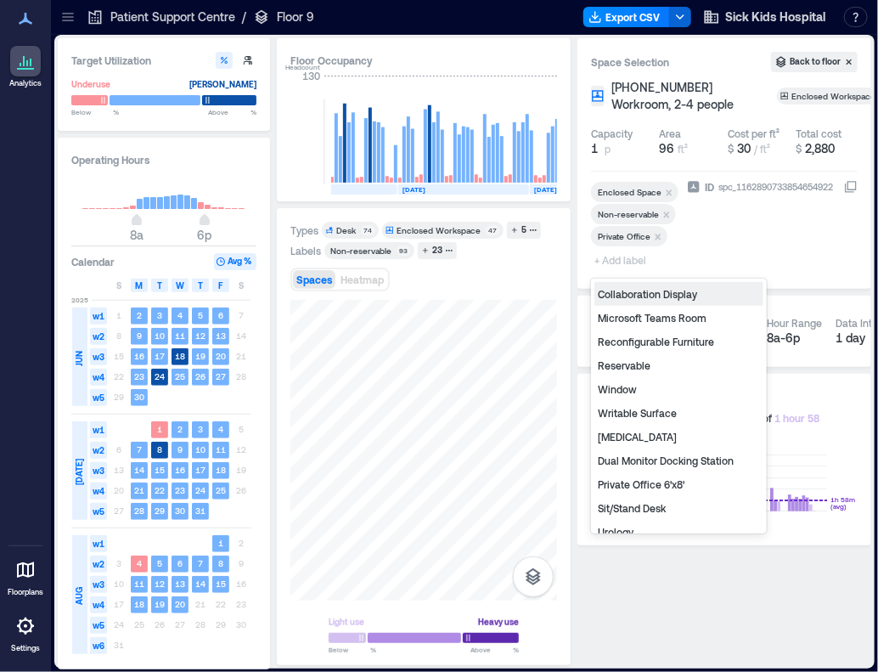
click at [610, 262] on span "+ Add label" at bounding box center [622, 260] width 62 height 24
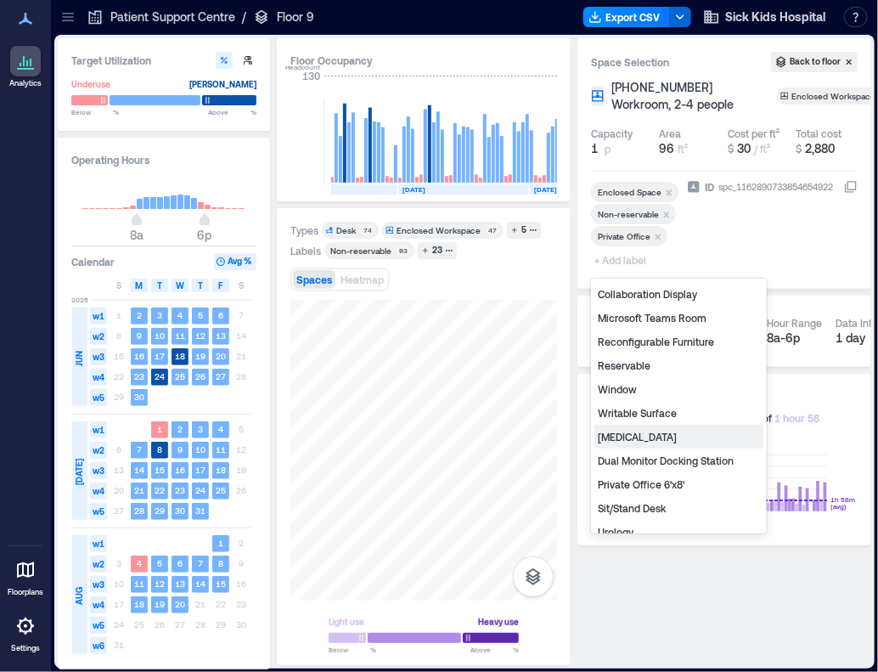
click at [646, 430] on div "General Surgery" at bounding box center [678, 437] width 169 height 24
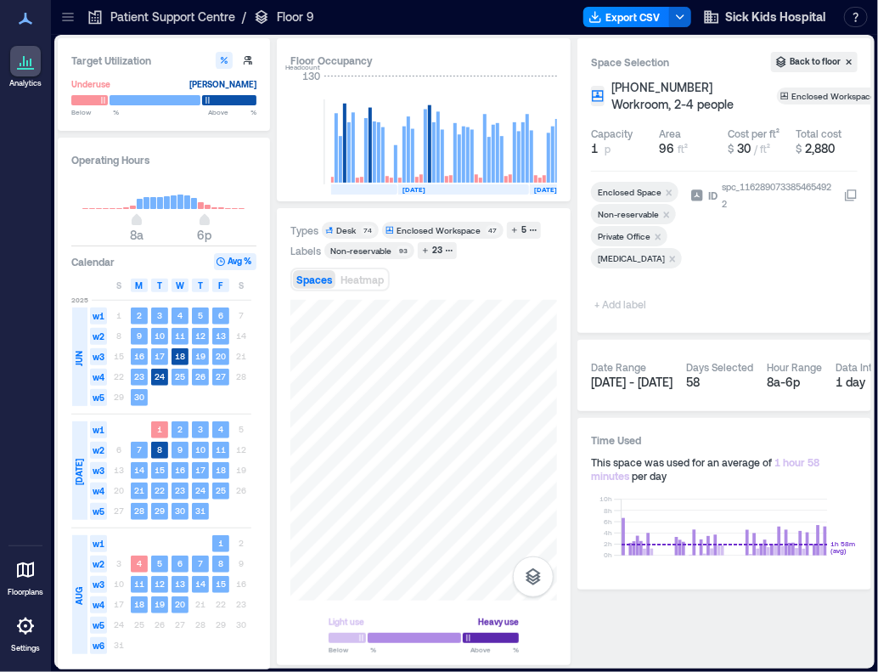
click at [69, 16] on icon at bounding box center [67, 17] width 11 height 2
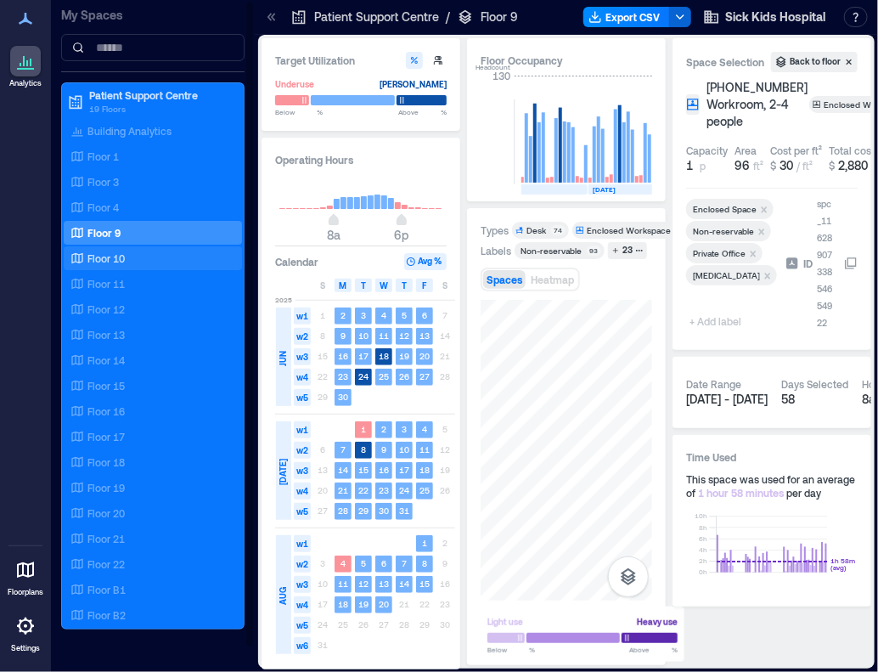
click at [105, 257] on p "Floor 10" at bounding box center [105, 258] width 37 height 14
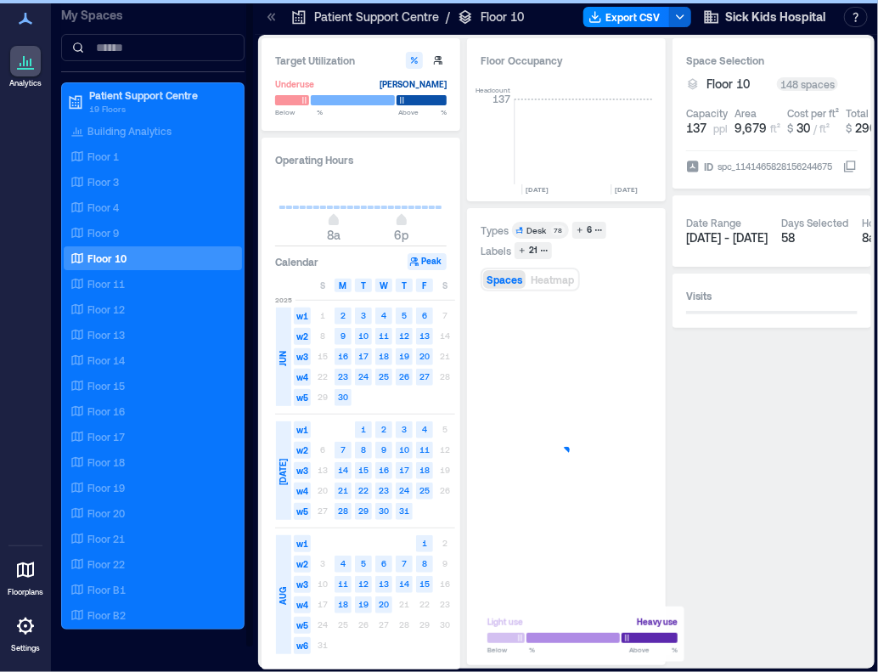
scroll to position [0, 2652]
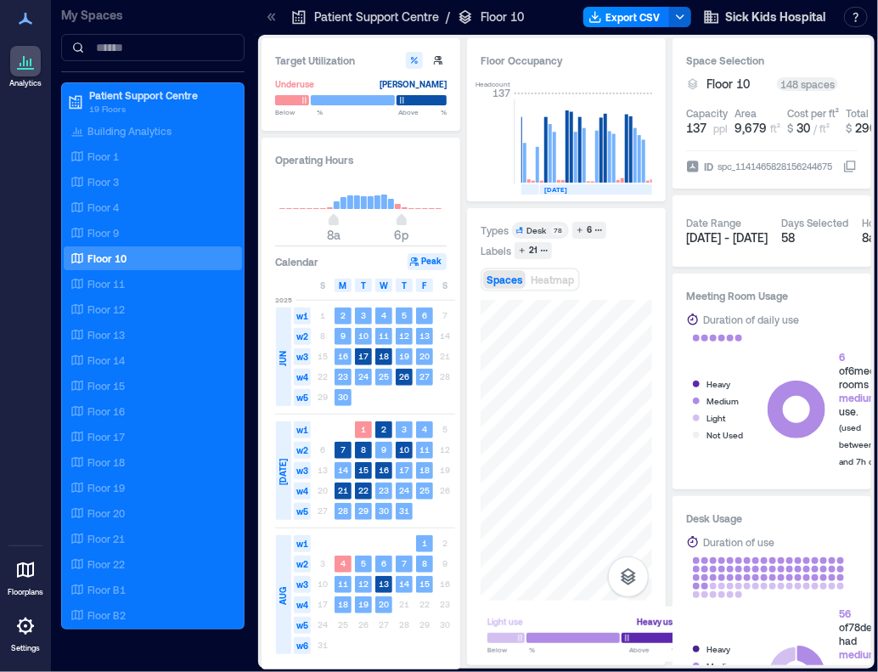
click at [275, 25] on icon at bounding box center [271, 16] width 17 height 17
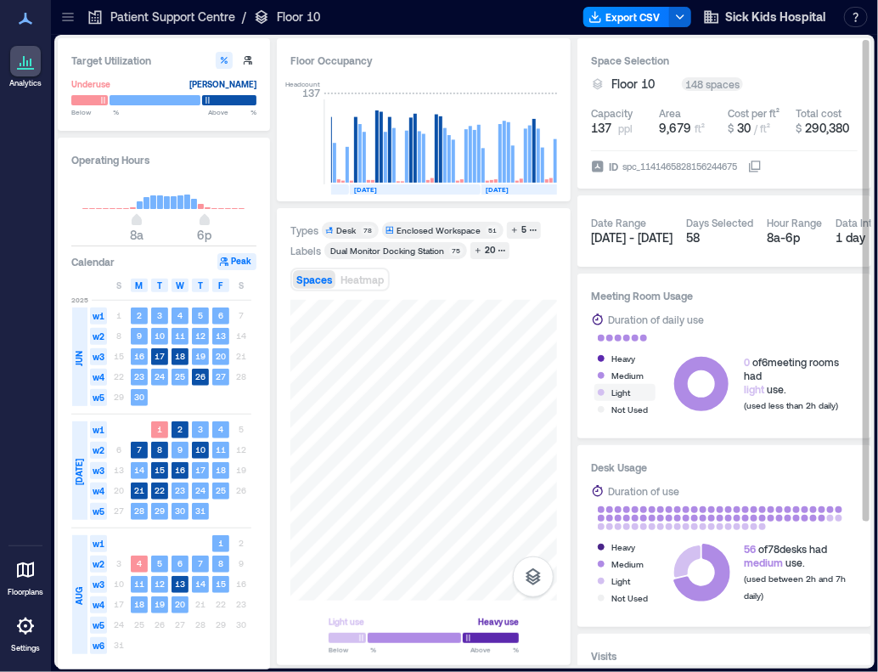
click at [611, 394] on div "Target Utilization Underuse Critical mass Below ** % Above ** % Operating Hours…" at bounding box center [464, 351] width 813 height 627
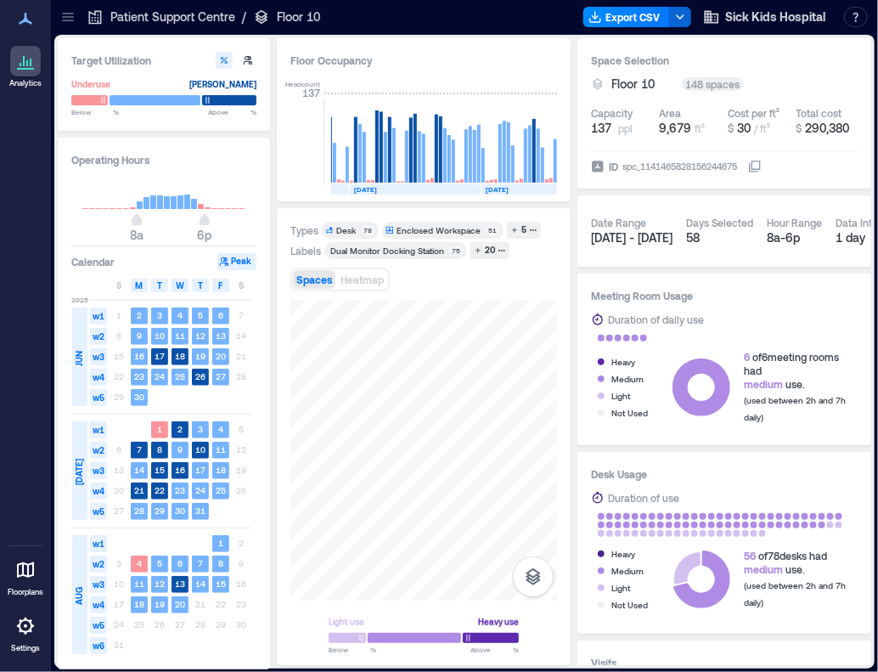
click at [570, 365] on div "Types Desk 78 Enclosed Workspace 51 5 Labels Dual Monitor Docking Station 75 20…" at bounding box center [424, 436] width 294 height 457
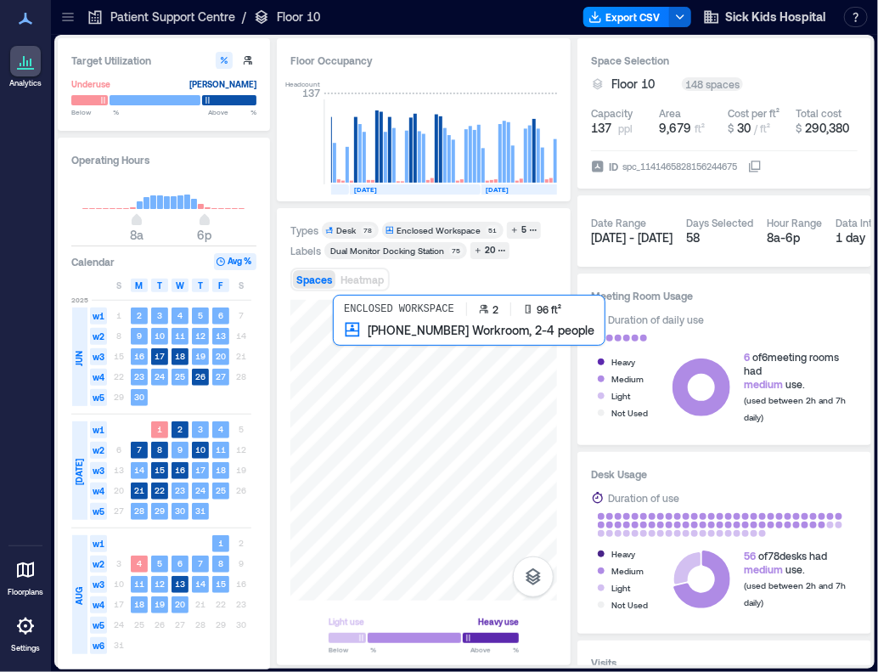
click at [352, 342] on div at bounding box center [423, 450] width 267 height 301
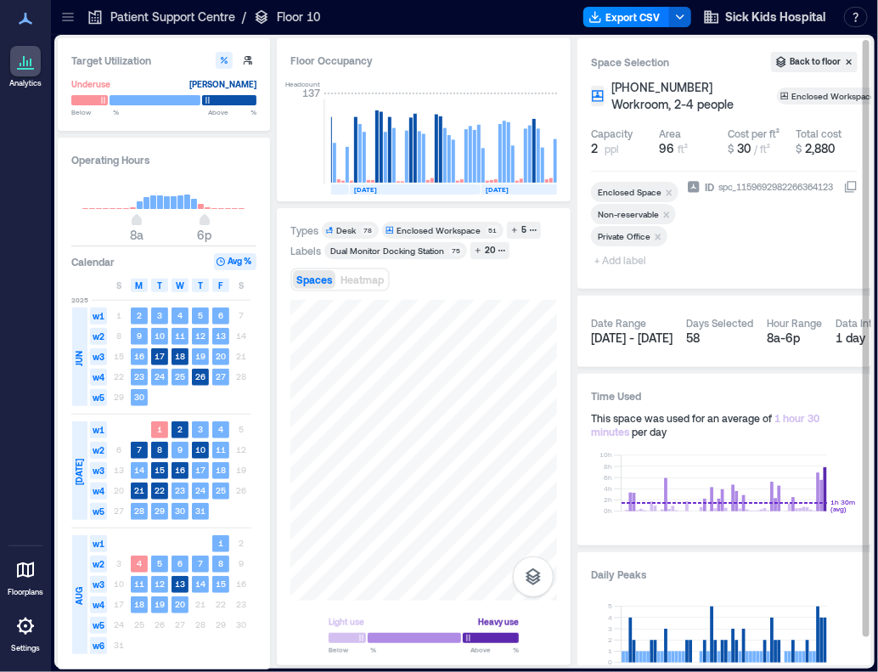
click at [640, 260] on span "+ Add label" at bounding box center [622, 260] width 62 height 24
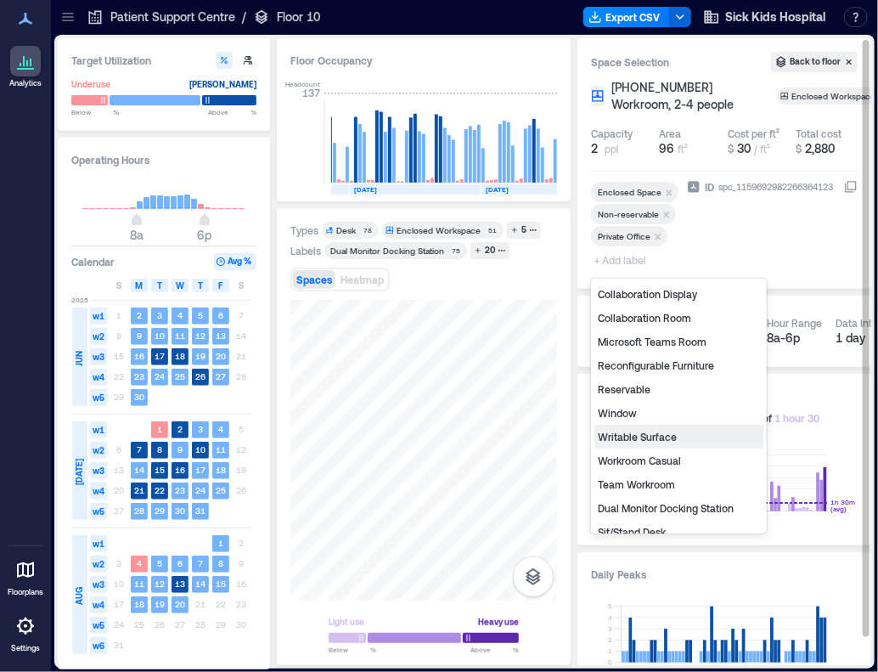
scroll to position [180, 0]
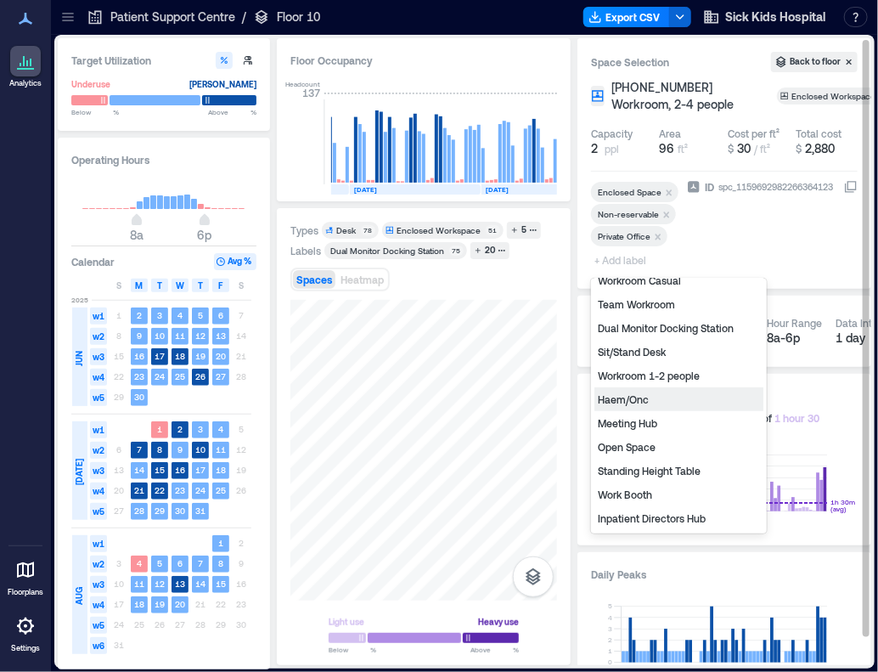
click at [644, 400] on div "Haem/Onc" at bounding box center [678, 399] width 169 height 24
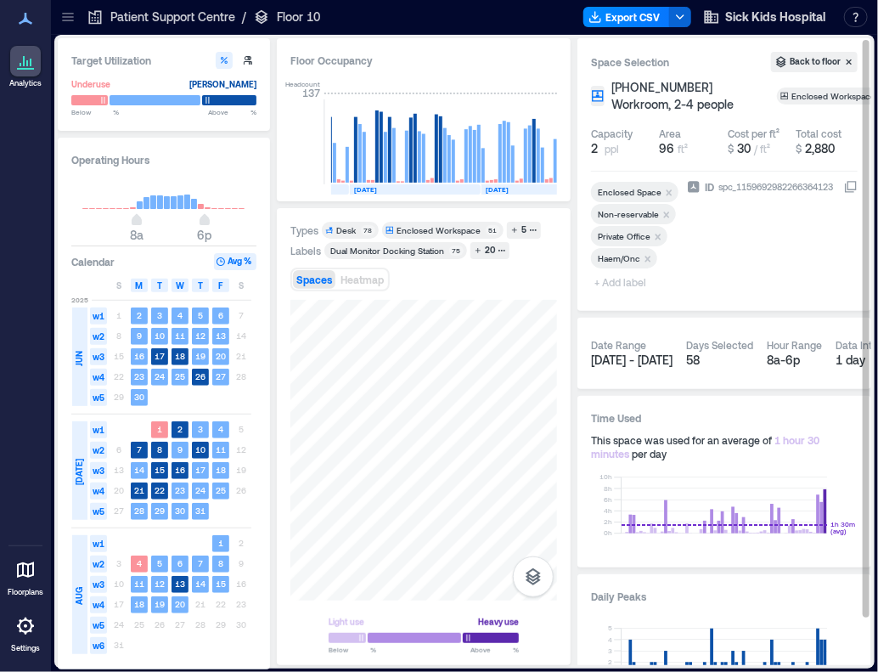
click at [666, 216] on icon "Remove Non-reservable" at bounding box center [667, 214] width 6 height 6
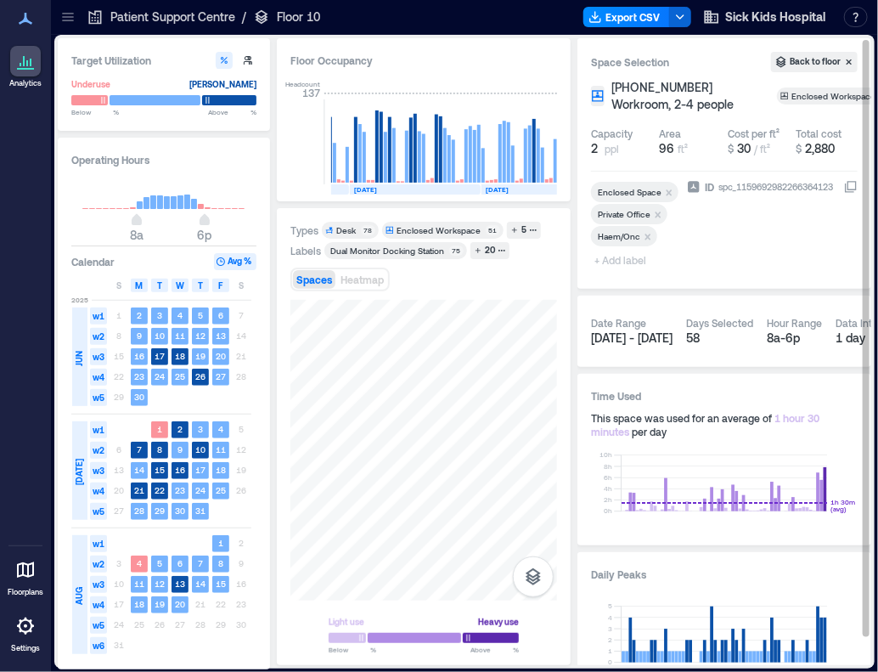
click at [621, 262] on span "+ Add label" at bounding box center [622, 260] width 62 height 24
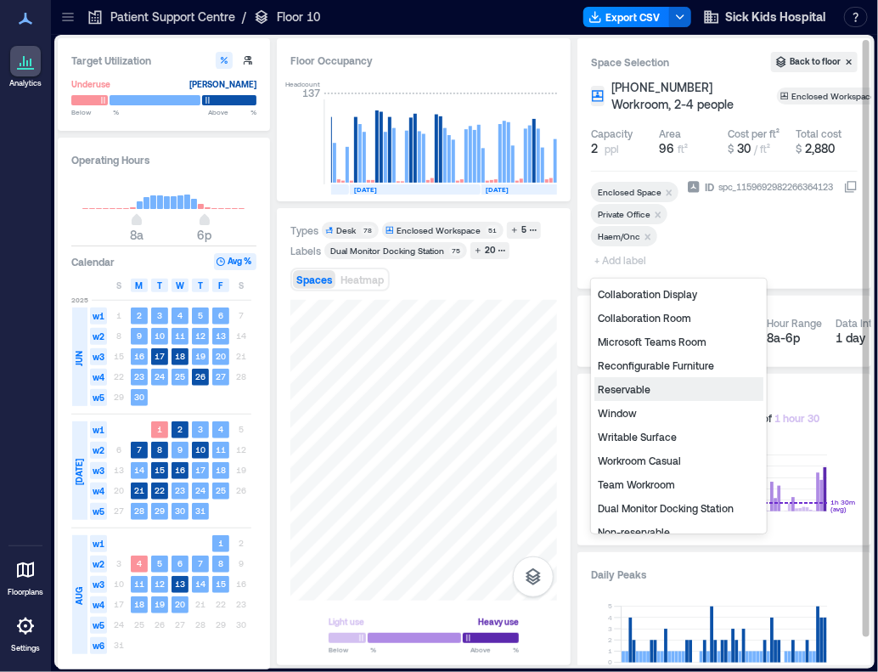
click at [615, 389] on div "Reservable" at bounding box center [678, 389] width 169 height 24
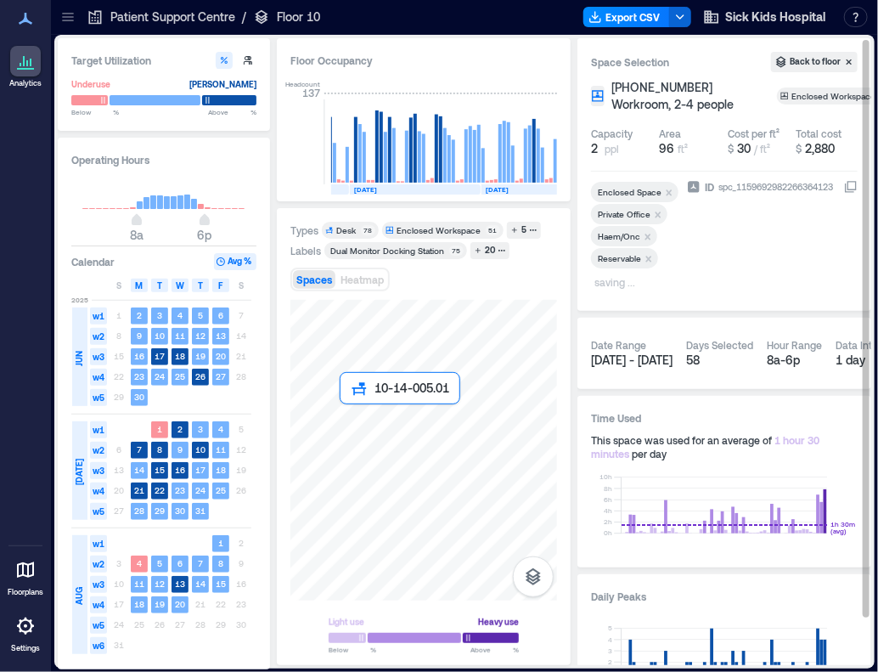
click at [350, 415] on div at bounding box center [423, 450] width 267 height 301
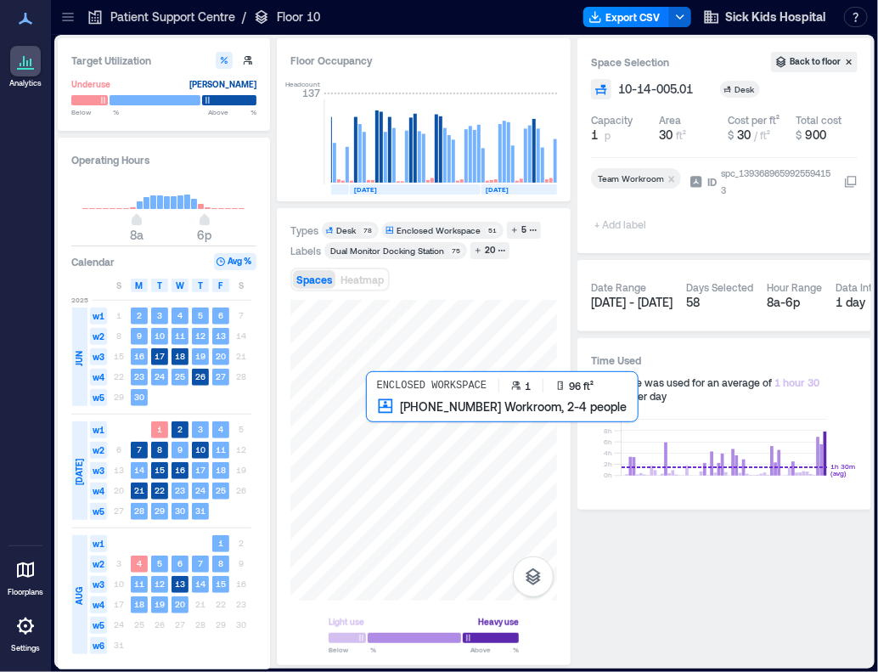
click at [381, 437] on div at bounding box center [423, 450] width 267 height 301
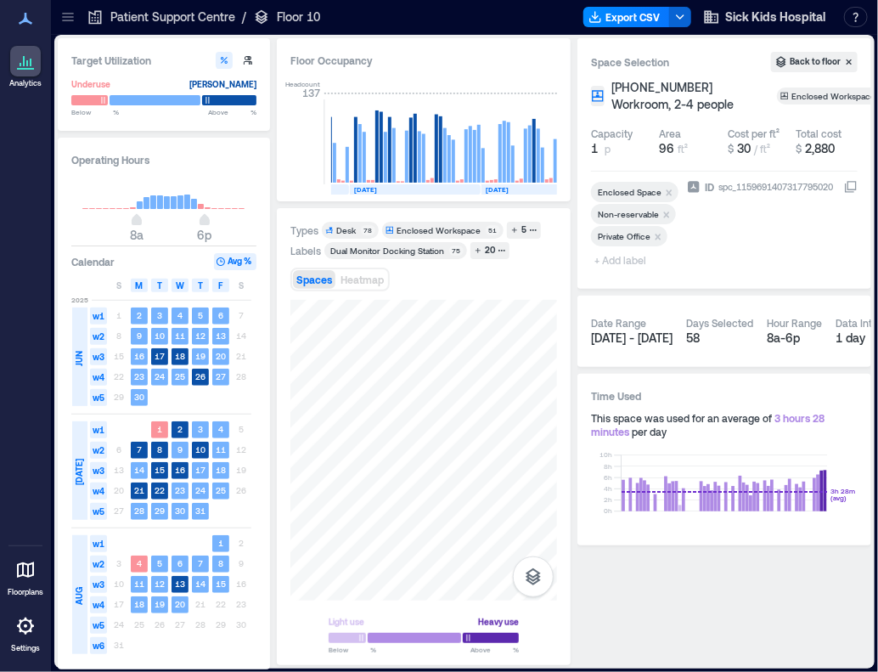
click at [620, 257] on span "+ Add label" at bounding box center [622, 260] width 62 height 24
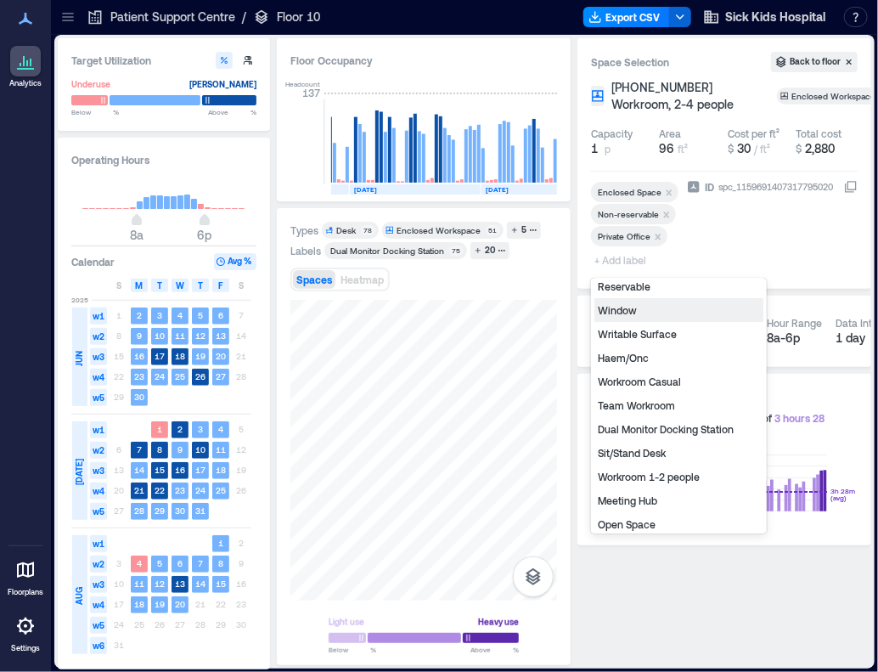
scroll to position [180, 0]
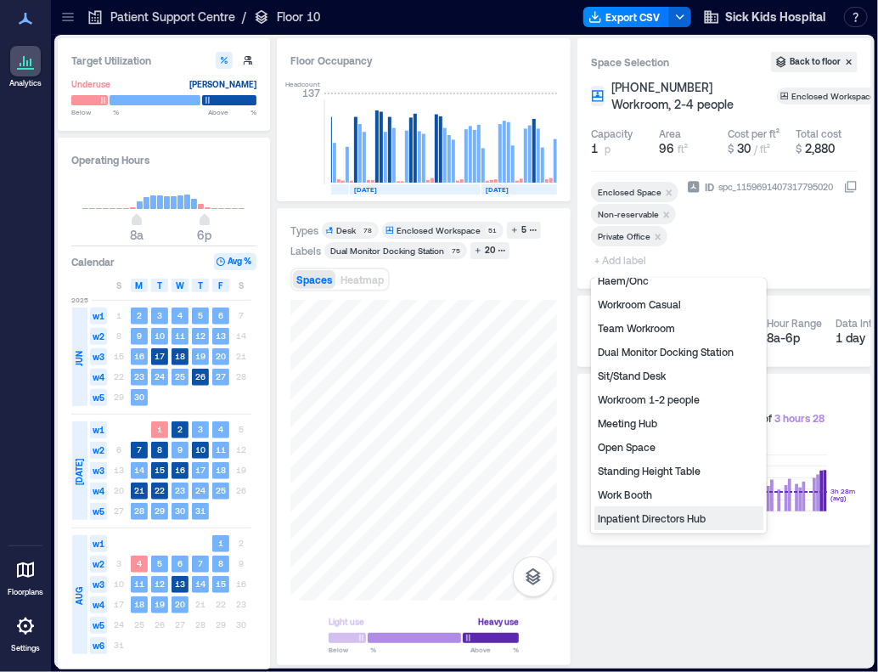
click at [644, 520] on div "Inpatient Directors Hub" at bounding box center [678, 518] width 169 height 24
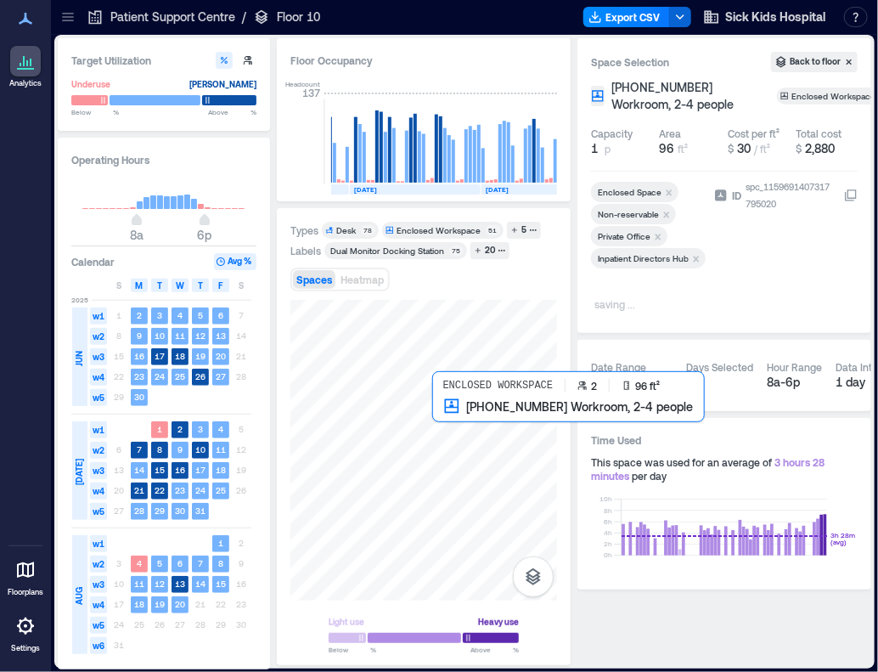
click at [457, 441] on div at bounding box center [423, 450] width 267 height 301
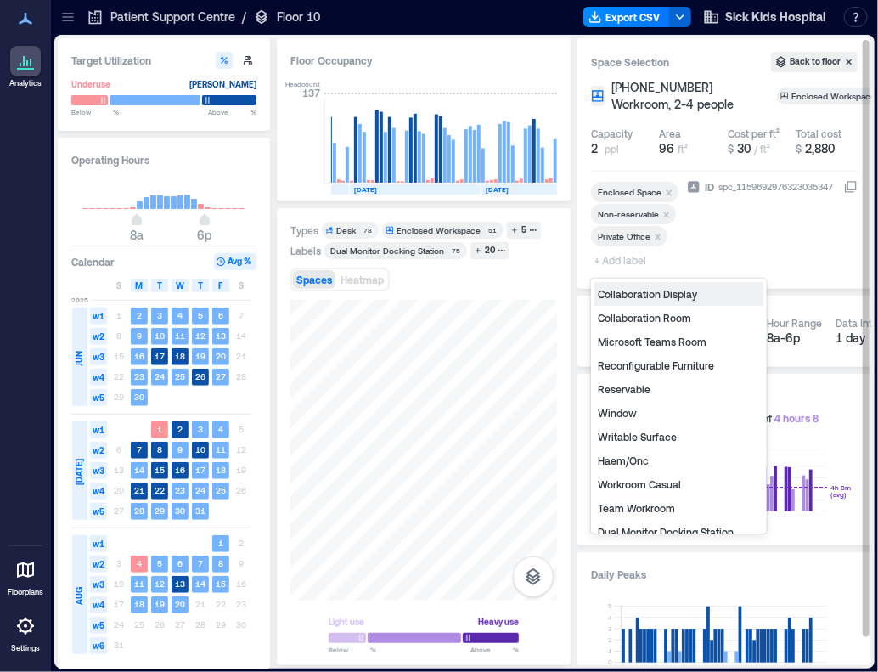
click at [616, 263] on span "+ Add label" at bounding box center [622, 260] width 62 height 24
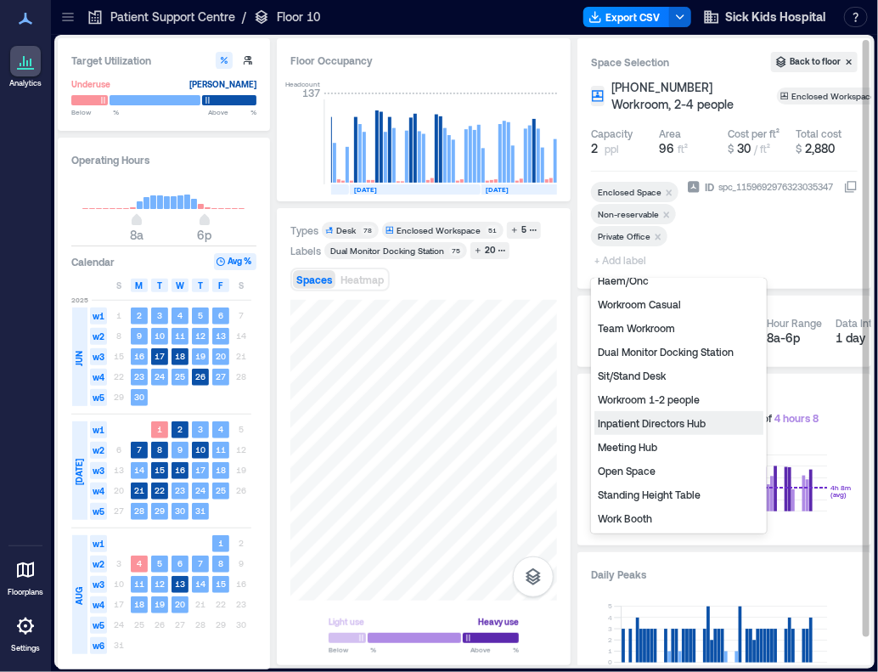
click at [650, 422] on div "Inpatient Directors Hub" at bounding box center [678, 423] width 169 height 24
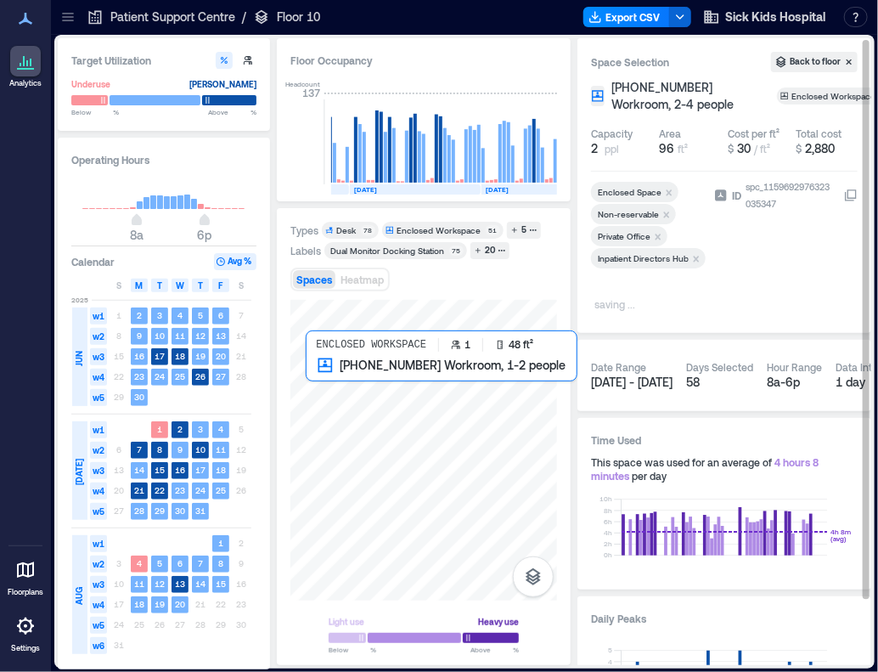
click at [319, 380] on div at bounding box center [423, 450] width 267 height 301
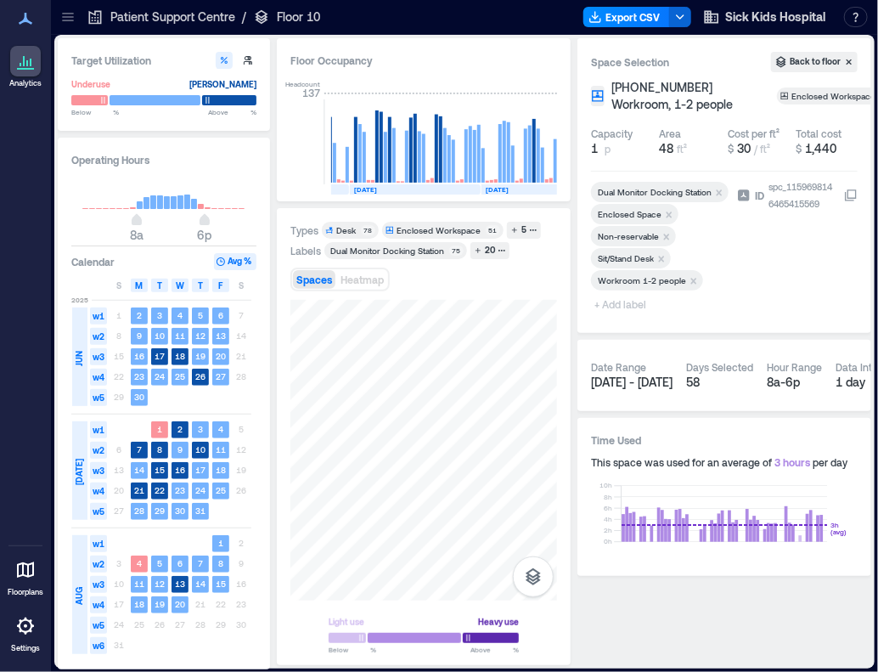
click at [693, 278] on icon "Remove Workroom 1-2 people" at bounding box center [694, 281] width 6 height 6
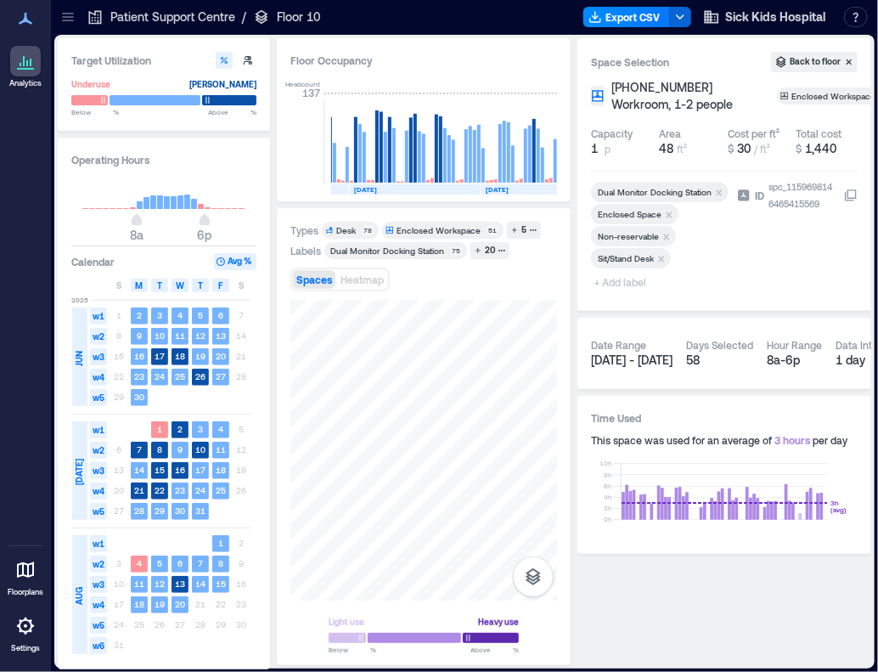
click at [633, 285] on span "+ Add label" at bounding box center [622, 282] width 62 height 24
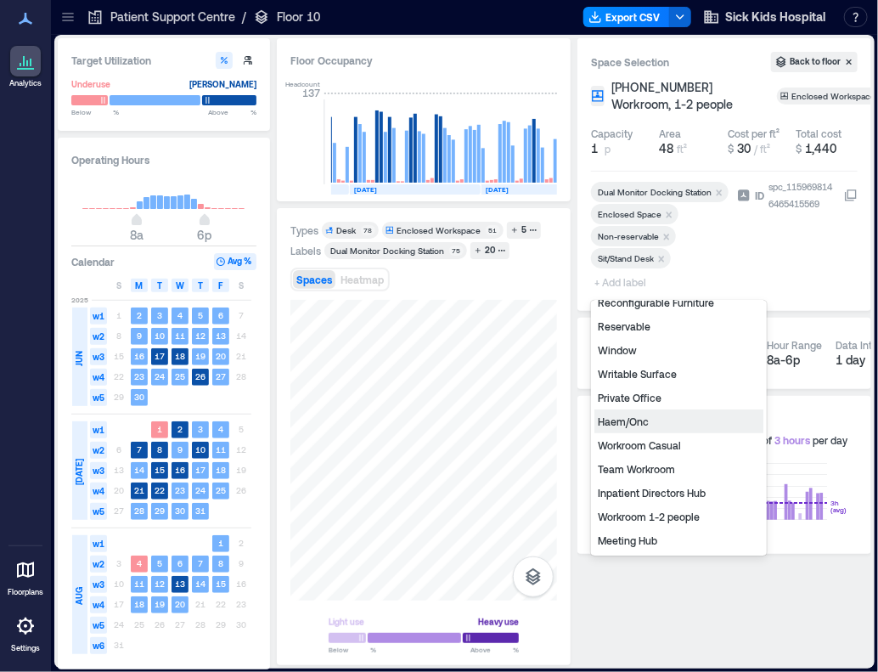
scroll to position [156, 0]
click at [669, 419] on div "Inpatient Directors Hub" at bounding box center [678, 421] width 169 height 24
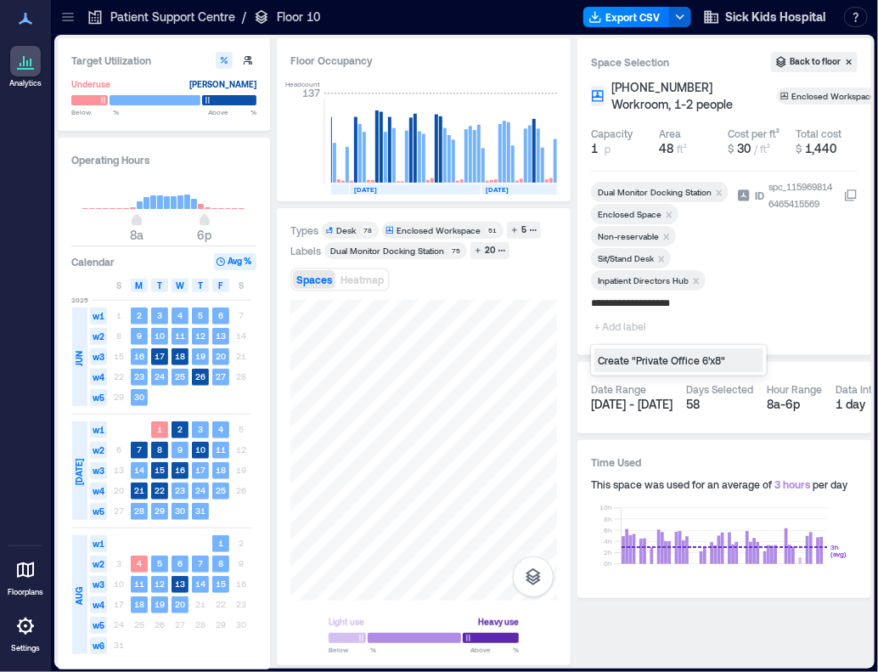
type input "**********"
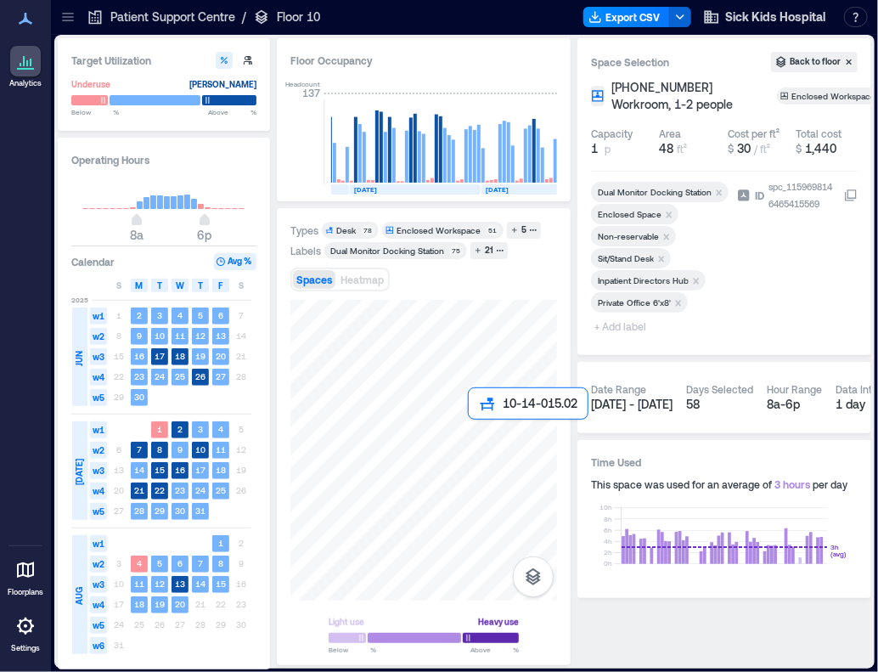
click at [475, 430] on div at bounding box center [423, 450] width 267 height 301
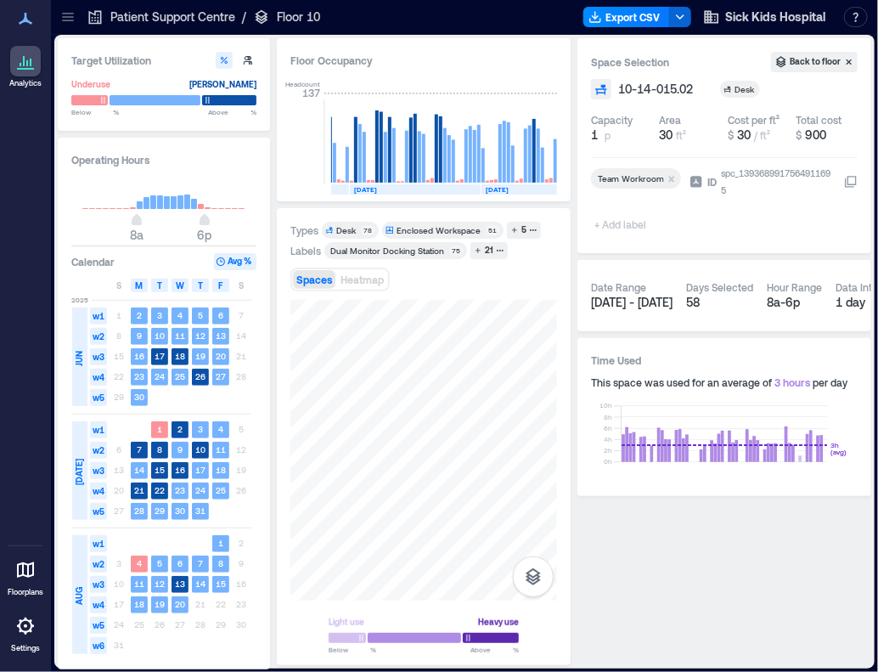
click at [628, 225] on span "+ Add label" at bounding box center [622, 224] width 62 height 24
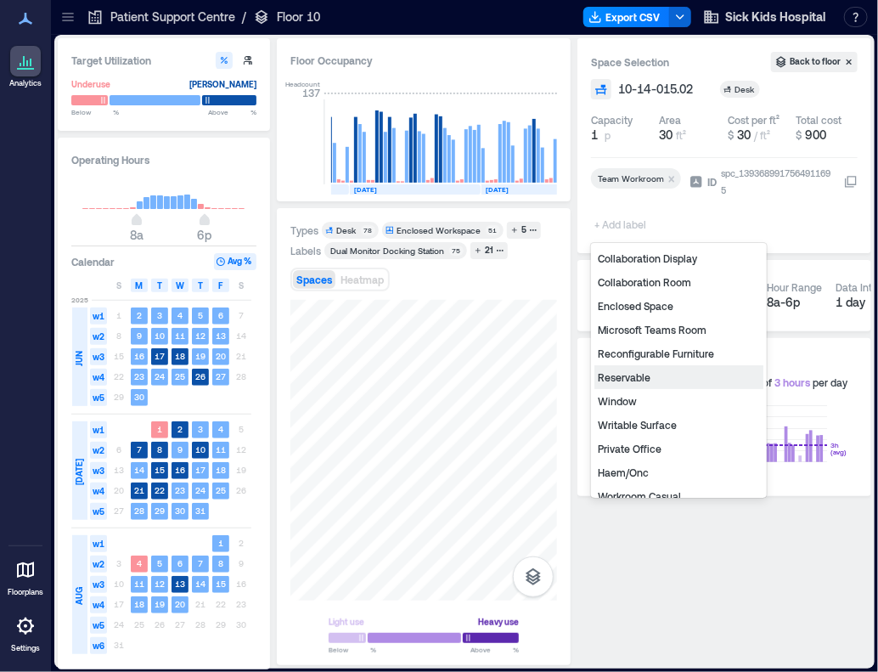
click at [628, 373] on div "Reservable" at bounding box center [678, 377] width 169 height 24
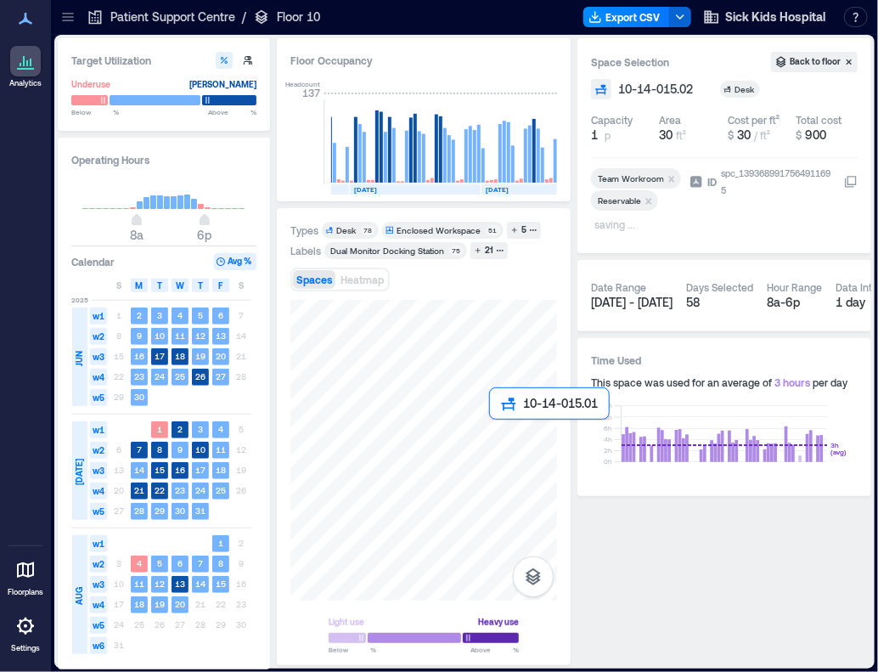
click at [494, 436] on div at bounding box center [423, 450] width 267 height 301
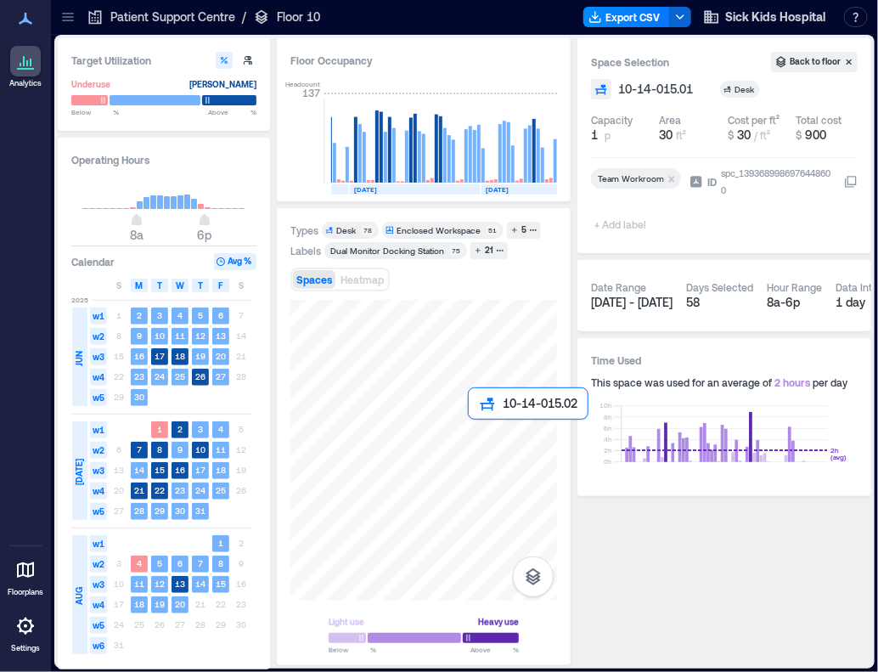
click at [481, 434] on div at bounding box center [423, 450] width 267 height 301
click at [498, 427] on div at bounding box center [423, 450] width 267 height 301
click at [636, 223] on span "+ Add label" at bounding box center [622, 224] width 62 height 24
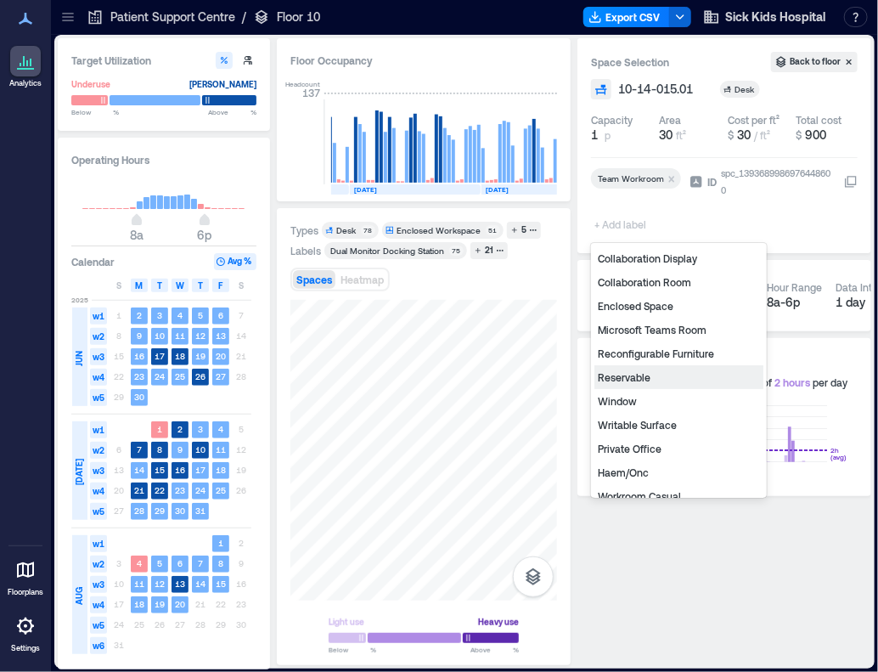
click at [624, 371] on div "Reservable" at bounding box center [678, 377] width 169 height 24
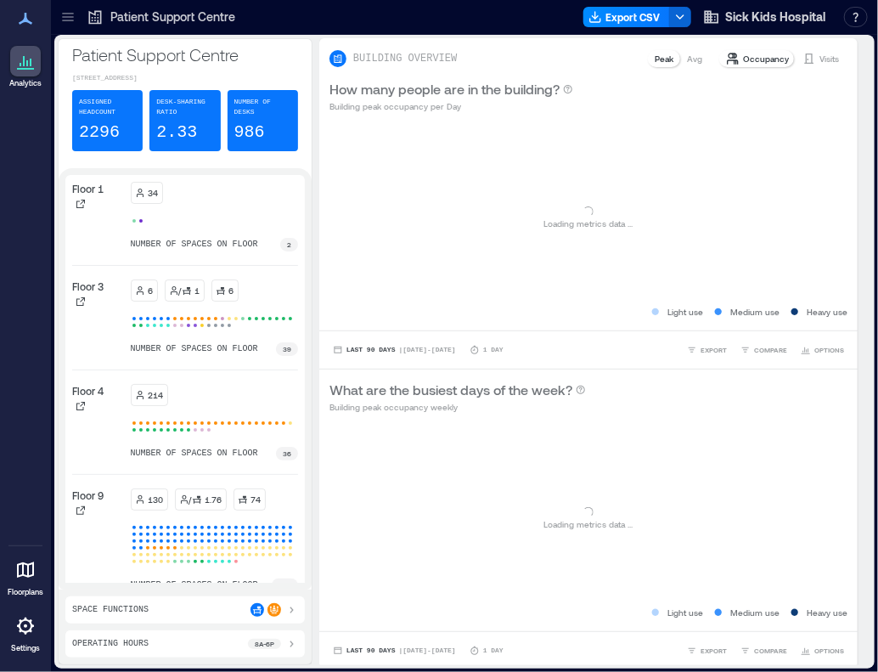
click at [68, 18] on icon at bounding box center [67, 16] width 17 height 17
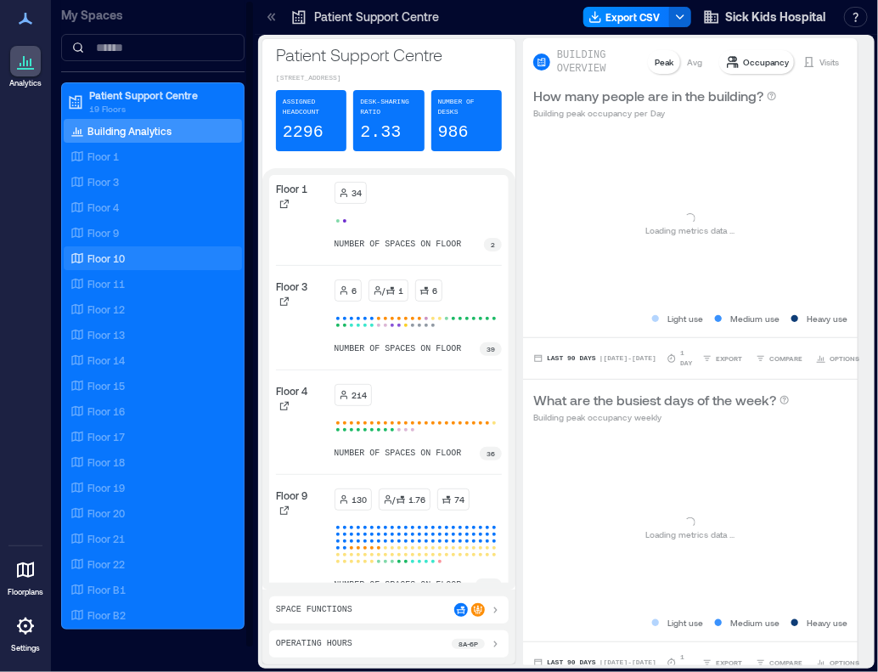
click at [126, 257] on div "Floor 10" at bounding box center [149, 258] width 165 height 17
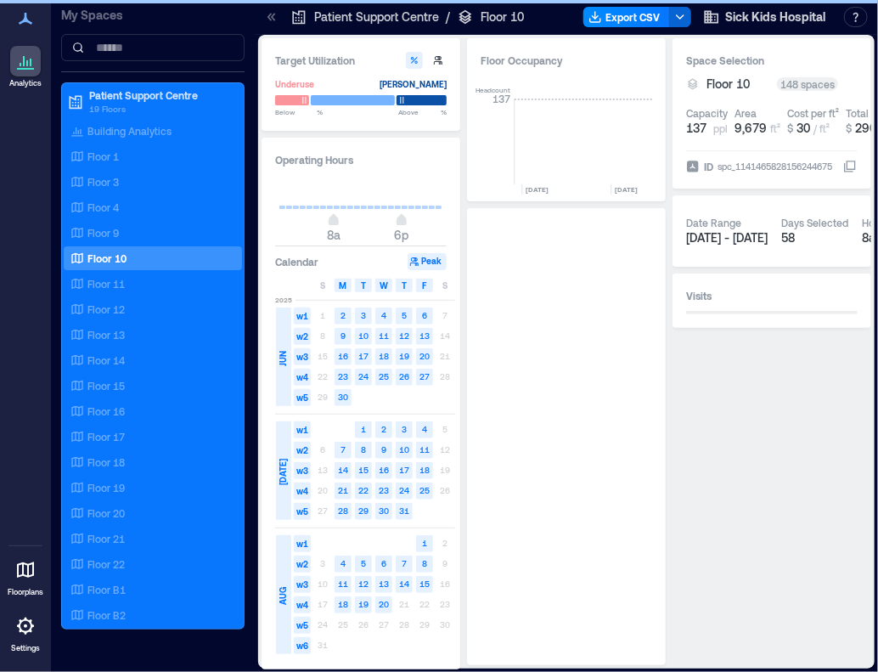
click at [269, 22] on icon at bounding box center [271, 16] width 17 height 17
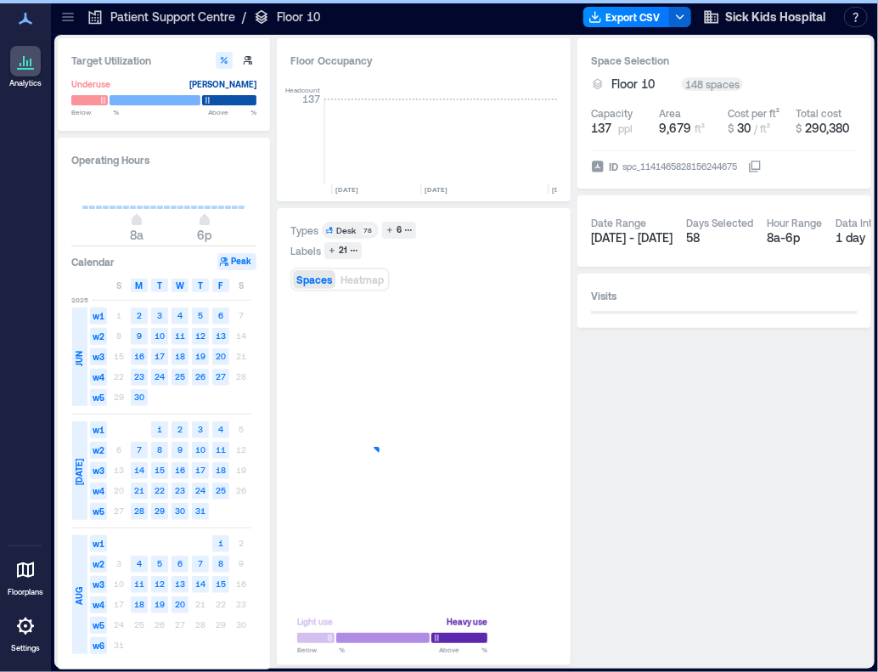
scroll to position [0, 2652]
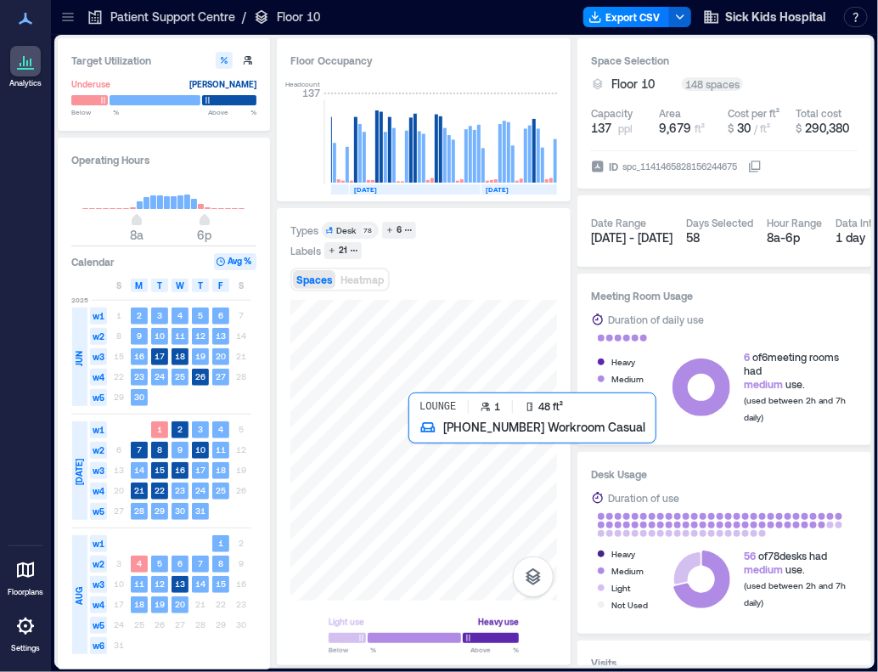
click at [414, 430] on div at bounding box center [423, 450] width 267 height 301
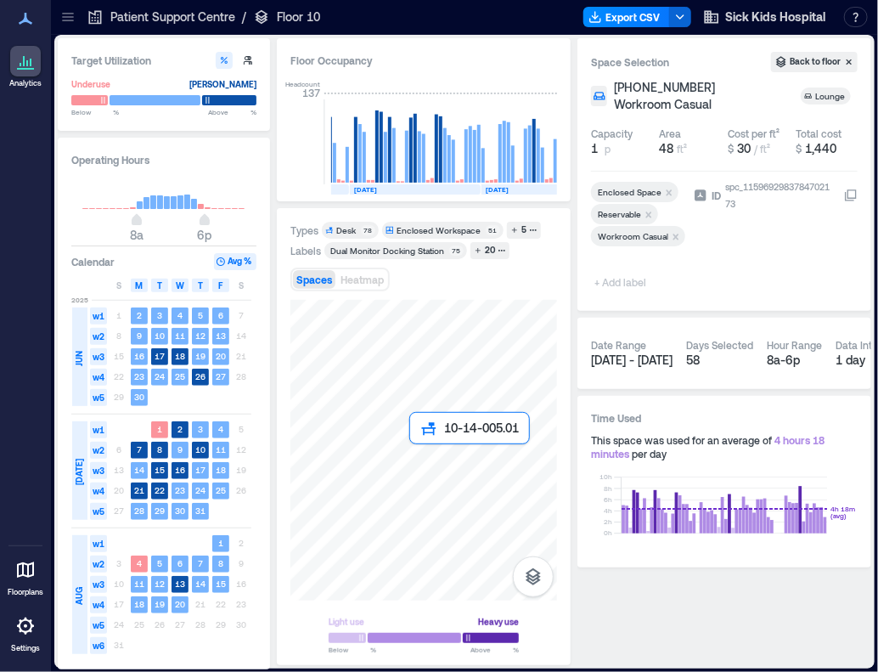
click at [425, 450] on div at bounding box center [423, 450] width 267 height 301
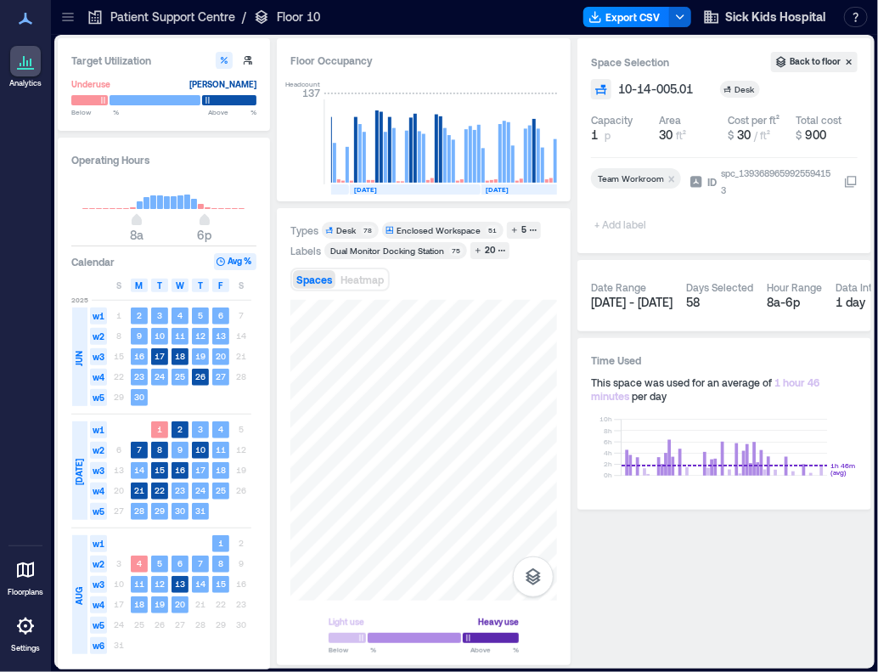
click at [635, 223] on span "+ Add label" at bounding box center [622, 224] width 62 height 24
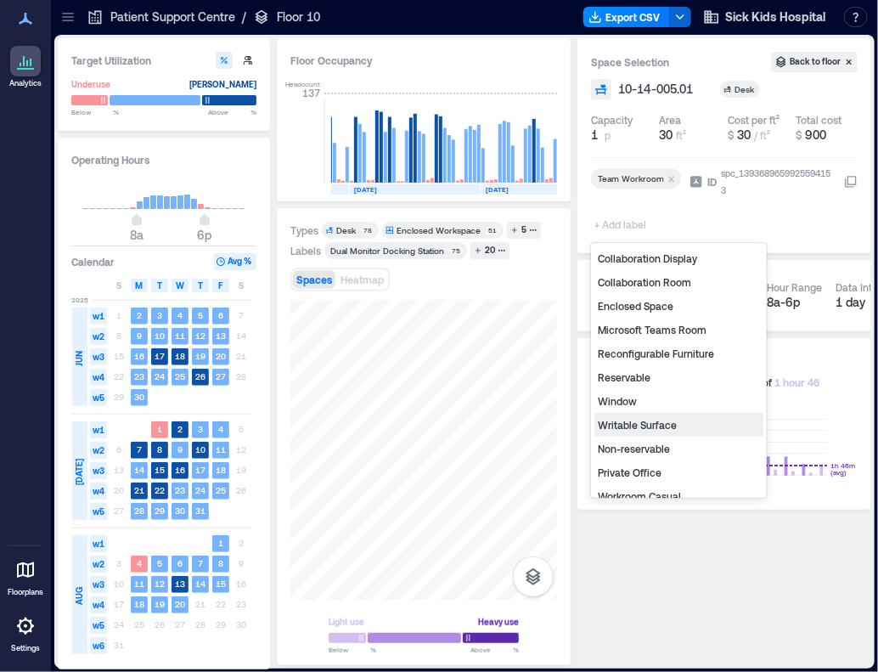
scroll to position [222, 0]
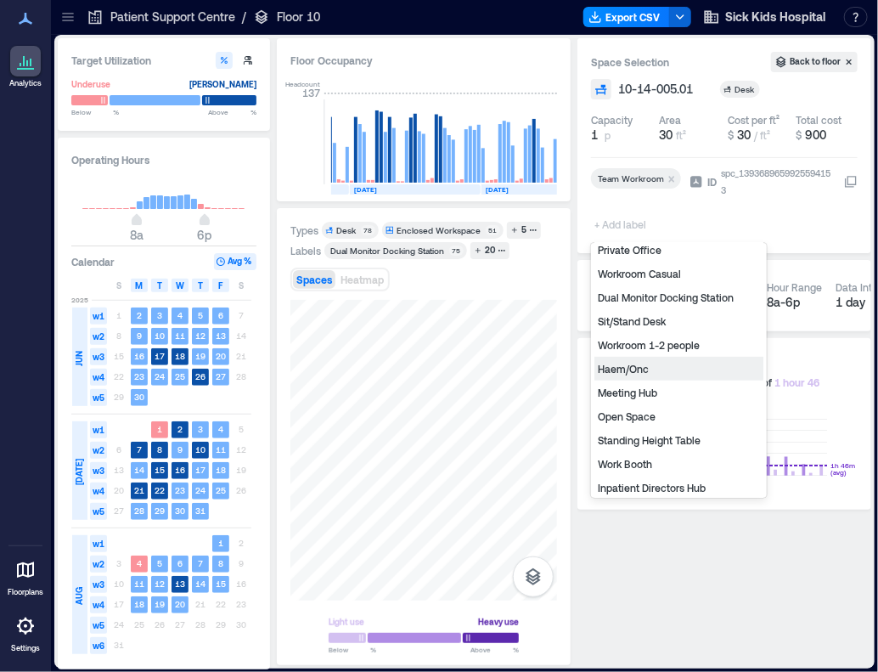
click at [644, 370] on div "Haem/Onc" at bounding box center [678, 369] width 169 height 24
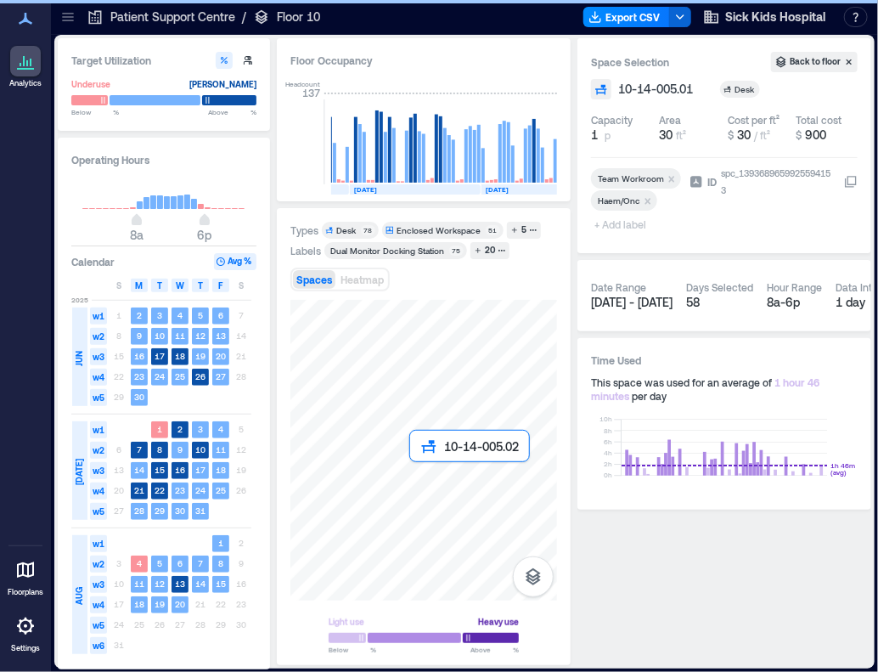
click at [419, 473] on div at bounding box center [423, 450] width 267 height 301
click at [621, 219] on span "+ Add label" at bounding box center [622, 224] width 62 height 24
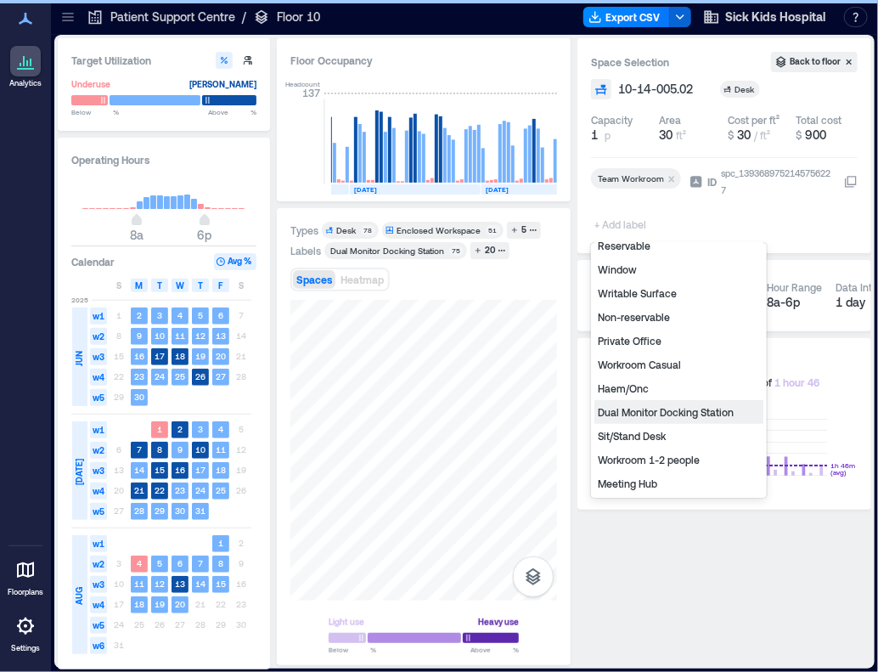
scroll to position [170, 0]
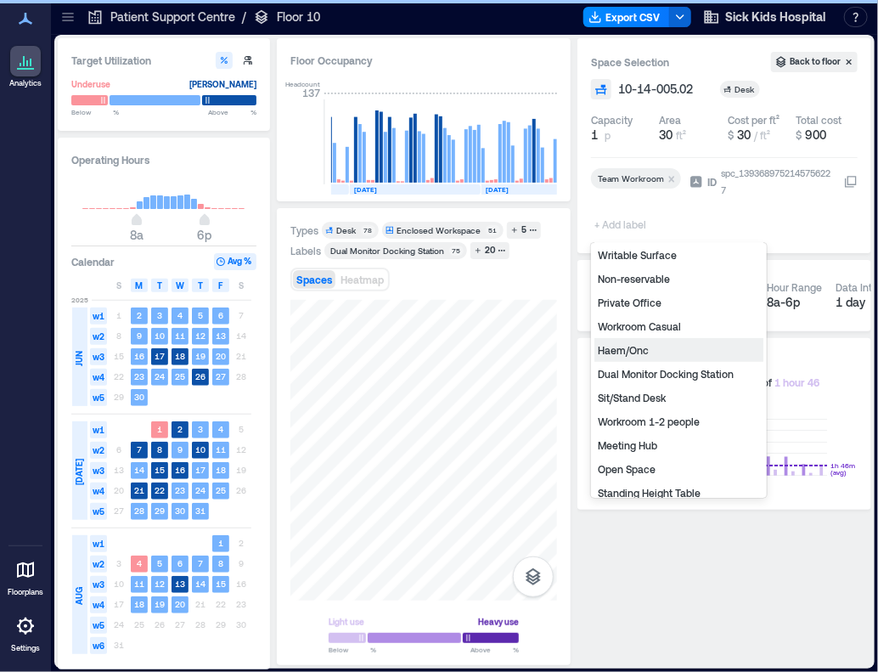
click at [659, 356] on div "Haem/Onc" at bounding box center [678, 350] width 169 height 24
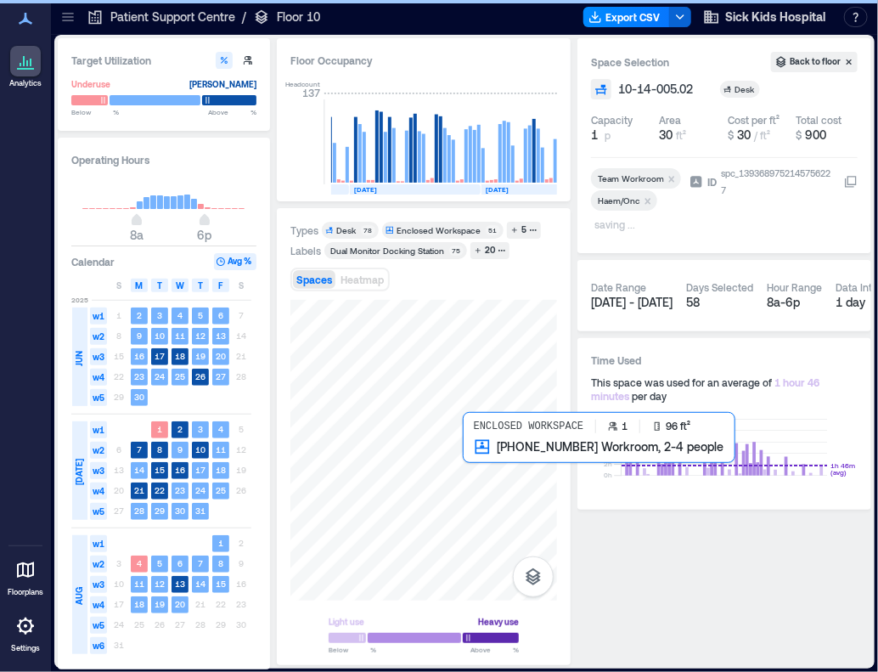
click at [479, 478] on div at bounding box center [423, 450] width 267 height 301
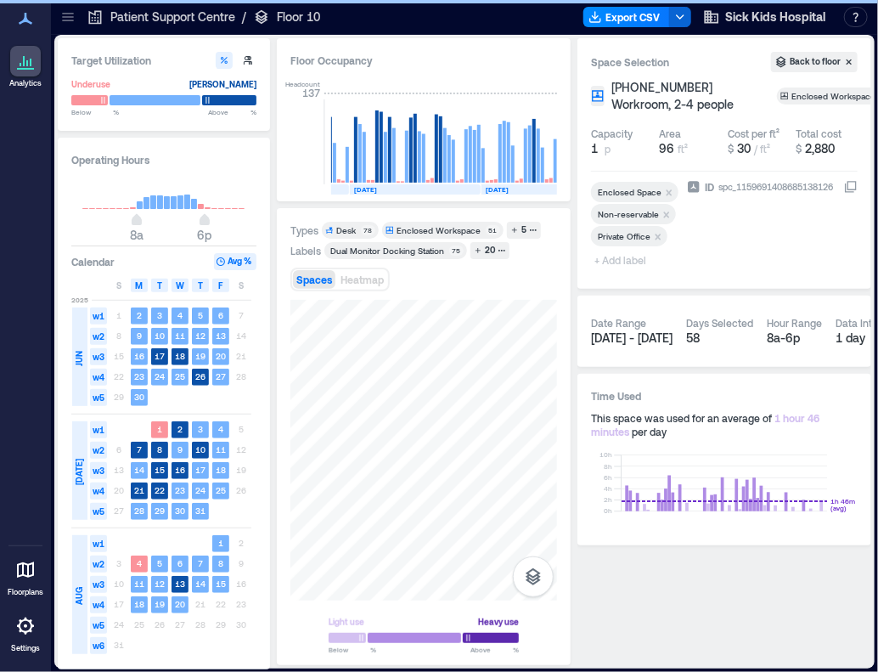
click at [634, 262] on span "+ Add label" at bounding box center [622, 260] width 62 height 24
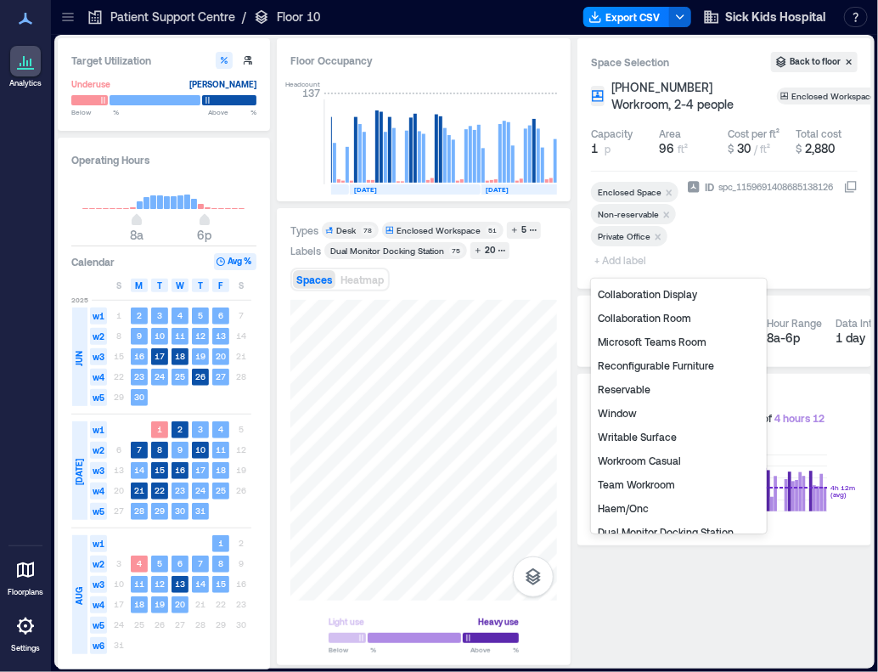
scroll to position [180, 0]
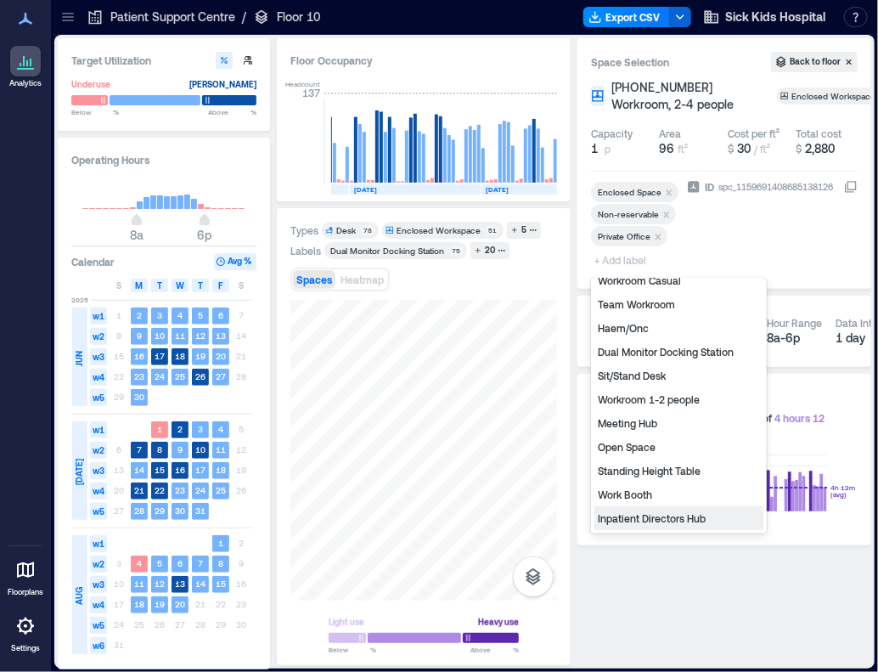
click at [638, 517] on div "Inpatient Directors Hub" at bounding box center [678, 518] width 169 height 24
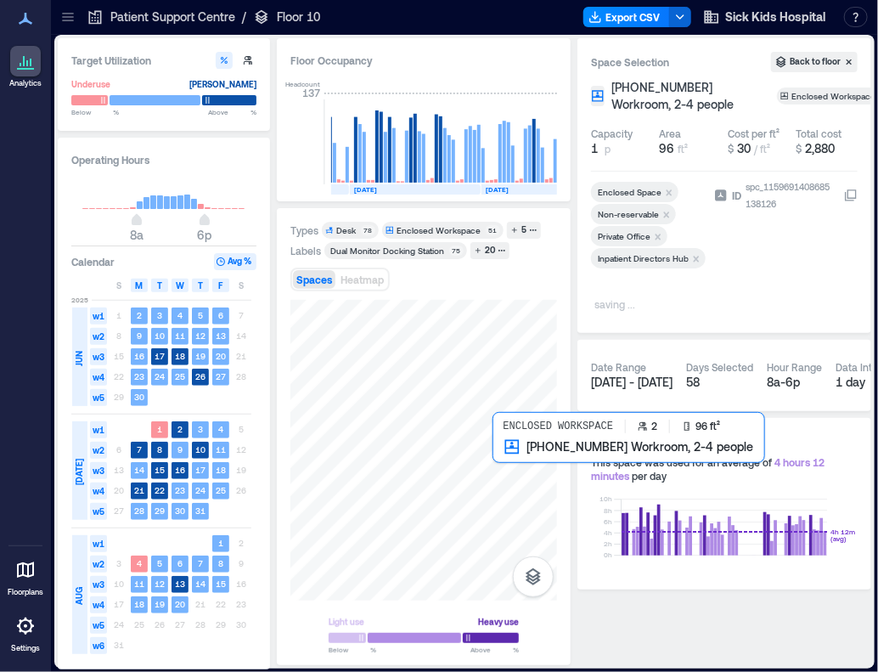
click at [505, 458] on div at bounding box center [423, 450] width 267 height 301
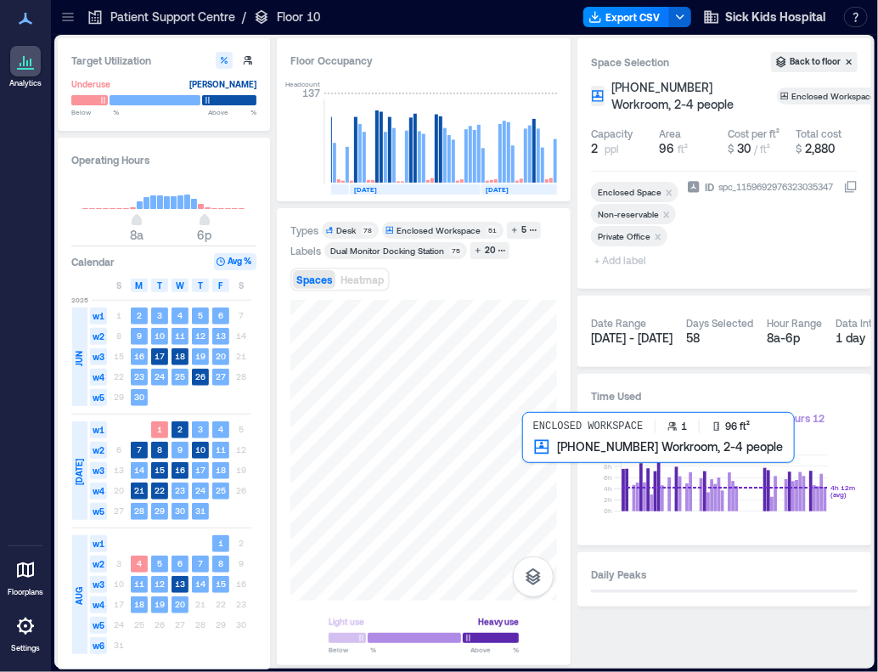
click at [539, 469] on div at bounding box center [423, 450] width 267 height 301
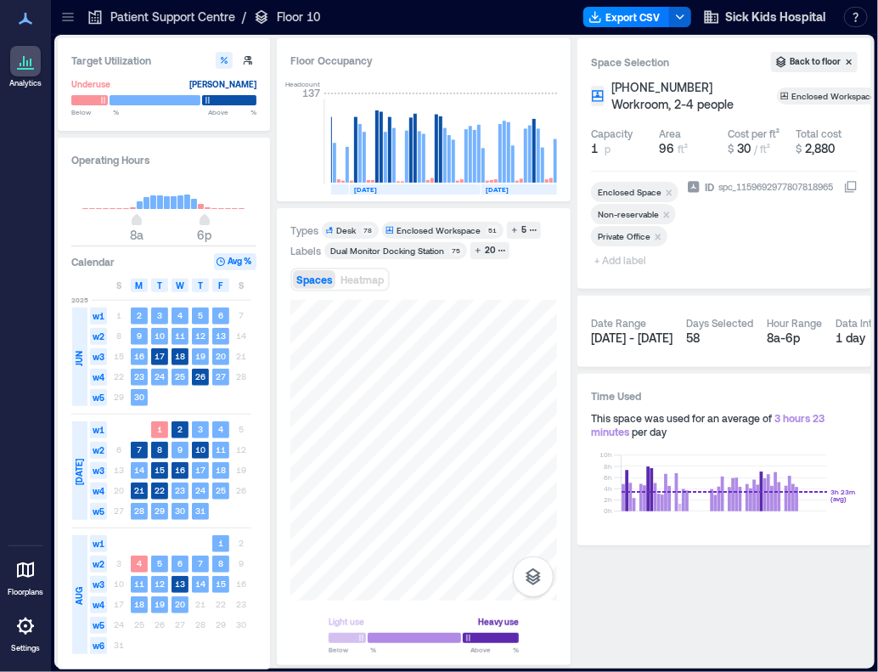
click at [638, 262] on span "+ Add label" at bounding box center [622, 260] width 62 height 24
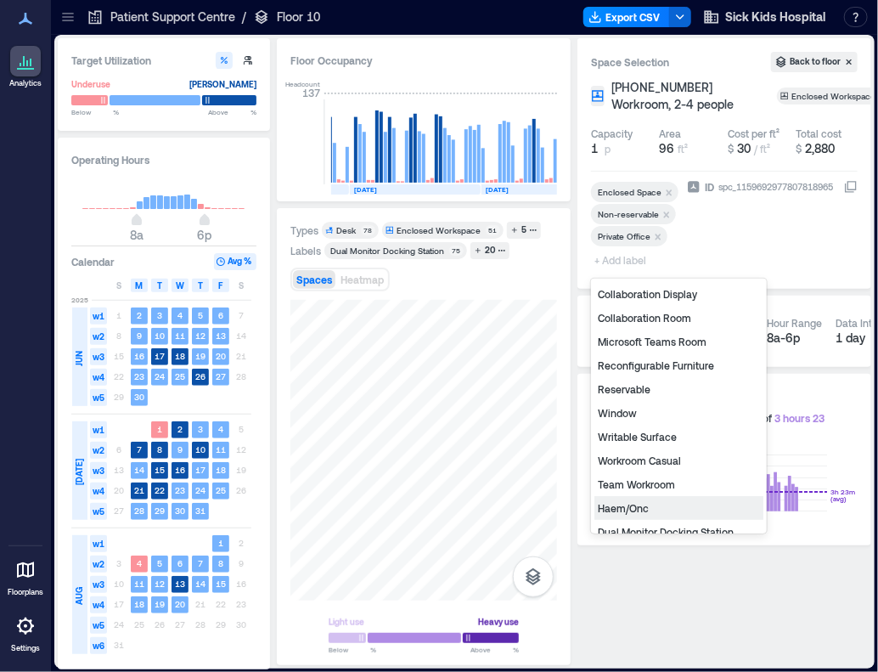
scroll to position [180, 0]
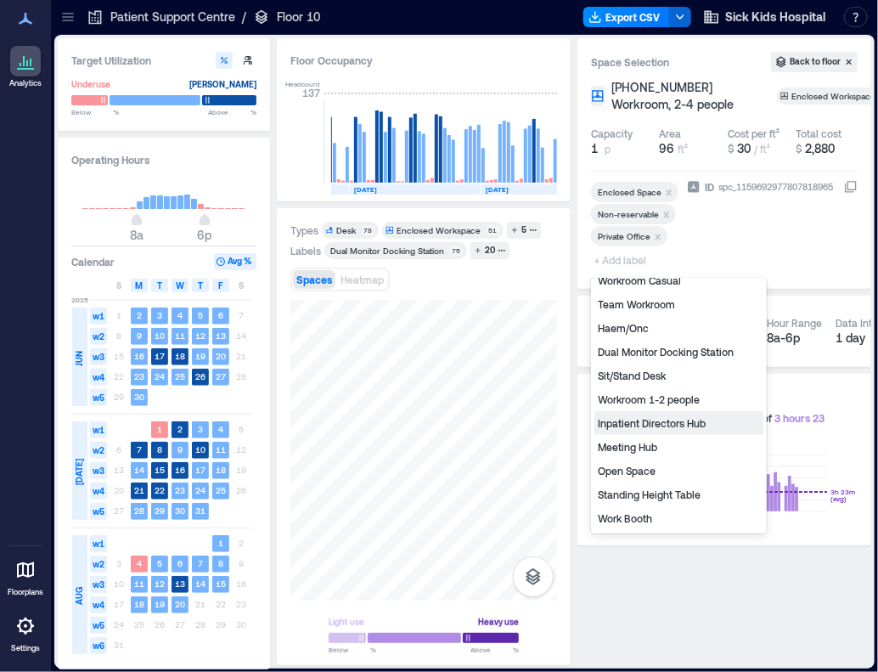
click at [654, 420] on div "Inpatient Directors Hub" at bounding box center [678, 423] width 169 height 24
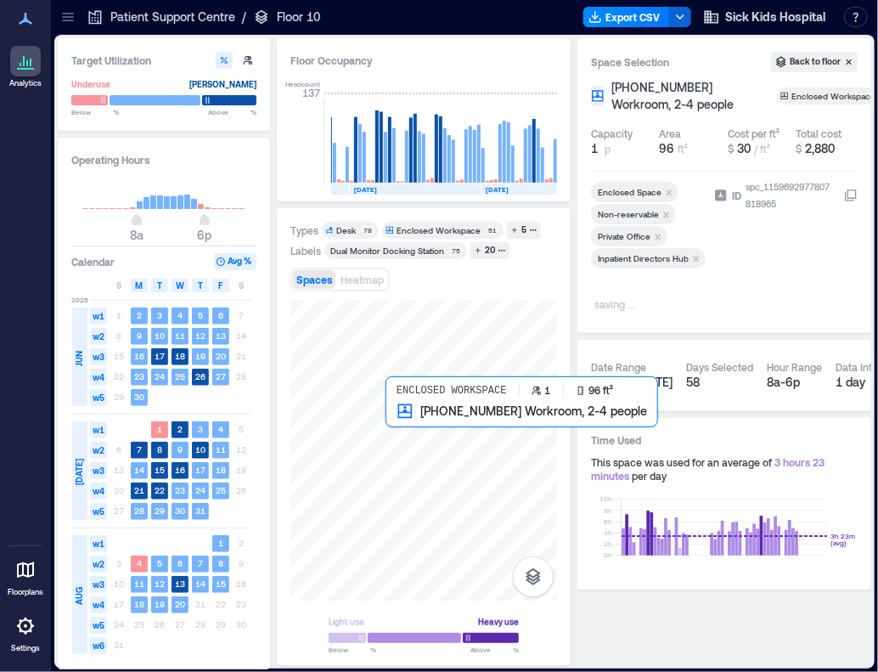
click at [406, 423] on div at bounding box center [423, 450] width 267 height 301
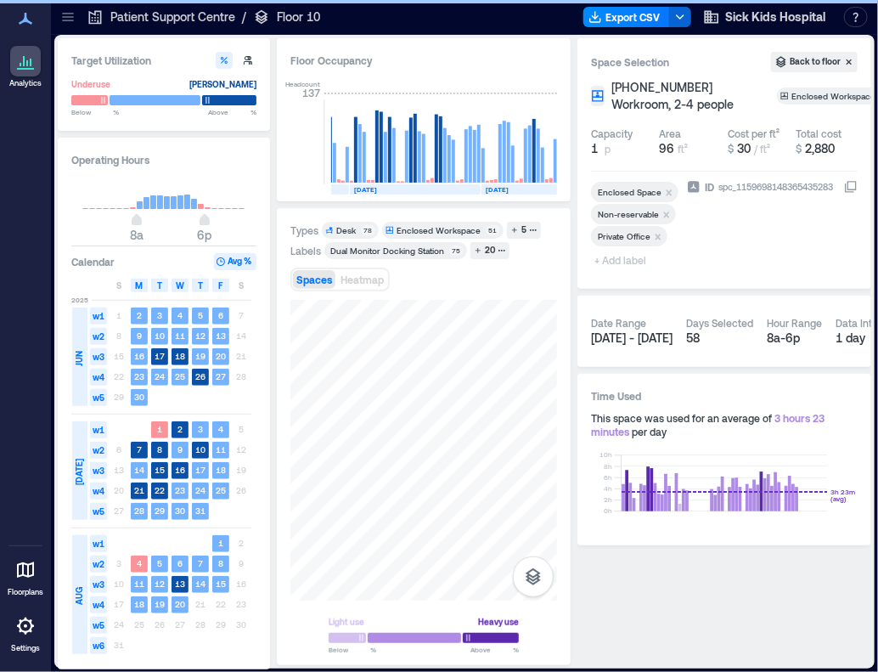
click at [636, 266] on span "+ Add label" at bounding box center [622, 260] width 62 height 24
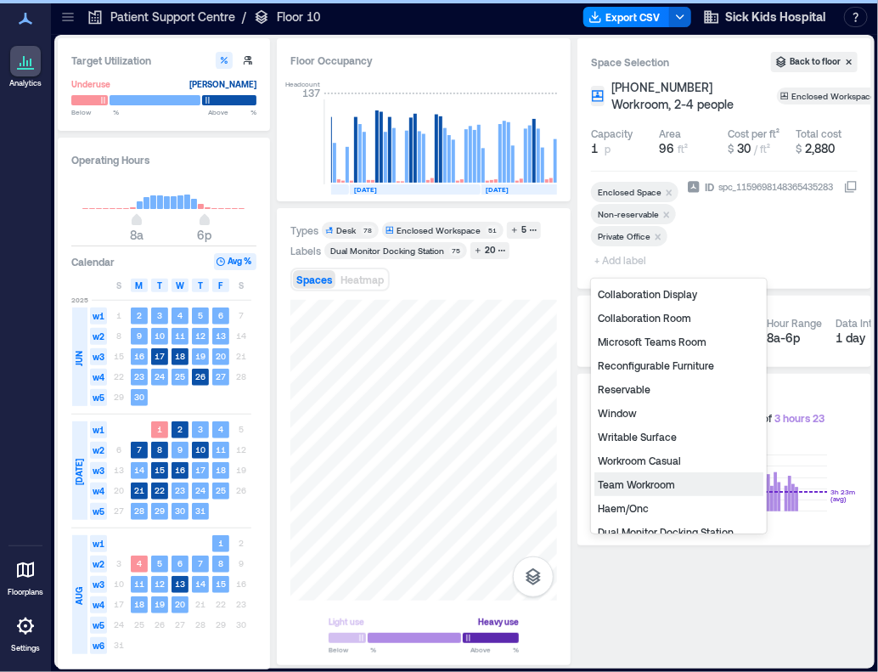
scroll to position [180, 0]
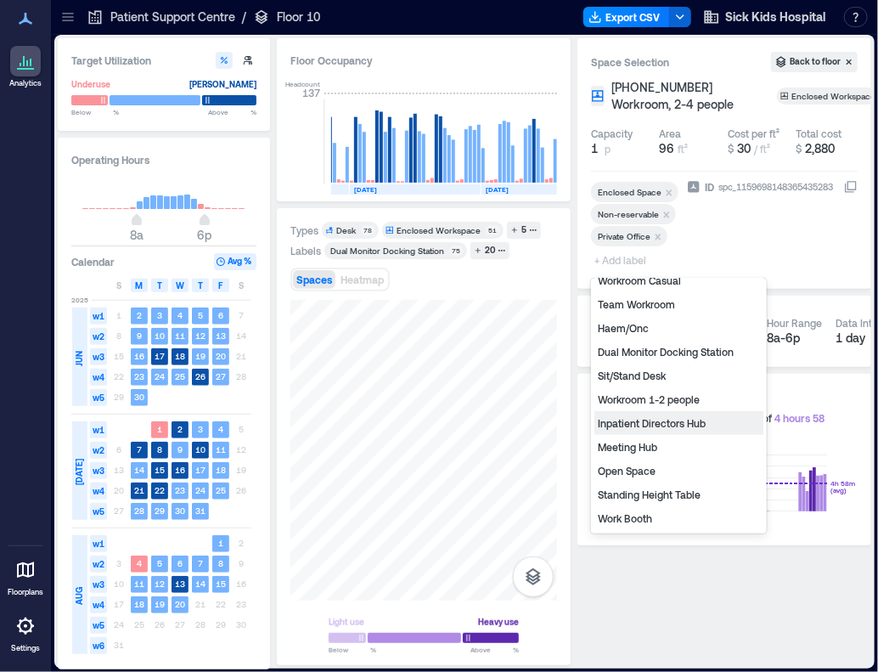
click at [672, 425] on div "Inpatient Directors Hub" at bounding box center [678, 423] width 169 height 24
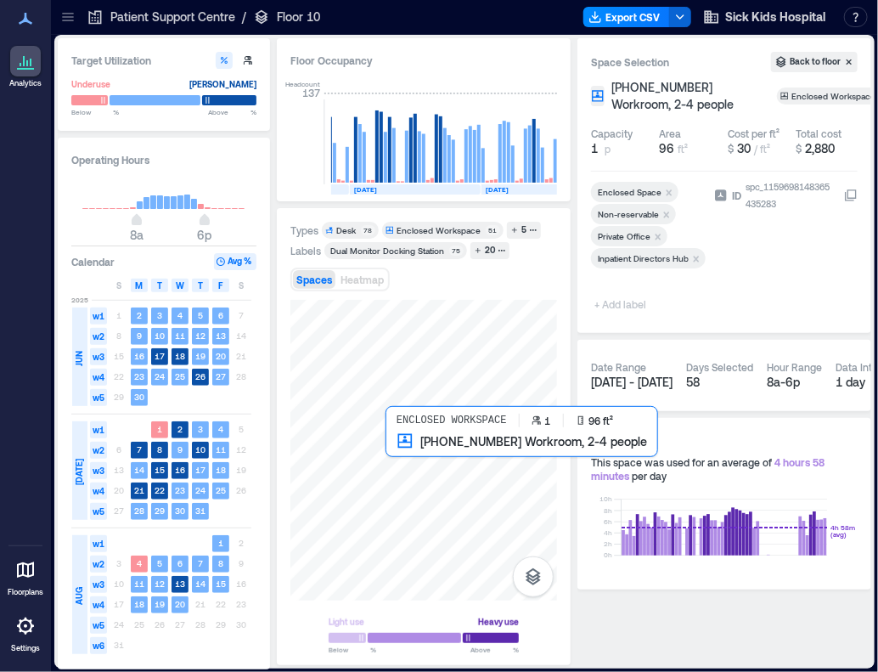
click at [402, 450] on div at bounding box center [423, 450] width 267 height 301
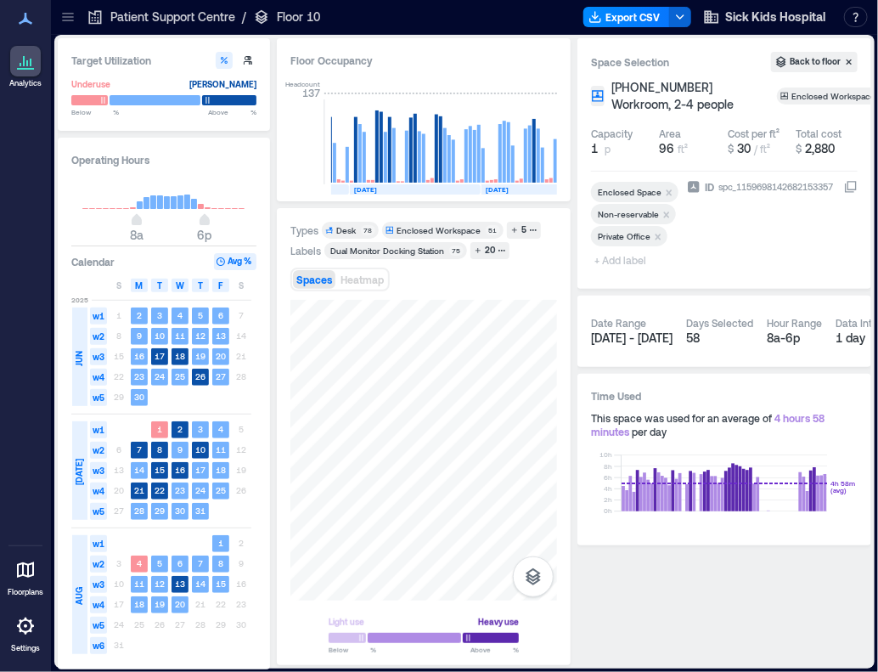
click at [627, 262] on span "+ Add label" at bounding box center [622, 260] width 62 height 24
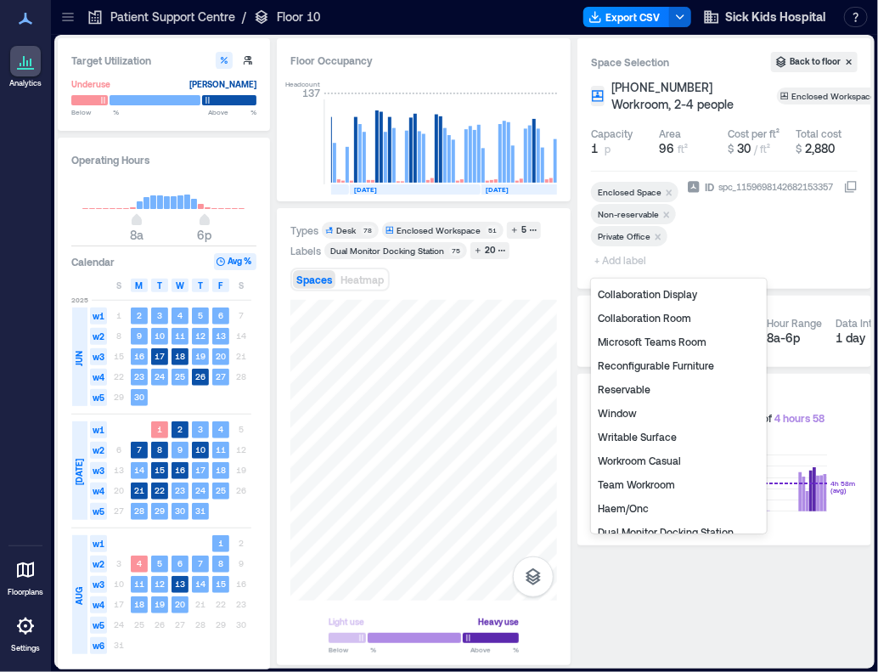
scroll to position [180, 0]
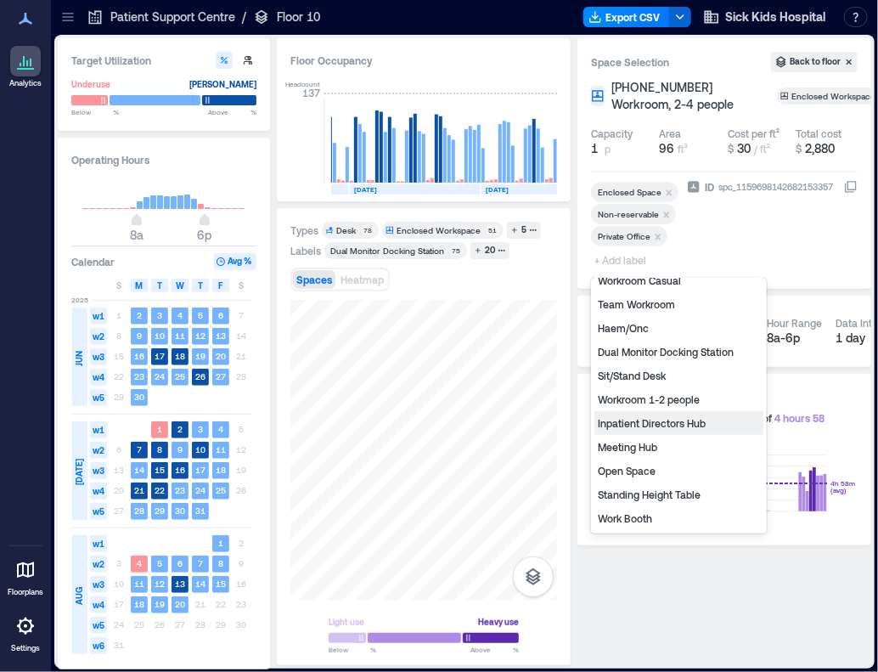
click at [656, 425] on div "Inpatient Directors Hub" at bounding box center [678, 423] width 169 height 24
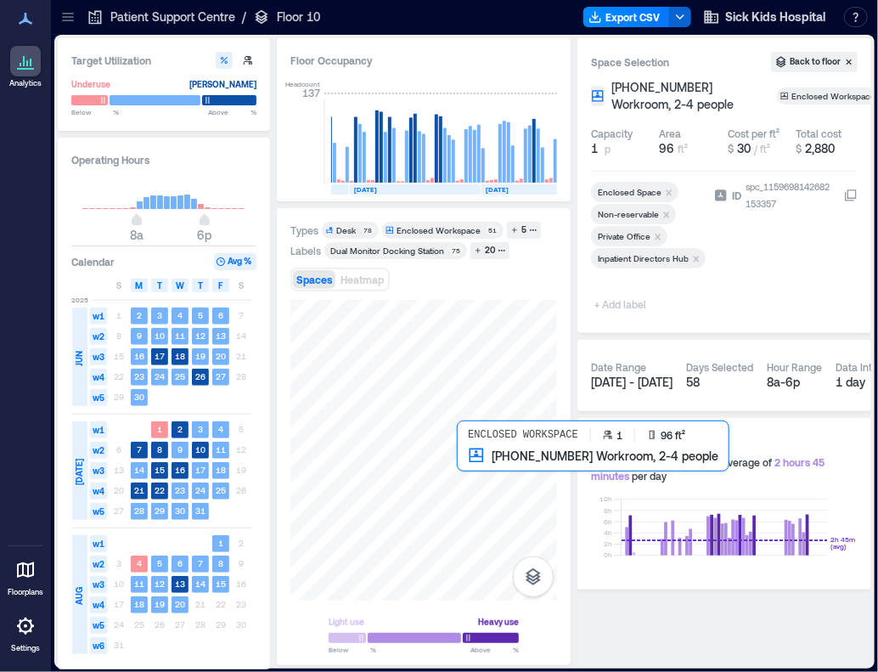
click at [484, 468] on div at bounding box center [423, 450] width 267 height 301
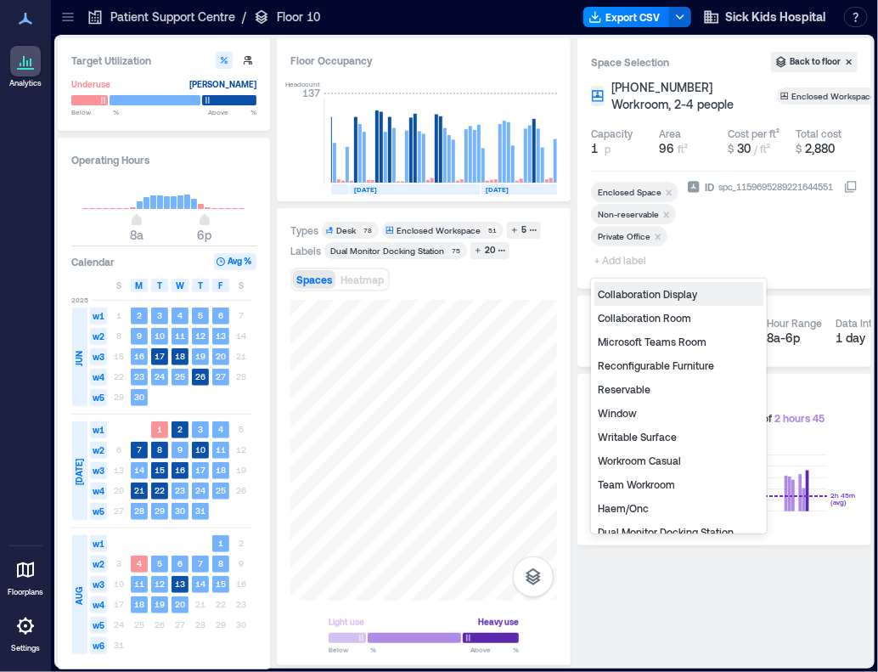
click at [641, 260] on span "+ Add label" at bounding box center [622, 260] width 62 height 24
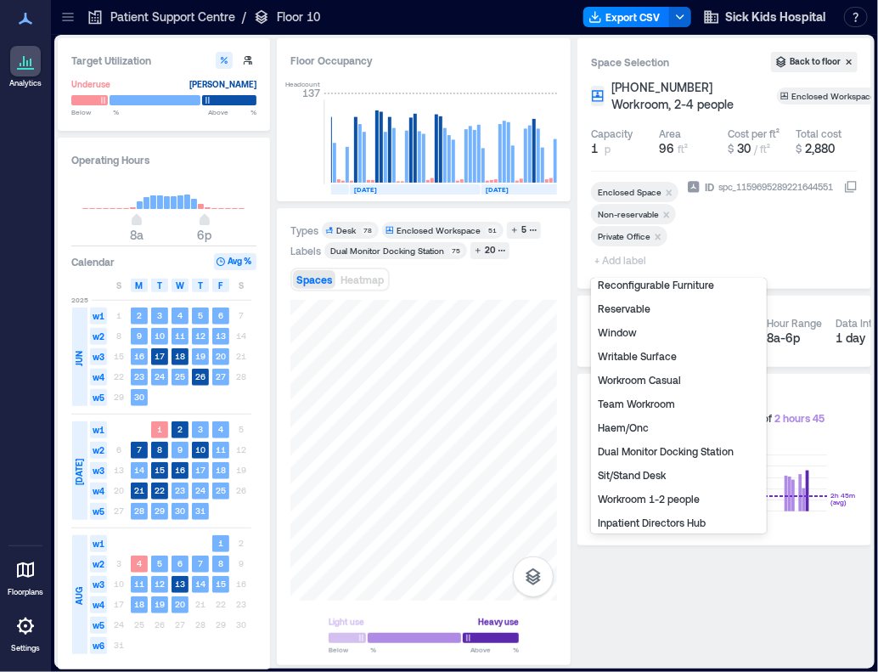
scroll to position [180, 0]
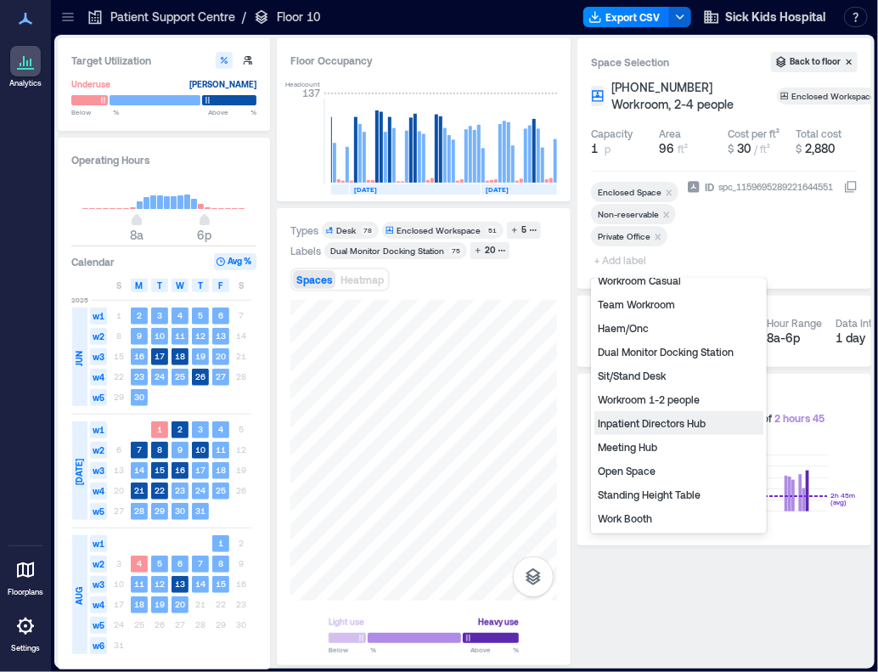
click at [666, 425] on div "Inpatient Directors Hub" at bounding box center [678, 423] width 169 height 24
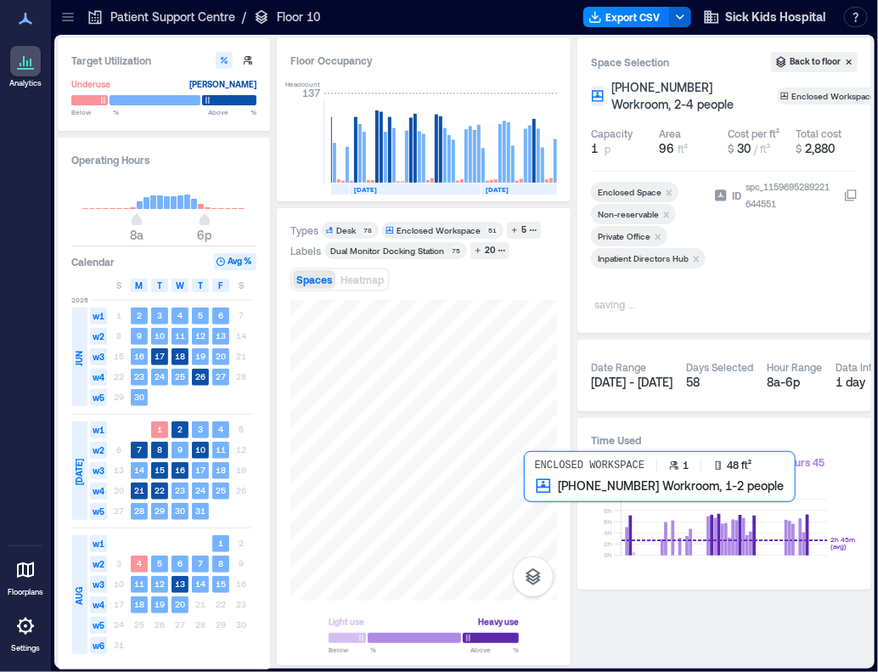
click at [530, 495] on div at bounding box center [423, 450] width 267 height 301
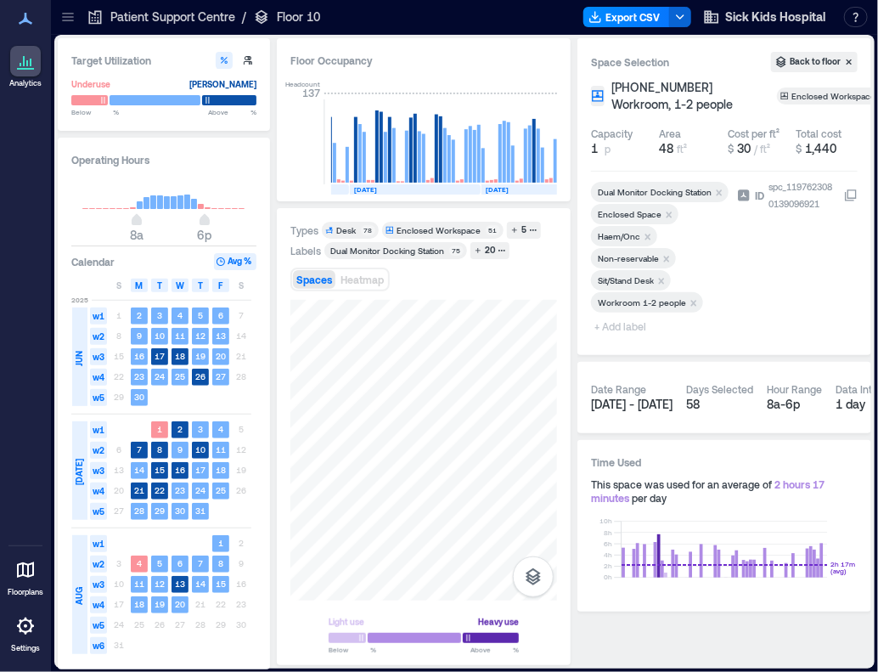
click at [693, 298] on icon "Remove Workroom 1-2 people" at bounding box center [694, 303] width 12 height 12
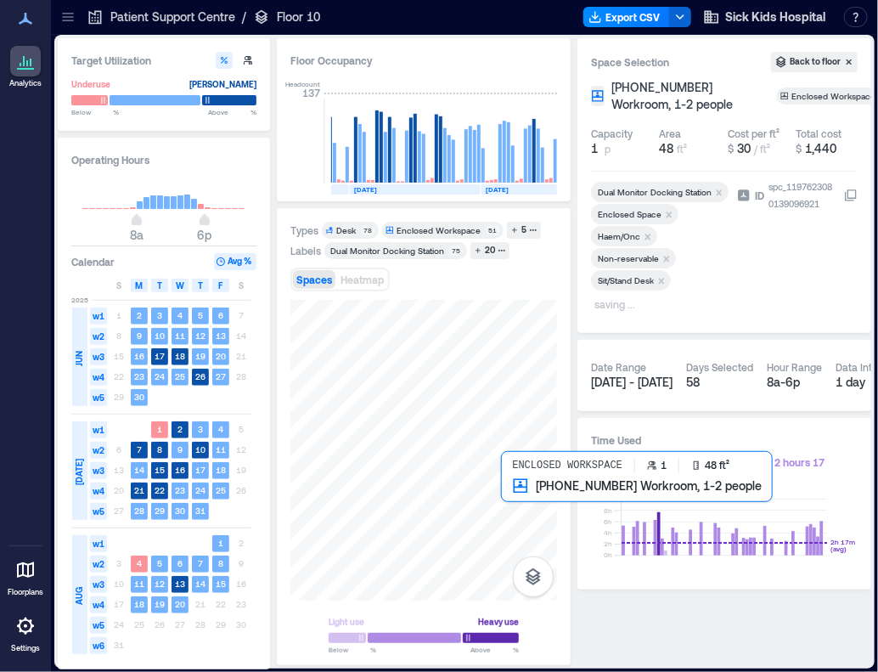
click at [512, 499] on div at bounding box center [423, 450] width 267 height 301
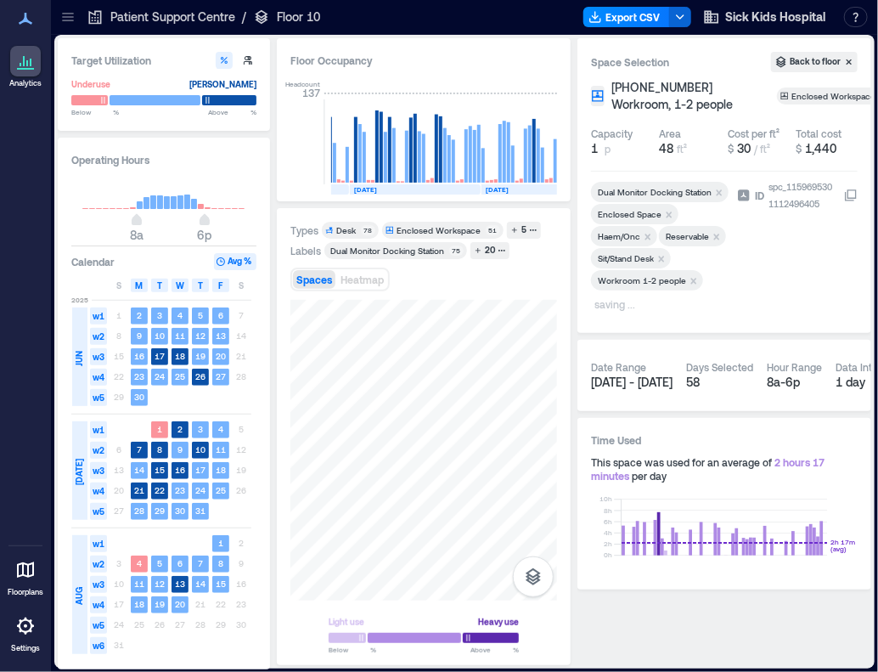
click at [695, 279] on icon "Remove Workroom 1-2 people" at bounding box center [694, 281] width 12 height 12
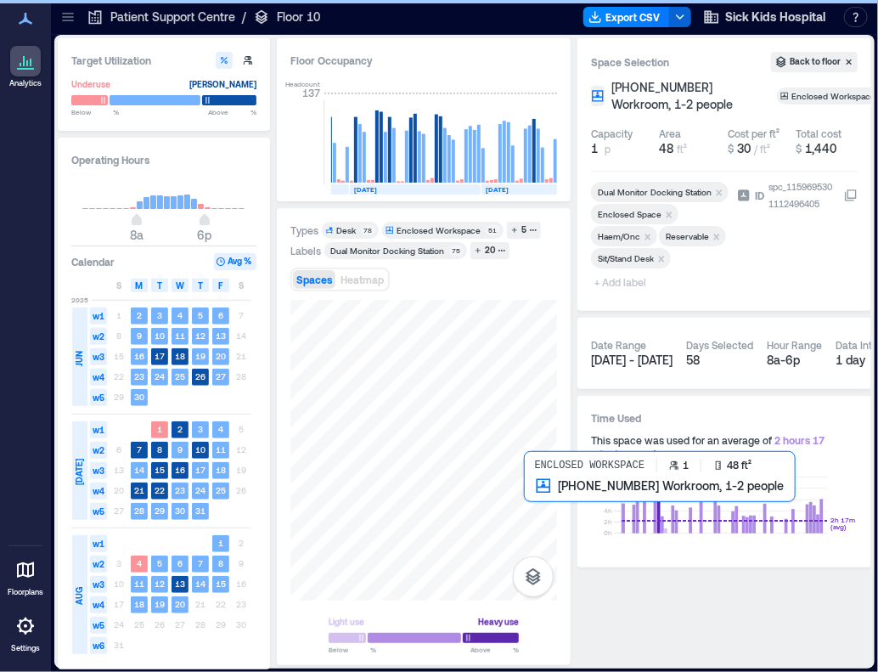
click at [530, 503] on div at bounding box center [423, 450] width 267 height 301
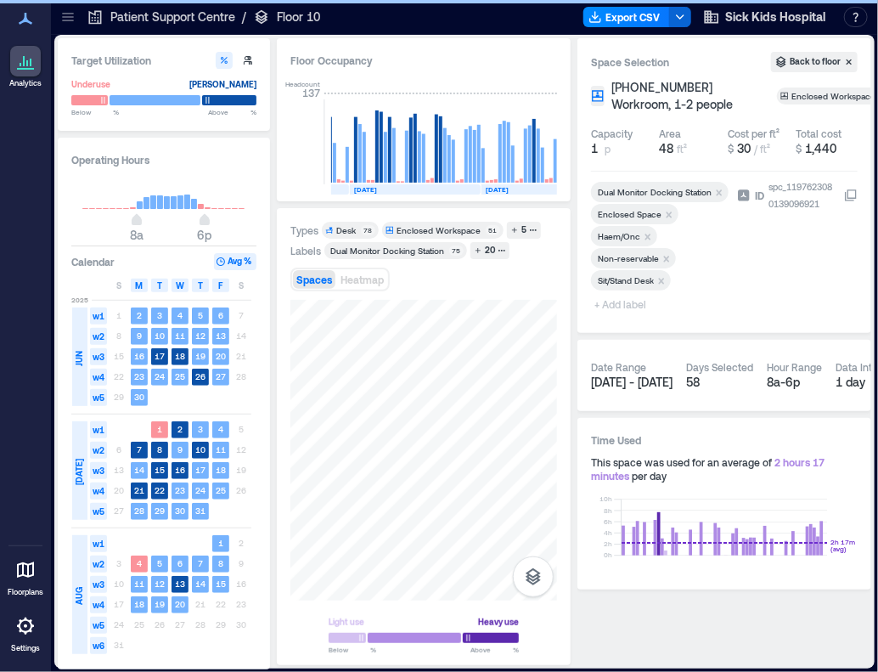
click at [632, 306] on span "+ Add label" at bounding box center [622, 304] width 62 height 24
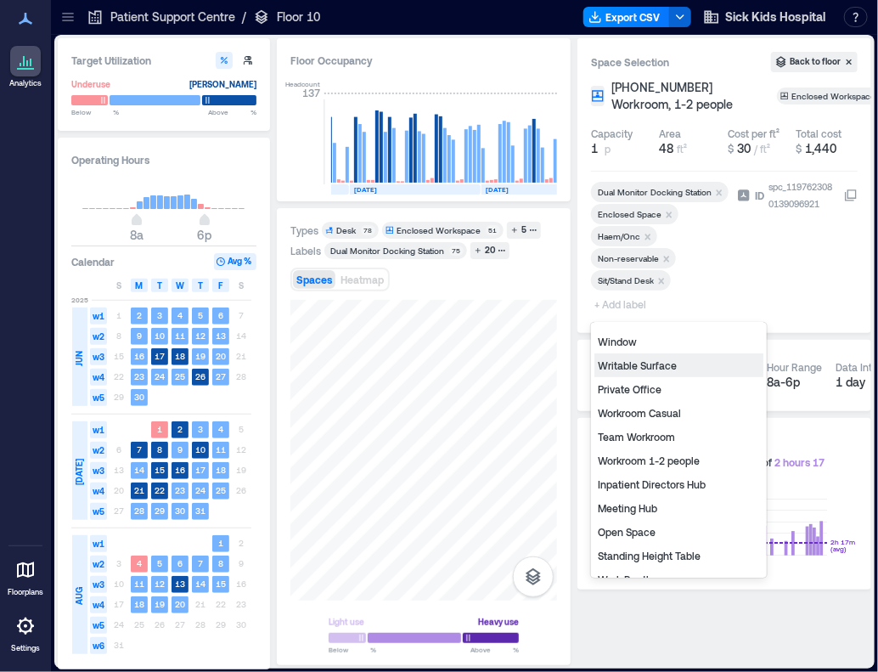
scroll to position [132, 0]
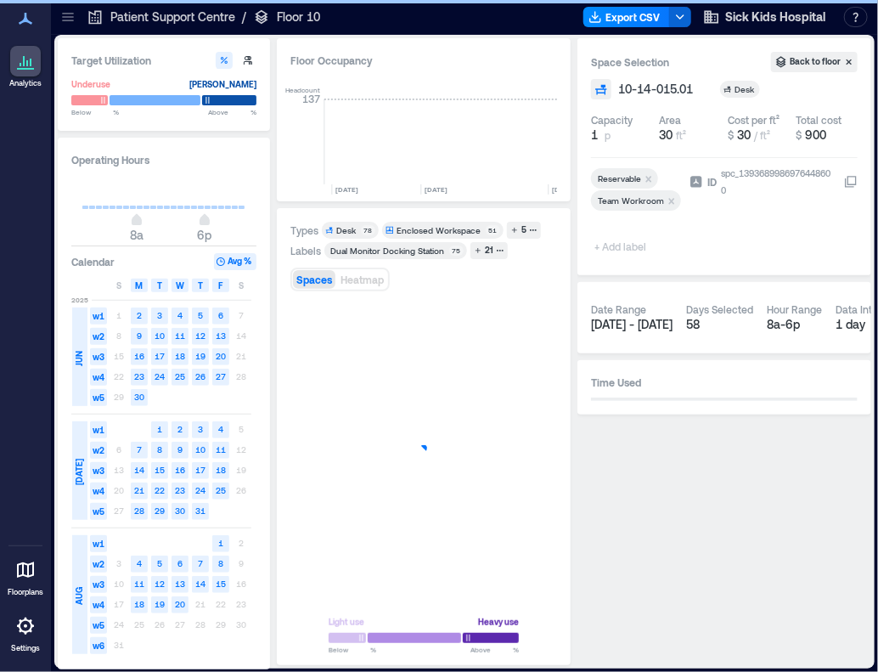
scroll to position [0, 2604]
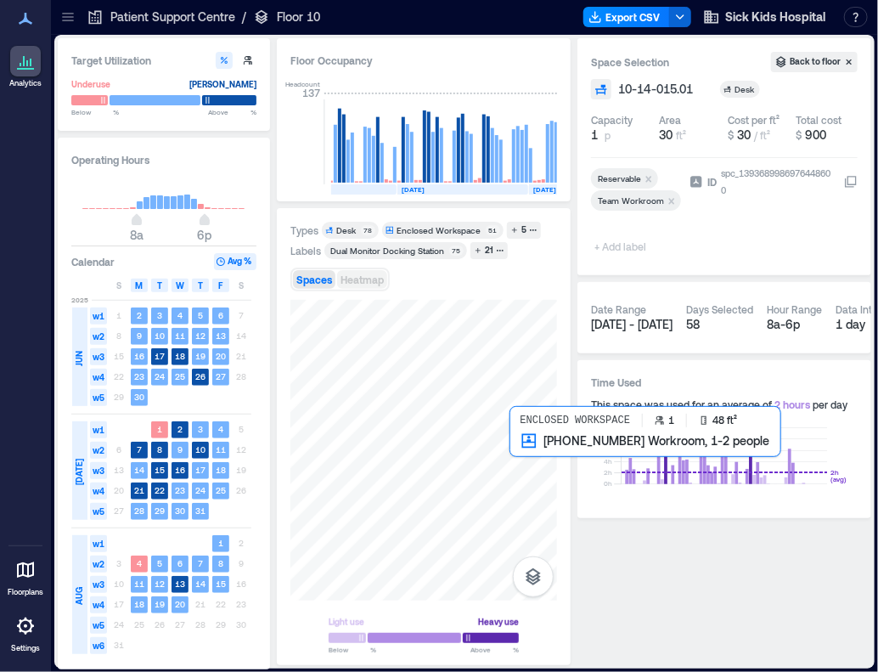
click at [513, 455] on div at bounding box center [423, 450] width 267 height 301
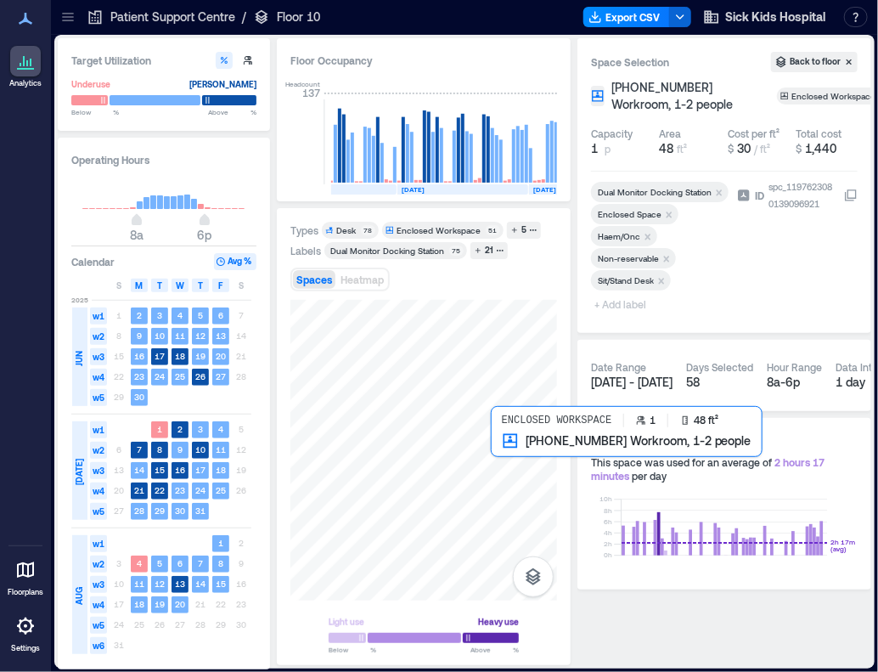
click at [494, 450] on div at bounding box center [423, 450] width 267 height 301
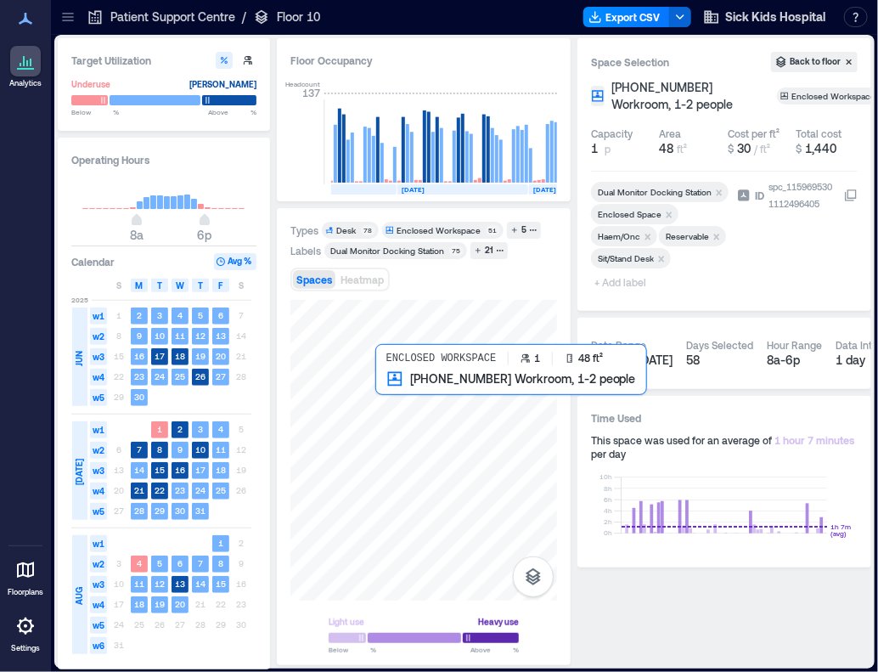
click at [388, 394] on div at bounding box center [423, 450] width 267 height 301
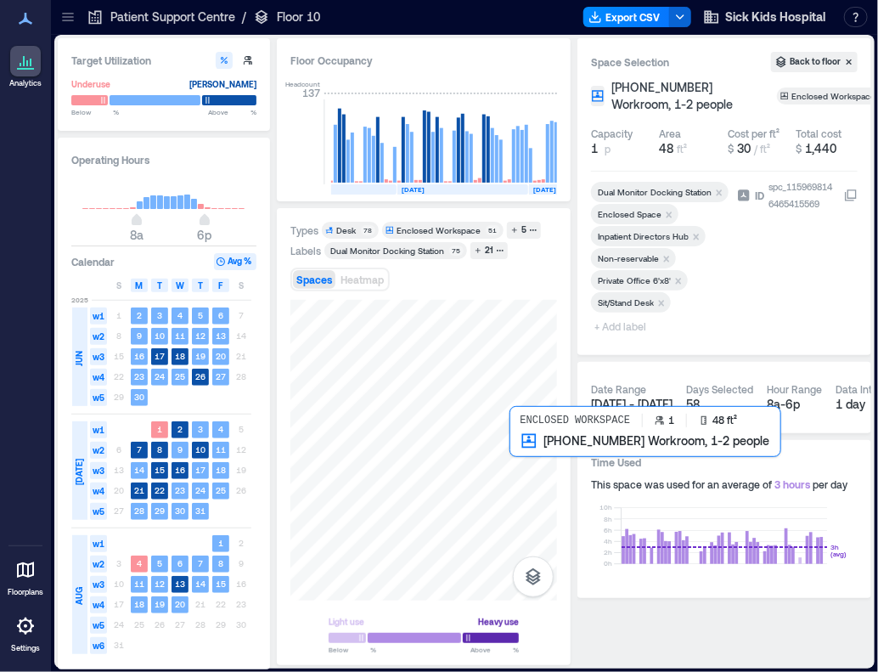
click at [512, 454] on div at bounding box center [423, 450] width 267 height 301
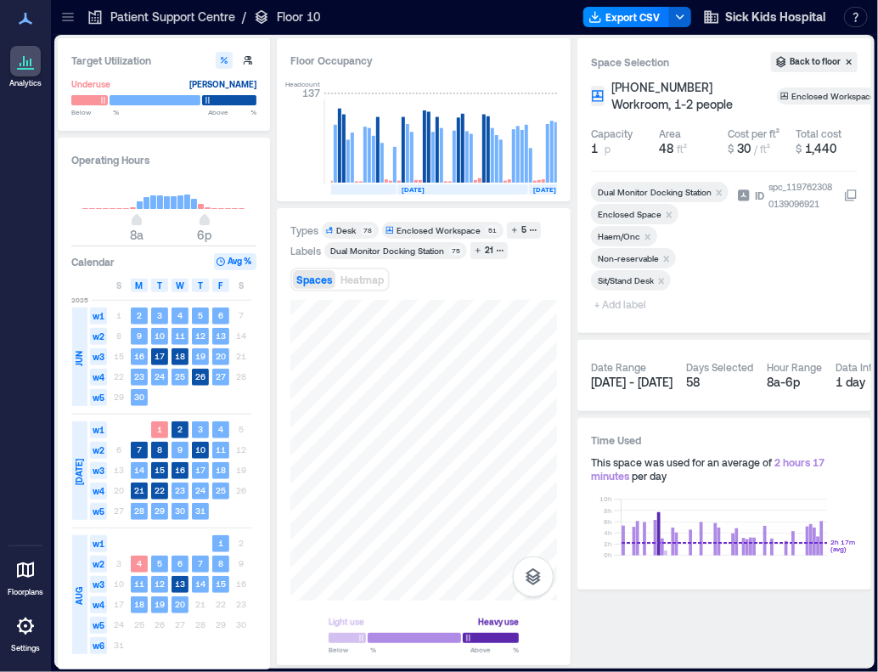
click at [628, 303] on span "+ Add label" at bounding box center [622, 304] width 62 height 24
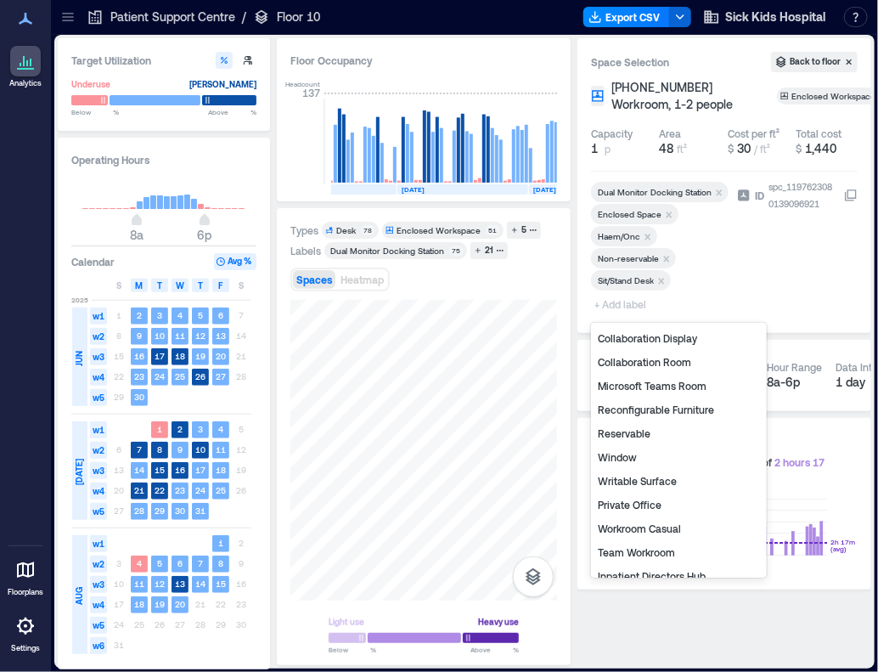
scroll to position [156, 0]
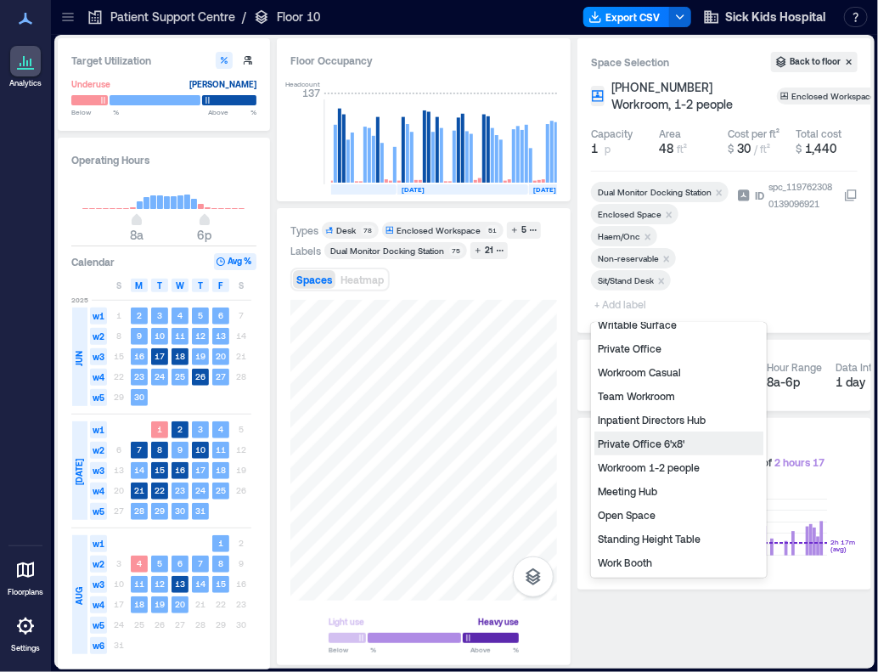
click at [661, 449] on div "Private Office 6'x8'" at bounding box center [678, 443] width 169 height 24
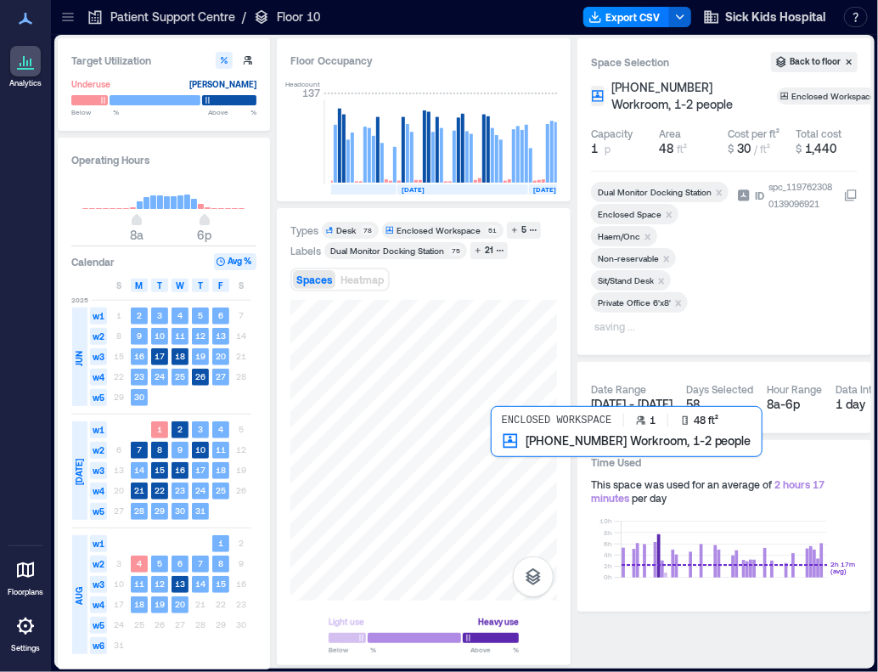
click at [503, 458] on div at bounding box center [423, 450] width 267 height 301
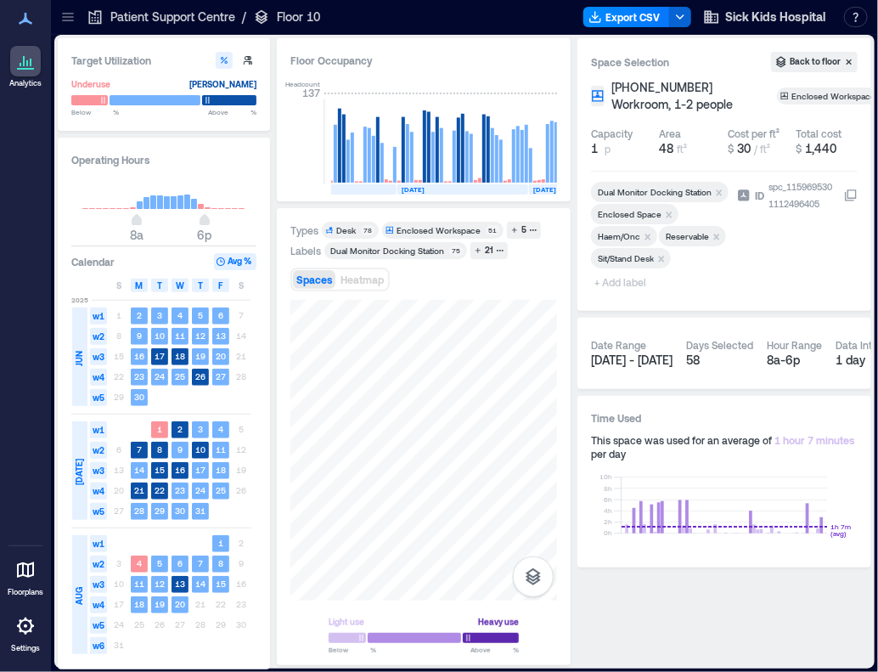
click at [618, 281] on span "+ Add label" at bounding box center [622, 282] width 62 height 24
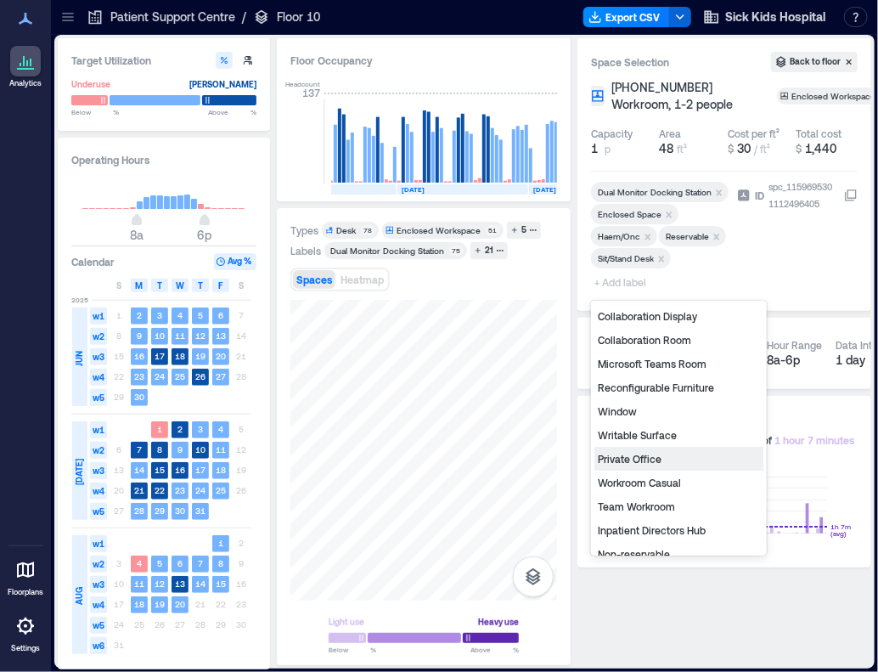
scroll to position [156, 0]
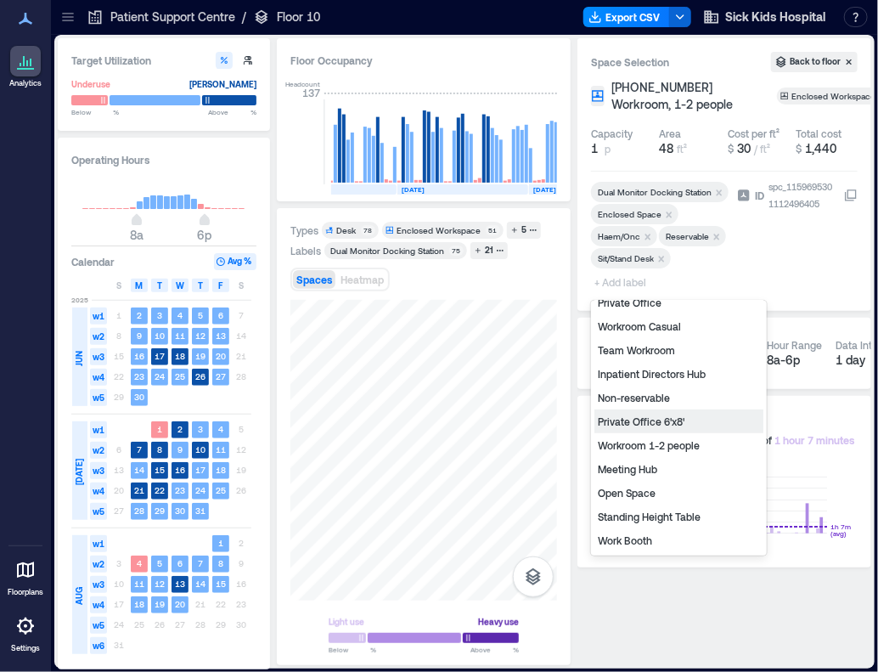
click at [664, 419] on div "Private Office 6'x8'" at bounding box center [678, 421] width 169 height 24
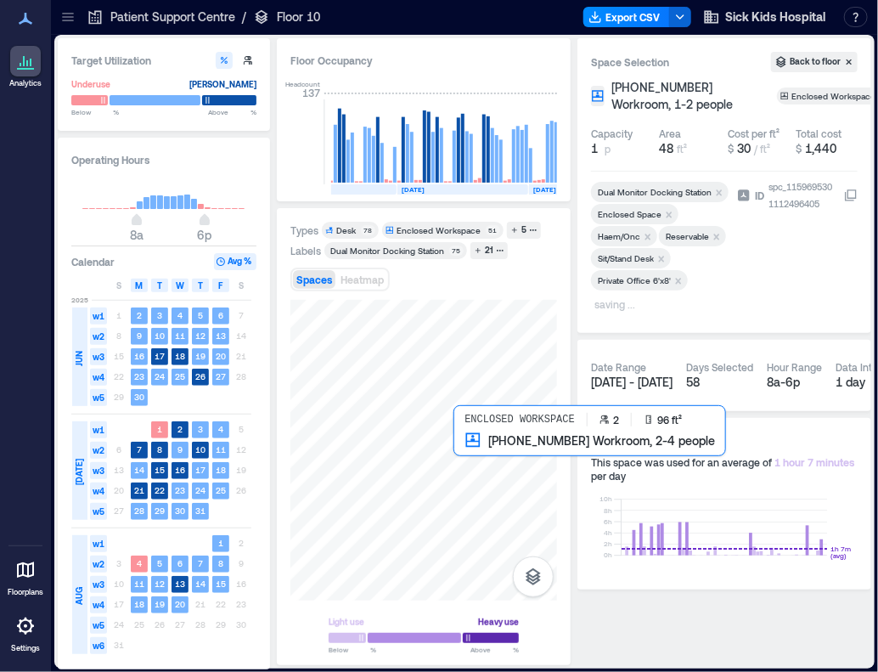
click at [465, 454] on div at bounding box center [423, 450] width 267 height 301
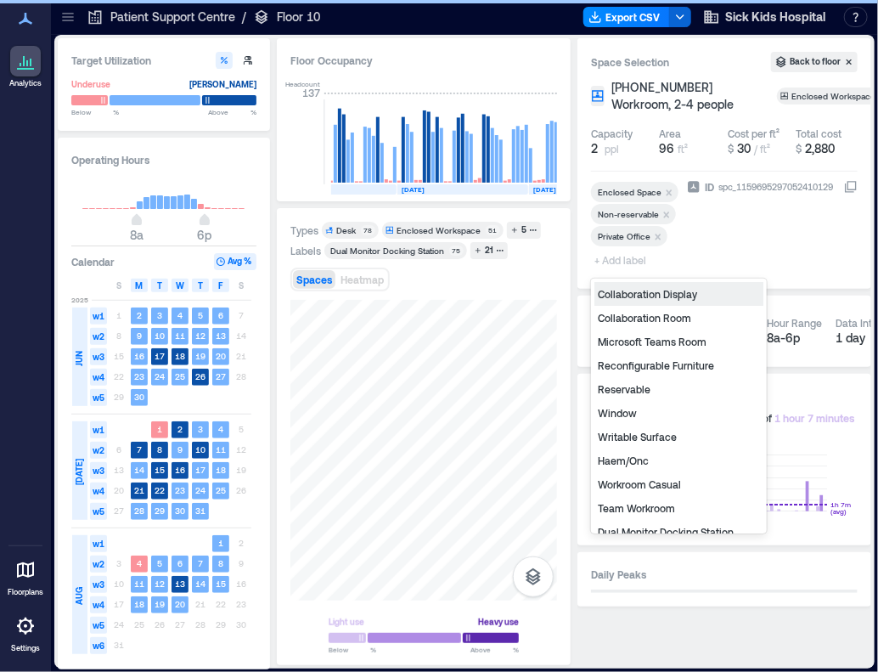
click at [617, 258] on span "+ Add label" at bounding box center [622, 260] width 62 height 24
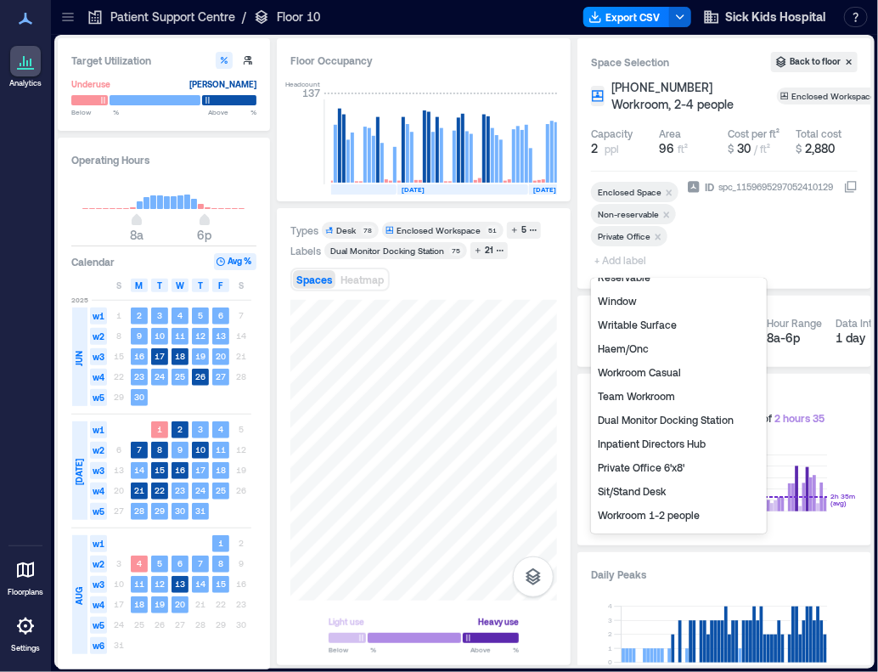
scroll to position [170, 0]
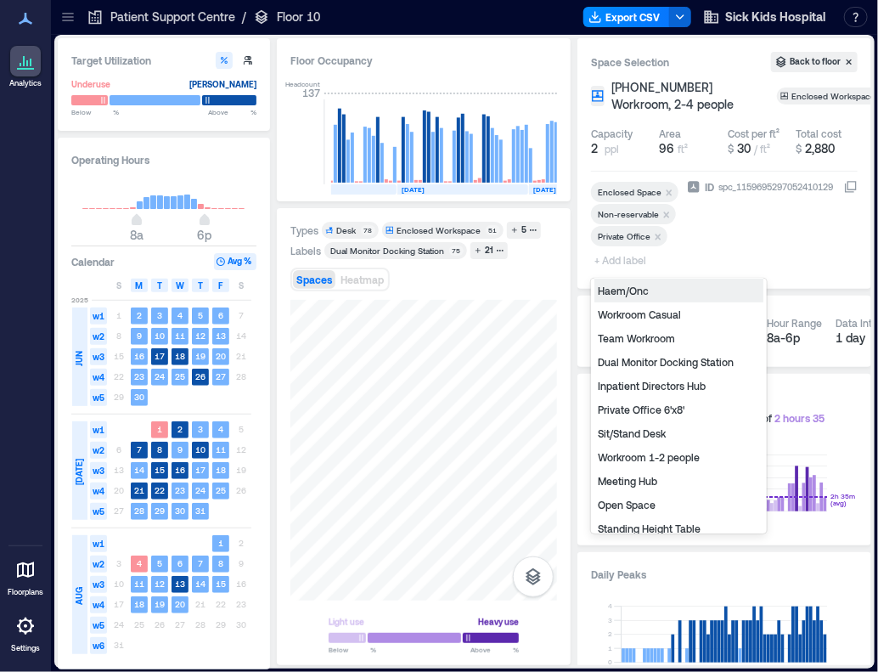
click at [644, 292] on div "Haem/Onc" at bounding box center [678, 290] width 169 height 24
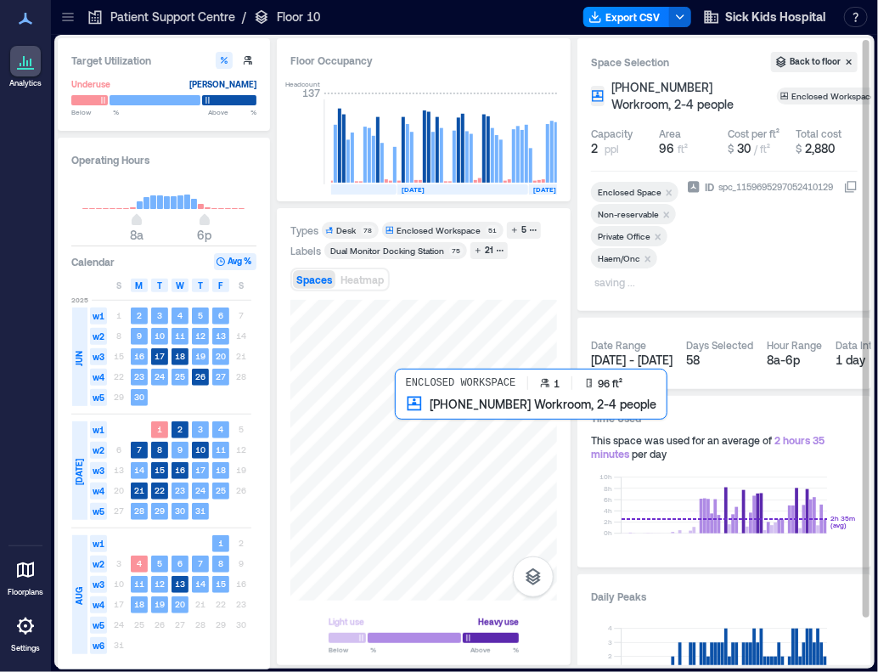
click at [423, 404] on div at bounding box center [423, 450] width 267 height 301
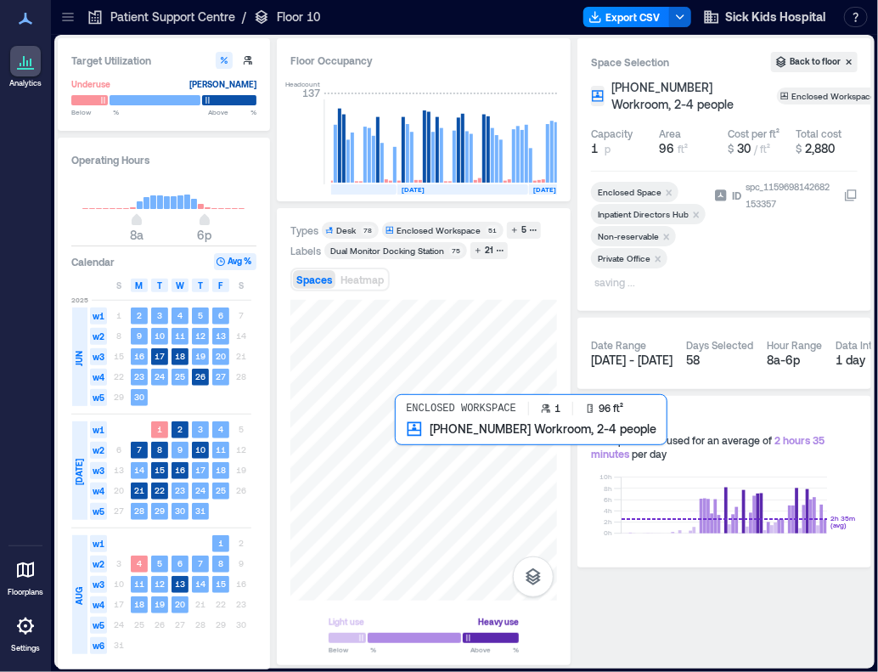
click at [423, 447] on div at bounding box center [423, 450] width 267 height 301
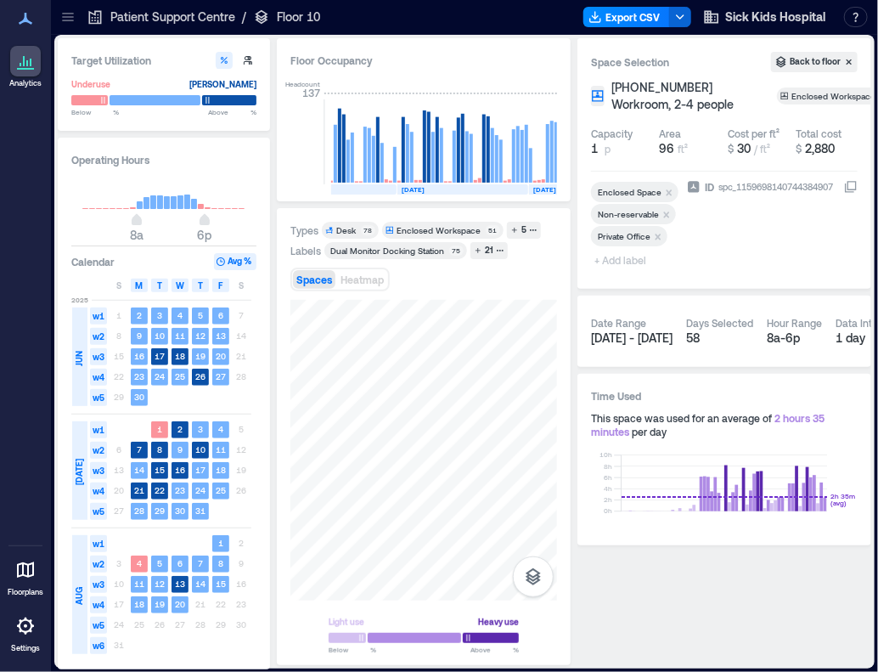
click at [627, 263] on span "+ Add label" at bounding box center [622, 260] width 62 height 24
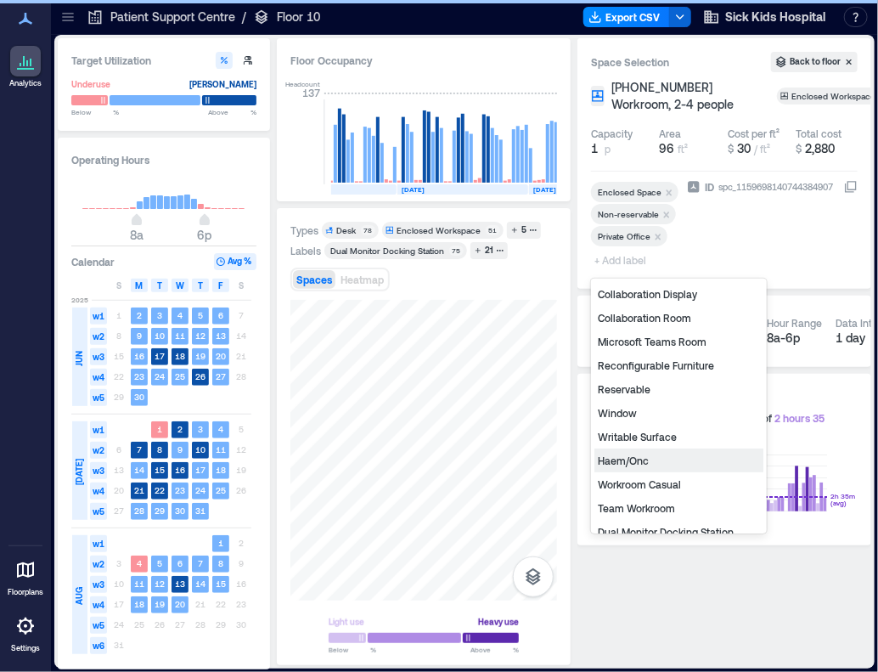
click at [649, 460] on div "Haem/Onc" at bounding box center [678, 460] width 169 height 24
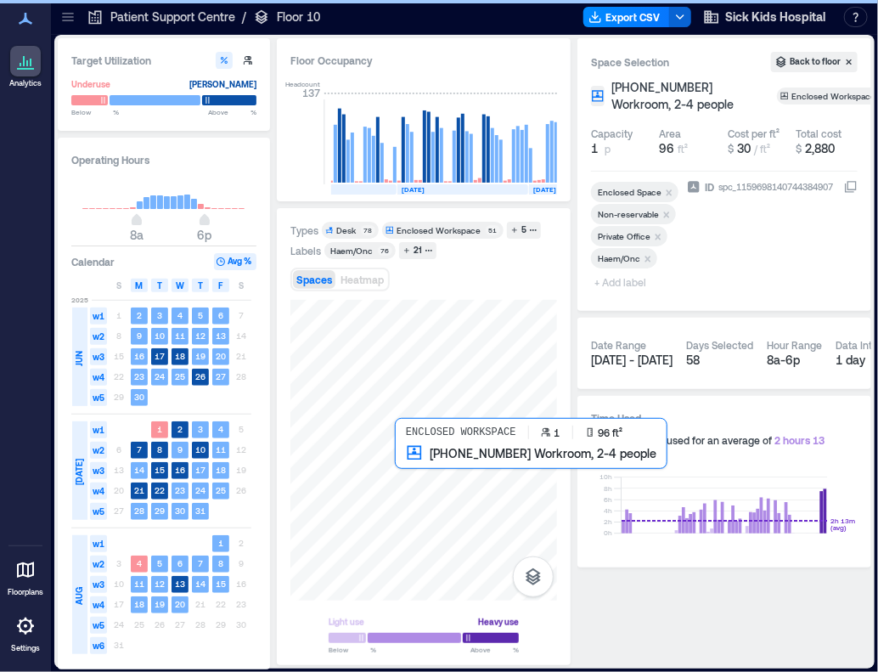
click at [411, 463] on div at bounding box center [423, 450] width 267 height 301
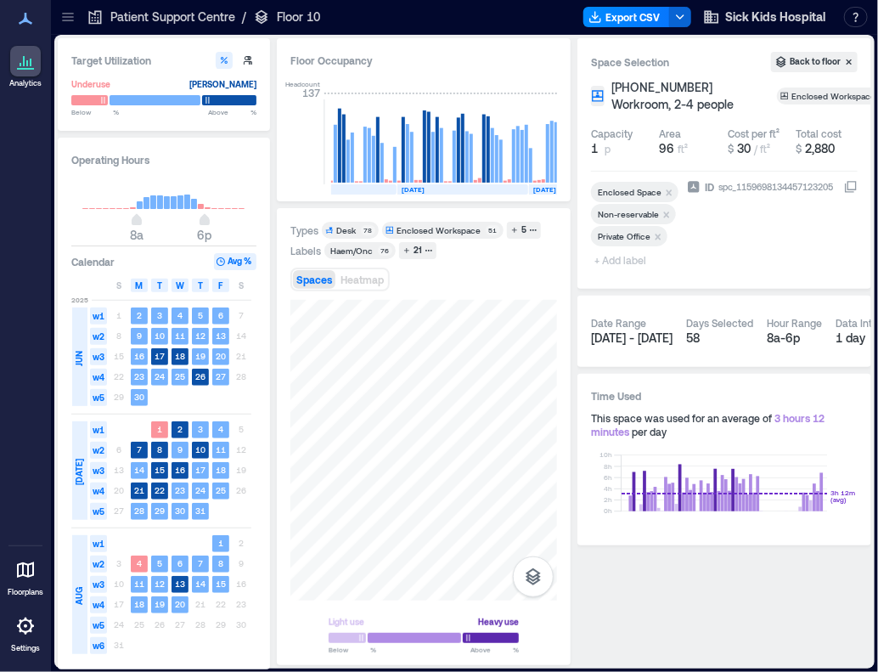
click at [639, 258] on span "+ Add label" at bounding box center [622, 260] width 62 height 24
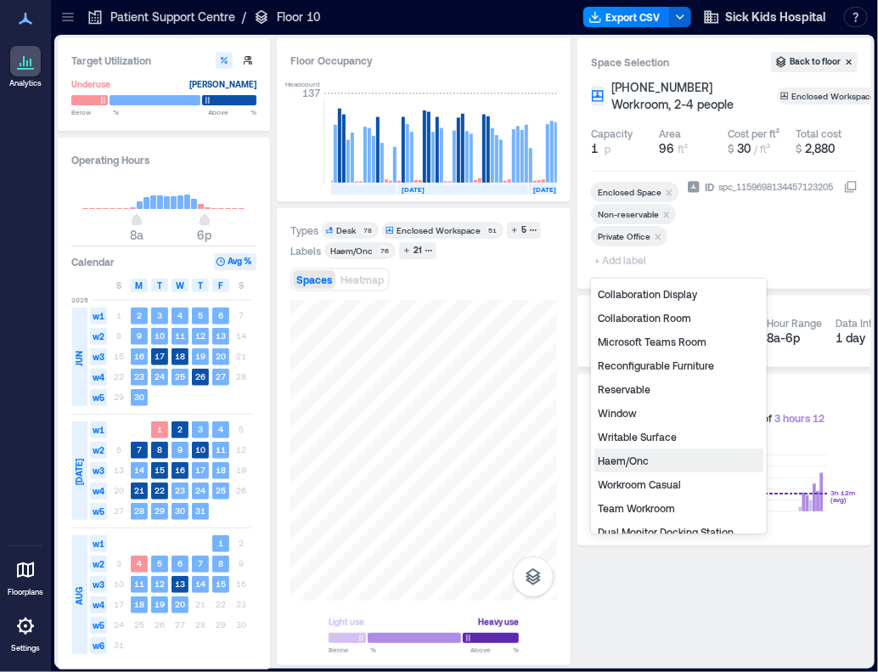
click at [635, 451] on div "Haem/Onc" at bounding box center [678, 460] width 169 height 24
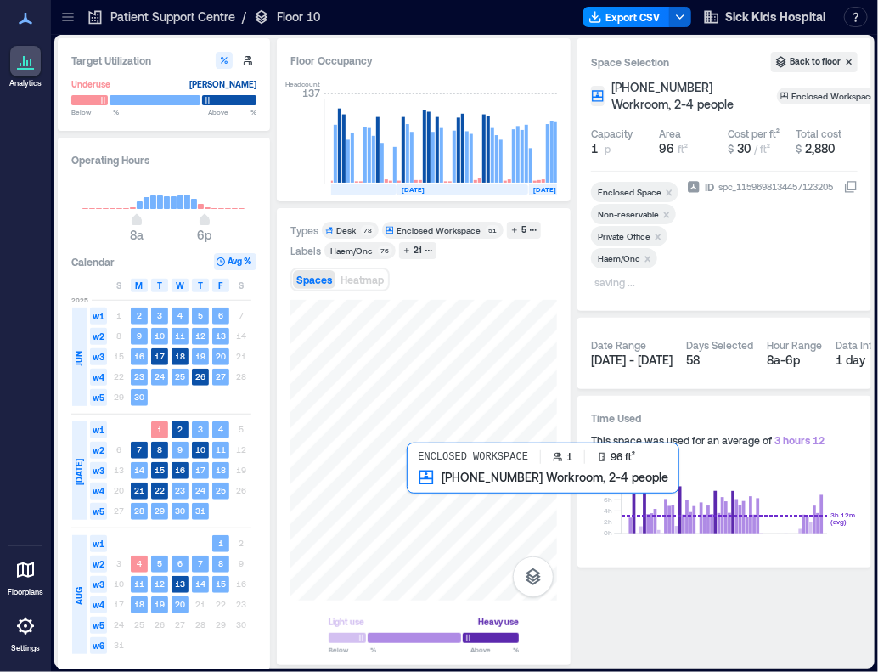
click at [426, 503] on div at bounding box center [423, 450] width 267 height 301
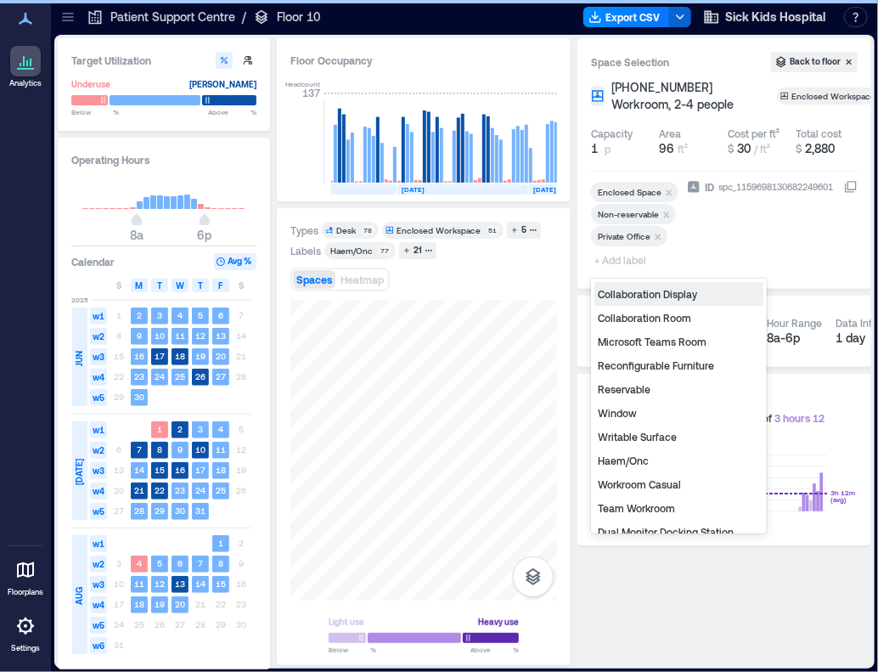
click at [611, 262] on span "+ Add label" at bounding box center [622, 260] width 62 height 24
click at [640, 458] on div "Haem/Onc" at bounding box center [678, 460] width 169 height 24
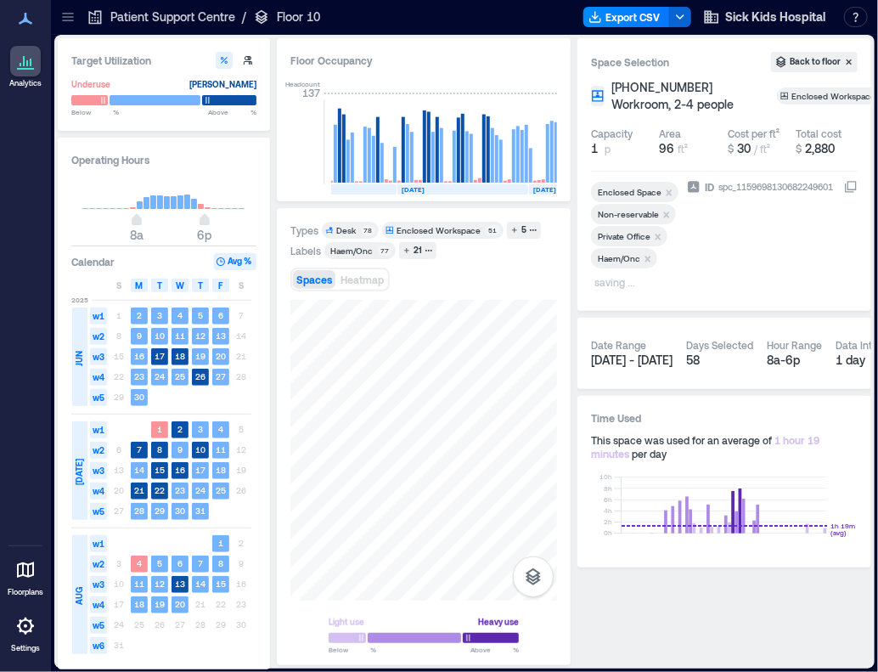
click at [421, 381] on div at bounding box center [423, 450] width 267 height 301
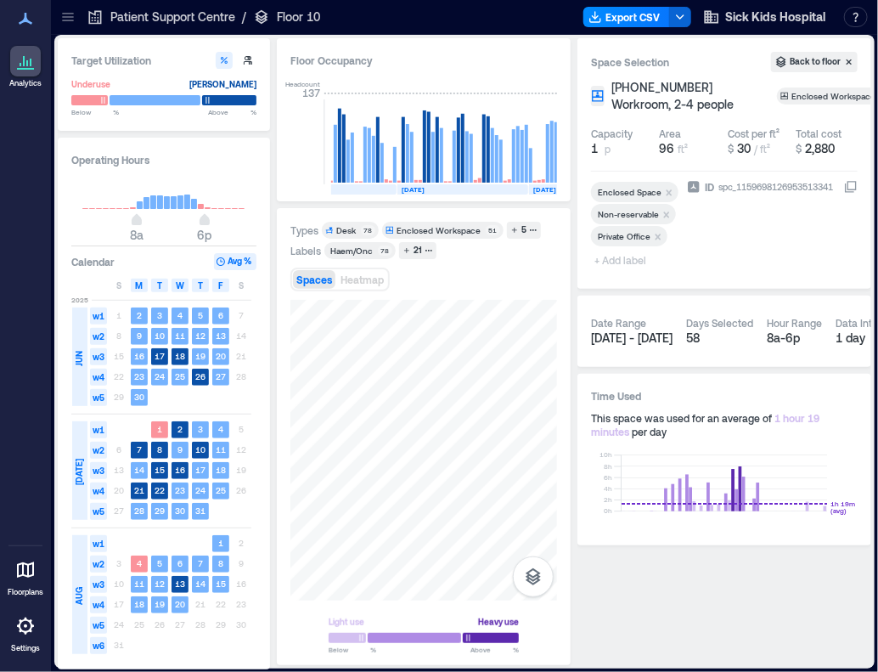
click at [619, 261] on span "+ Add label" at bounding box center [622, 260] width 62 height 24
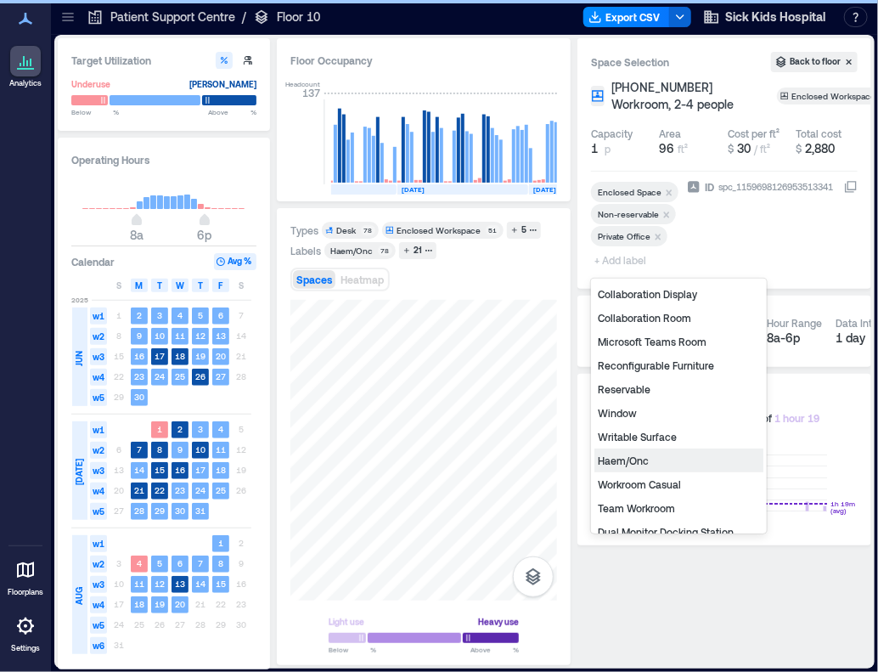
click at [642, 458] on div "Haem/Onc" at bounding box center [678, 460] width 169 height 24
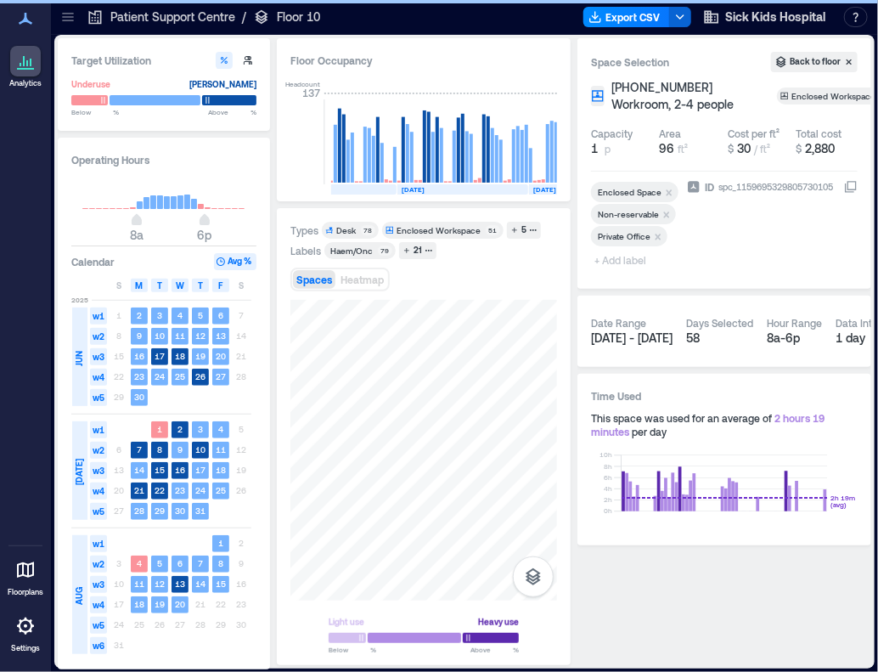
click at [615, 258] on span "+ Add label" at bounding box center [622, 260] width 62 height 24
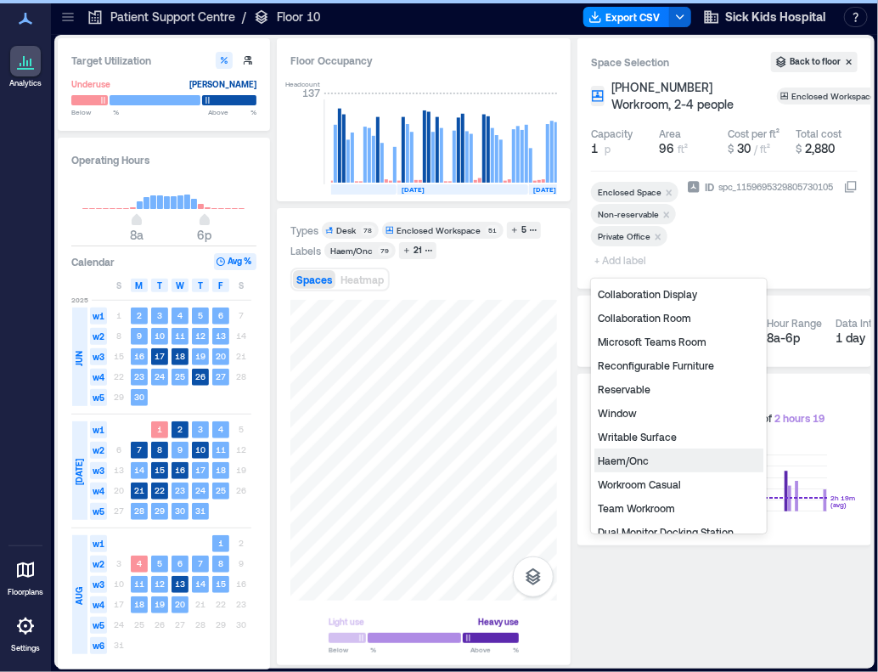
click at [667, 458] on div "Haem/Onc" at bounding box center [678, 460] width 169 height 24
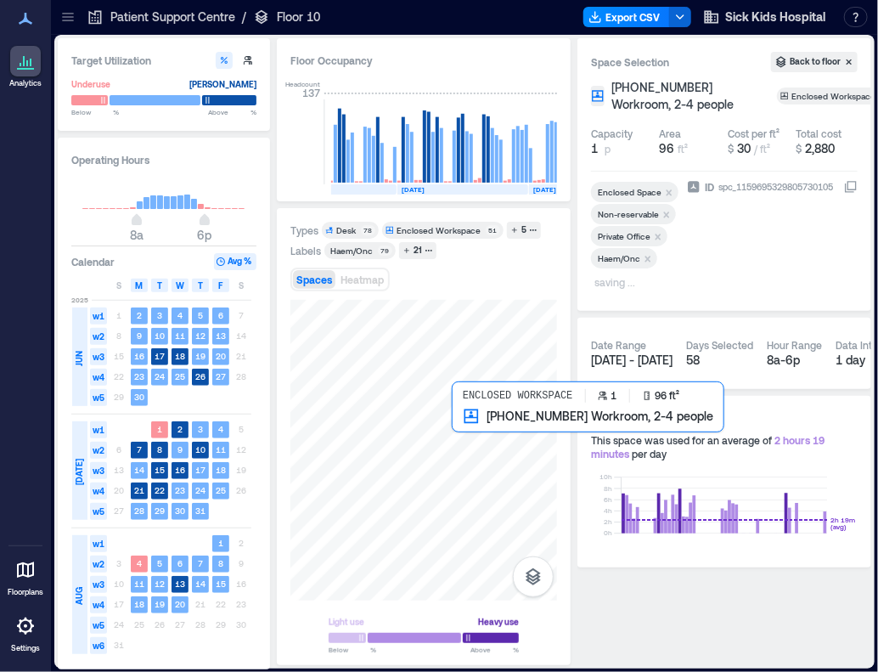
click at [458, 441] on div at bounding box center [423, 450] width 267 height 301
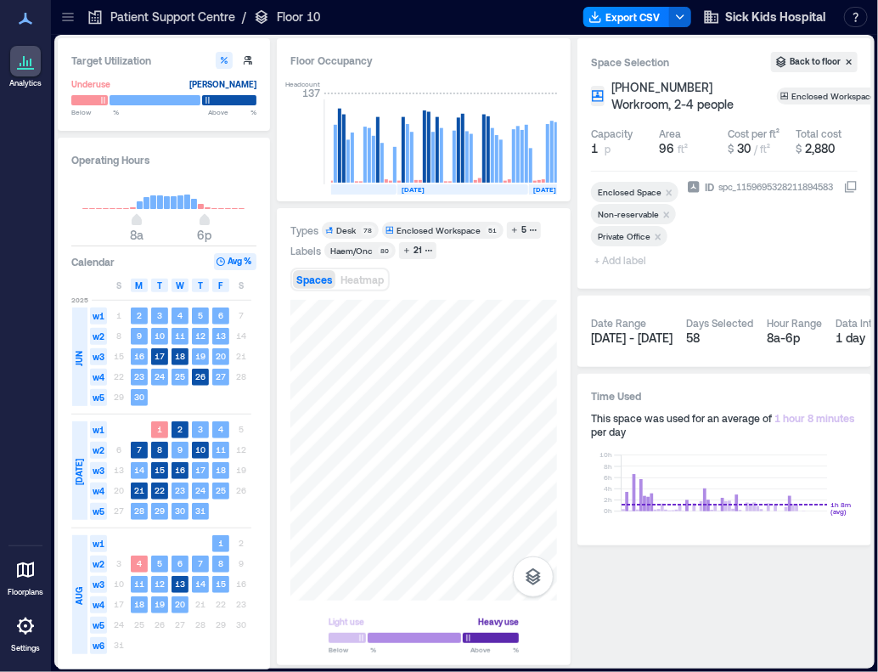
click at [615, 264] on span "+ Add label" at bounding box center [622, 260] width 62 height 24
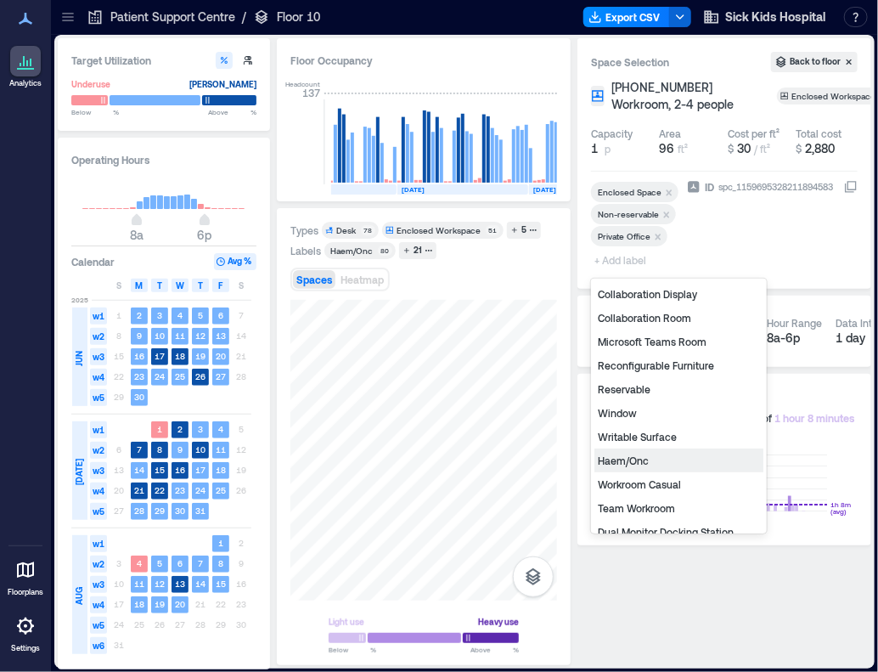
click at [652, 458] on div "Haem/Onc" at bounding box center [678, 460] width 169 height 24
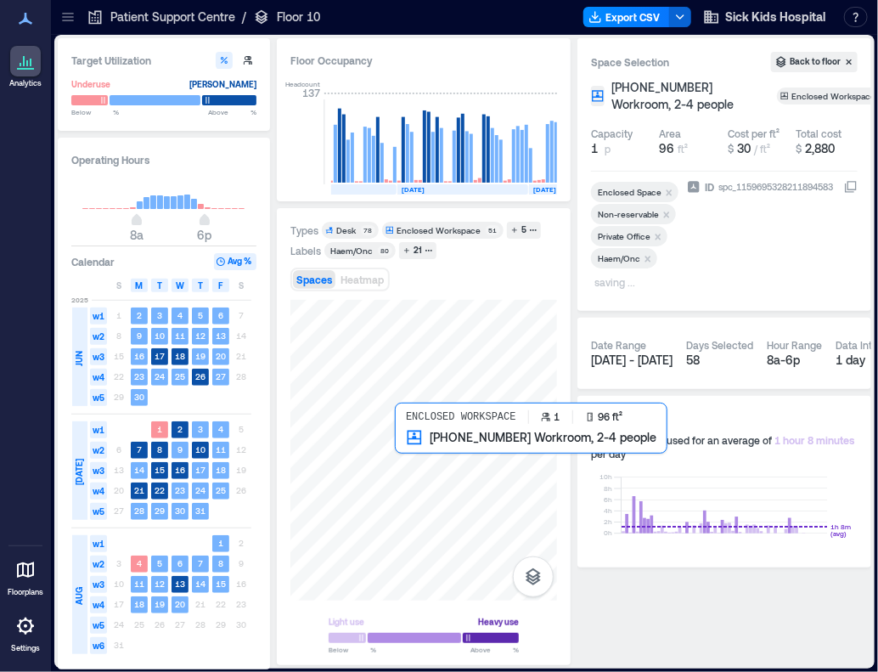
click at [410, 441] on div at bounding box center [423, 450] width 267 height 301
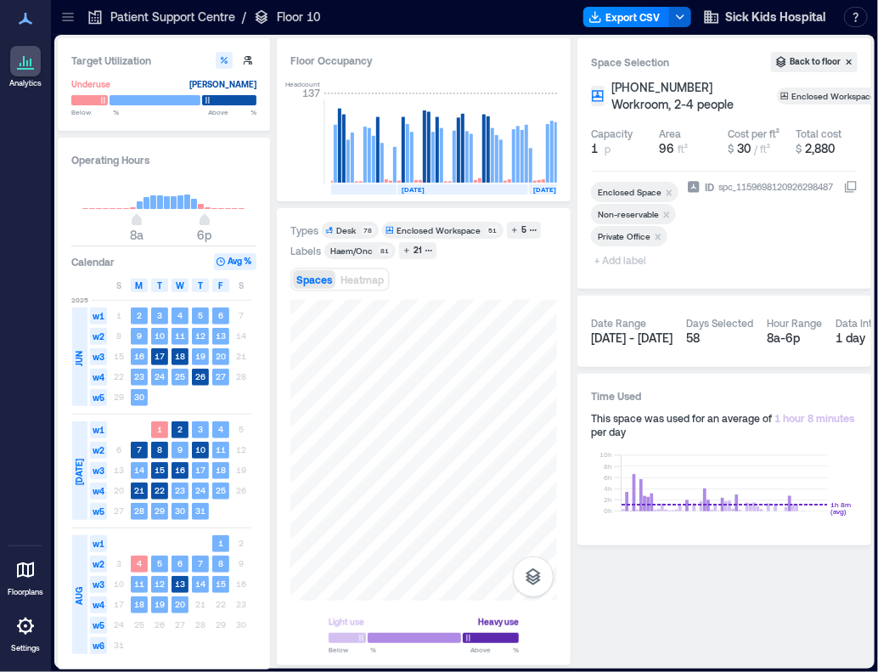
click at [618, 262] on span "+ Add label" at bounding box center [622, 260] width 62 height 24
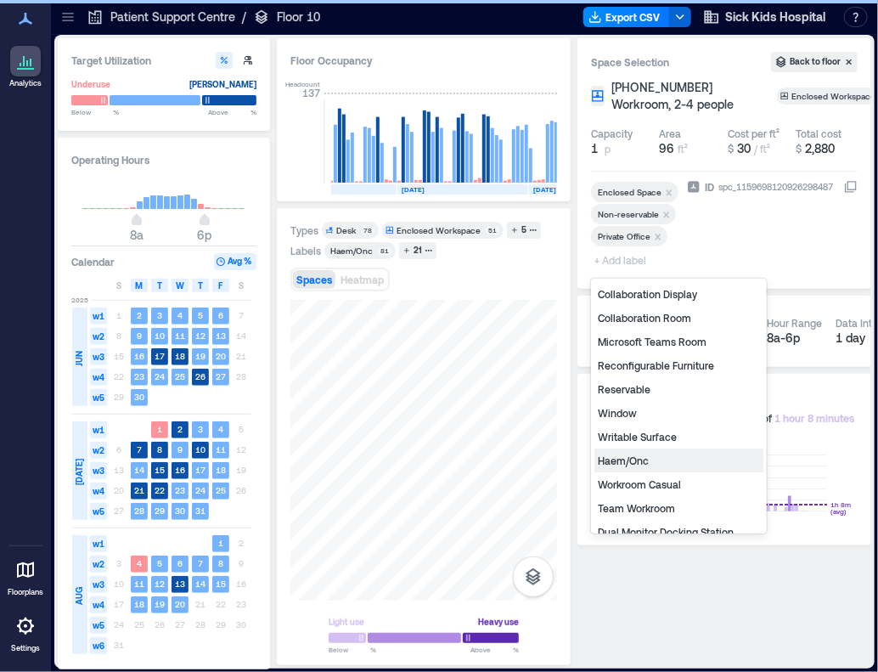
click at [630, 461] on div "Haem/Onc" at bounding box center [678, 460] width 169 height 24
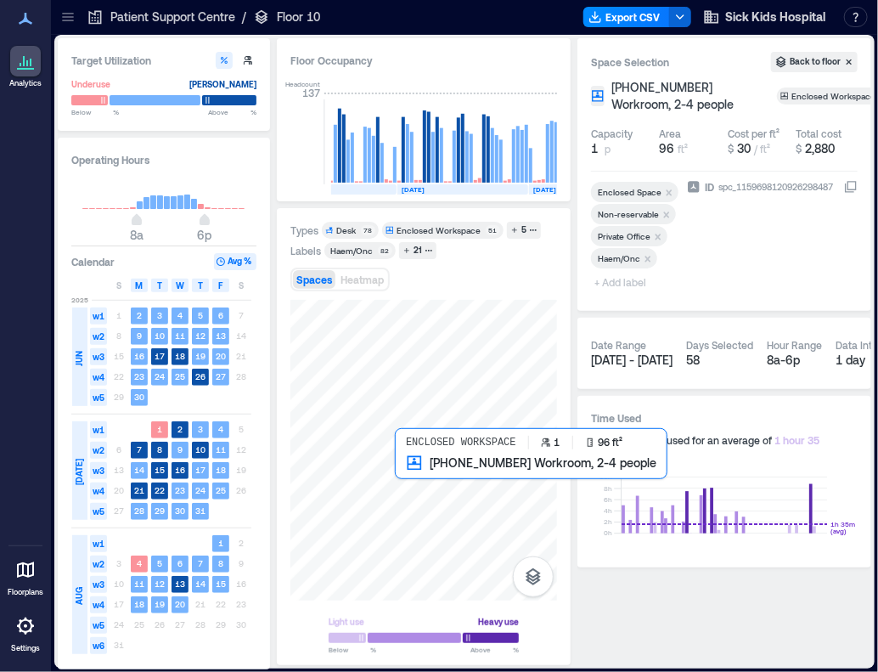
click at [418, 474] on div at bounding box center [423, 450] width 267 height 301
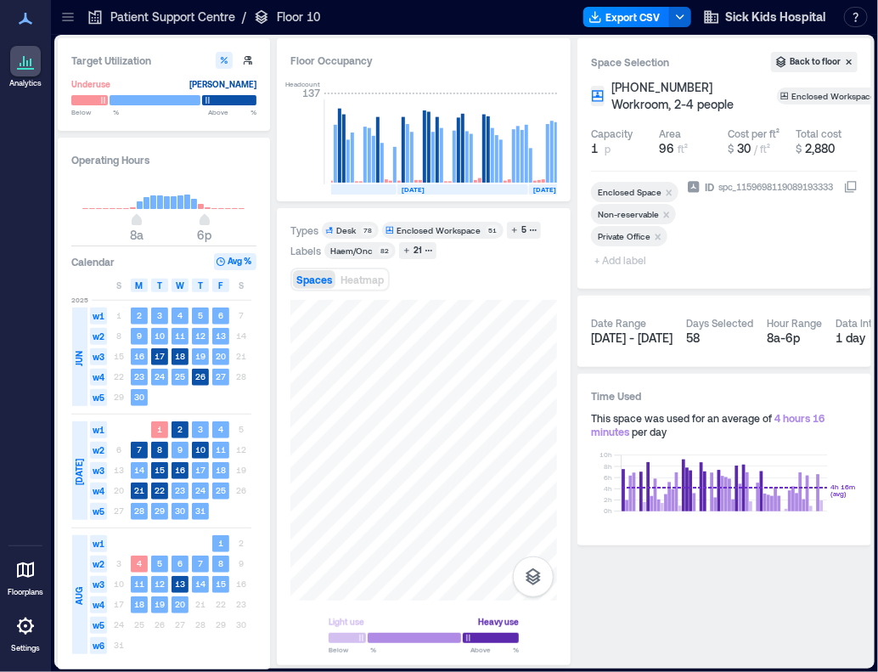
click at [622, 256] on span "+ Add label" at bounding box center [622, 260] width 62 height 24
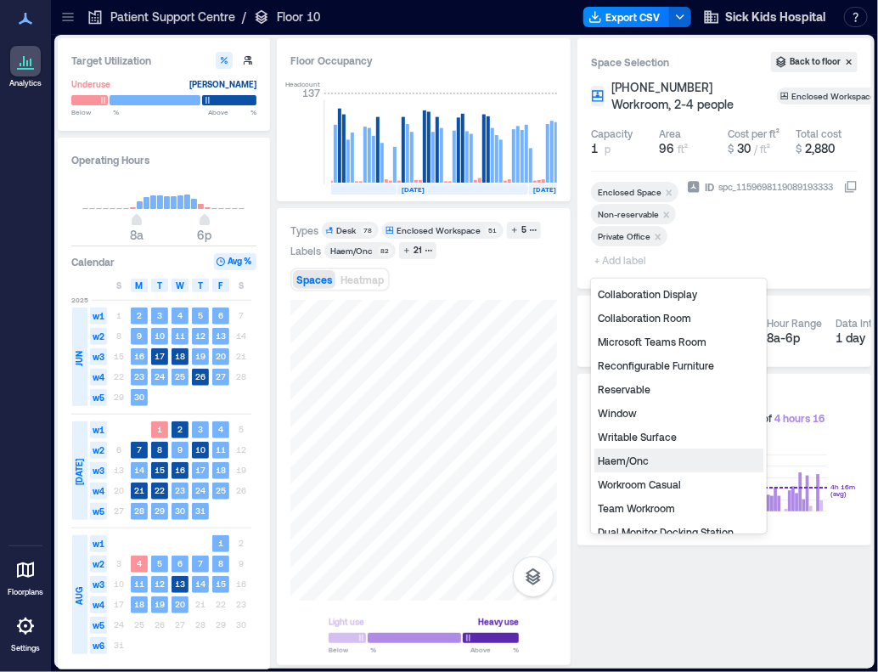
click at [633, 459] on div "Haem/Onc" at bounding box center [678, 460] width 169 height 24
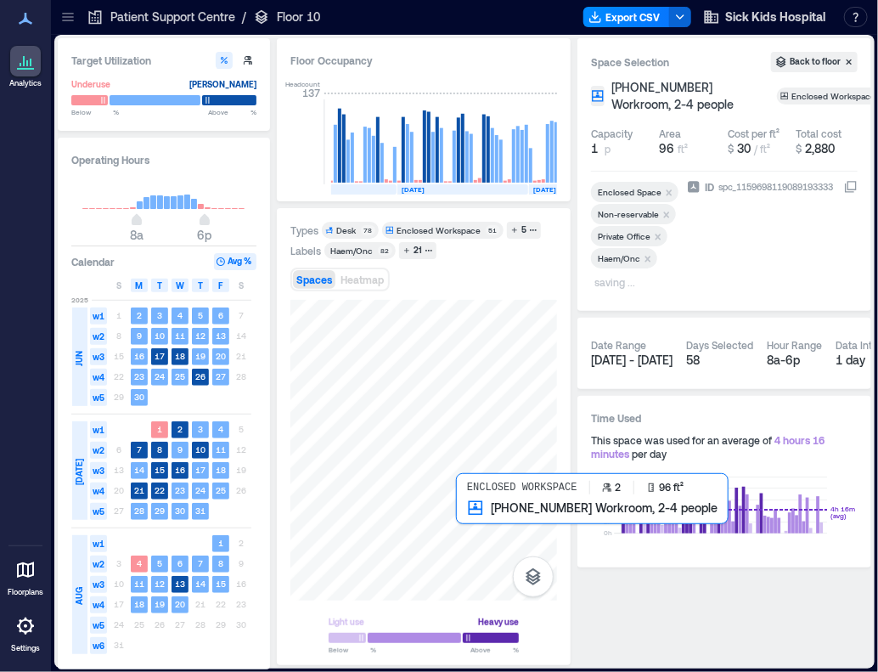
click at [462, 532] on div at bounding box center [423, 450] width 267 height 301
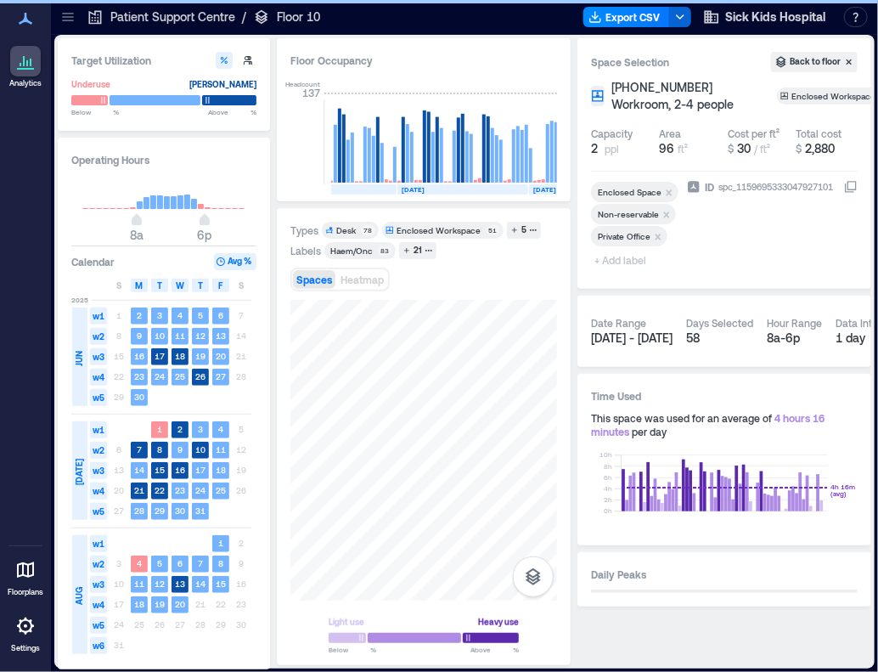
click at [610, 264] on span "+ Add label" at bounding box center [622, 260] width 62 height 24
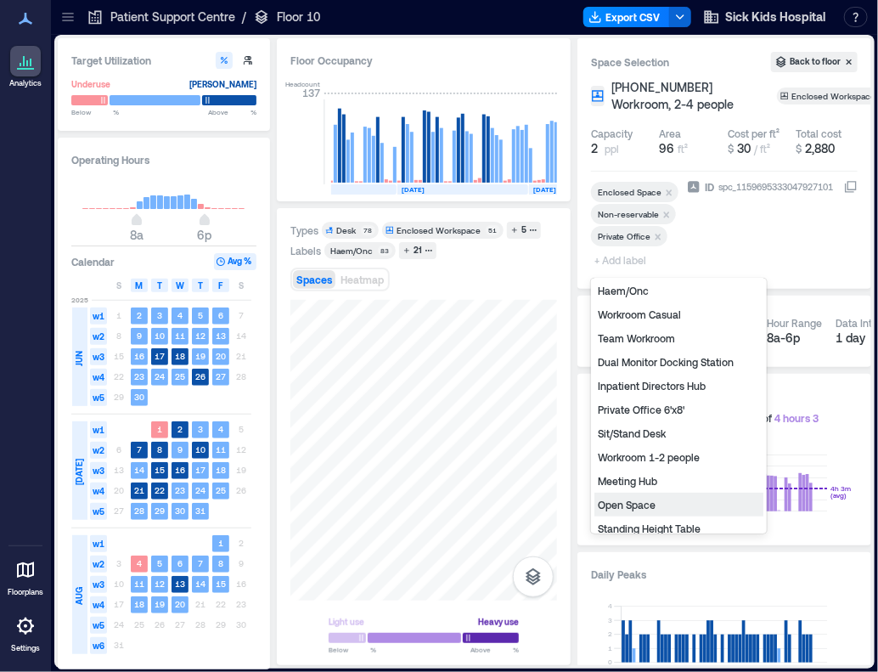
scroll to position [204, 0]
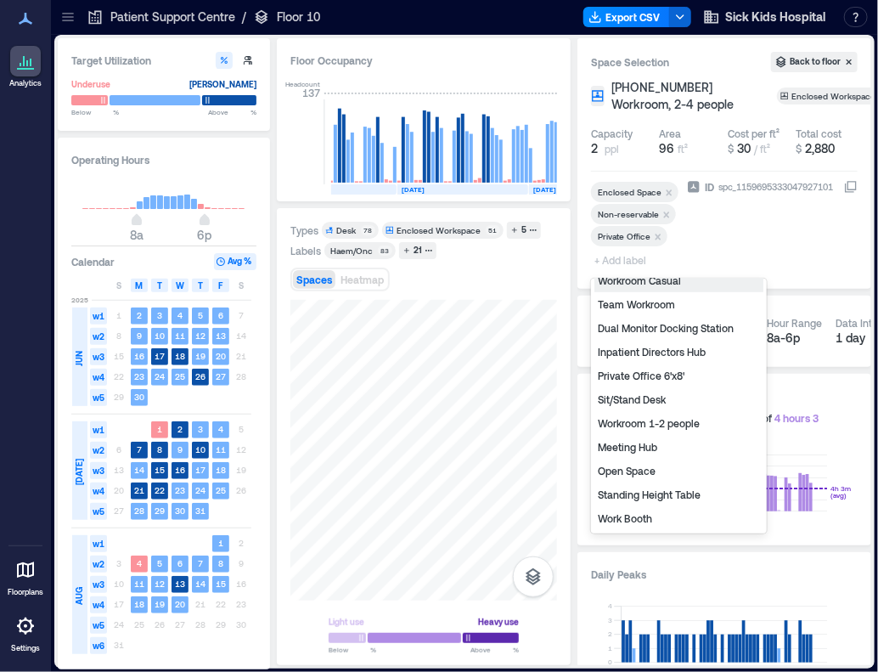
click at [719, 234] on div "ID spc_1159695333047927101" at bounding box center [772, 226] width 171 height 97
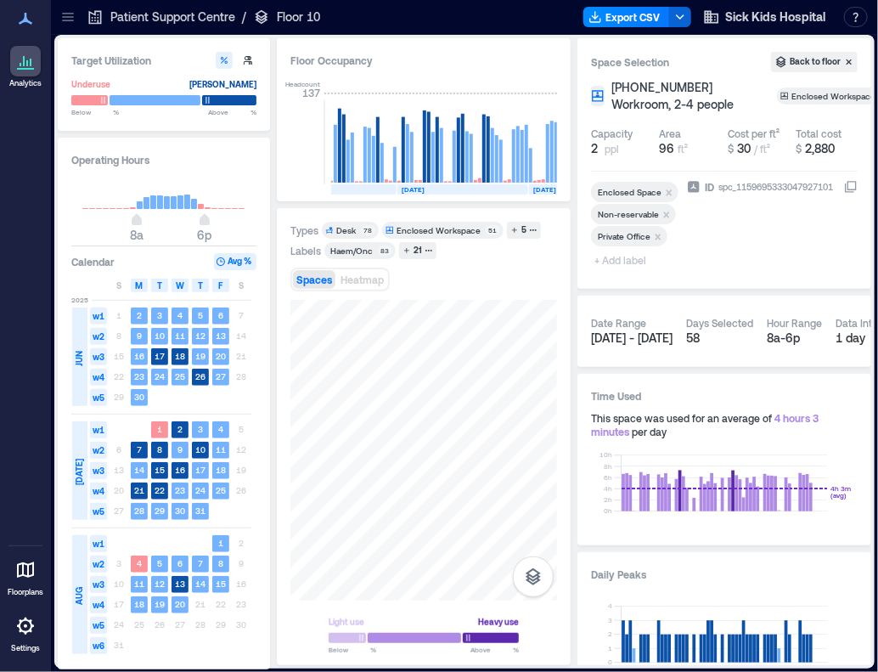
click at [674, 237] on div at bounding box center [674, 237] width 11 height 19
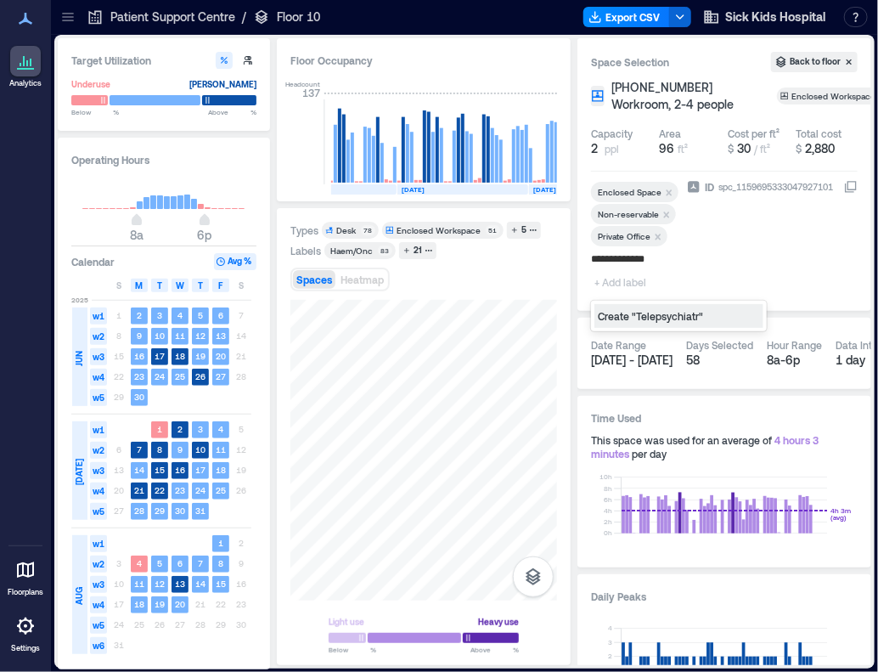
type input "**********"
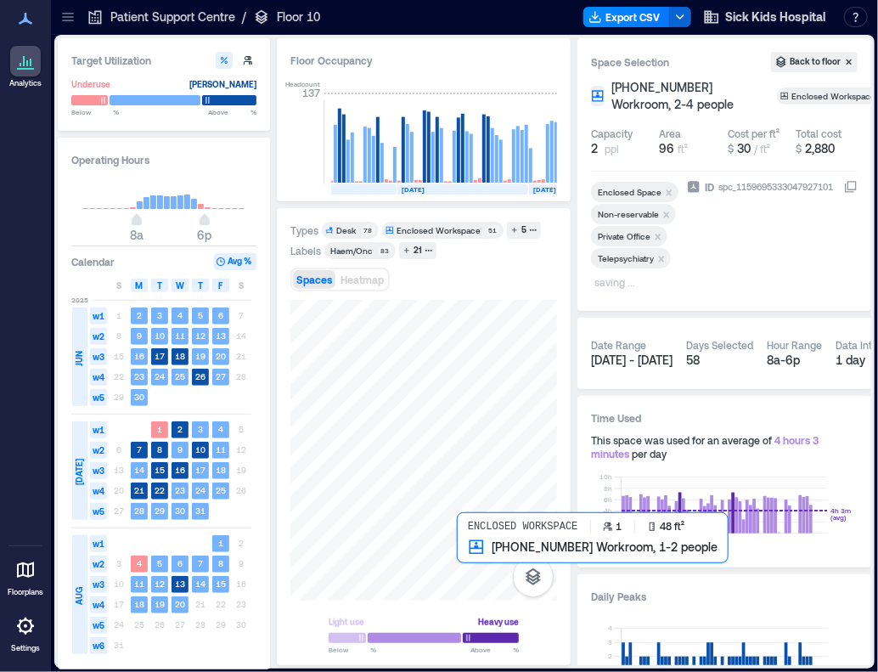
click at [469, 553] on div at bounding box center [423, 450] width 267 height 301
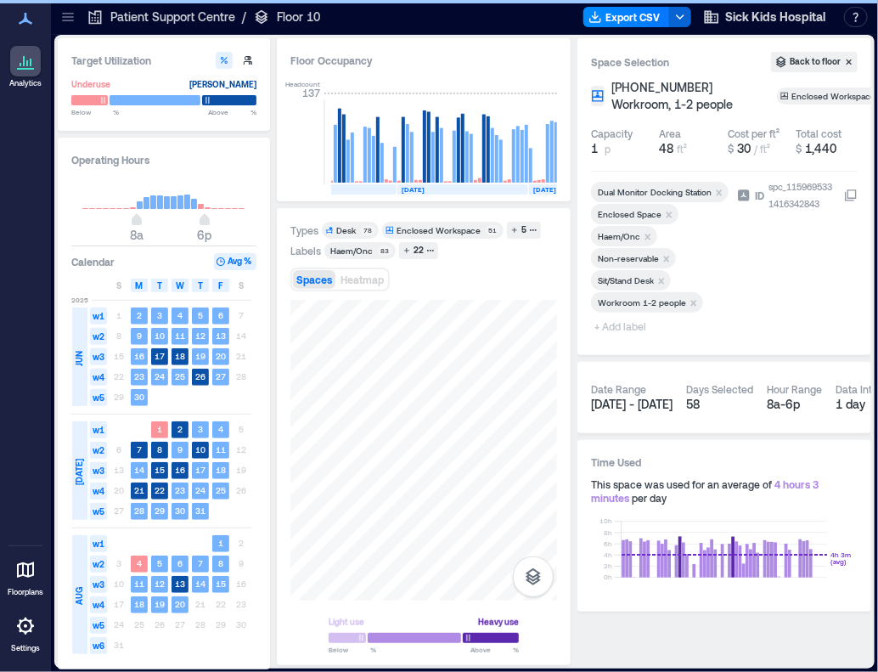
click at [699, 304] on div "Remove Workroom 1-2 people" at bounding box center [694, 302] width 17 height 12
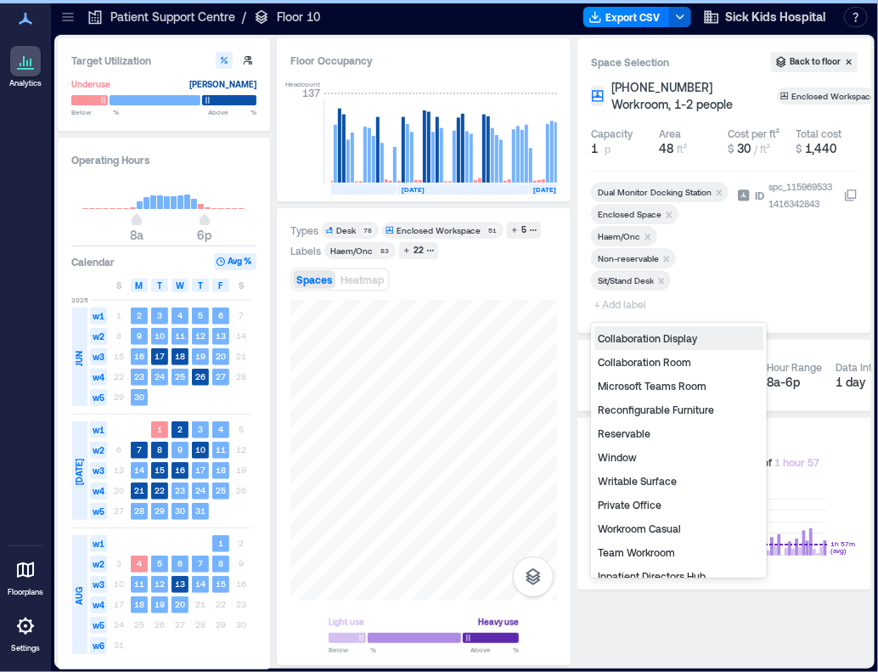
click at [619, 306] on span "+ Add label" at bounding box center [622, 304] width 62 height 24
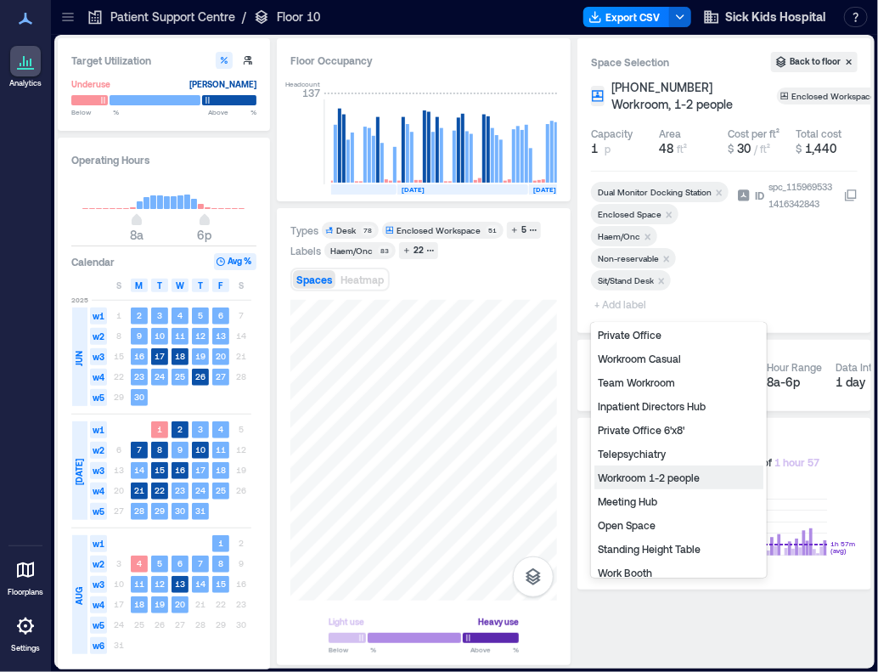
scroll to position [180, 0]
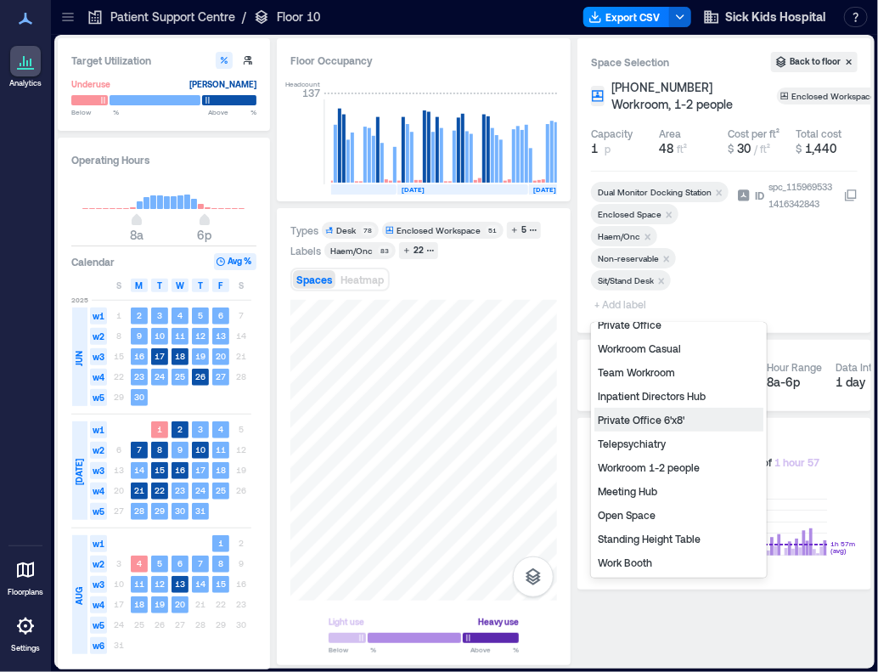
click at [652, 421] on div "Private Office 6'x8'" at bounding box center [678, 420] width 169 height 24
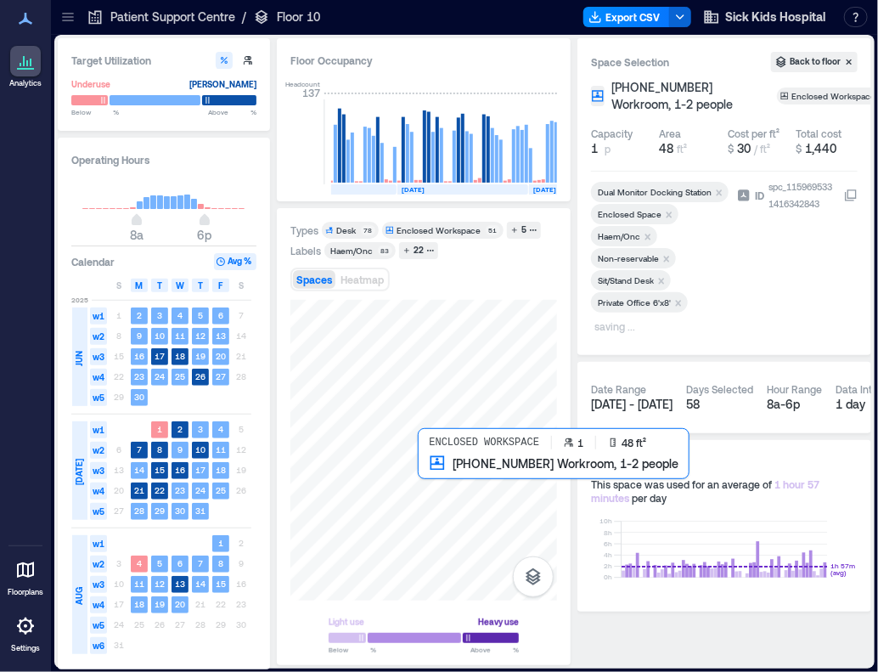
click at [436, 470] on div at bounding box center [423, 450] width 267 height 301
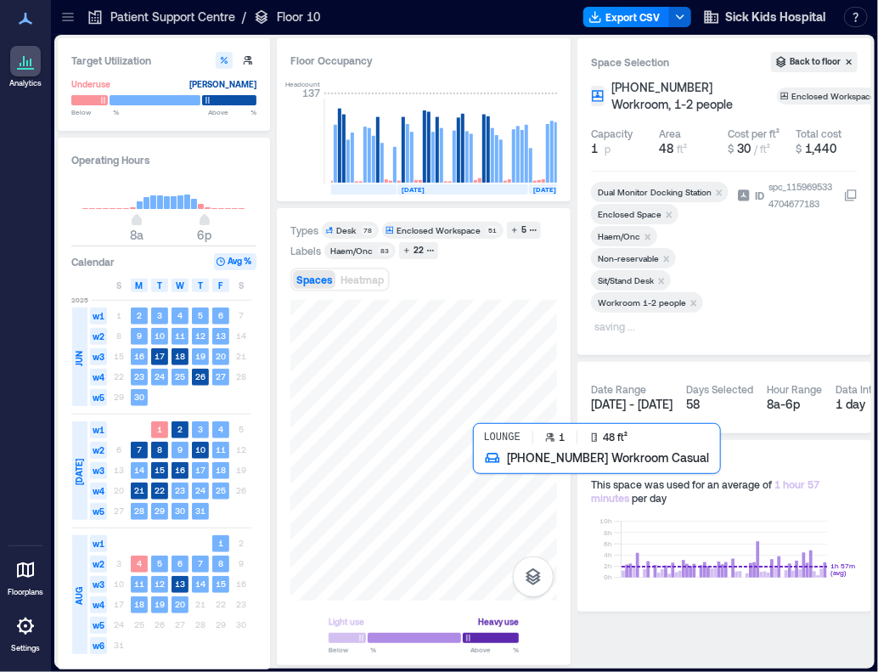
drag, startPoint x: 475, startPoint y: 467, endPoint x: 877, endPoint y: 505, distance: 403.4
click at [475, 467] on div at bounding box center [423, 450] width 267 height 301
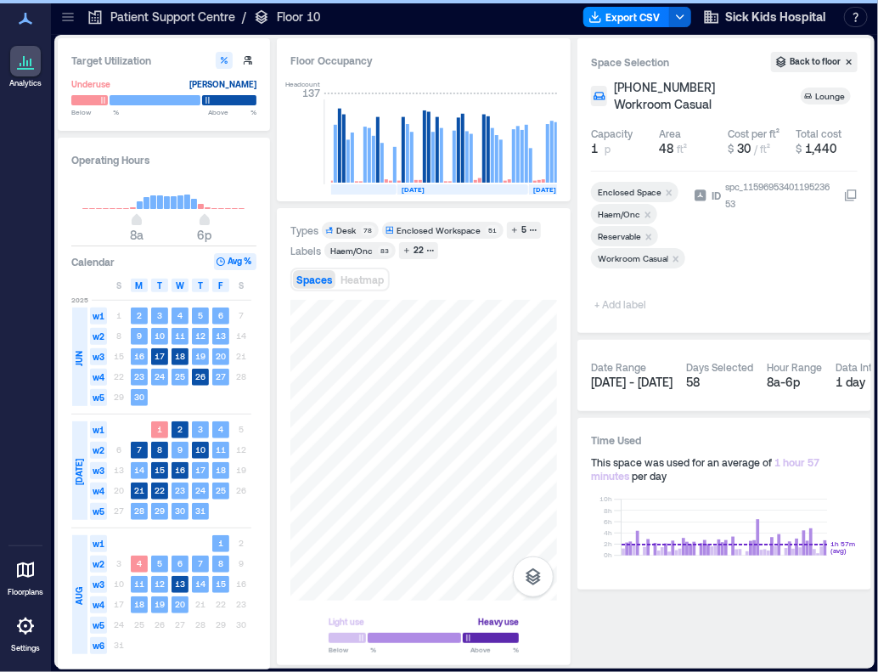
click at [651, 209] on icon "Remove Haem/Onc" at bounding box center [648, 215] width 12 height 12
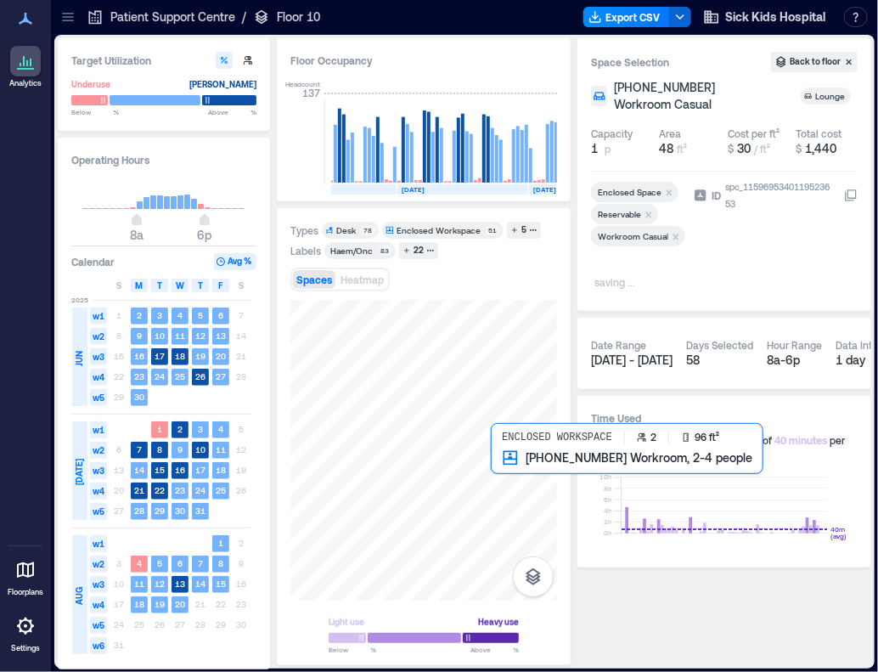
drag, startPoint x: 557, startPoint y: 341, endPoint x: 523, endPoint y: 466, distance: 129.3
click at [523, 466] on div at bounding box center [423, 450] width 267 height 301
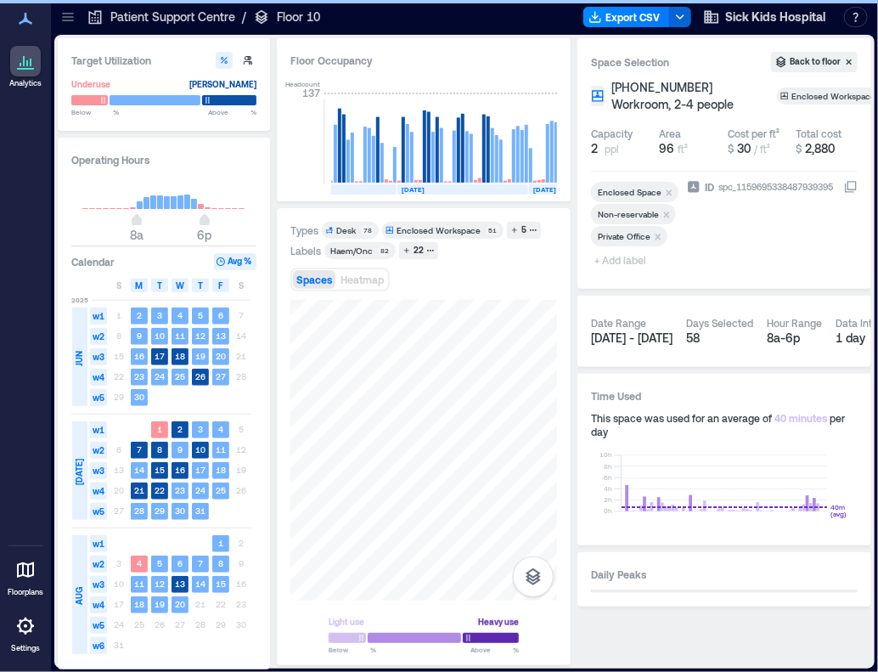
click at [613, 259] on span "+ Add label" at bounding box center [622, 260] width 62 height 24
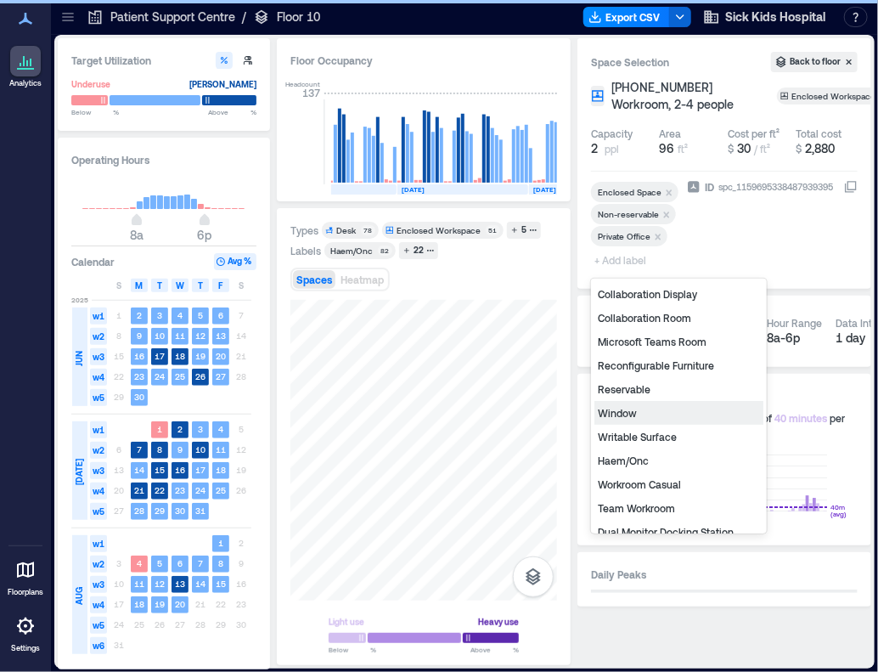
scroll to position [228, 0]
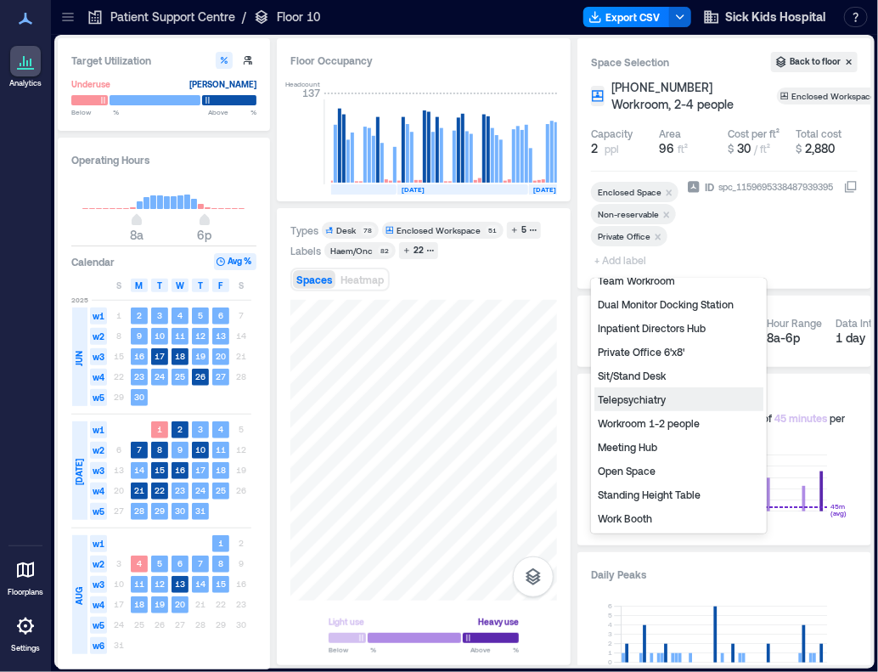
click at [642, 403] on div "Telepsychiatry" at bounding box center [678, 399] width 169 height 24
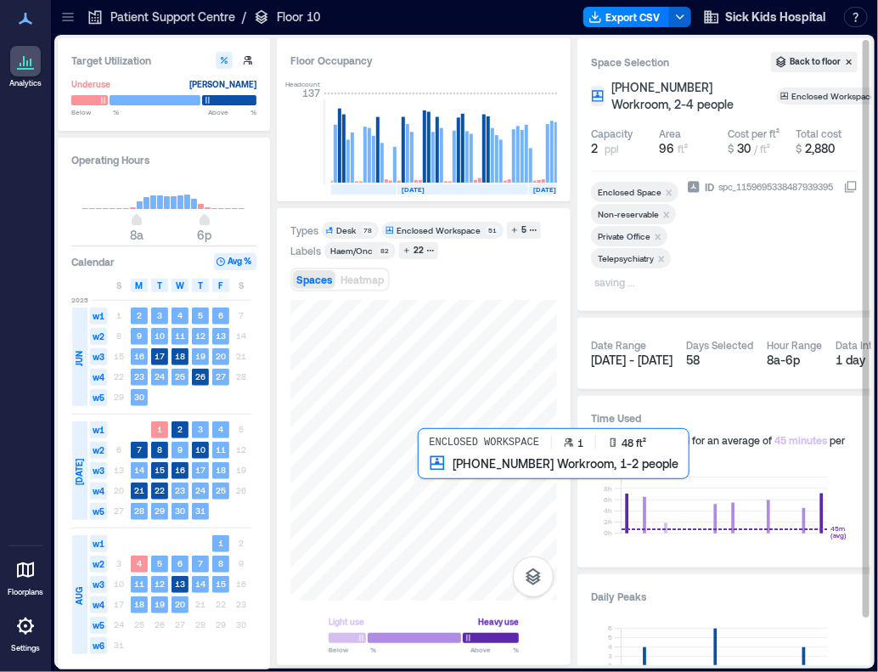
click at [424, 464] on div at bounding box center [423, 450] width 267 height 301
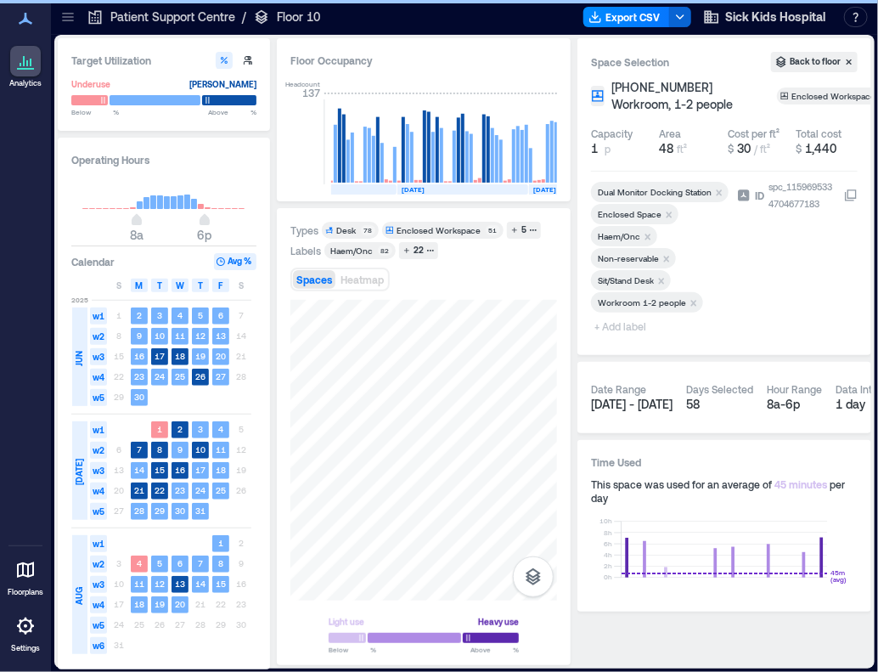
click at [691, 298] on icon "Remove Workroom 1-2 people" at bounding box center [694, 303] width 12 height 12
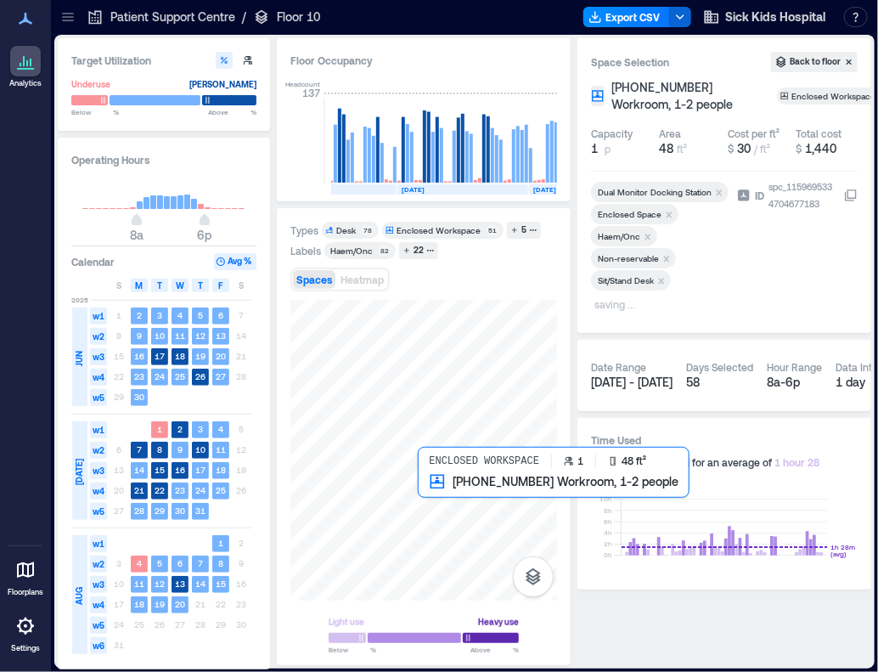
click at [434, 486] on div at bounding box center [423, 450] width 267 height 301
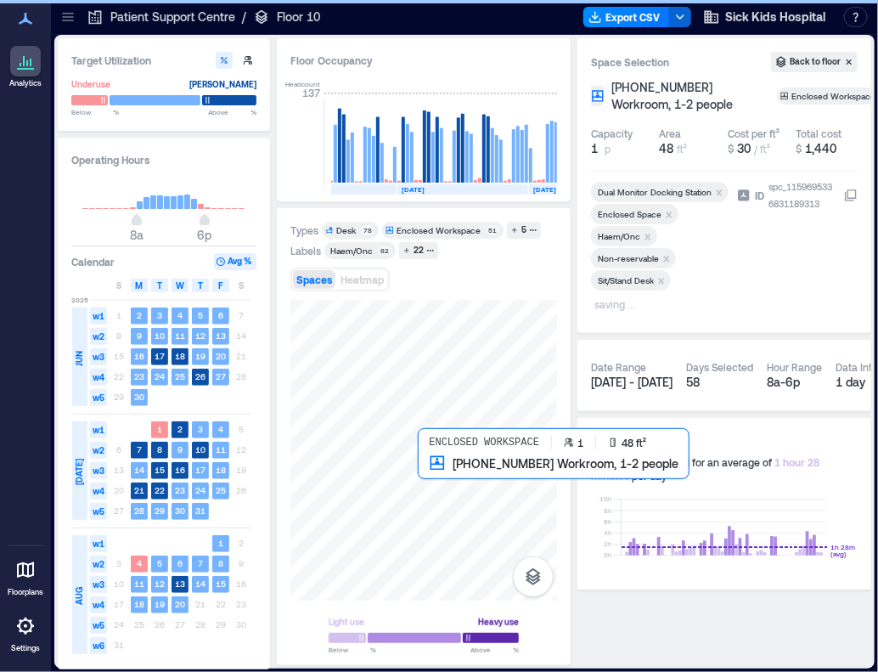
click at [419, 465] on div at bounding box center [423, 450] width 267 height 301
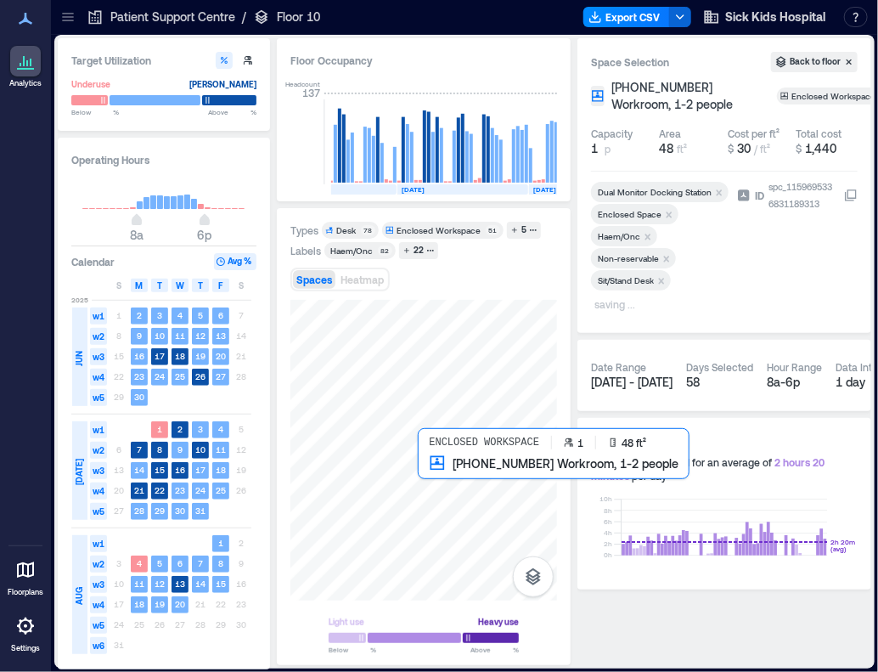
click at [434, 471] on div at bounding box center [423, 450] width 267 height 301
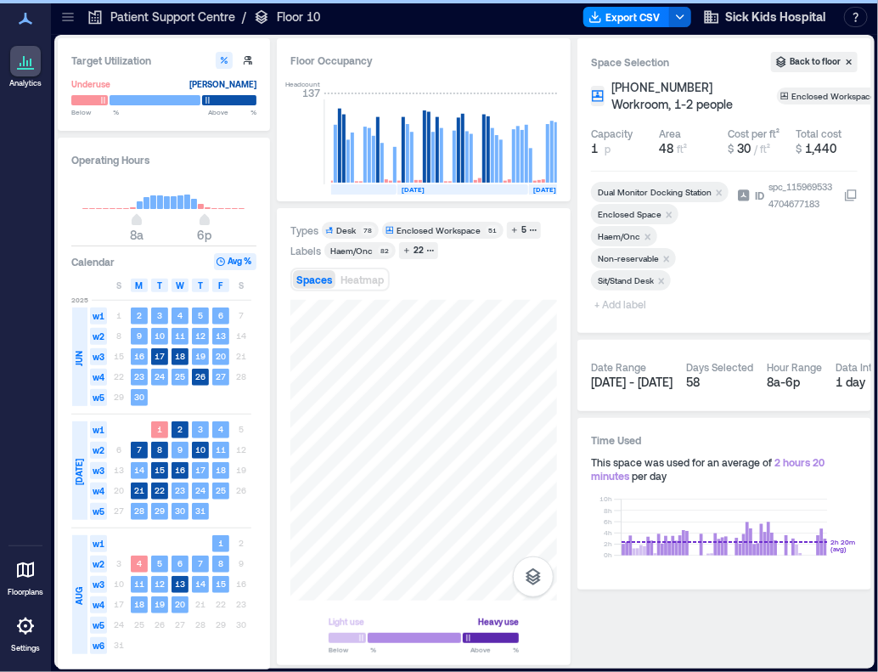
click at [610, 305] on span "+ Add label" at bounding box center [622, 304] width 62 height 24
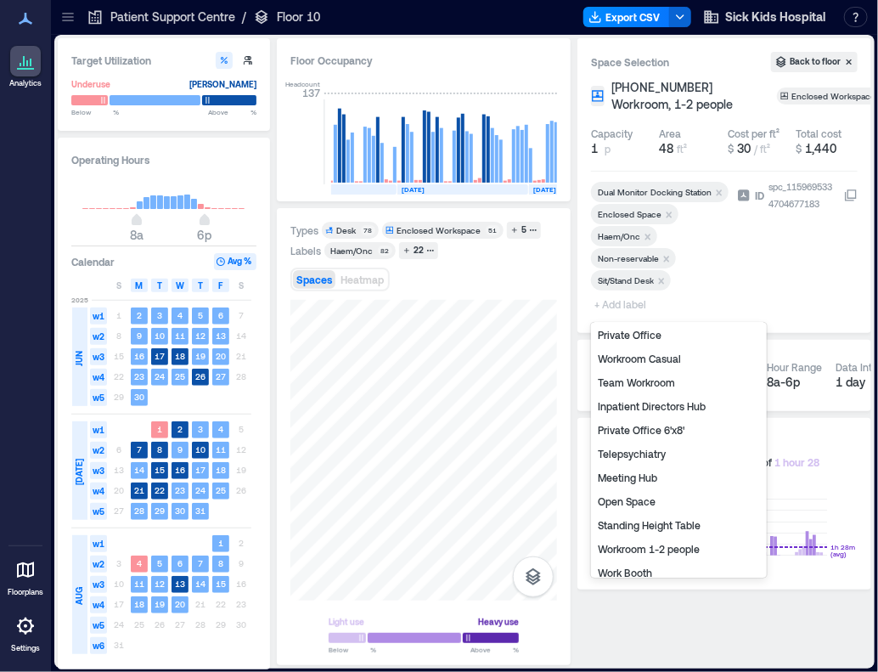
scroll to position [180, 0]
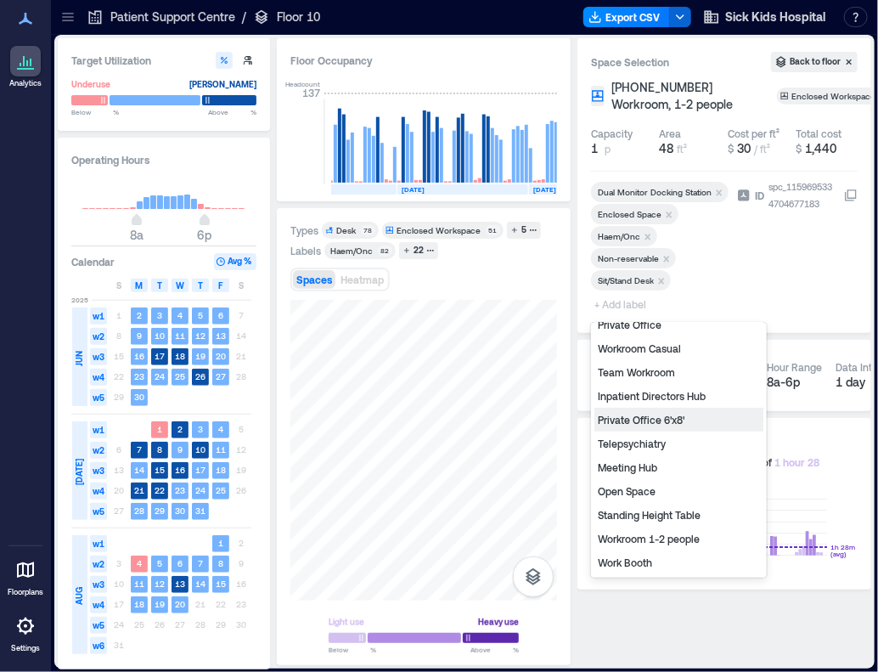
click at [662, 418] on div "Private Office 6'x8'" at bounding box center [678, 420] width 169 height 24
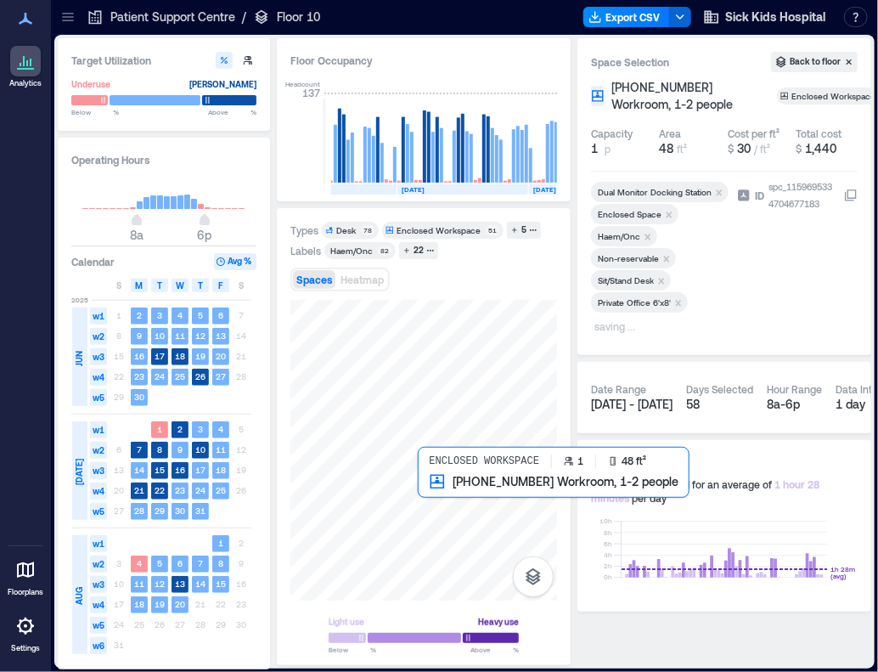
click at [425, 492] on div at bounding box center [423, 450] width 267 height 301
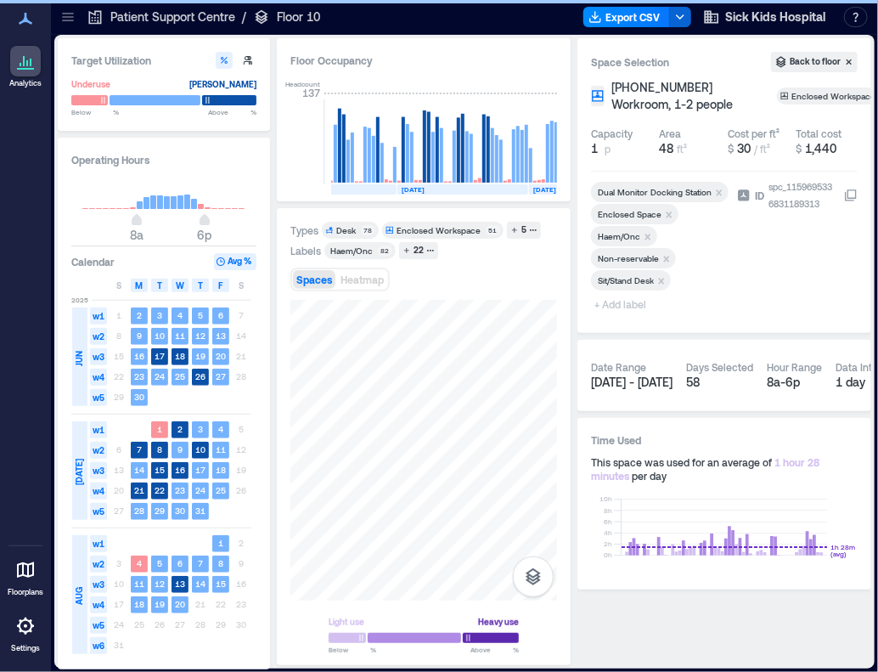
click at [621, 305] on span "+ Add label" at bounding box center [622, 304] width 62 height 24
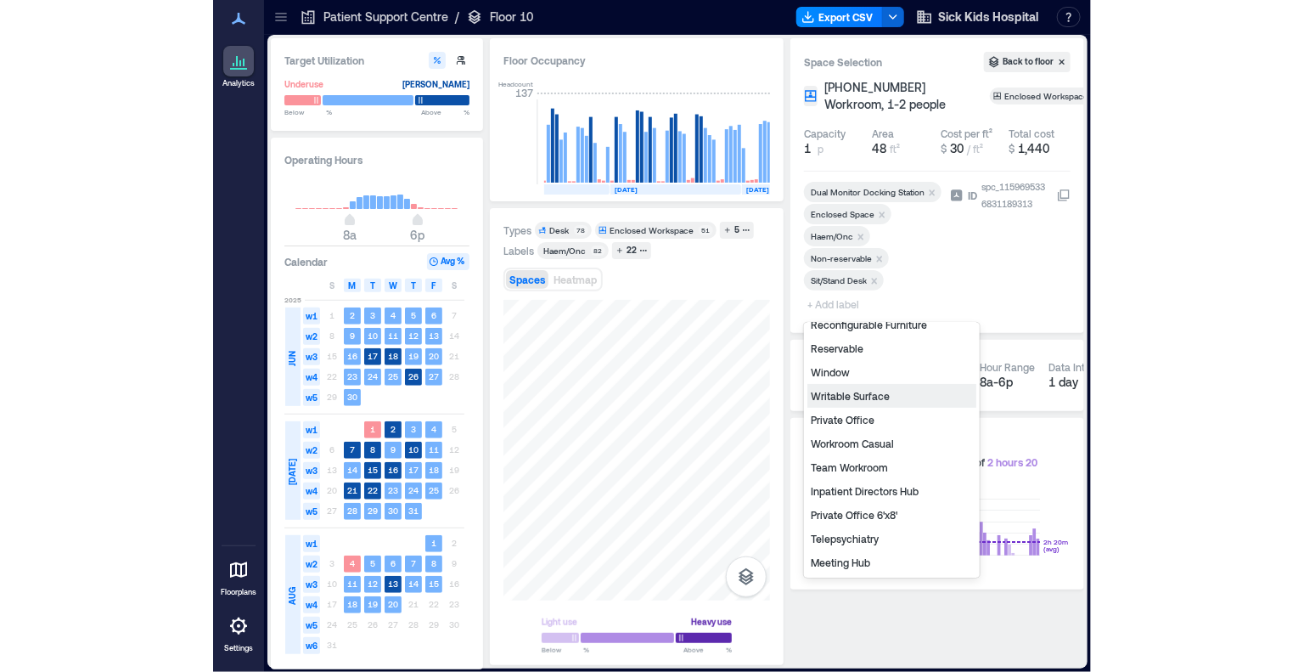
scroll to position [170, 0]
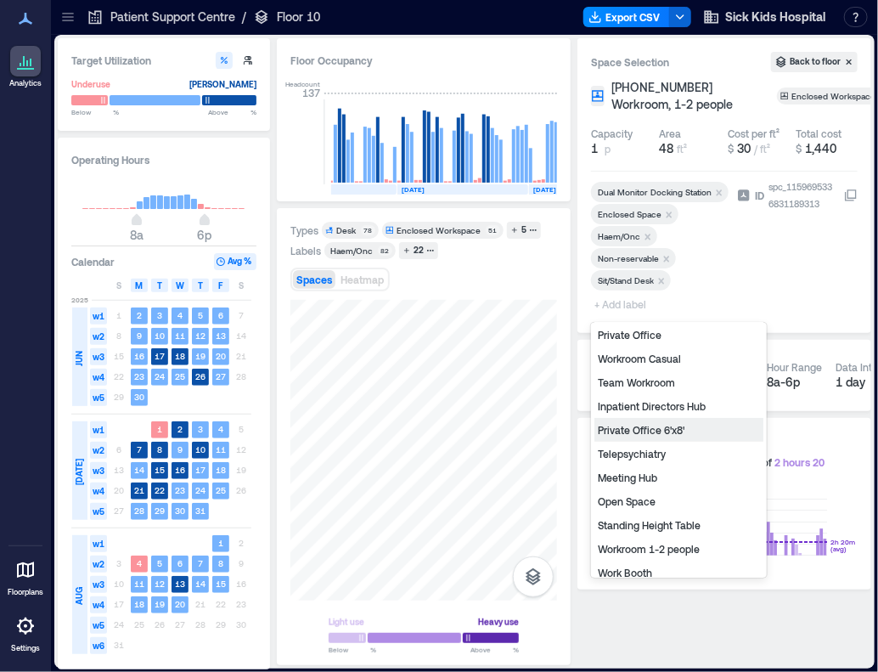
click at [634, 425] on div "Private Office 6'x8'" at bounding box center [678, 430] width 169 height 24
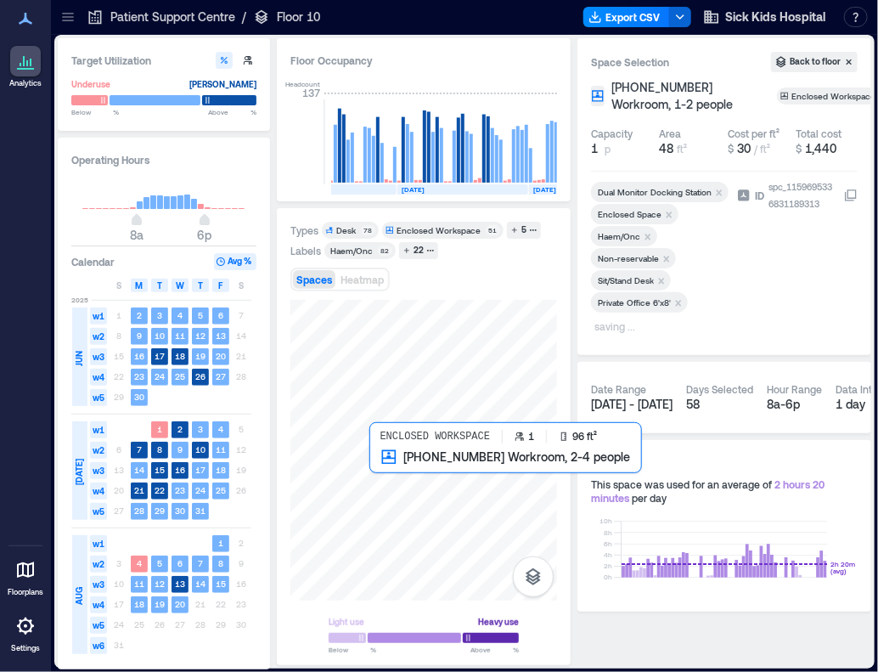
click at [375, 481] on div at bounding box center [423, 450] width 267 height 301
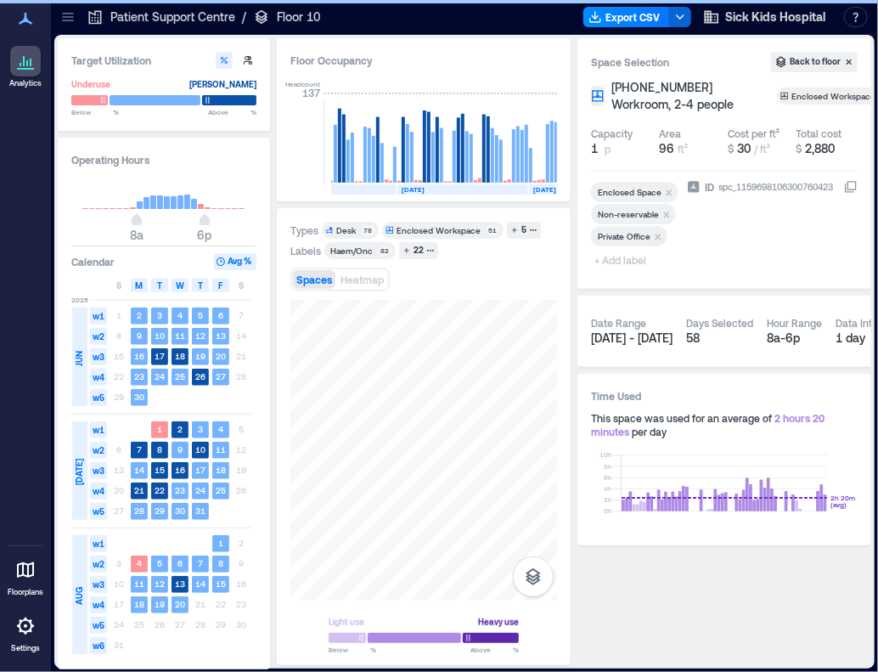
click at [618, 254] on div at bounding box center [635, 251] width 89 height 7
click at [618, 257] on span "+ Add label" at bounding box center [622, 260] width 62 height 24
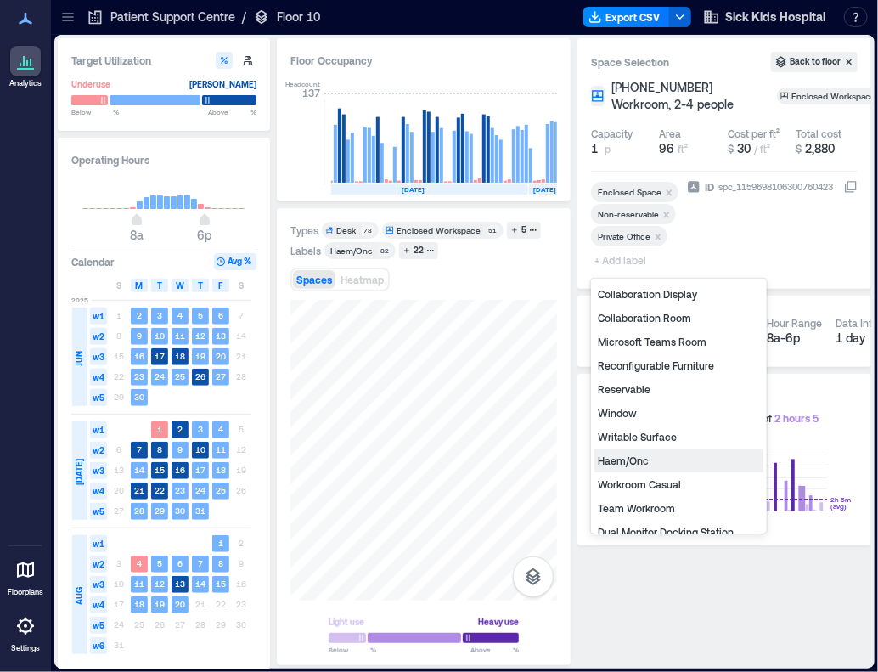
click at [640, 456] on div "Haem/Onc" at bounding box center [678, 460] width 169 height 24
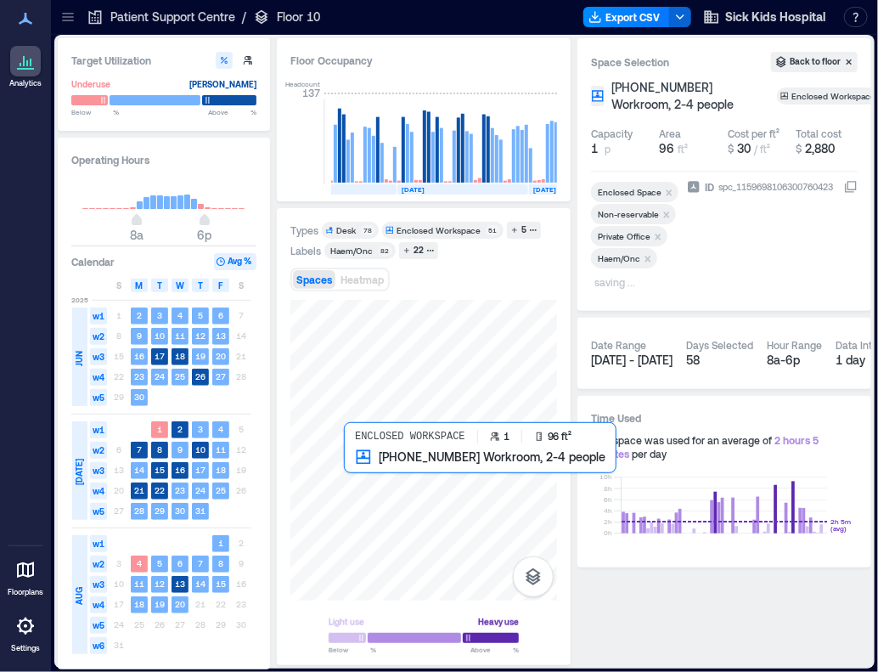
click at [354, 475] on div at bounding box center [423, 450] width 267 height 301
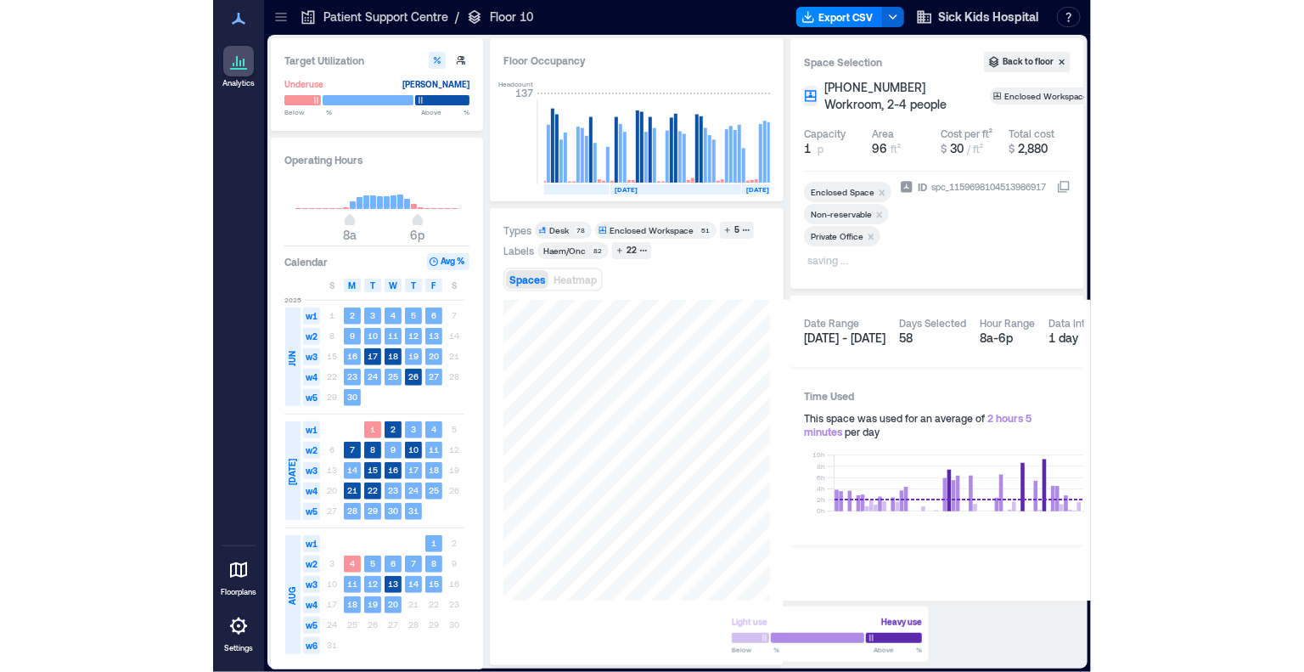
scroll to position [0, 2284]
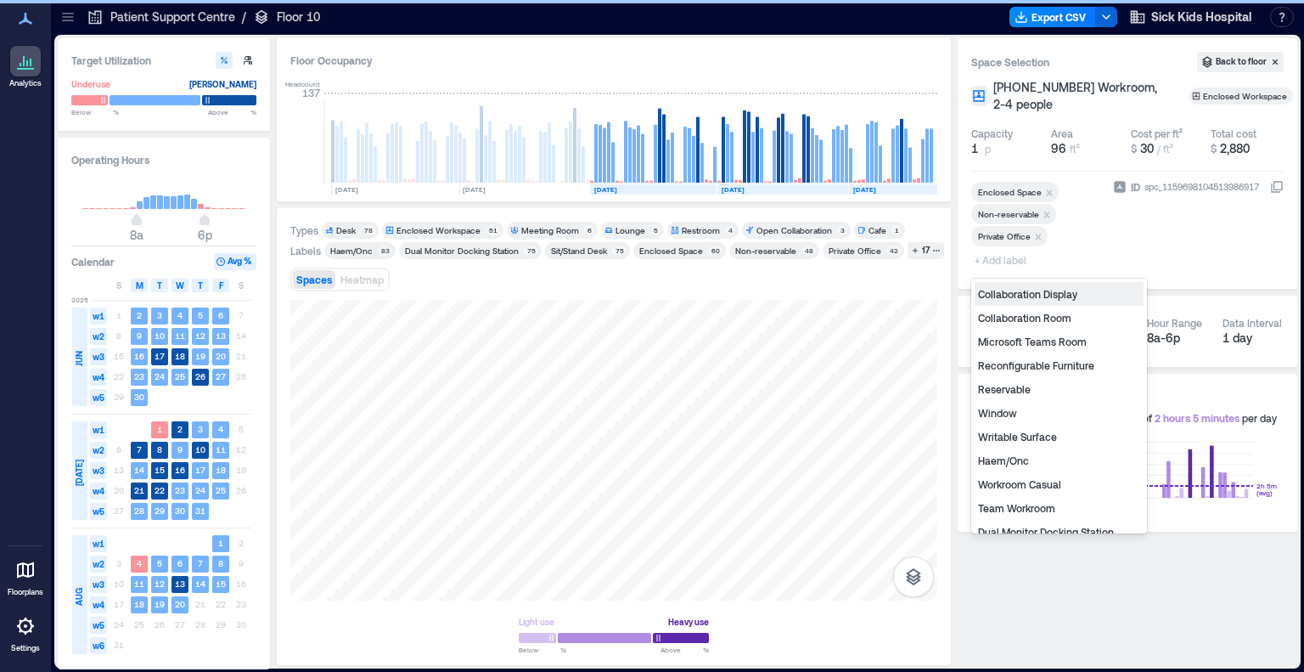
click at [877, 262] on span "+ Add label" at bounding box center [1002, 260] width 62 height 24
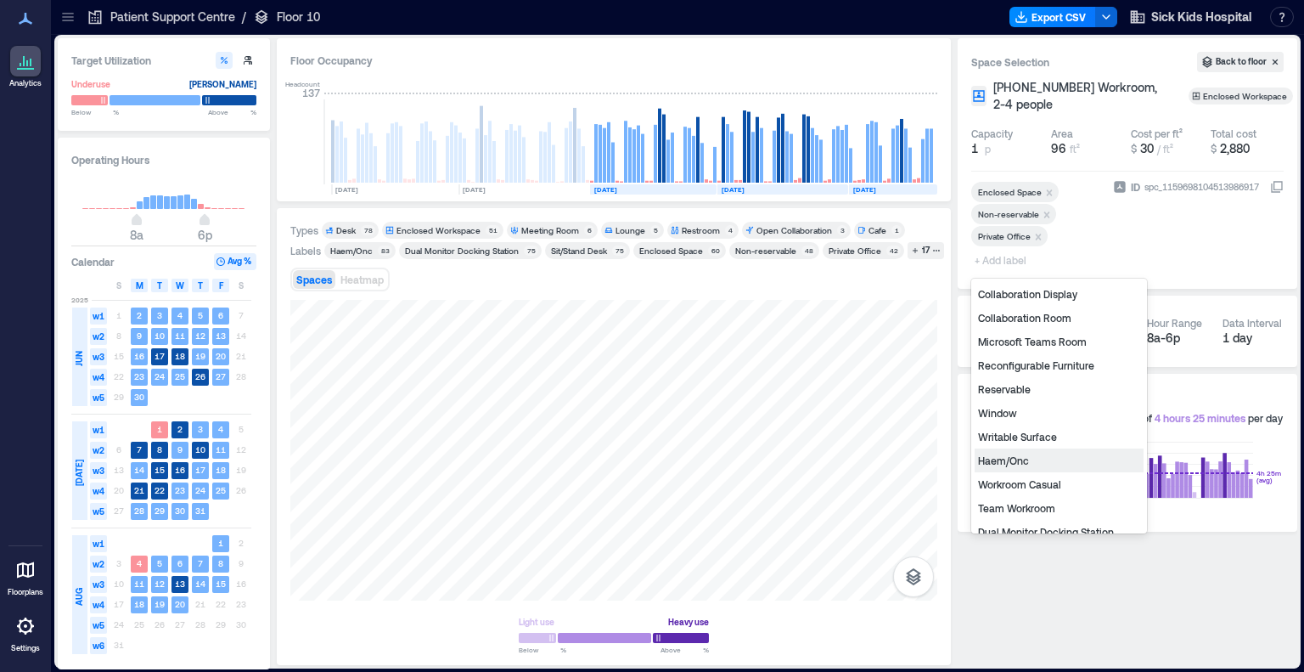
click at [877, 460] on div "Haem/Onc" at bounding box center [1059, 460] width 169 height 24
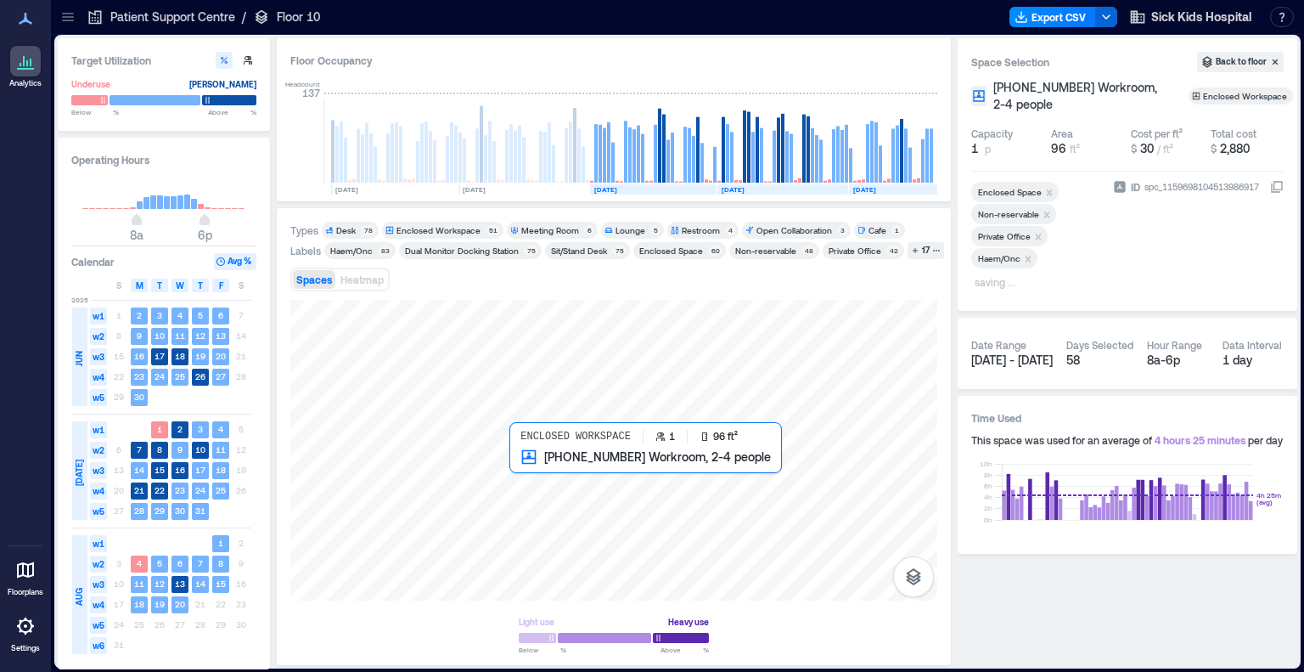
click at [524, 475] on div at bounding box center [613, 450] width 647 height 301
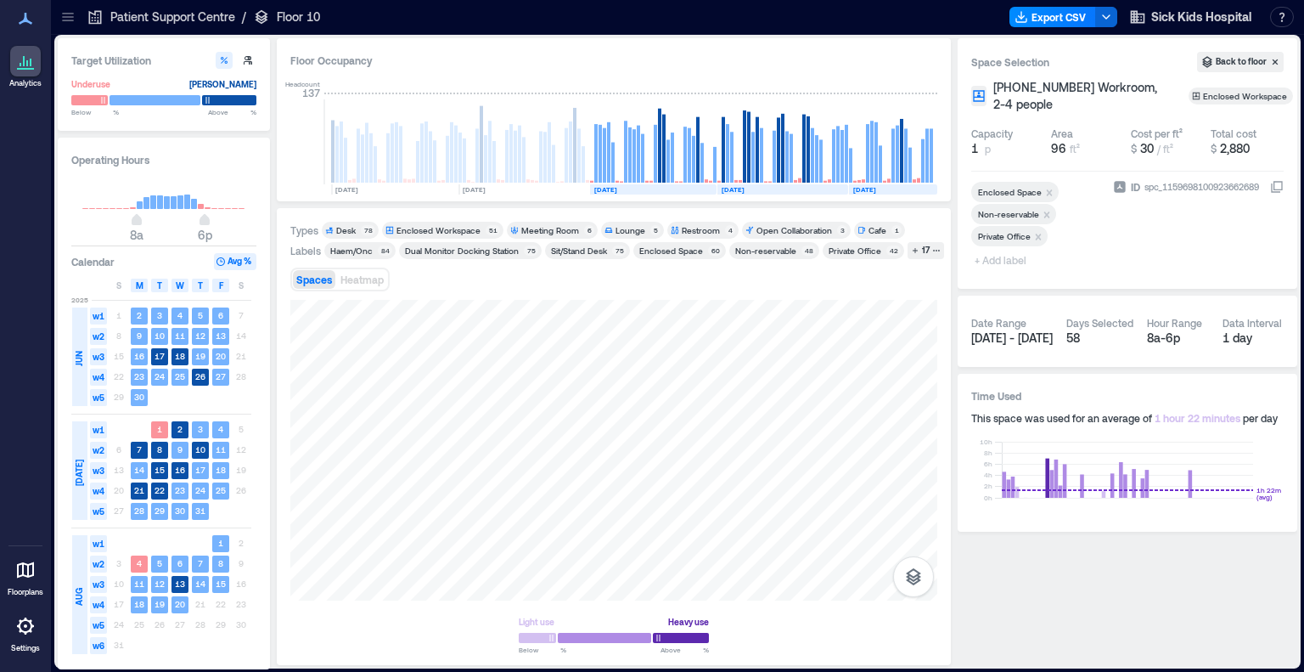
click at [877, 260] on span "+ Add label" at bounding box center [1002, 260] width 62 height 24
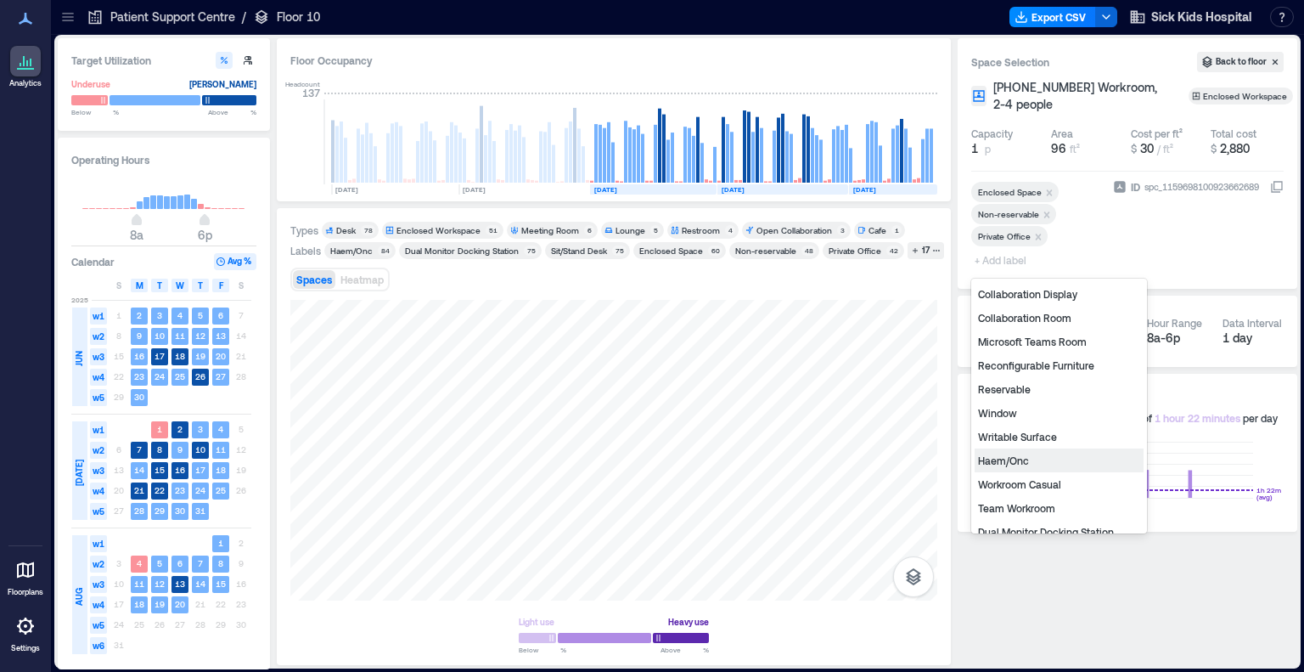
click at [877, 462] on div "Haem/Onc" at bounding box center [1059, 460] width 169 height 24
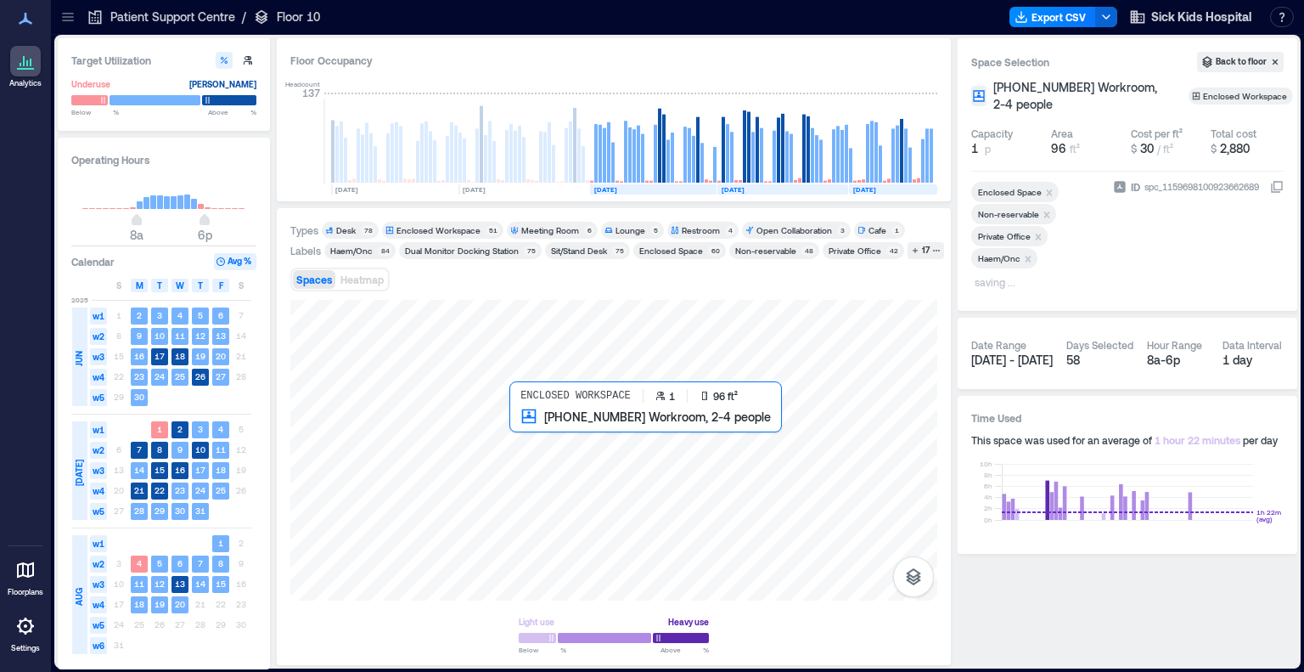
click at [530, 430] on div at bounding box center [613, 450] width 647 height 301
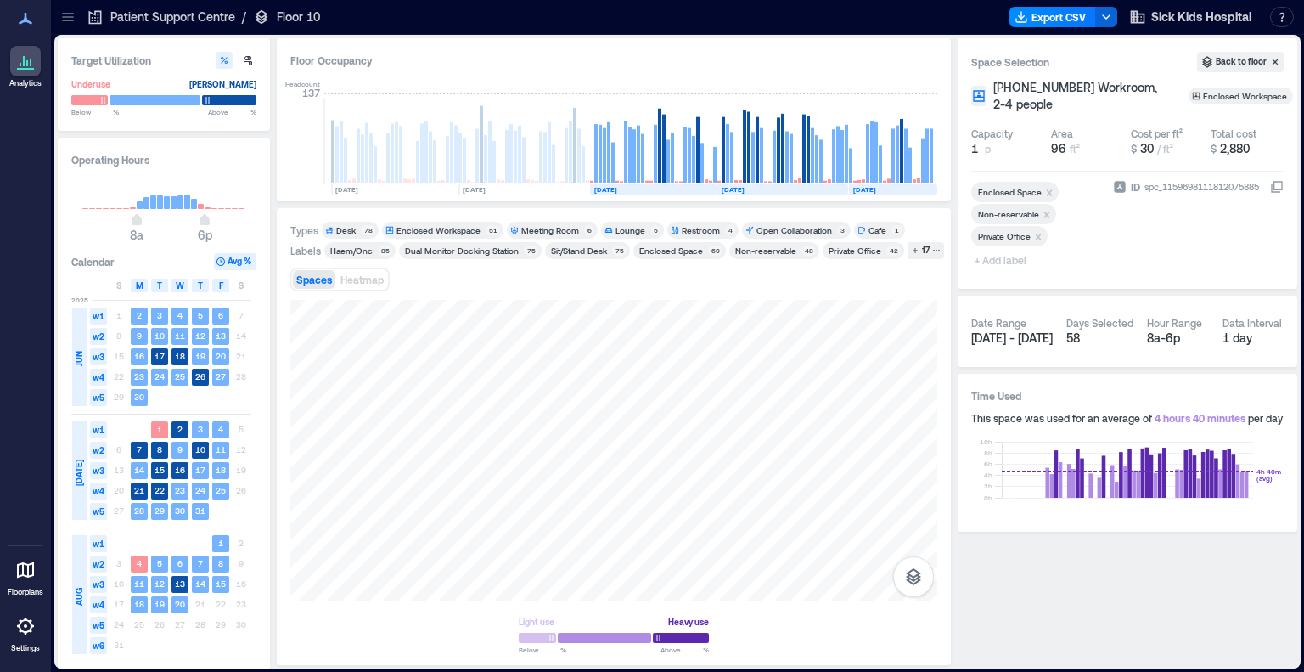
click at [877, 256] on span "+ Add label" at bounding box center [1002, 260] width 62 height 24
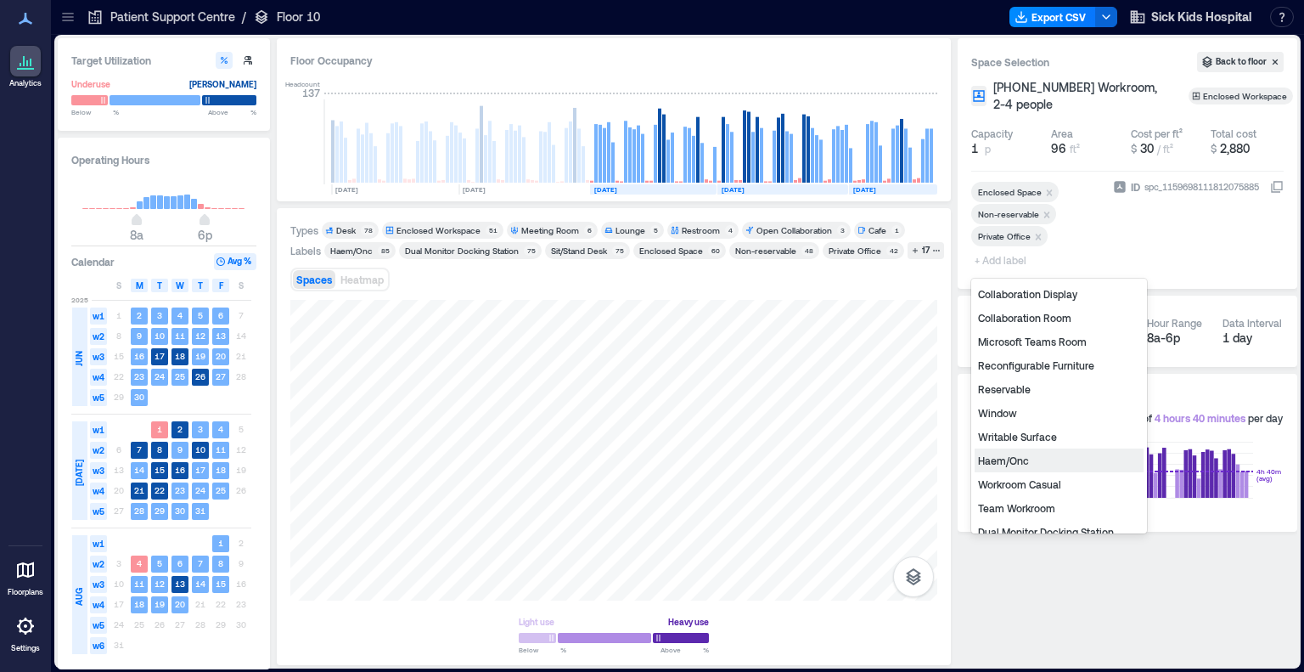
click at [877, 461] on div "Haem/Onc" at bounding box center [1059, 460] width 169 height 24
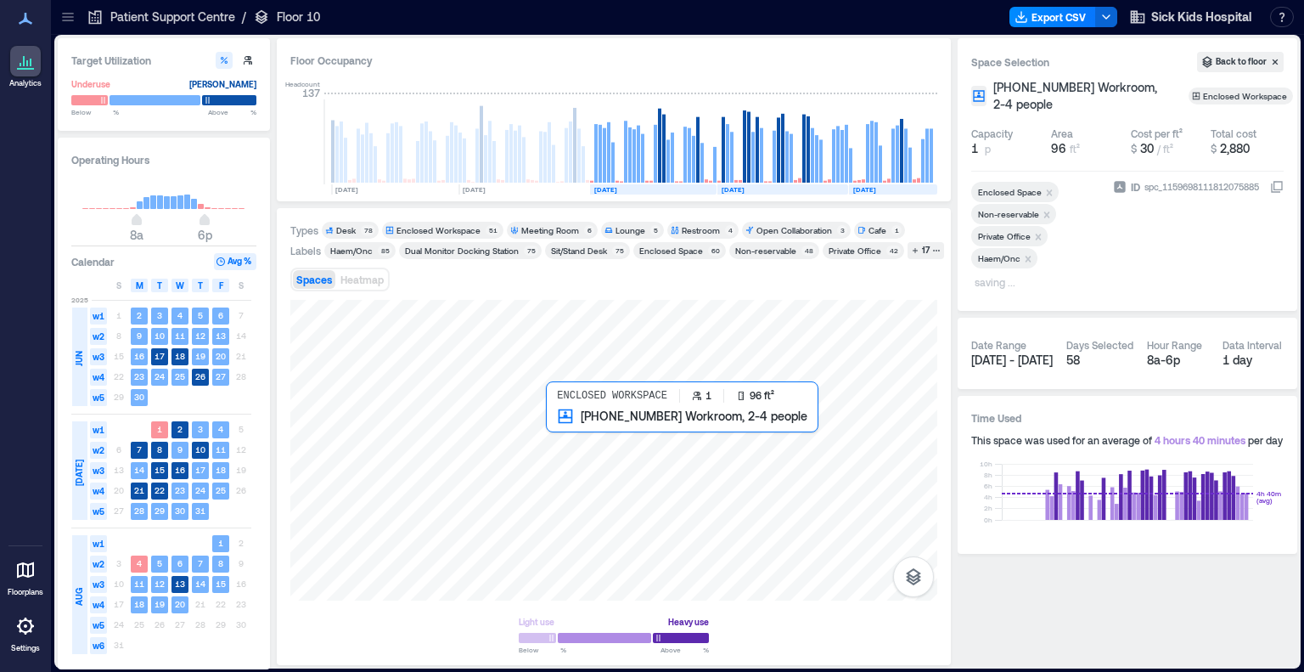
click at [565, 430] on div at bounding box center [613, 450] width 647 height 301
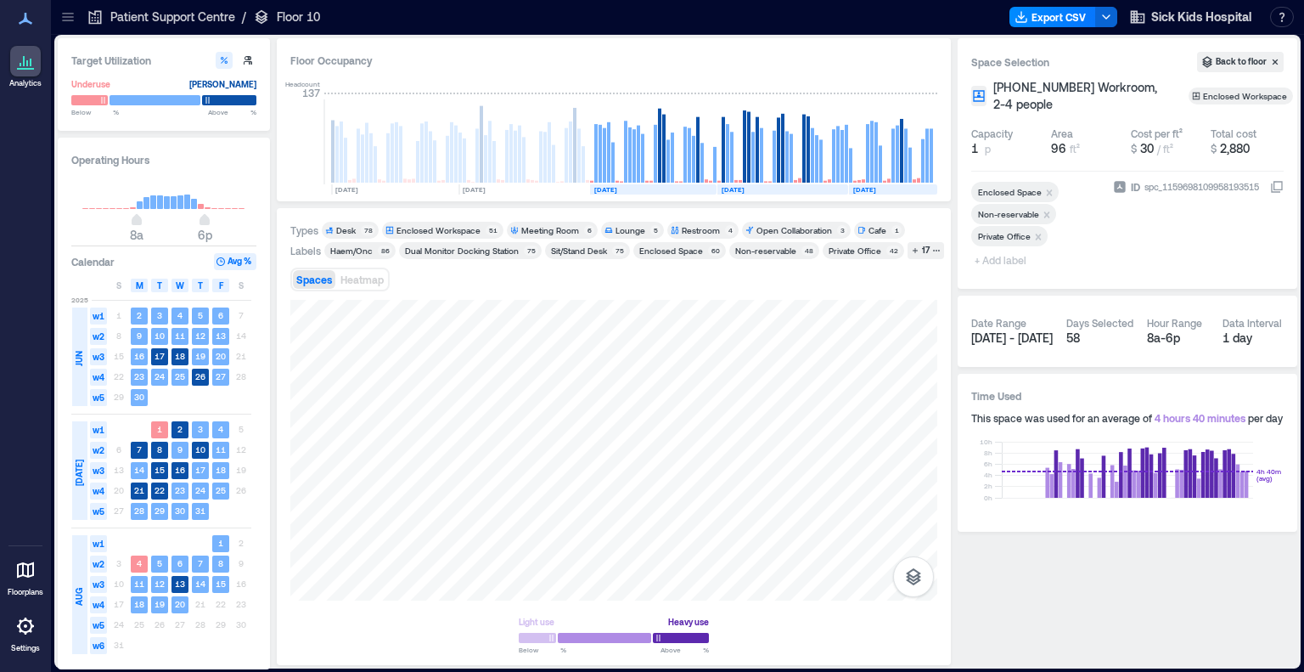
click at [877, 263] on span "+ Add label" at bounding box center [1002, 260] width 62 height 24
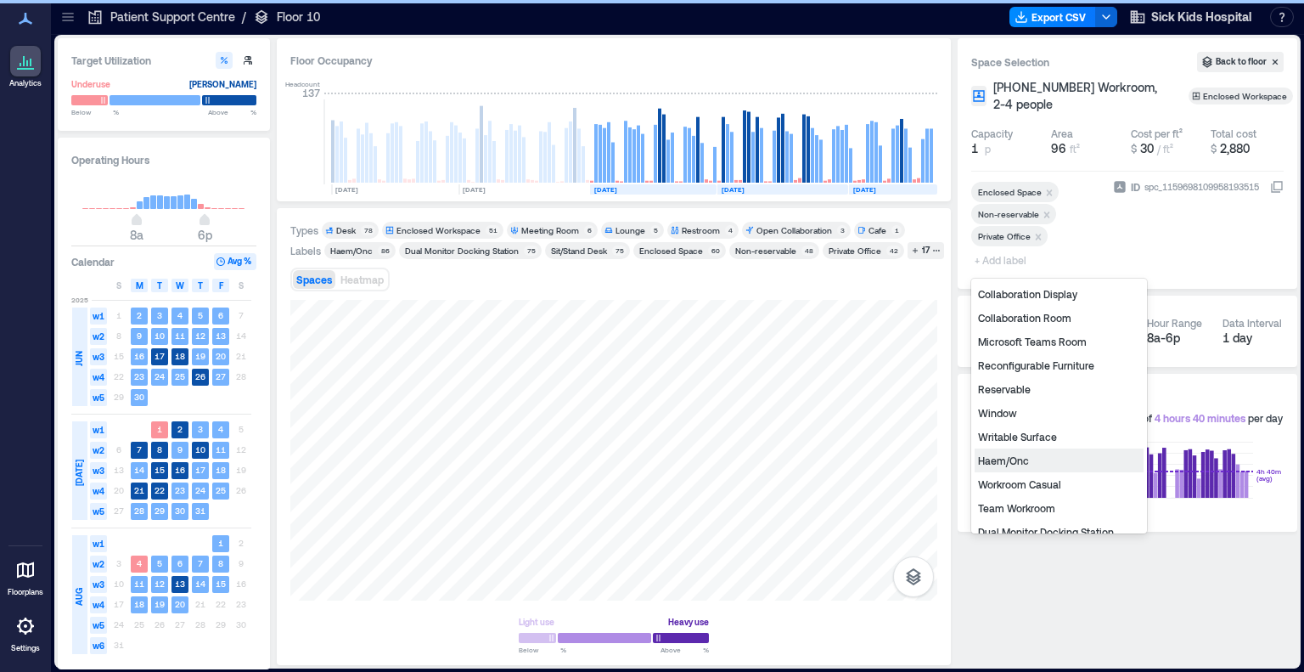
click at [877, 458] on div "Haem/Onc" at bounding box center [1059, 460] width 169 height 24
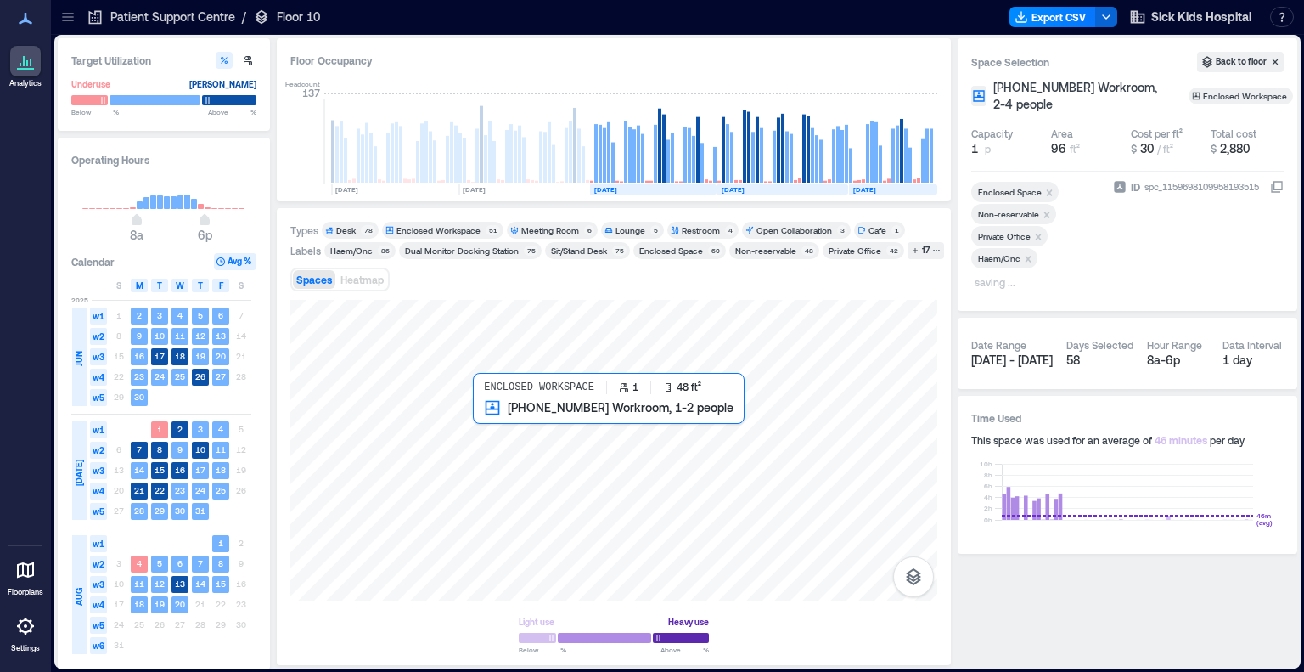
click at [490, 419] on div at bounding box center [613, 450] width 647 height 301
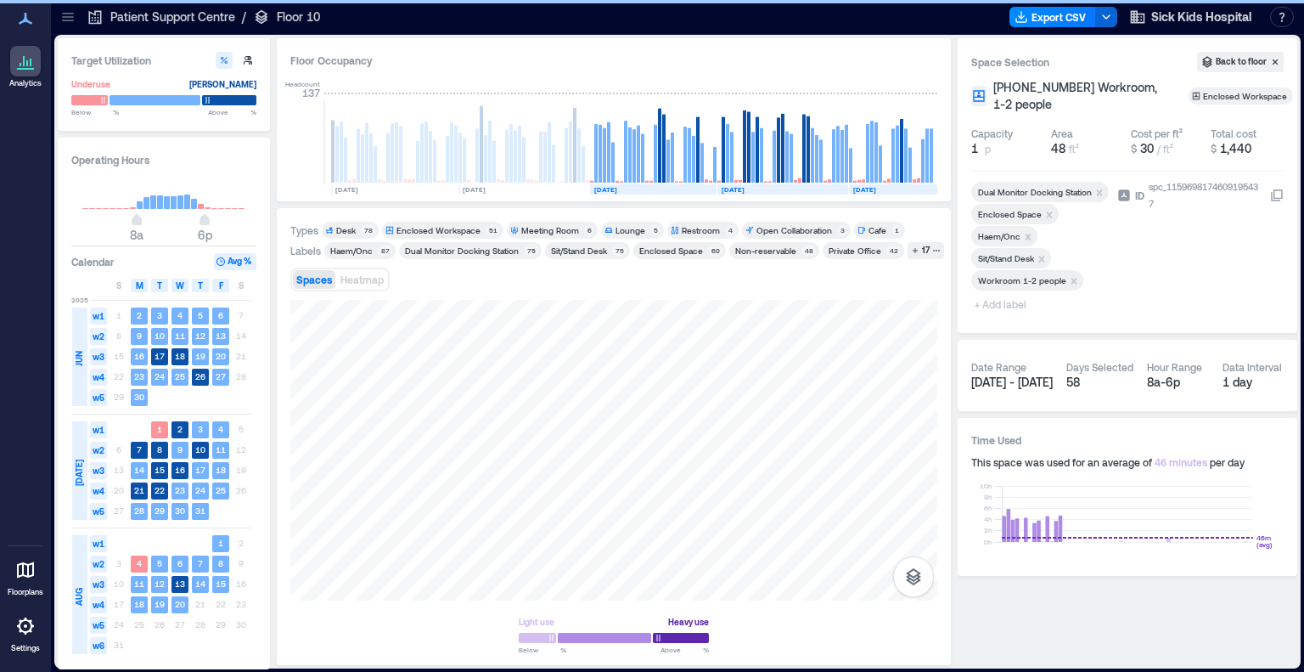
click at [877, 282] on icon "Remove Workroom 1-2 people" at bounding box center [1074, 281] width 12 height 12
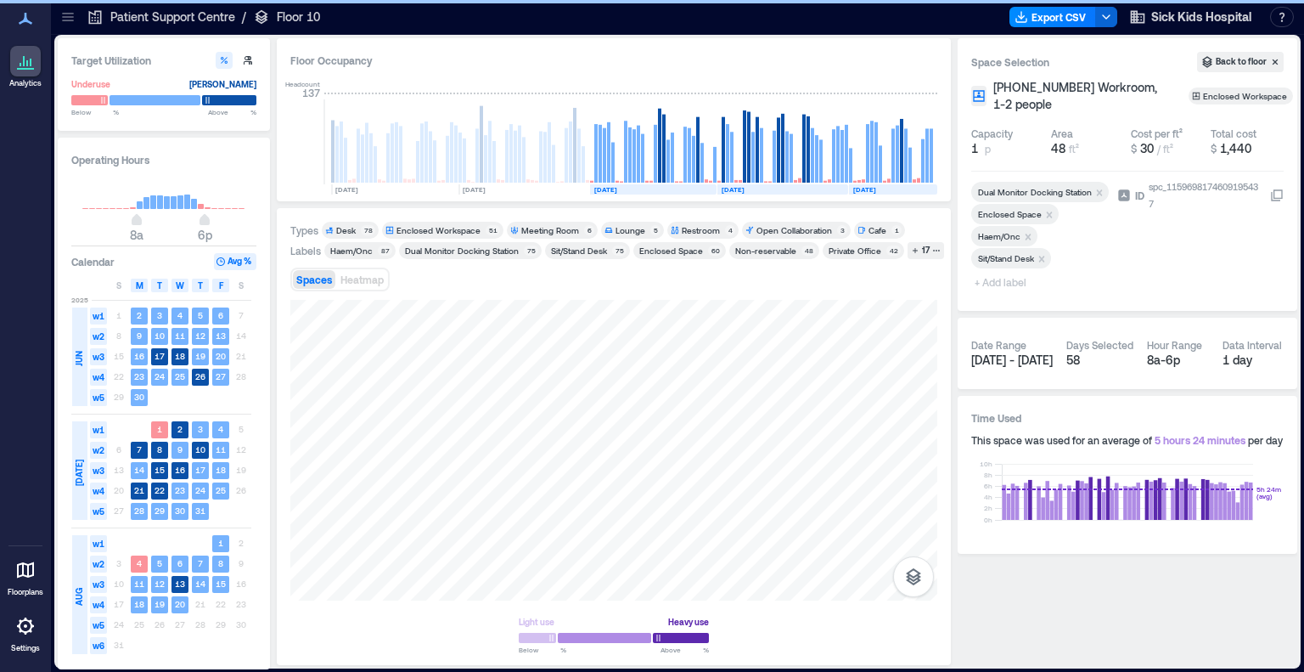
click at [877, 287] on span "+ Add label" at bounding box center [1002, 282] width 62 height 24
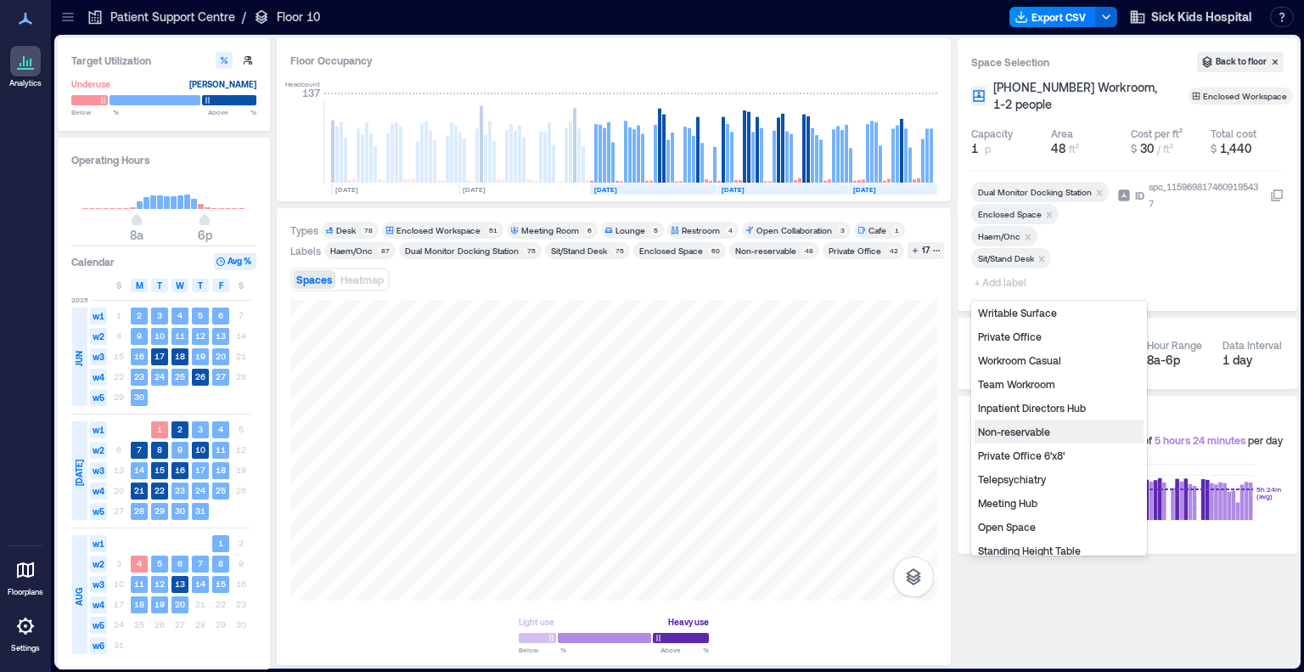
scroll to position [170, 0]
click at [877, 427] on div "Private Office 6'x8'" at bounding box center [1059, 431] width 169 height 24
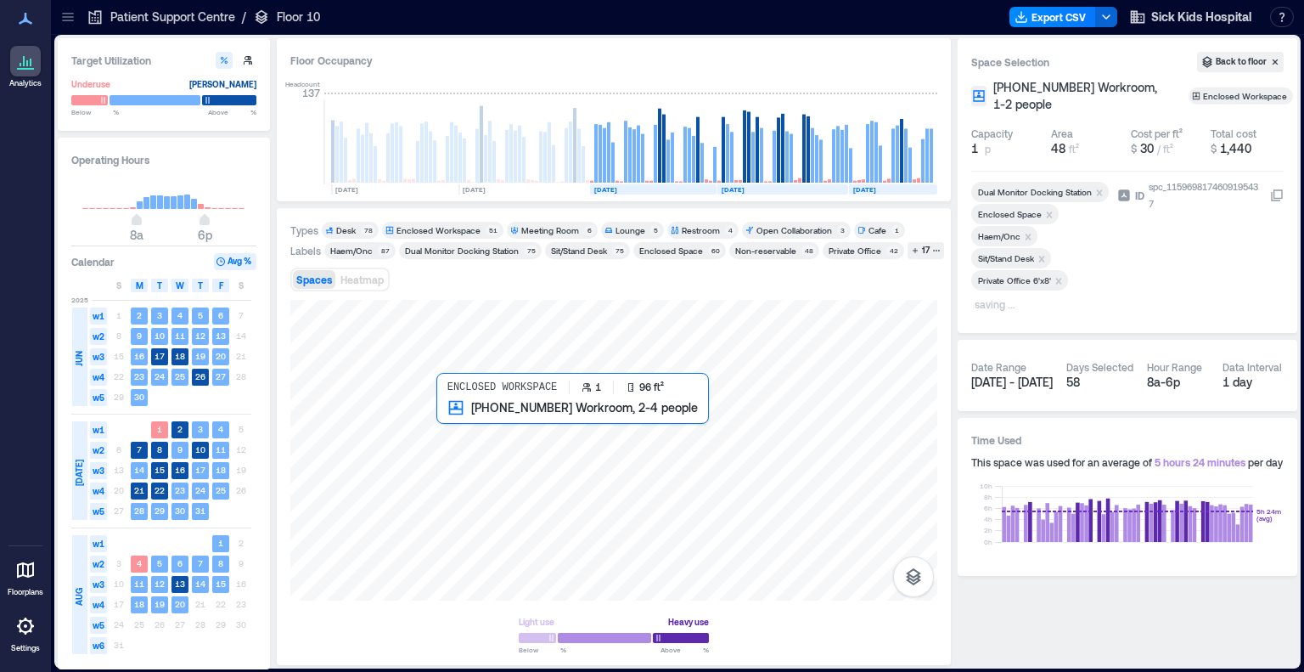
click at [458, 418] on div at bounding box center [613, 450] width 647 height 301
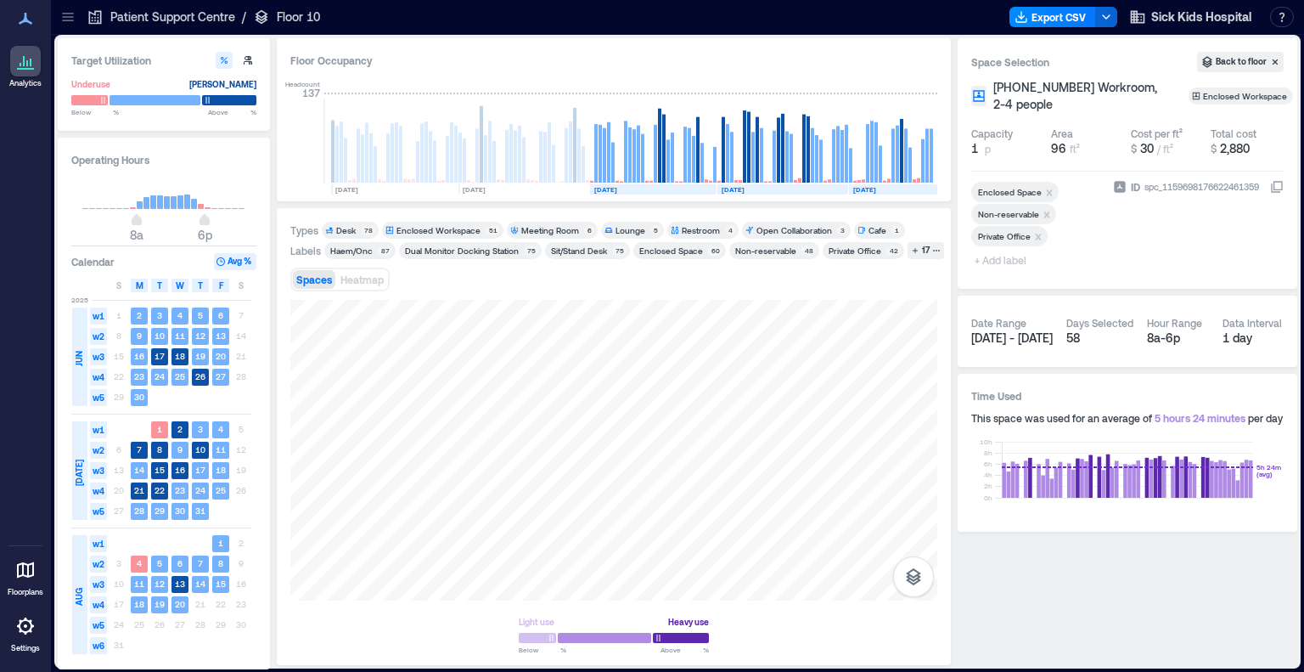
click at [877, 261] on span "+ Add label" at bounding box center [1002, 260] width 62 height 24
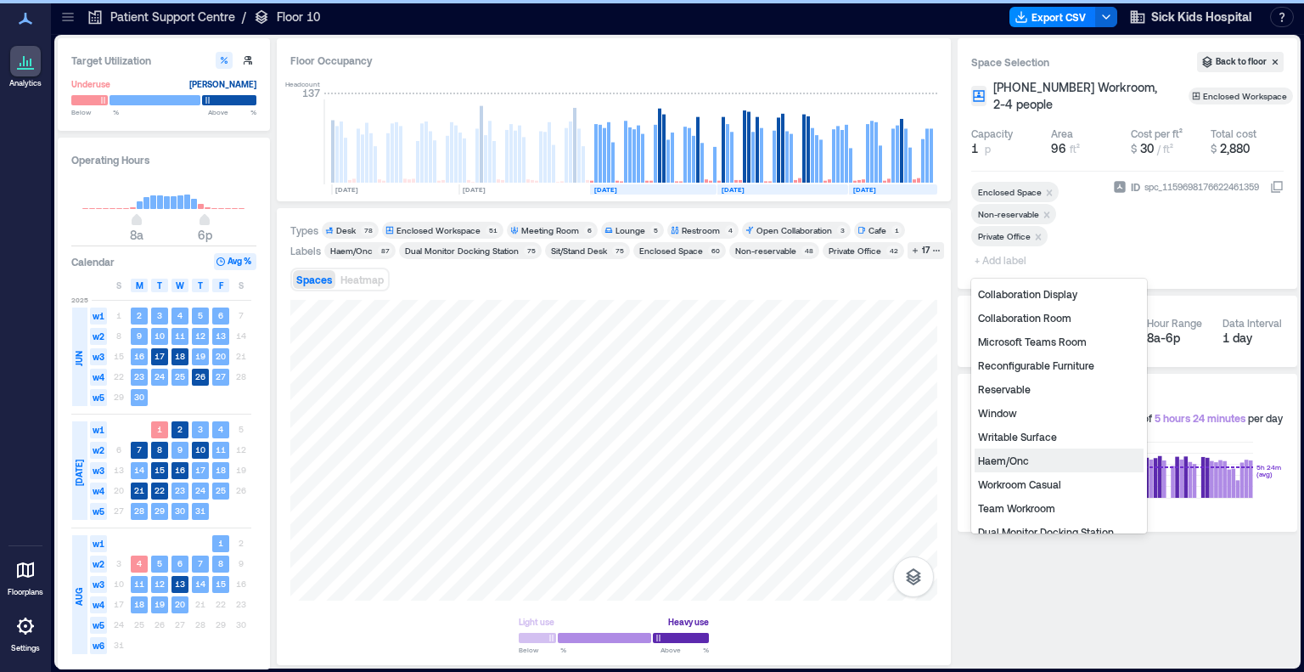
click at [877, 462] on div "Haem/Onc" at bounding box center [1059, 460] width 169 height 24
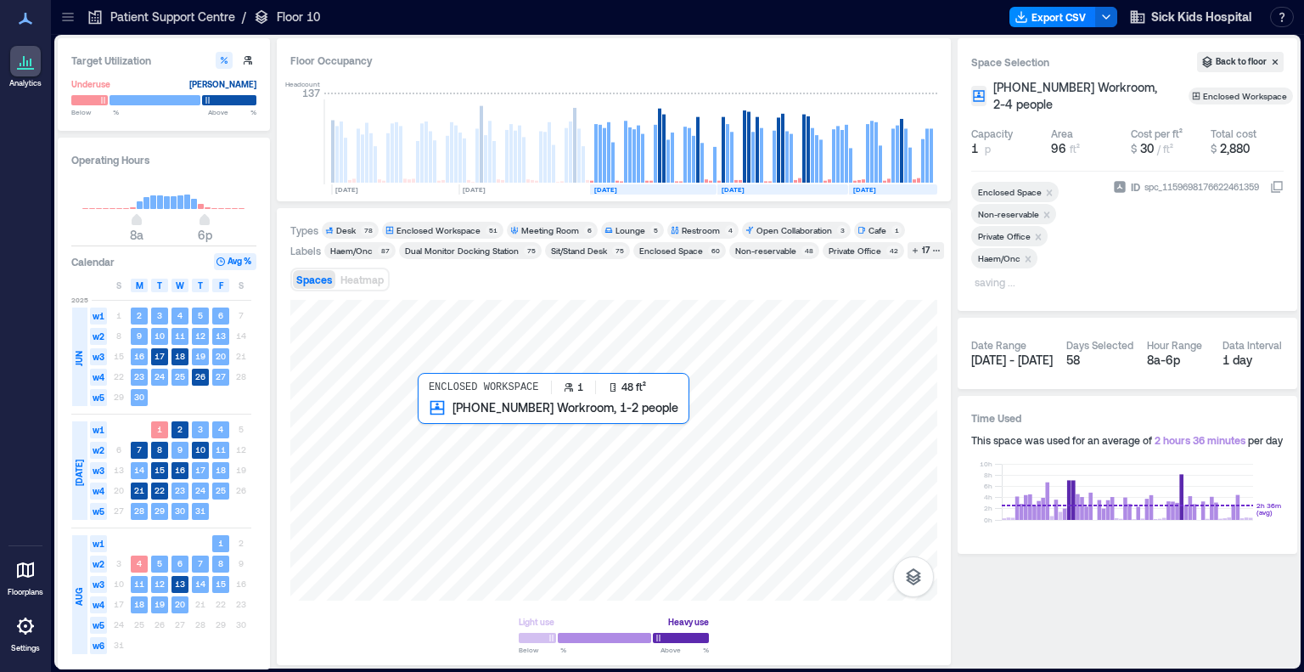
click at [423, 421] on div at bounding box center [613, 450] width 647 height 301
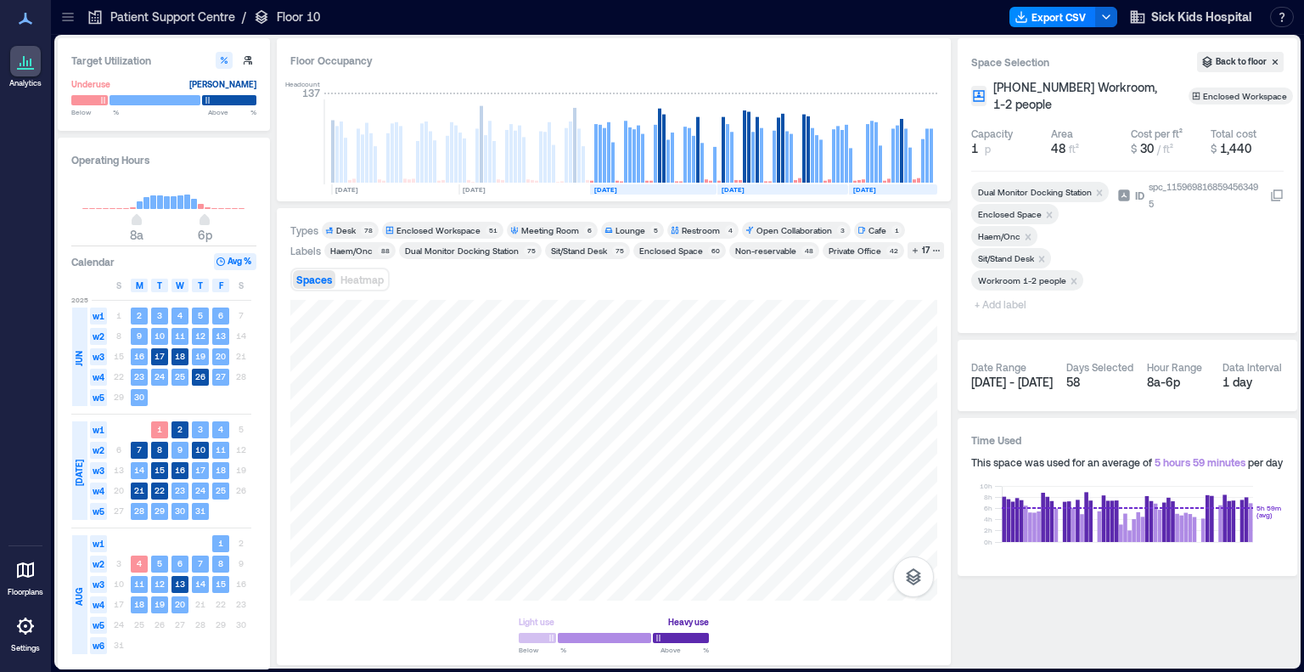
click at [877, 278] on icon "Remove Workroom 1-2 people" at bounding box center [1074, 281] width 12 height 12
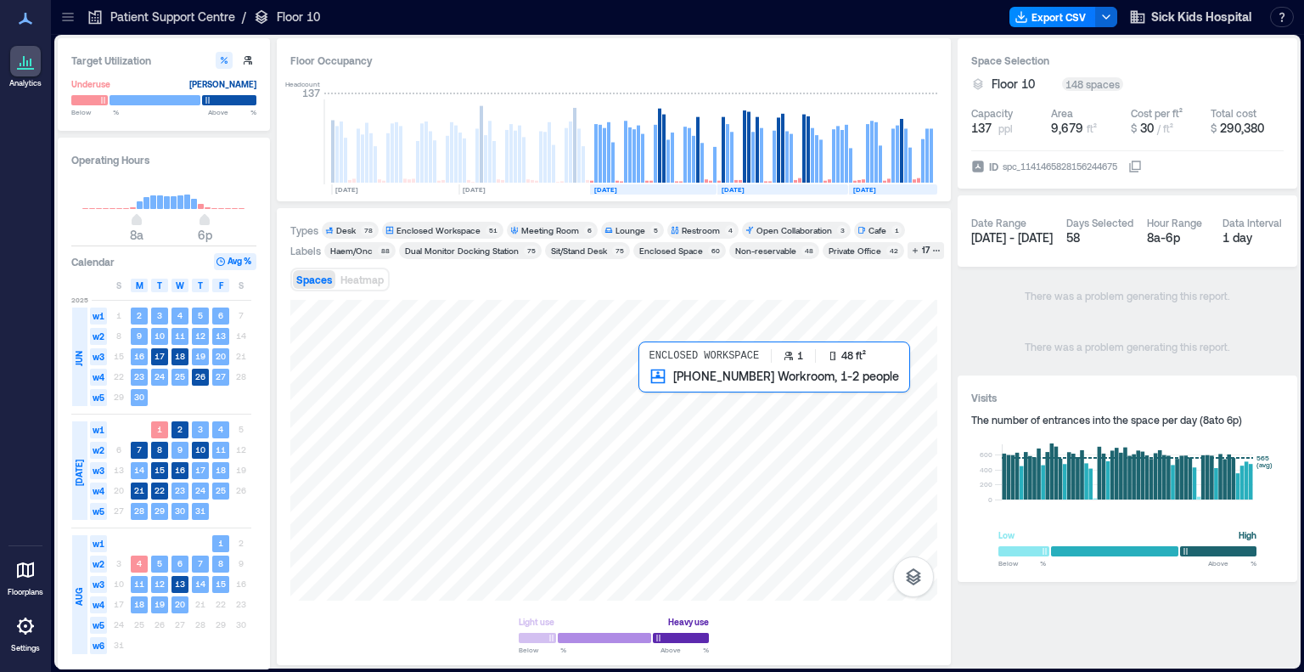
click at [646, 391] on div at bounding box center [613, 450] width 647 height 301
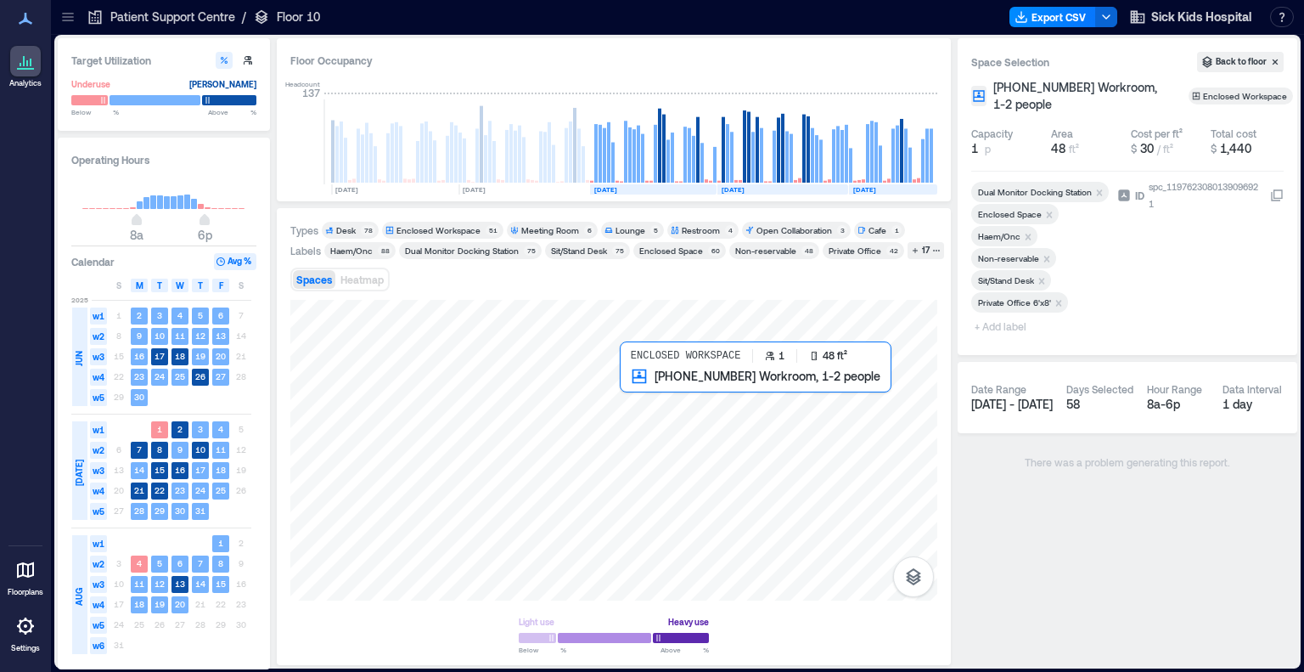
click at [627, 390] on div at bounding box center [613, 450] width 647 height 301
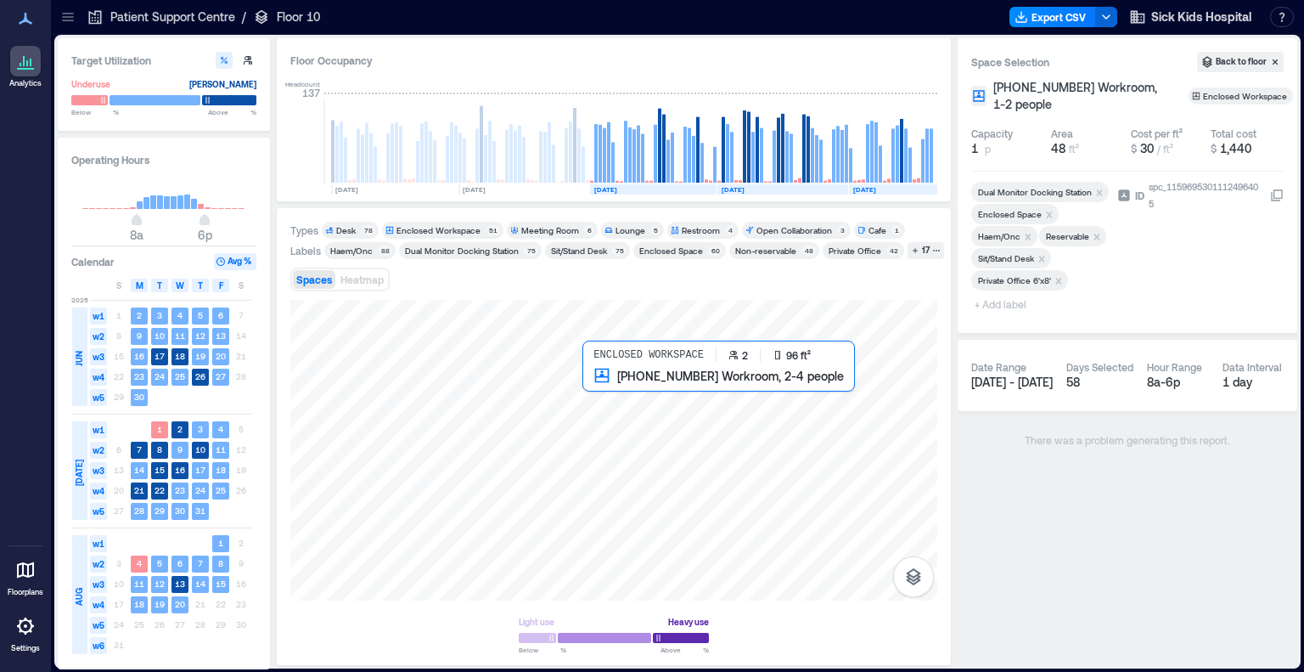
click at [605, 386] on div at bounding box center [613, 450] width 647 height 301
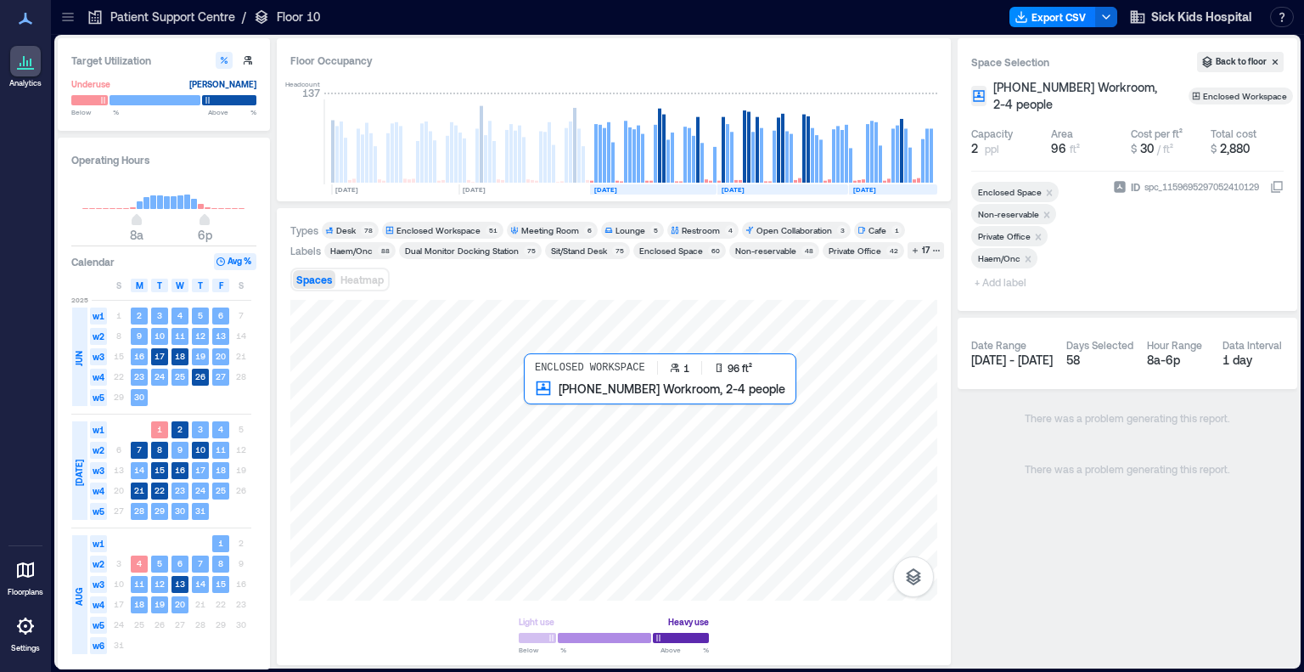
click at [538, 396] on div at bounding box center [613, 450] width 647 height 301
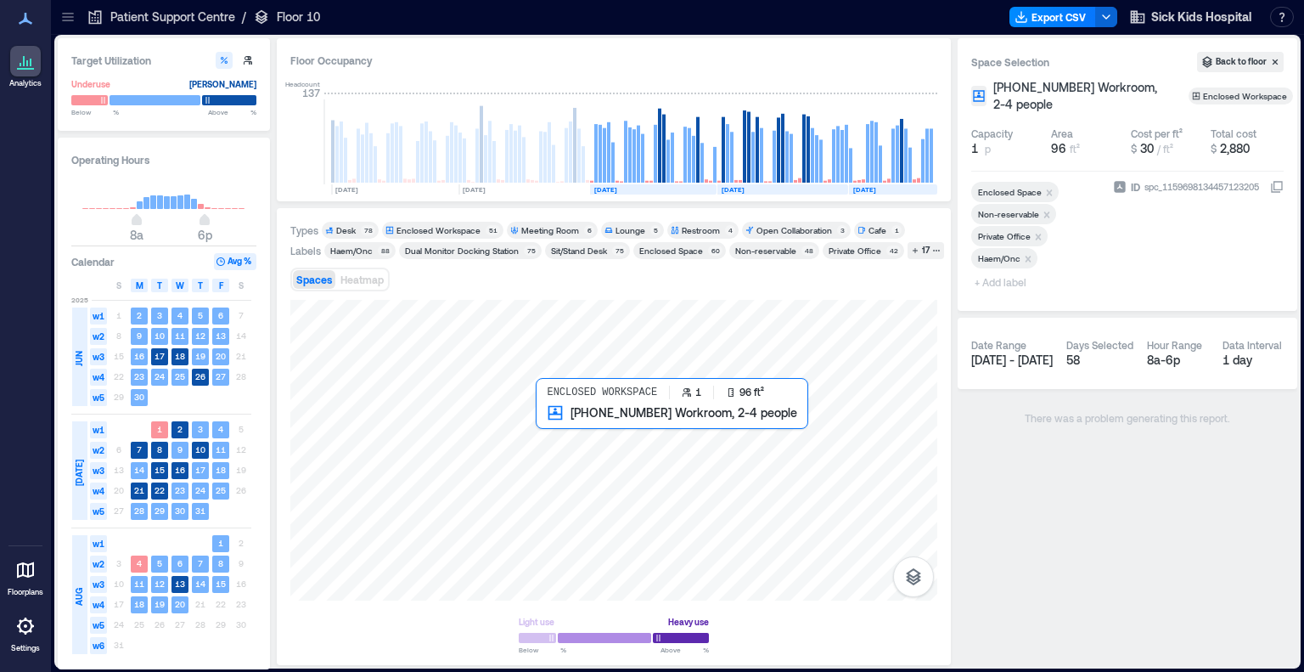
click at [548, 432] on div at bounding box center [613, 450] width 647 height 301
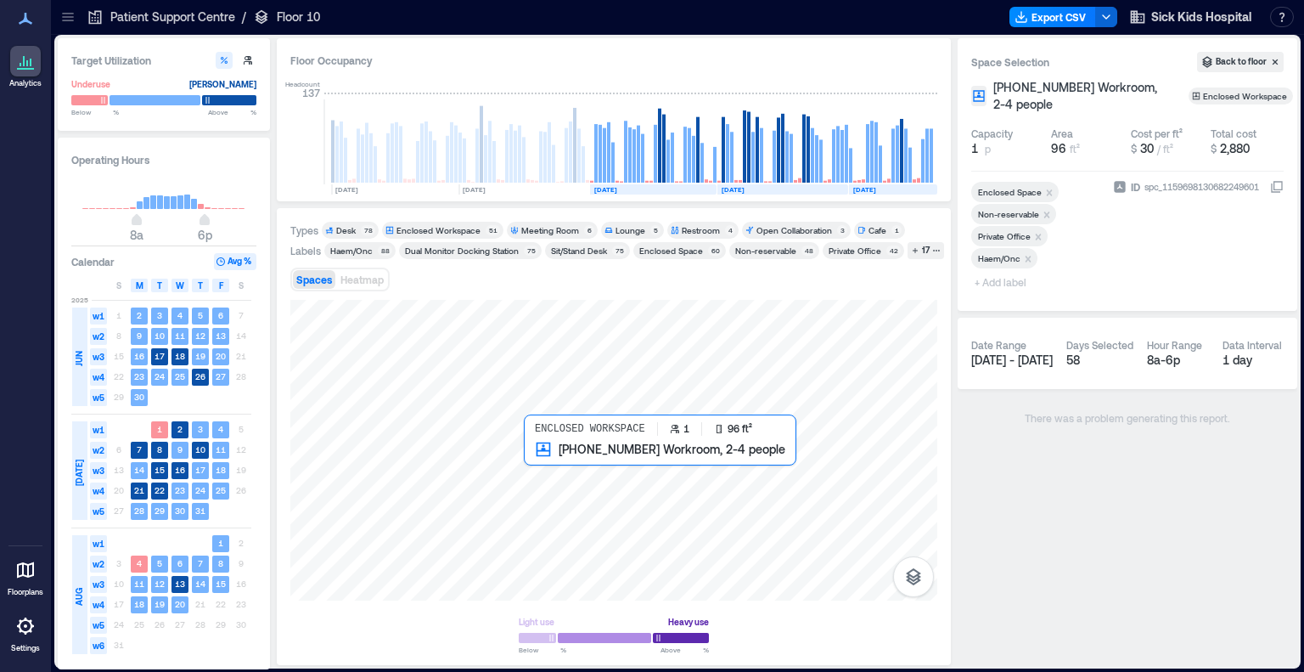
click at [550, 461] on div at bounding box center [613, 450] width 647 height 301
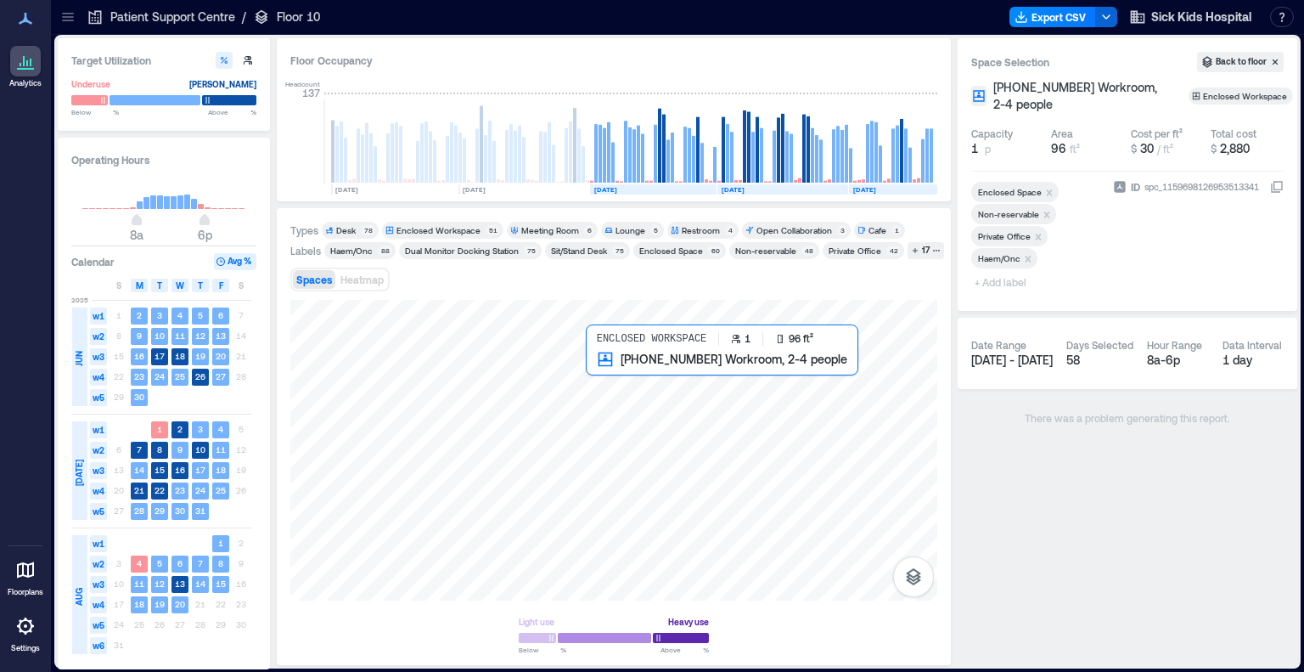
click at [594, 386] on div at bounding box center [613, 450] width 647 height 301
click at [571, 386] on div at bounding box center [613, 450] width 647 height 301
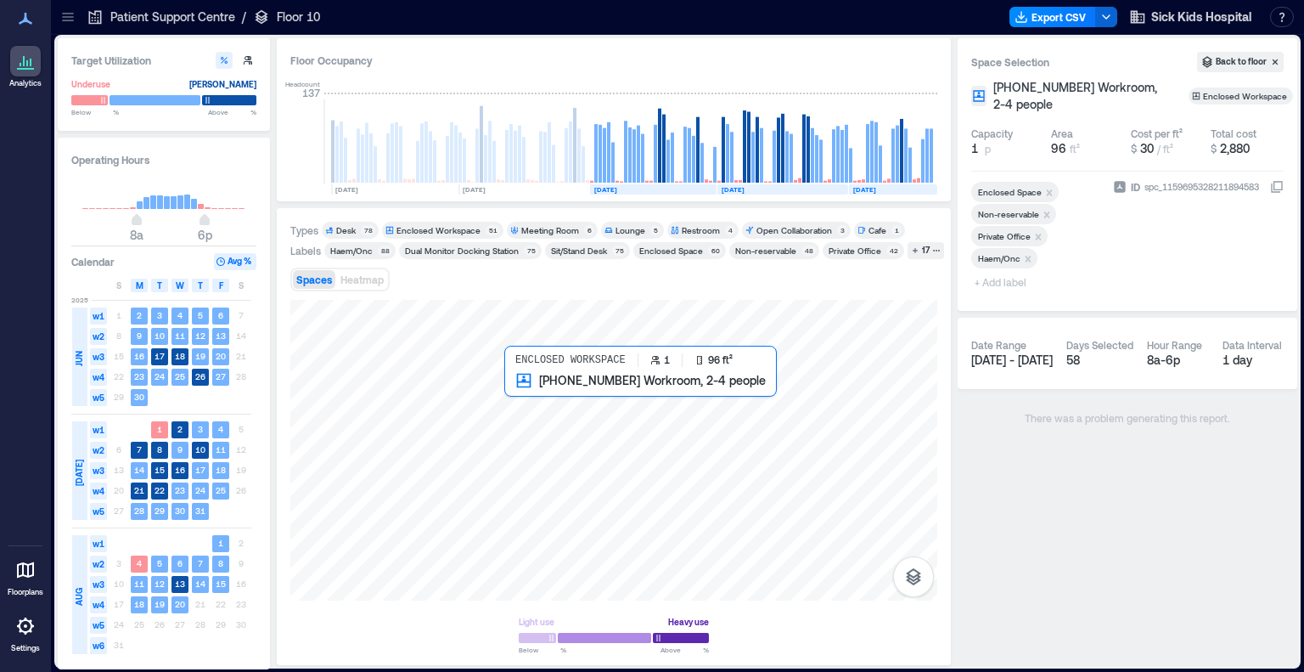
click at [534, 394] on div at bounding box center [613, 450] width 647 height 301
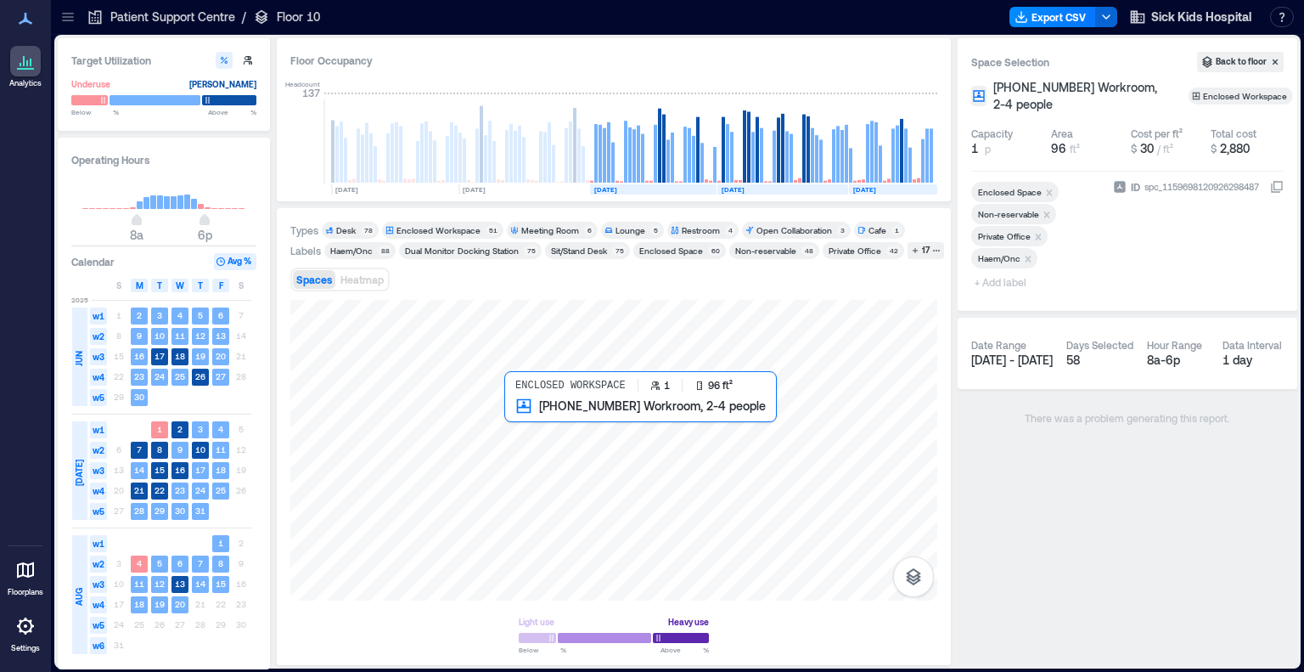
click at [528, 419] on div at bounding box center [613, 450] width 647 height 301
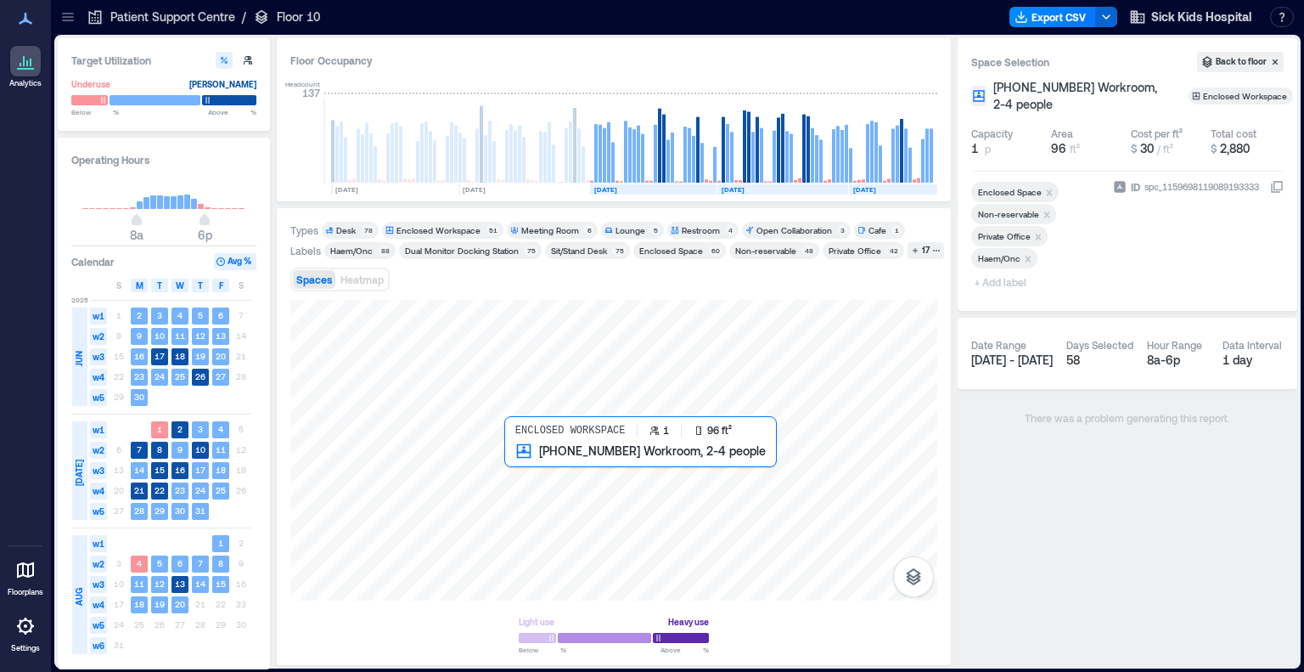
click at [521, 462] on div at bounding box center [613, 450] width 647 height 301
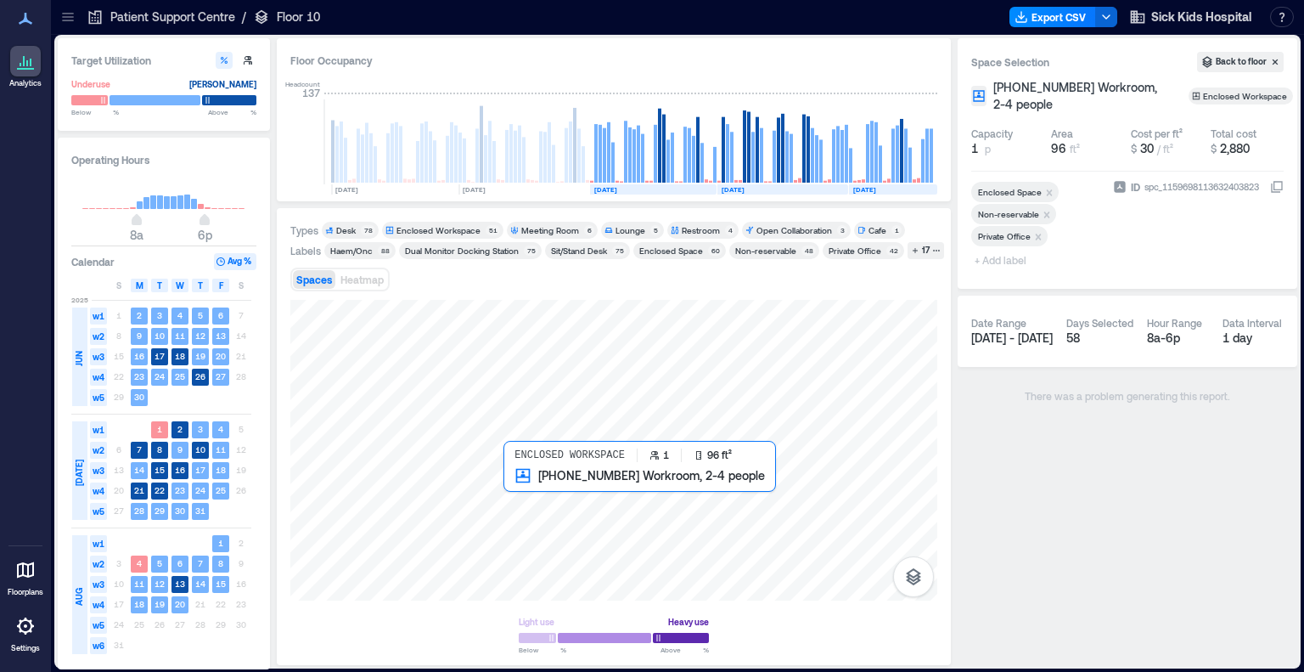
click at [525, 480] on div at bounding box center [613, 450] width 647 height 301
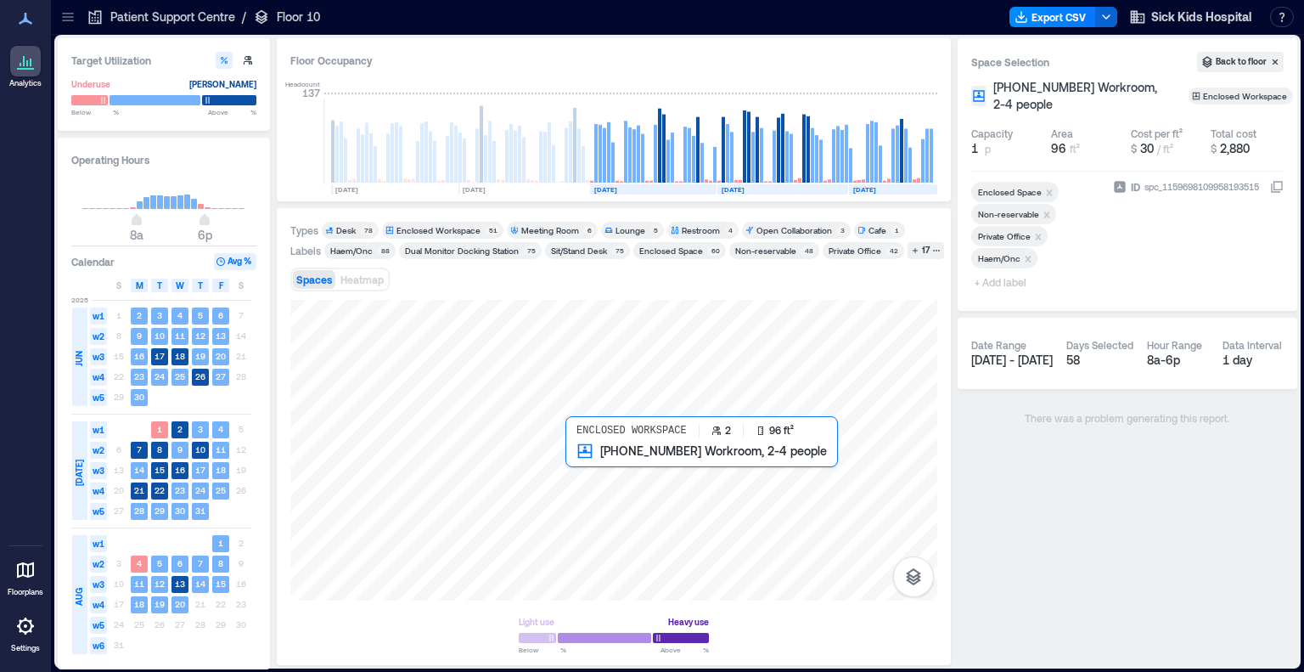
click at [576, 472] on div at bounding box center [613, 450] width 647 height 301
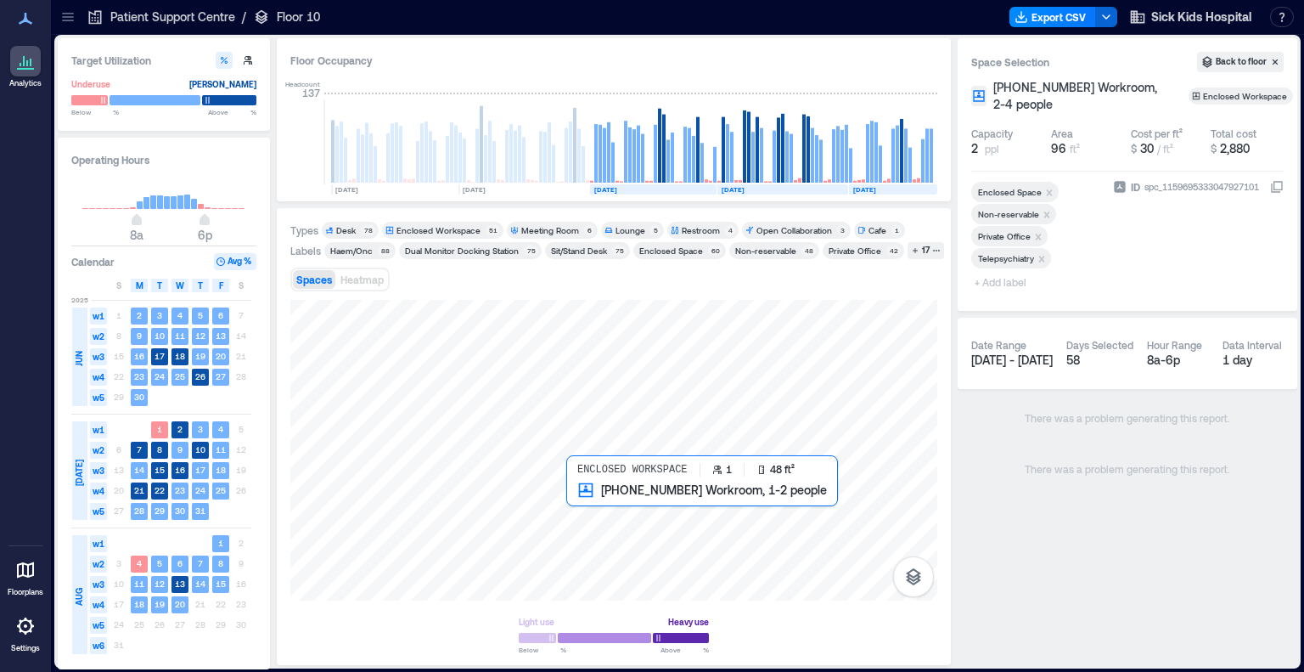
click at [584, 500] on div at bounding box center [613, 450] width 647 height 301
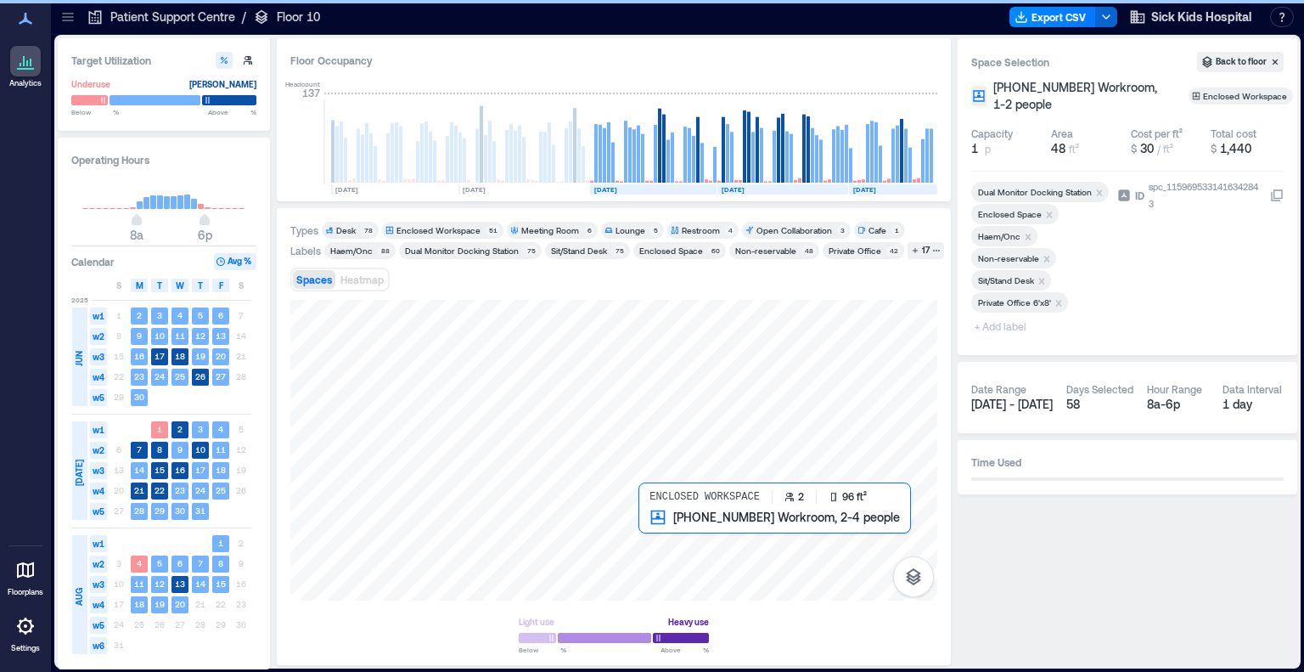
click at [672, 528] on div at bounding box center [613, 450] width 647 height 301
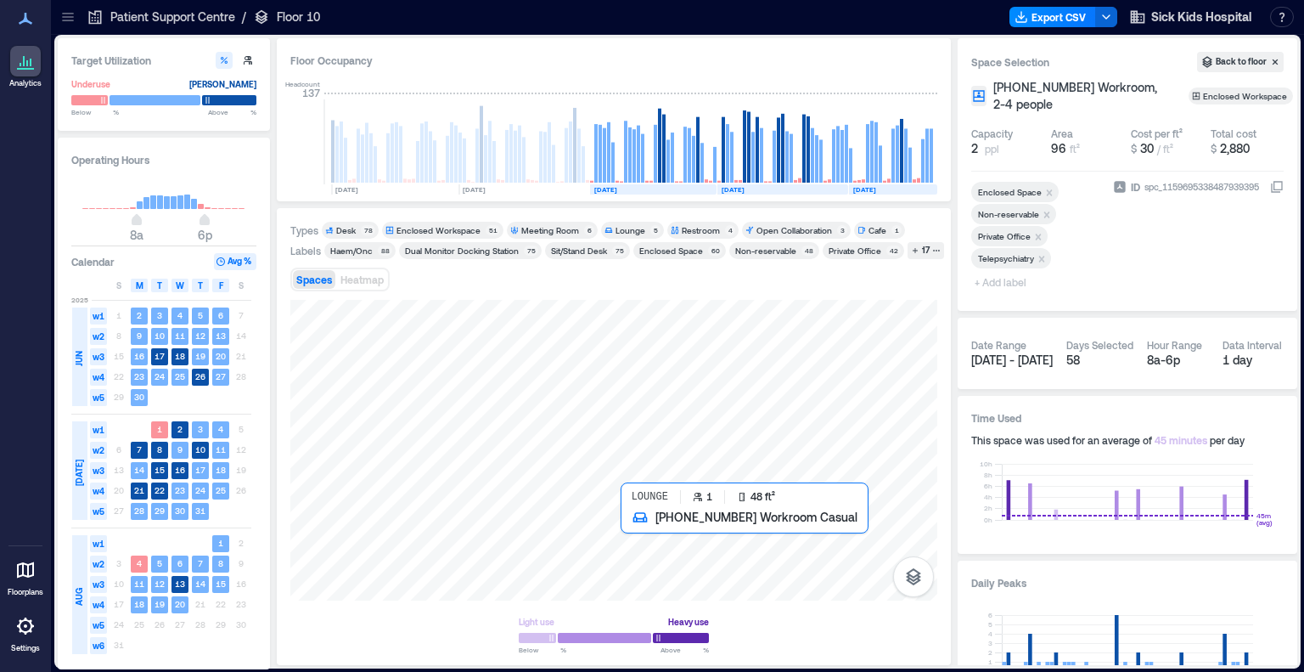
click at [632, 531] on div at bounding box center [613, 450] width 647 height 301
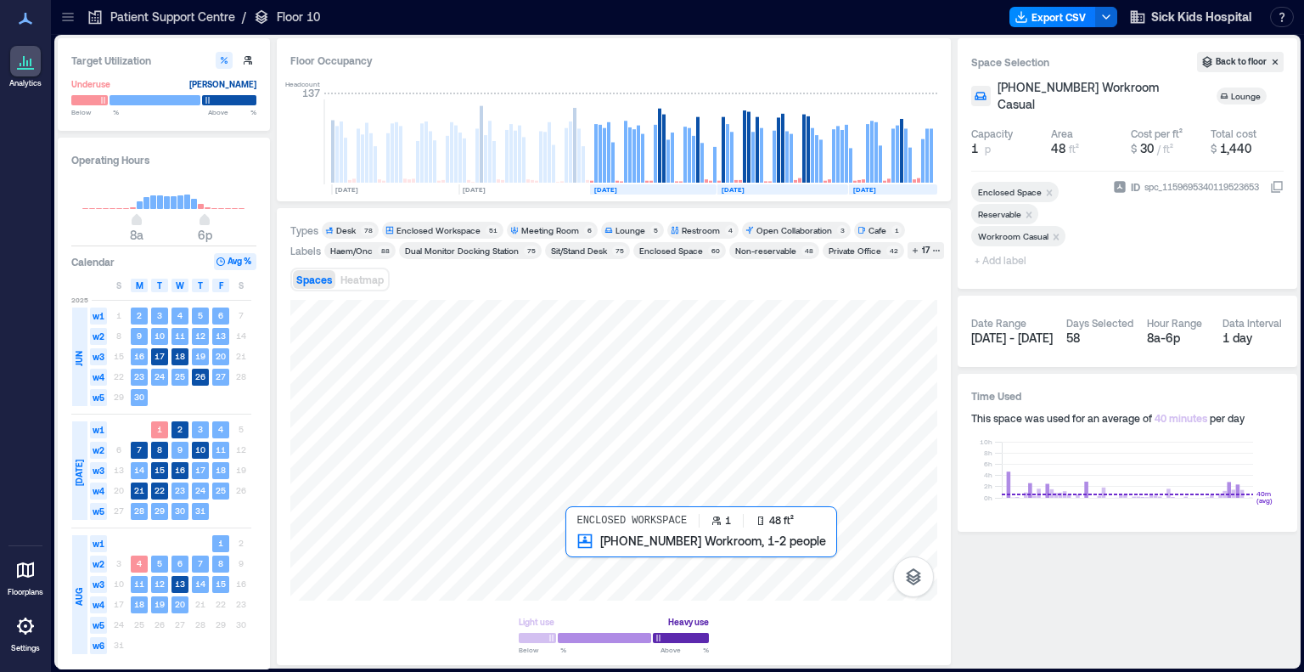
click at [581, 548] on div at bounding box center [613, 450] width 647 height 301
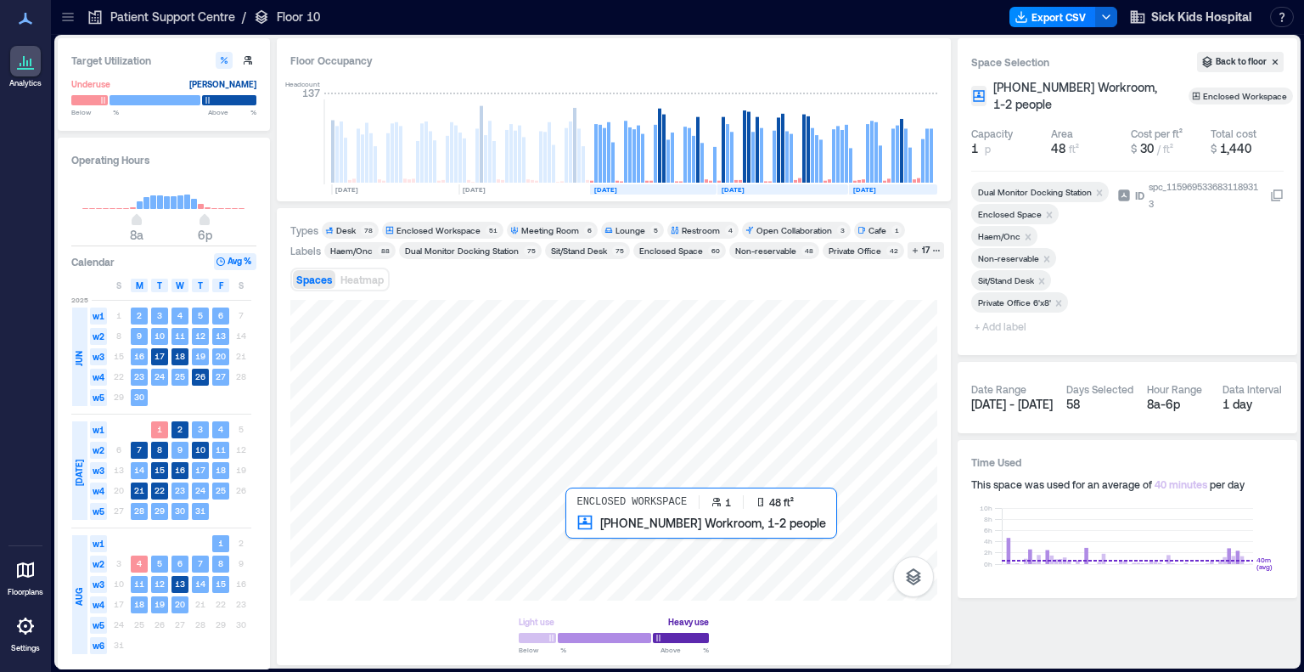
click at [581, 526] on div at bounding box center [613, 450] width 647 height 301
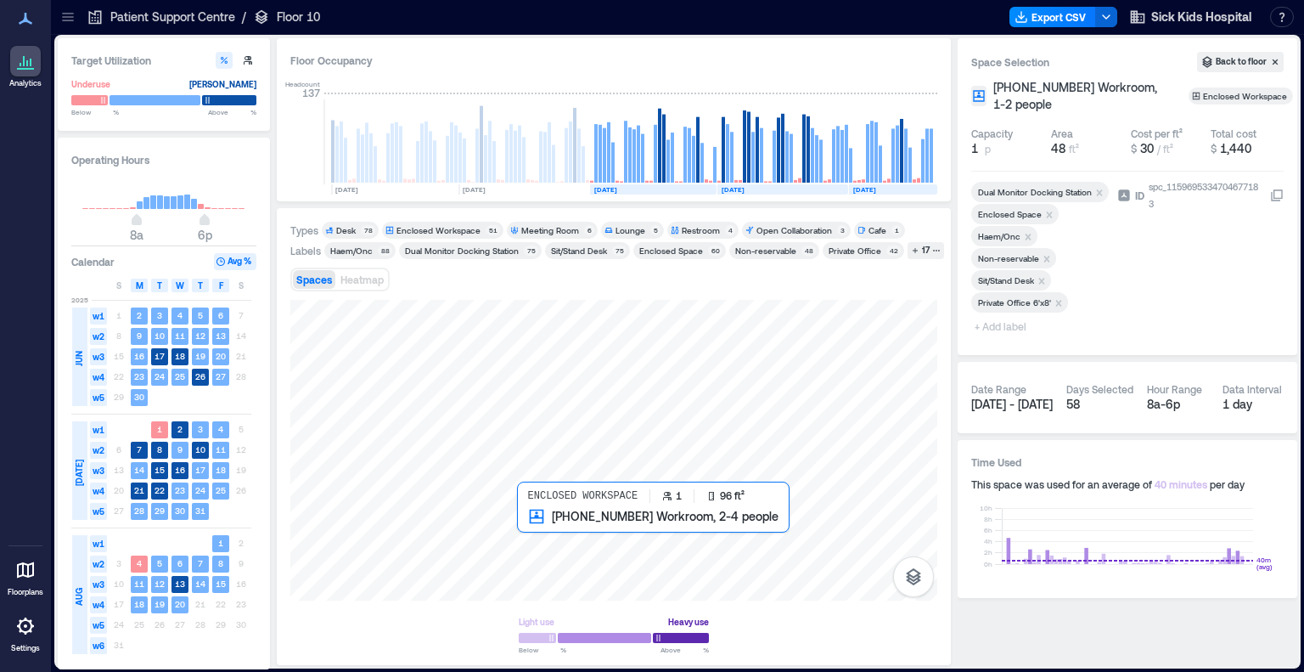
click at [532, 541] on div at bounding box center [613, 450] width 647 height 301
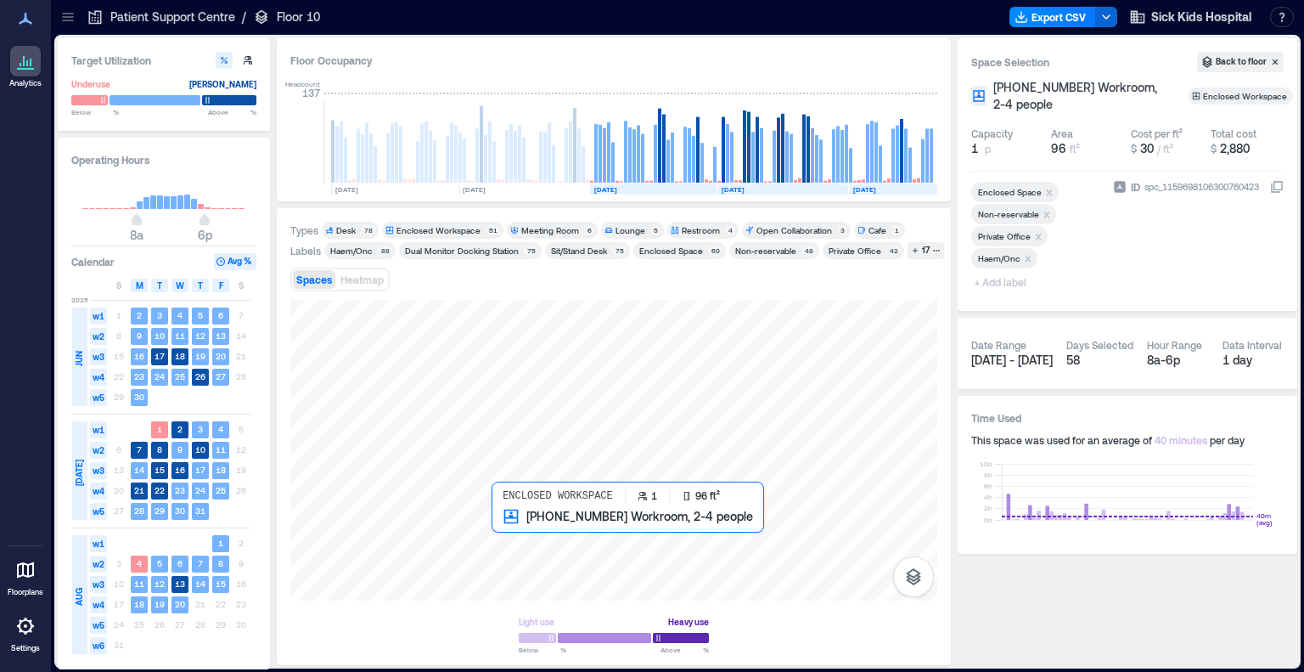
click at [492, 540] on div at bounding box center [613, 450] width 647 height 301
click at [482, 537] on div at bounding box center [613, 450] width 647 height 301
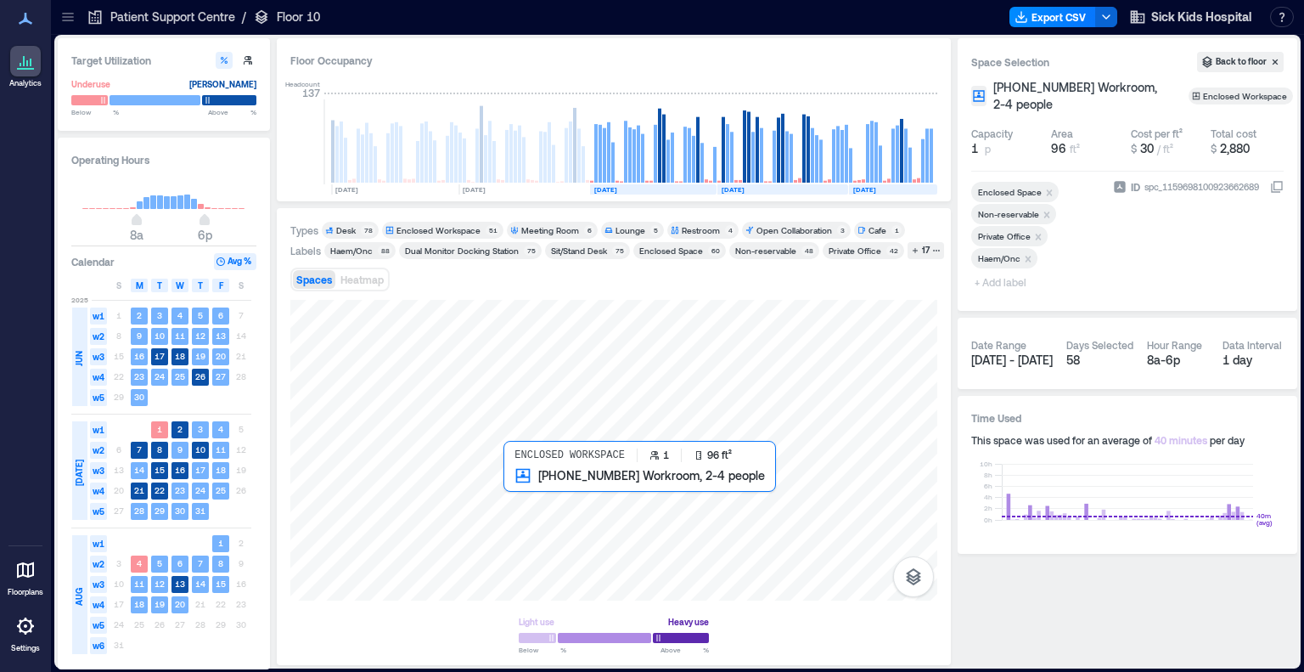
click at [527, 490] on div at bounding box center [613, 450] width 647 height 301
click at [475, 489] on div at bounding box center [613, 450] width 647 height 301
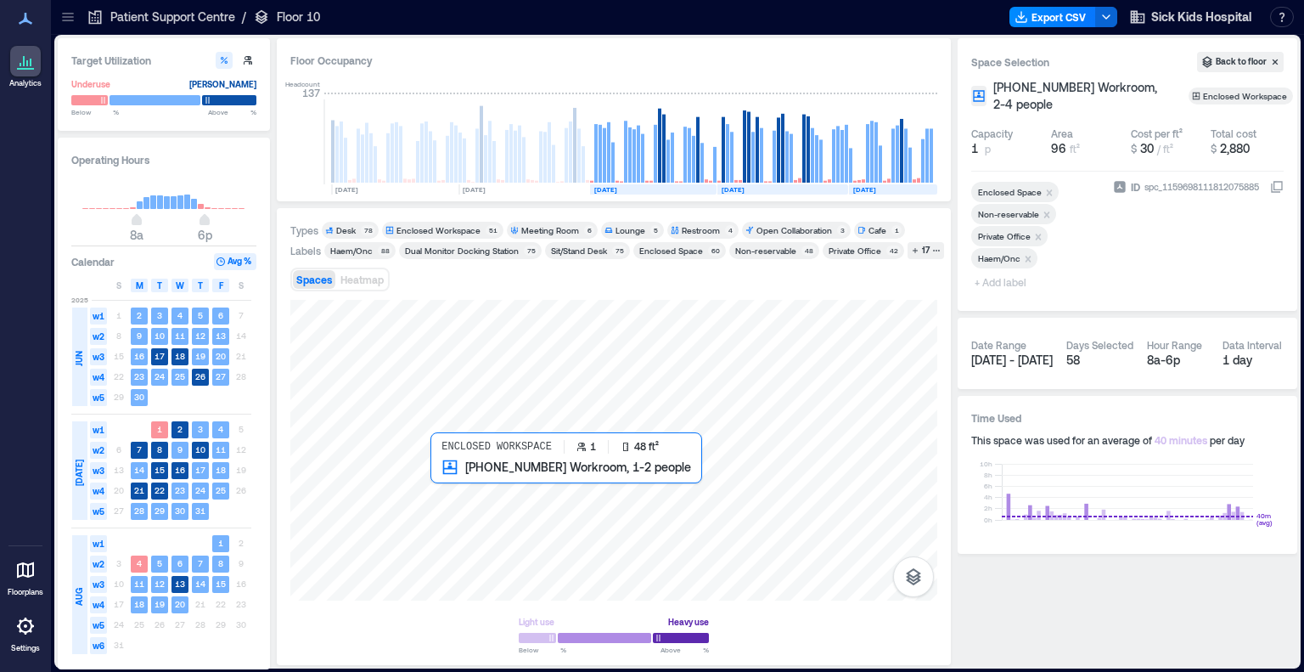
click at [437, 479] on div at bounding box center [613, 450] width 647 height 301
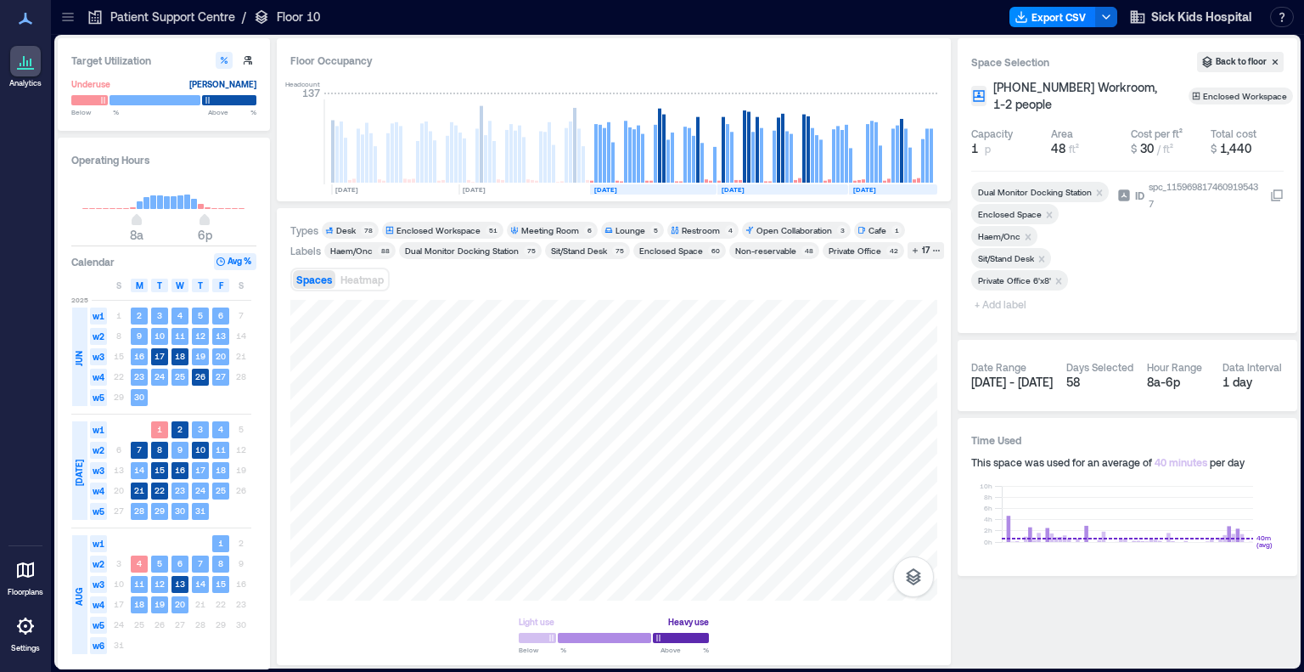
click at [877, 309] on span "+ Add label" at bounding box center [1002, 304] width 62 height 24
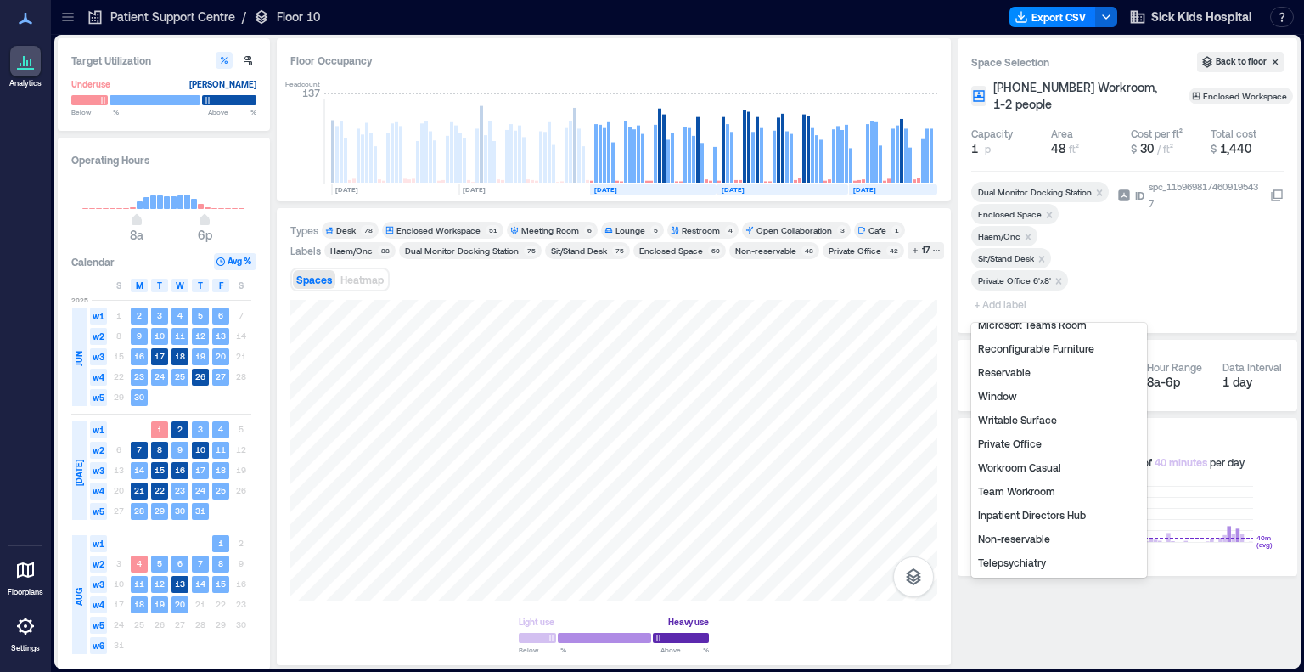
scroll to position [85, 0]
click at [877, 515] on div "Non-reservable" at bounding box center [1059, 515] width 169 height 24
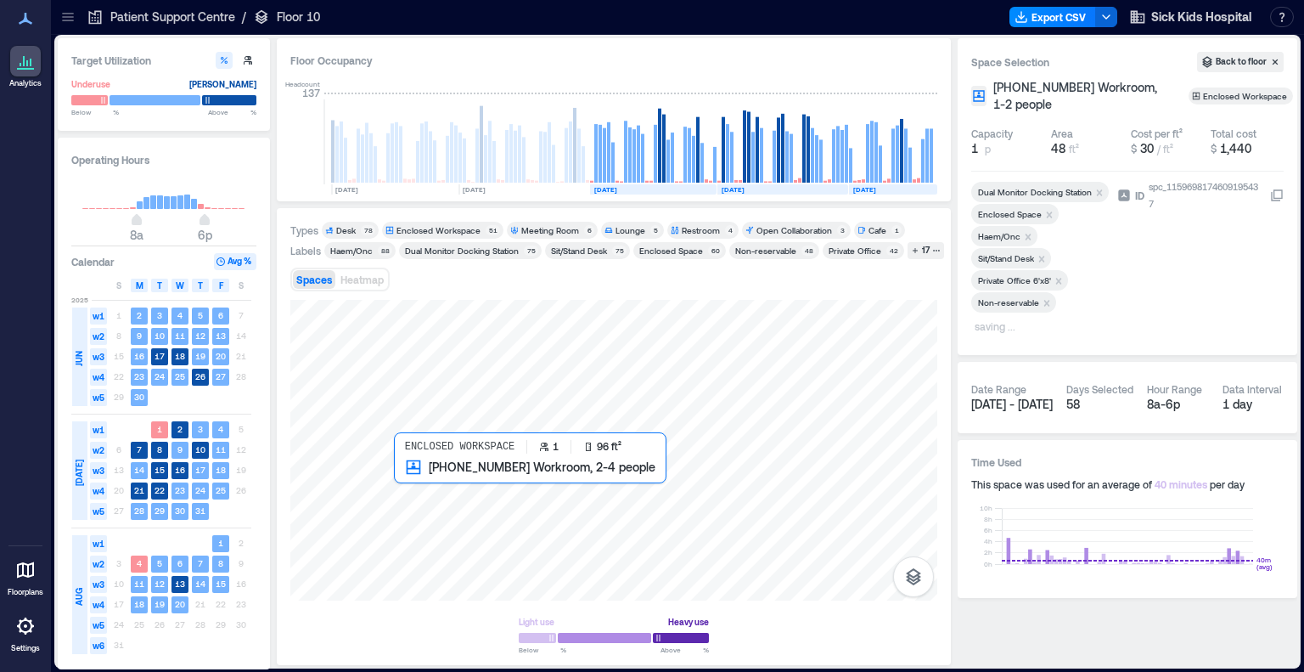
click at [422, 481] on div at bounding box center [613, 450] width 647 height 301
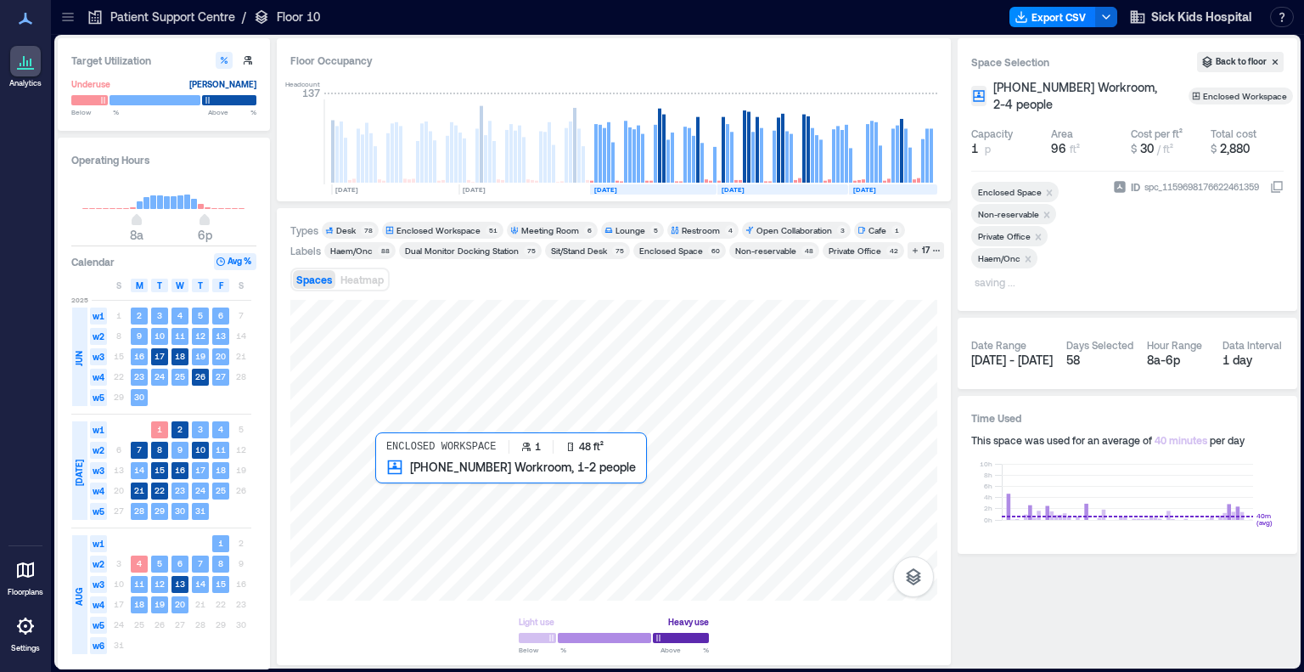
click at [389, 478] on div at bounding box center [613, 450] width 647 height 301
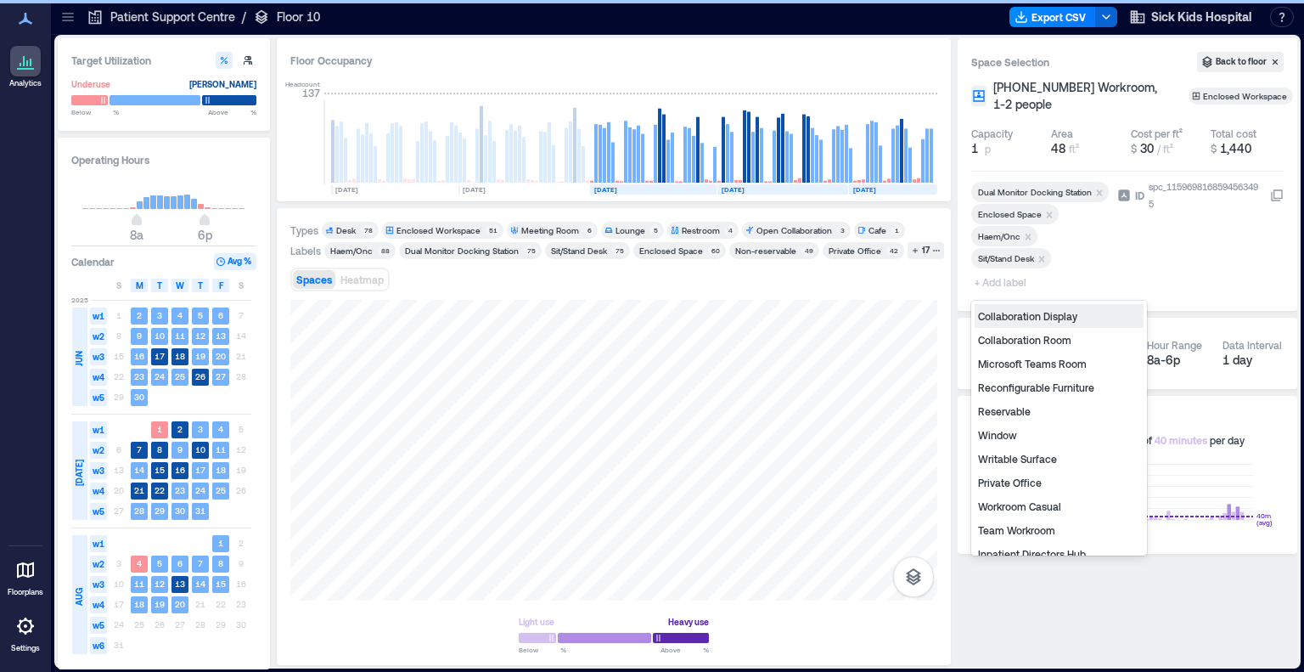
click at [877, 284] on span "+ Add label" at bounding box center [1002, 282] width 62 height 24
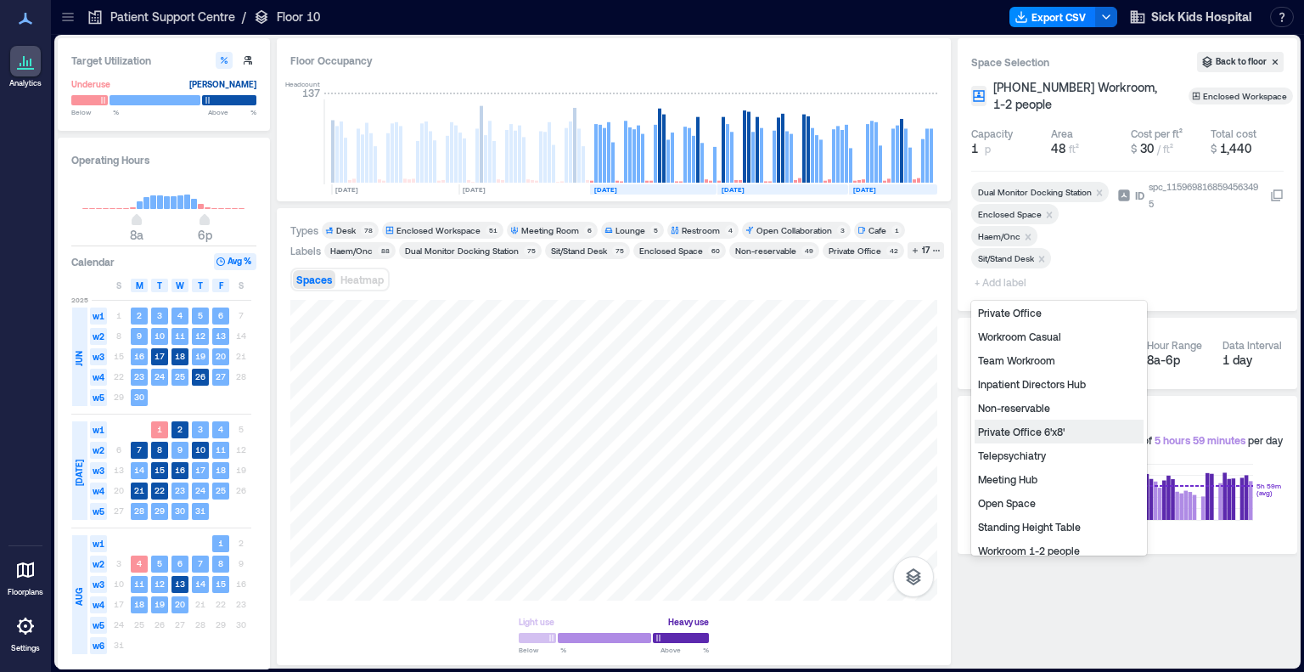
click at [877, 428] on div "Private Office 6'x8'" at bounding box center [1059, 431] width 169 height 24
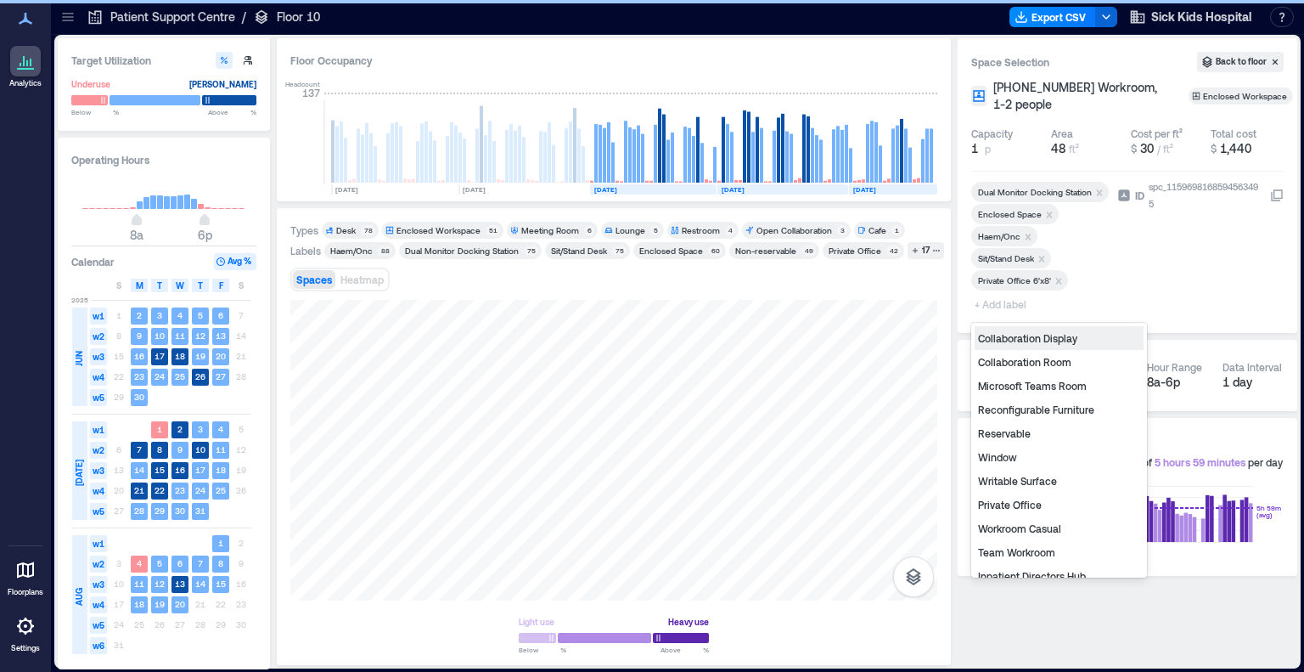
click at [877, 308] on span "+ Add label" at bounding box center [1002, 304] width 62 height 24
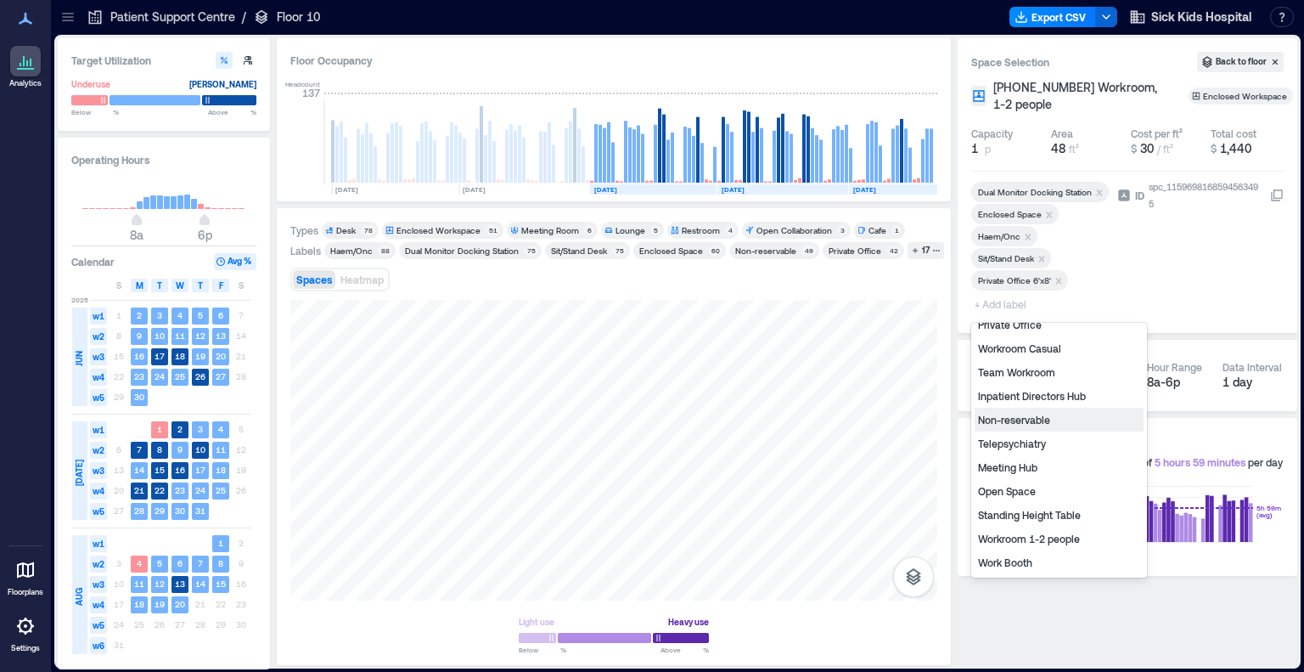
click at [877, 413] on div "Non-reservable" at bounding box center [1059, 420] width 169 height 24
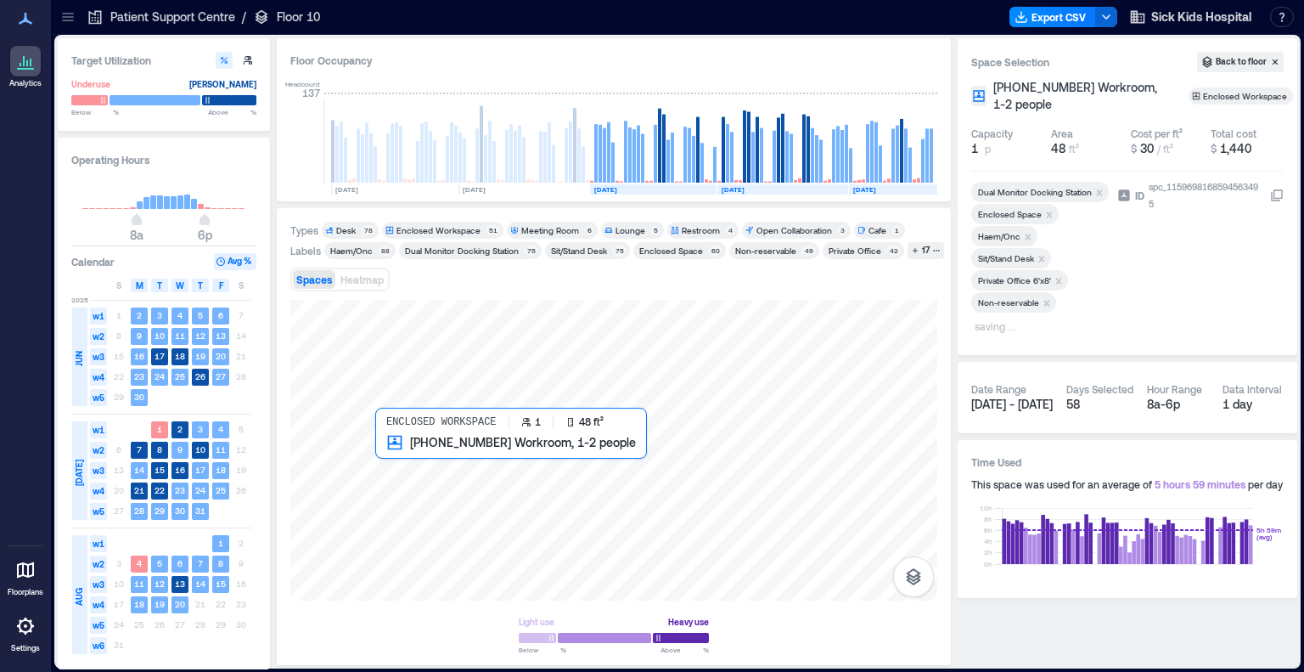
click at [383, 449] on div at bounding box center [613, 450] width 647 height 301
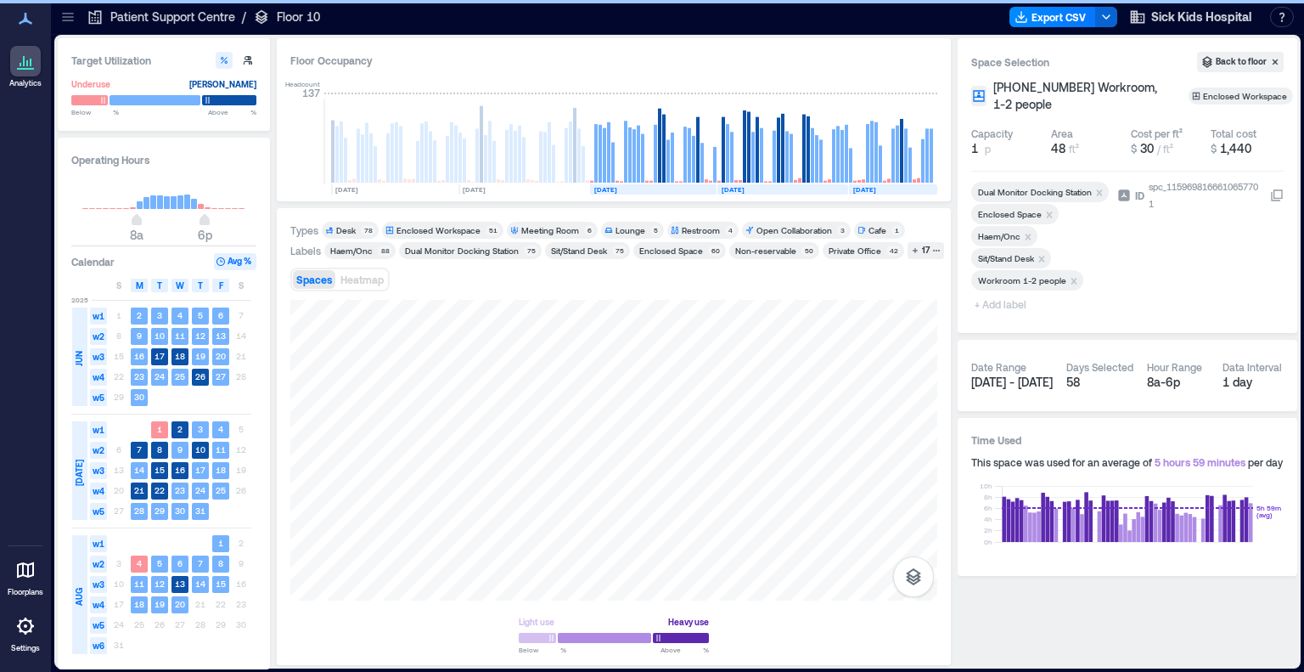
click at [877, 301] on span "+ Add label" at bounding box center [1002, 304] width 62 height 24
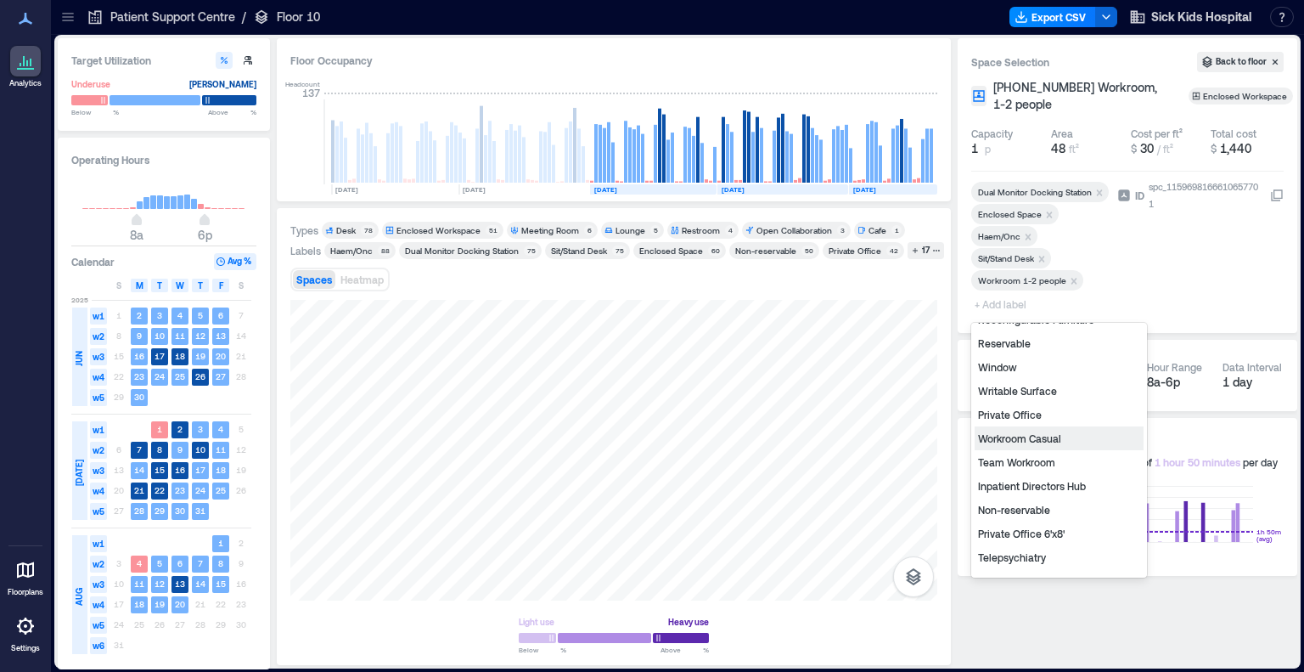
scroll to position [180, 0]
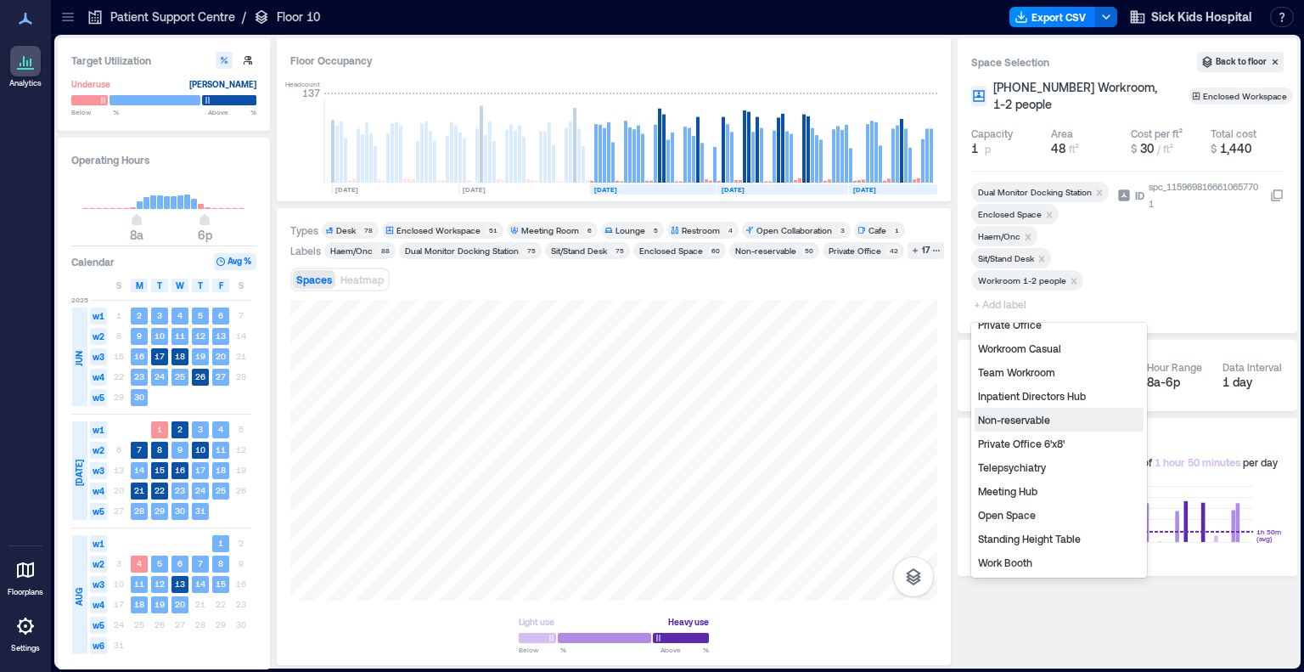
click at [877, 419] on div "Non-reservable" at bounding box center [1059, 420] width 169 height 24
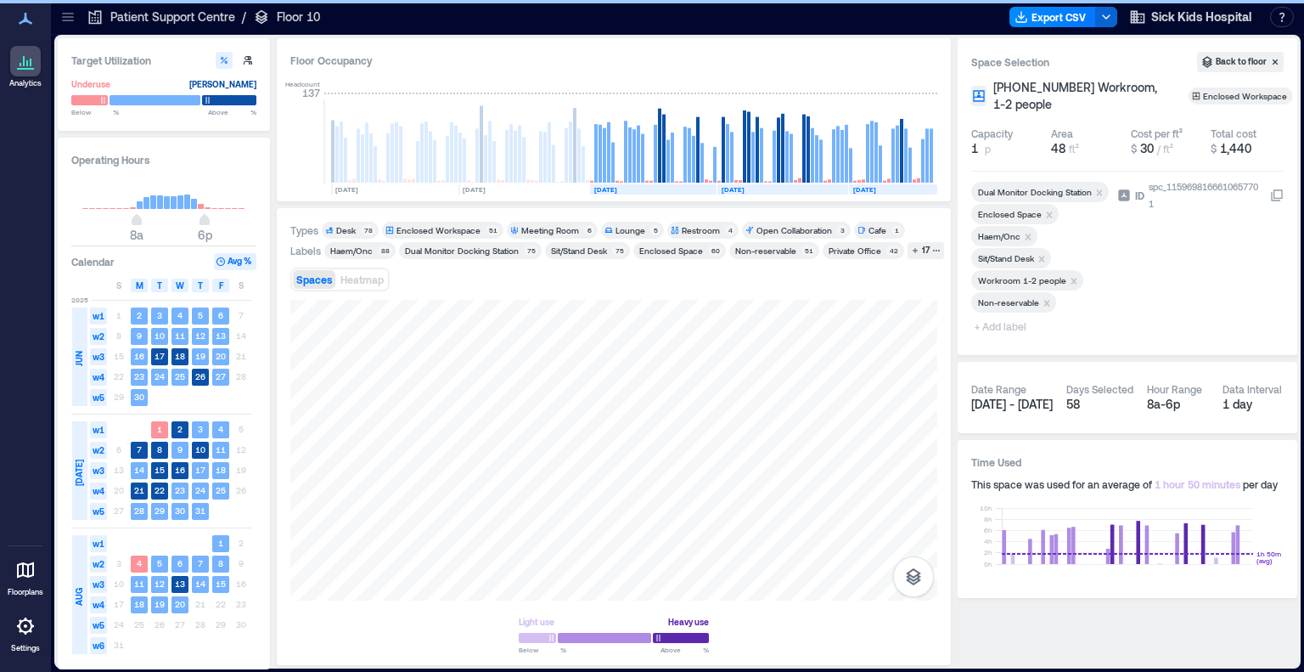
click at [877, 280] on icon "Remove Workroom 1-2 people" at bounding box center [1074, 281] width 12 height 12
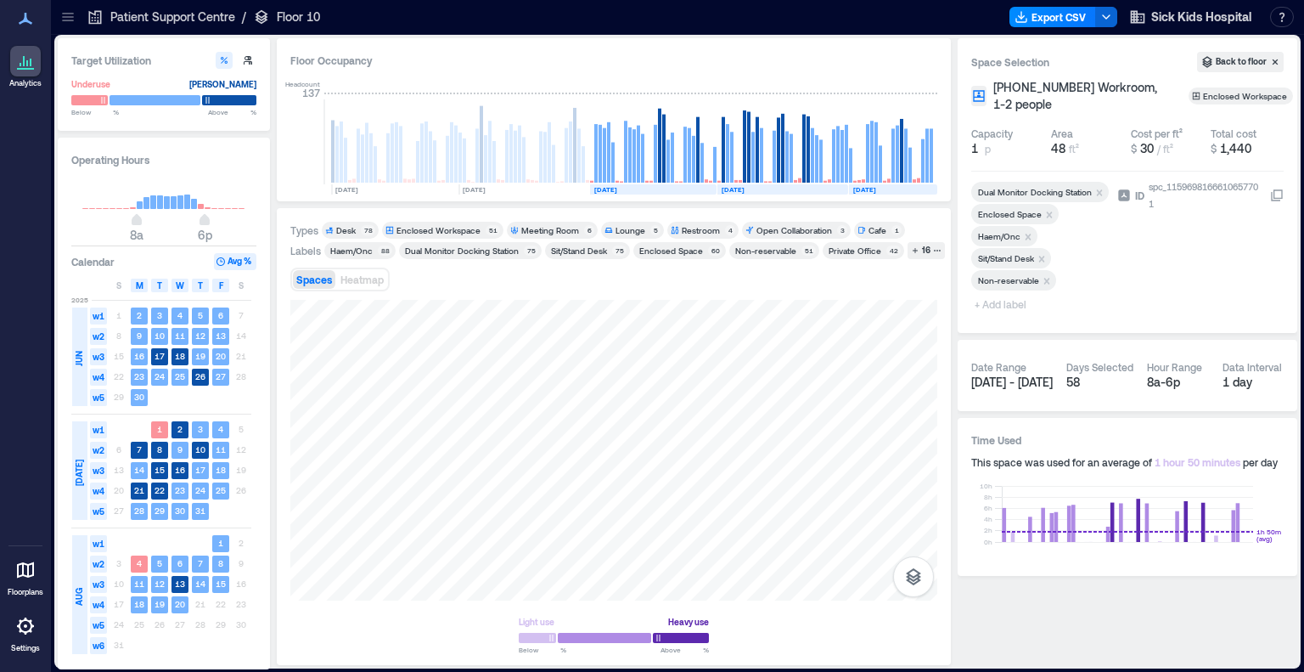
click at [877, 308] on span "+ Add label" at bounding box center [1002, 304] width 62 height 24
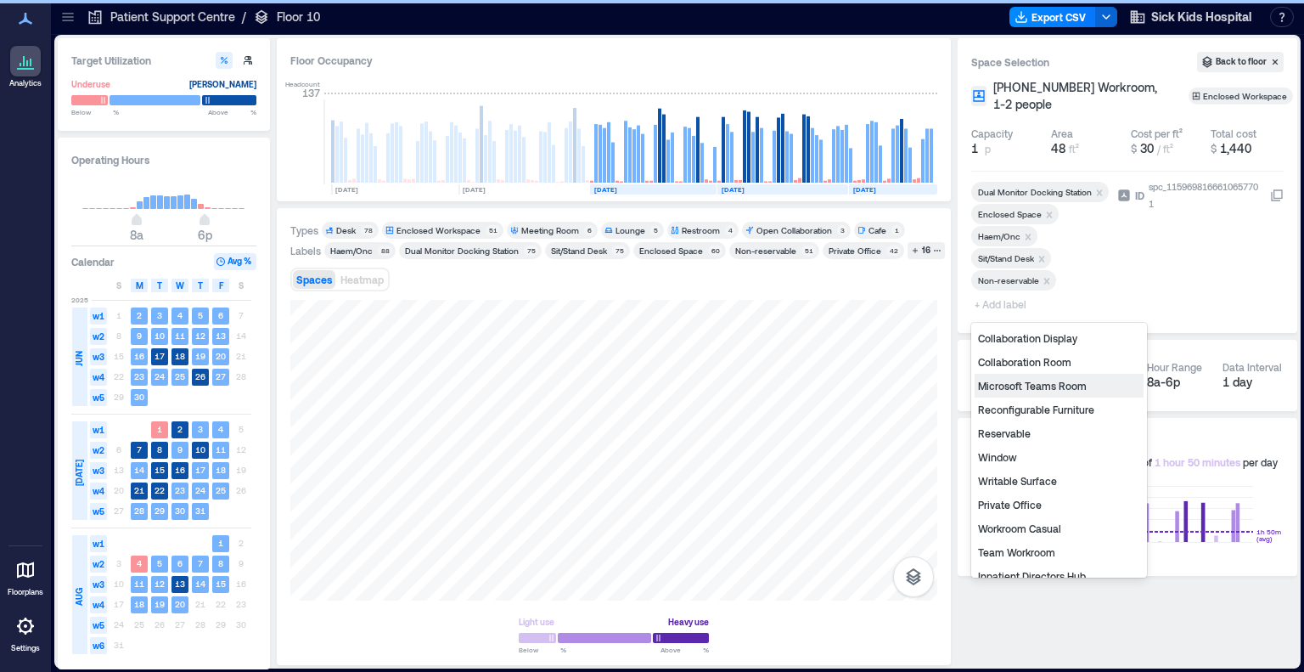
scroll to position [156, 0]
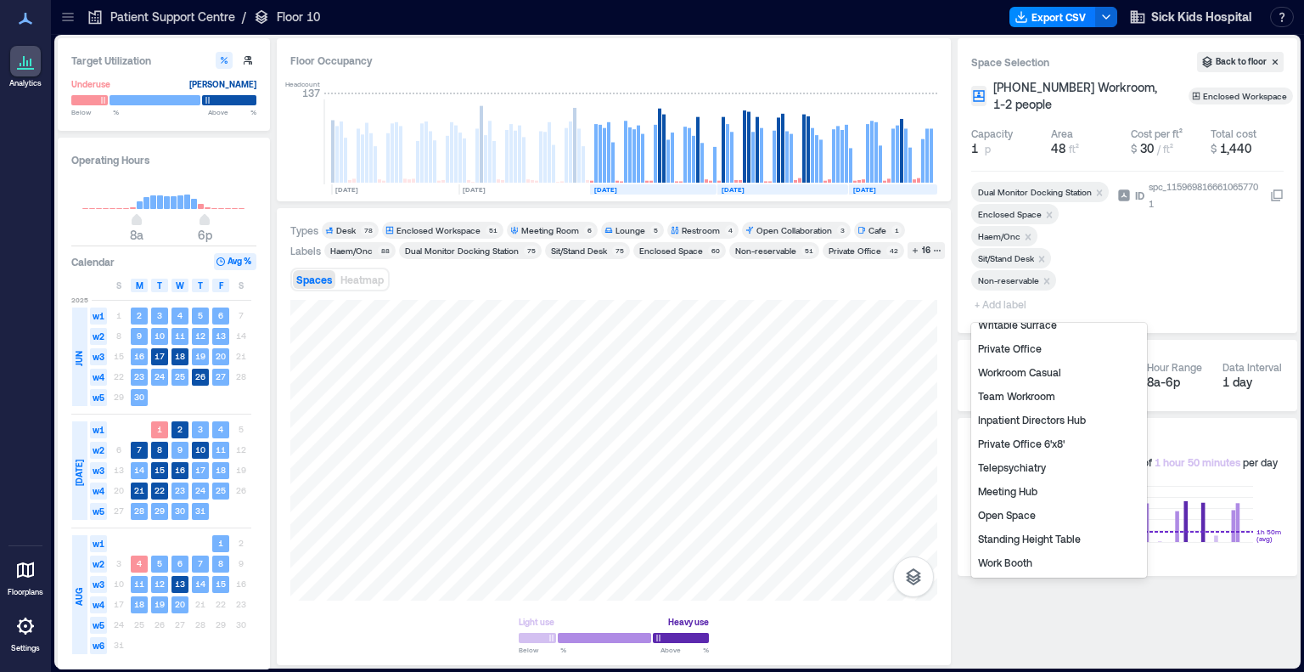
click at [877, 447] on div "Private Office 6'x8'" at bounding box center [1059, 443] width 169 height 24
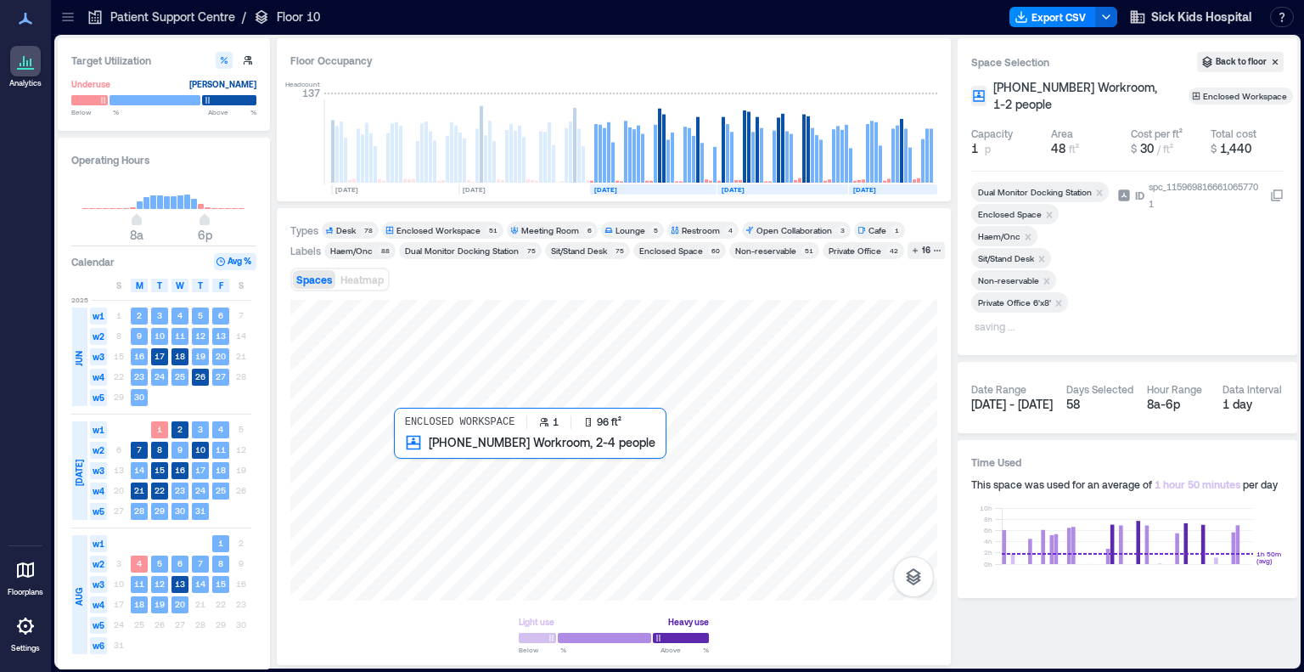
click at [415, 457] on div at bounding box center [613, 450] width 647 height 301
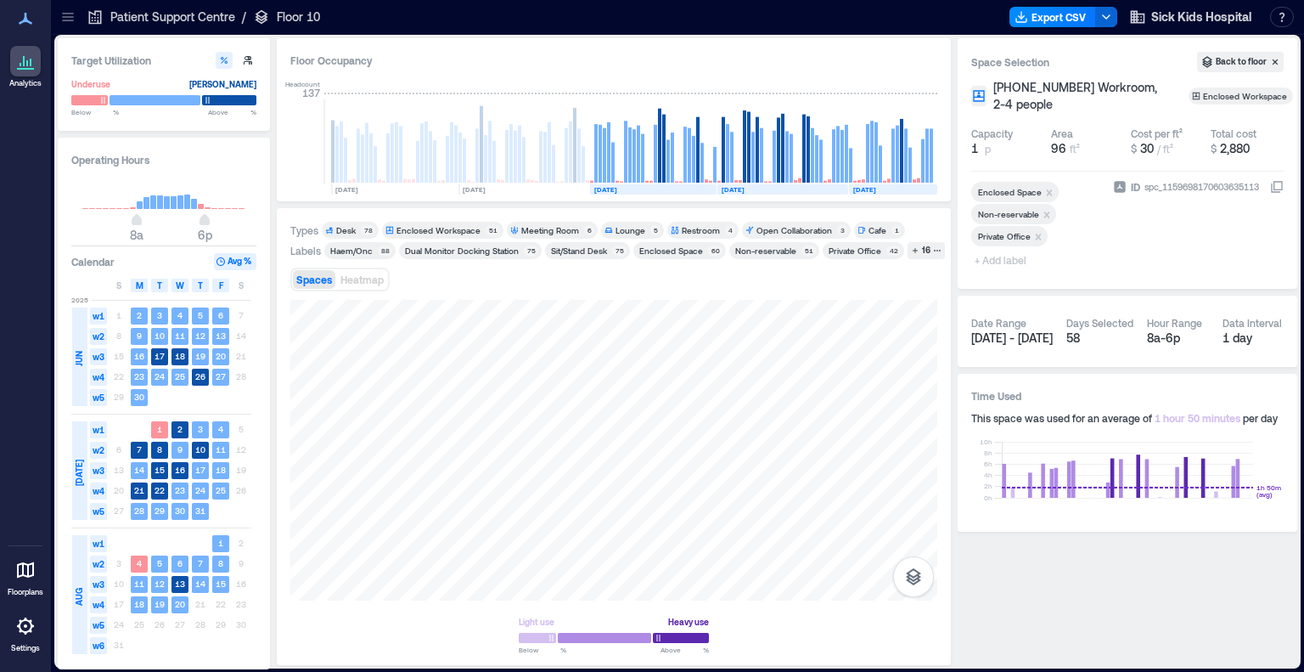
click at [877, 265] on span "+ Add label" at bounding box center [1002, 260] width 62 height 24
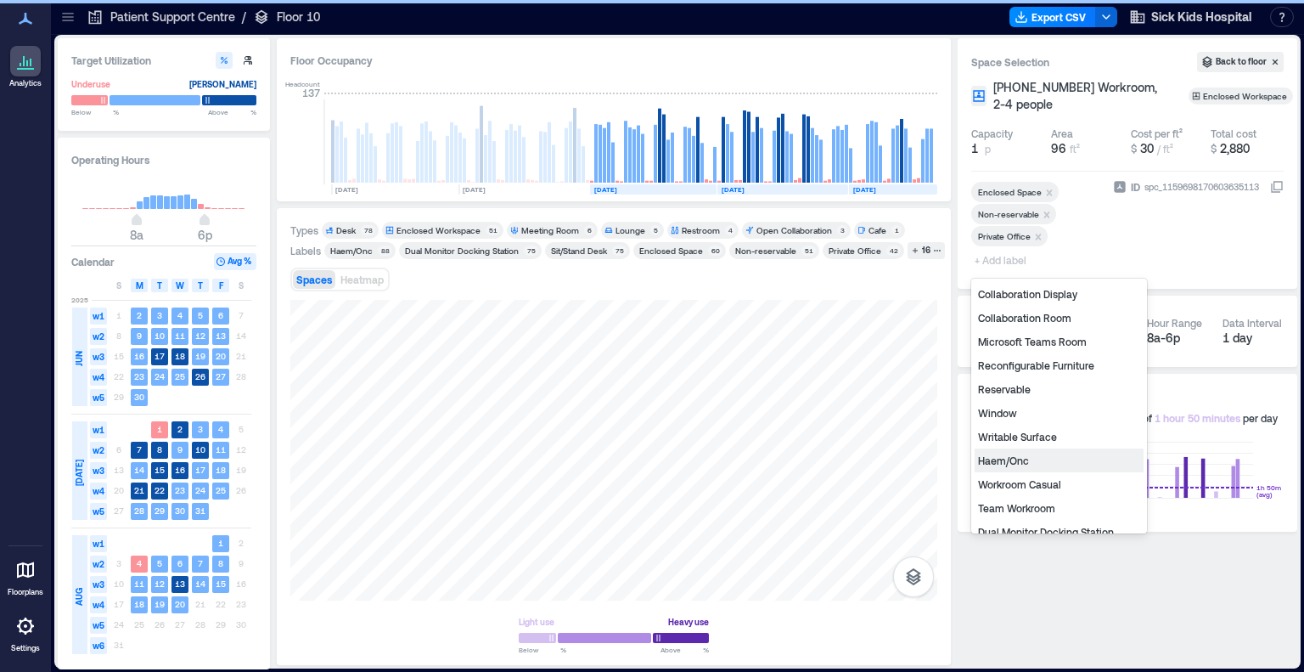
click at [877, 461] on div "Haem/Onc" at bounding box center [1059, 460] width 169 height 24
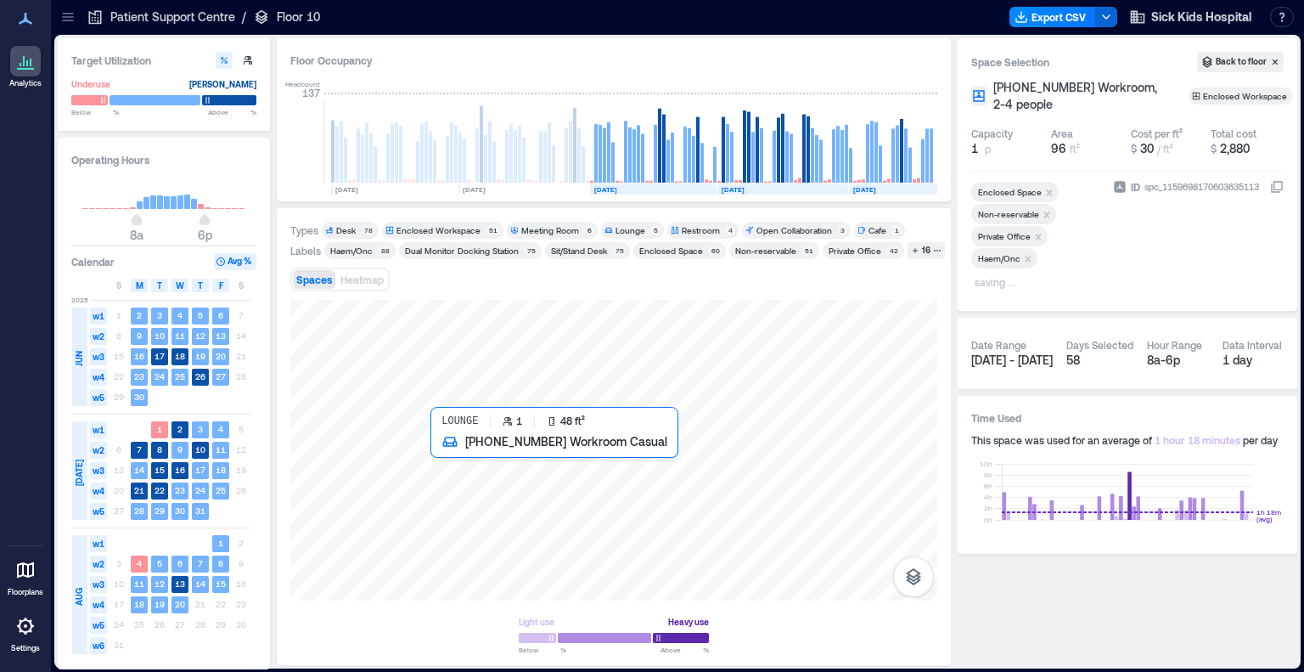
click at [445, 458] on div at bounding box center [613, 450] width 647 height 301
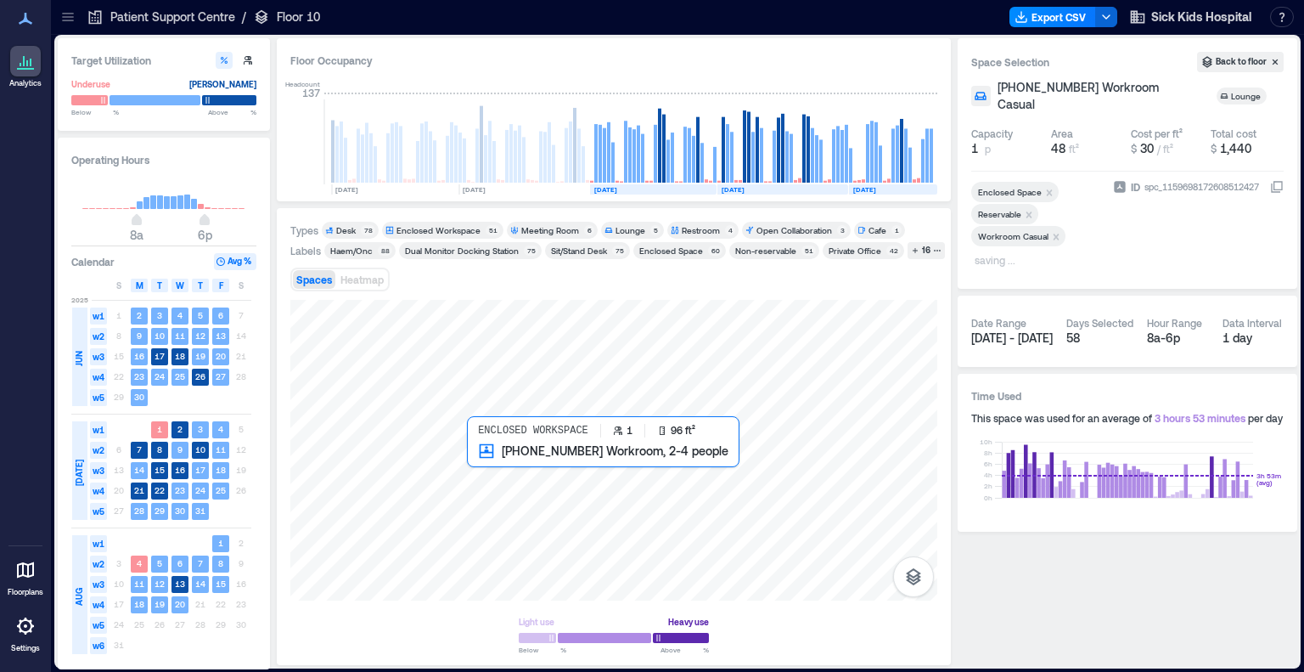
click at [470, 458] on div at bounding box center [613, 450] width 647 height 301
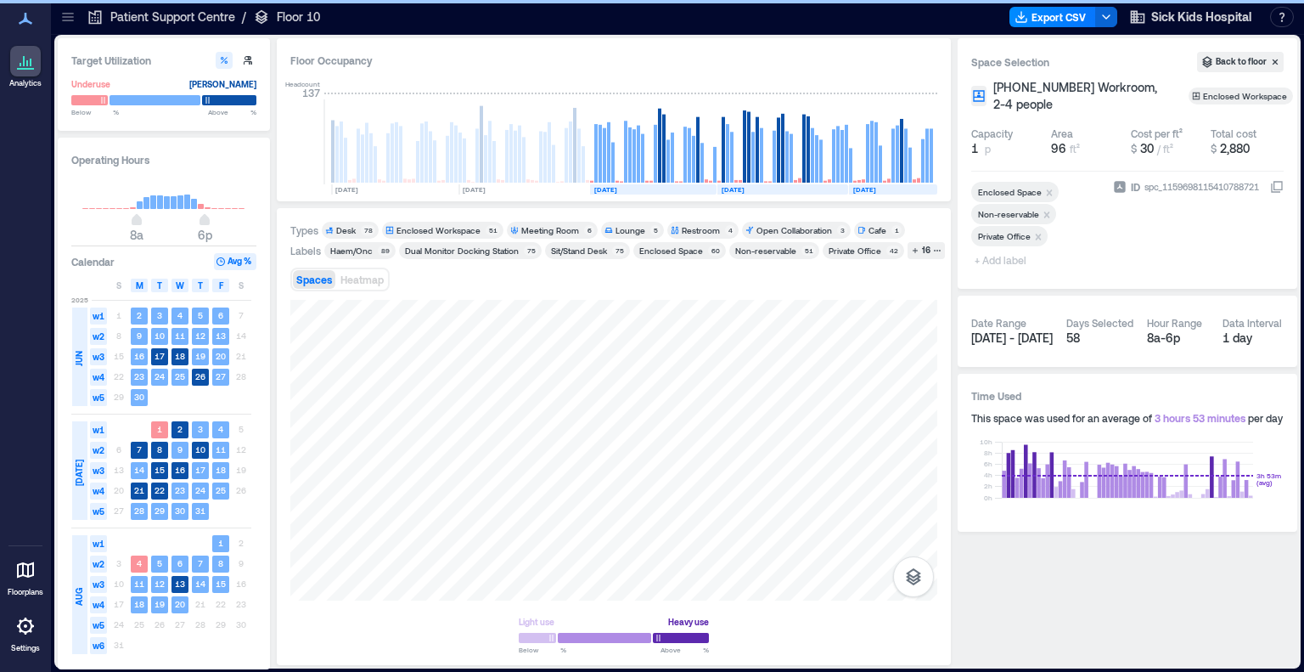
click at [877, 262] on span "+ Add label" at bounding box center [1002, 260] width 62 height 24
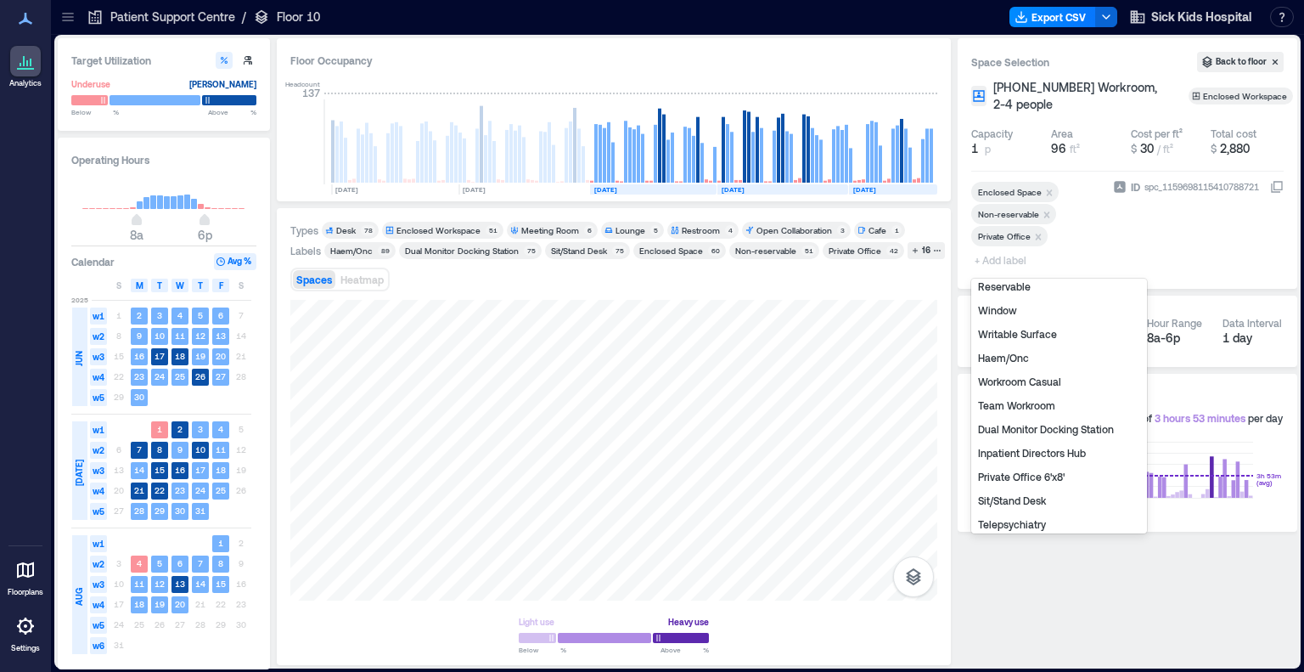
scroll to position [85, 0]
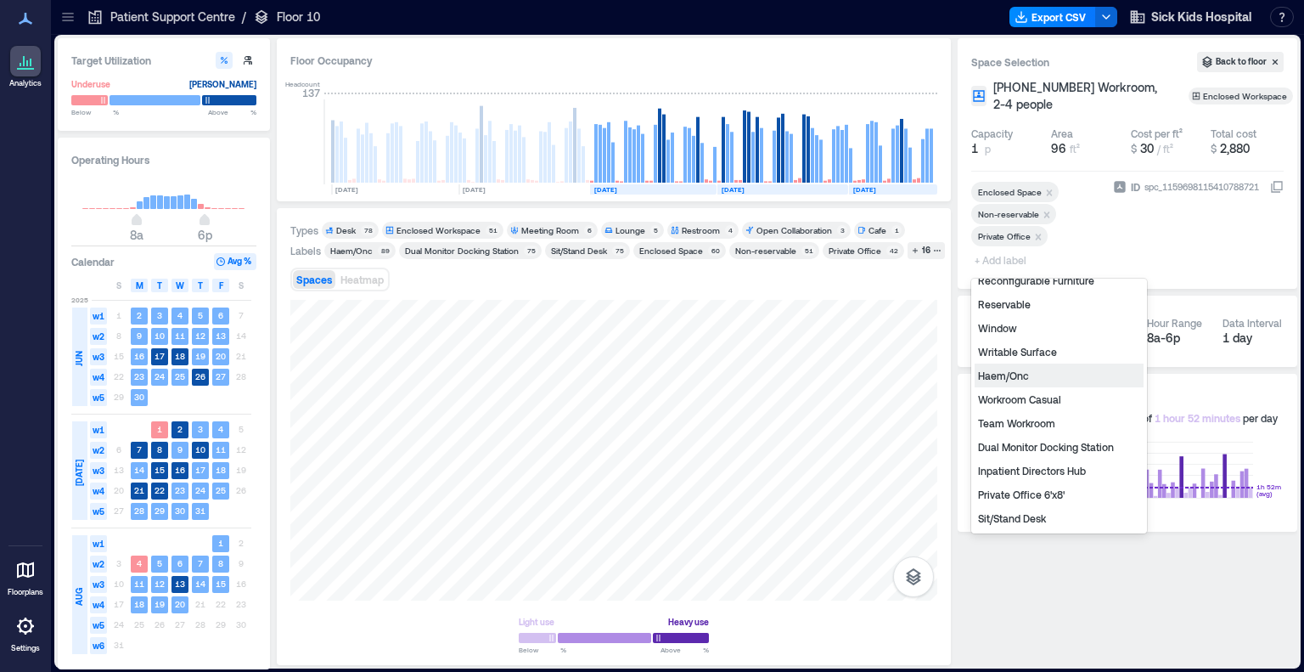
click at [877, 368] on div "Haem/Onc" at bounding box center [1059, 375] width 169 height 24
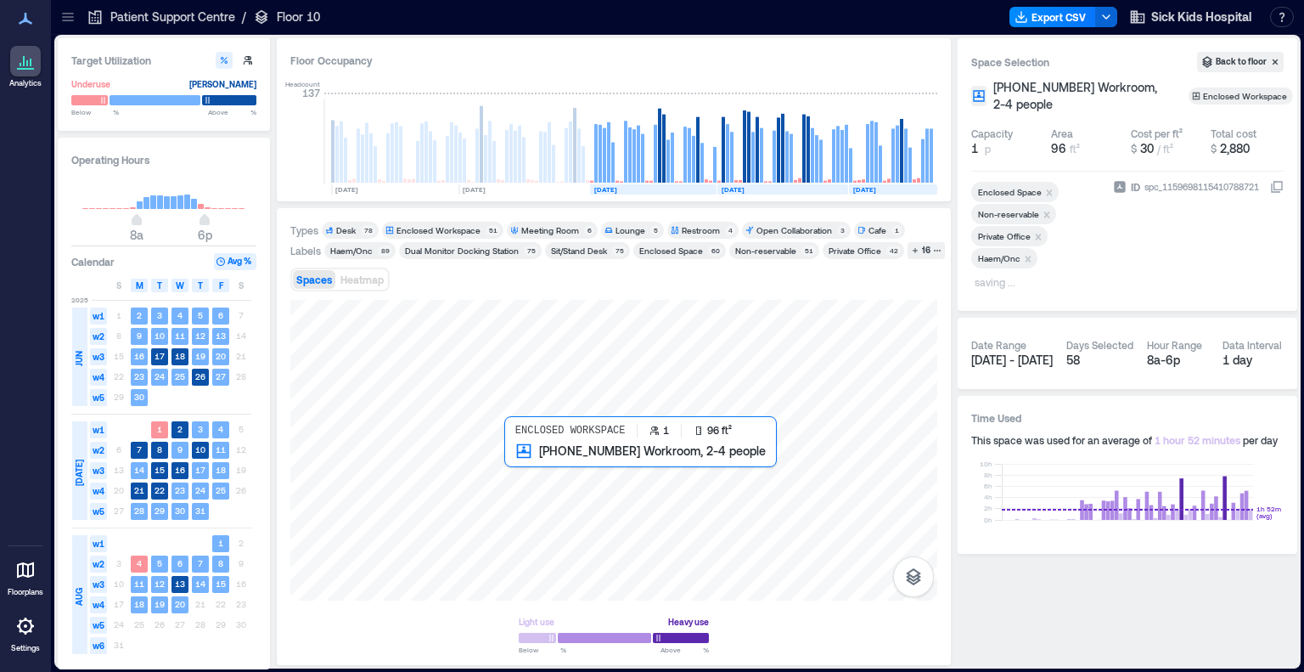
click at [526, 455] on div at bounding box center [613, 450] width 647 height 301
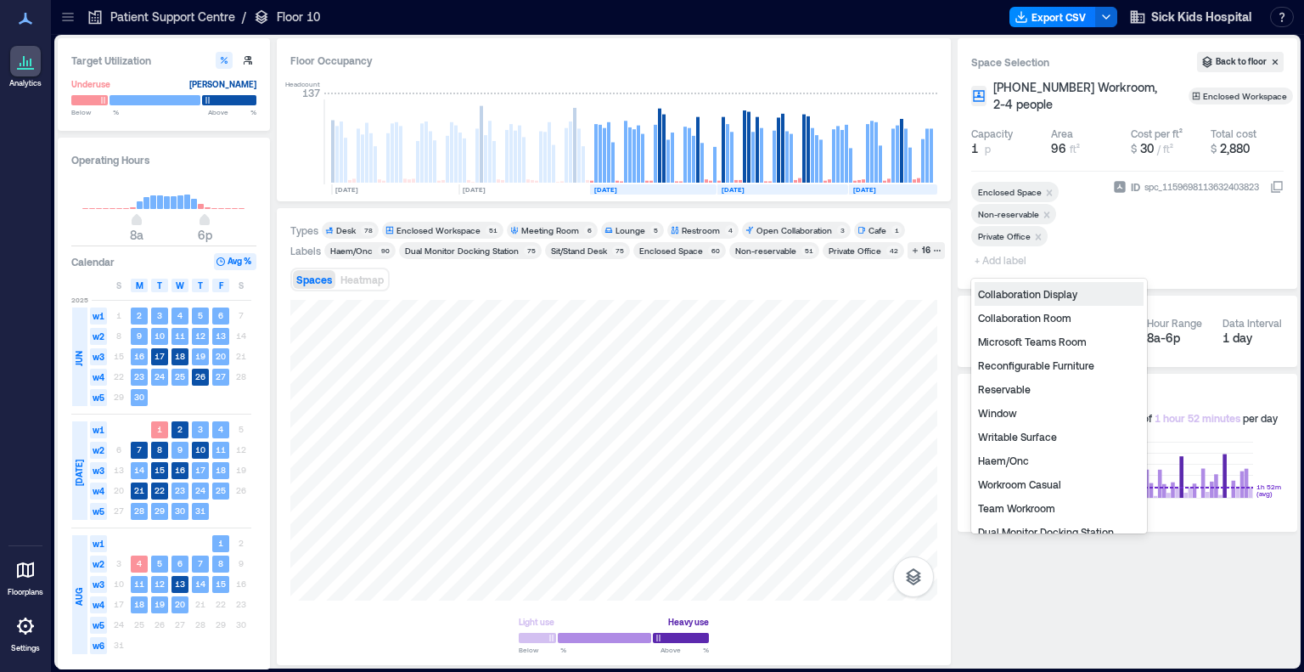
click at [877, 265] on span "+ Add label" at bounding box center [1002, 260] width 62 height 24
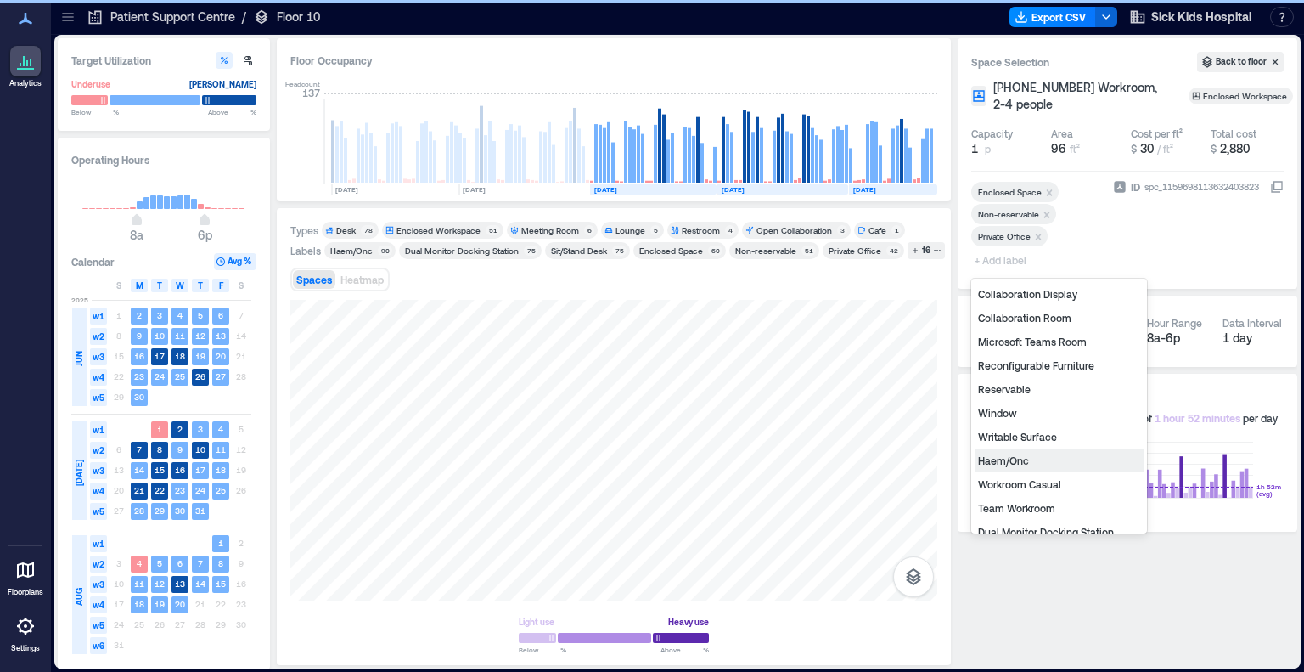
click at [877, 459] on div "Haem/Onc" at bounding box center [1059, 460] width 169 height 24
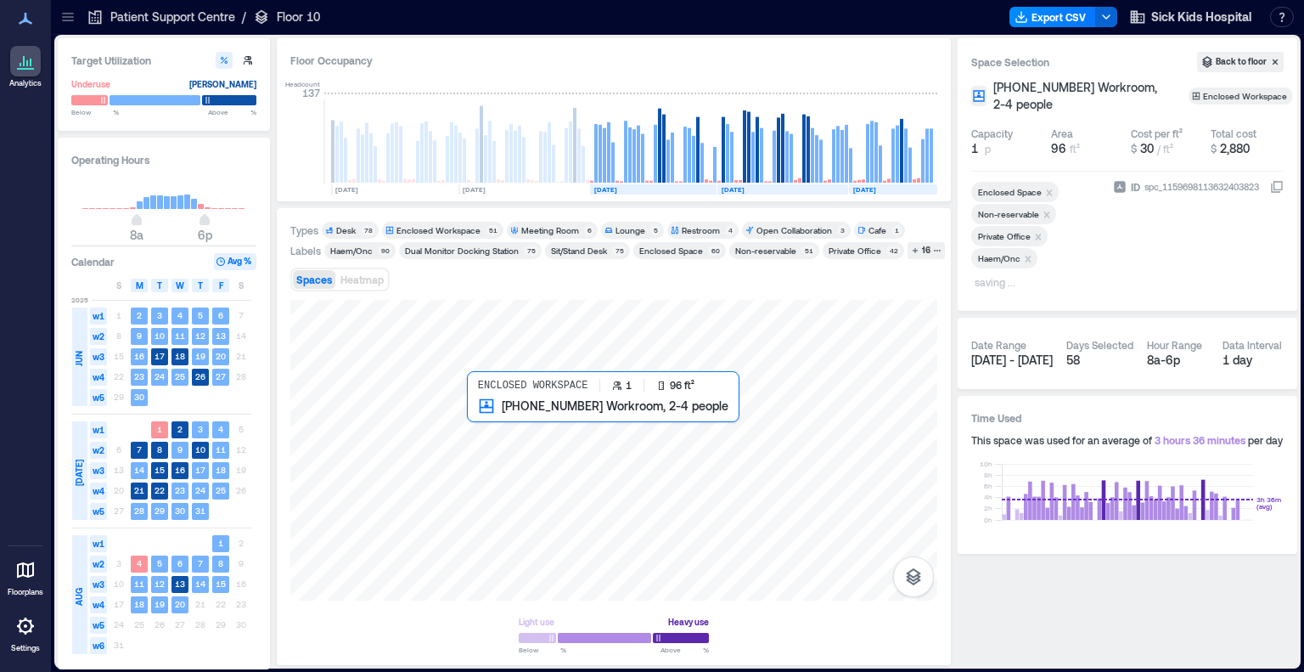
click at [485, 425] on div at bounding box center [613, 450] width 647 height 301
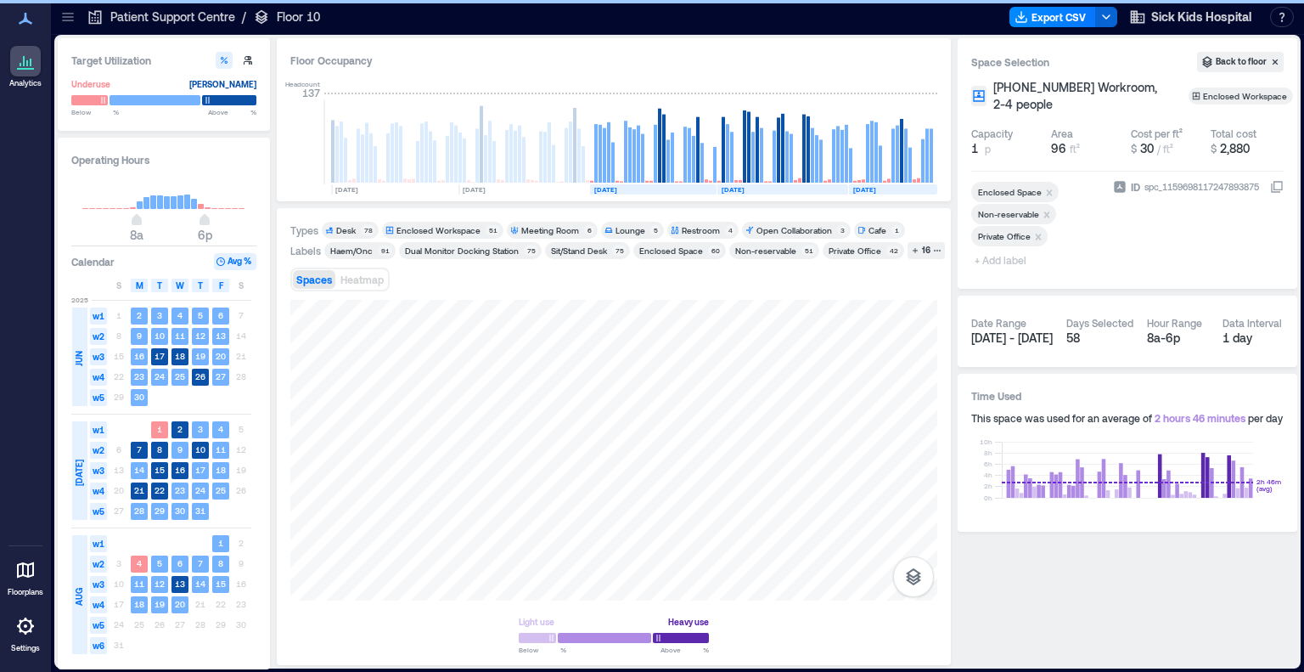
click at [877, 264] on span "+ Add label" at bounding box center [1002, 260] width 62 height 24
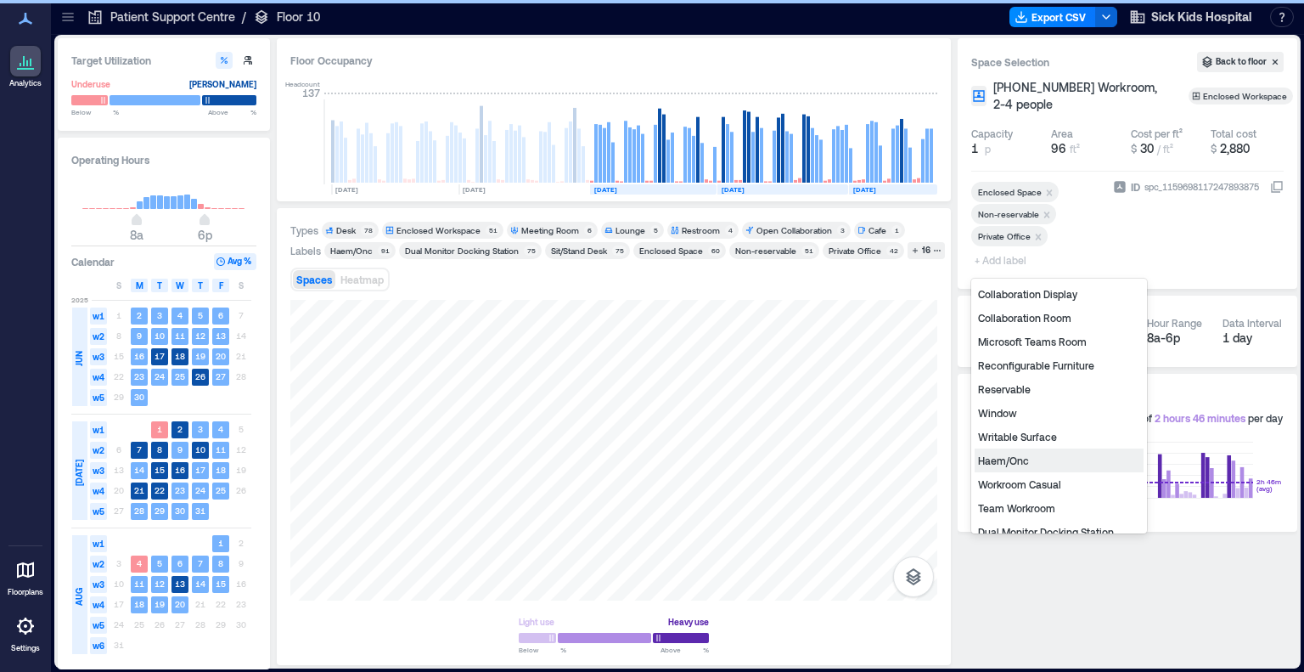
click at [877, 464] on div "Haem/Onc" at bounding box center [1059, 460] width 169 height 24
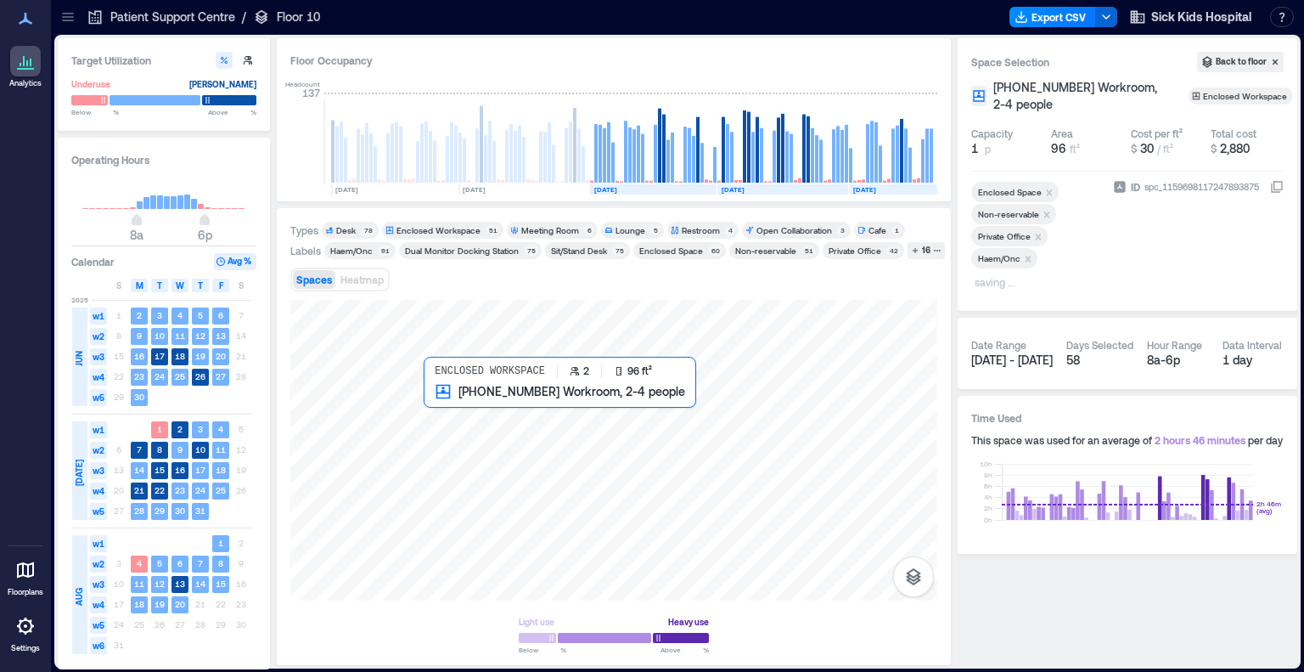
click at [440, 414] on div at bounding box center [613, 450] width 647 height 301
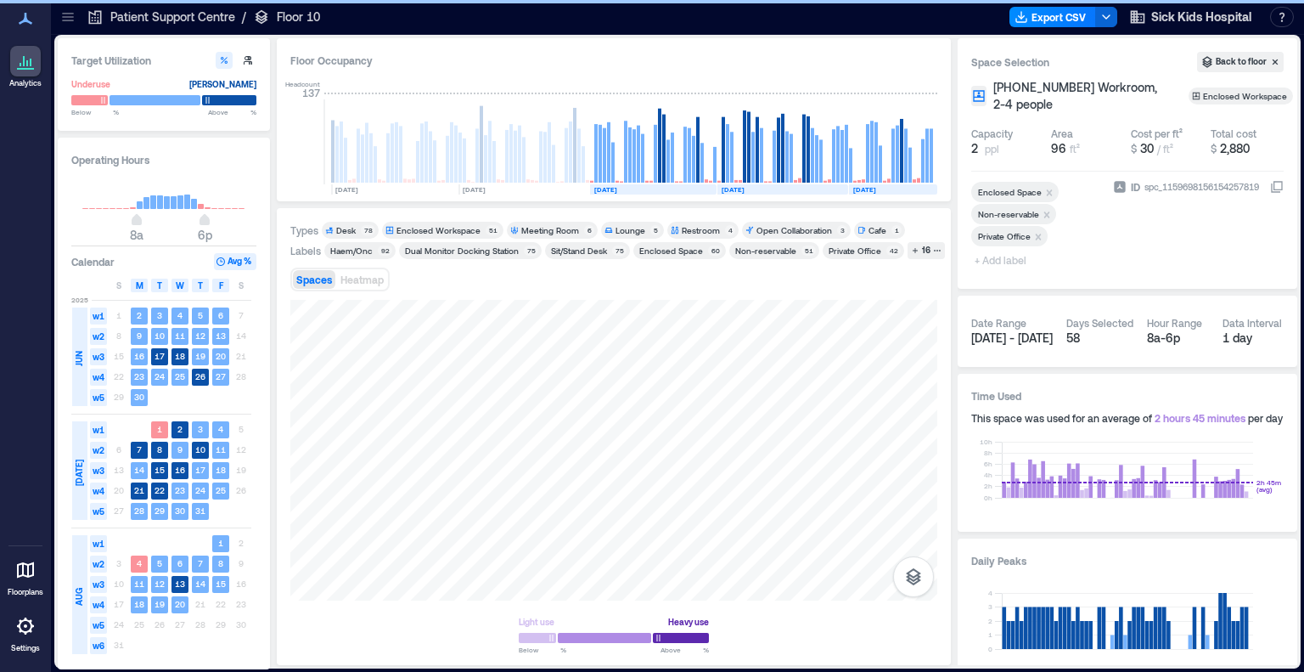
click at [877, 262] on span "+ Add label" at bounding box center [1002, 260] width 62 height 24
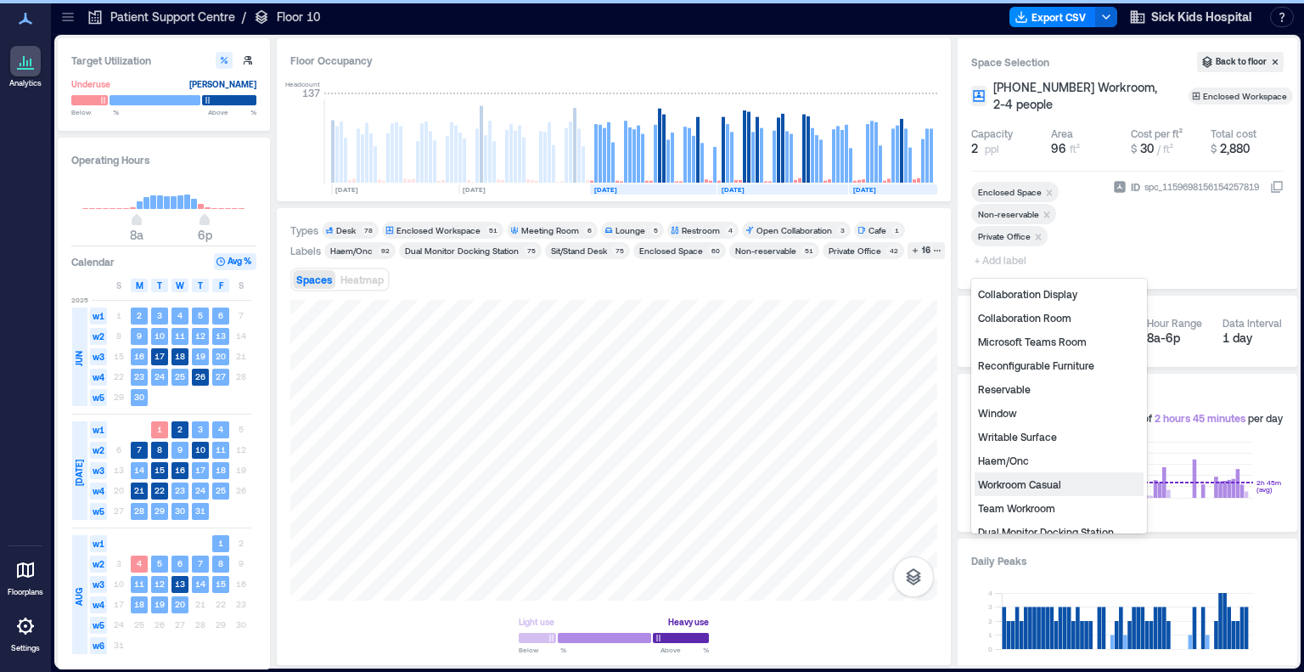
click at [877, 464] on div "Haem/Onc" at bounding box center [1059, 460] width 169 height 24
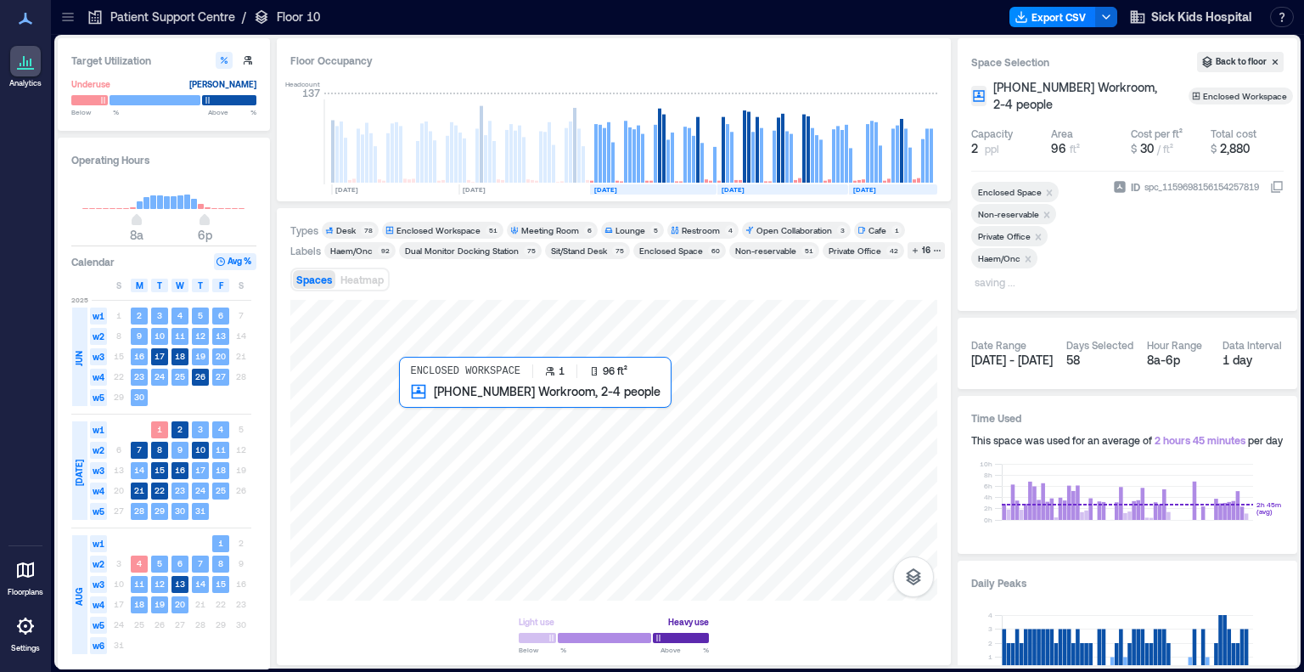
click at [404, 419] on div at bounding box center [613, 450] width 647 height 301
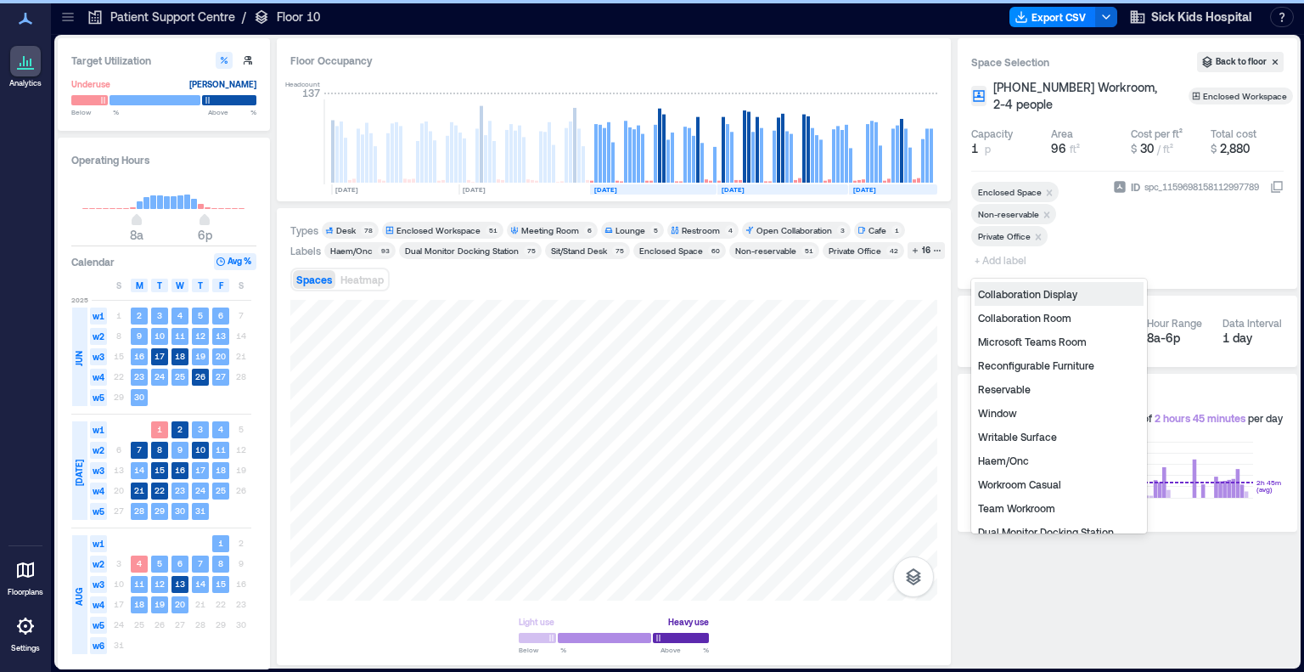
click at [877, 265] on span "+ Add label" at bounding box center [1002, 260] width 62 height 24
click at [877, 462] on div "Haem/Onc" at bounding box center [1059, 460] width 169 height 24
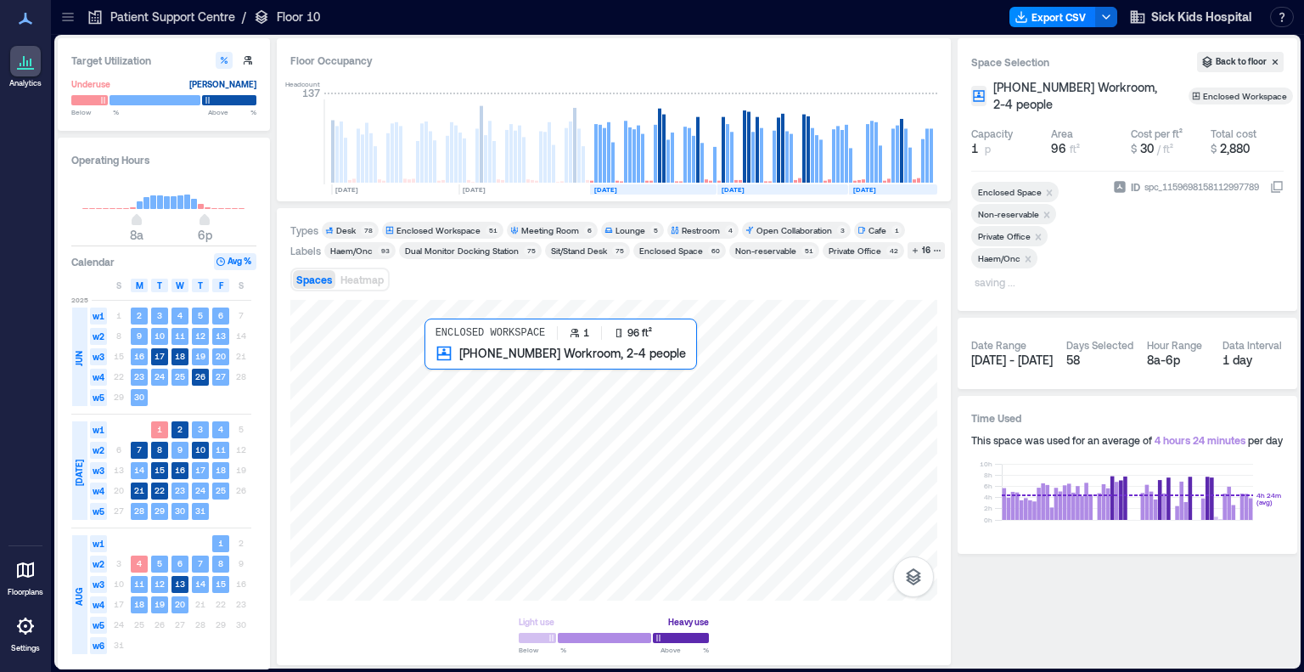
click at [439, 380] on div at bounding box center [613, 450] width 647 height 301
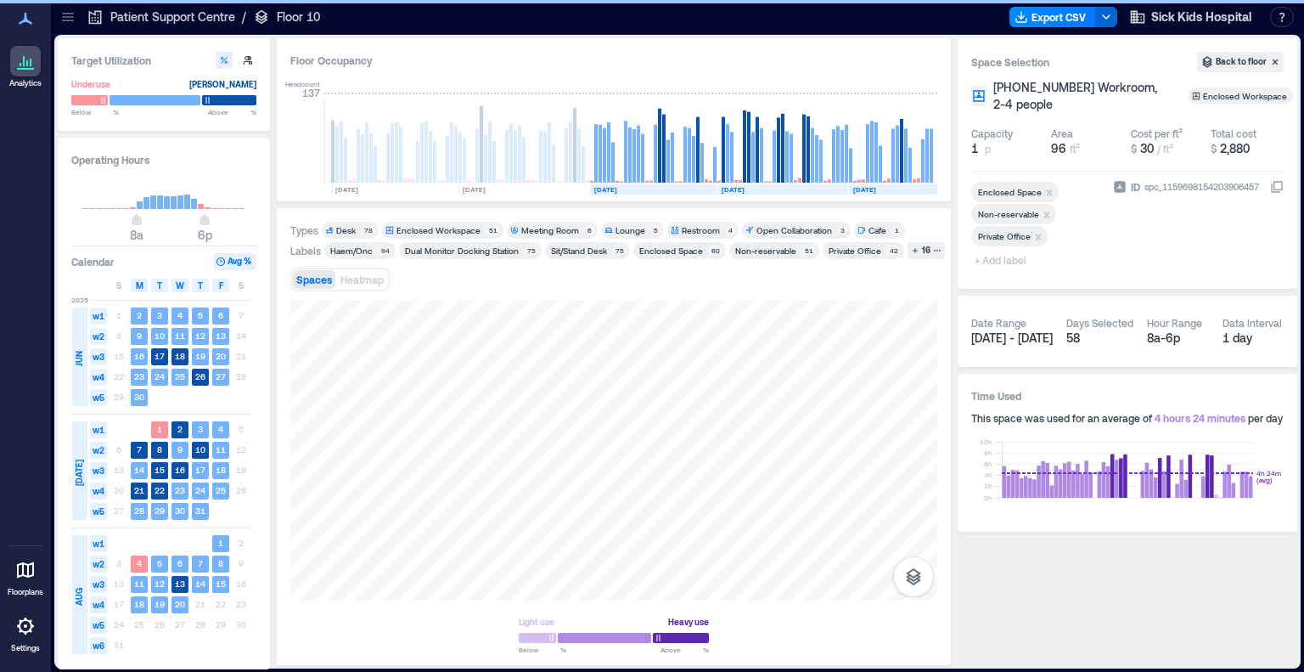
click at [877, 262] on span "+ Add label" at bounding box center [1002, 260] width 62 height 24
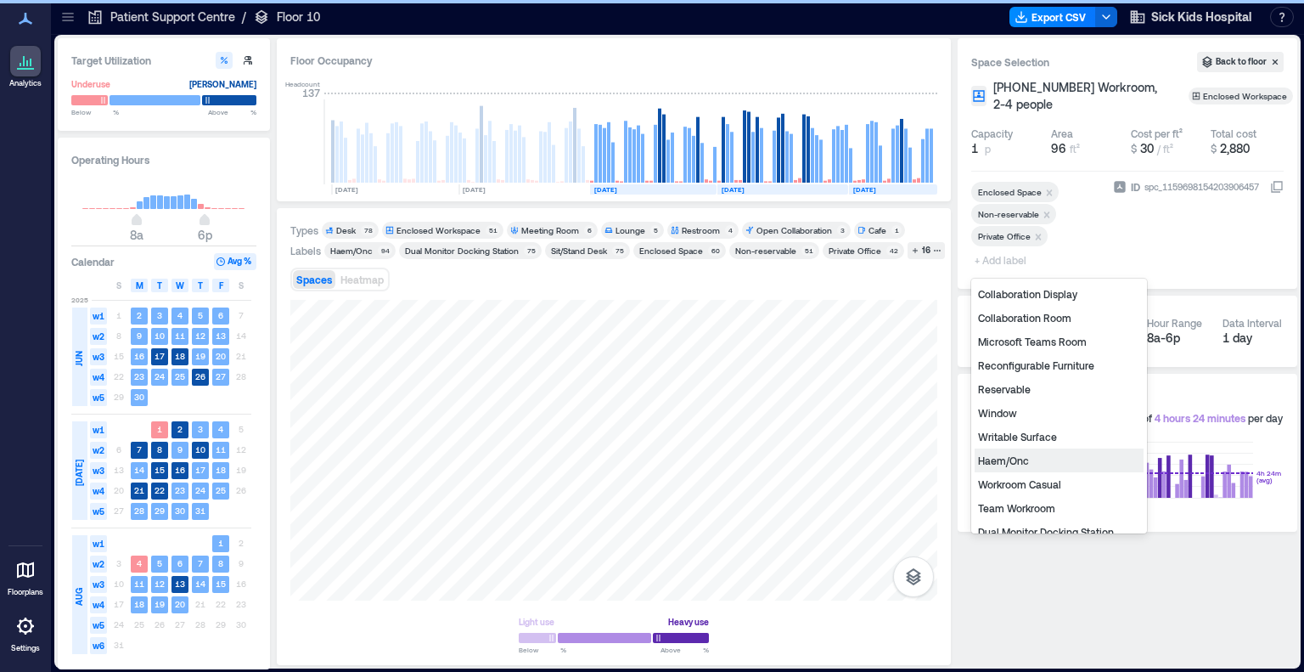
click at [877, 453] on div "Haem/Onc" at bounding box center [1059, 460] width 169 height 24
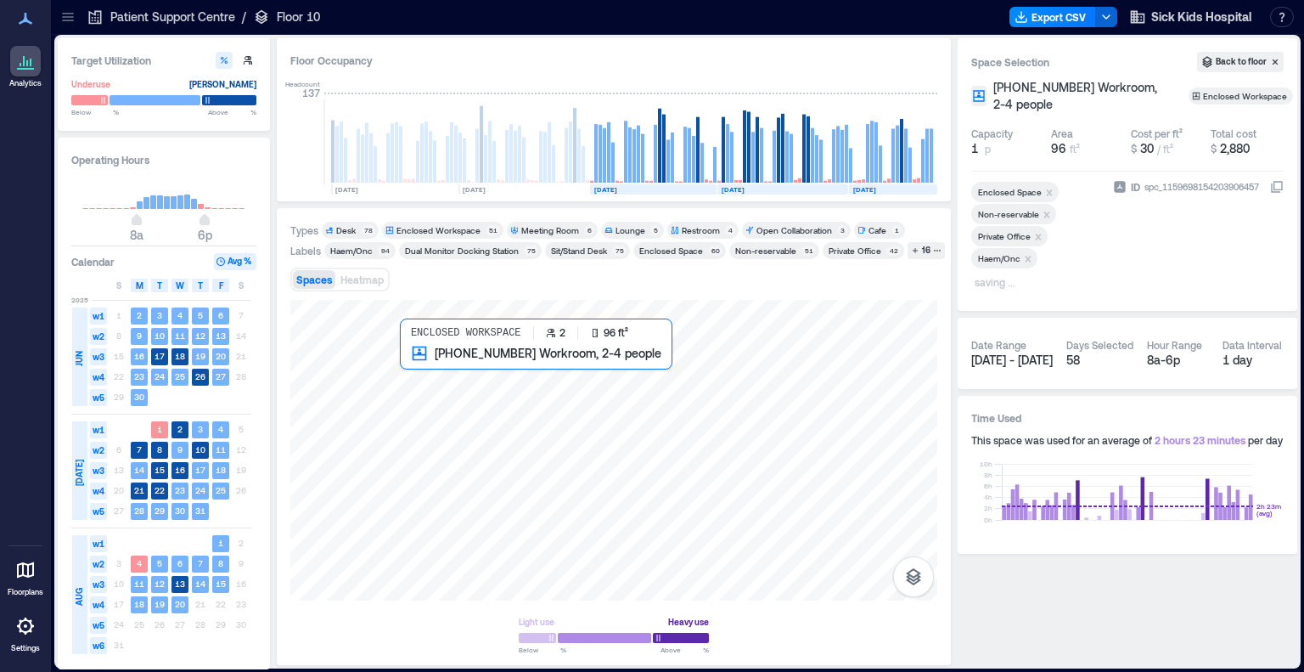
click at [411, 380] on div at bounding box center [613, 450] width 647 height 301
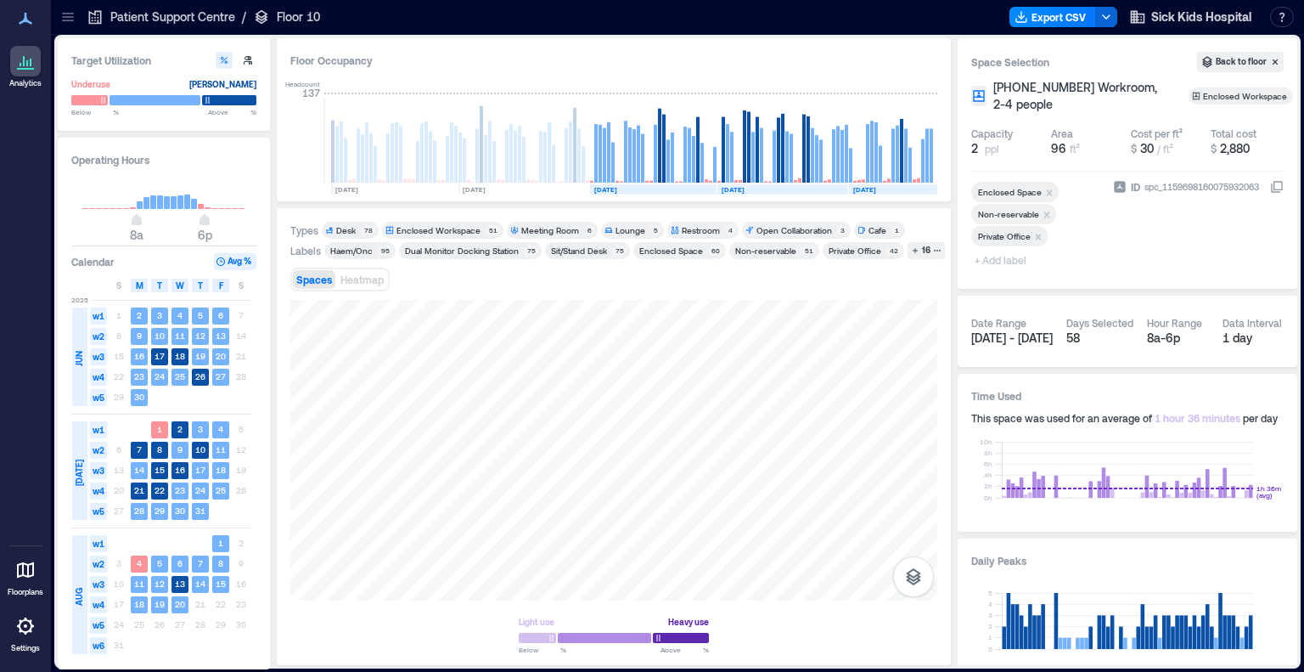
click at [877, 256] on span "+ Add label" at bounding box center [1002, 260] width 62 height 24
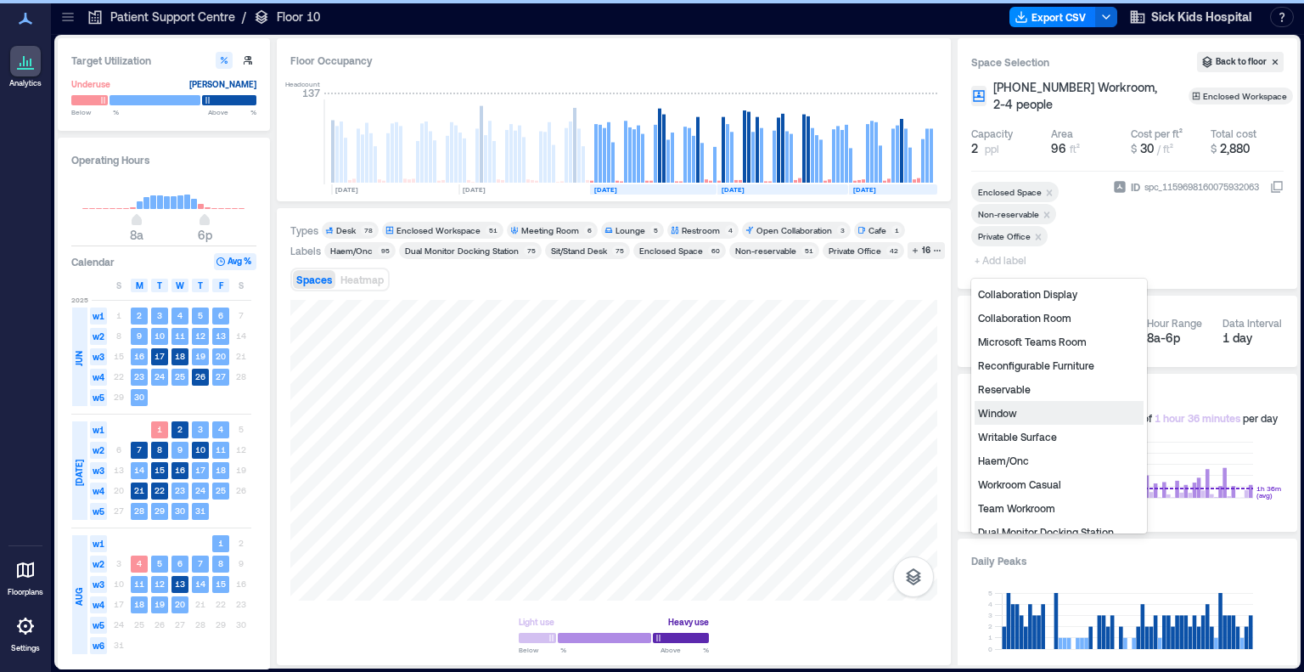
click at [877, 464] on div "Haem/Onc" at bounding box center [1059, 460] width 169 height 24
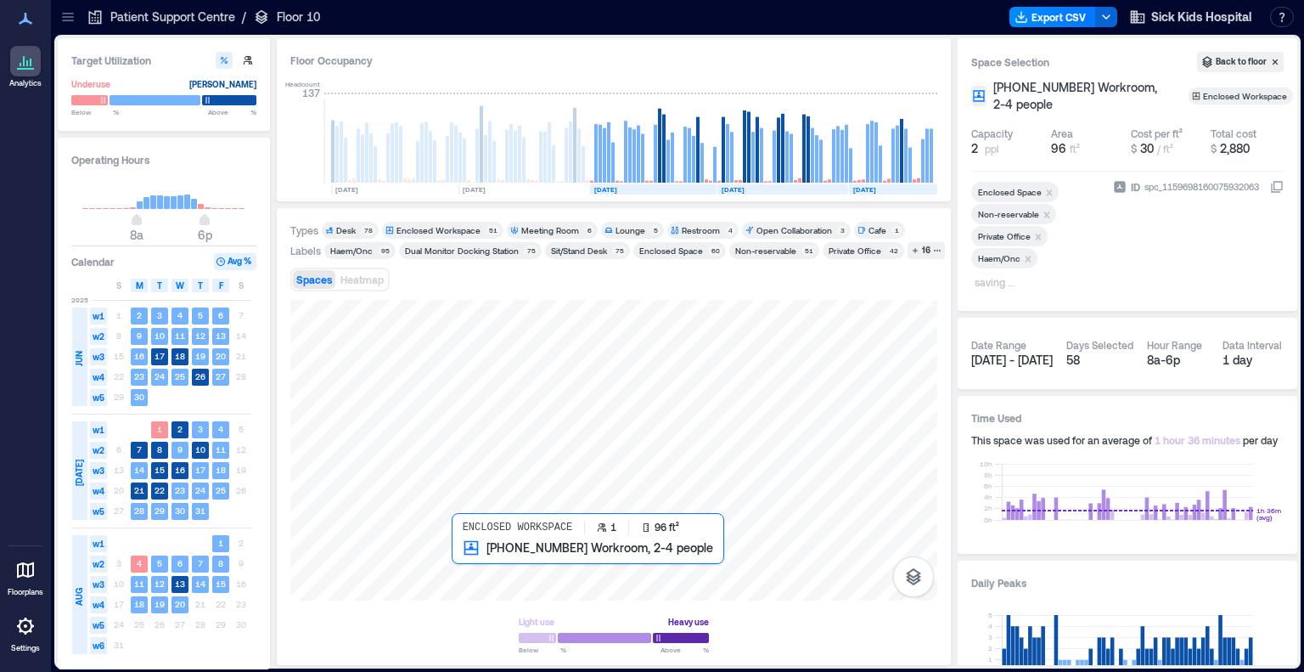
click at [468, 562] on div at bounding box center [613, 450] width 647 height 301
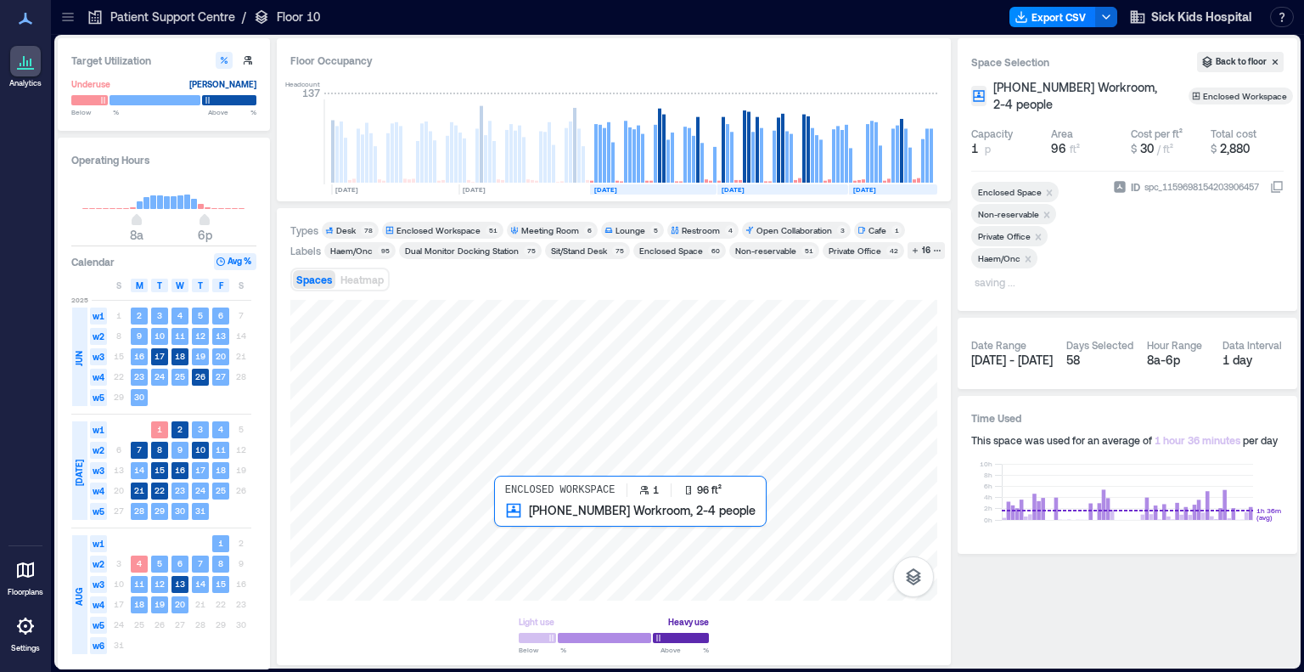
click at [516, 522] on div at bounding box center [613, 450] width 647 height 301
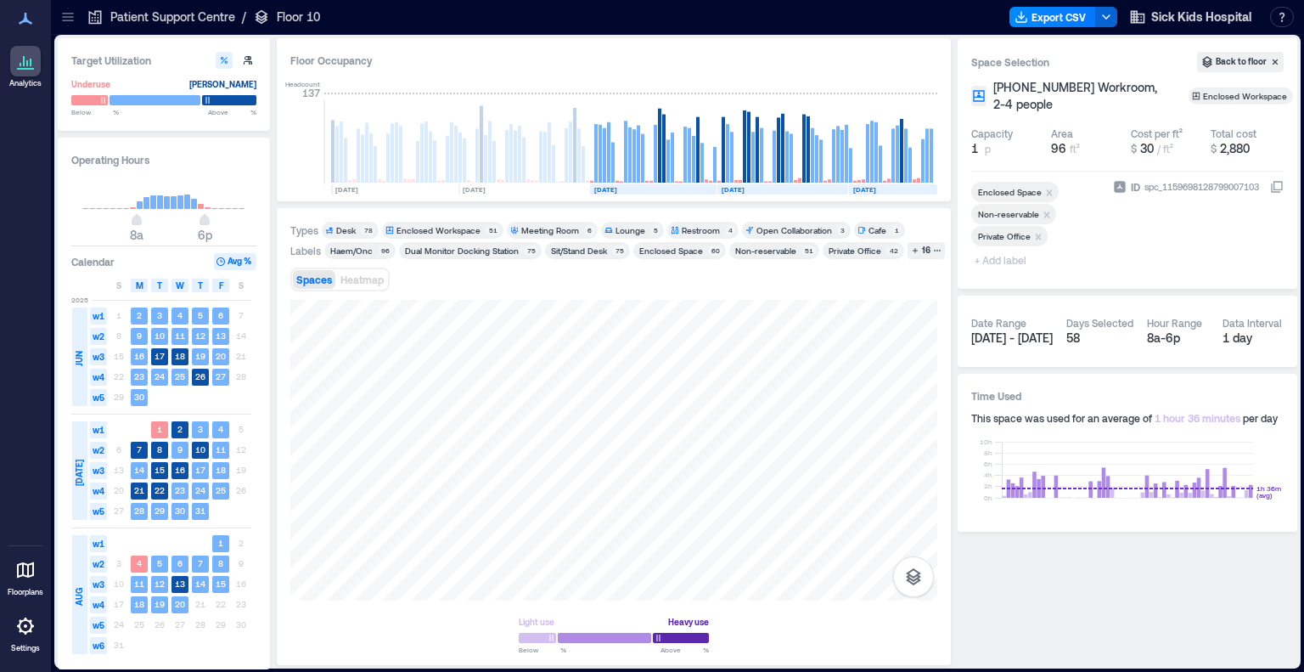
click at [877, 262] on span "+ Add label" at bounding box center [1002, 260] width 62 height 24
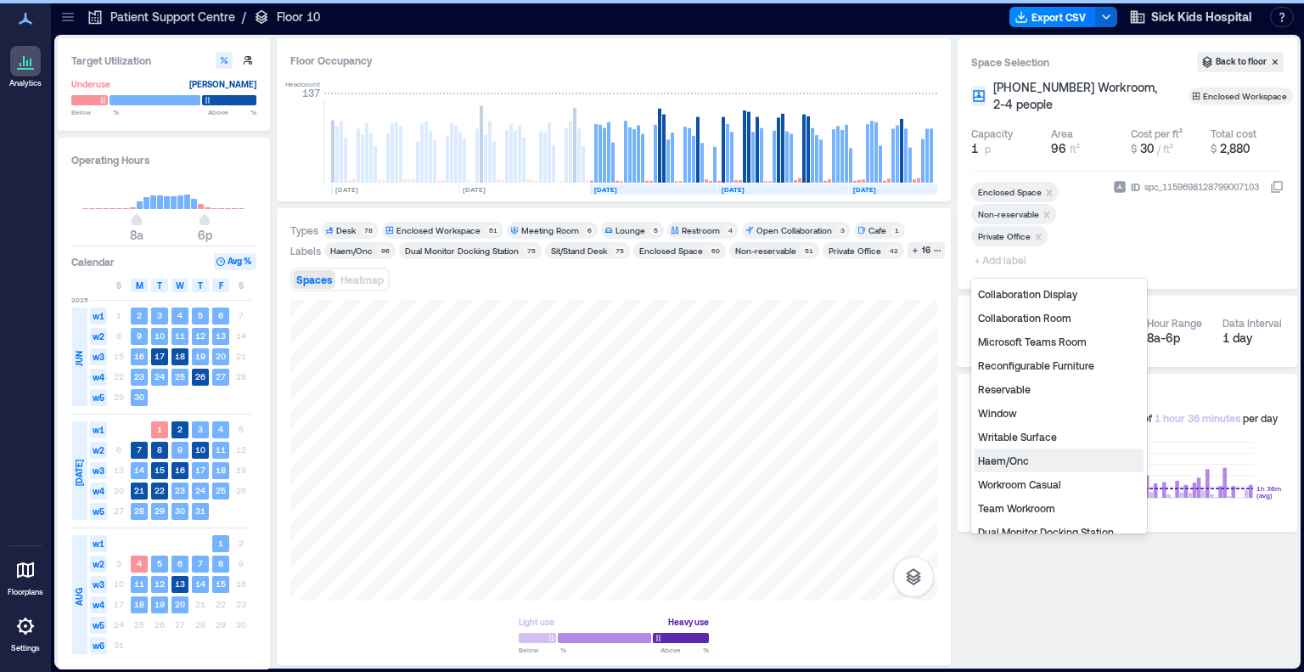
click at [877, 464] on div "Haem/Onc" at bounding box center [1059, 460] width 169 height 24
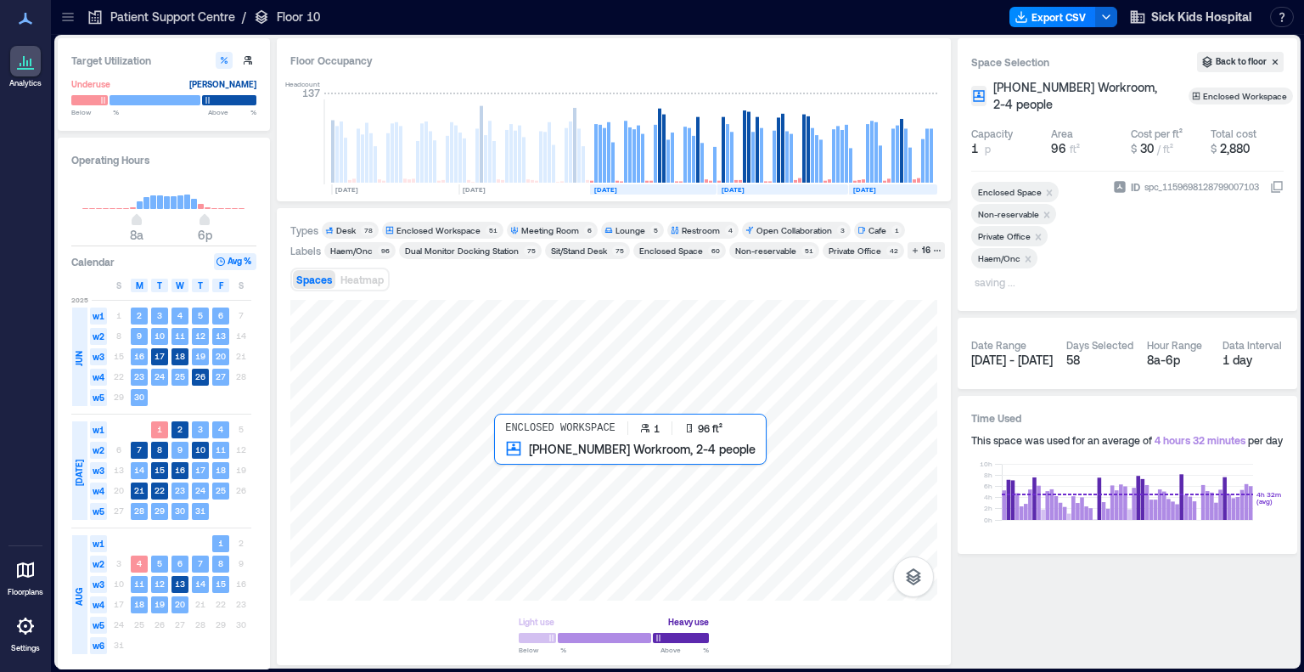
click at [515, 464] on div at bounding box center [613, 450] width 647 height 301
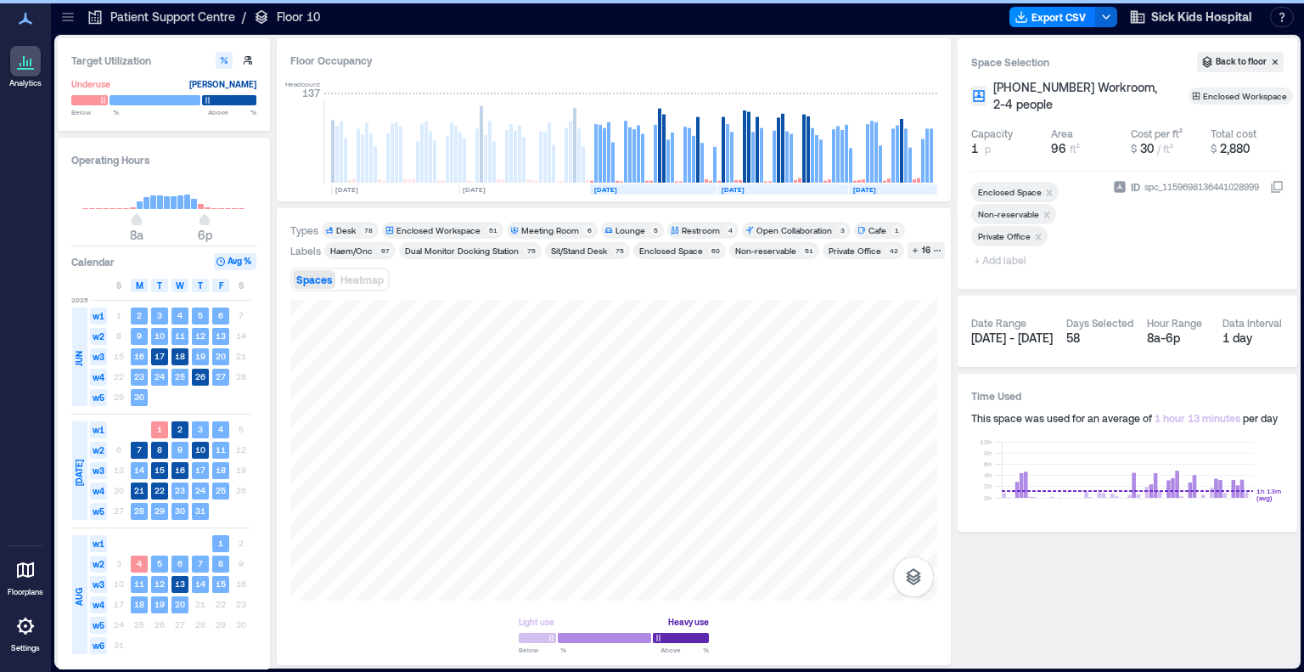
click at [877, 260] on span "+ Add label" at bounding box center [1002, 260] width 62 height 24
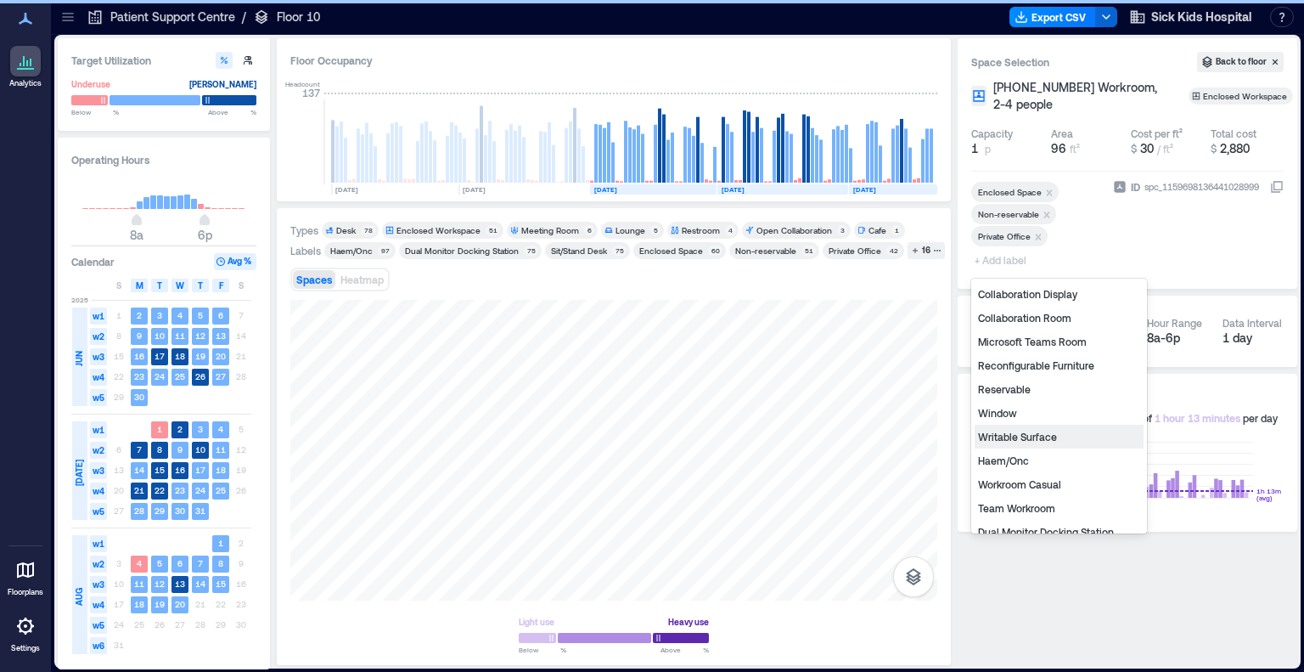
click at [877, 456] on div "Haem/Onc" at bounding box center [1059, 460] width 169 height 24
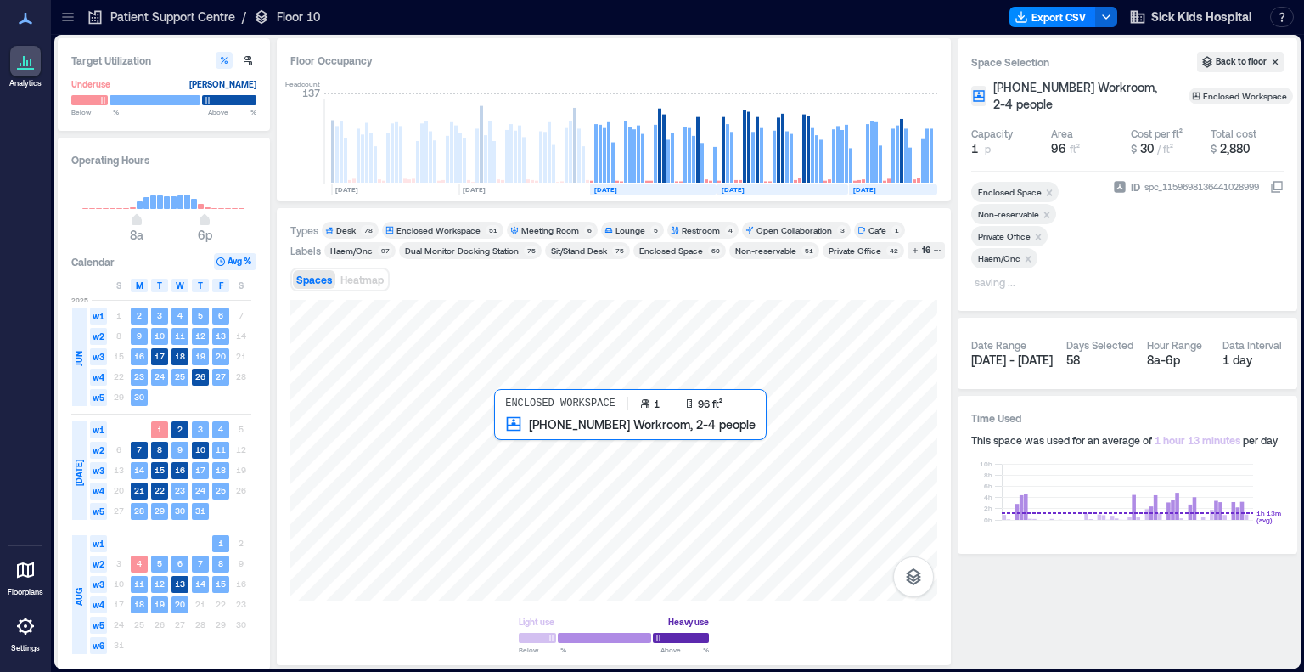
click at [506, 434] on div at bounding box center [613, 450] width 647 height 301
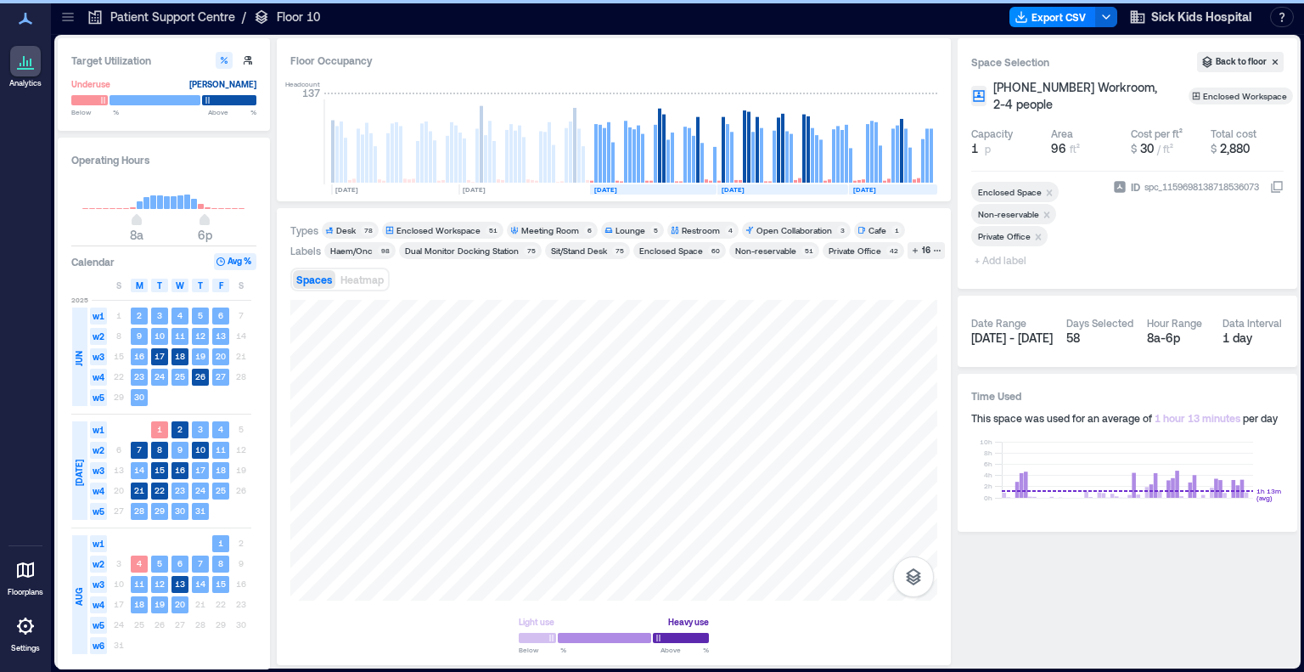
click at [877, 257] on span "+ Add label" at bounding box center [1002, 260] width 62 height 24
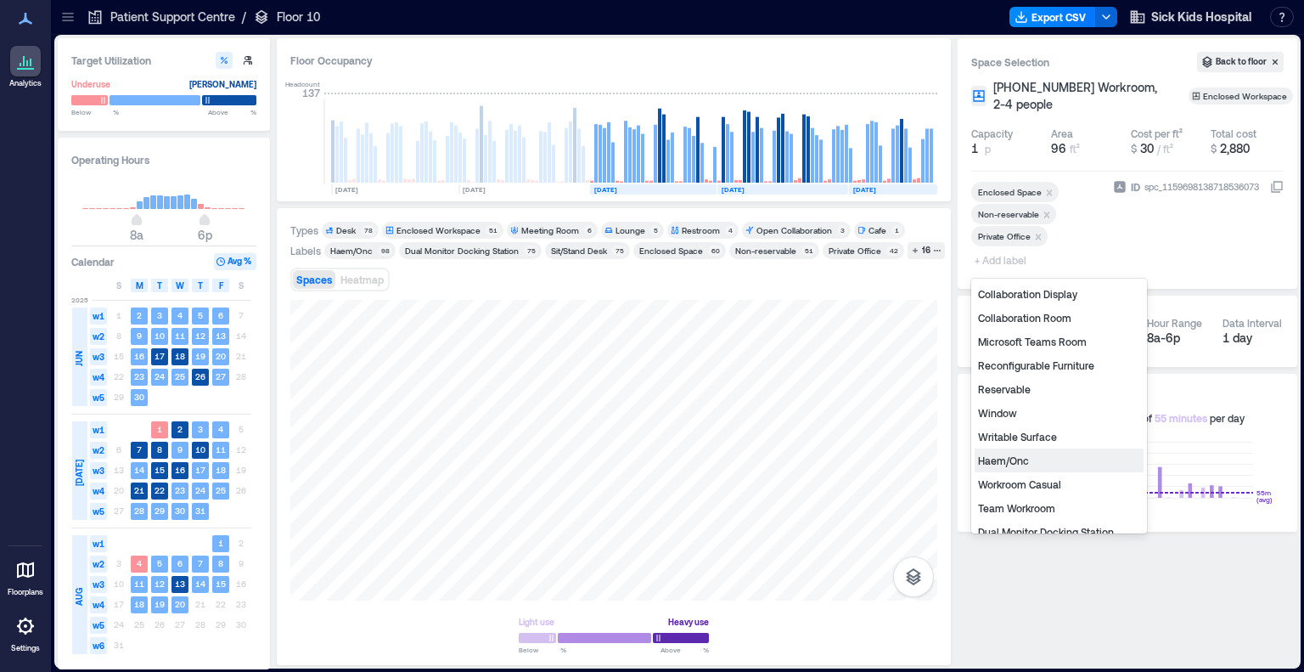
click at [877, 451] on div "Haem/Onc" at bounding box center [1059, 460] width 169 height 24
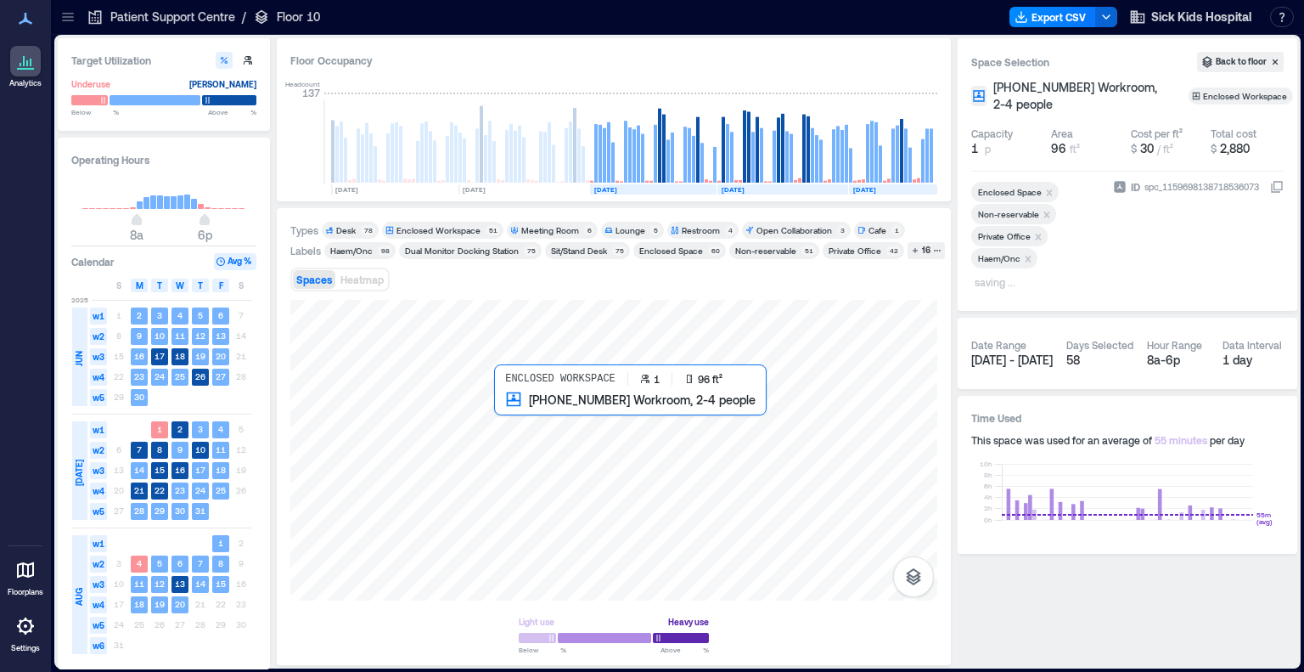
click at [523, 417] on div at bounding box center [613, 450] width 647 height 301
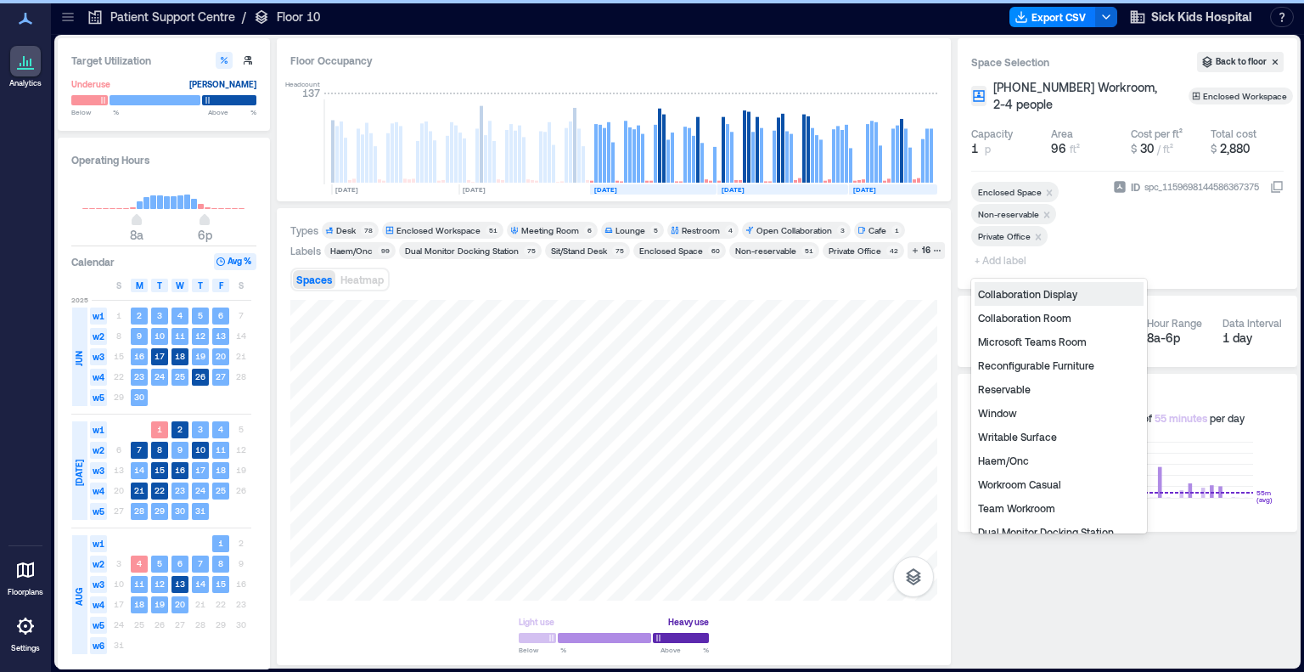
click at [877, 263] on span "+ Add label" at bounding box center [1002, 260] width 62 height 24
click at [877, 462] on div "Haem/Onc" at bounding box center [1059, 460] width 169 height 24
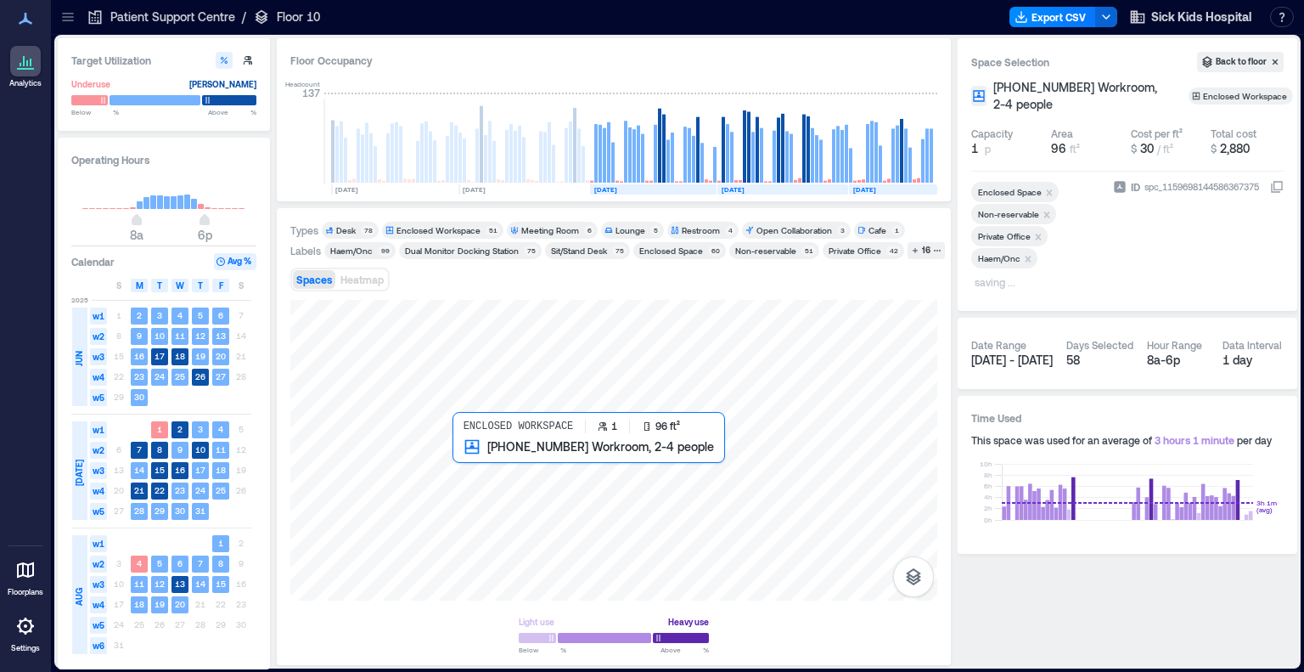
click at [470, 464] on div at bounding box center [613, 450] width 647 height 301
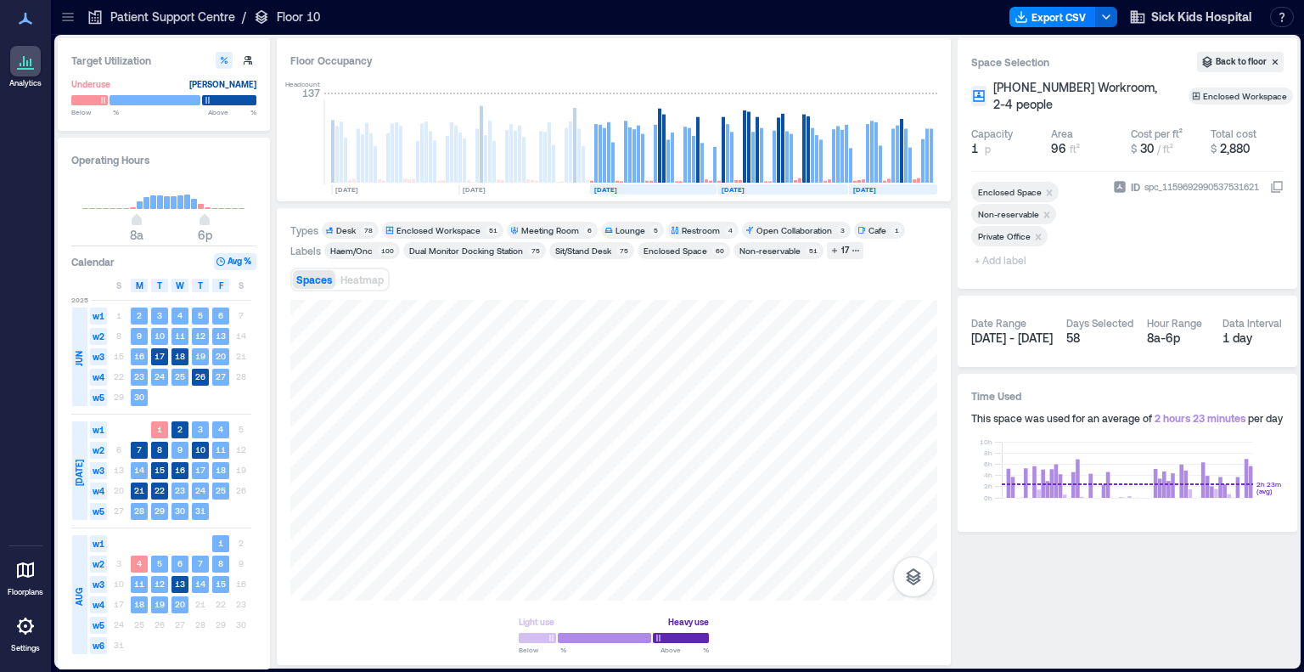
click at [877, 258] on span "+ Add label" at bounding box center [1002, 260] width 62 height 24
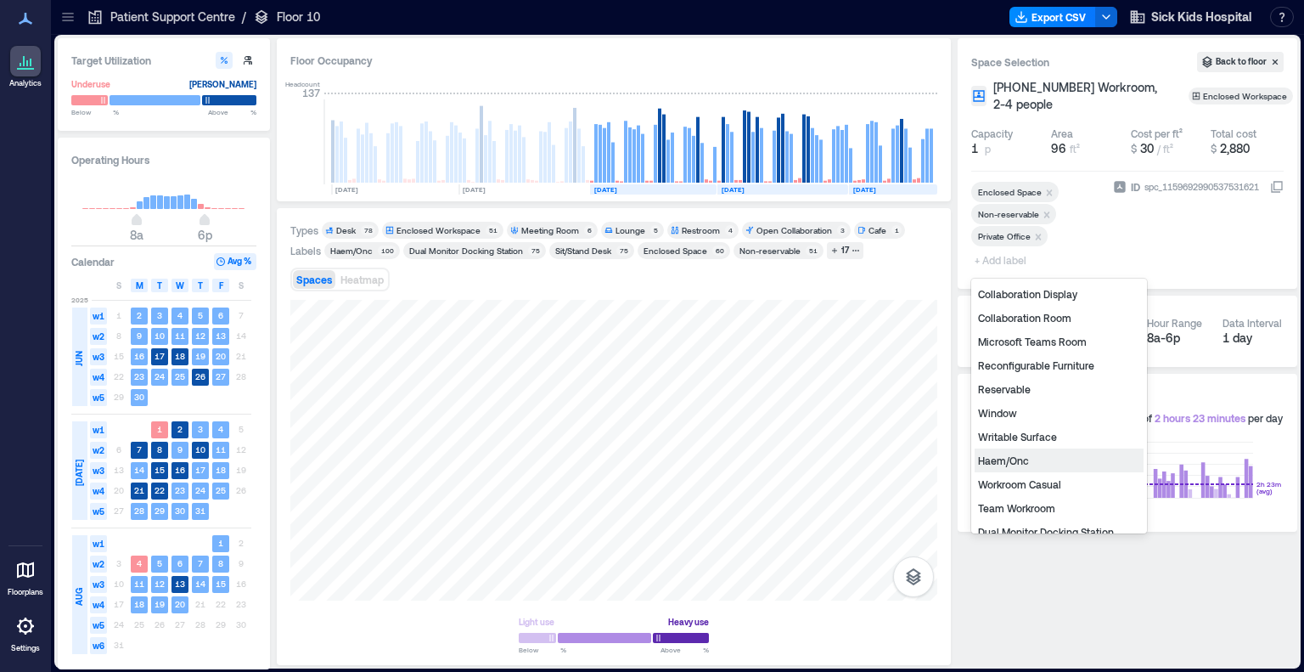
click at [877, 454] on div "Haem/Onc" at bounding box center [1059, 460] width 169 height 24
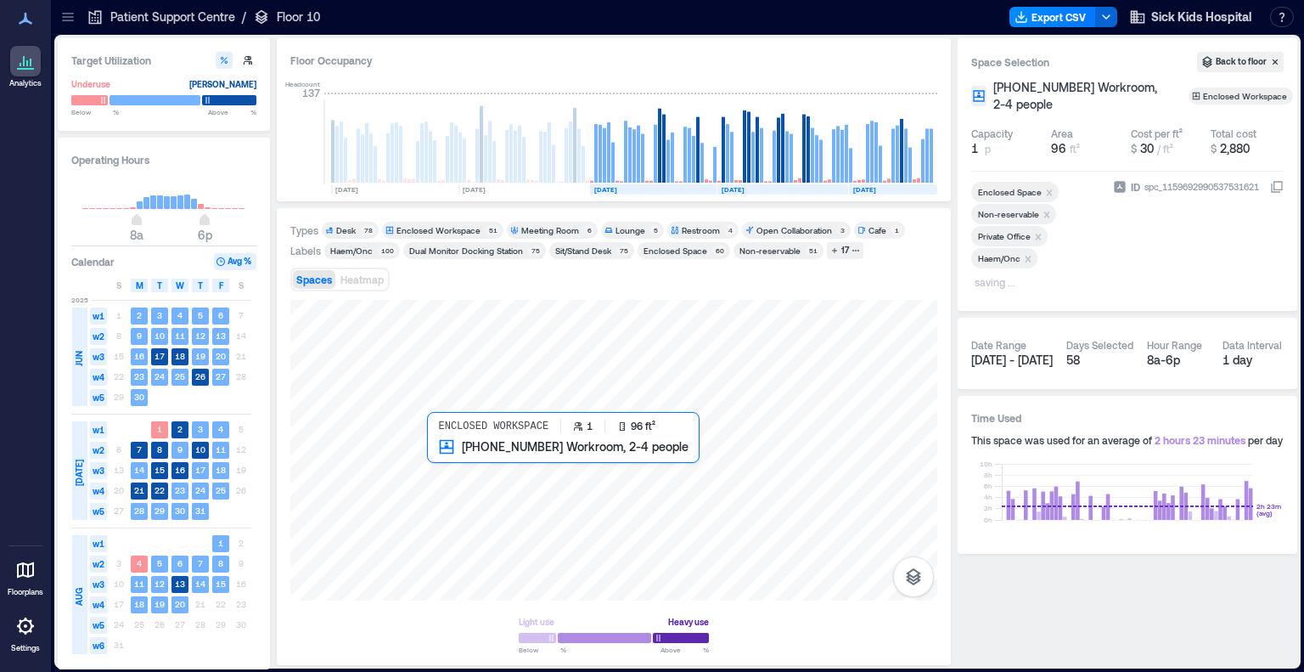
click at [446, 472] on div at bounding box center [613, 450] width 647 height 301
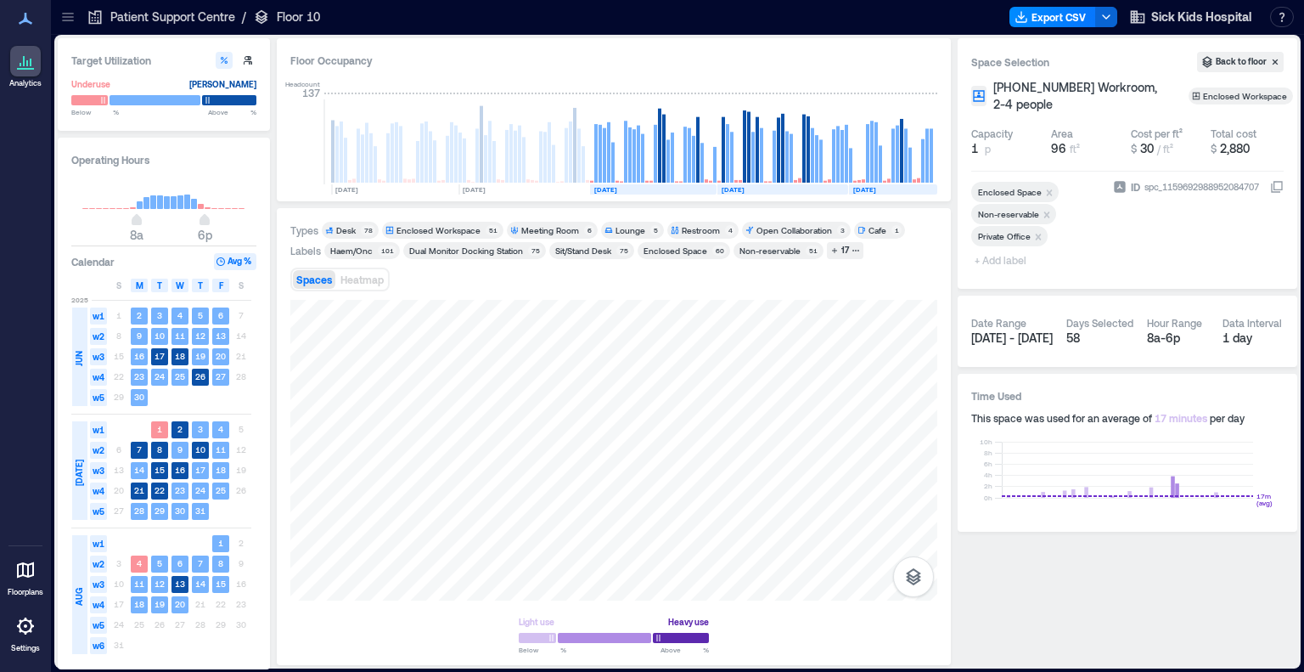
click at [877, 264] on span "+ Add label" at bounding box center [1002, 260] width 62 height 24
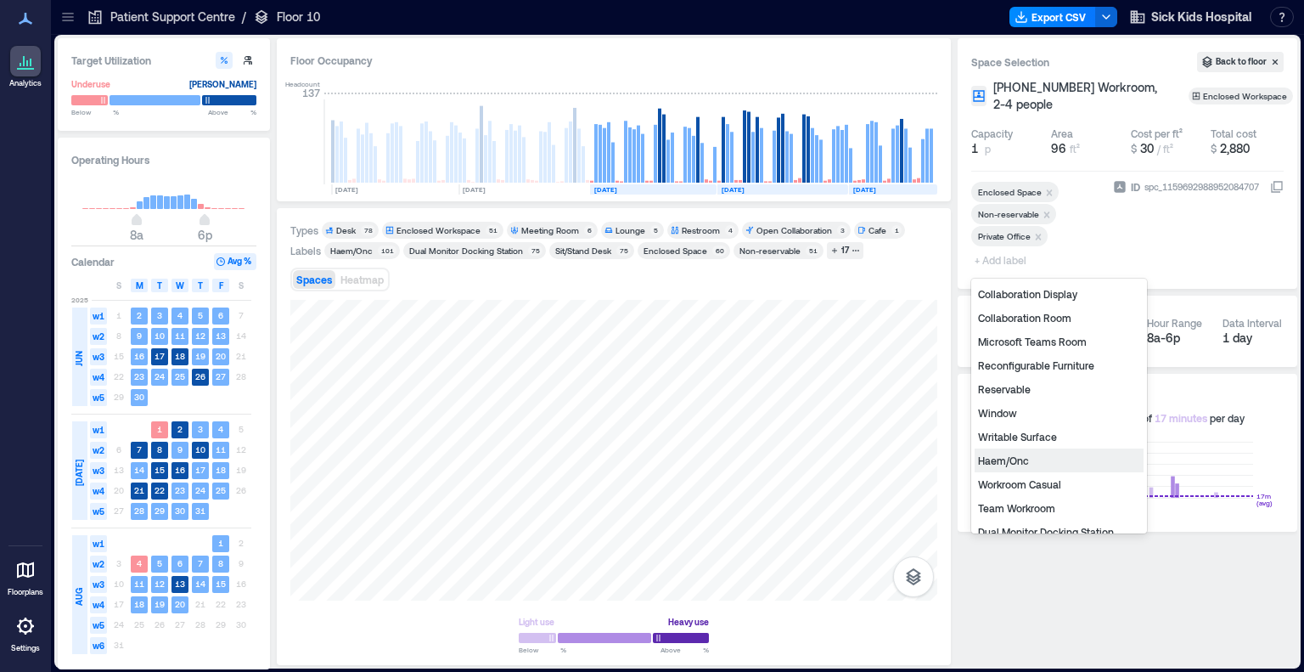
click at [877, 458] on div "Haem/Onc" at bounding box center [1059, 460] width 169 height 24
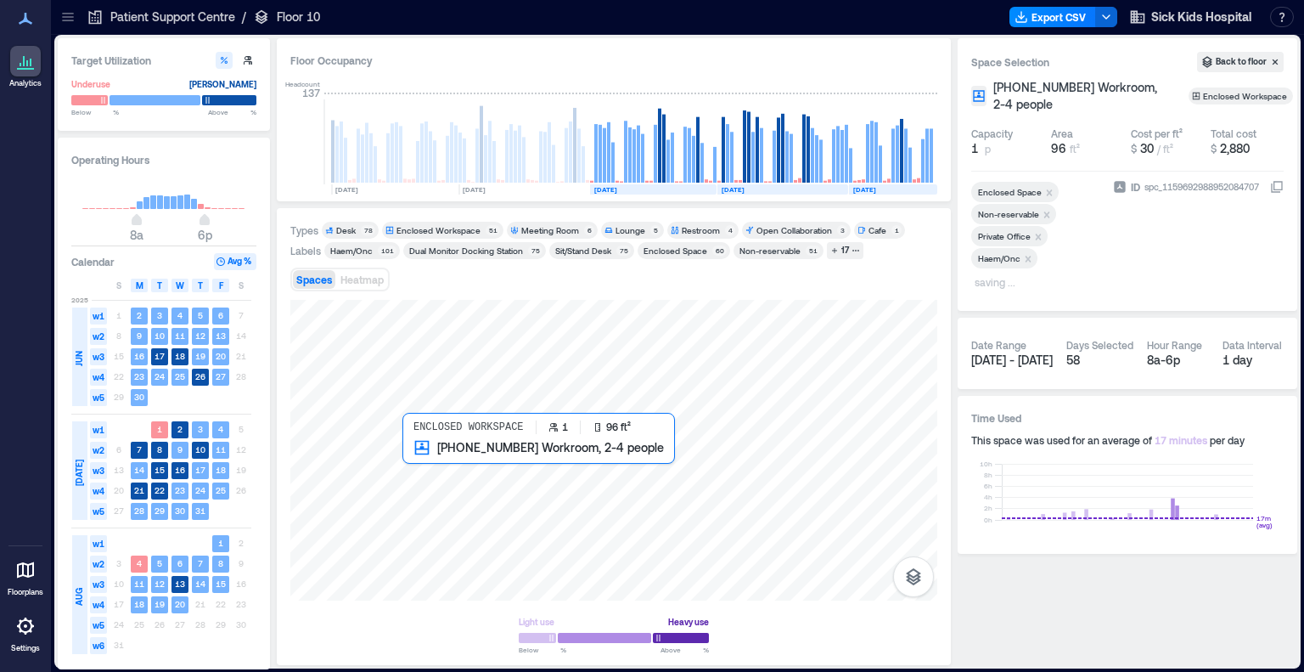
click at [414, 478] on div at bounding box center [613, 450] width 647 height 301
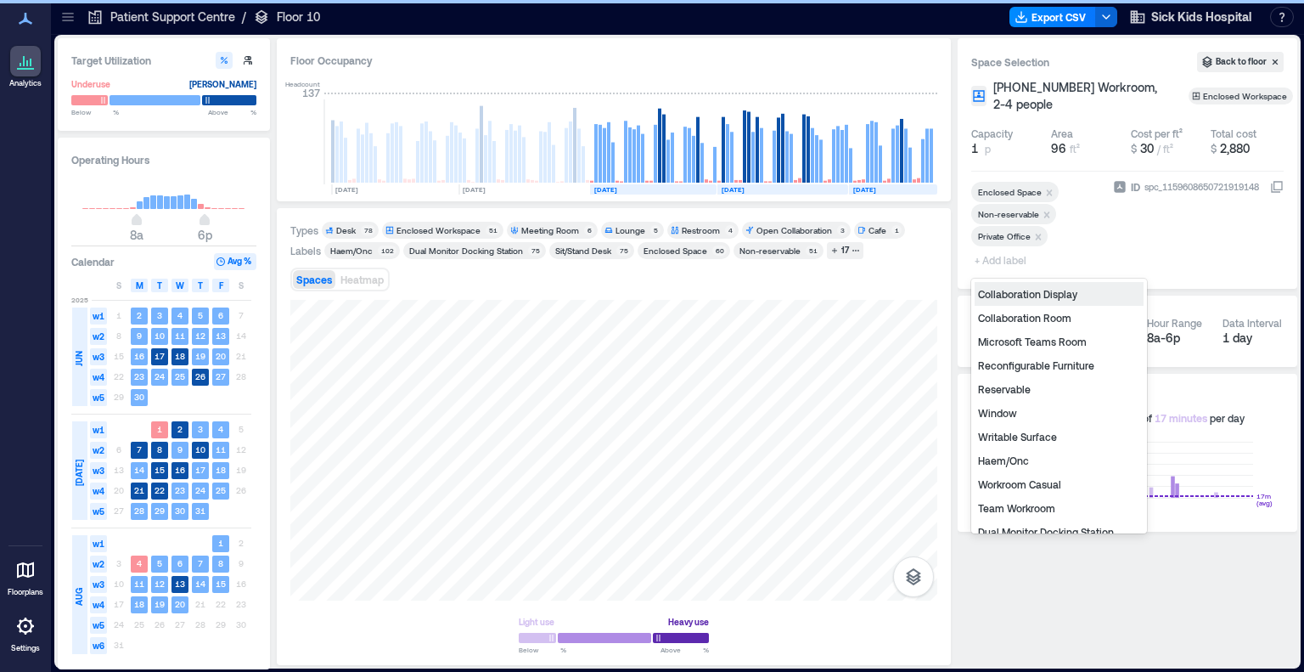
click at [877, 260] on span "+ Add label" at bounding box center [1002, 260] width 62 height 24
click at [877, 464] on div "Haem/Onc" at bounding box center [1059, 460] width 169 height 24
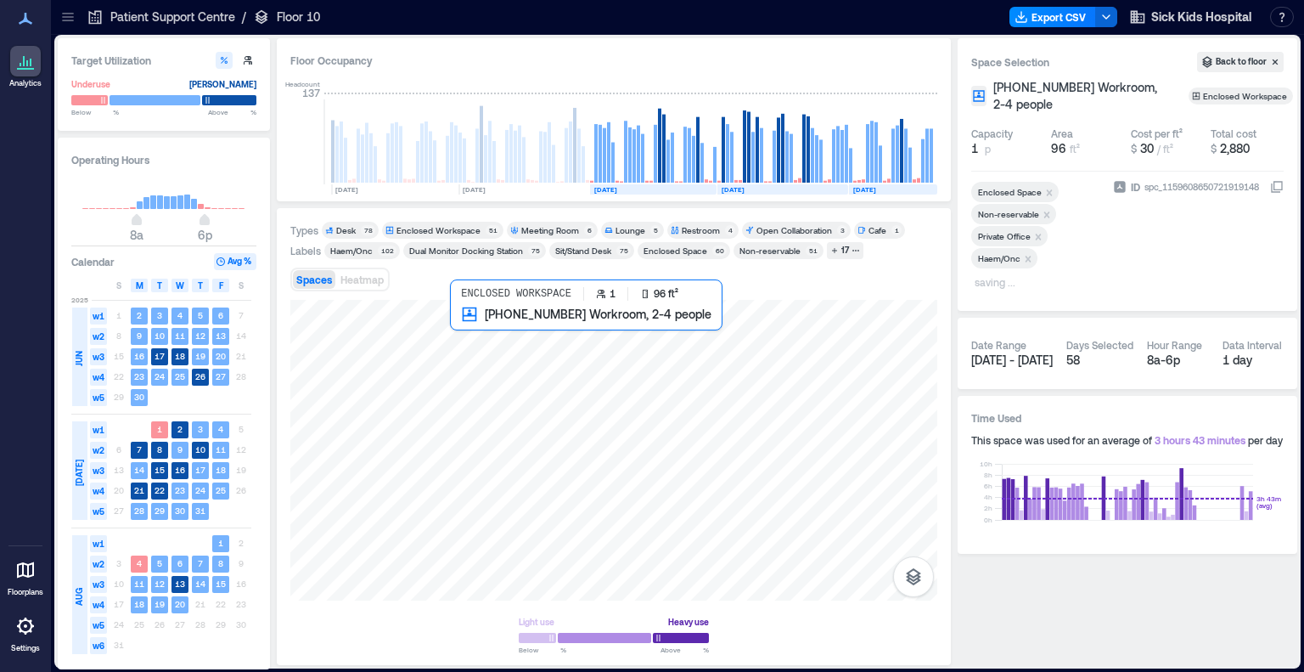
click at [465, 335] on div at bounding box center [613, 450] width 647 height 301
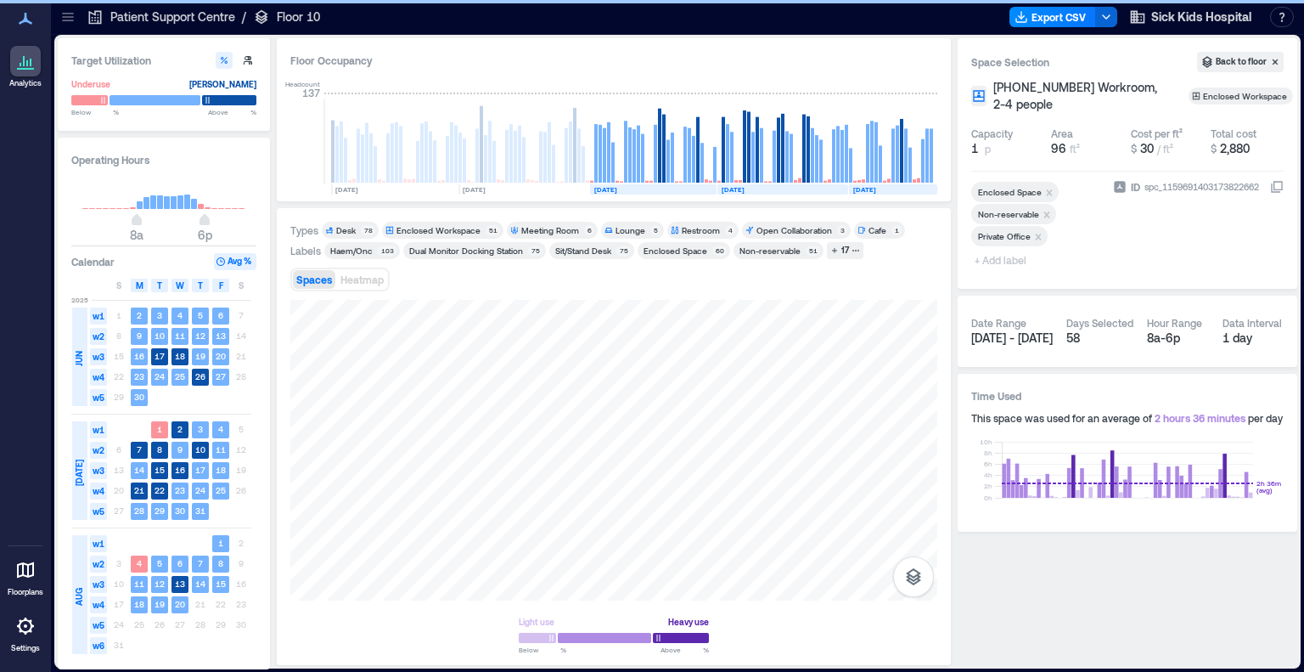
drag, startPoint x: 1015, startPoint y: 262, endPoint x: 1019, endPoint y: 271, distance: 9.1
click at [877, 262] on span "+ Add label" at bounding box center [1002, 260] width 62 height 24
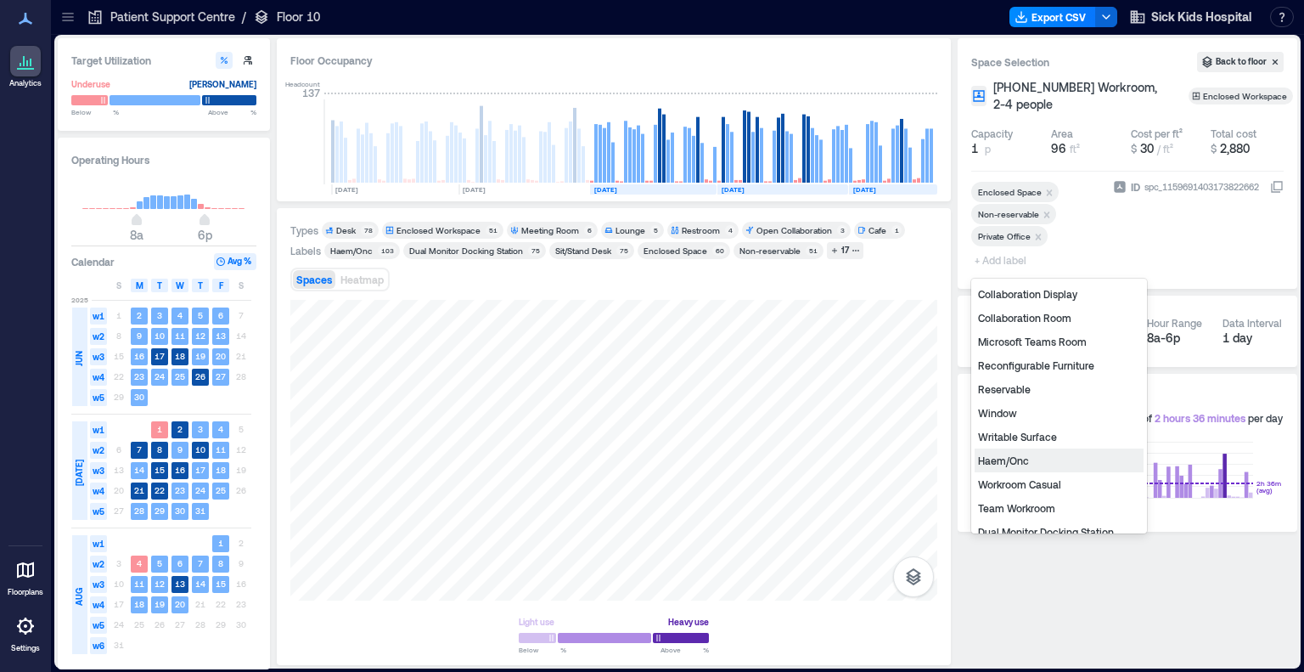
click at [877, 461] on div "Haem/Onc" at bounding box center [1059, 460] width 169 height 24
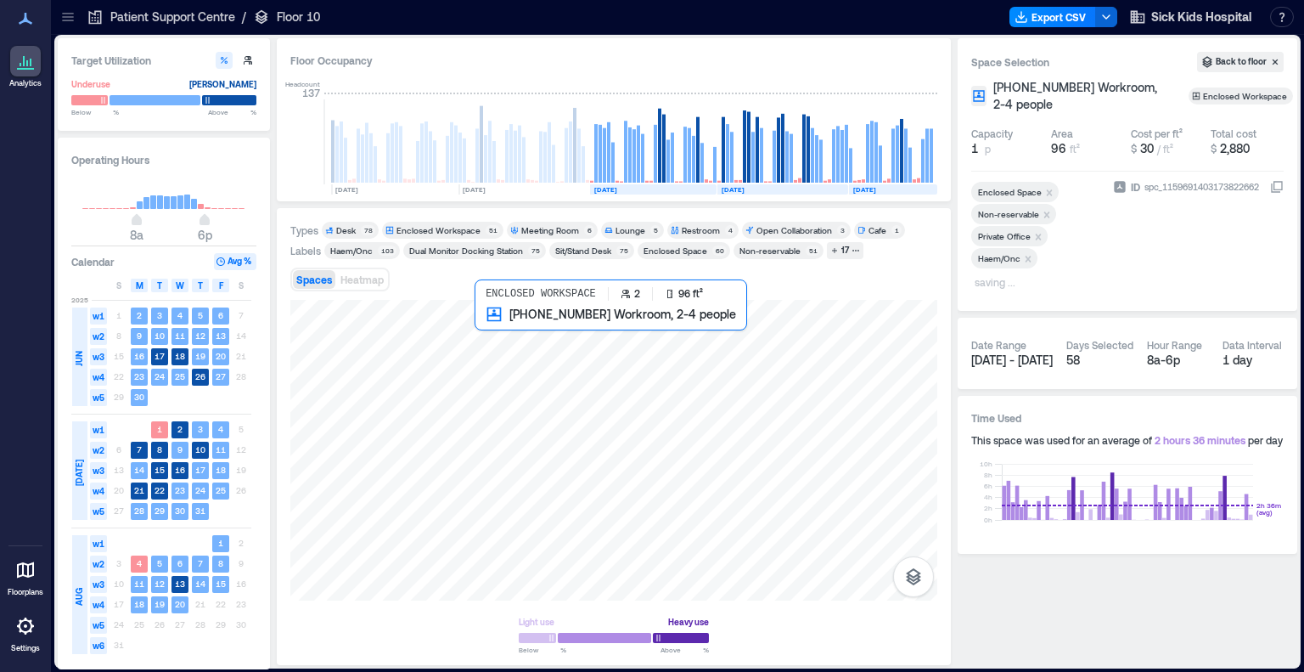
click at [480, 327] on div at bounding box center [613, 450] width 647 height 301
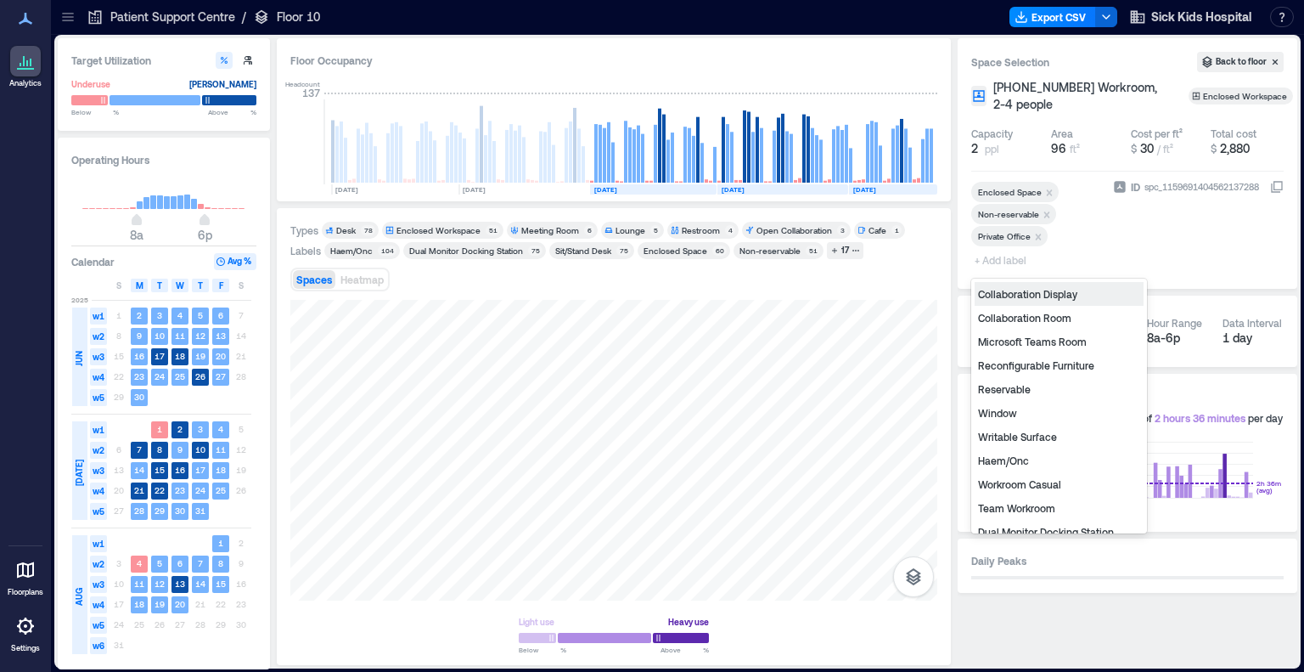
click at [877, 261] on span "+ Add label" at bounding box center [1002, 260] width 62 height 24
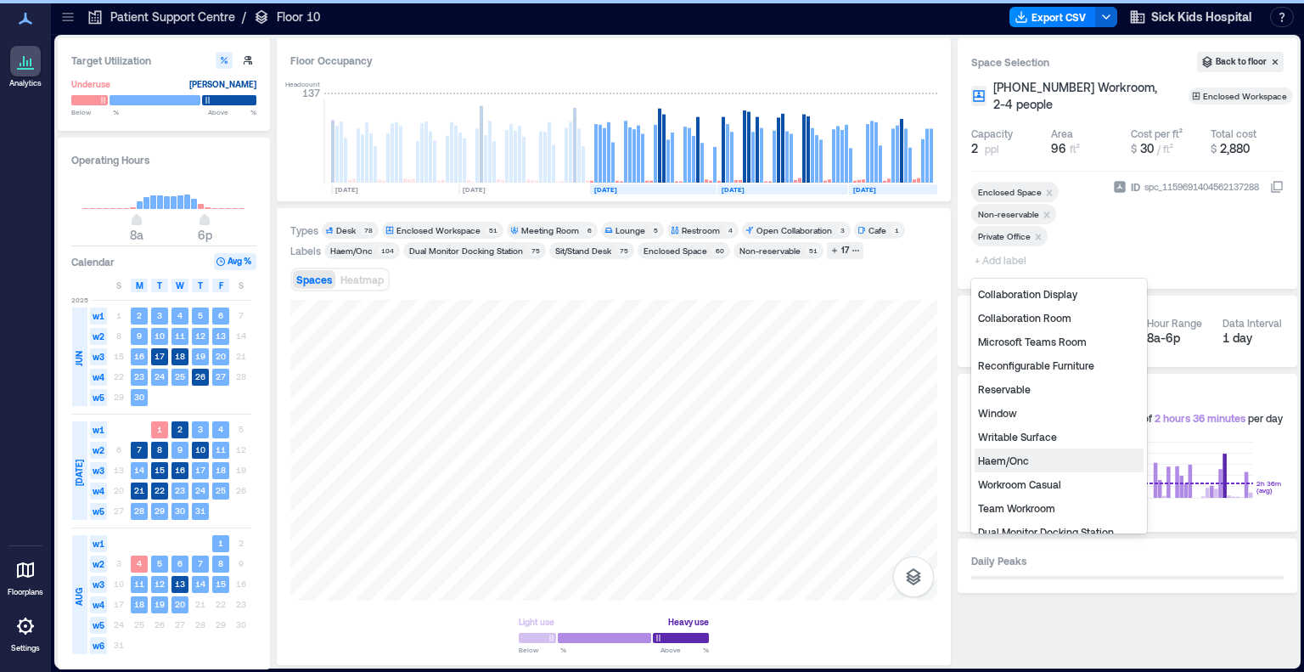
click at [877, 464] on div "Haem/Onc" at bounding box center [1059, 460] width 169 height 24
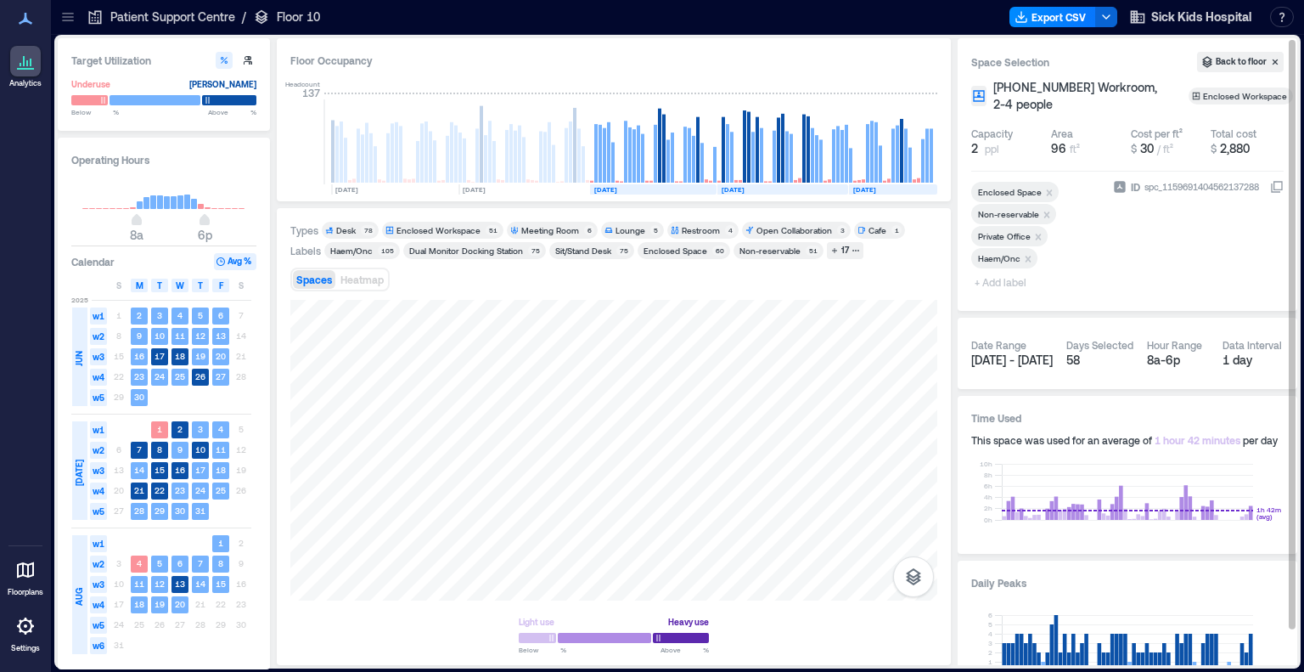
click at [70, 20] on icon at bounding box center [67, 21] width 11 height 2
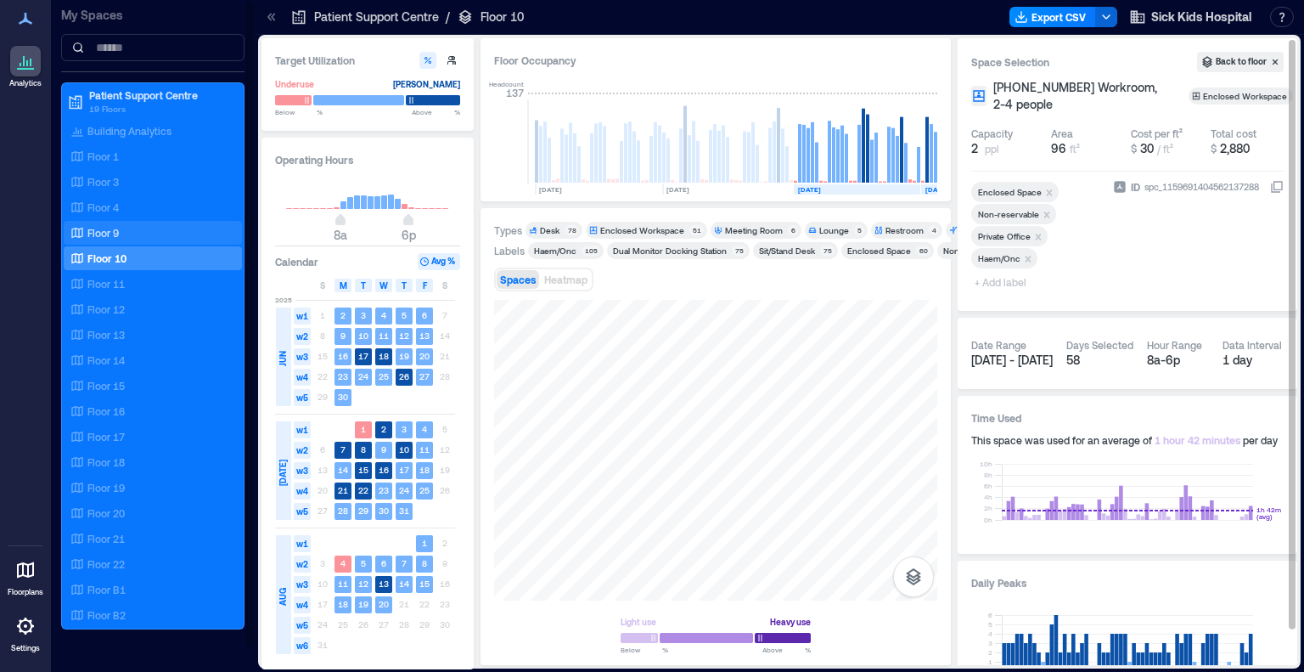
click at [115, 227] on p "Floor 9" at bounding box center [102, 233] width 31 height 14
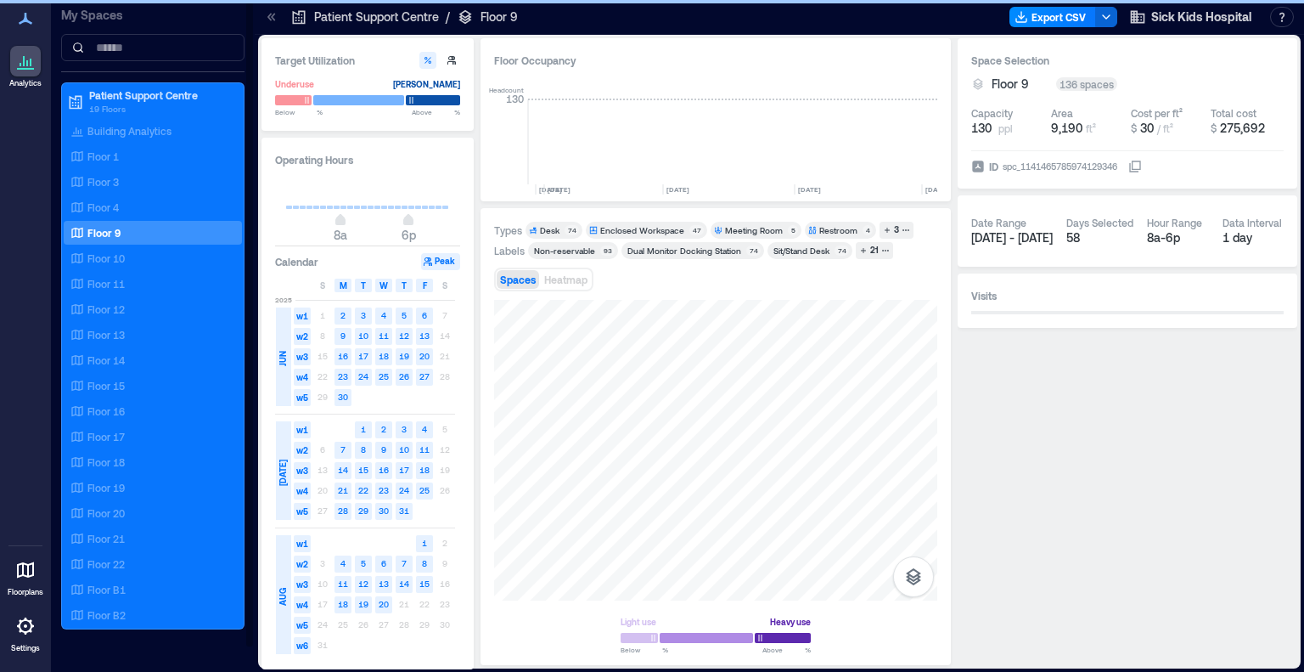
scroll to position [0, 3566]
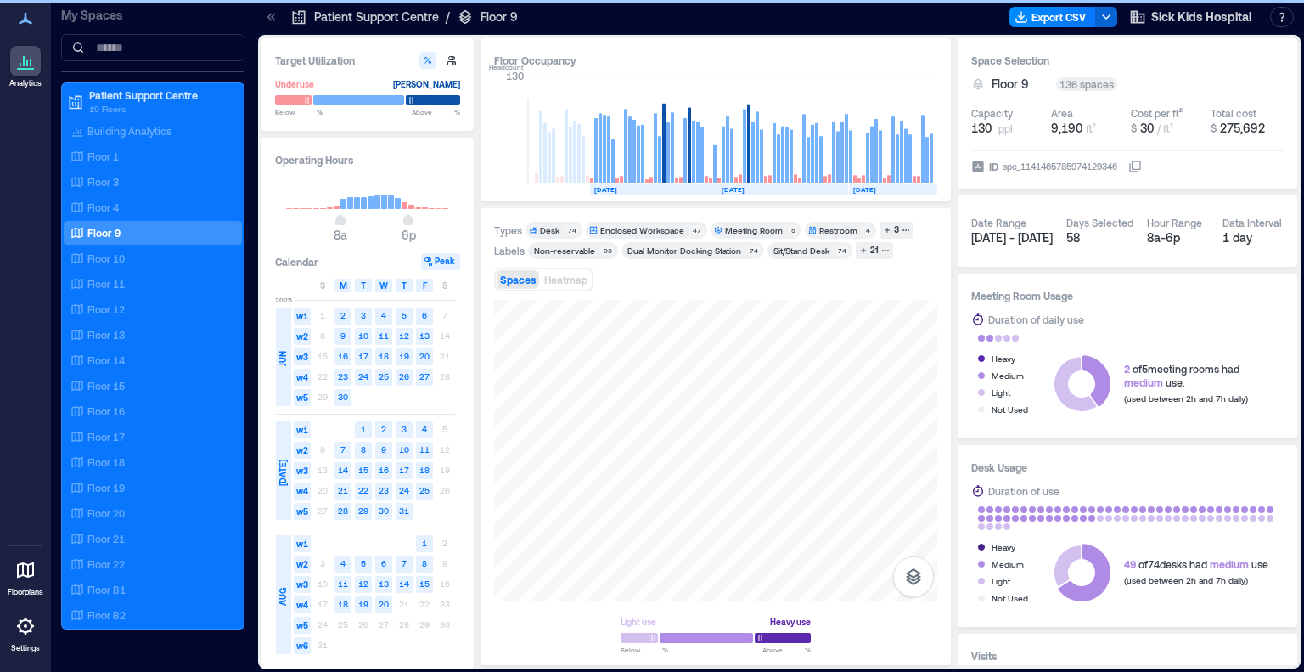
click at [636, 230] on div "Enclosed Workspace" at bounding box center [642, 230] width 84 height 12
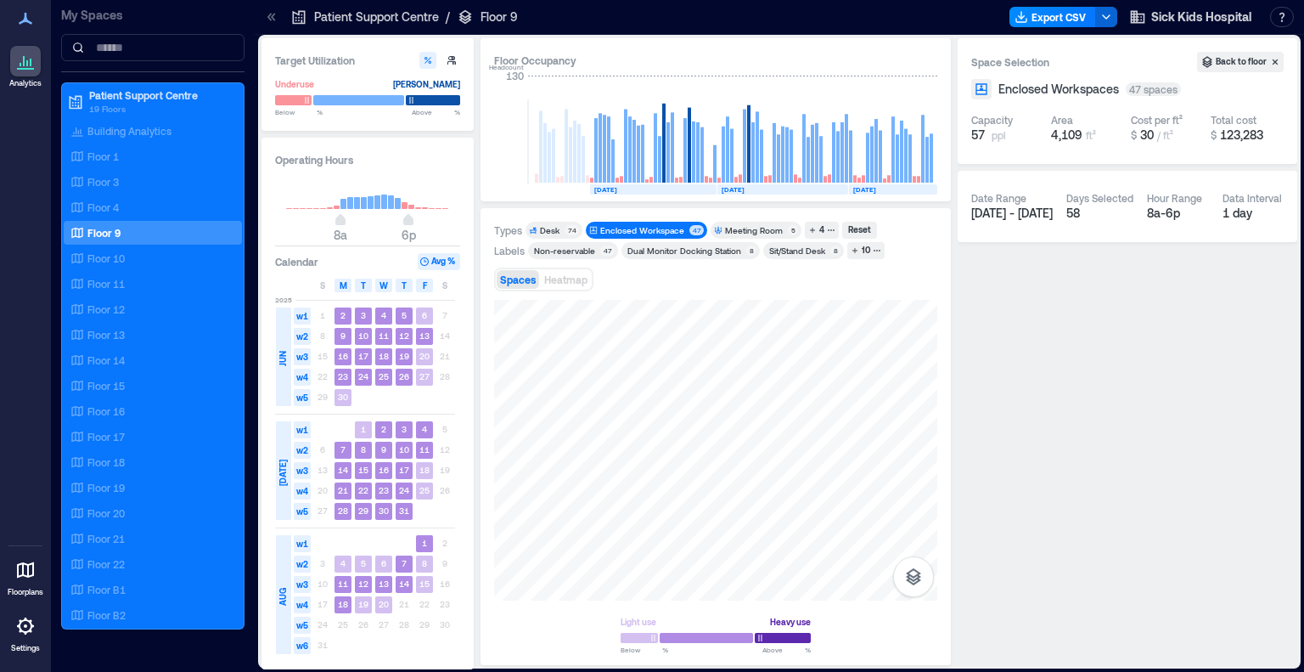
click at [591, 243] on div "Non-reservable 47" at bounding box center [573, 250] width 90 height 17
click at [590, 245] on div "Non-reservable" at bounding box center [564, 251] width 61 height 12
click at [877, 254] on icon "button" at bounding box center [877, 250] width 8 height 8
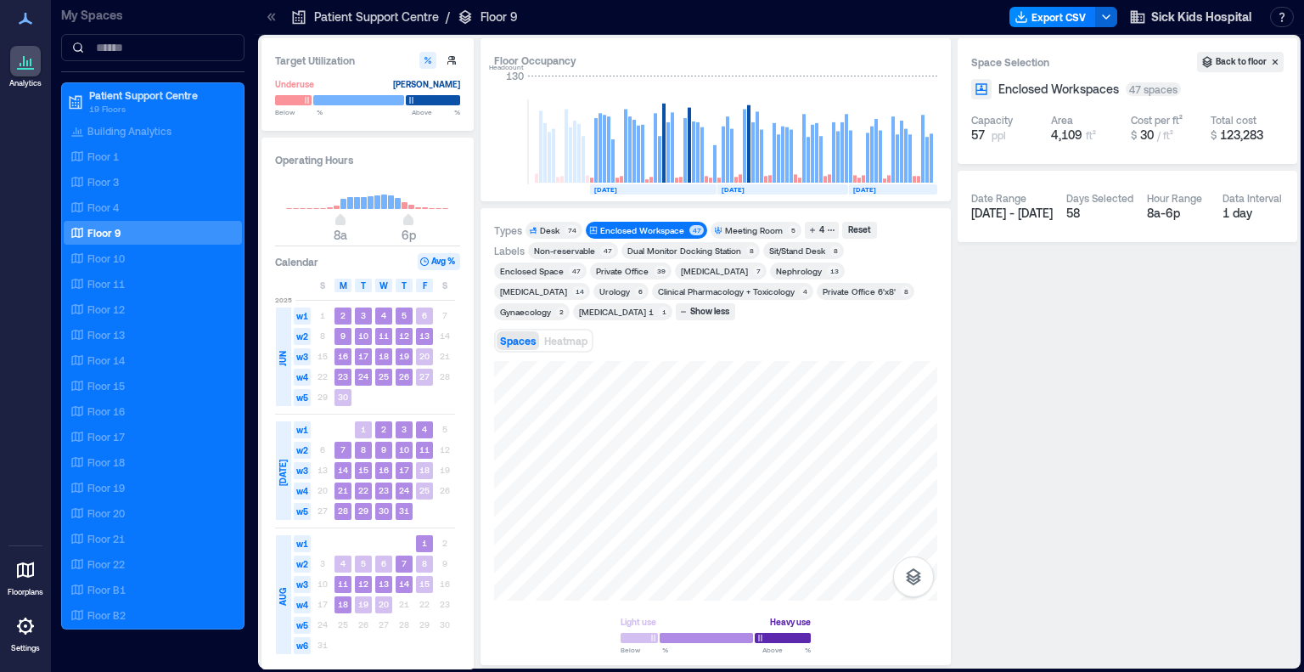
click at [582, 315] on div "[MEDICAL_DATA] 1" at bounding box center [616, 312] width 80 height 12
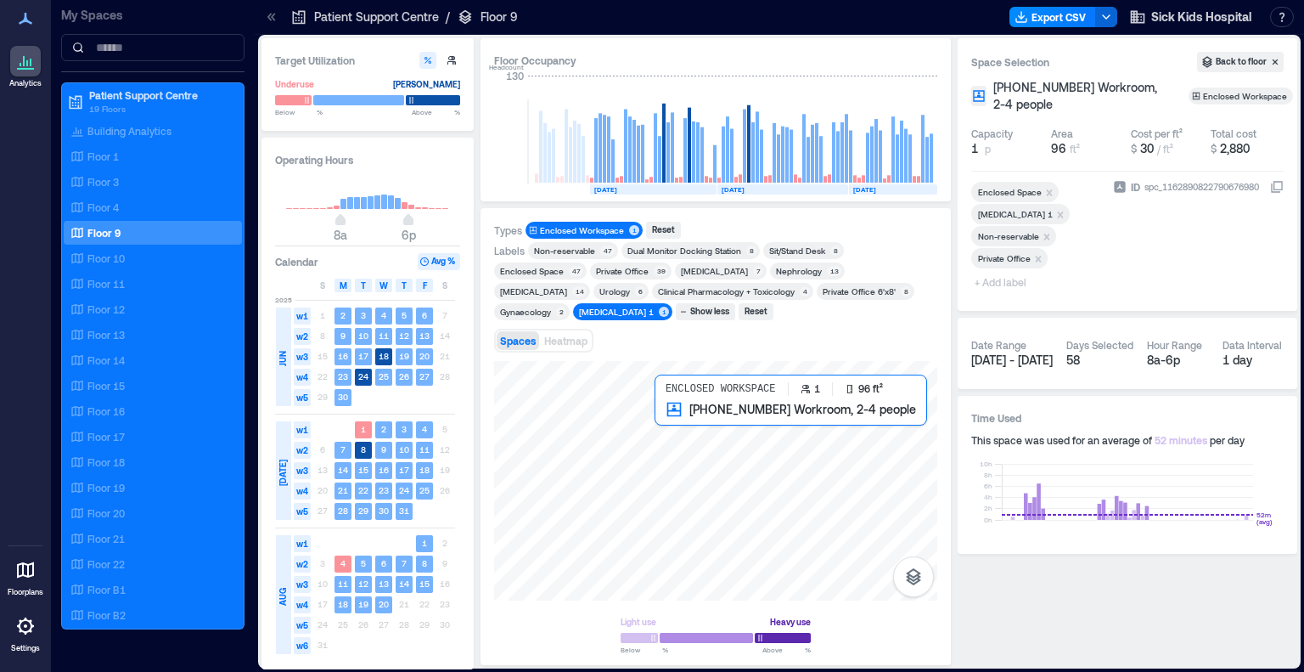
click at [679, 422] on div at bounding box center [715, 480] width 443 height 239
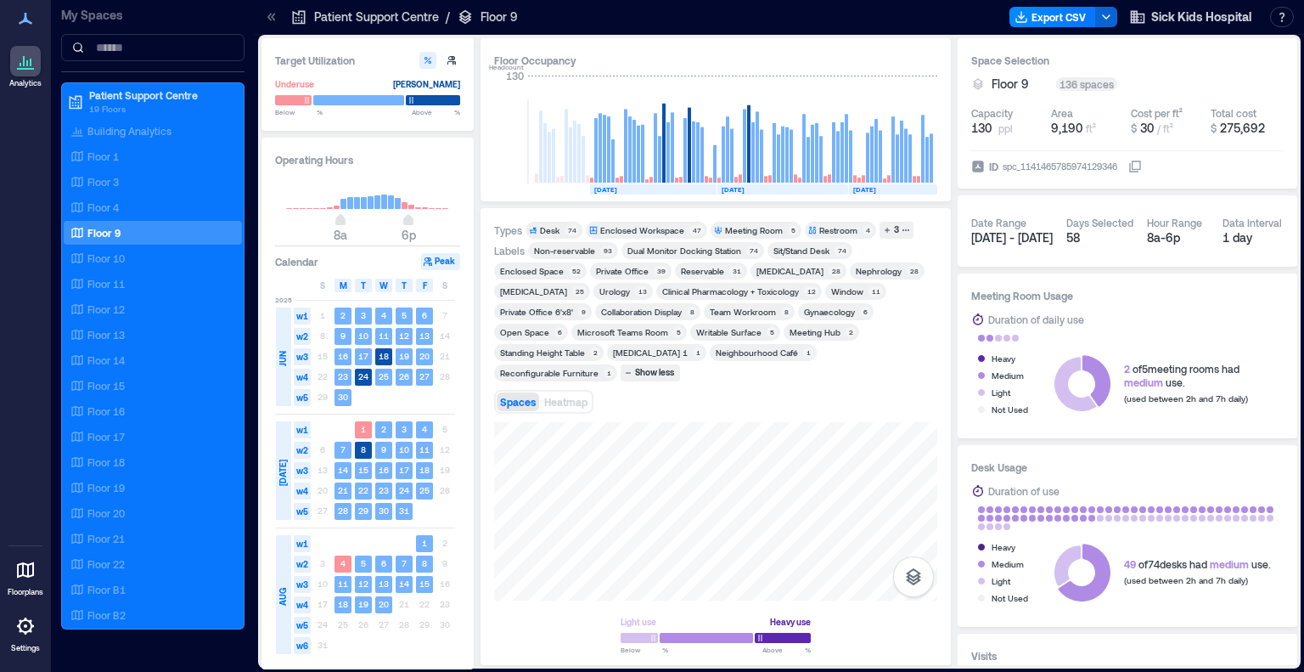
click at [677, 356] on div "[MEDICAL_DATA] 1" at bounding box center [650, 352] width 75 height 12
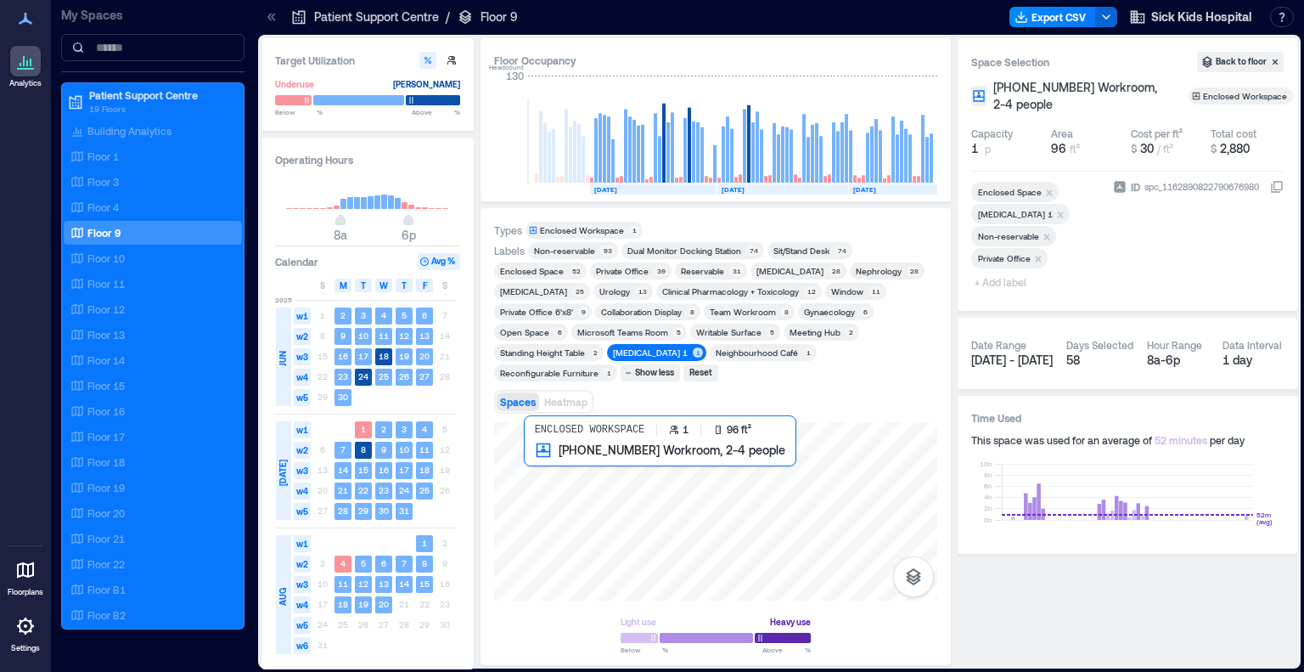
click at [536, 460] on div at bounding box center [715, 511] width 443 height 178
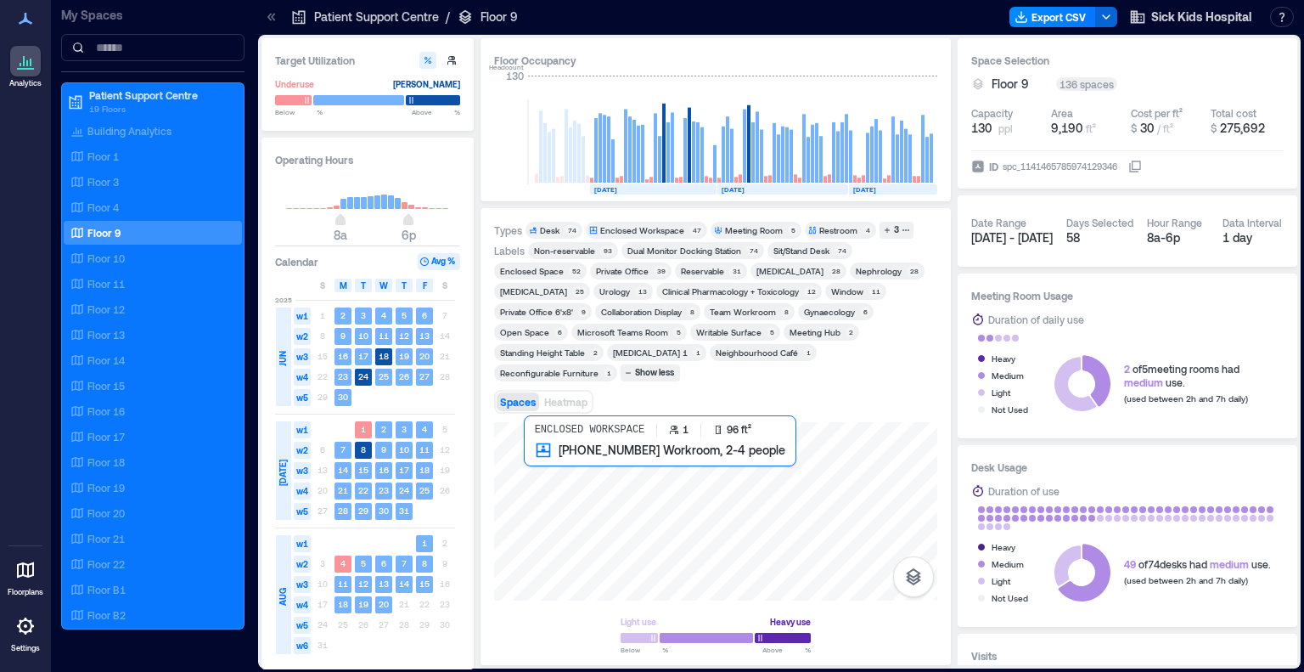
click at [537, 459] on div at bounding box center [715, 511] width 443 height 178
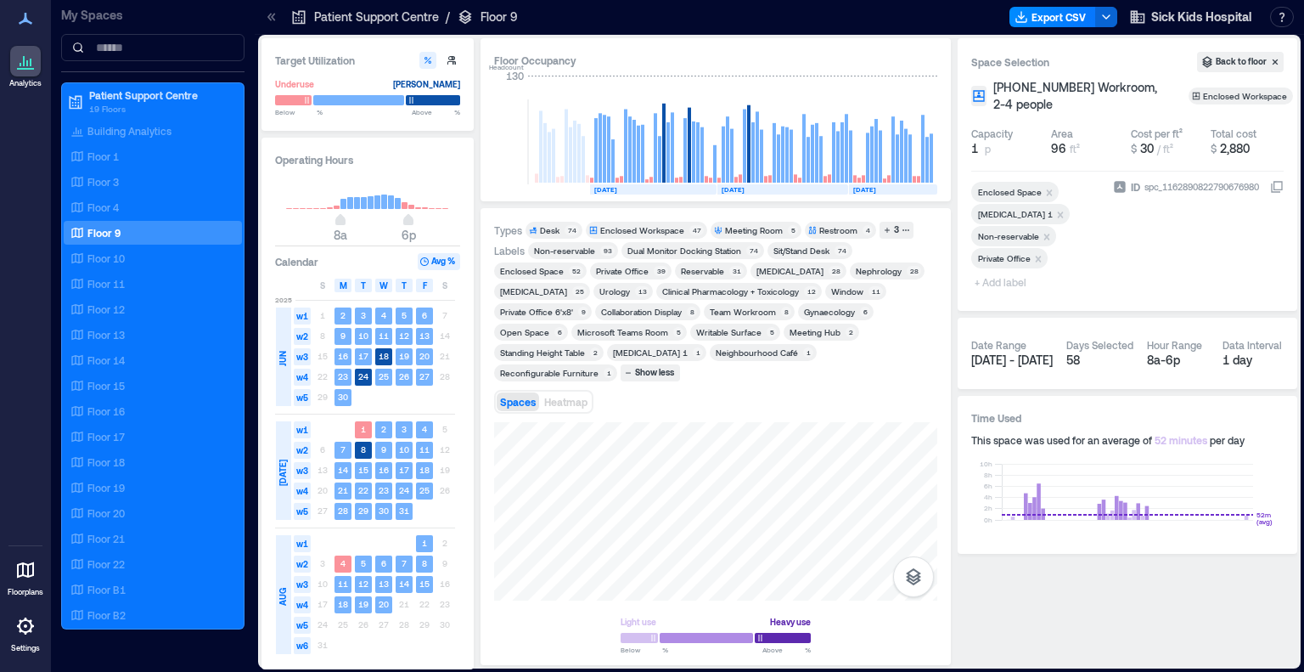
click at [877, 215] on icon "Remove Infectious Diseases 1" at bounding box center [1060, 215] width 12 height 12
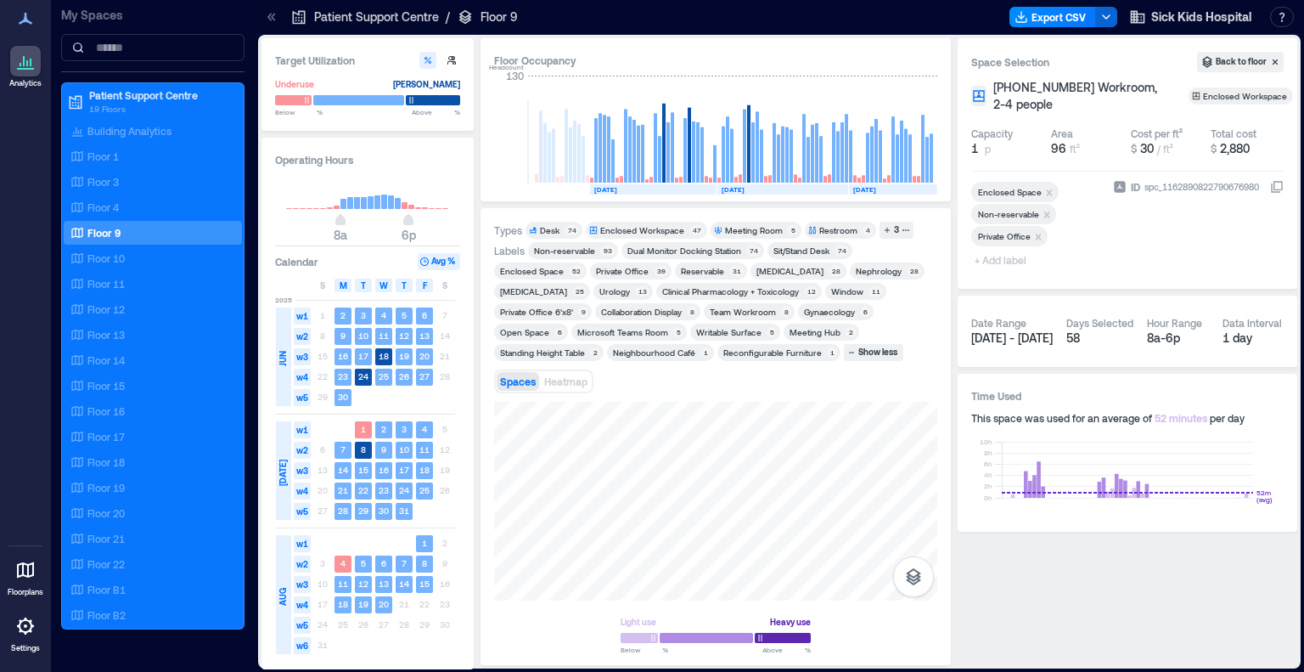
click at [877, 258] on span "+ Add label" at bounding box center [1002, 260] width 62 height 24
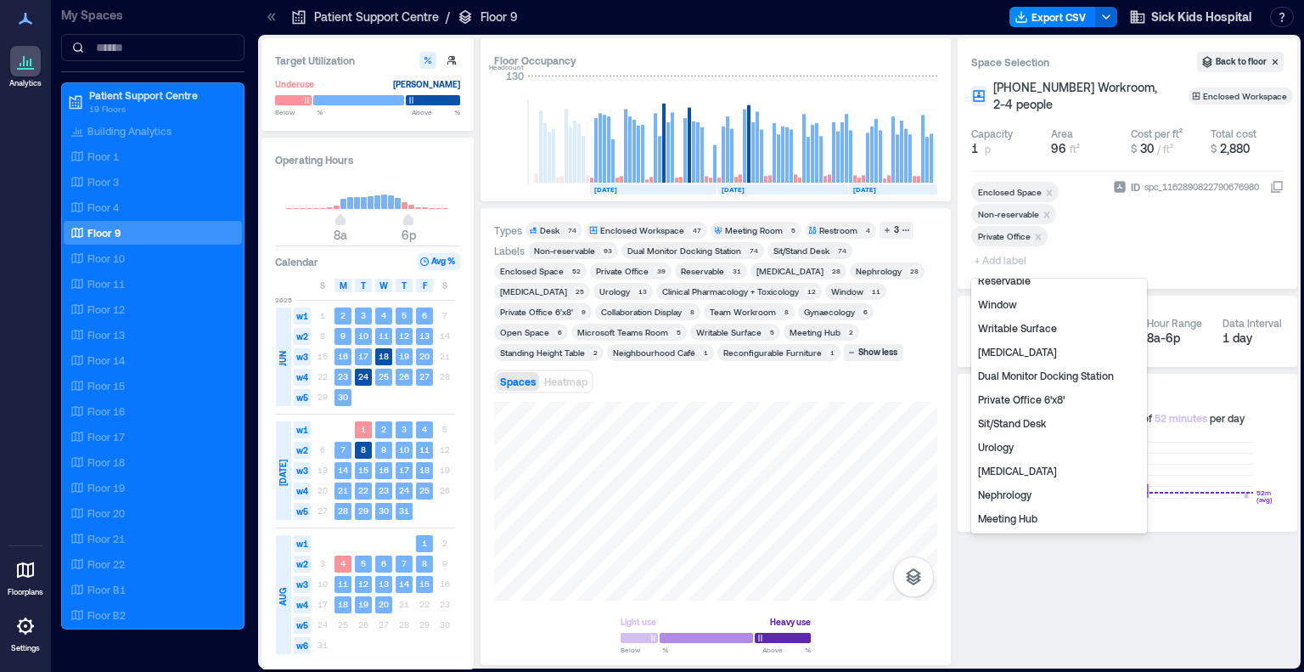
scroll to position [170, 0]
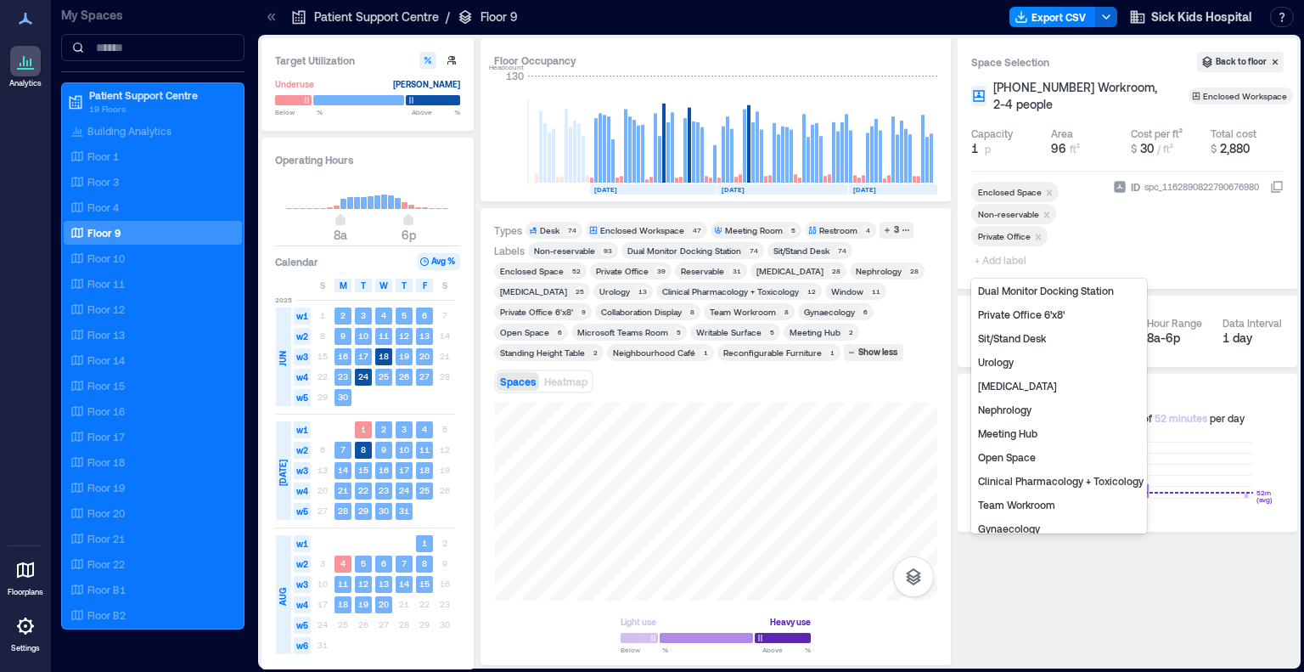
click at [877, 385] on div "[MEDICAL_DATA]" at bounding box center [1059, 386] width 169 height 24
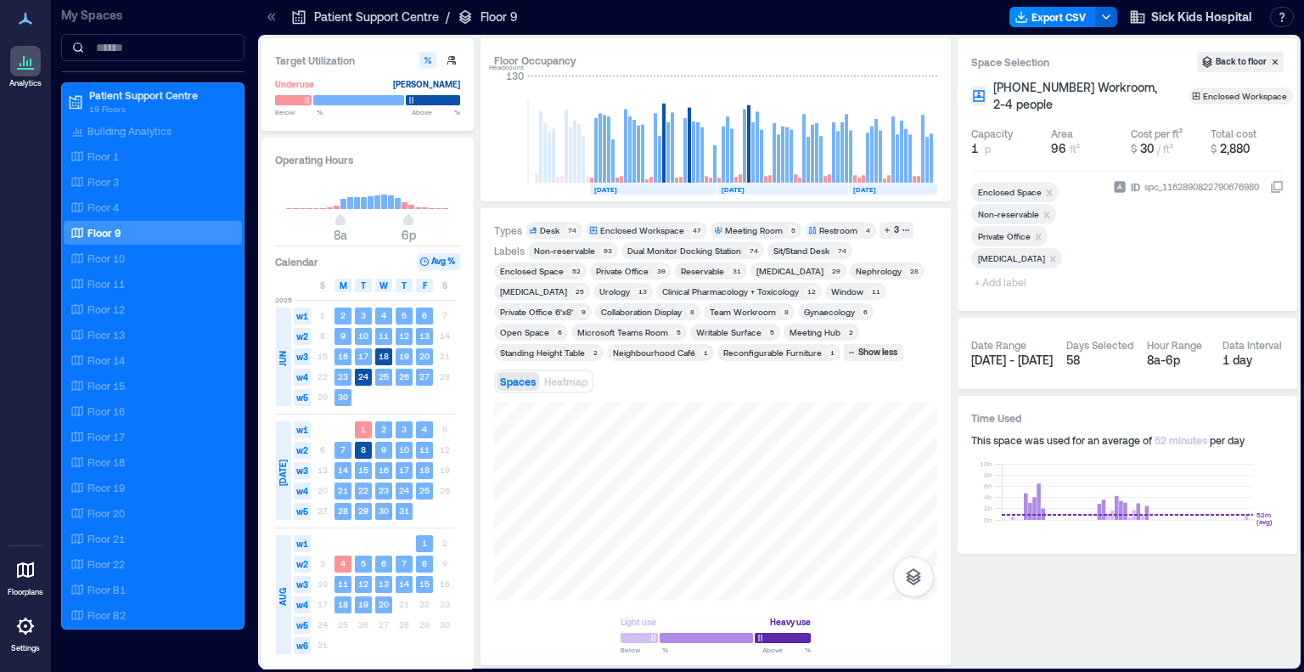
click at [628, 227] on div "Enclosed Workspace" at bounding box center [642, 230] width 84 height 12
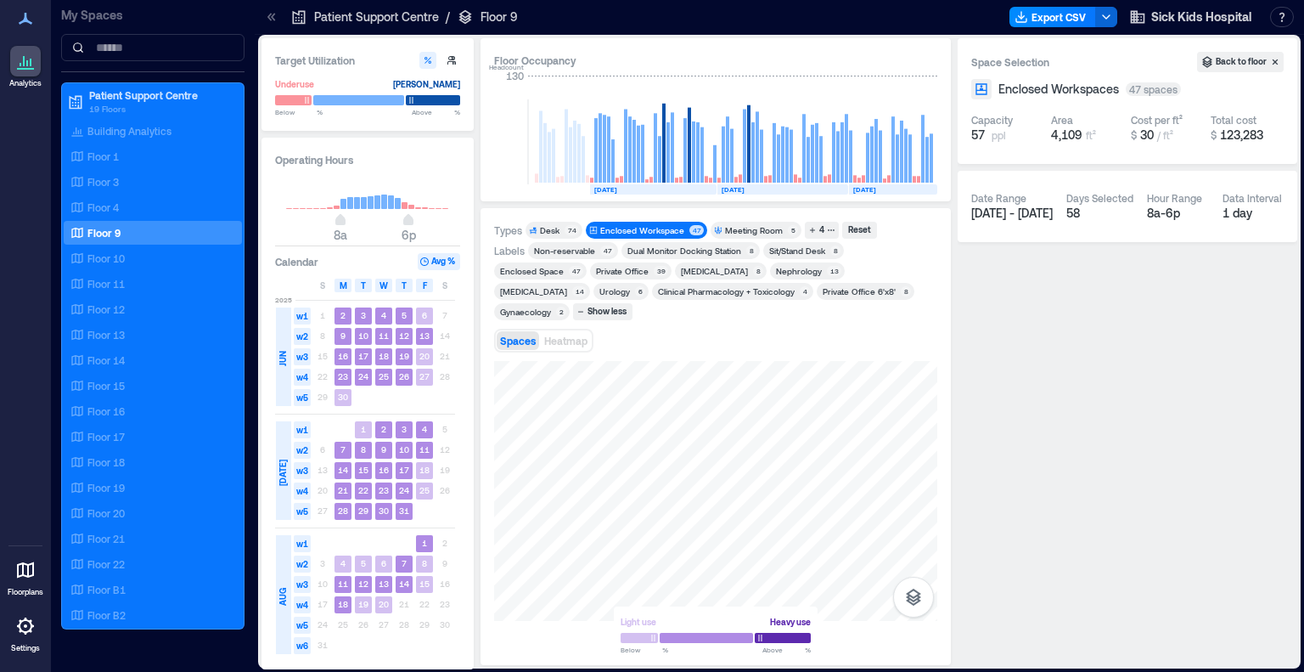
click at [596, 271] on div "Private Office" at bounding box center [622, 271] width 53 height 12
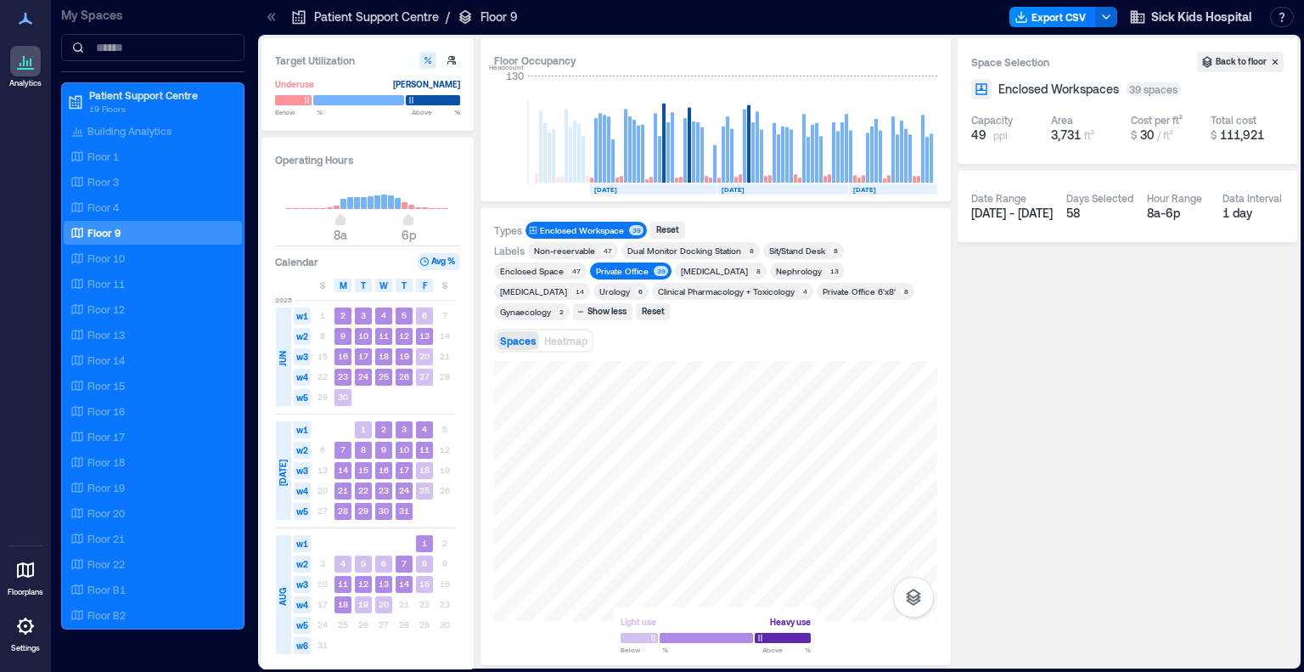
click at [823, 288] on div "Private Office 6'x8'" at bounding box center [859, 291] width 73 height 12
click at [596, 272] on div "Private Office" at bounding box center [622, 271] width 53 height 12
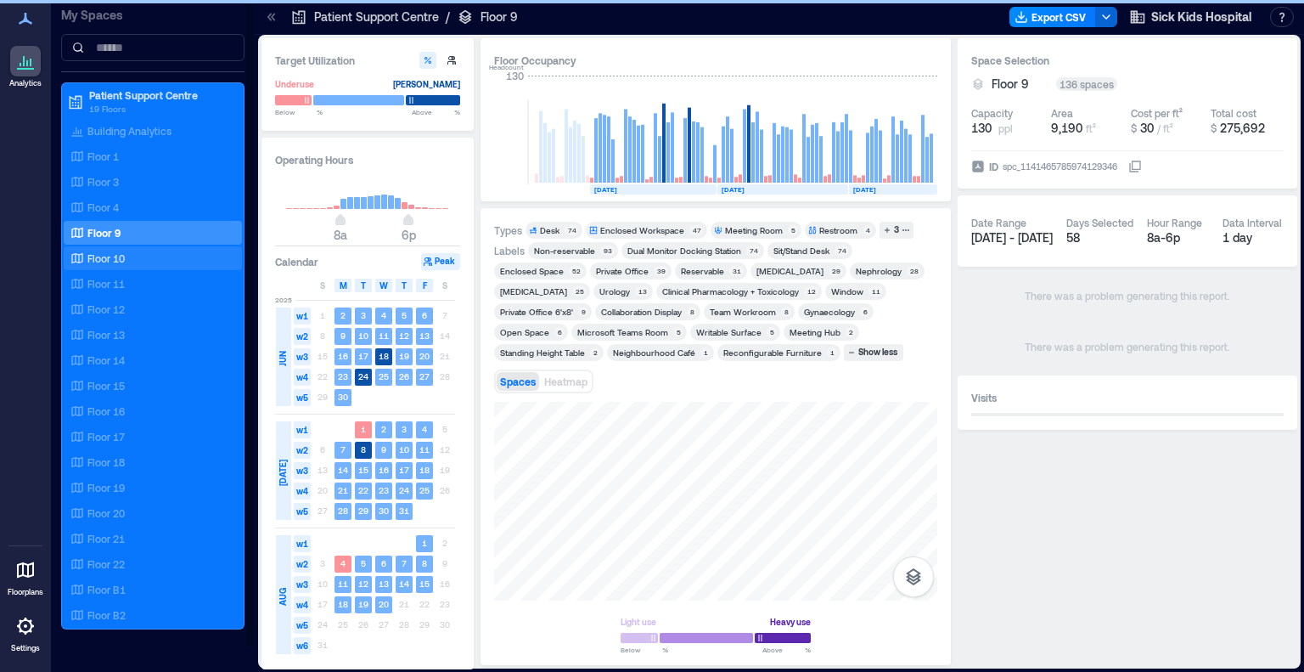
click at [135, 258] on div "Floor 10" at bounding box center [149, 258] width 165 height 17
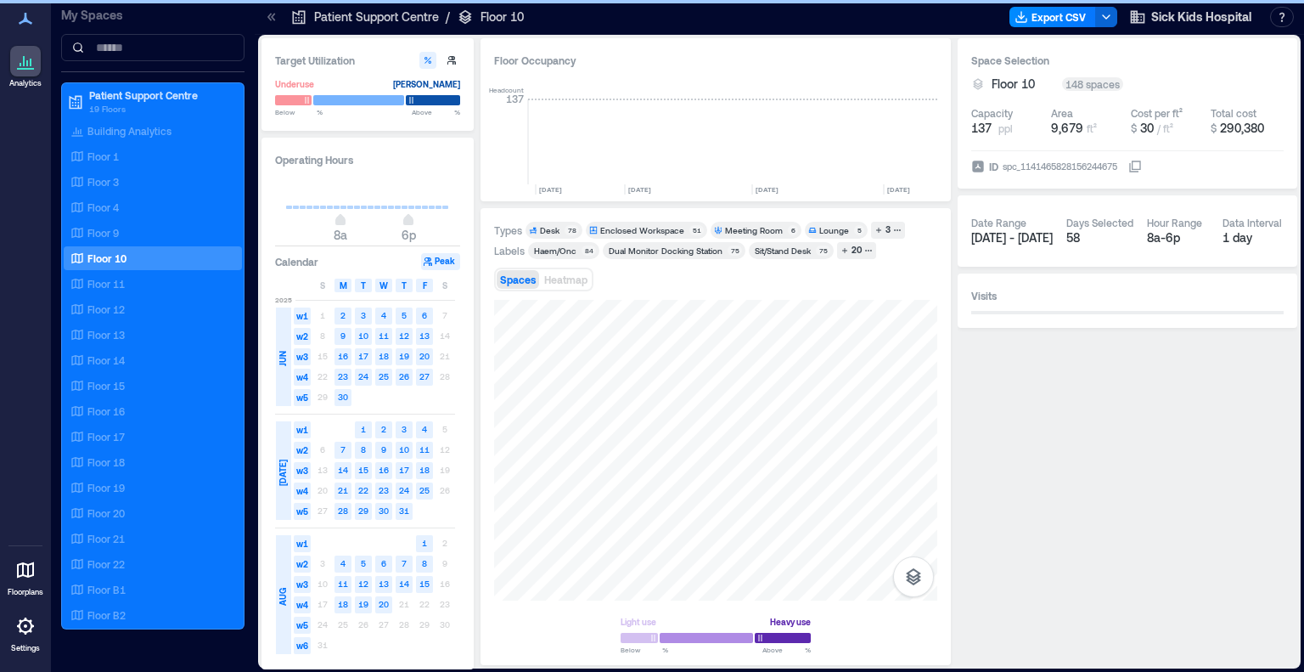
scroll to position [0, 2488]
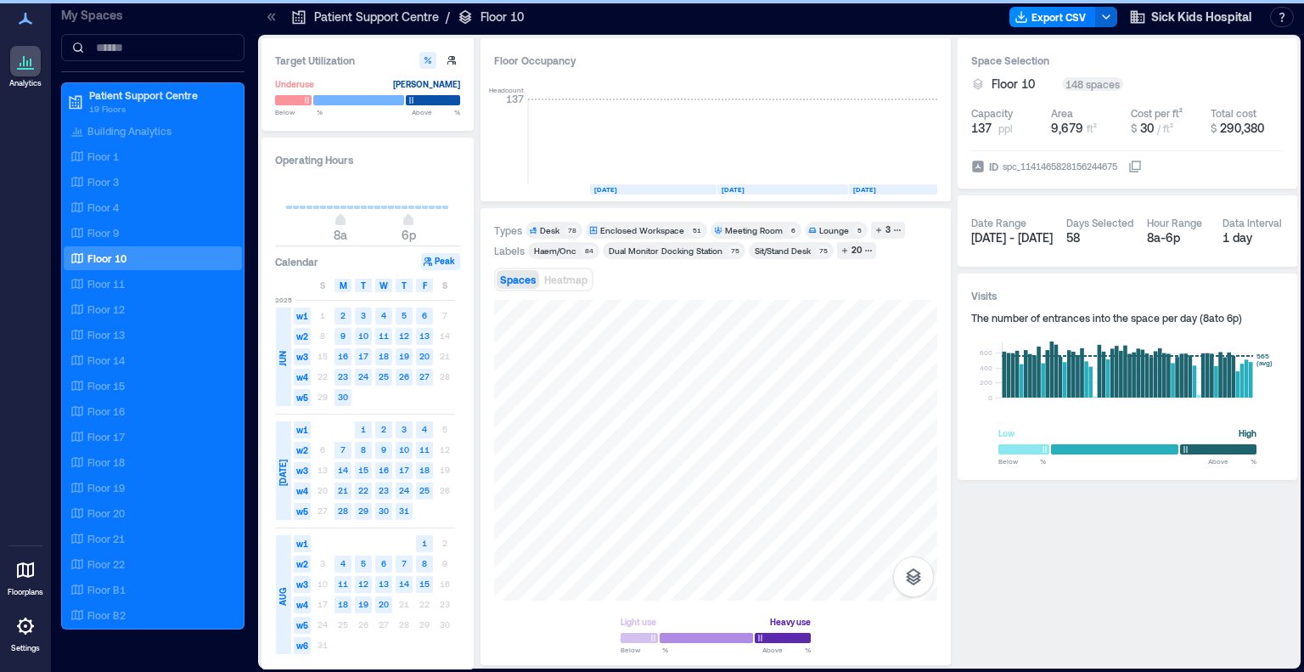
click at [559, 227] on div "Desk" at bounding box center [550, 230] width 20 height 12
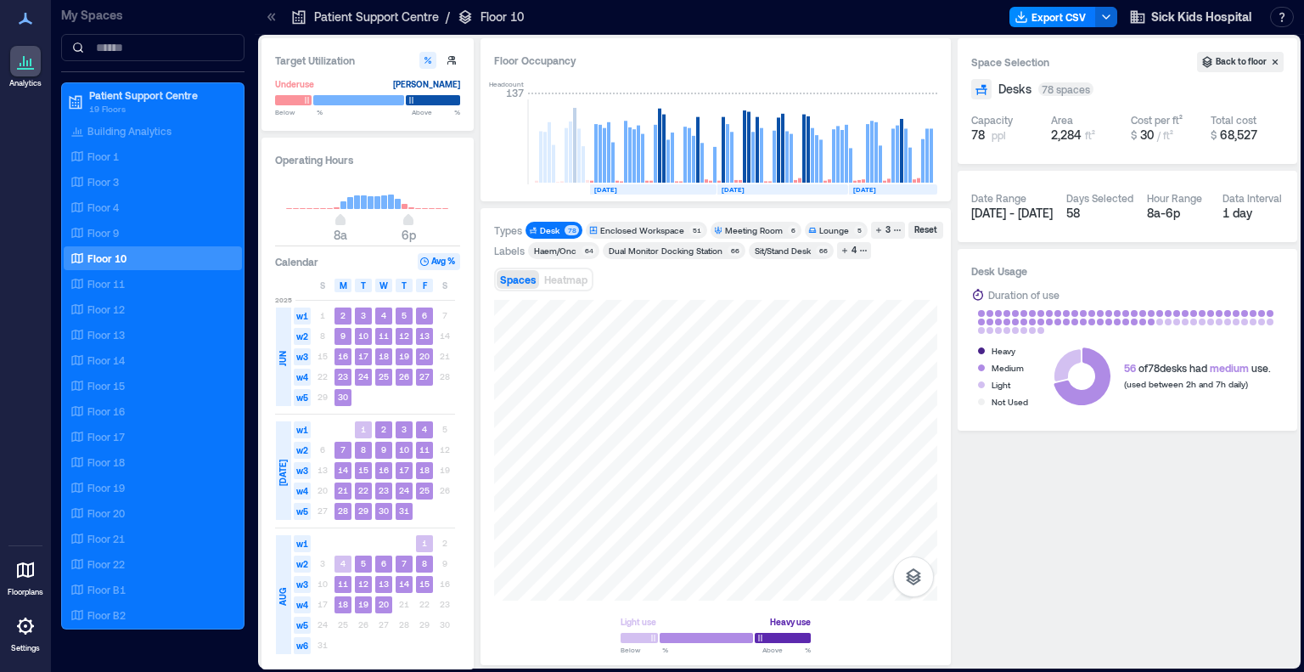
click at [561, 246] on div "Haem/Onc" at bounding box center [555, 251] width 42 height 12
click at [854, 253] on div "4" at bounding box center [854, 250] width 10 height 15
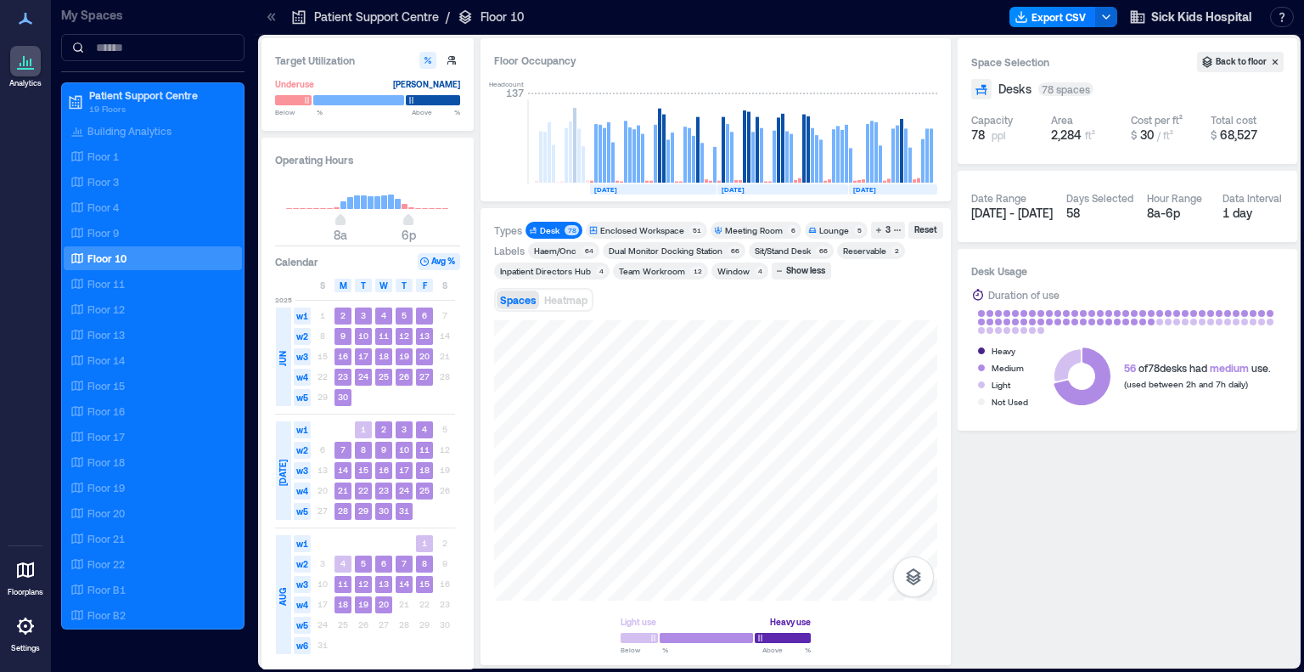
click at [554, 268] on div "Inpatient Directors Hub" at bounding box center [545, 271] width 91 height 12
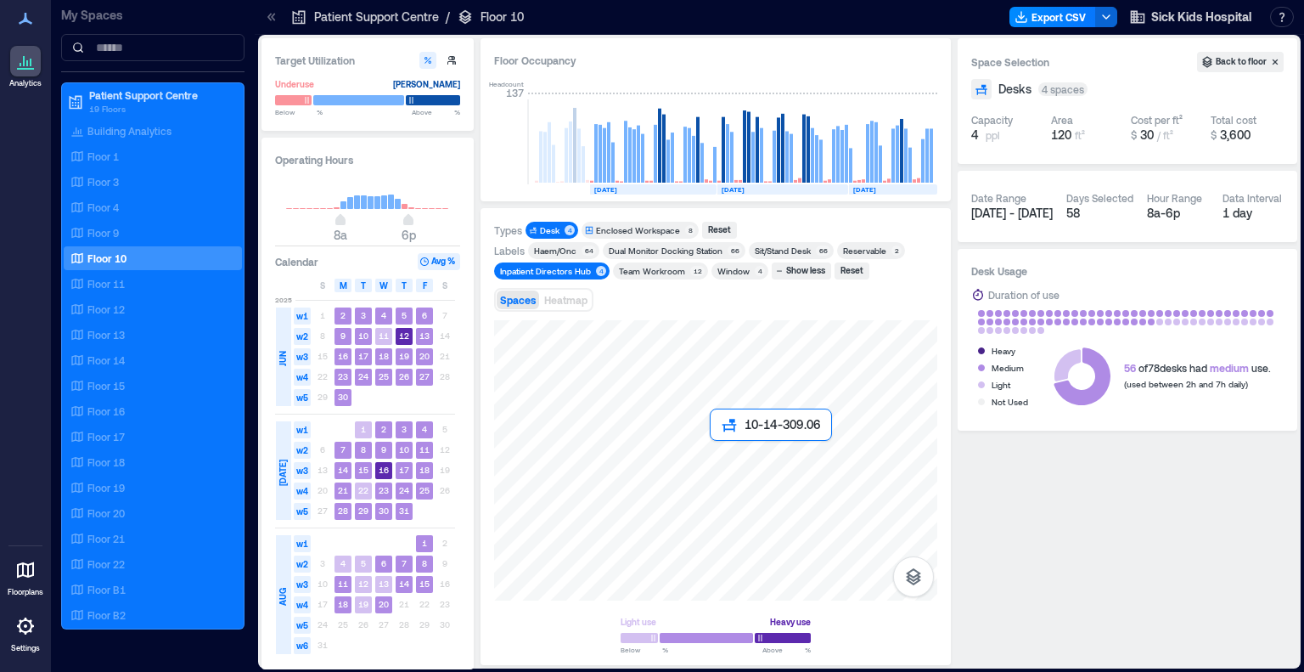
click at [723, 458] on div at bounding box center [715, 460] width 443 height 280
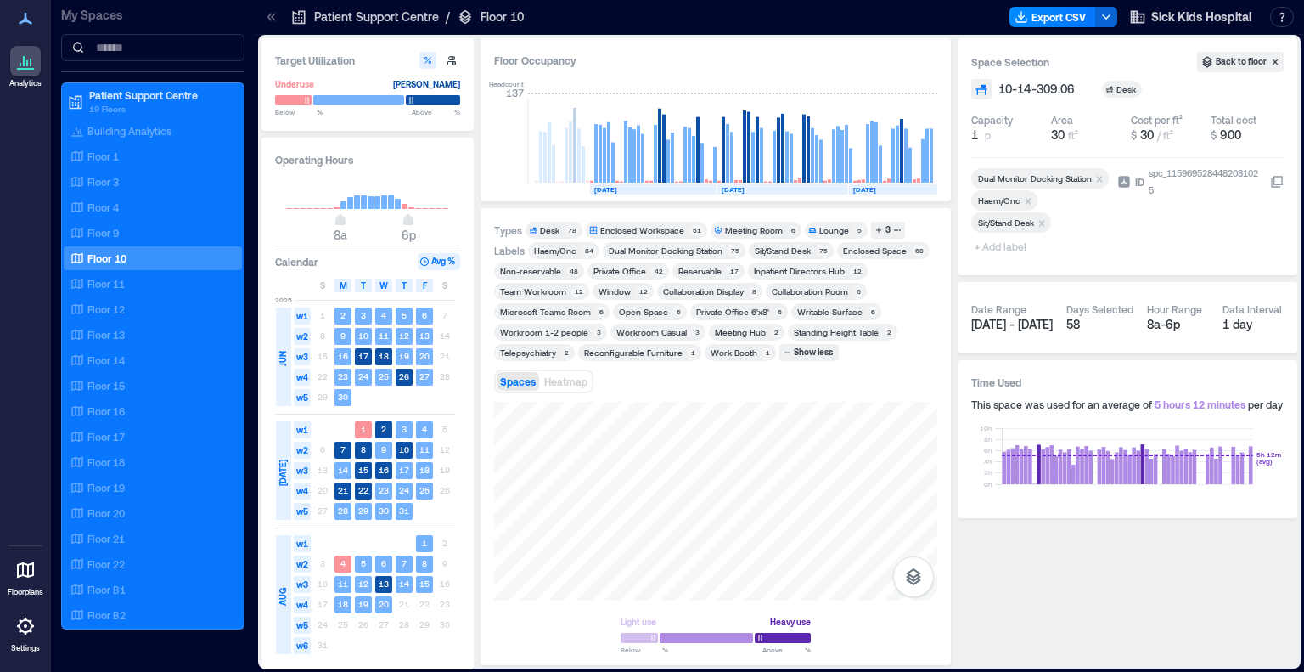
click at [877, 194] on div "Remove Haem/Onc" at bounding box center [1029, 200] width 17 height 12
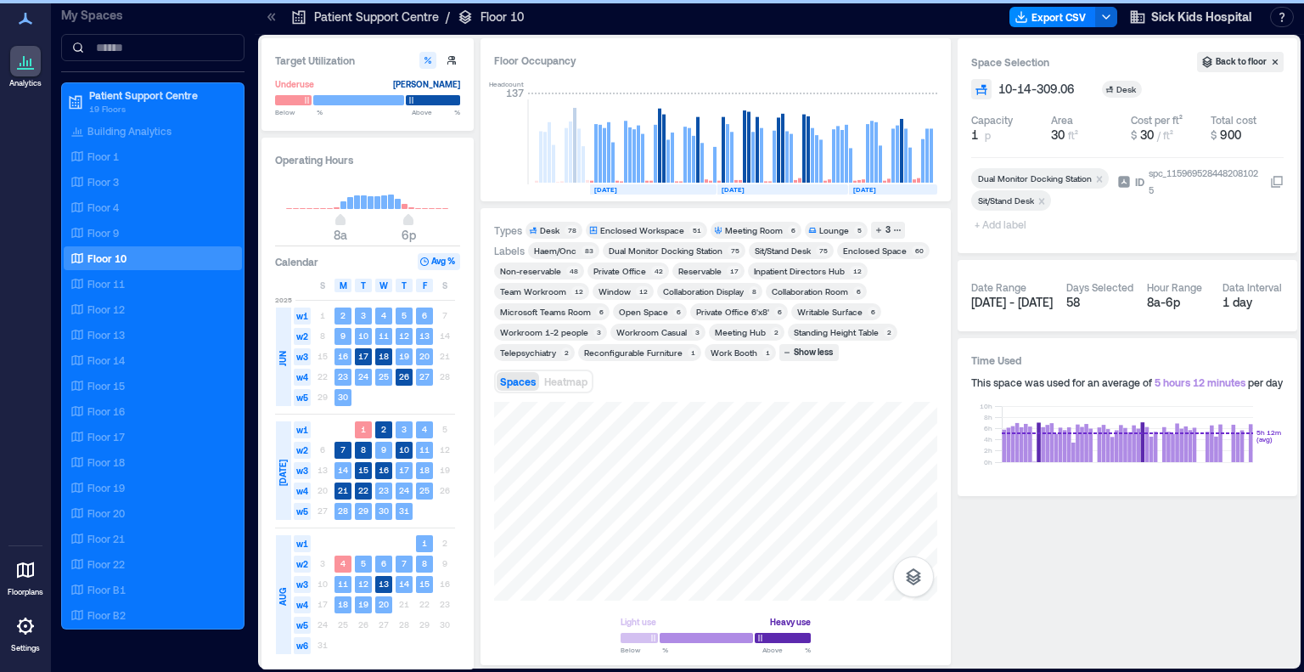
click at [877, 222] on span "+ Add label" at bounding box center [1002, 224] width 62 height 24
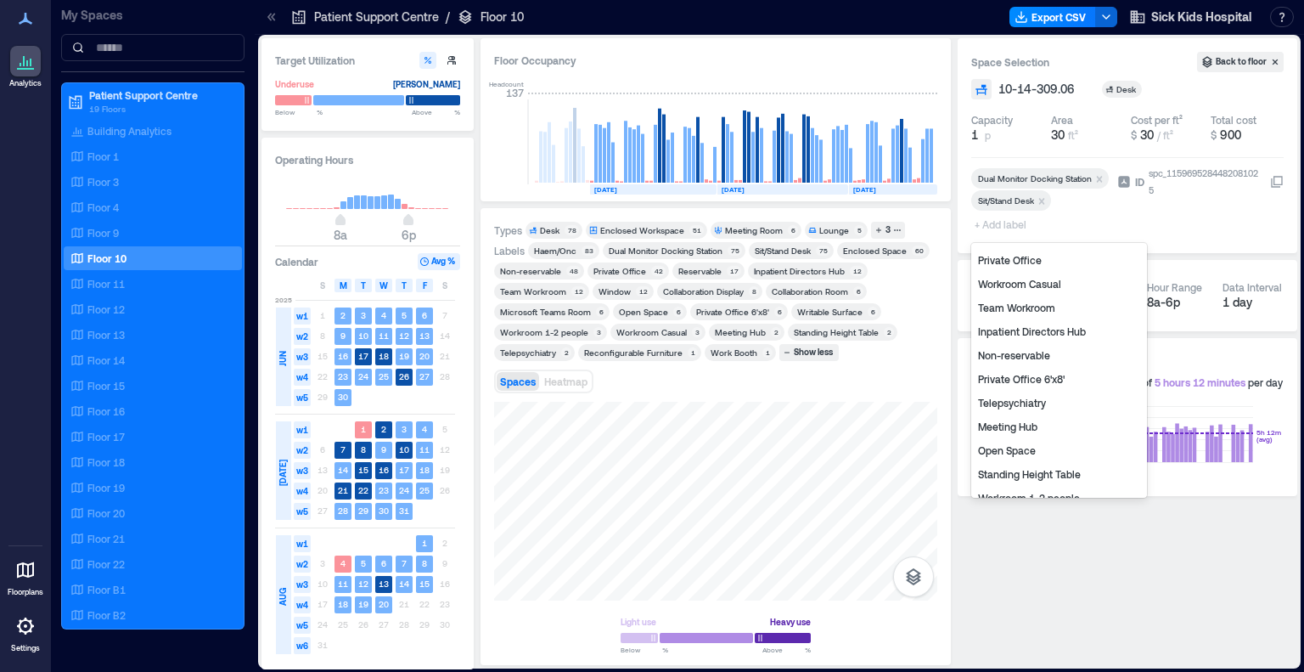
scroll to position [251, 0]
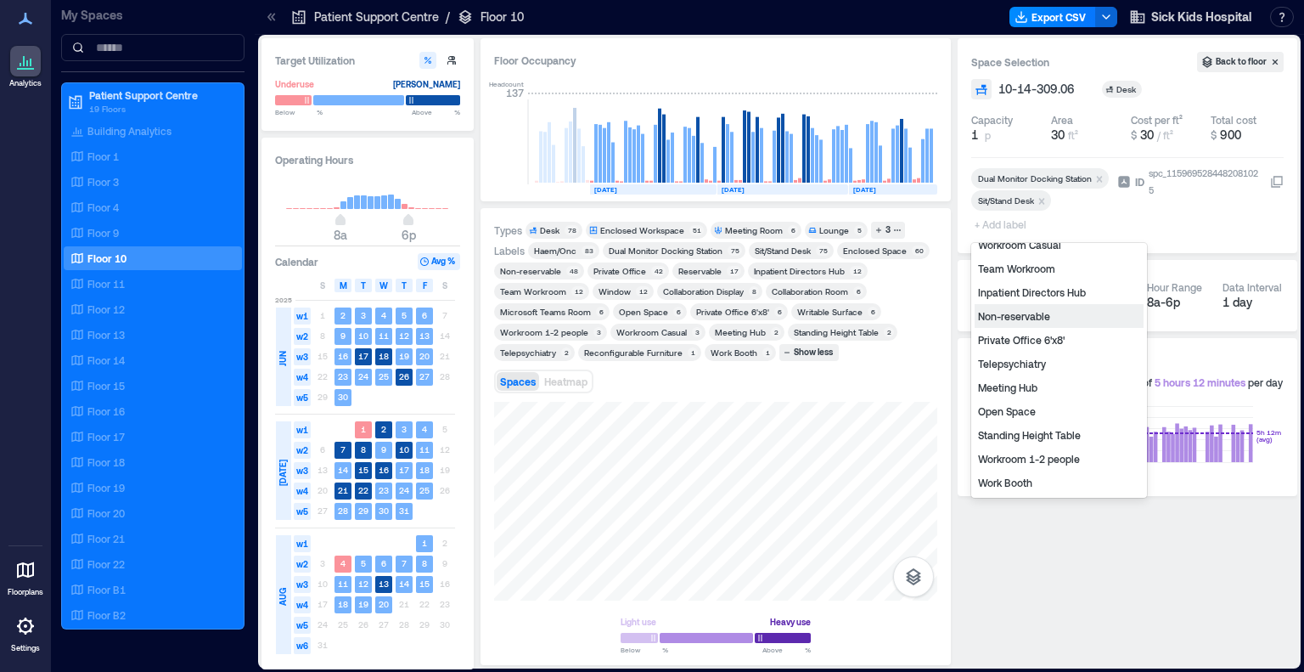
click at [877, 315] on div "Non-reservable" at bounding box center [1059, 316] width 169 height 24
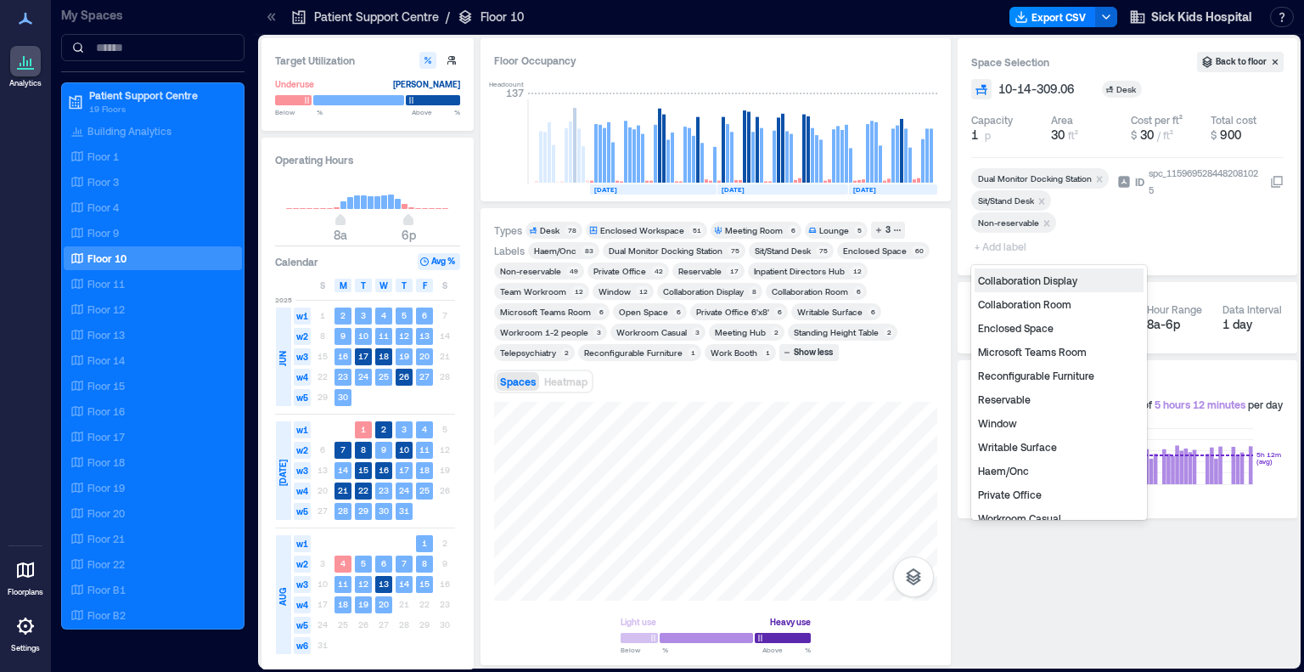
click at [877, 250] on span "+ Add label" at bounding box center [1002, 246] width 62 height 24
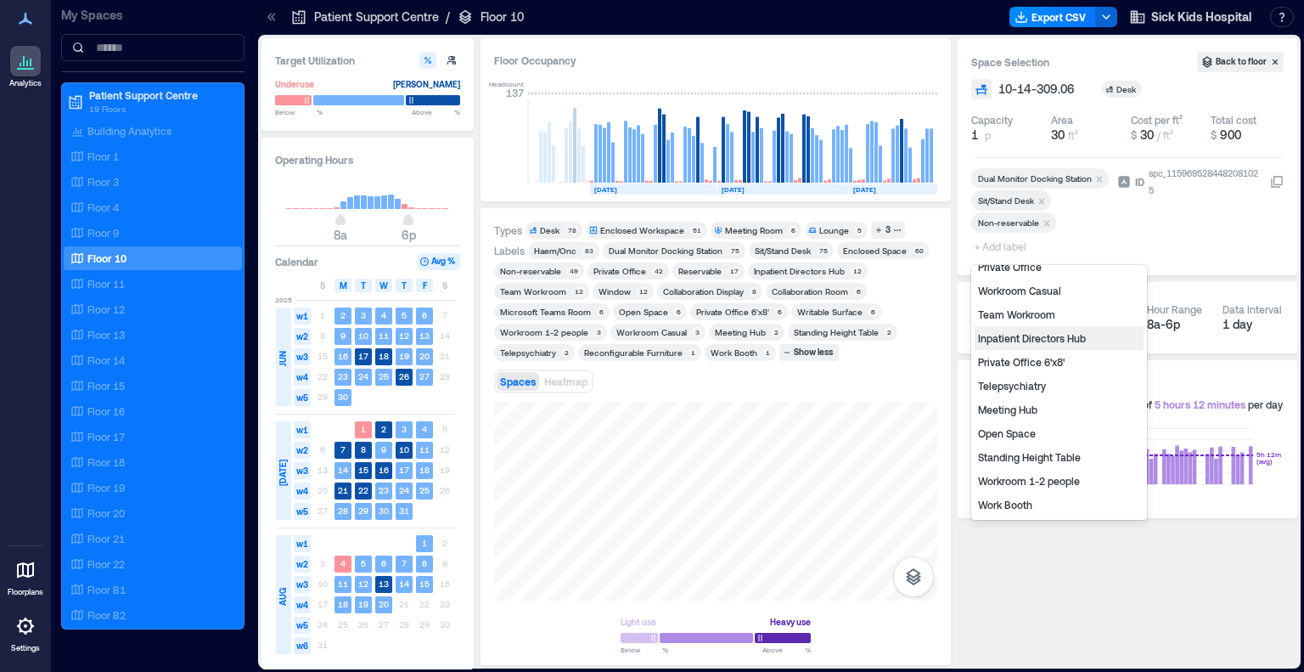
click at [877, 335] on div "Inpatient Directors Hub" at bounding box center [1059, 338] width 169 height 24
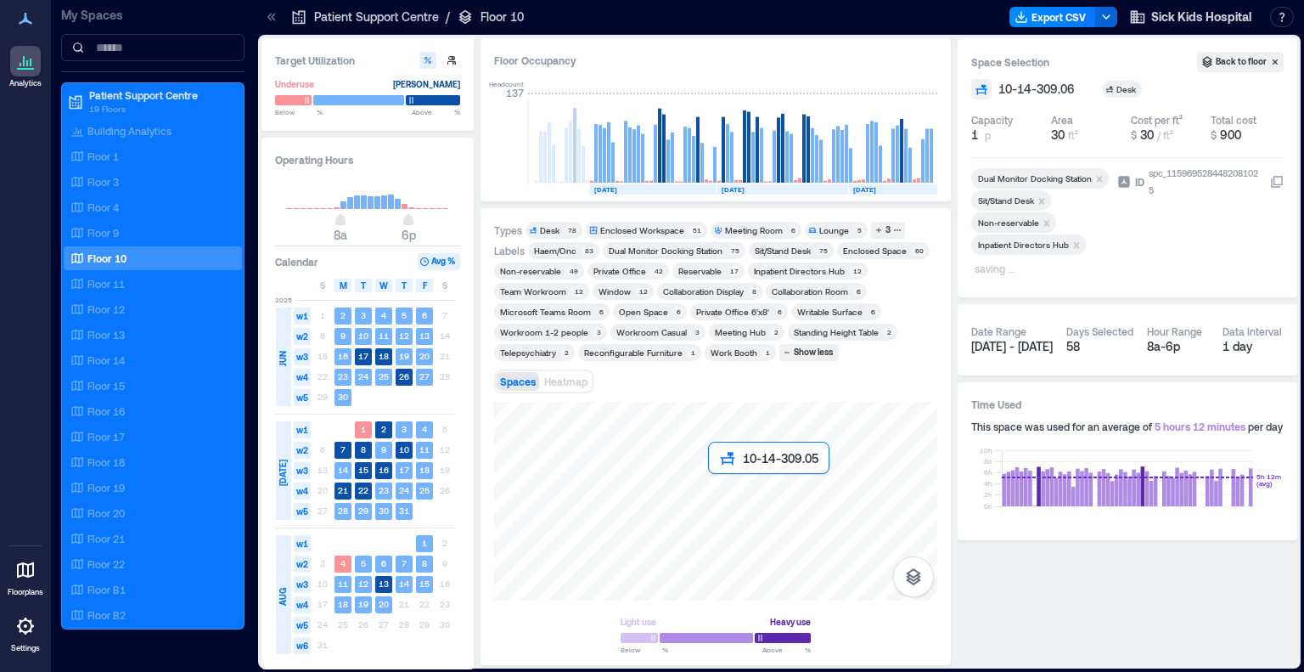
click at [713, 485] on div at bounding box center [715, 501] width 443 height 199
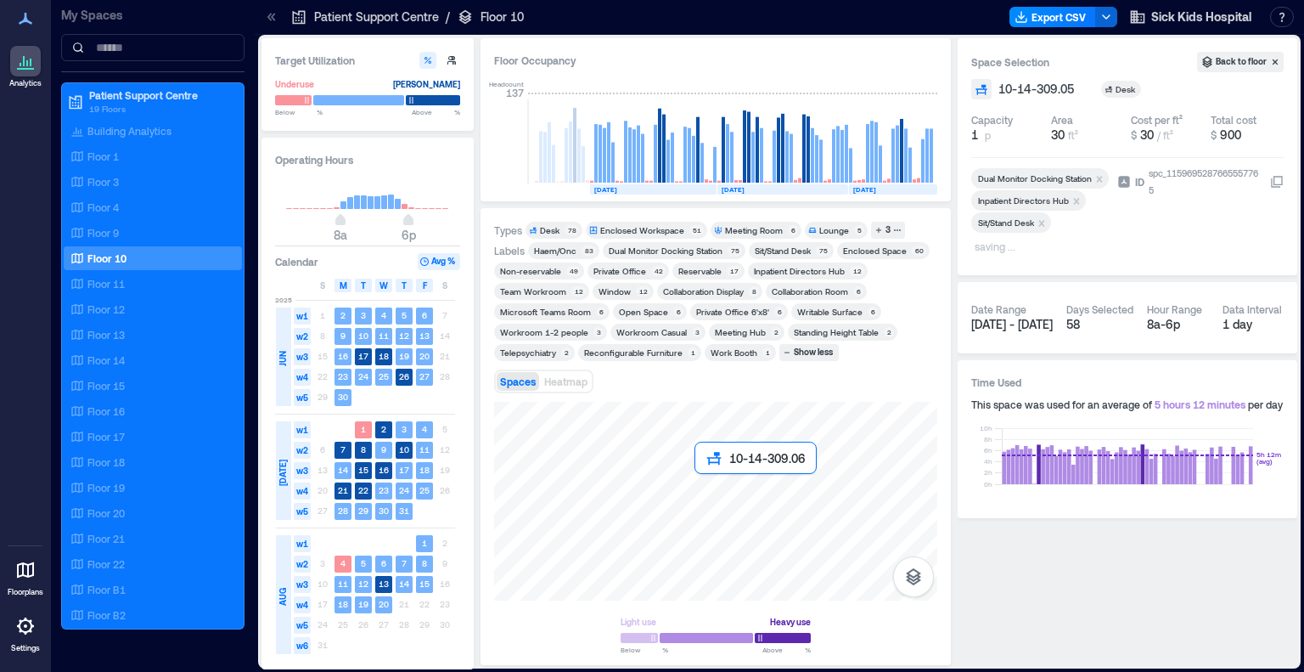
click at [704, 485] on div at bounding box center [715, 501] width 443 height 199
click at [703, 470] on div at bounding box center [715, 501] width 443 height 199
click at [715, 470] on div at bounding box center [715, 501] width 443 height 199
click at [611, 228] on div "Enclosed Workspace" at bounding box center [642, 230] width 84 height 12
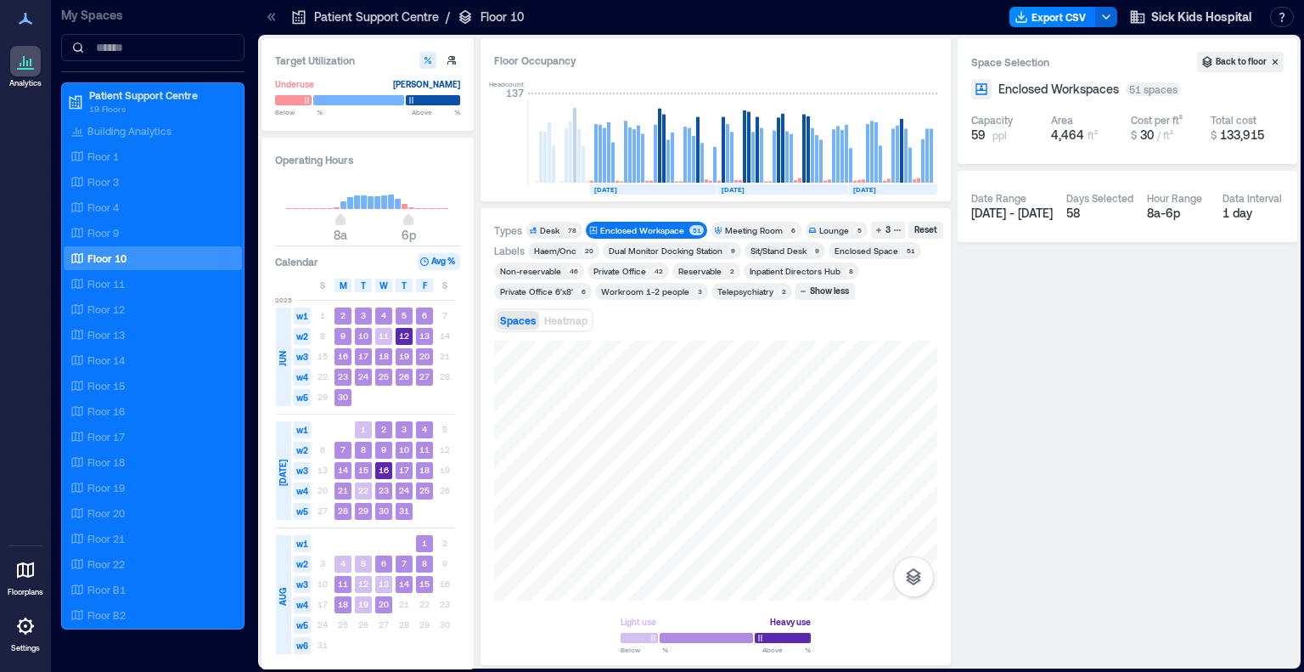
click at [798, 266] on div "Inpatient Directors Hub" at bounding box center [795, 271] width 91 height 12
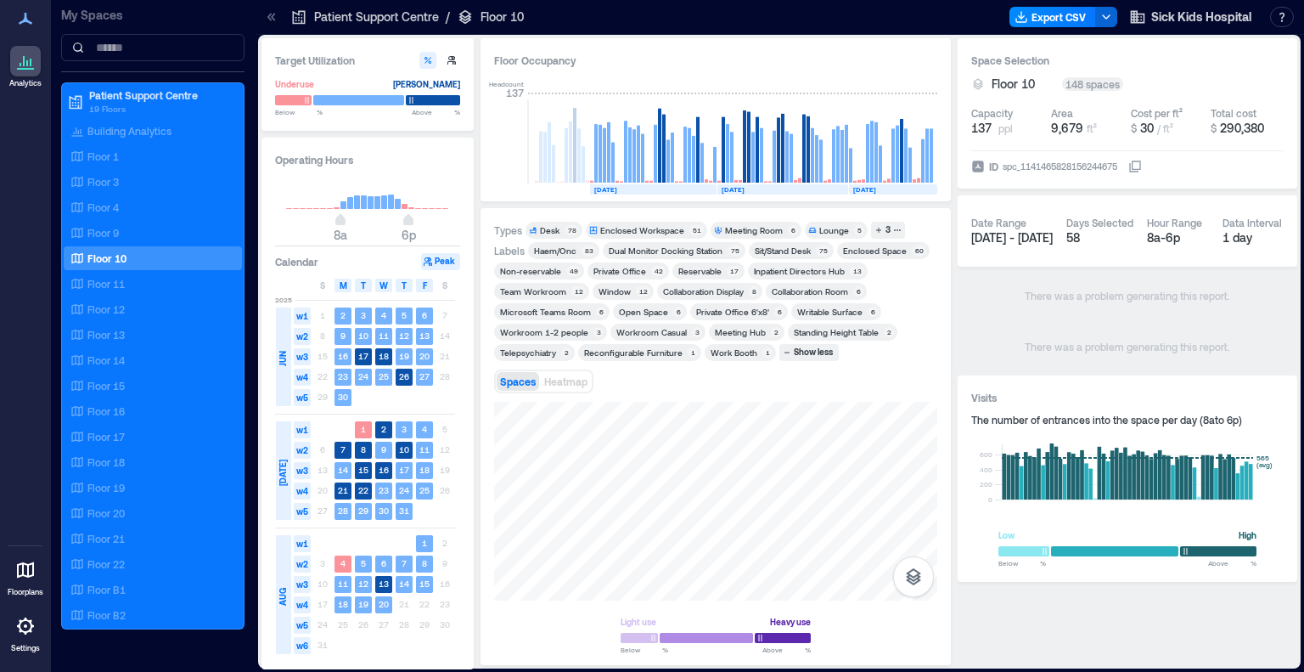
click at [644, 231] on div "Enclosed Workspace" at bounding box center [642, 230] width 84 height 12
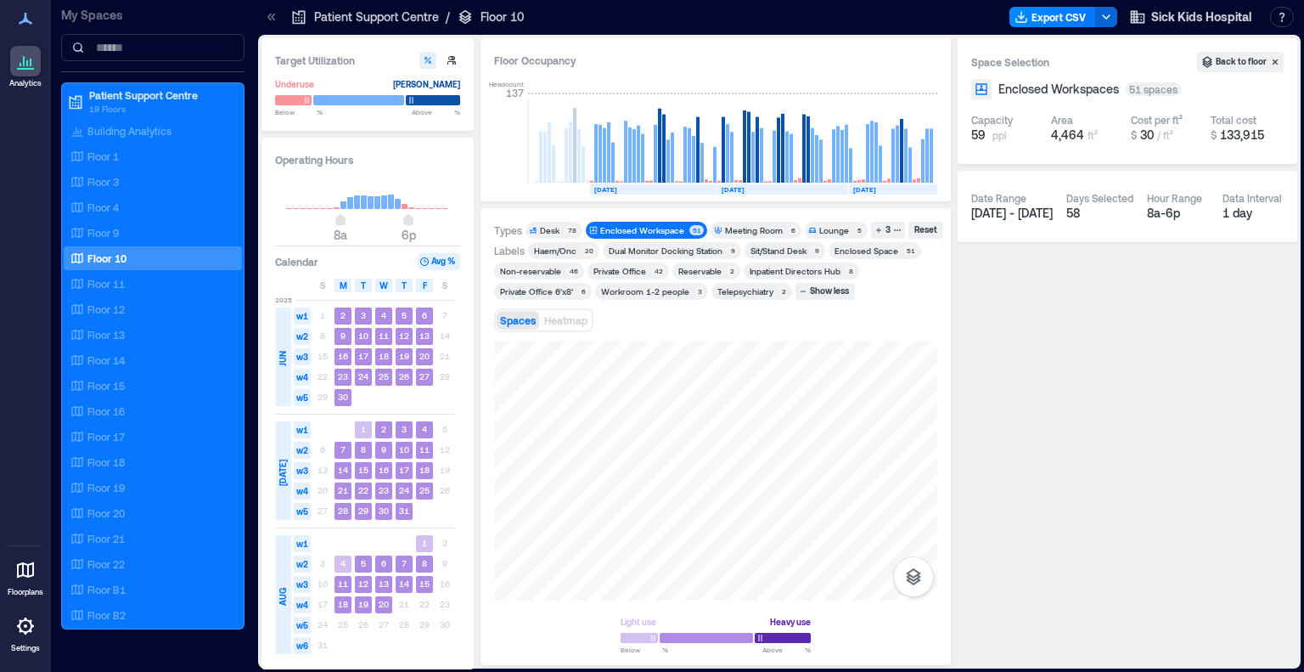
click at [809, 265] on div "Inpatient Directors Hub" at bounding box center [795, 271] width 91 height 12
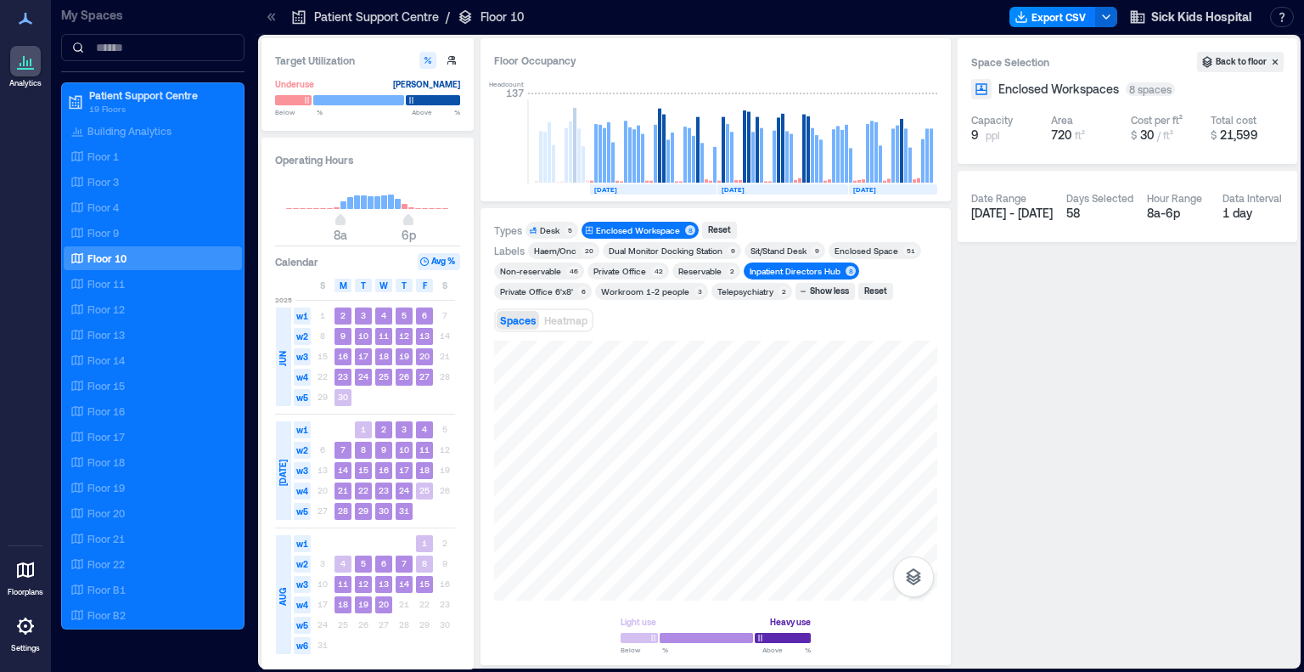
click at [563, 288] on div "Private Office 6'x8'" at bounding box center [536, 291] width 73 height 12
click at [781, 271] on div "Inpatient Directors Hub" at bounding box center [795, 271] width 91 height 12
click at [548, 251] on div "Haem/Onc" at bounding box center [555, 251] width 42 height 12
click at [547, 245] on div "Haem/Onc" at bounding box center [555, 251] width 42 height 12
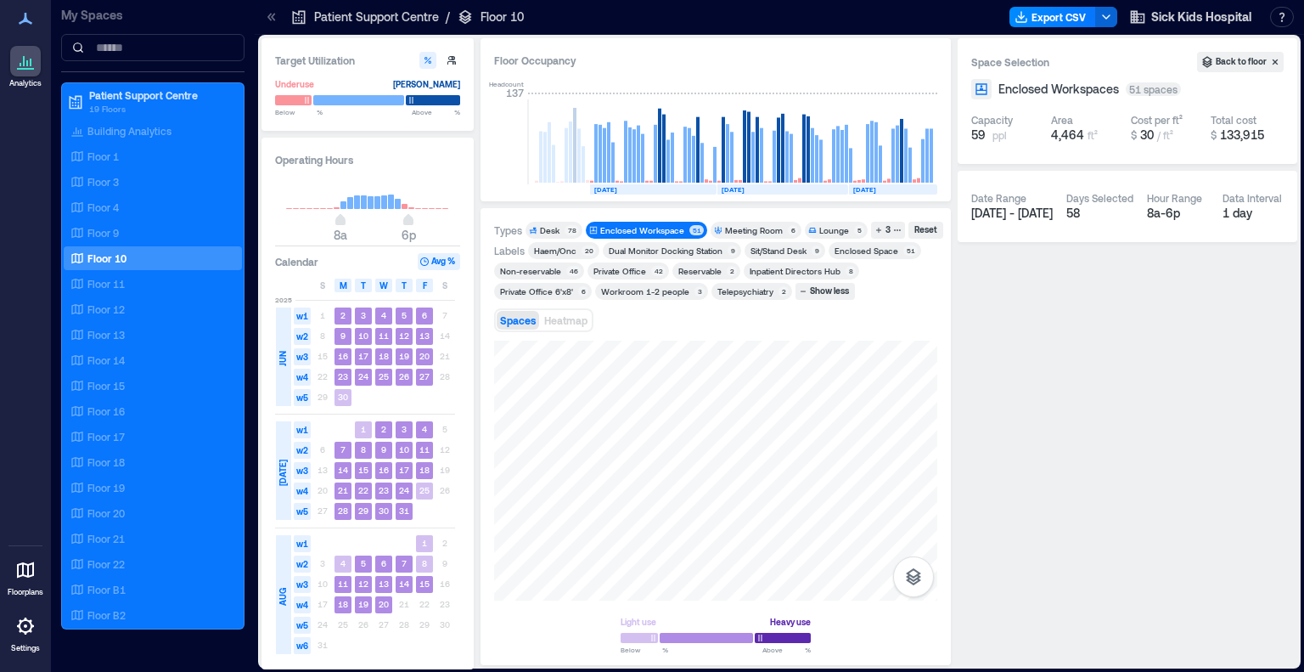
click at [741, 294] on div "Telepsychiatry" at bounding box center [745, 291] width 56 height 12
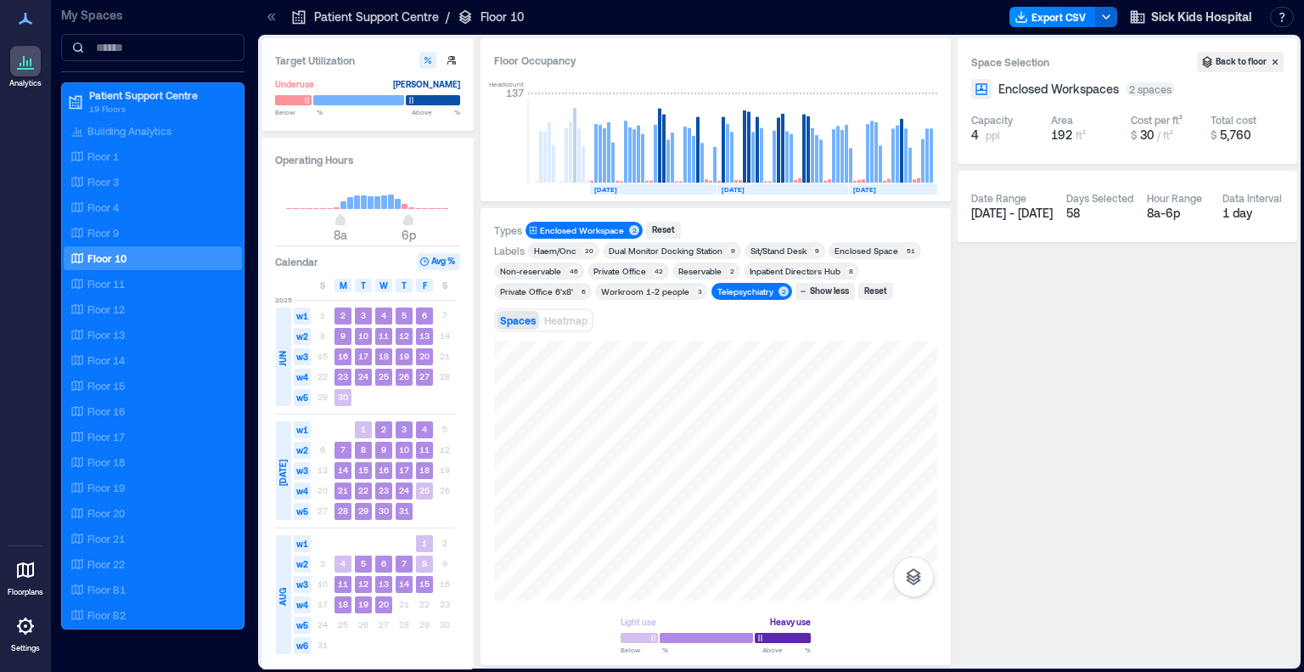
click at [730, 290] on div "Telepsychiatry" at bounding box center [745, 291] width 56 height 12
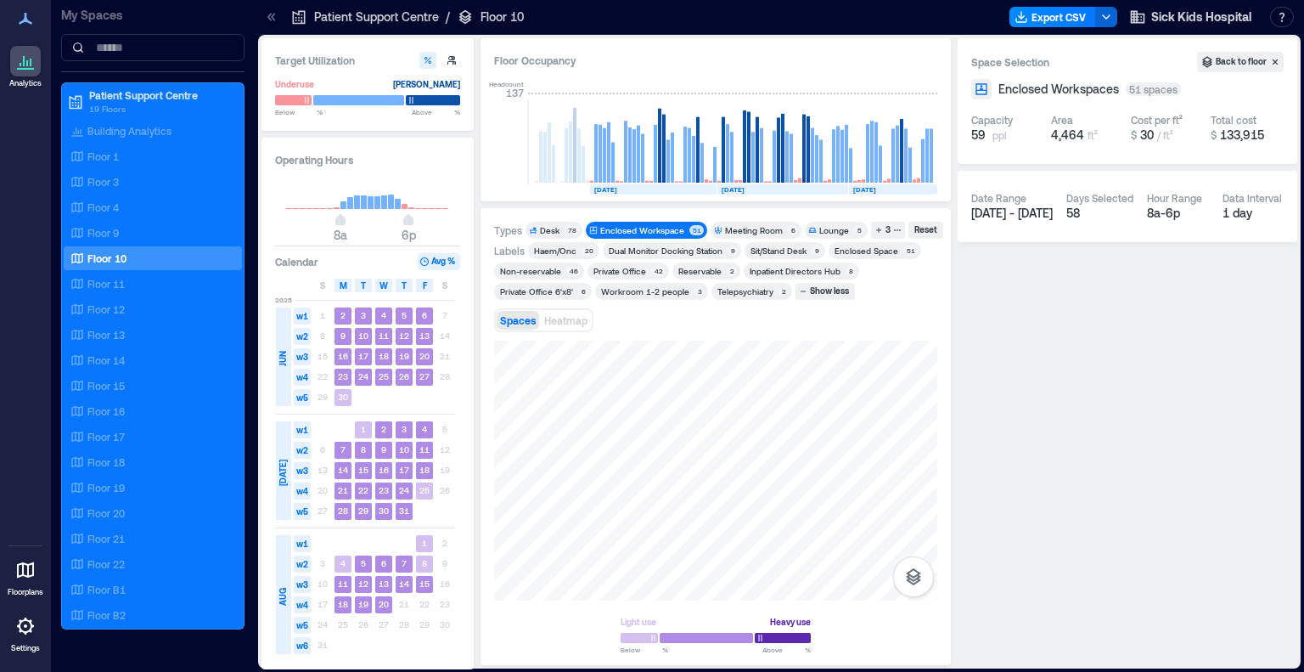
click at [547, 245] on div "Haem/Onc" at bounding box center [555, 251] width 42 height 12
click at [567, 250] on div "Haem/Onc" at bounding box center [555, 251] width 42 height 12
click at [609, 271] on div "Private Office" at bounding box center [619, 271] width 53 height 12
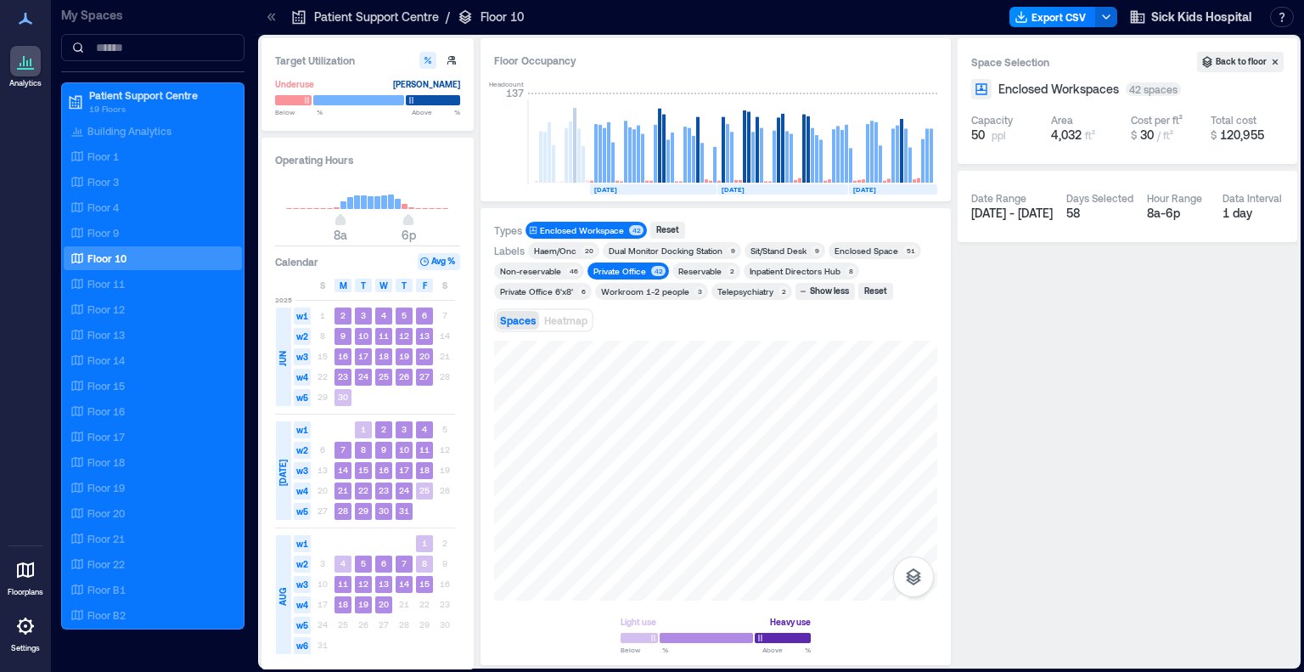
click at [558, 295] on div "Private Office 6'x8'" at bounding box center [536, 291] width 73 height 12
click at [616, 268] on div "Private Office" at bounding box center [619, 271] width 53 height 12
click at [550, 247] on div "Haem/Onc" at bounding box center [555, 251] width 42 height 12
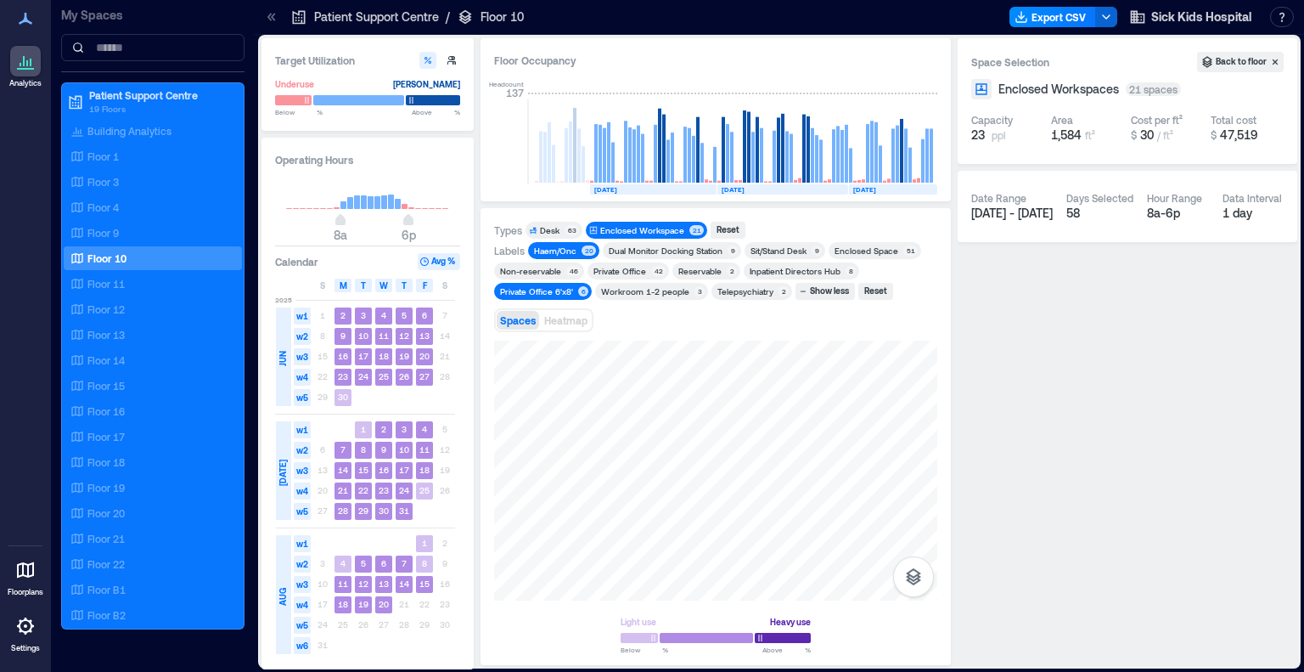
click at [554, 288] on div "Private Office 6'x8'" at bounding box center [536, 291] width 73 height 12
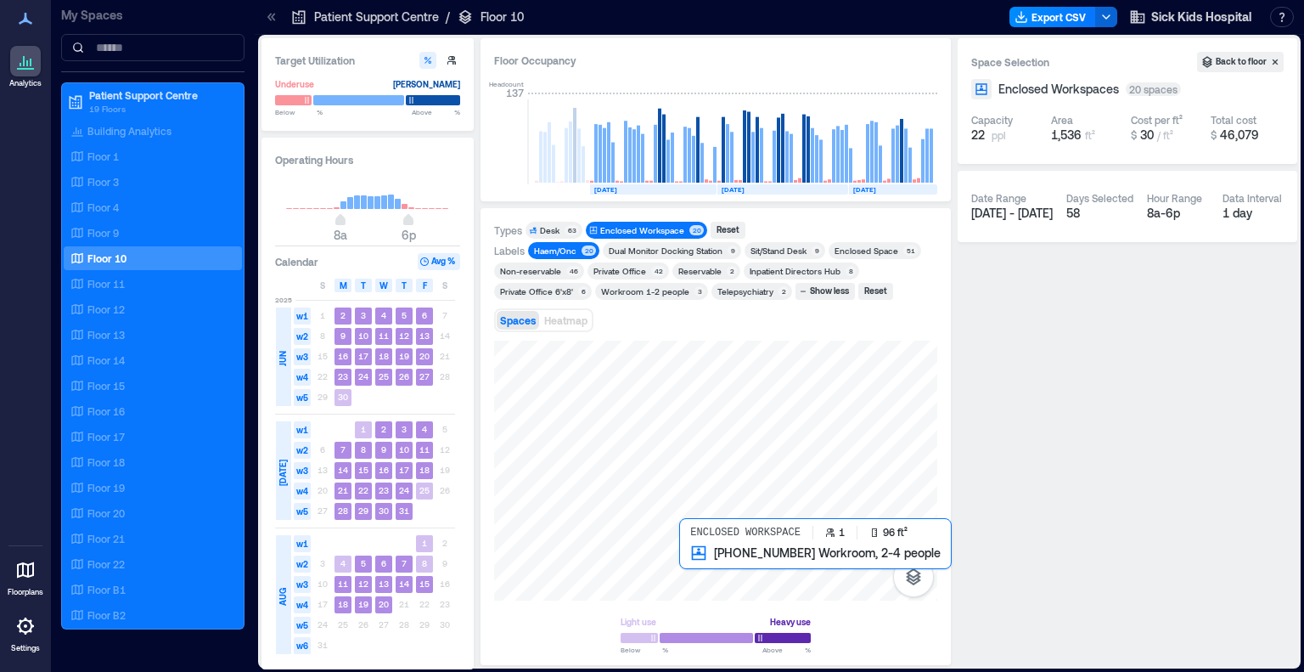
click at [679, 560] on div at bounding box center [715, 470] width 443 height 260
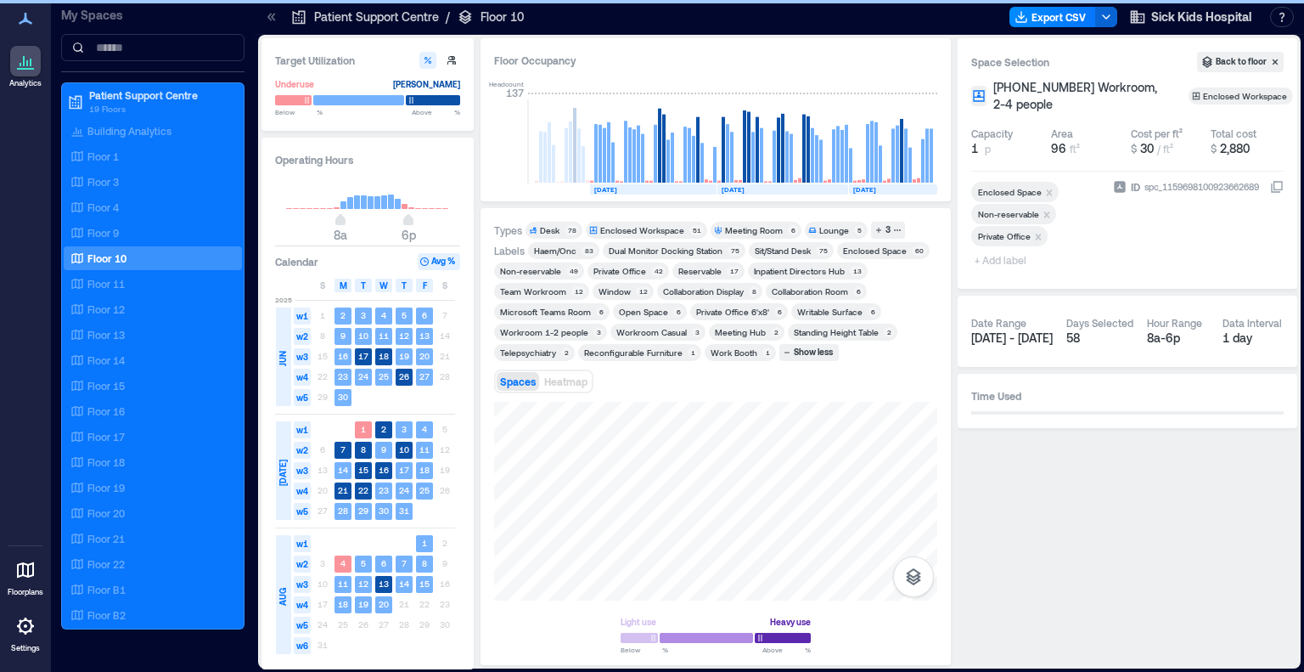
click at [877, 261] on span "+ Add label" at bounding box center [1002, 260] width 62 height 24
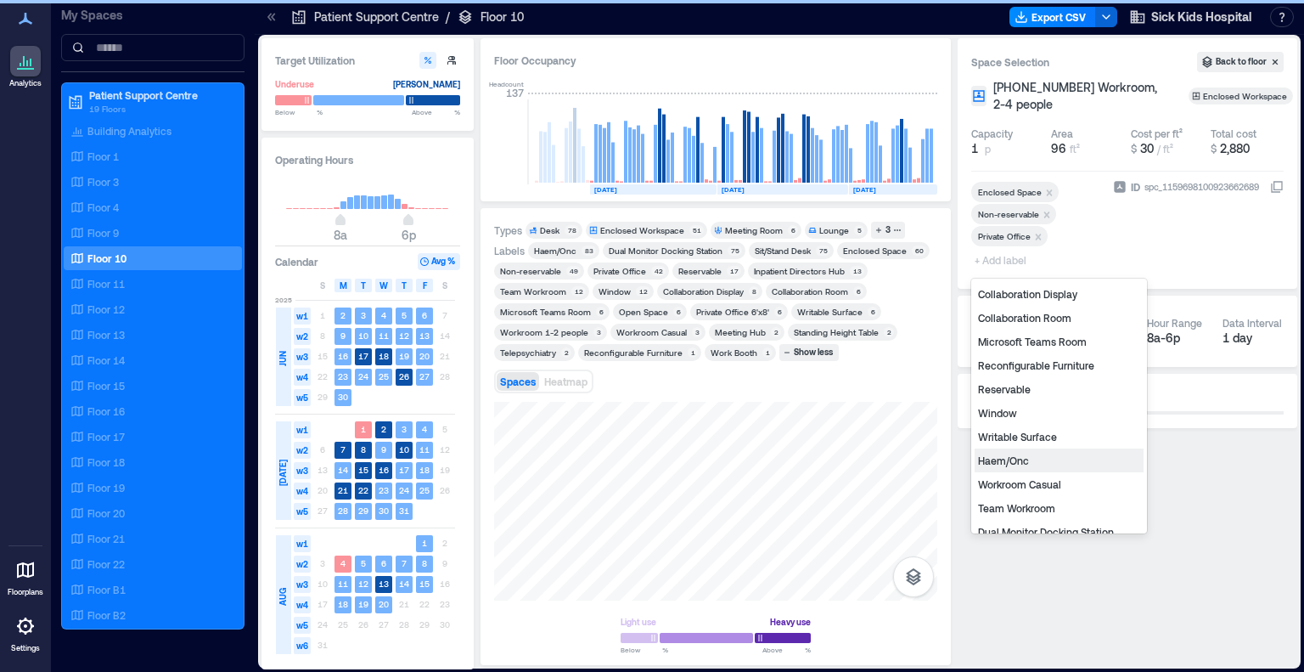
click at [877, 458] on div "Haem/Onc" at bounding box center [1059, 460] width 169 height 24
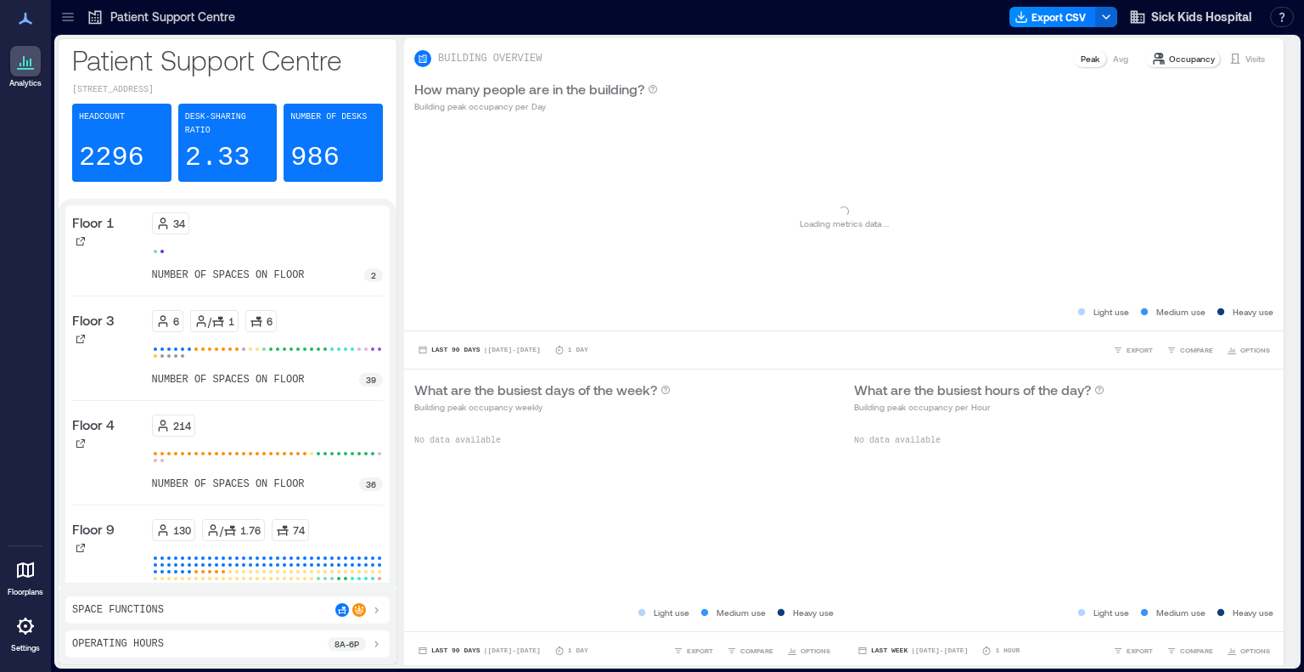
click at [62, 9] on icon at bounding box center [67, 16] width 17 height 17
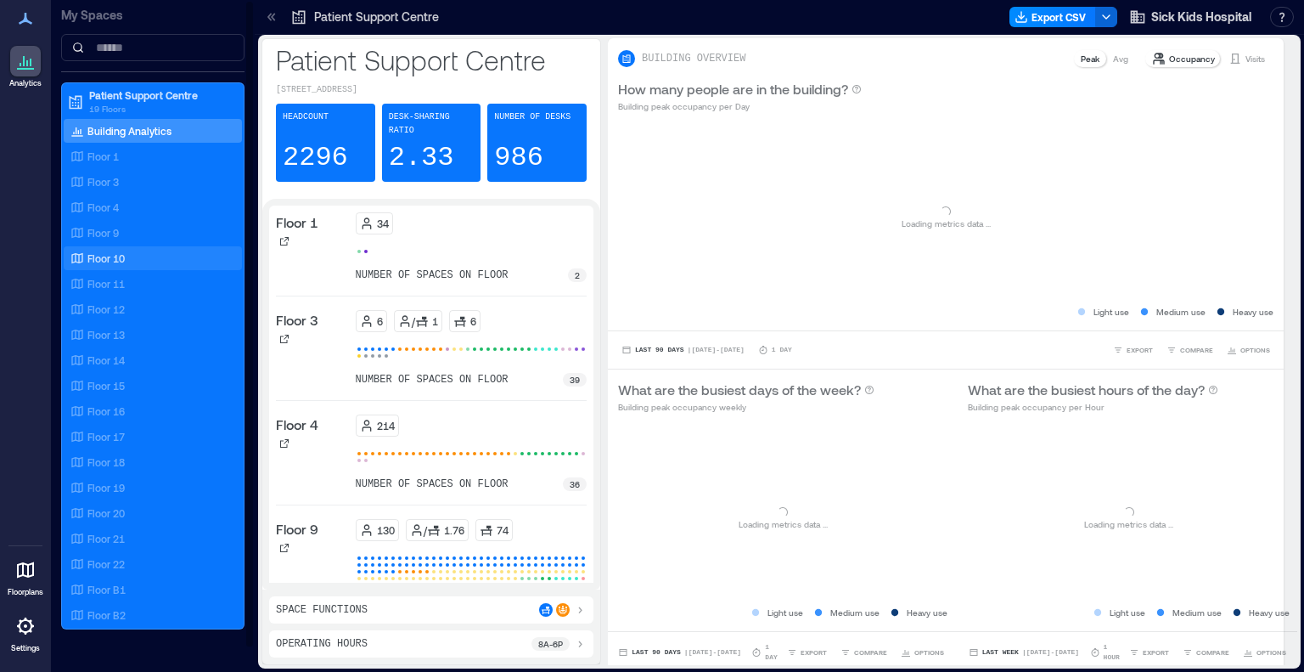
click at [132, 254] on div "Floor 10" at bounding box center [149, 258] width 165 height 17
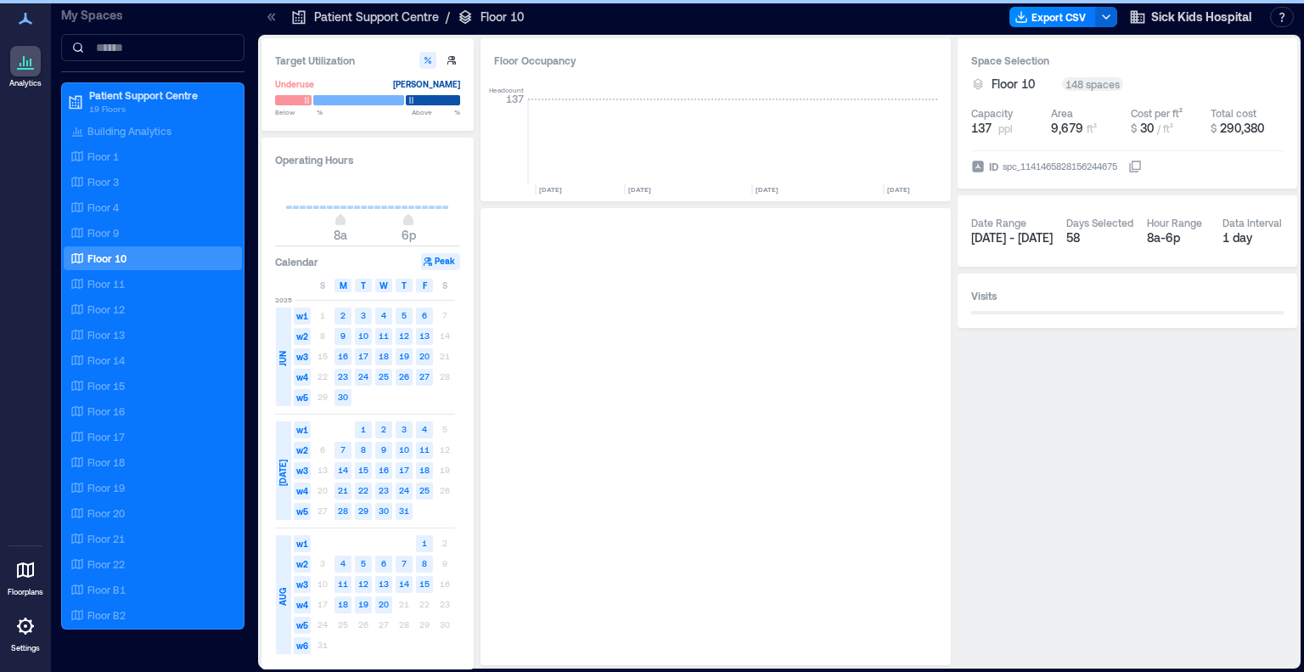
click at [268, 16] on icon at bounding box center [269, 17] width 4 height 8
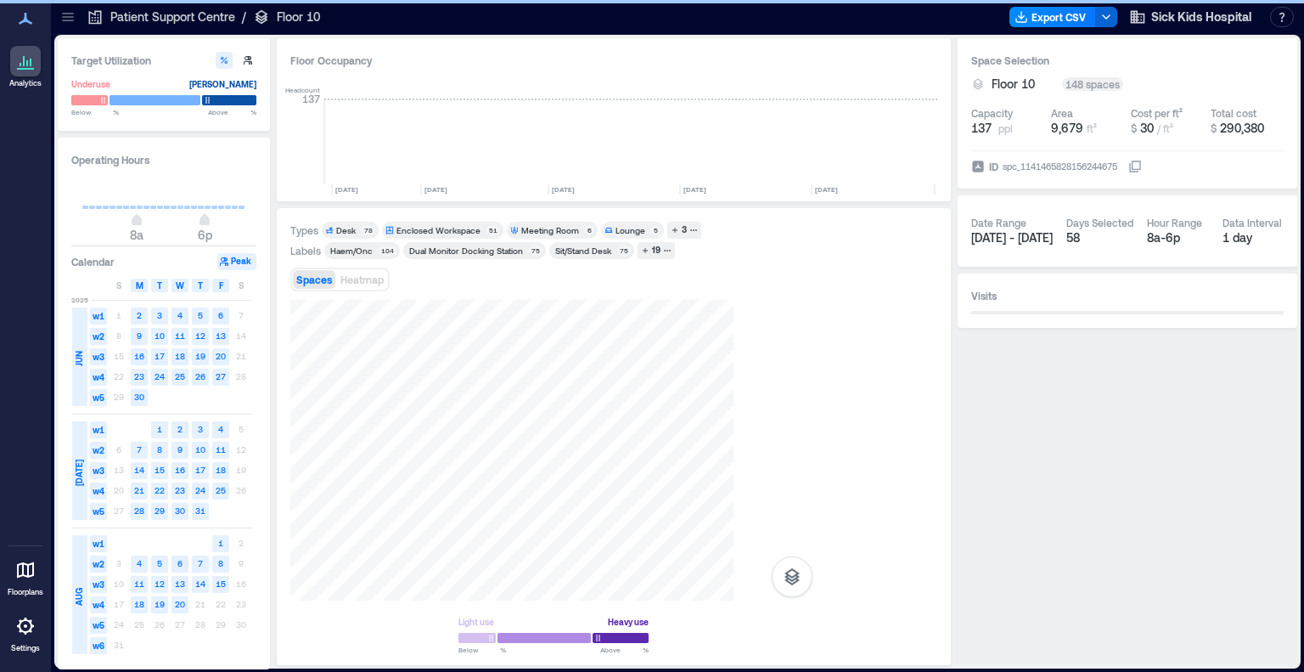
scroll to position [0, 2284]
click at [405, 229] on div "Enclosed Workspace" at bounding box center [438, 230] width 84 height 12
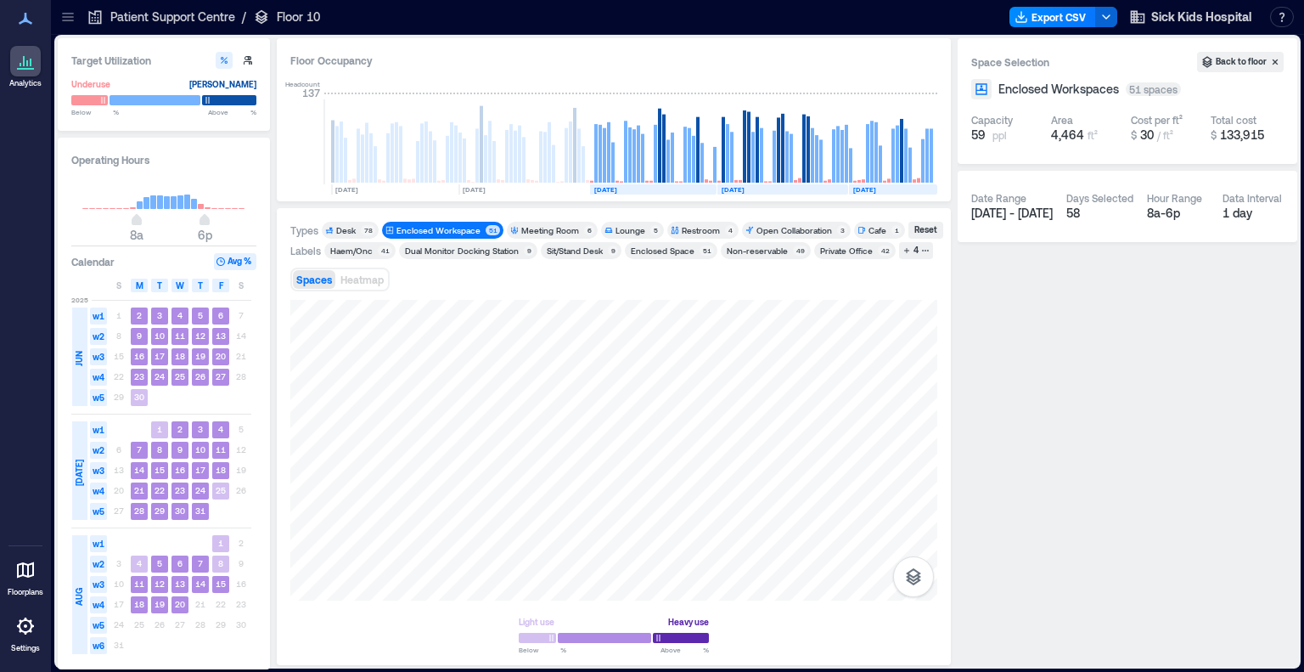
click at [363, 254] on div "Haem/Onc" at bounding box center [351, 251] width 42 height 12
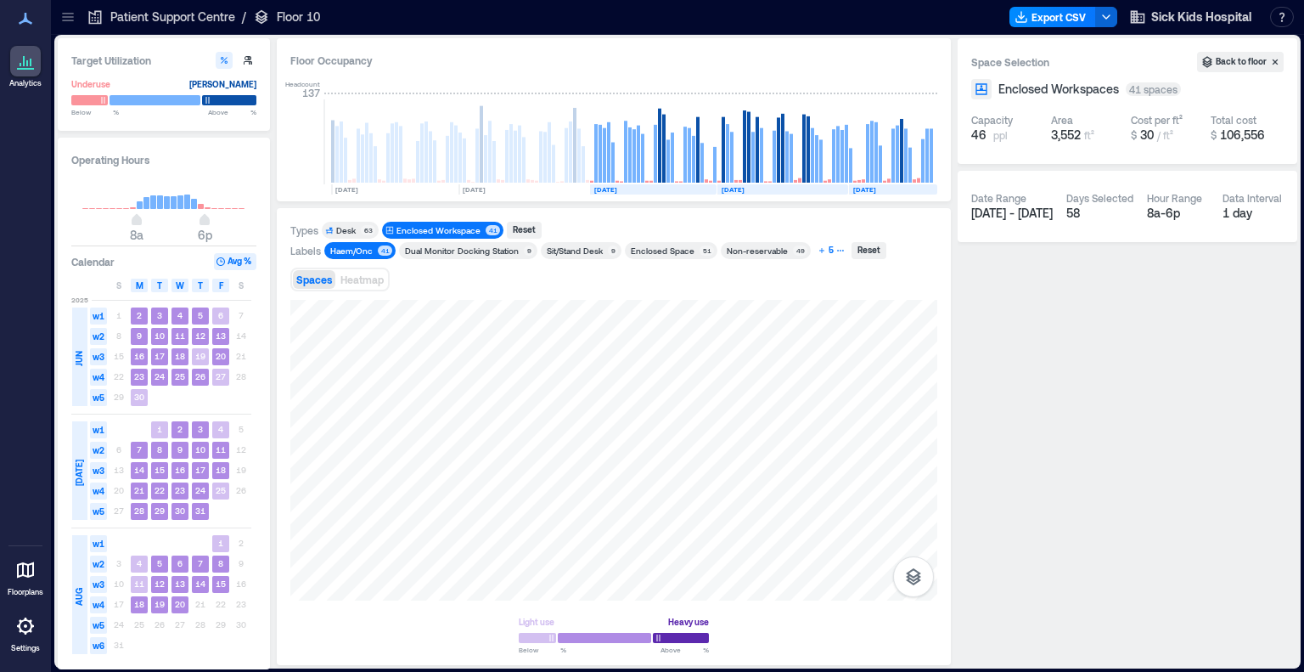
click at [818, 250] on icon "button" at bounding box center [822, 250] width 8 height 8
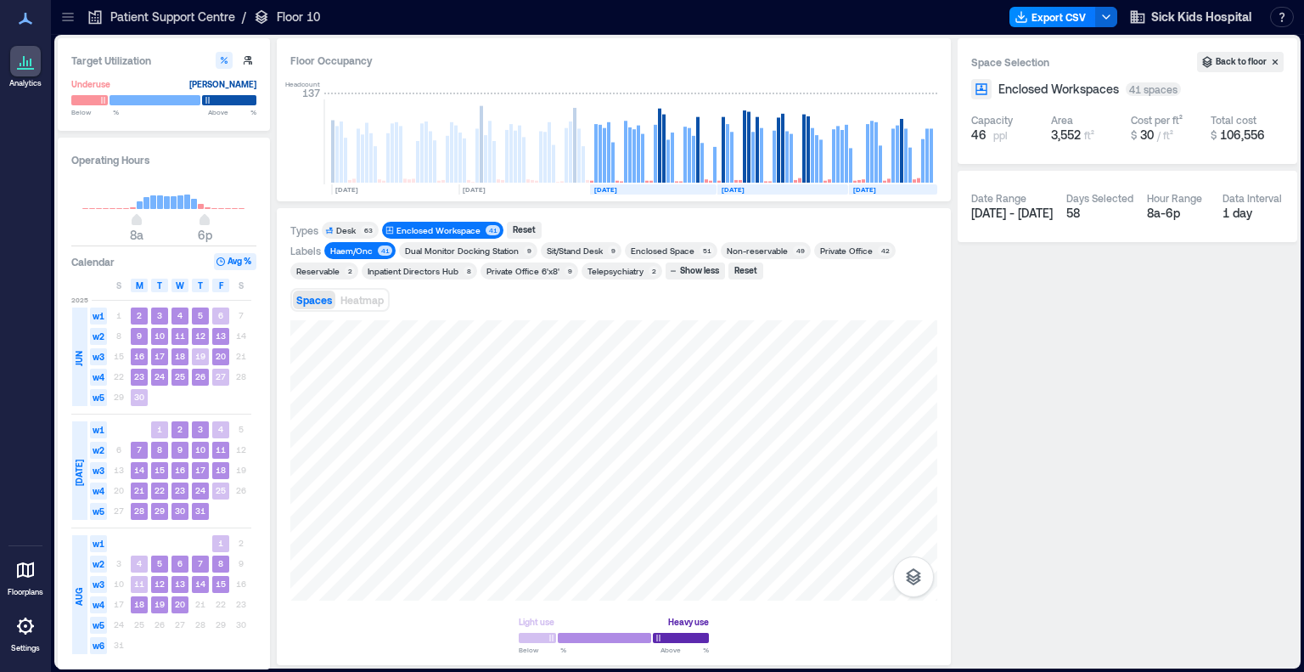
click at [538, 273] on div "Private Office 6'x8'" at bounding box center [522, 271] width 73 height 12
click at [334, 250] on div "Haem/Onc" at bounding box center [351, 251] width 42 height 12
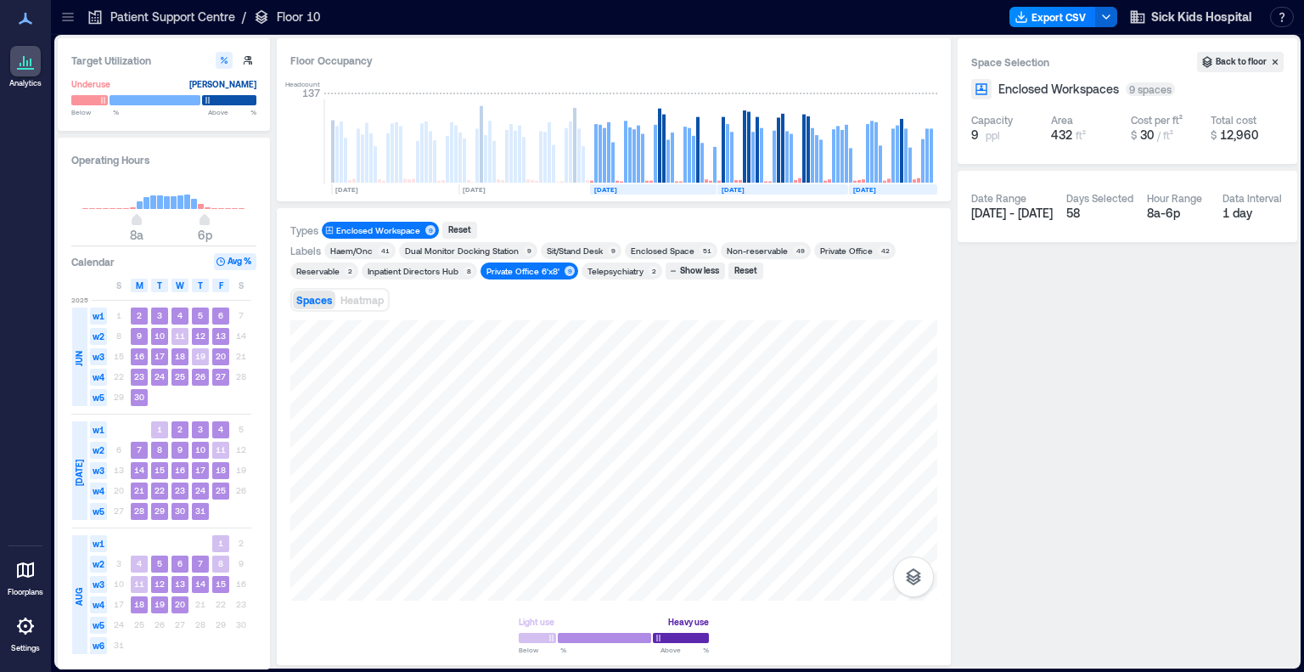
click at [524, 271] on div "Private Office 6'x8'" at bounding box center [522, 271] width 73 height 12
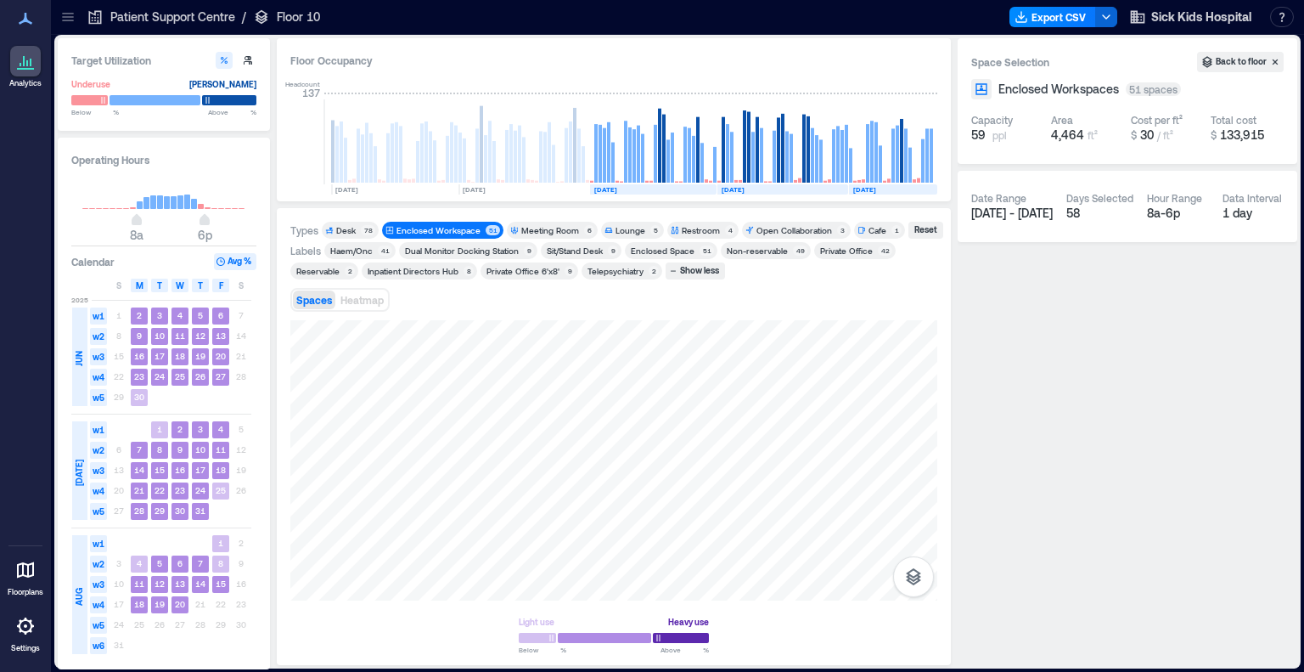
click at [343, 228] on div "Desk" at bounding box center [346, 230] width 20 height 12
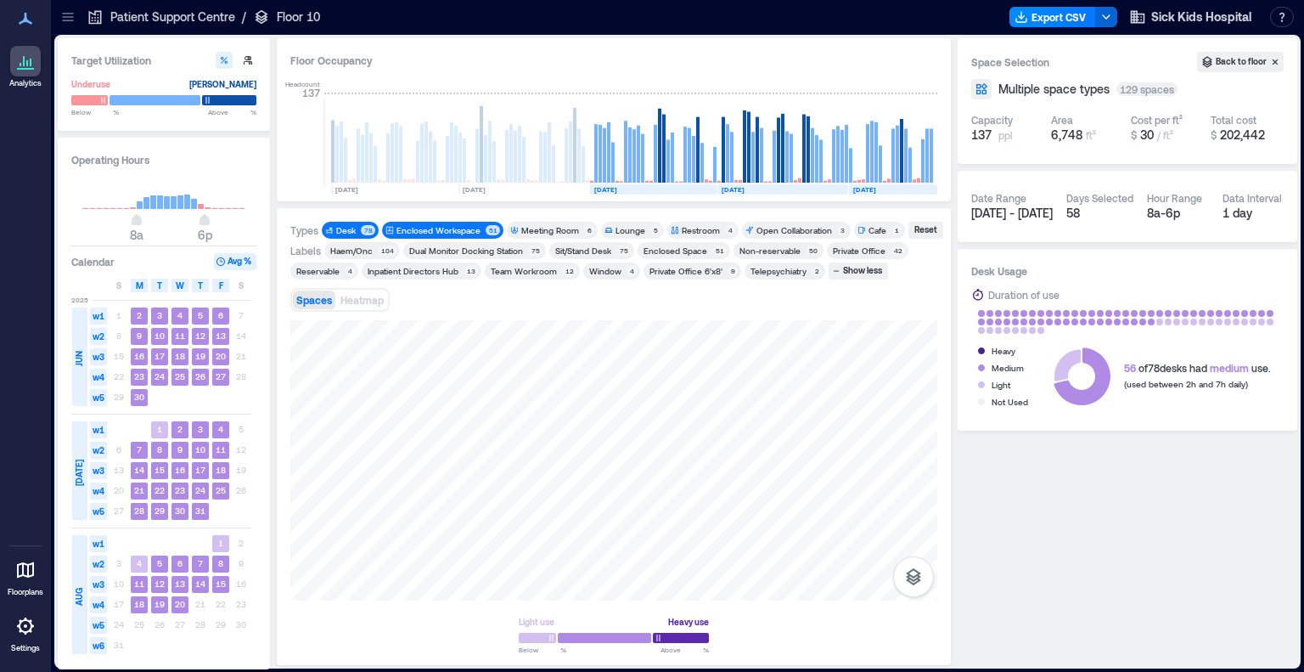
click at [453, 227] on div "Enclosed Workspace" at bounding box center [438, 230] width 84 height 12
